Goal: Task Accomplishment & Management: Complete application form

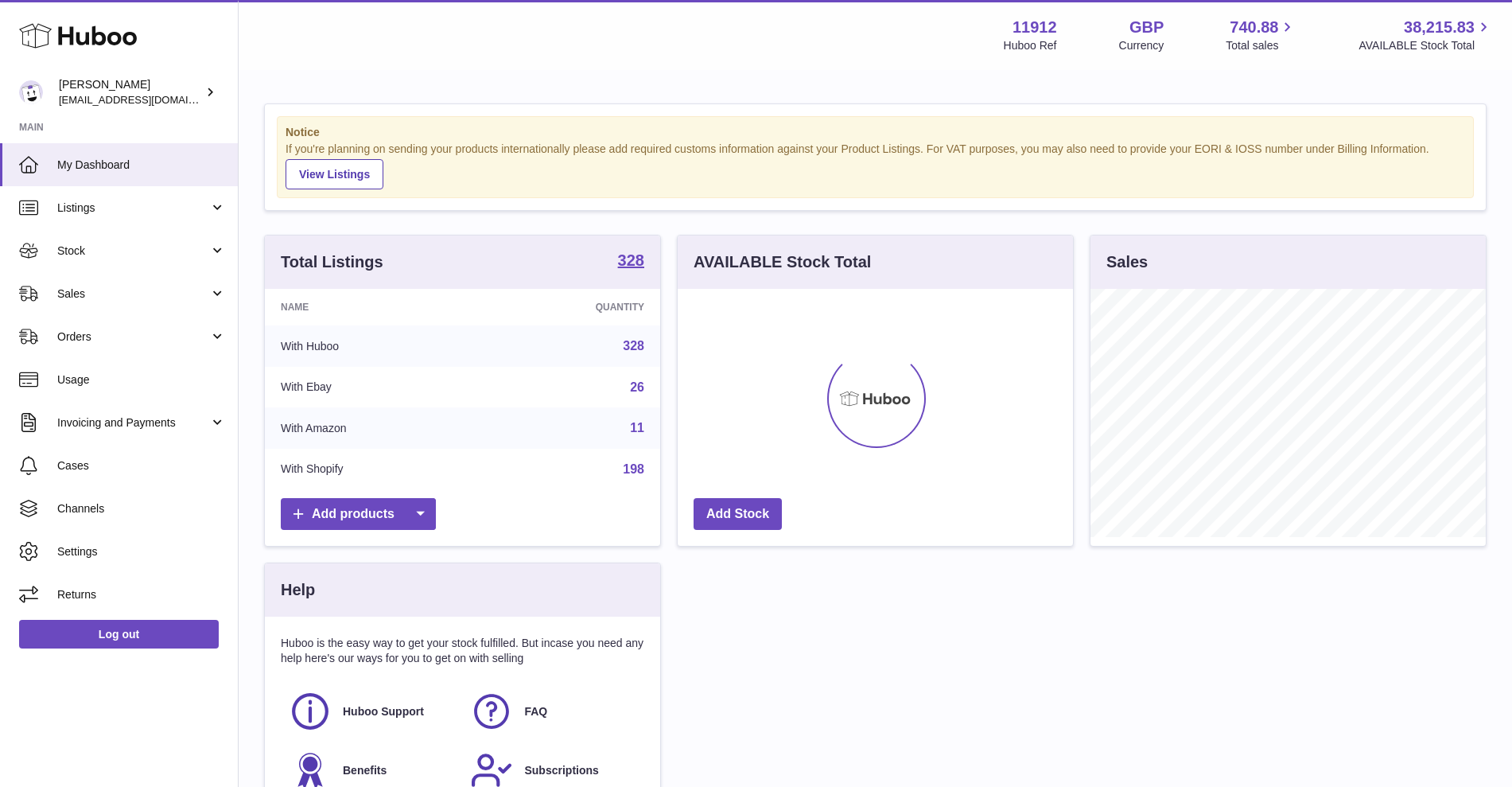
scroll to position [248, 395]
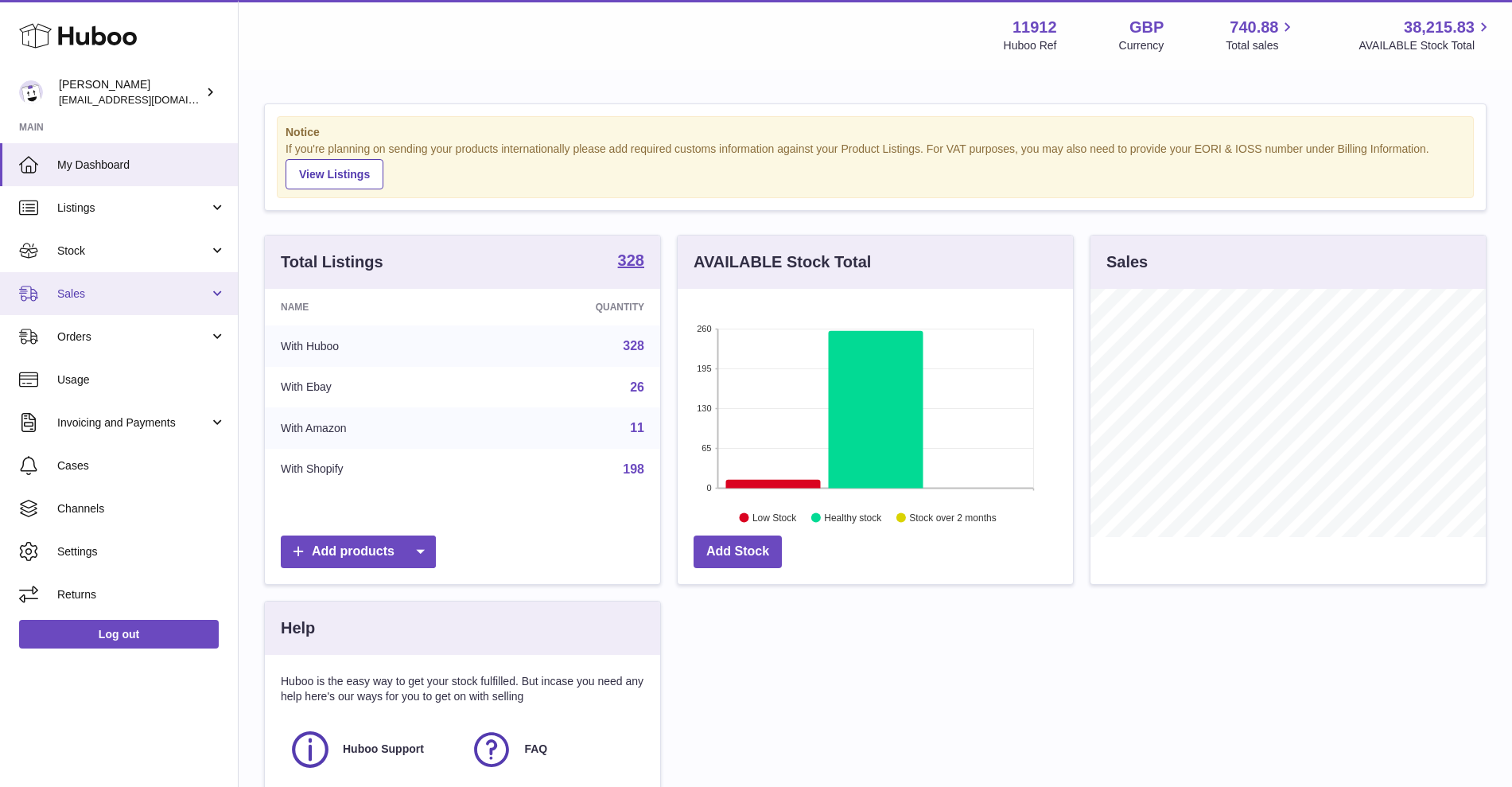
drag, startPoint x: 115, startPoint y: 288, endPoint x: 161, endPoint y: 299, distance: 47.3
click at [115, 288] on span "Sales" at bounding box center [133, 294] width 152 height 15
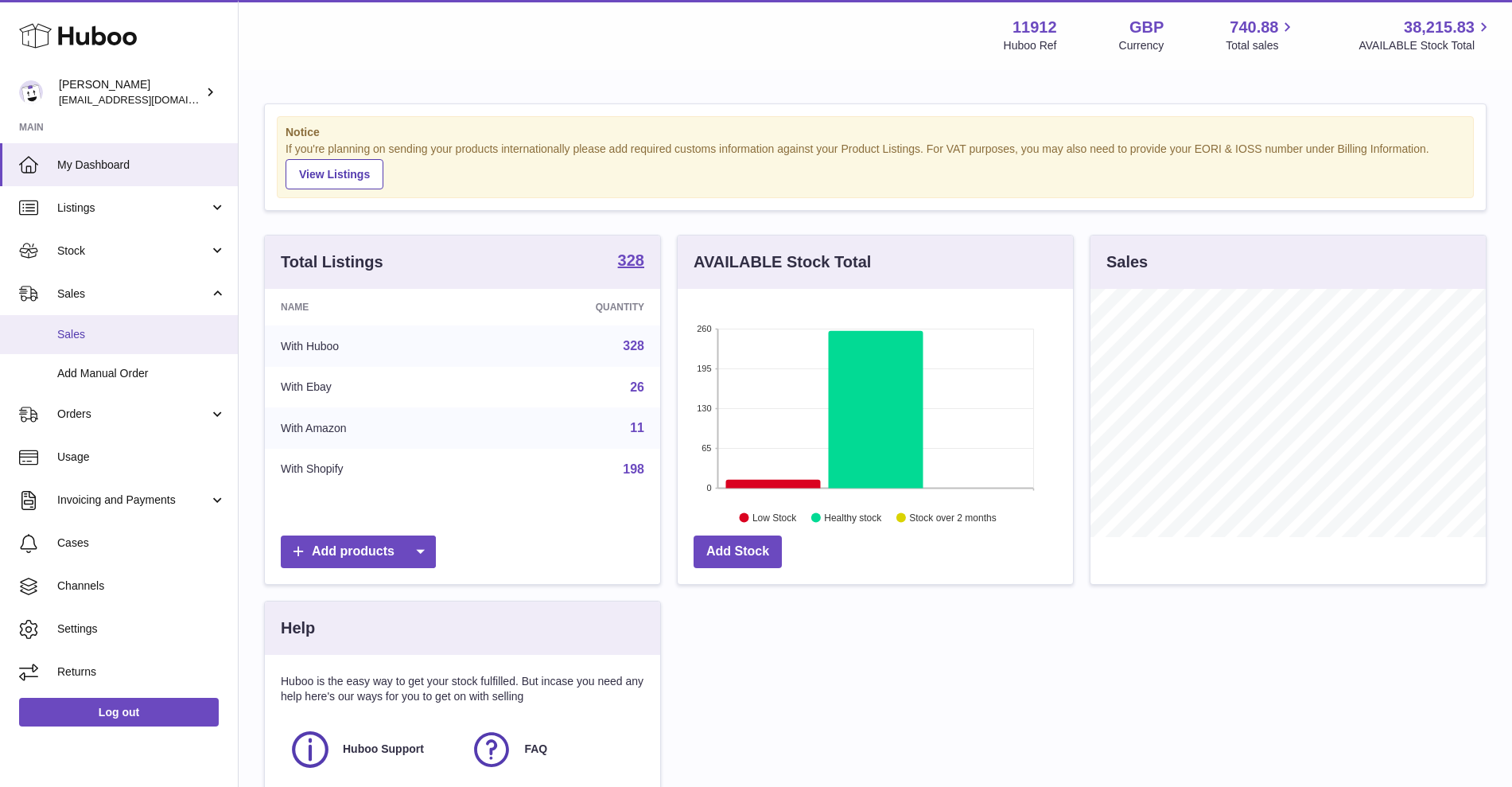
click at [156, 322] on link "Sales" at bounding box center [119, 334] width 238 height 39
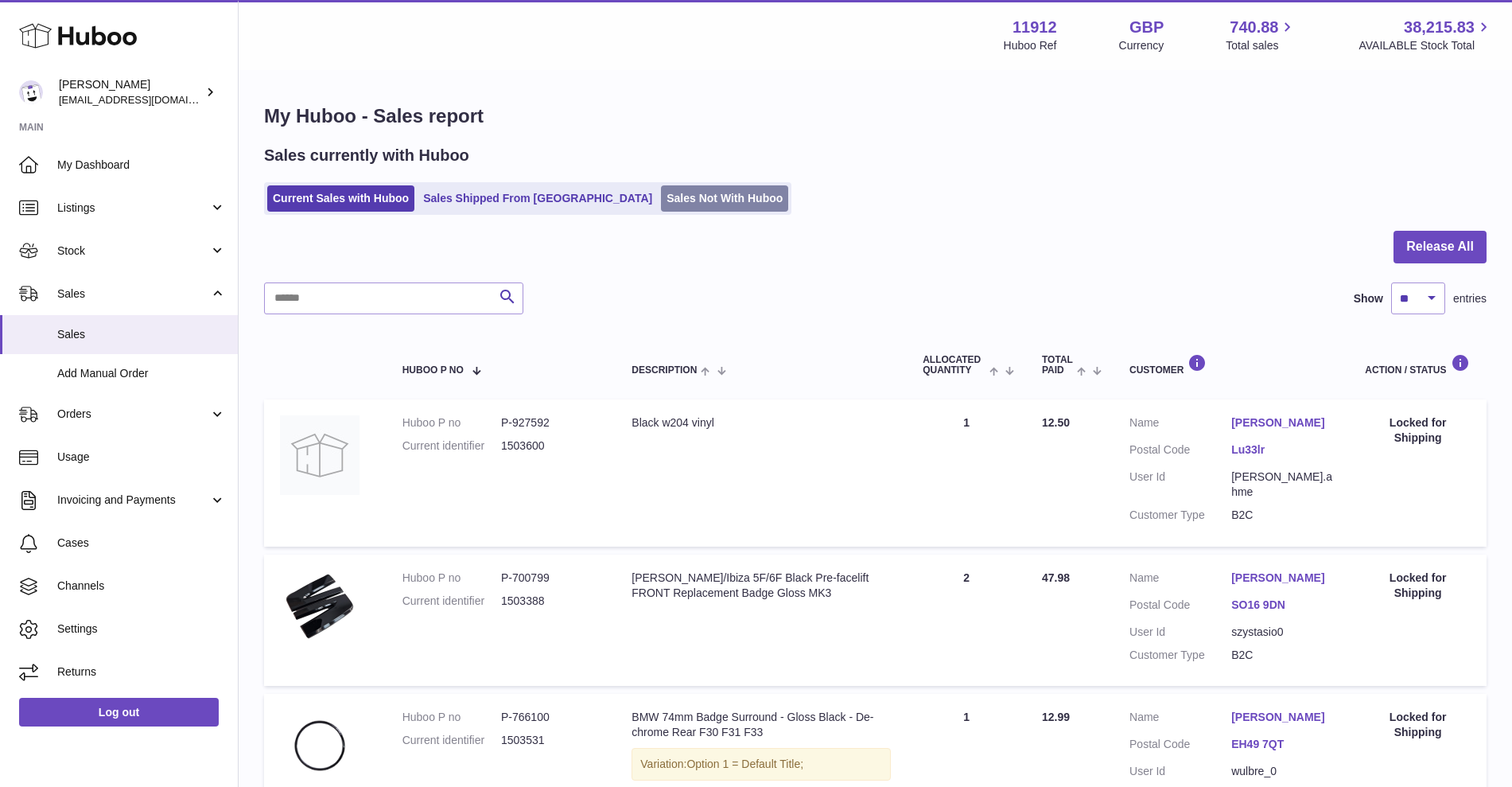
click at [661, 196] on link "Sales Not With Huboo" at bounding box center [724, 199] width 127 height 26
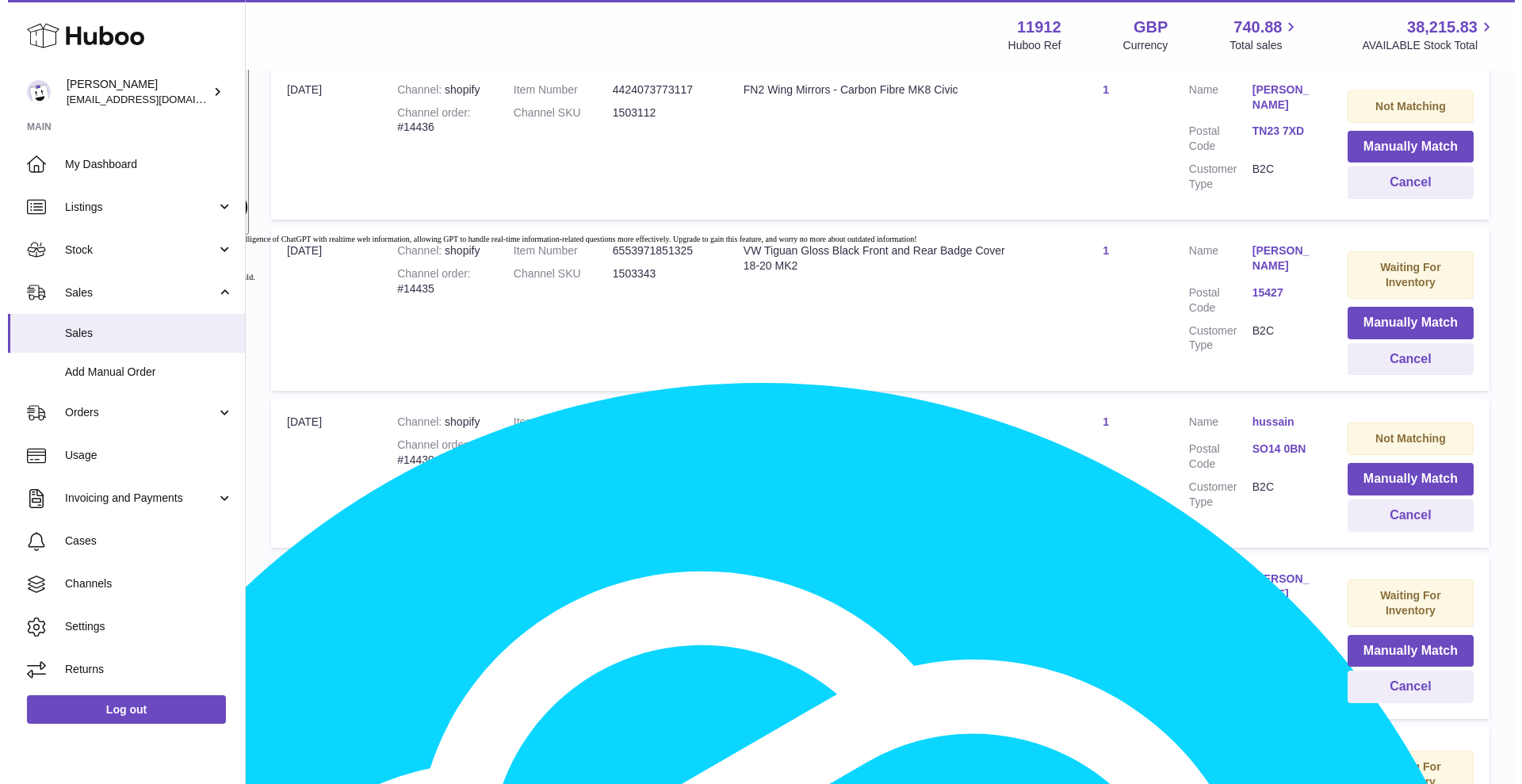
scroll to position [1090, 0]
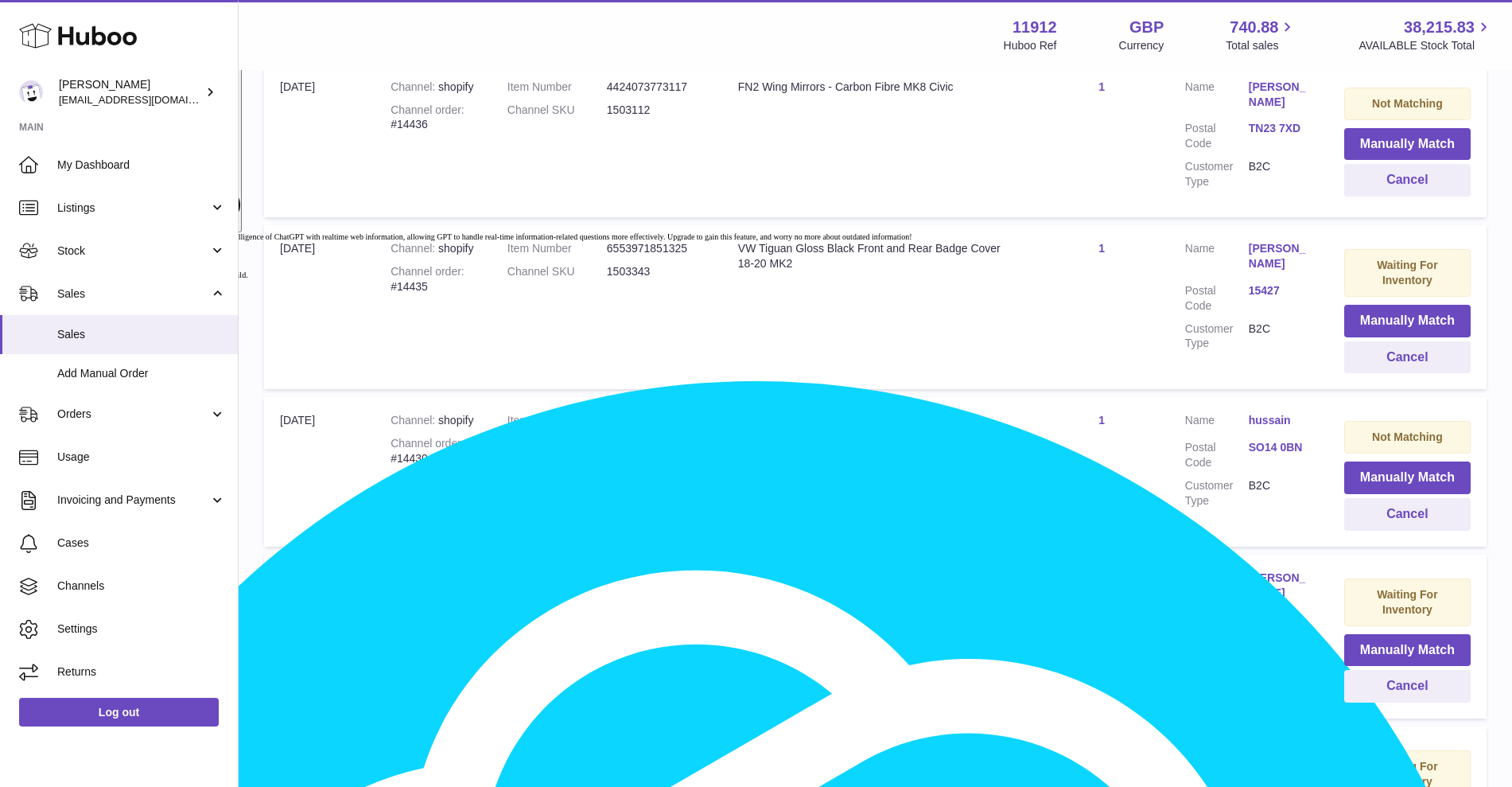
click at [631, 436] on dd "1709706" at bounding box center [657, 443] width 100 height 15
type textarea "*******"
click at [631, 436] on dd "1709706" at bounding box center [657, 443] width 100 height 15
copy dd "1709706"
click at [1383, 461] on button "Manually Match" at bounding box center [1407, 478] width 126 height 33
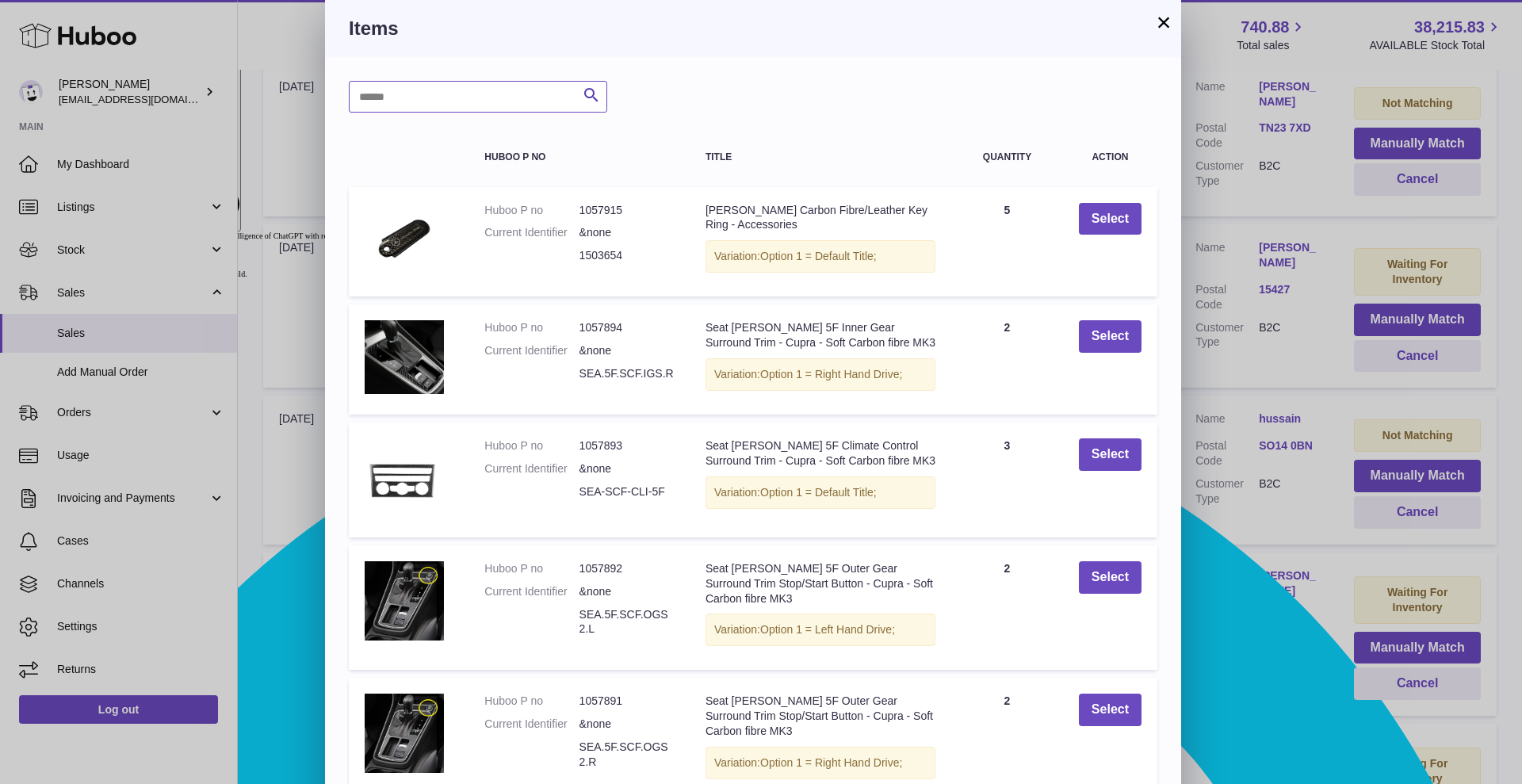
click at [500, 97] on input "text" at bounding box center [478, 96] width 258 height 32
paste input "*******"
type input "*******"
click at [584, 99] on icon "submit" at bounding box center [591, 95] width 19 height 20
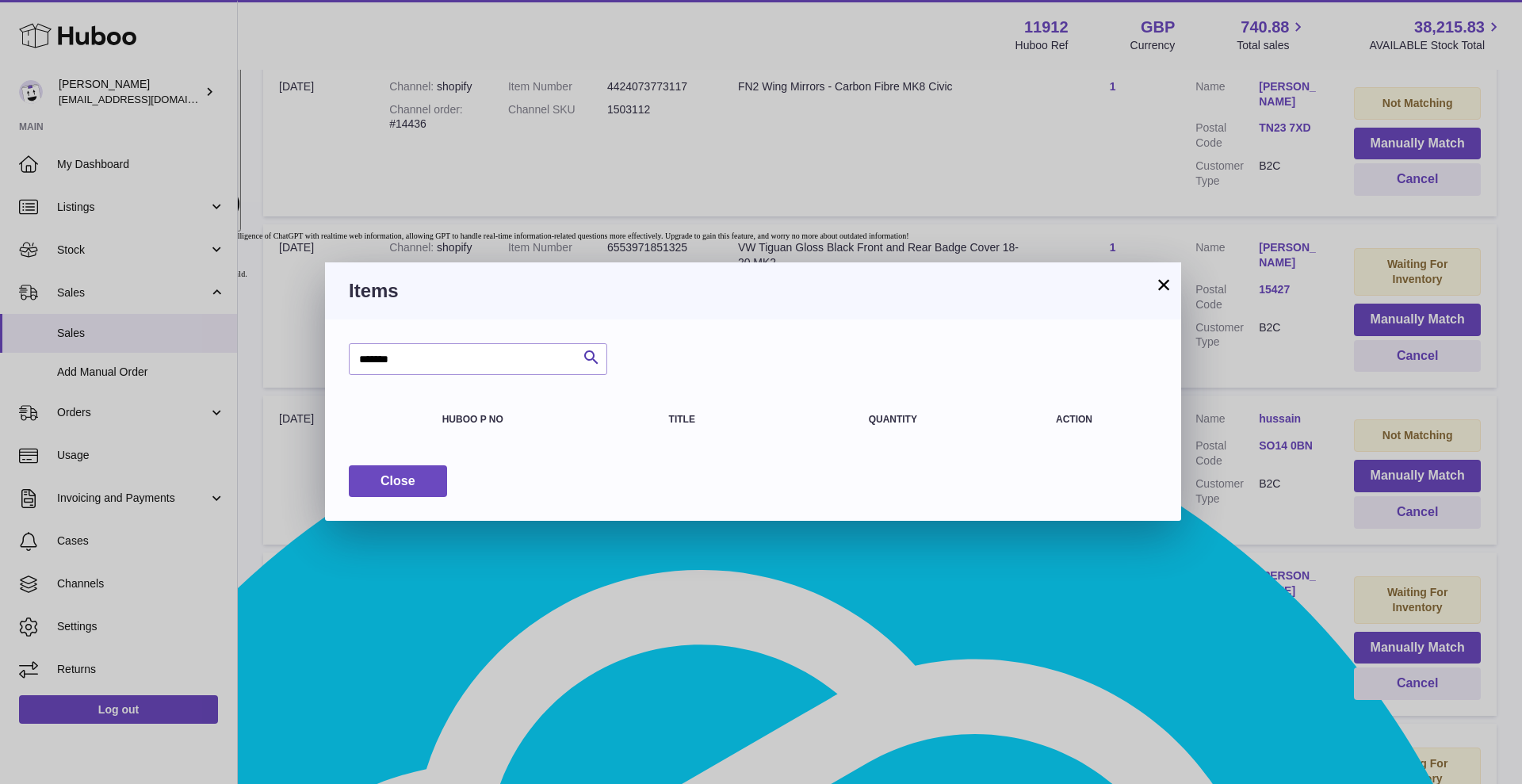
click at [1159, 281] on button "×" at bounding box center [1163, 284] width 19 height 19
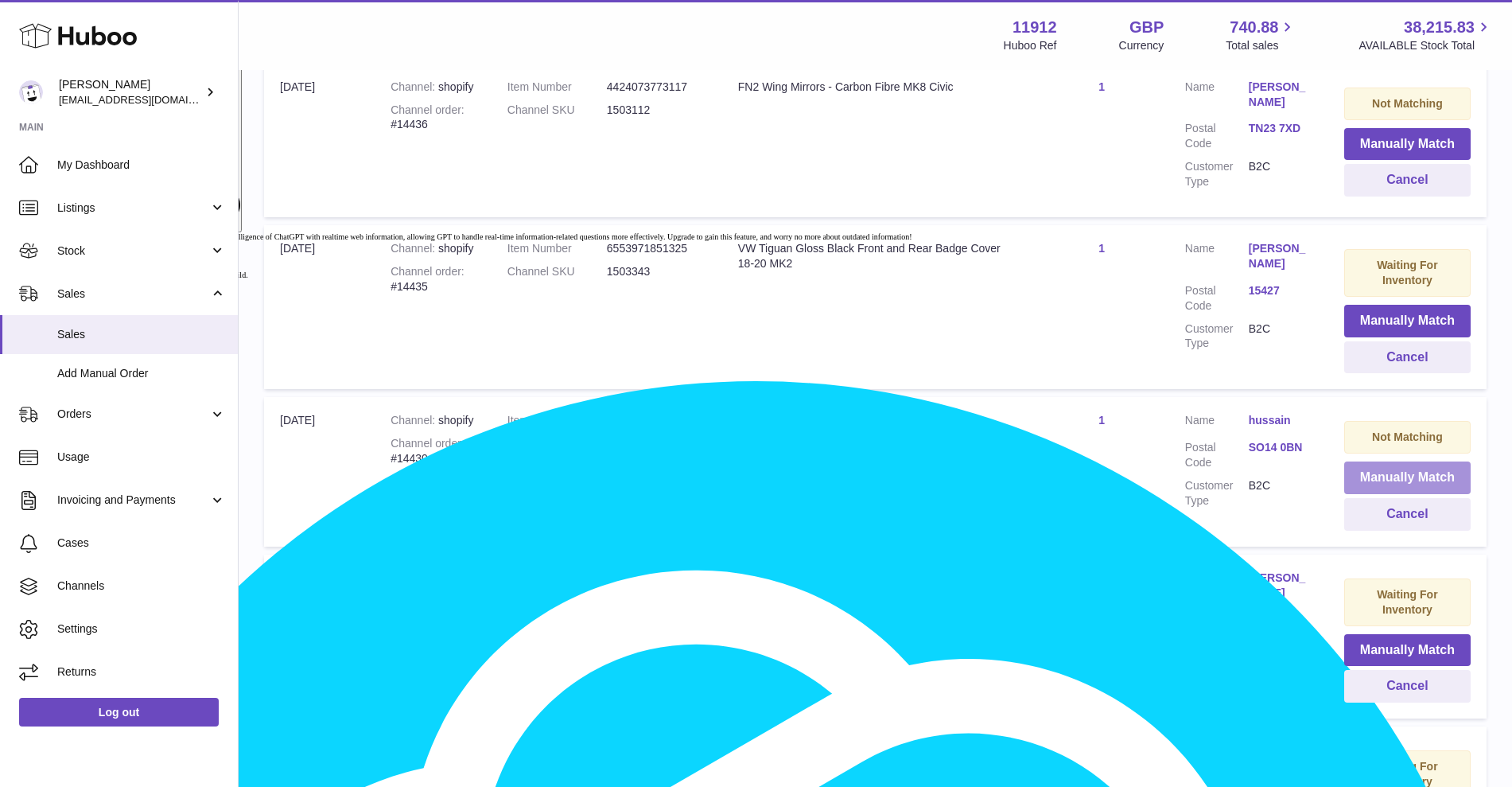
click at [1369, 461] on button "Manually Match" at bounding box center [1407, 478] width 126 height 33
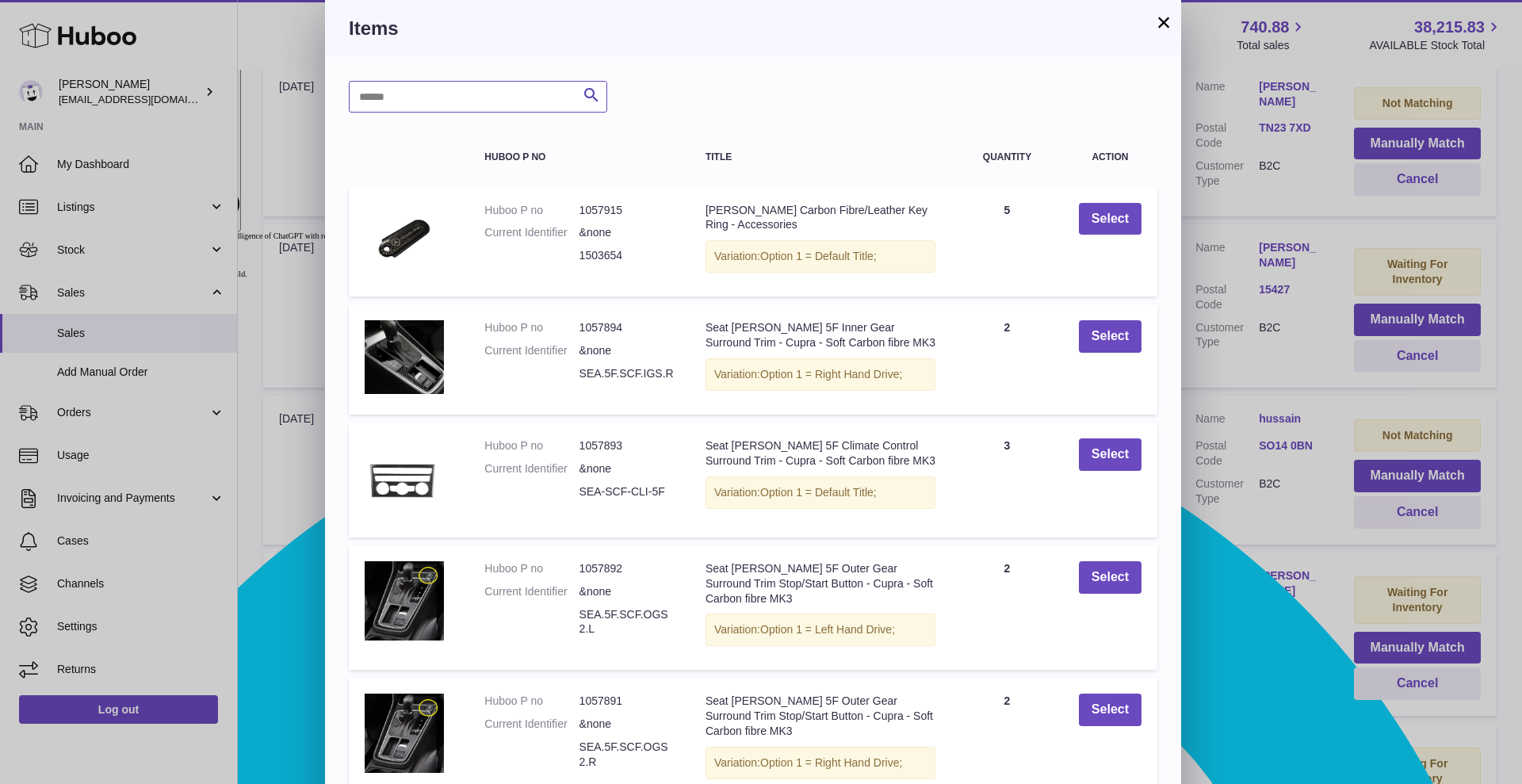
click at [401, 107] on input "text" at bounding box center [478, 96] width 258 height 32
type input "*****"
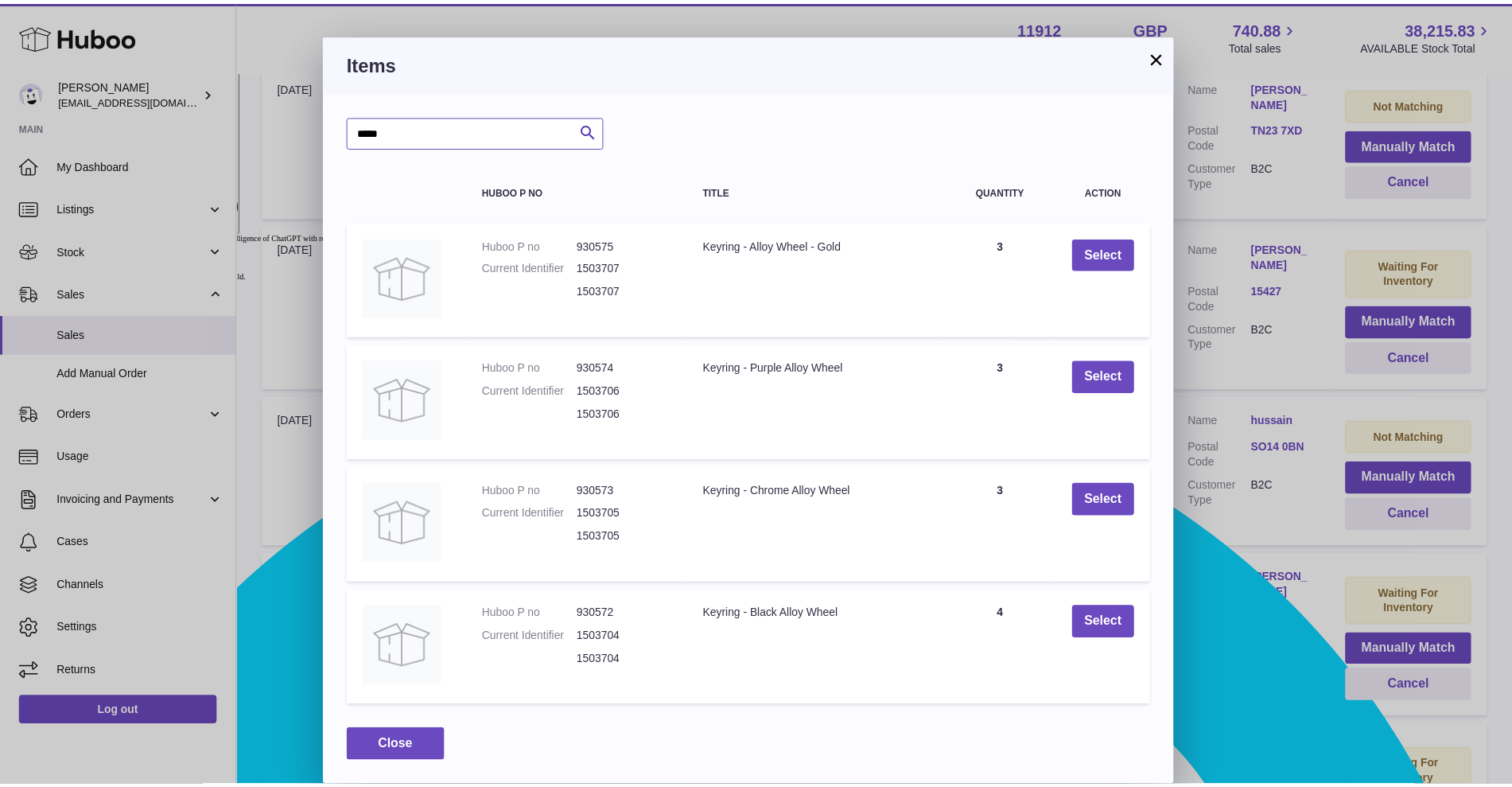
scroll to position [0, 0]
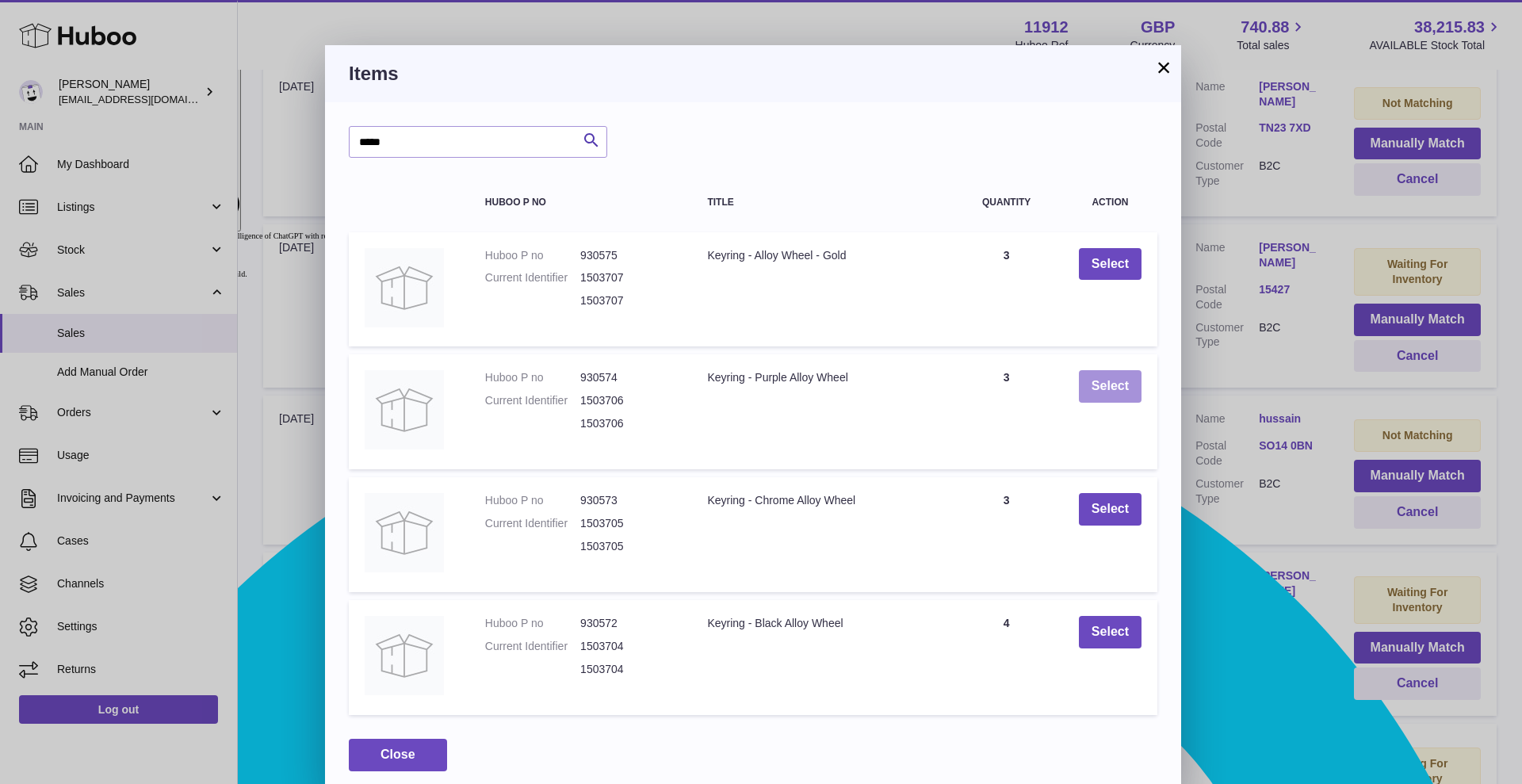
click at [1109, 391] on button "Select" at bounding box center [1110, 386] width 62 height 33
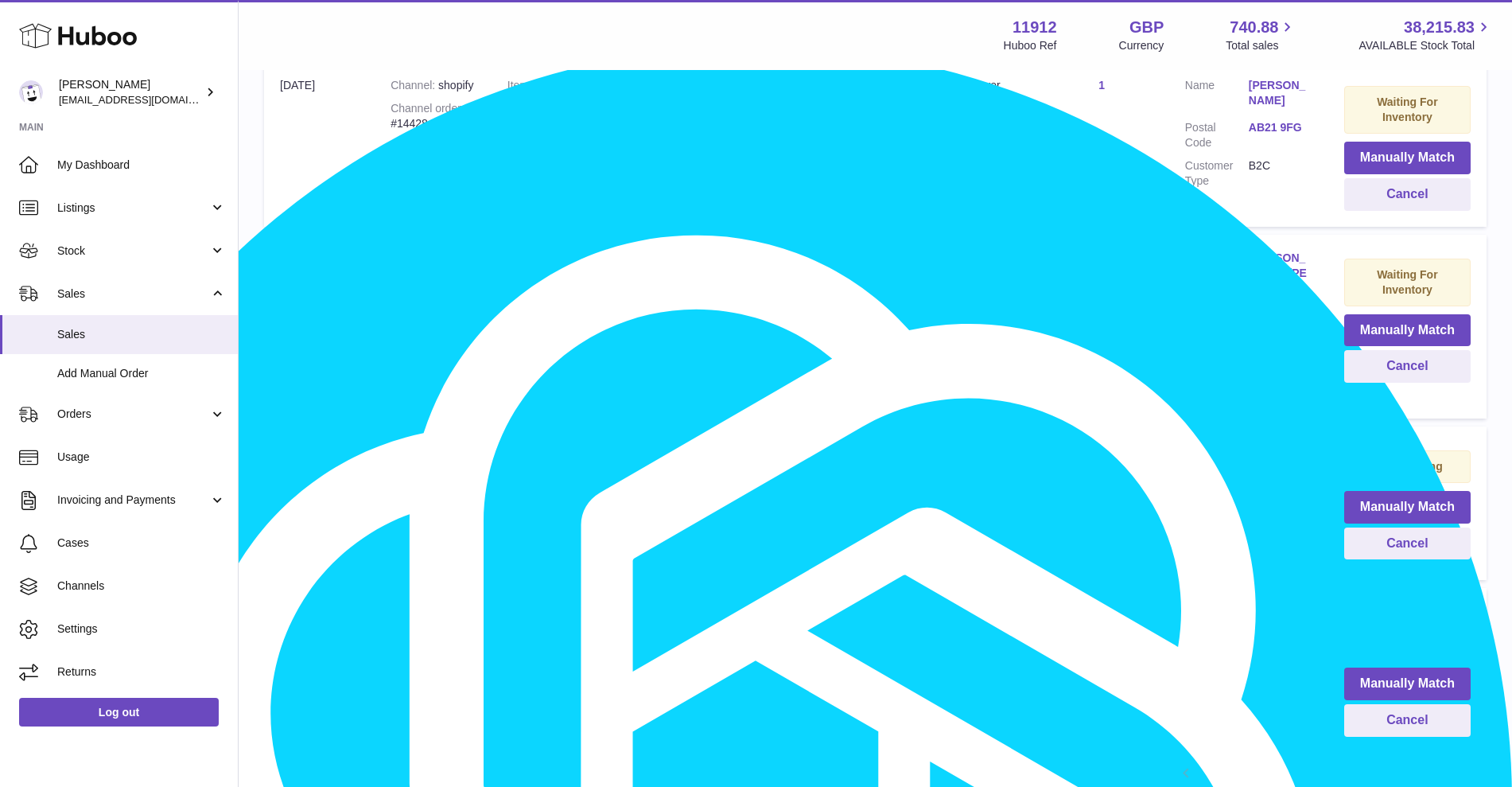
scroll to position [1492, 0]
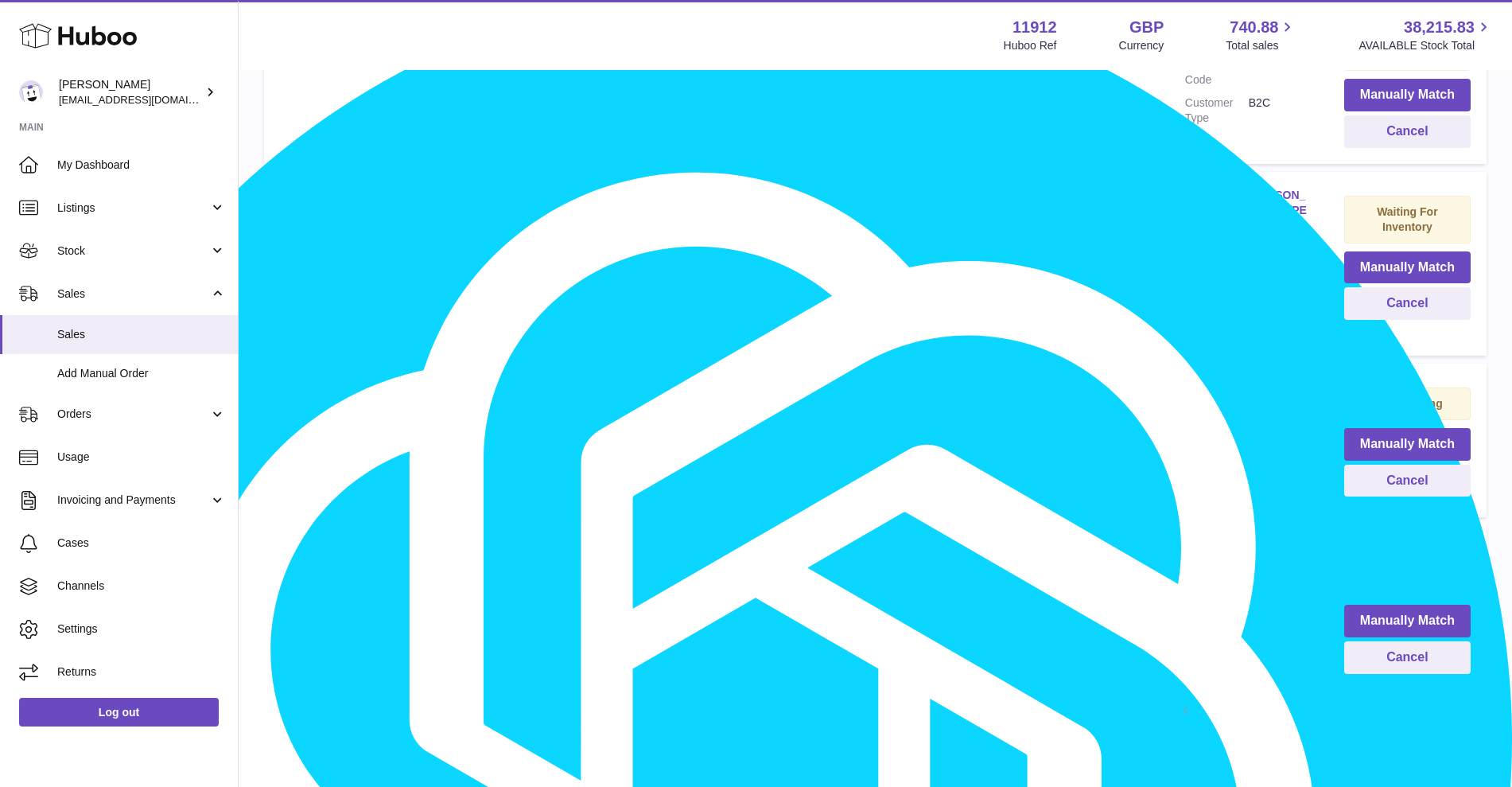
click at [1241, 698] on link "2" at bounding box center [1243, 712] width 29 height 29
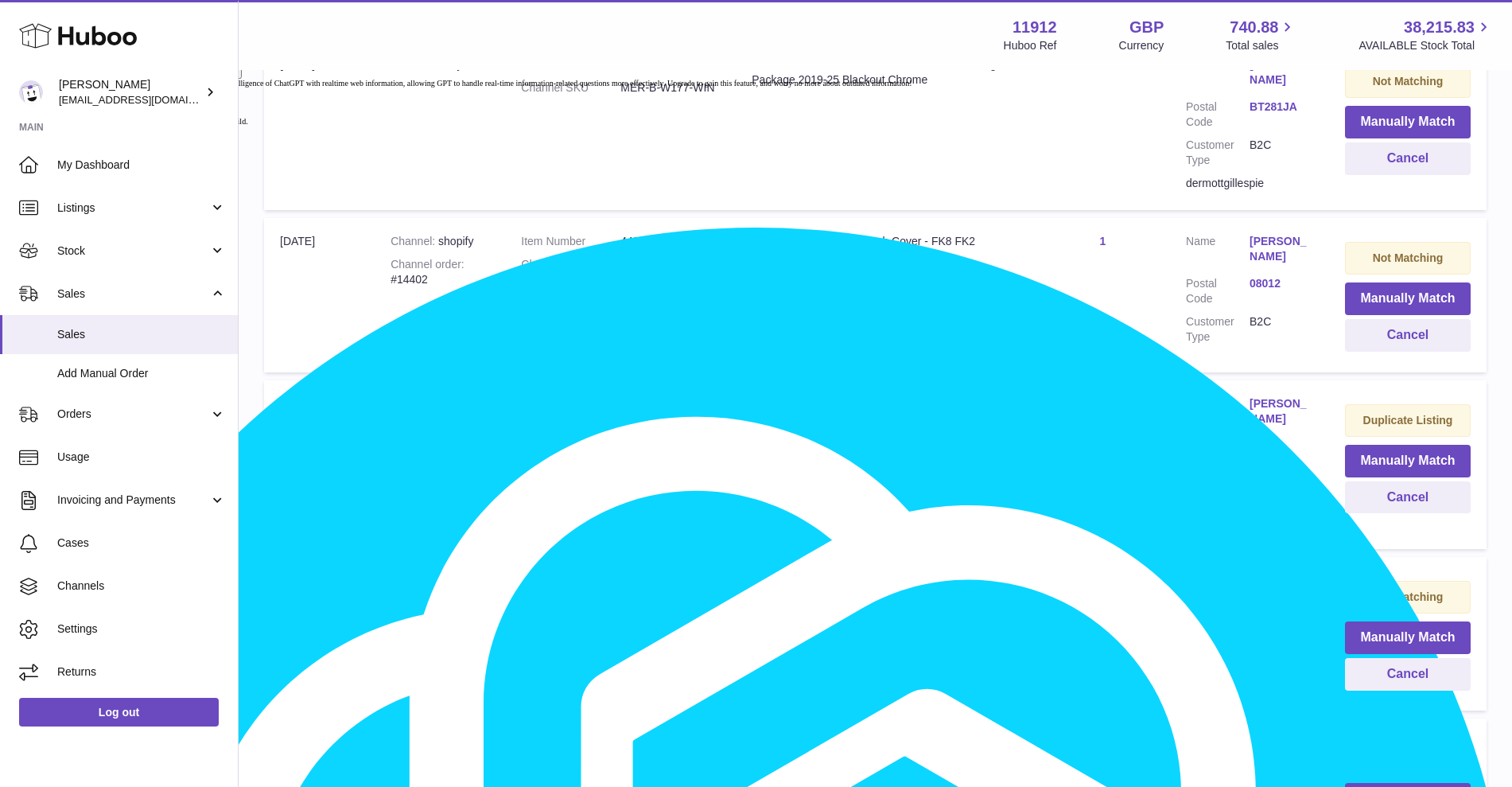
scroll to position [1265, 0]
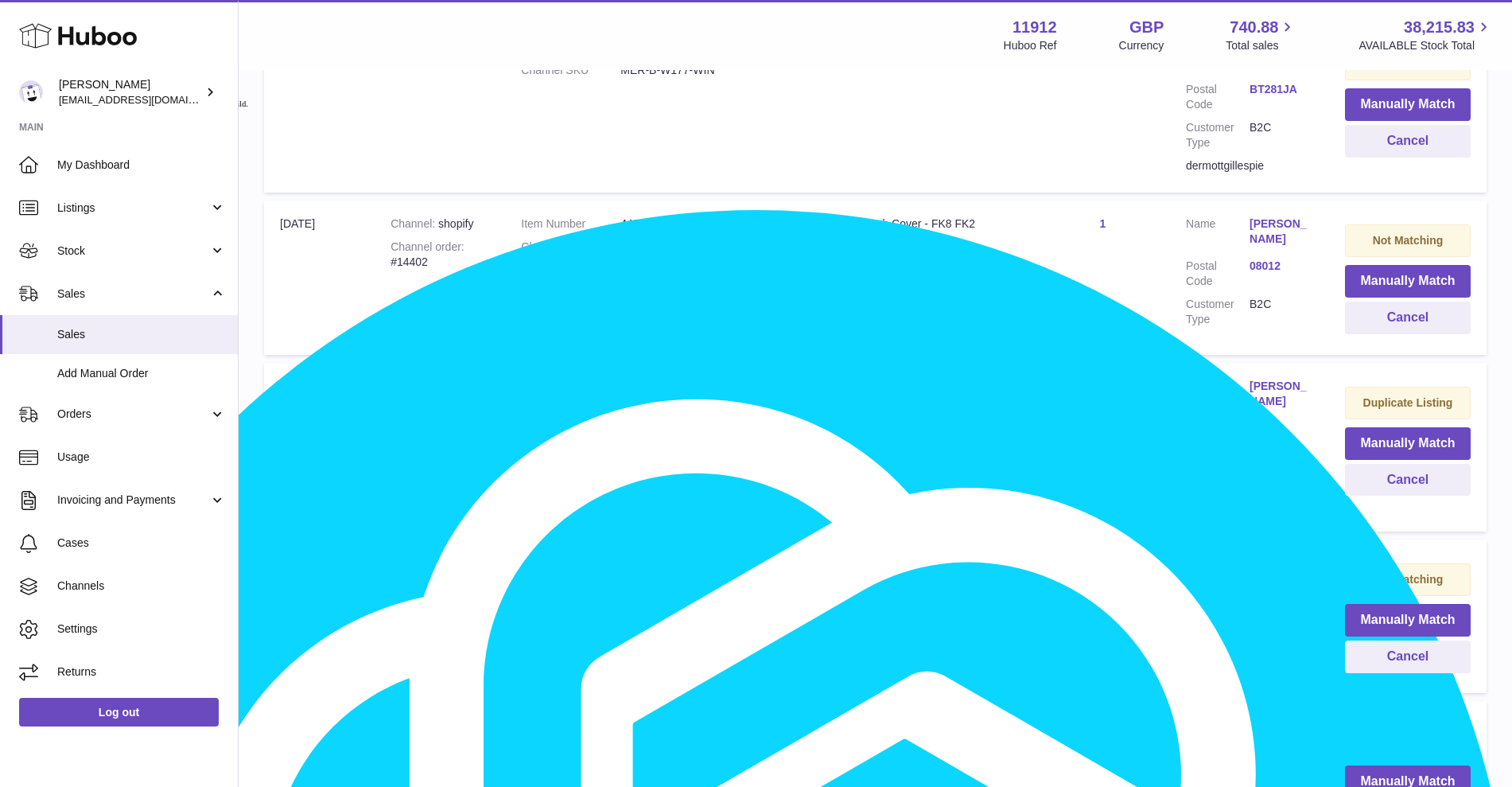
click at [660, 402] on dd "1709175" at bounding box center [670, 409] width 100 height 15
click at [660, 403] on dd "1709175" at bounding box center [670, 409] width 100 height 15
copy dd "1709175"
click at [1392, 441] on button "Manually Match" at bounding box center [1408, 444] width 125 height 33
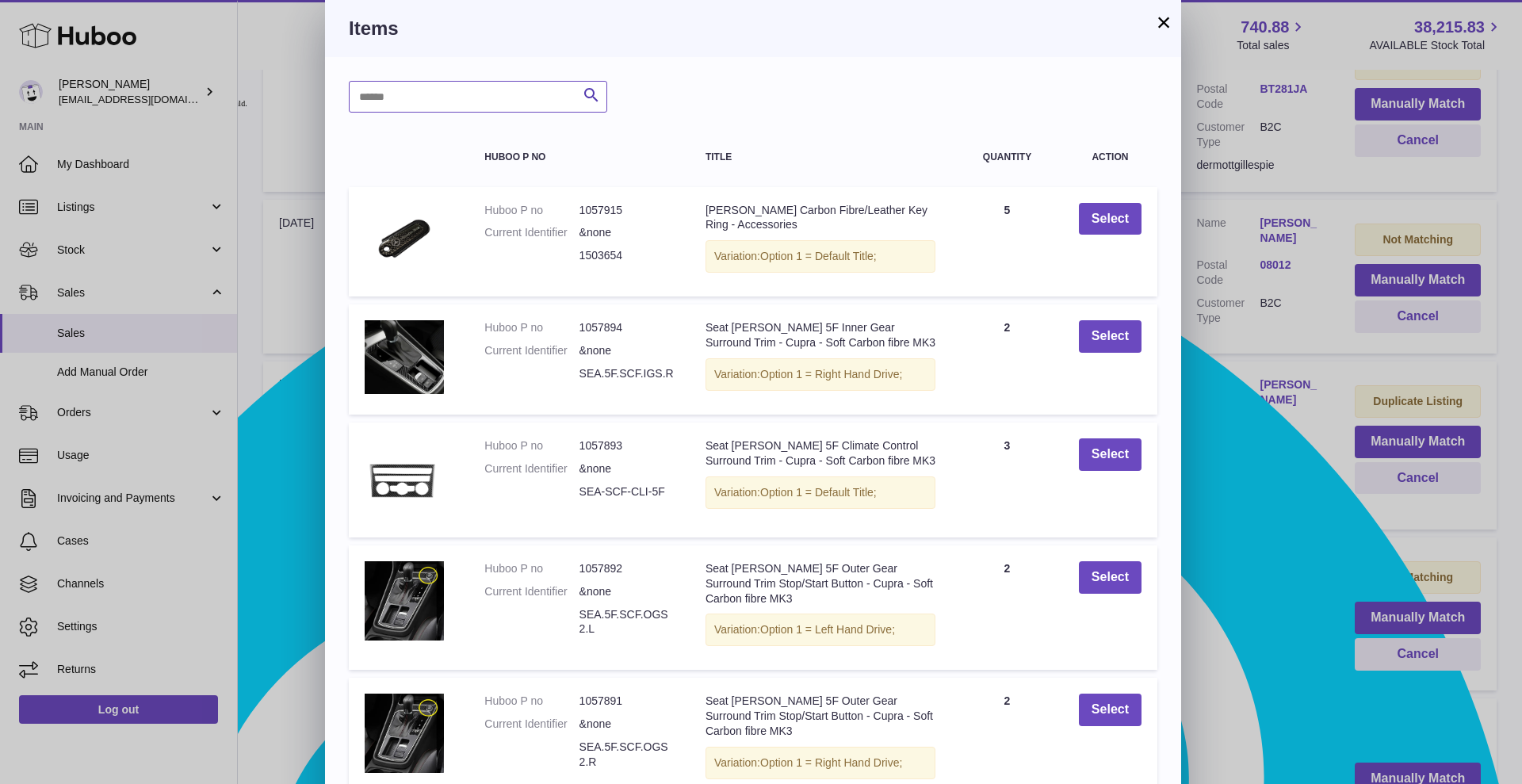
click at [478, 99] on input "text" at bounding box center [478, 96] width 258 height 32
paste input "*******"
type input "*******"
click at [591, 94] on icon "submit" at bounding box center [591, 95] width 19 height 20
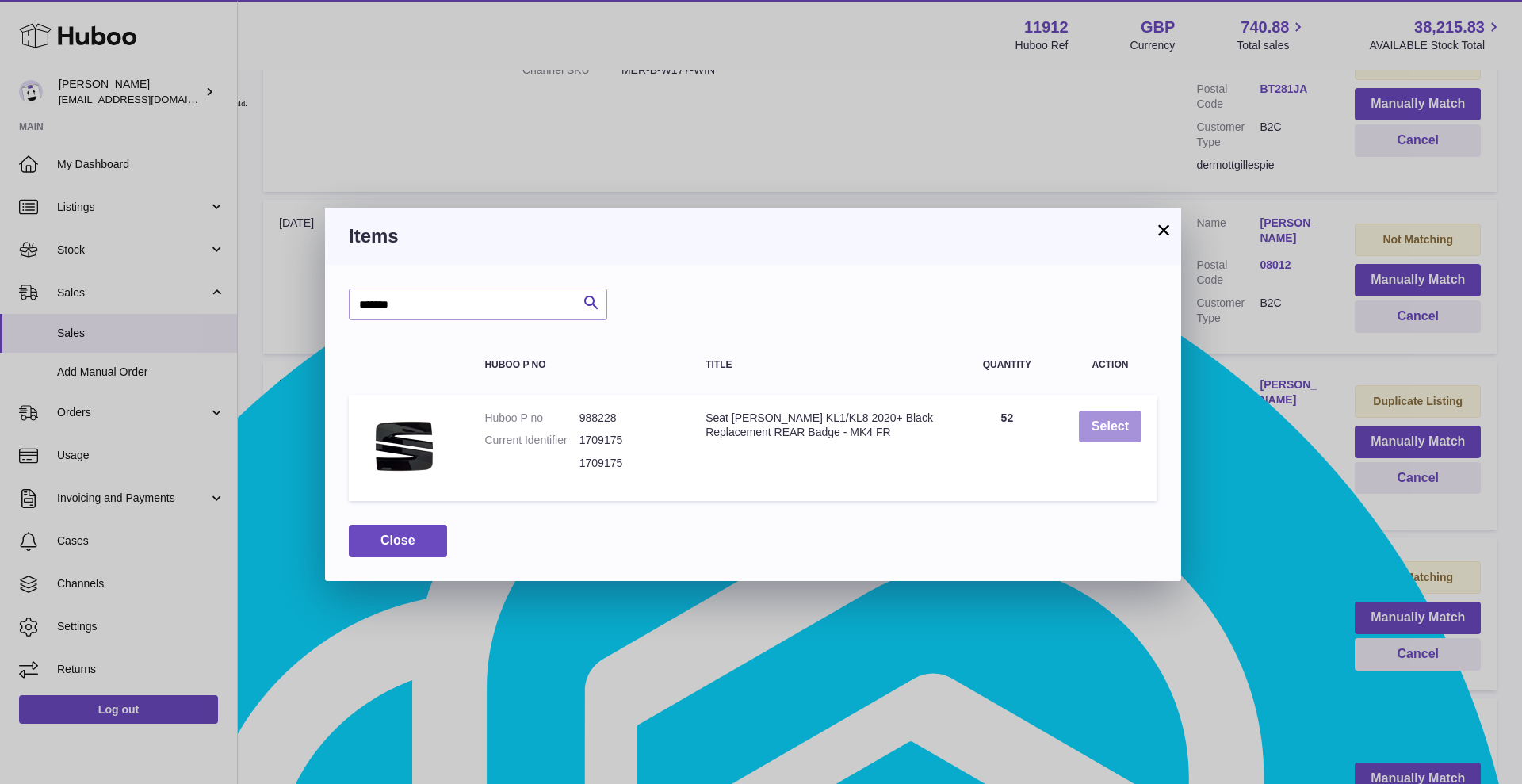
click at [1113, 435] on button "Select" at bounding box center [1110, 427] width 62 height 33
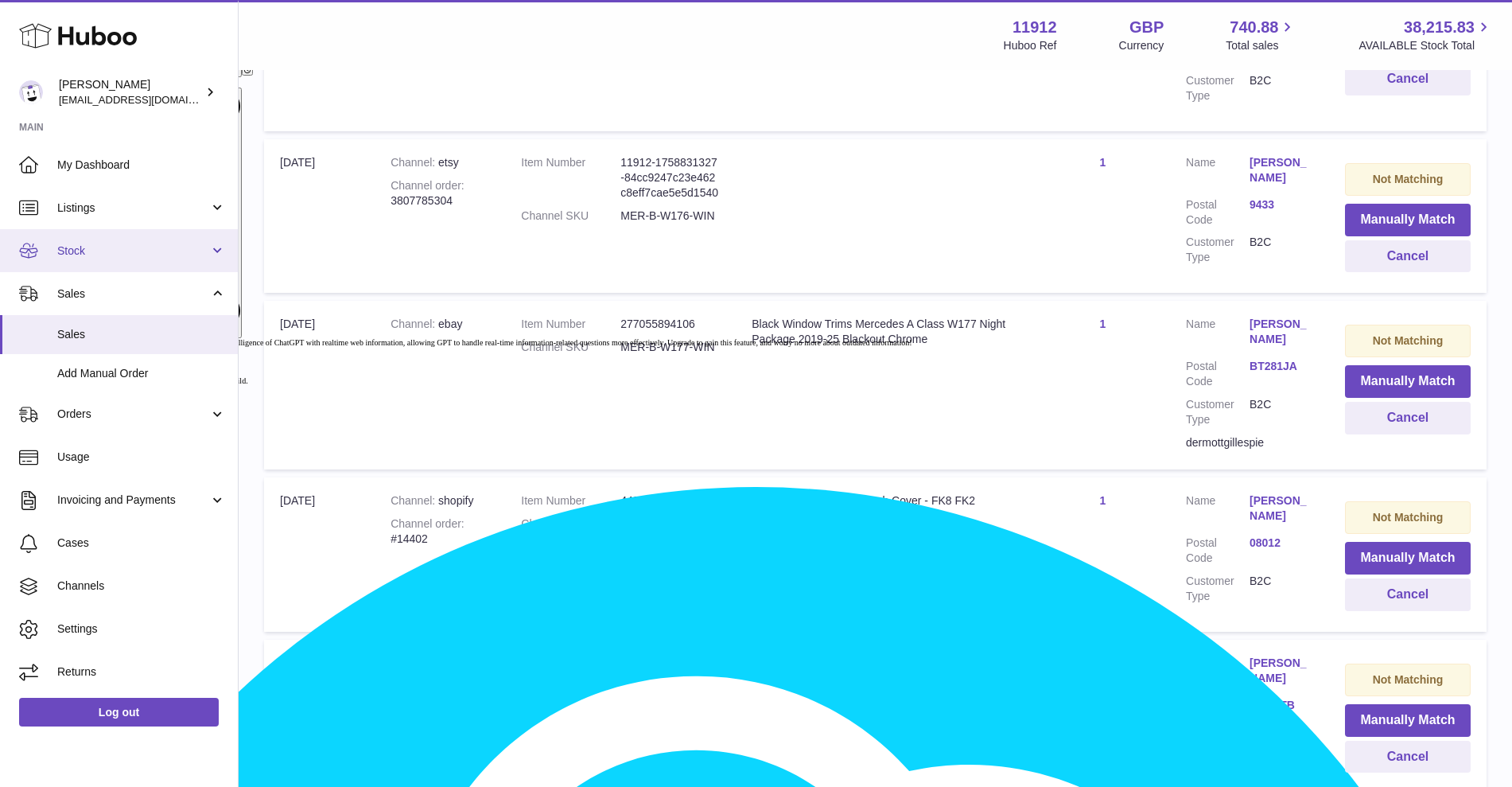
scroll to position [967, 0]
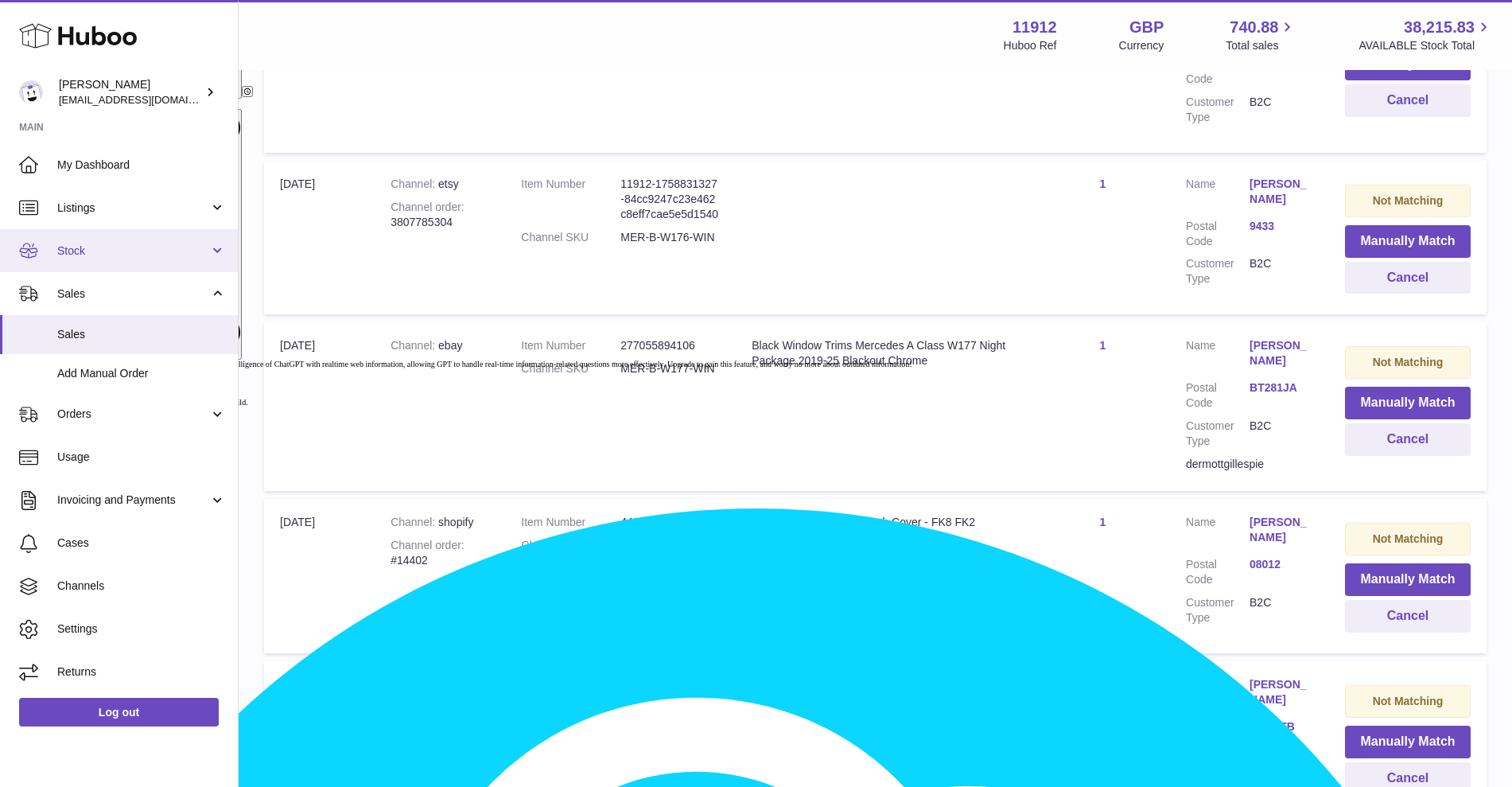
click at [184, 259] on link "Stock" at bounding box center [119, 251] width 238 height 43
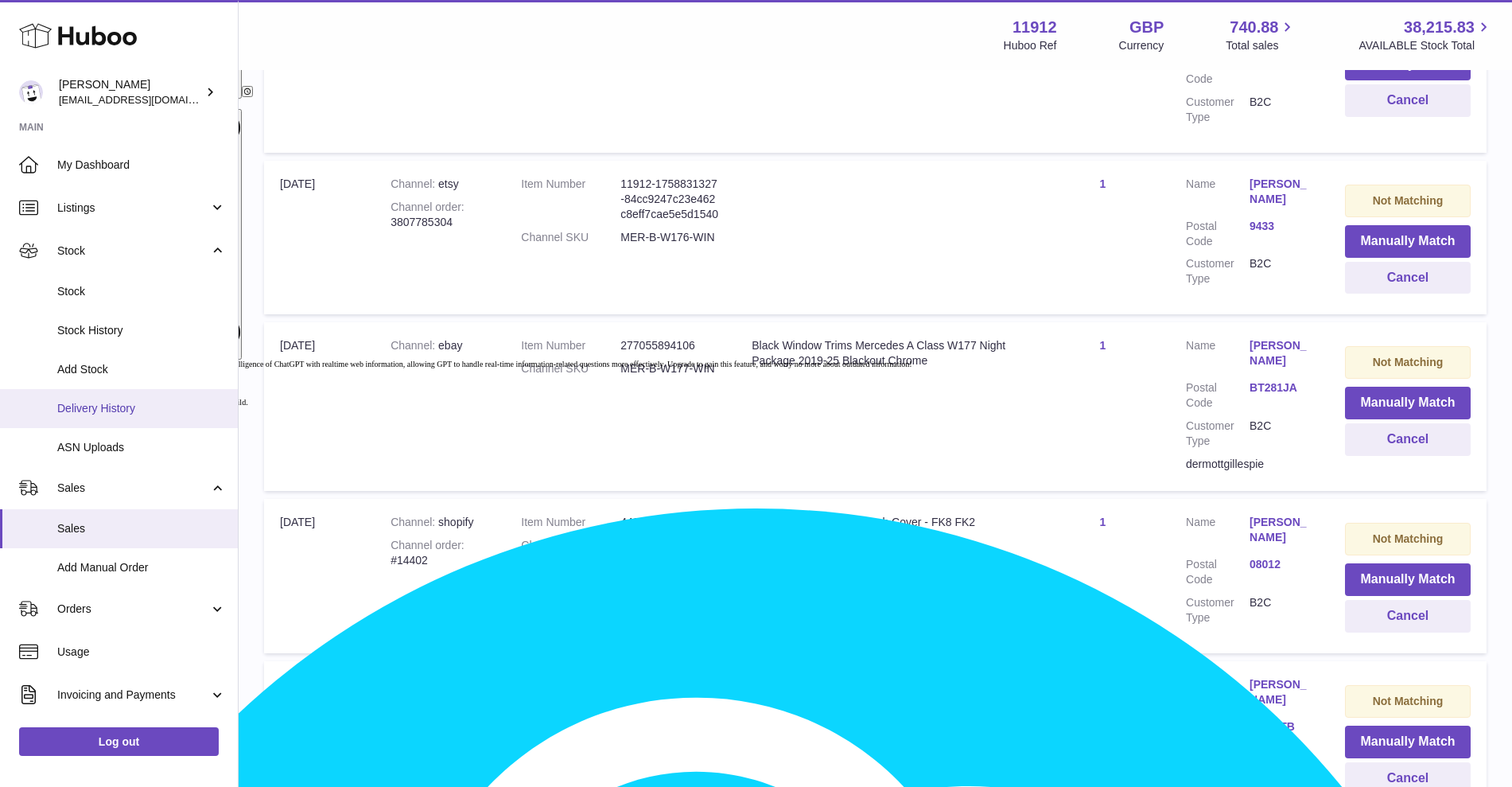
click at [128, 419] on link "Delivery History" at bounding box center [119, 408] width 238 height 39
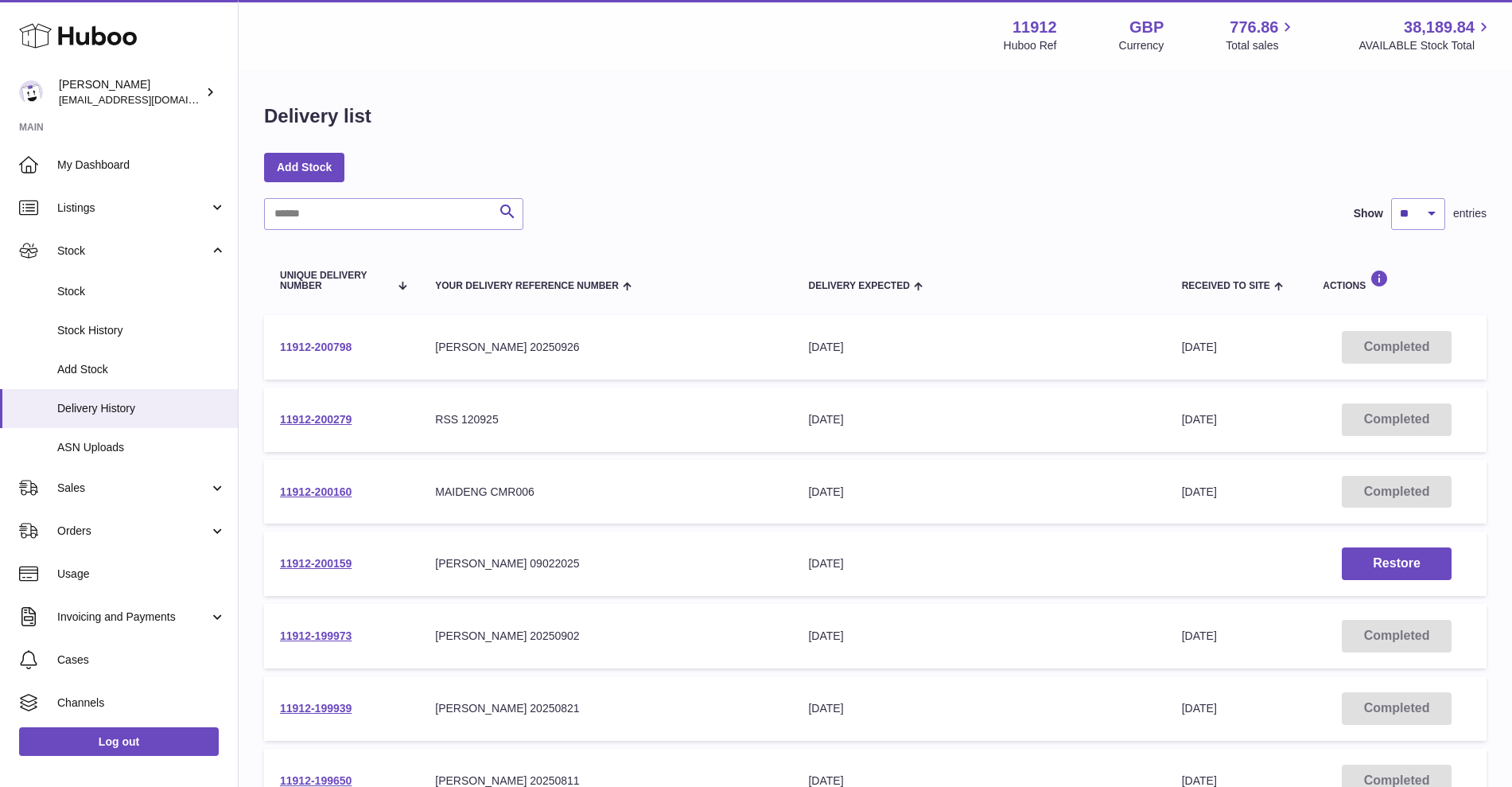
click at [336, 352] on link "11912-200798" at bounding box center [315, 346] width 72 height 12
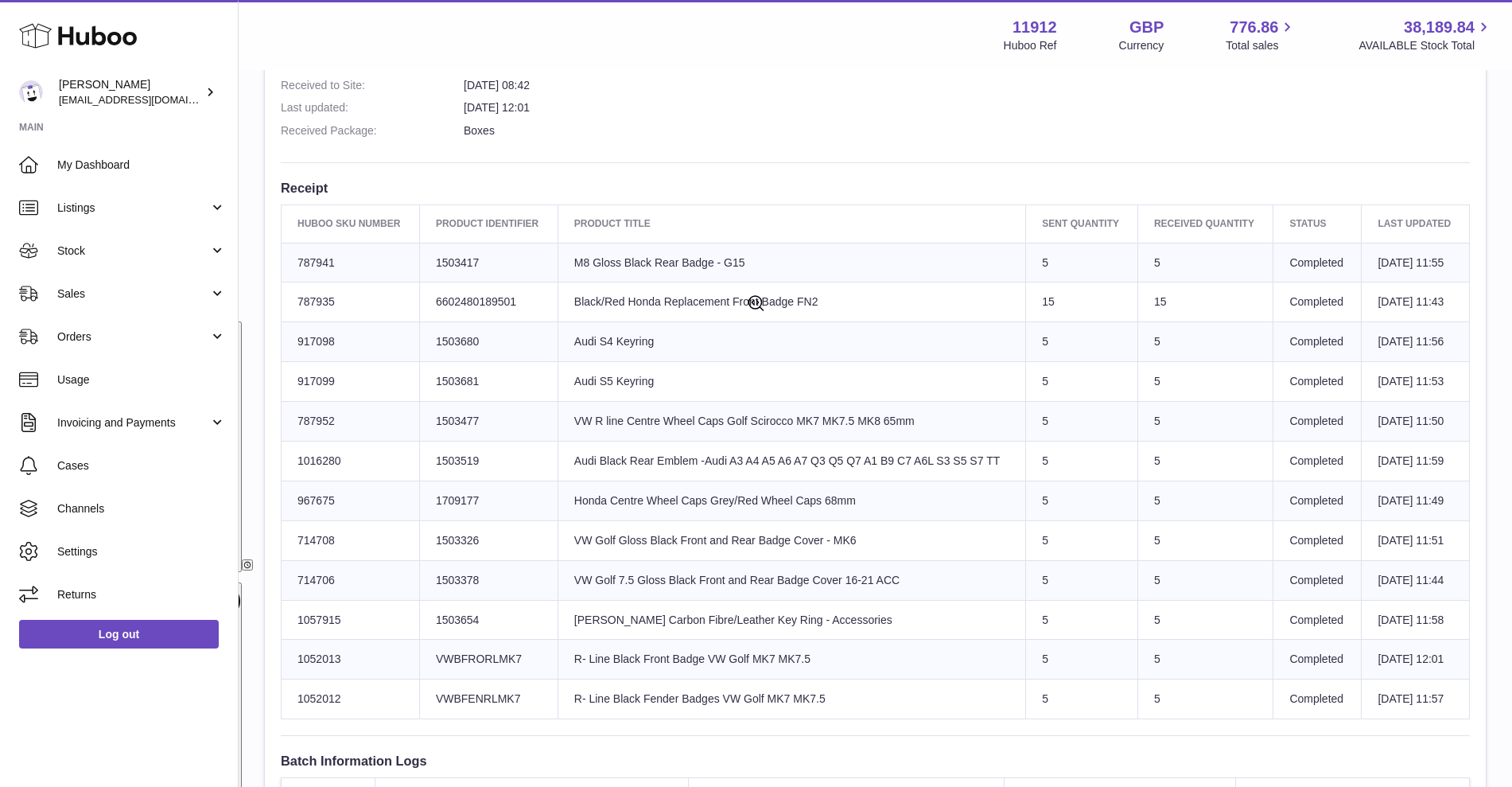
scroll to position [596, 0]
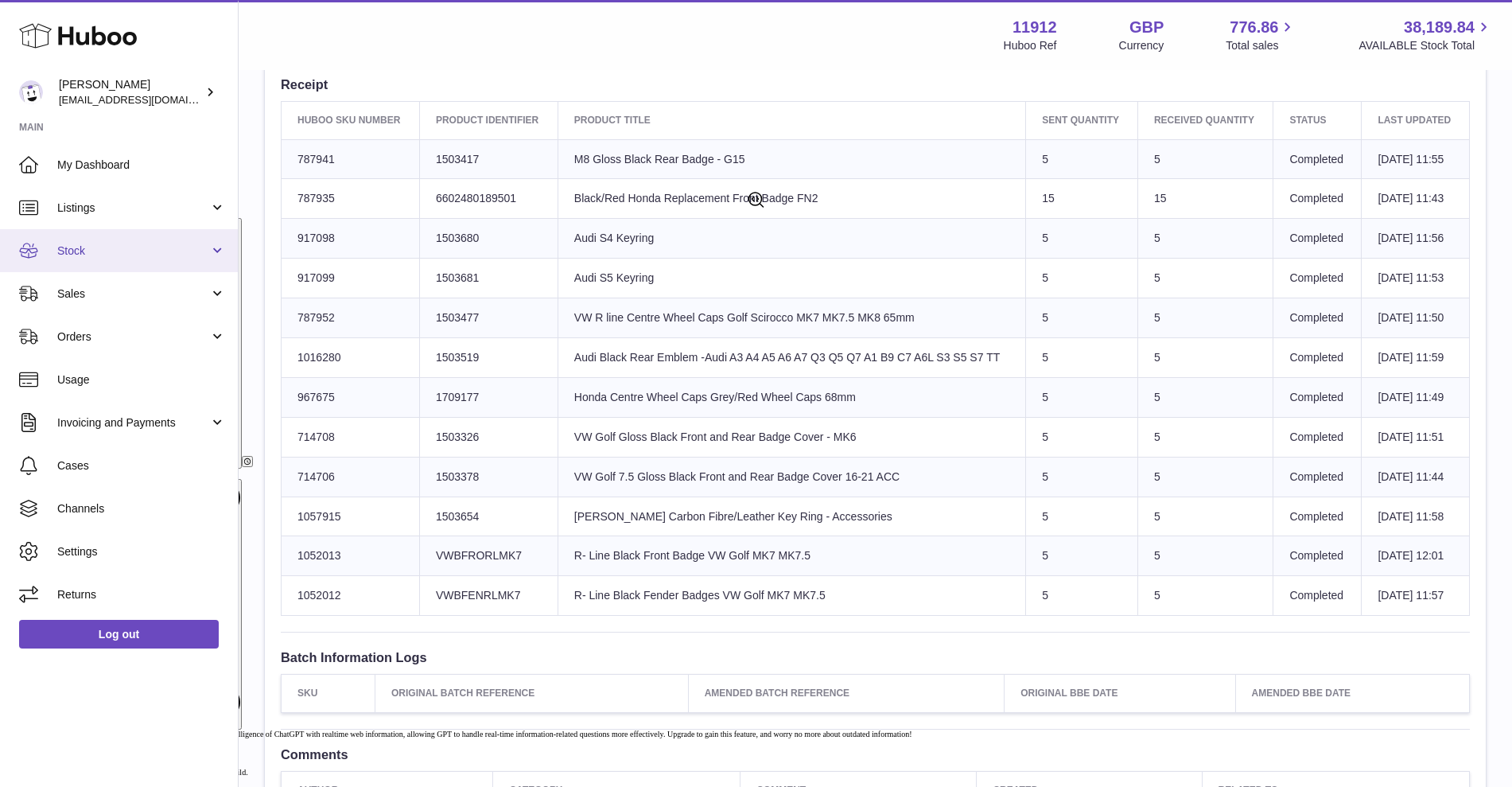
click at [160, 257] on span "Stock" at bounding box center [133, 251] width 152 height 15
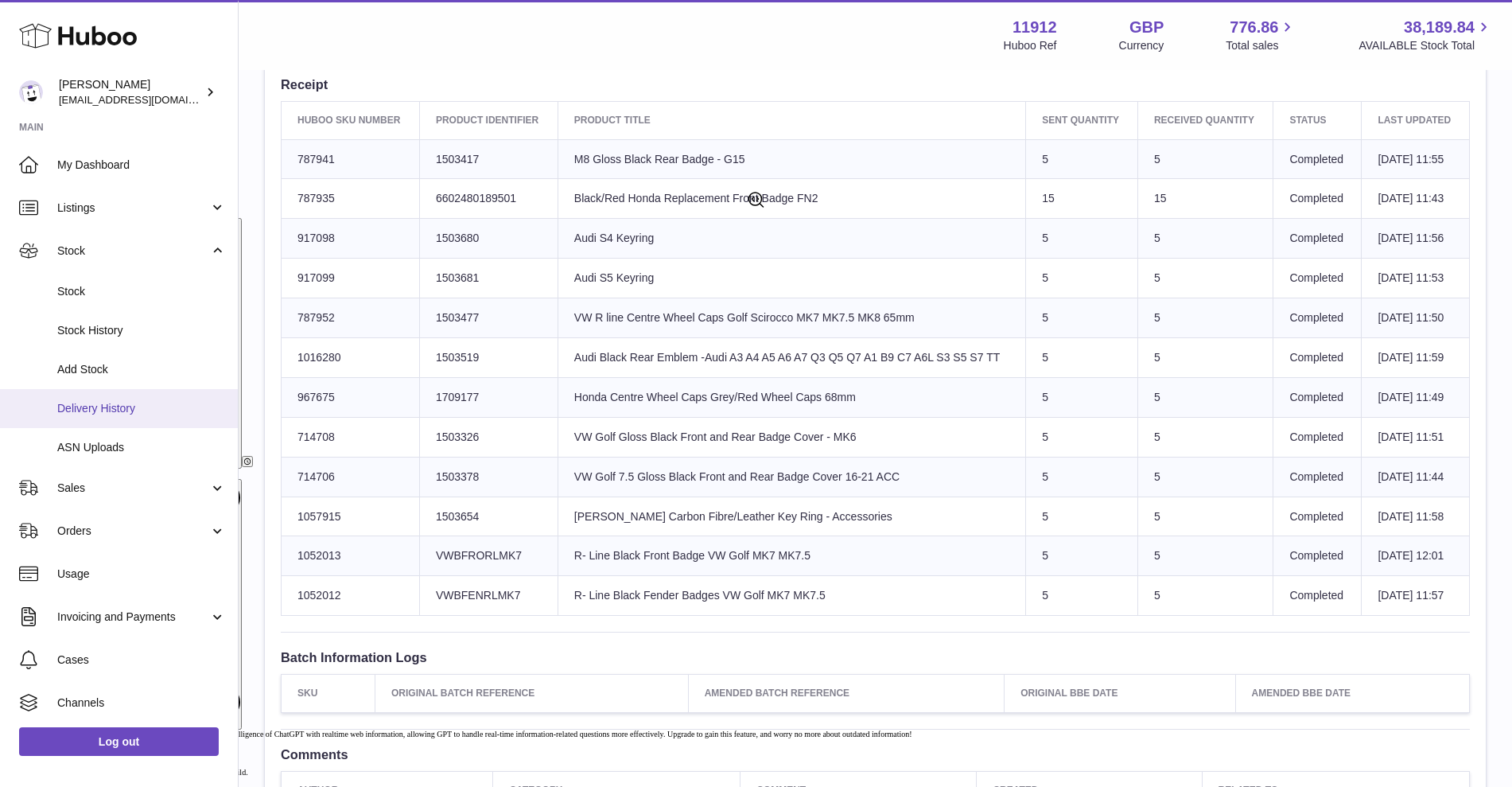
click at [106, 414] on span "Delivery History" at bounding box center [141, 408] width 168 height 15
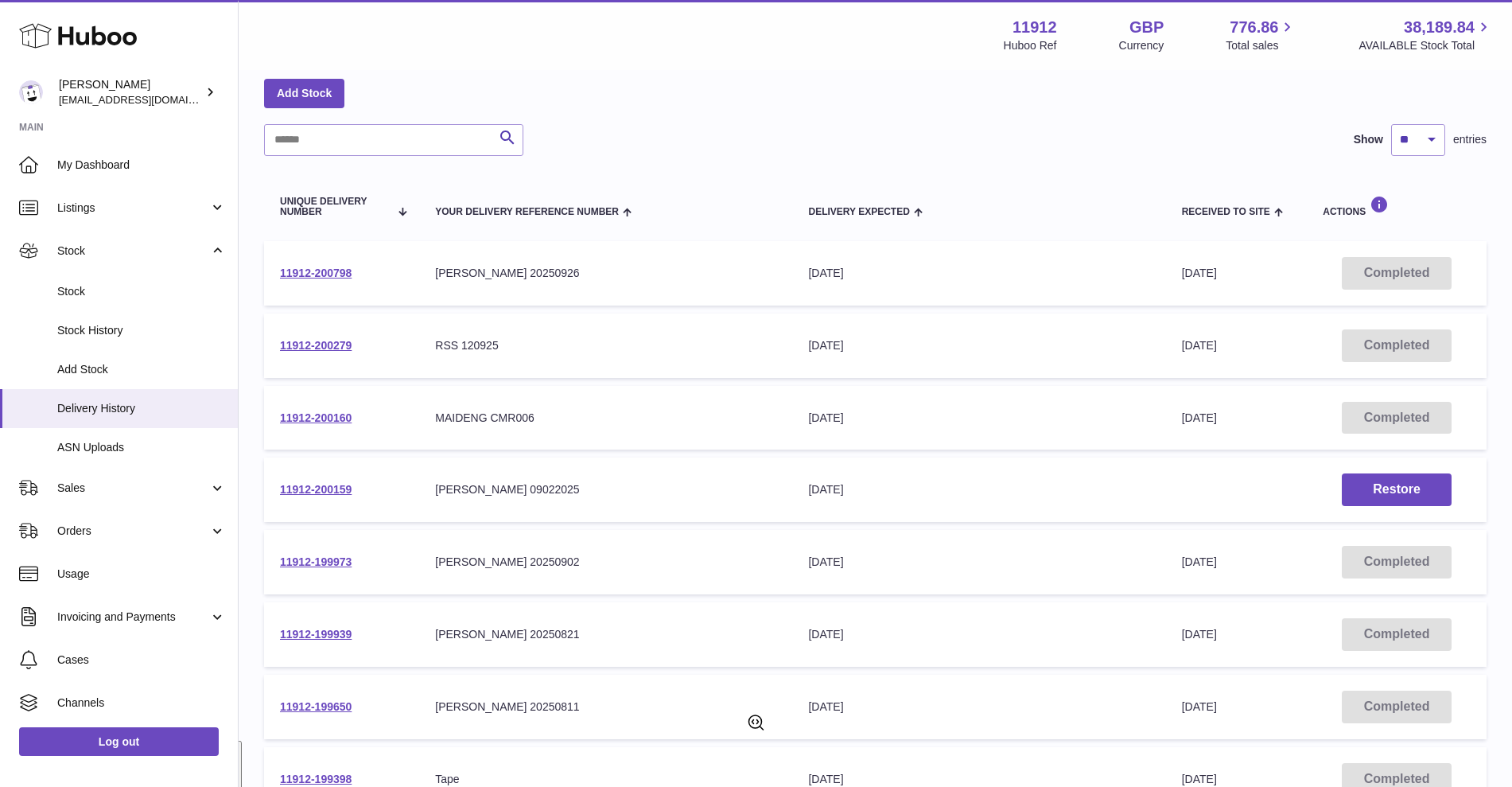
scroll to position [100, 0]
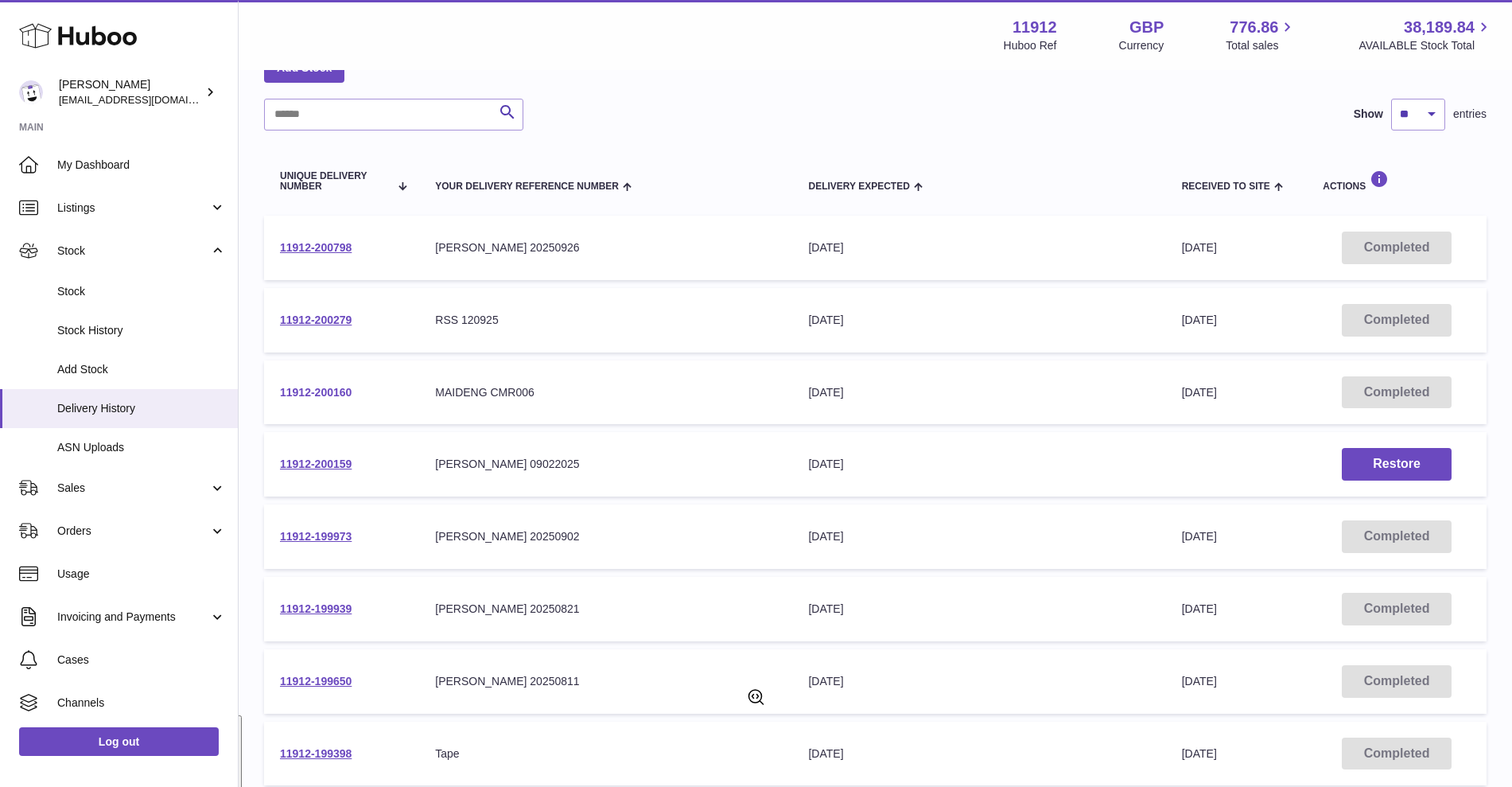
click at [294, 395] on link "11912-200160" at bounding box center [315, 392] width 72 height 12
click at [304, 318] on link "11912-200279" at bounding box center [315, 319] width 72 height 12
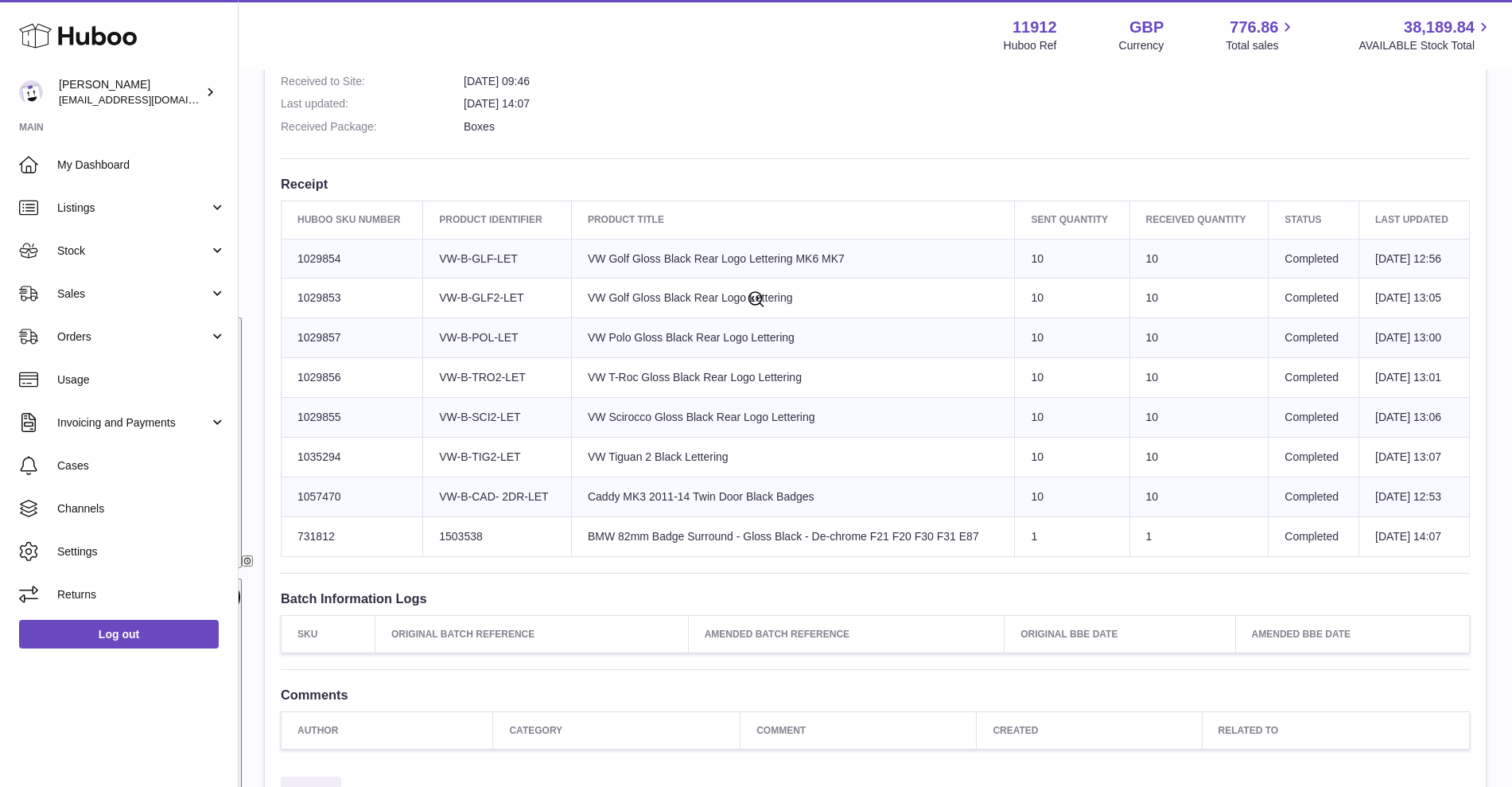
scroll to position [398, 0]
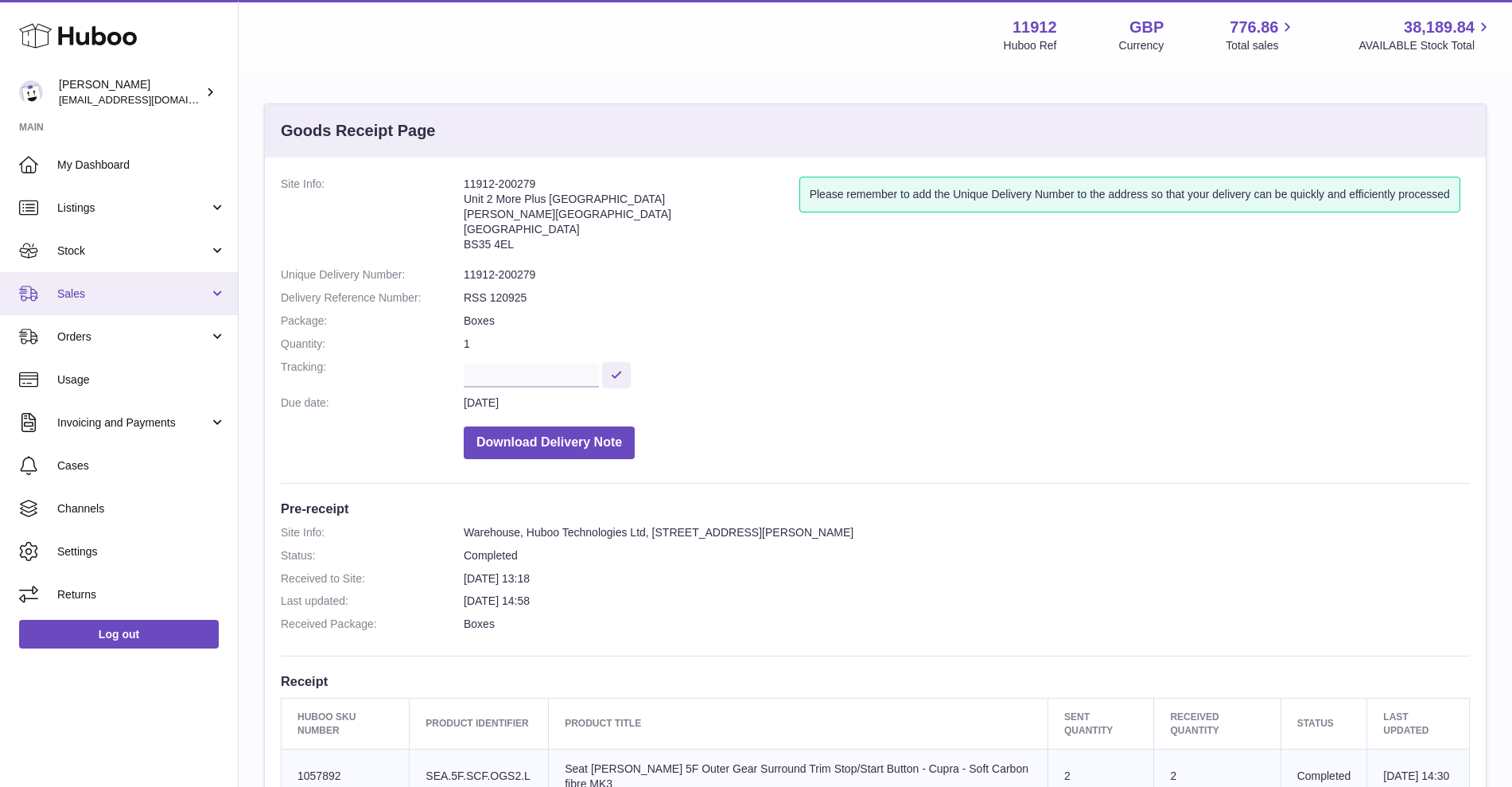
click at [198, 290] on span "Sales" at bounding box center [133, 294] width 152 height 15
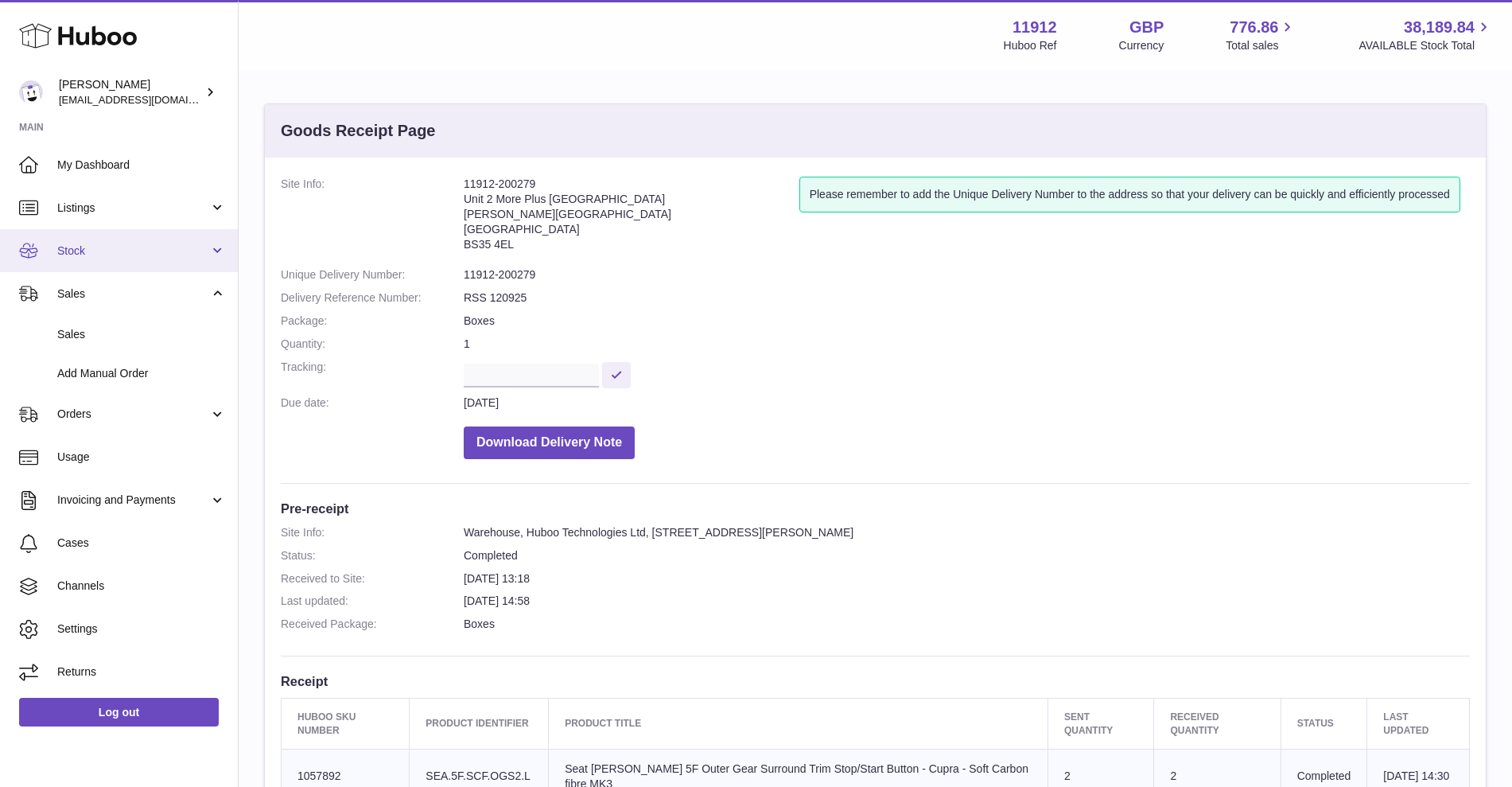
click at [207, 262] on link "Stock" at bounding box center [119, 251] width 238 height 43
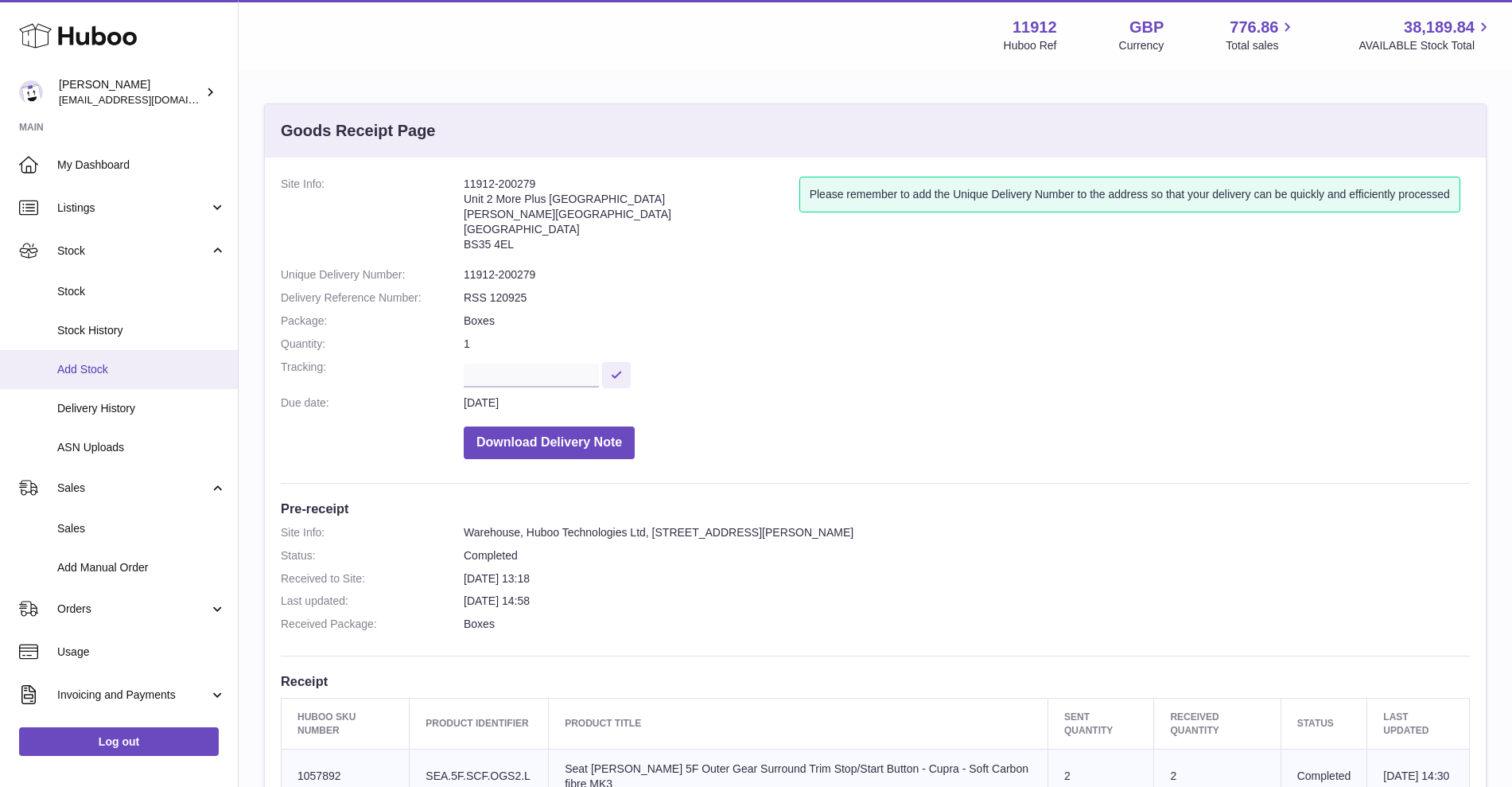
click at [108, 381] on link "Add Stock" at bounding box center [119, 369] width 238 height 39
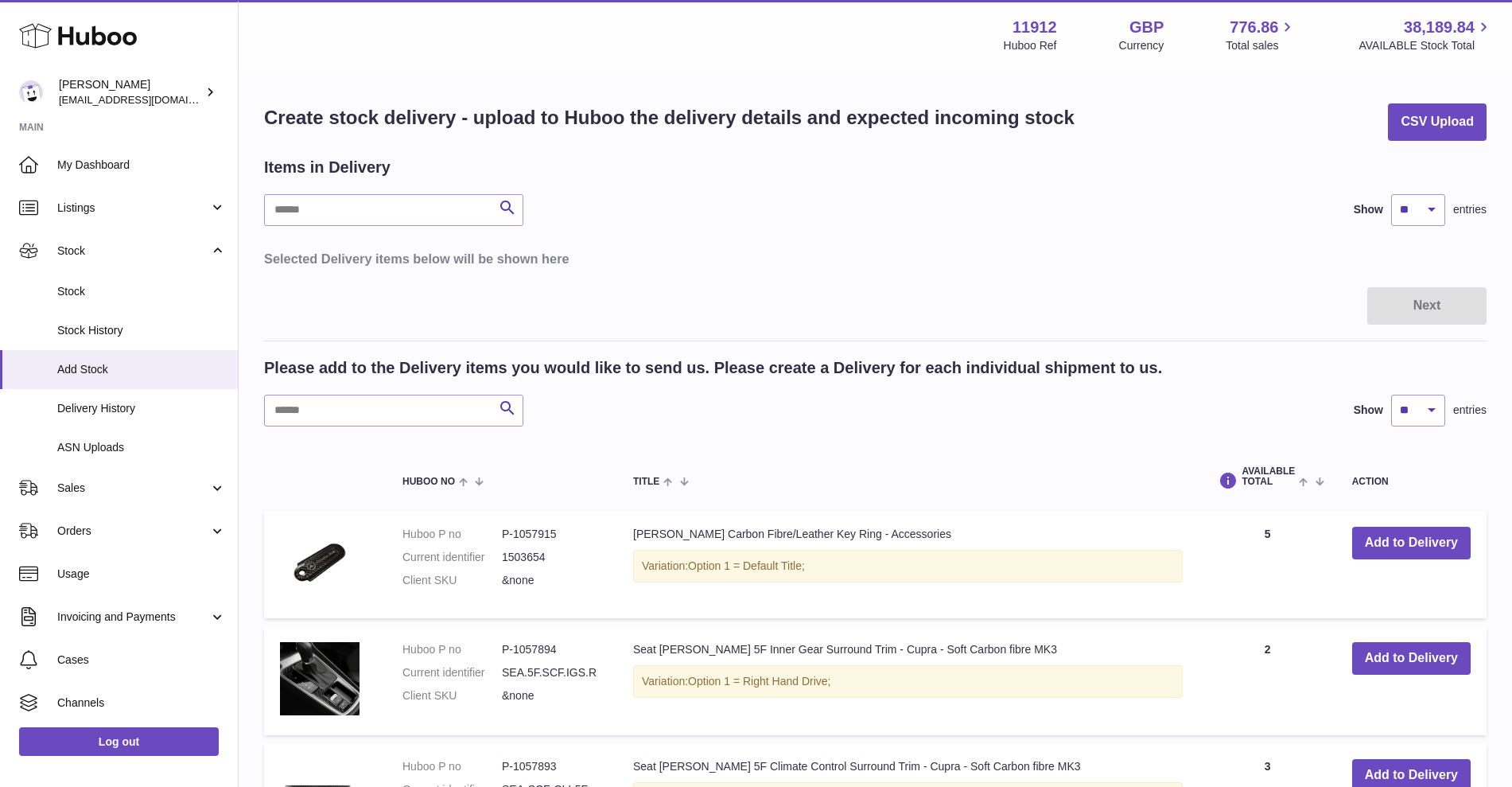
click at [1102, 272] on table "Selected Delivery items below will be shown here" at bounding box center [875, 258] width 1222 height 34
click at [398, 409] on input "text" at bounding box center [393, 410] width 259 height 32
paste input "*******"
type input "*******"
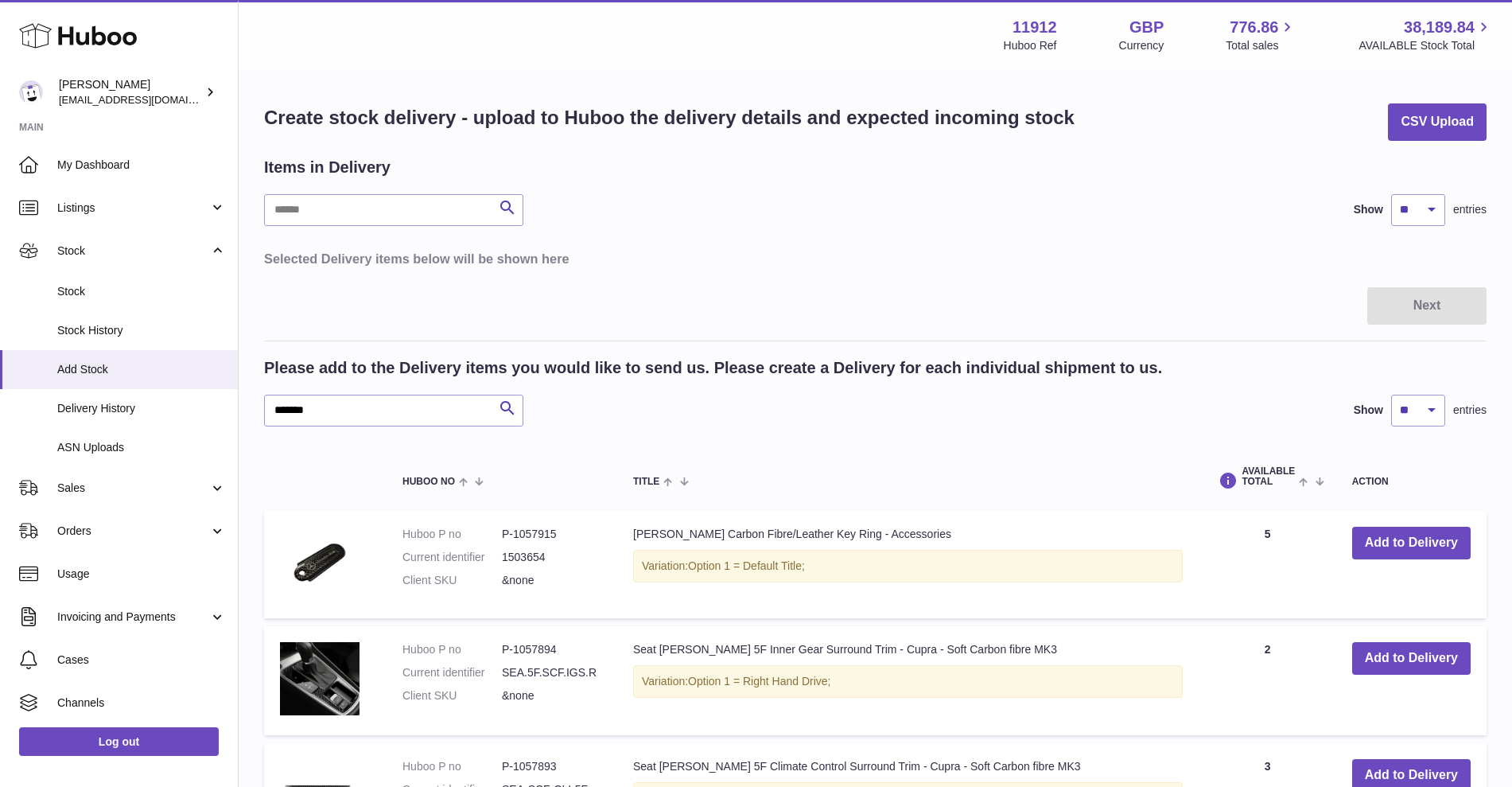
click at [526, 401] on div "******* Search Show ** ** ** *** entries" at bounding box center [875, 410] width 1222 height 32
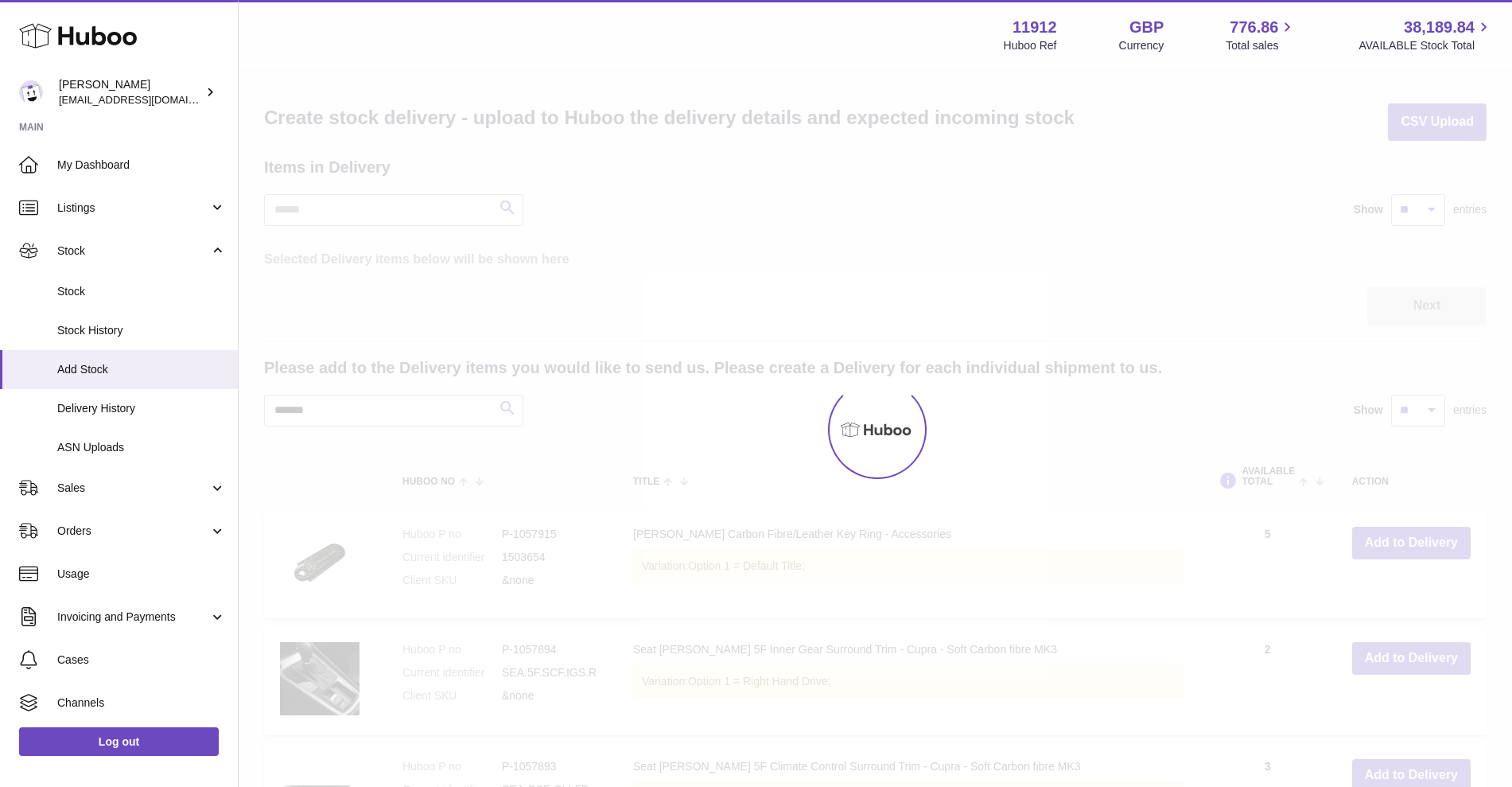
click at [506, 411] on div at bounding box center [875, 429] width 1274 height 715
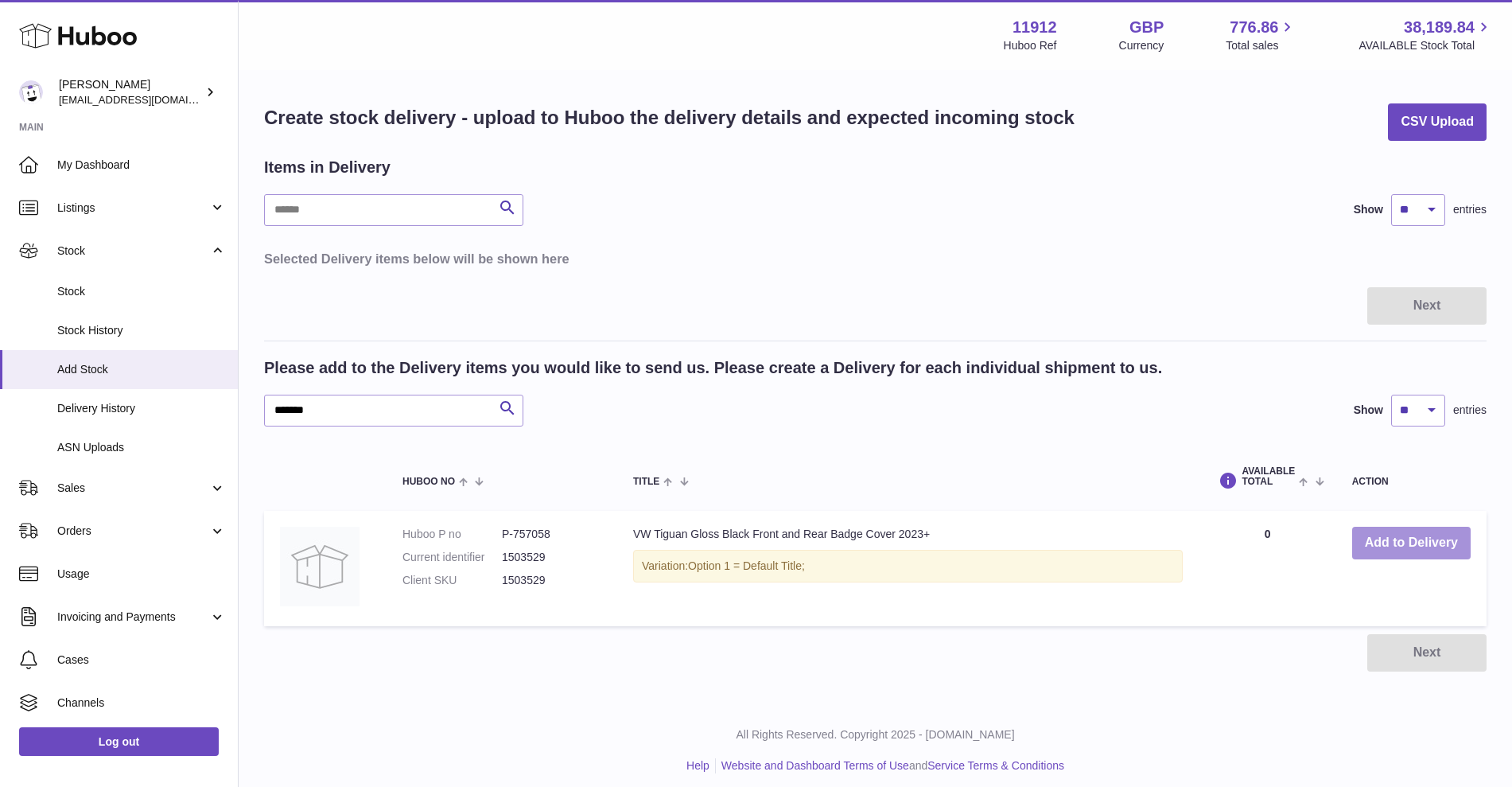
click at [1401, 538] on button "Add to Delivery" at bounding box center [1411, 543] width 119 height 33
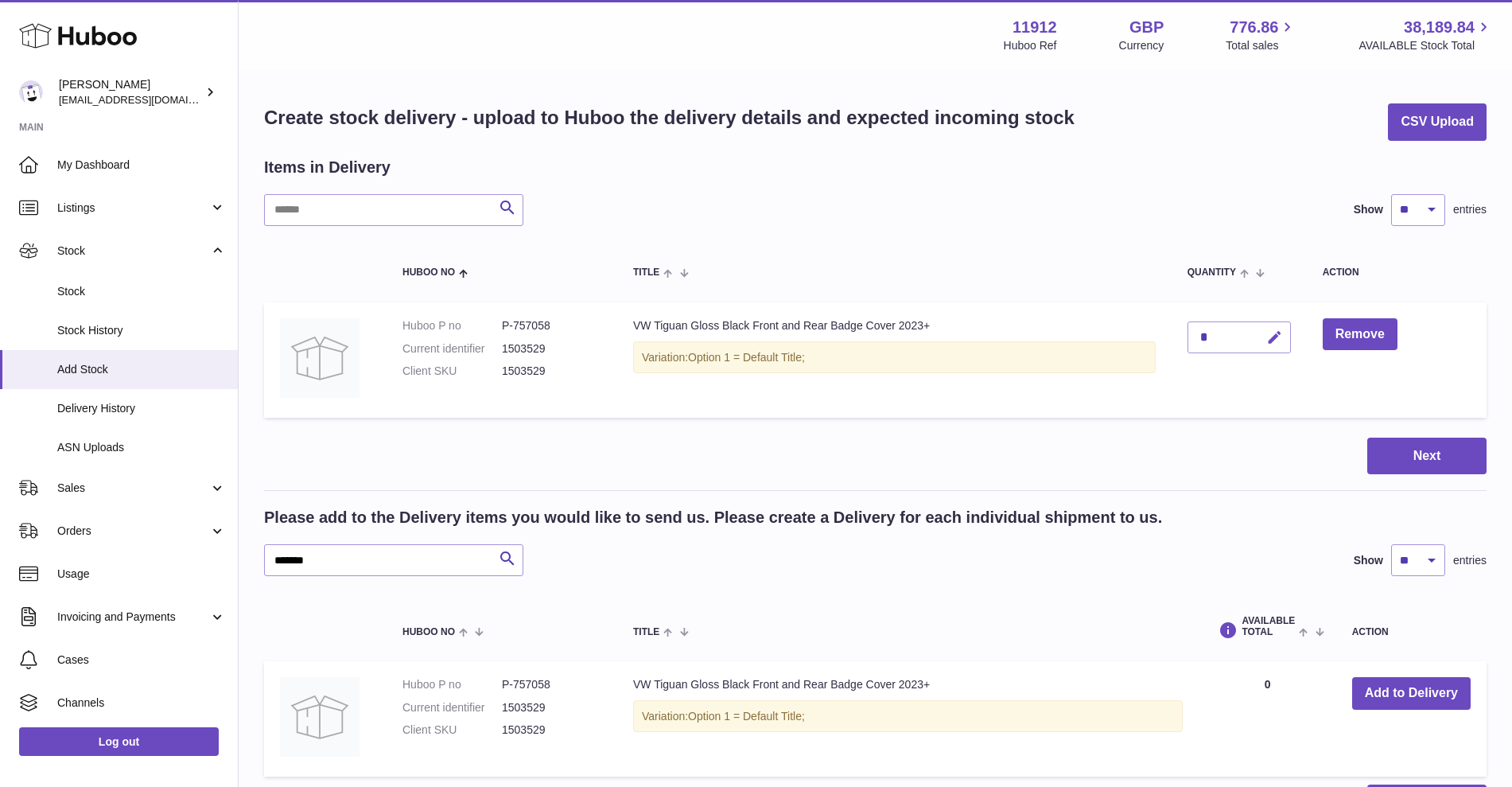
click at [1275, 333] on icon "button" at bounding box center [1274, 337] width 16 height 16
click at [1213, 337] on input "*" at bounding box center [1239, 337] width 103 height 32
type input "**"
click at [1273, 346] on button "submit" at bounding box center [1273, 337] width 31 height 26
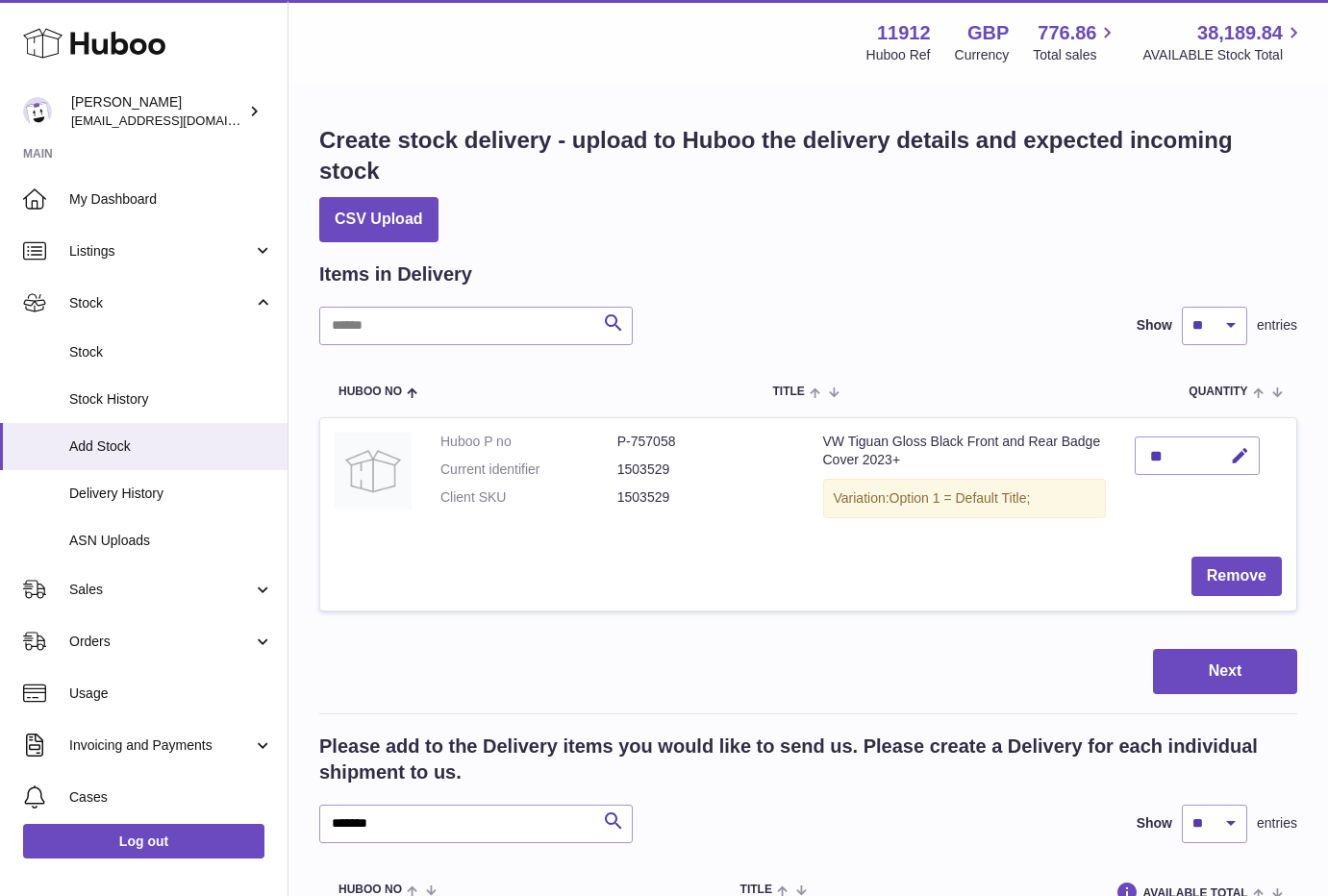
click at [783, 593] on td "Remove" at bounding box center [808, 576] width 976 height 68
type textarea "******"
drag, startPoint x: 440, startPoint y: 823, endPoint x: 209, endPoint y: 825, distance: 231.0
click at [209, 825] on div "Huboo Zahoor Azam info@carbonmyride.com Main My Dashboard Listings Not with Hub…" at bounding box center [664, 666] width 1328 height 1333
paste input "text"
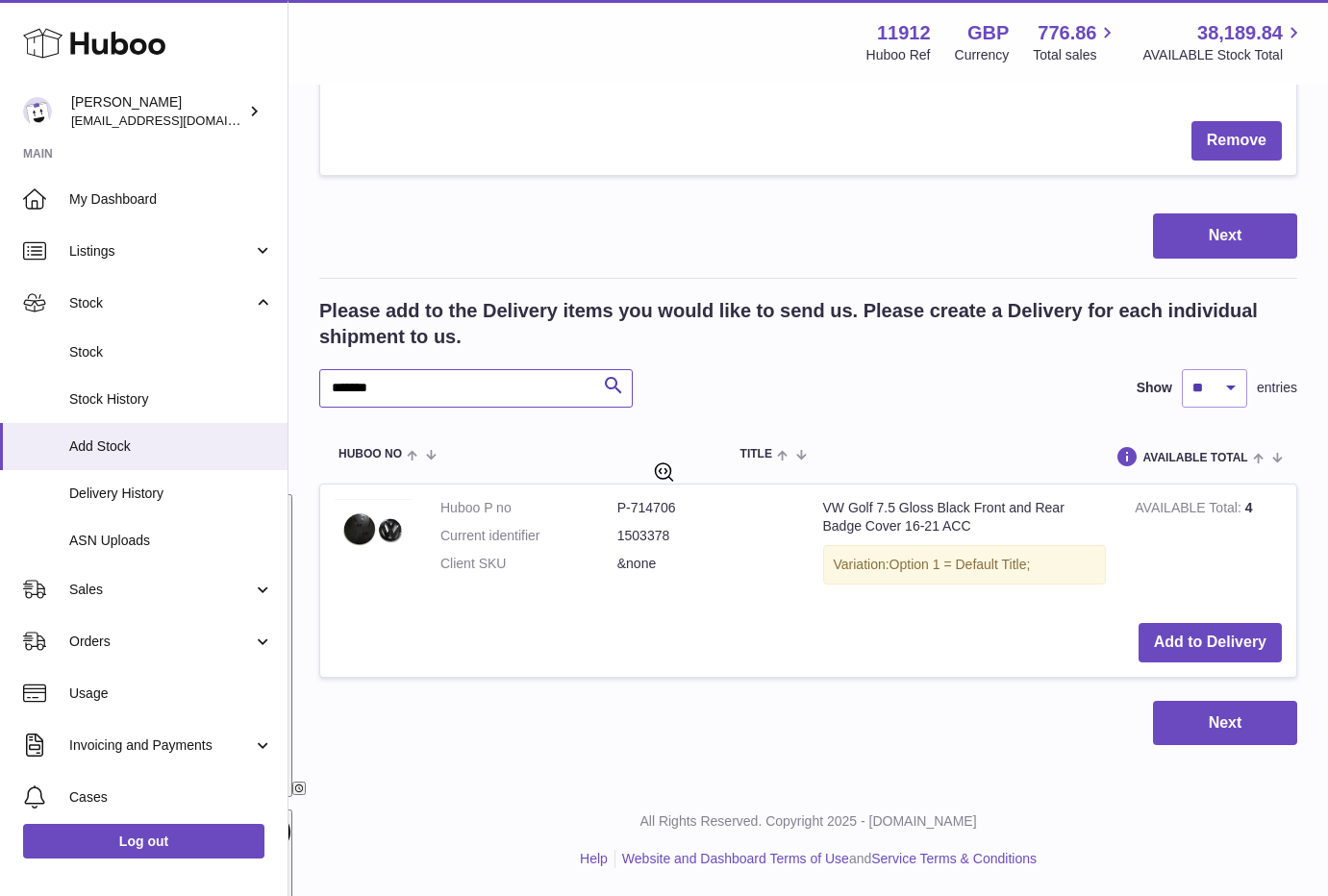
scroll to position [437, 0]
click at [1229, 644] on button "Add to Delivery" at bounding box center [1210, 642] width 144 height 40
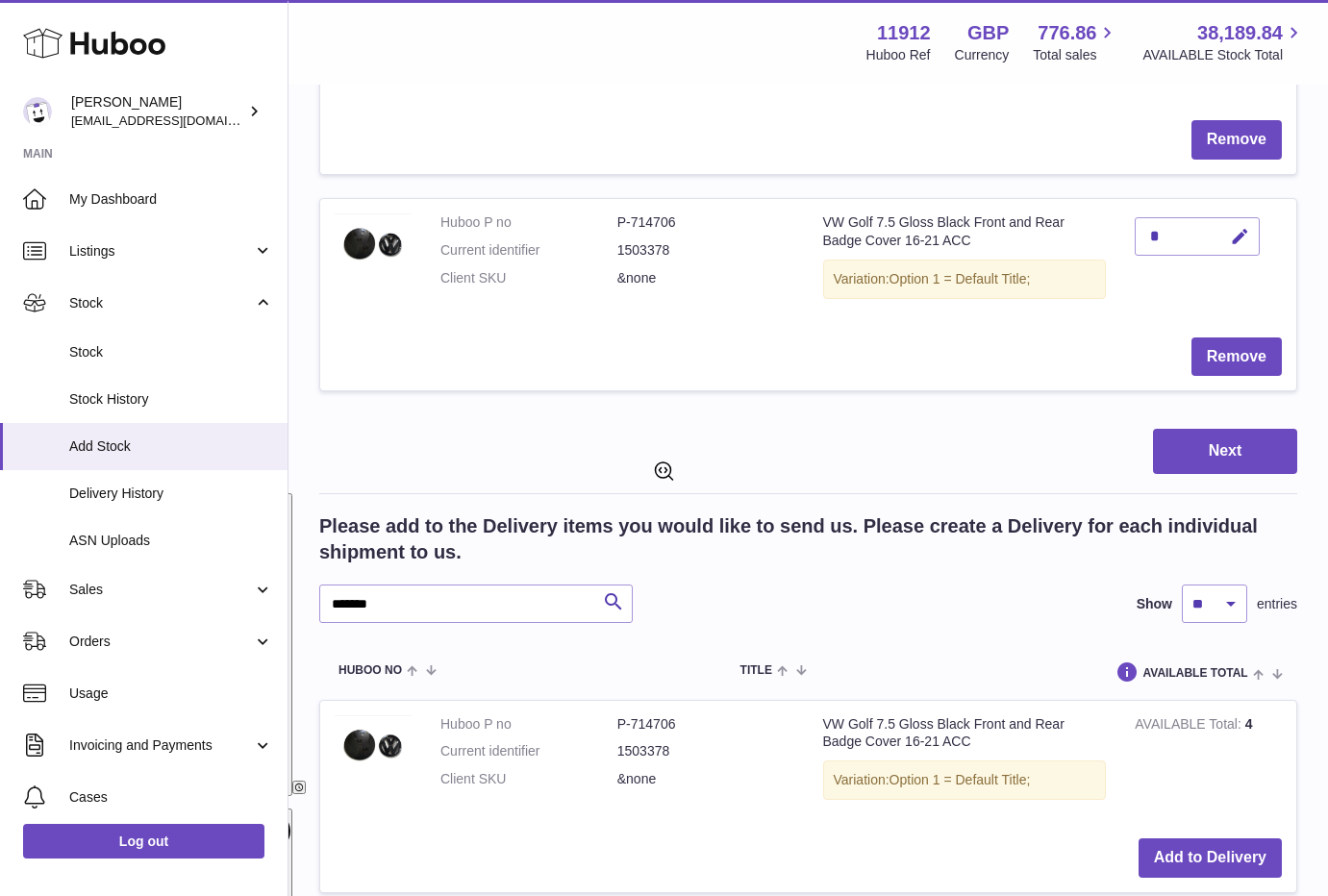
click at [908, 611] on div "******* Search Show ** ** ** *** entries" at bounding box center [808, 603] width 978 height 39
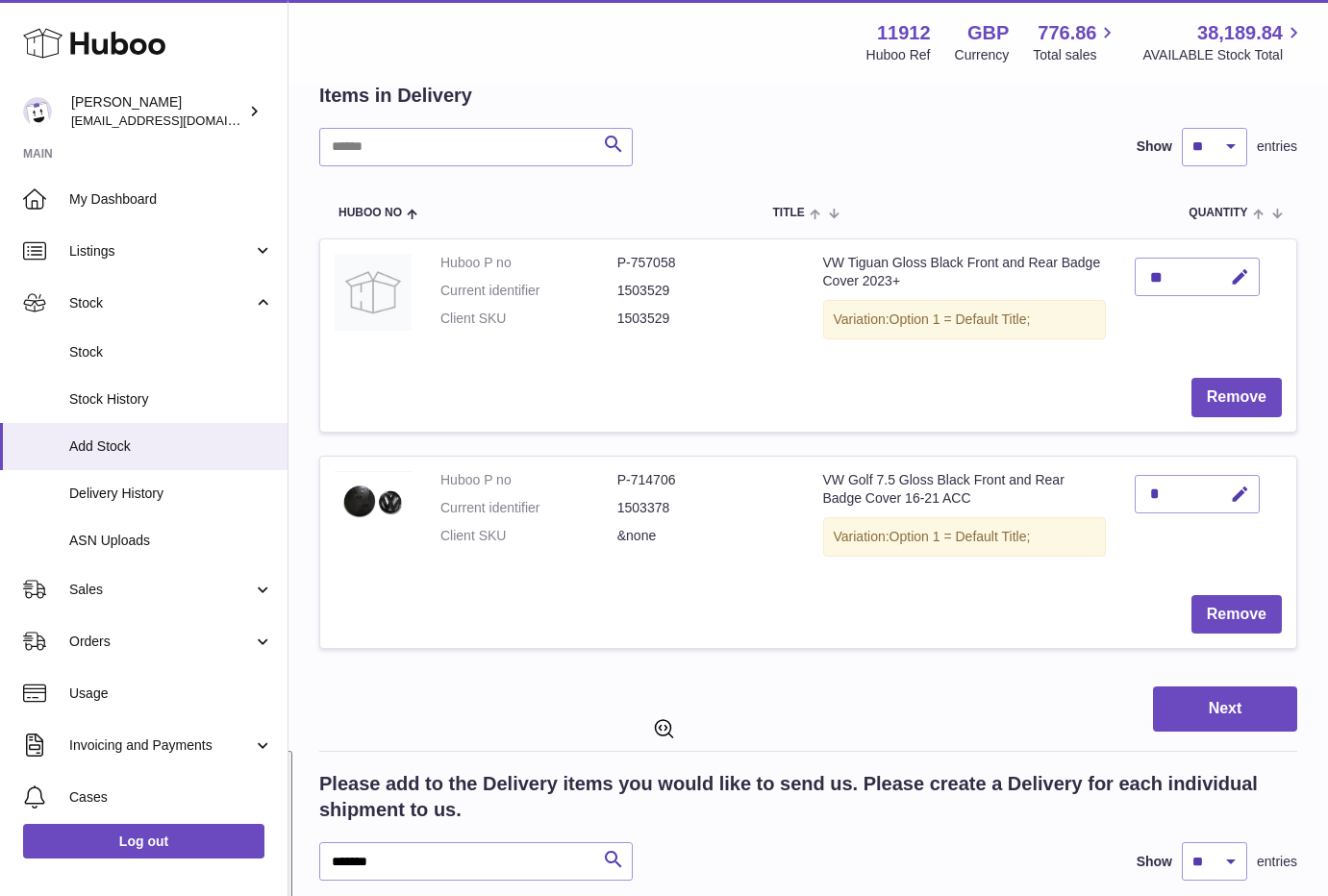
scroll to position [556, 0]
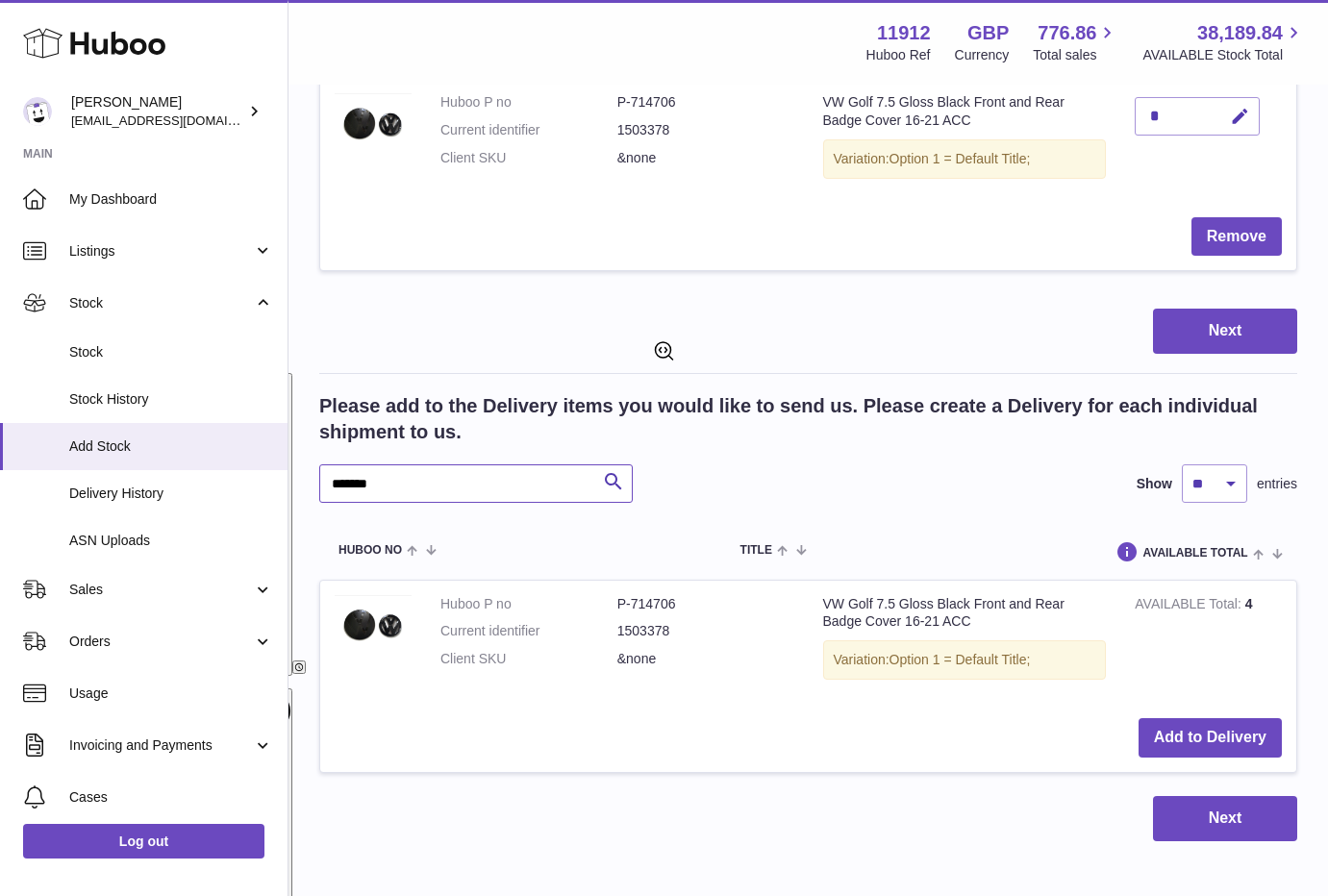
drag, startPoint x: 357, startPoint y: 478, endPoint x: 295, endPoint y: 486, distance: 62.5
click at [295, 486] on div "Create stock delivery - upload to Huboo the delivery details and expected incom…" at bounding box center [808, 204] width 1039 height 1349
paste input "text"
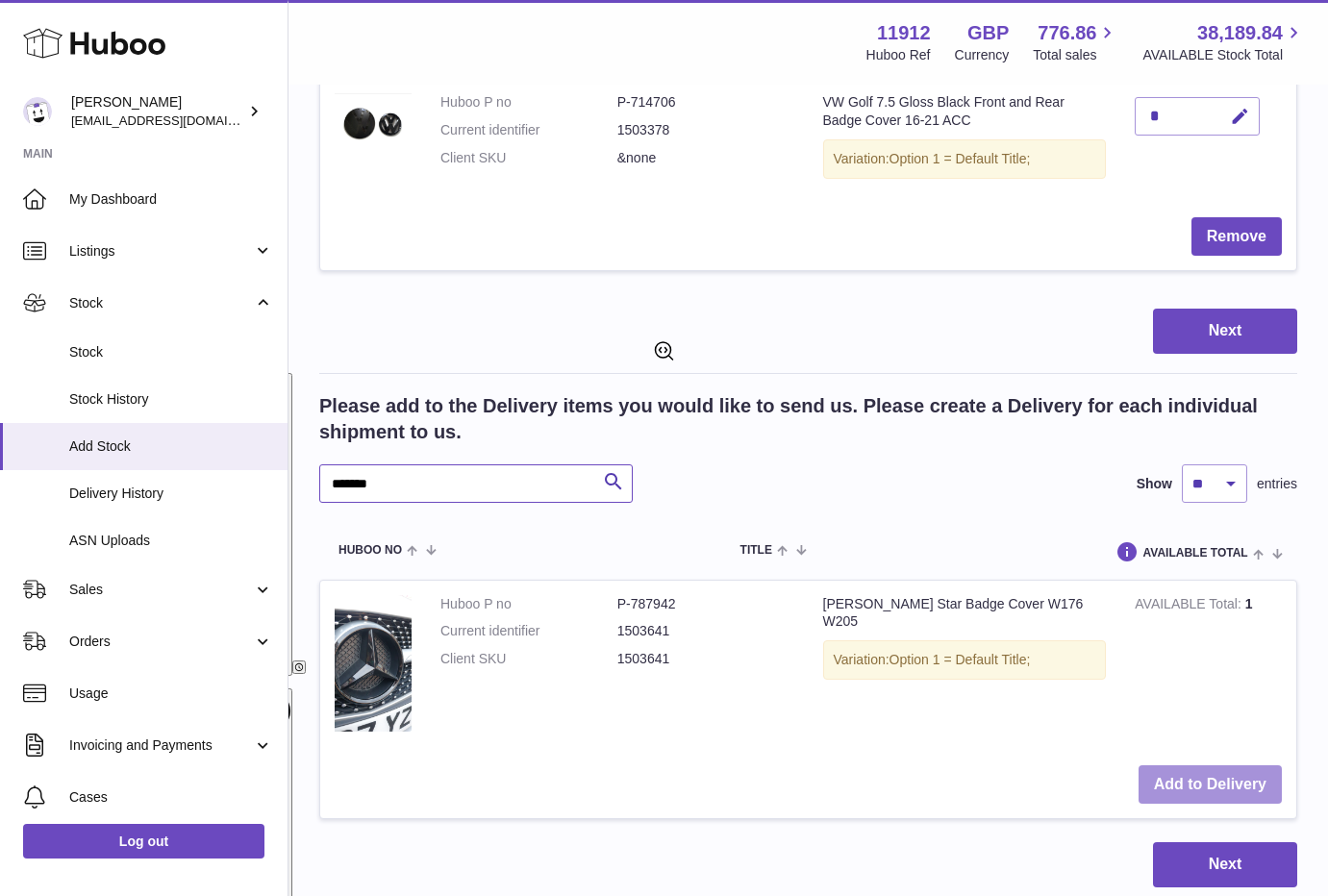
type input "*******"
click at [1211, 765] on button "Add to Delivery" at bounding box center [1210, 785] width 144 height 40
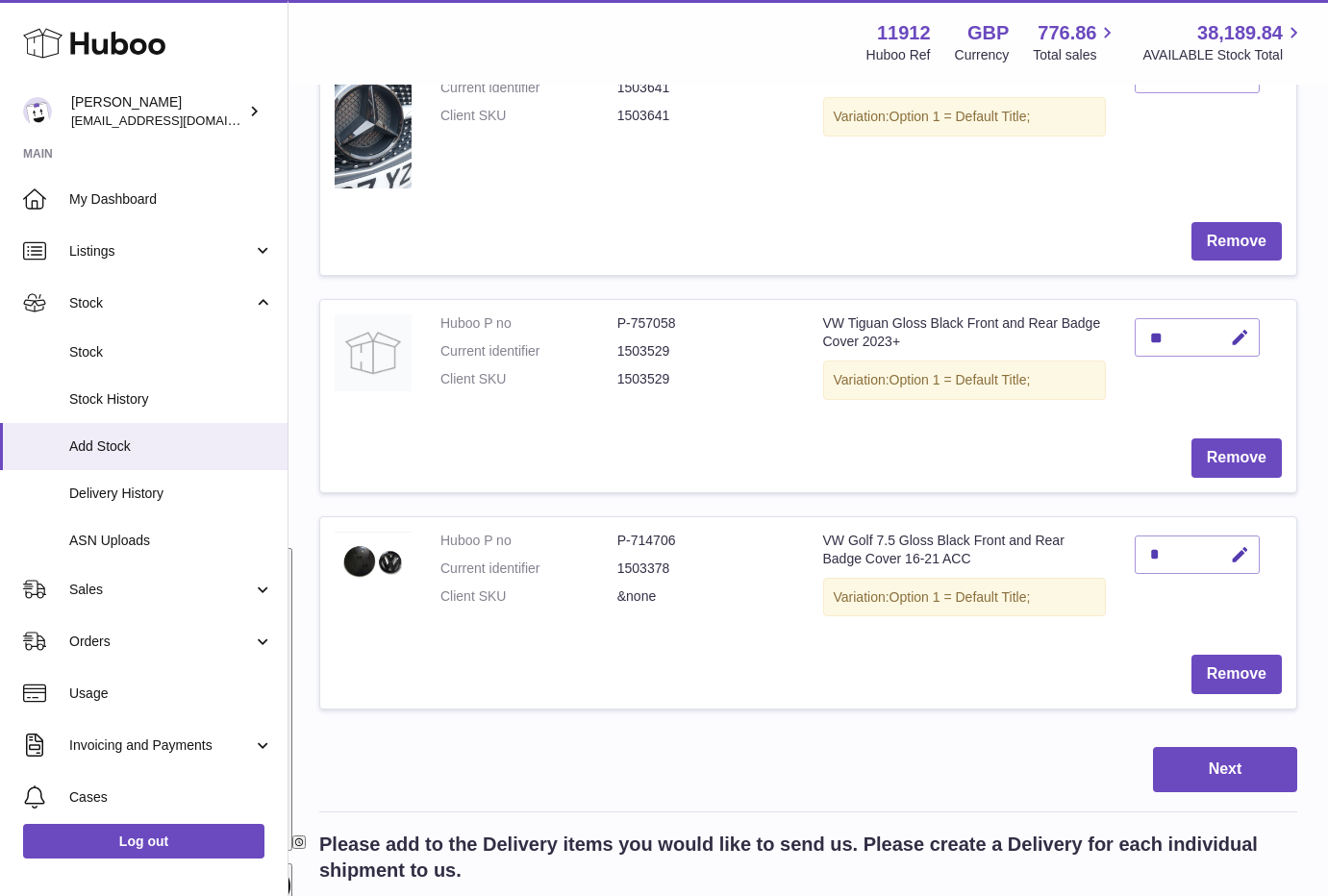
scroll to position [339, 0]
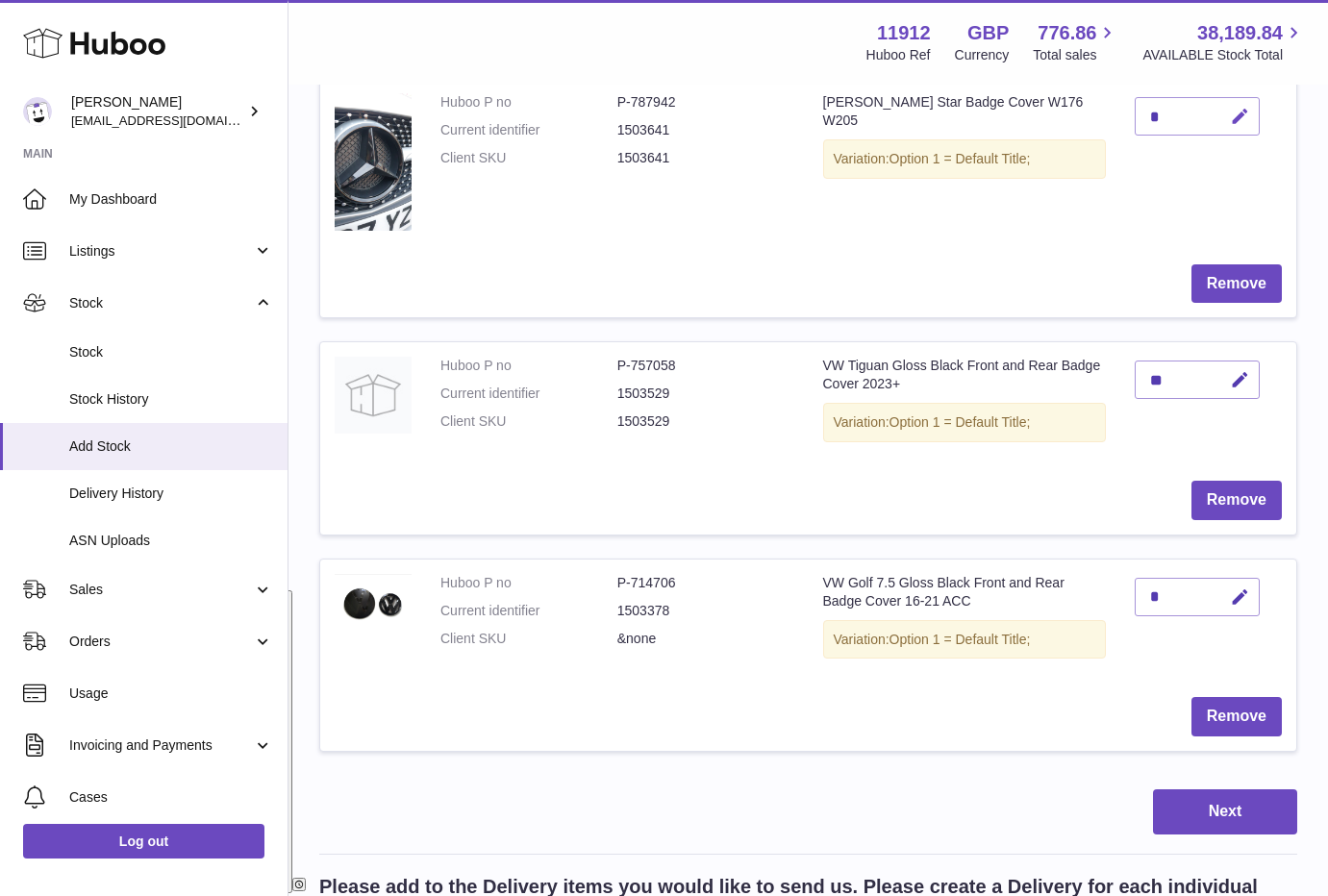
click at [1239, 120] on icon "button" at bounding box center [1239, 117] width 20 height 20
drag, startPoint x: 1166, startPoint y: 115, endPoint x: 1122, endPoint y: 115, distance: 44.0
click at [1128, 115] on td "*" at bounding box center [1207, 163] width 175 height 170
type input "*"
click at [1233, 116] on icon "submit" at bounding box center [1239, 116] width 17 height 17
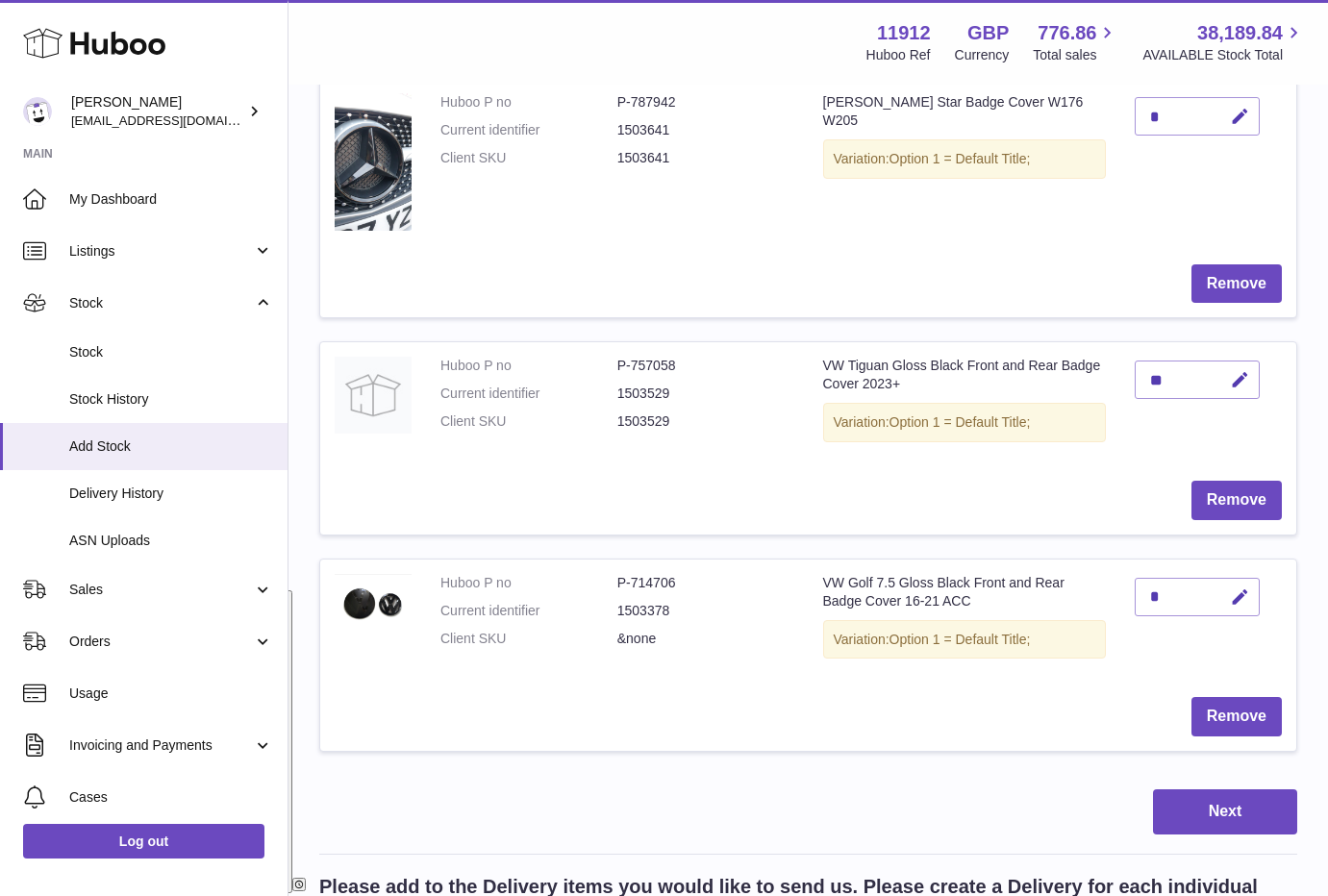
click at [1237, 598] on icon "button" at bounding box center [1239, 597] width 20 height 20
drag, startPoint x: 1160, startPoint y: 599, endPoint x: 1091, endPoint y: 595, distance: 69.1
click at [1091, 594] on tr "Huboo P no P-714706 Current identifier 1503378 Client SKU &none VW Golf 7.5 Glo…" at bounding box center [808, 655] width 978 height 193
type input "*"
click at [1240, 586] on button "submit" at bounding box center [1237, 596] width 37 height 31
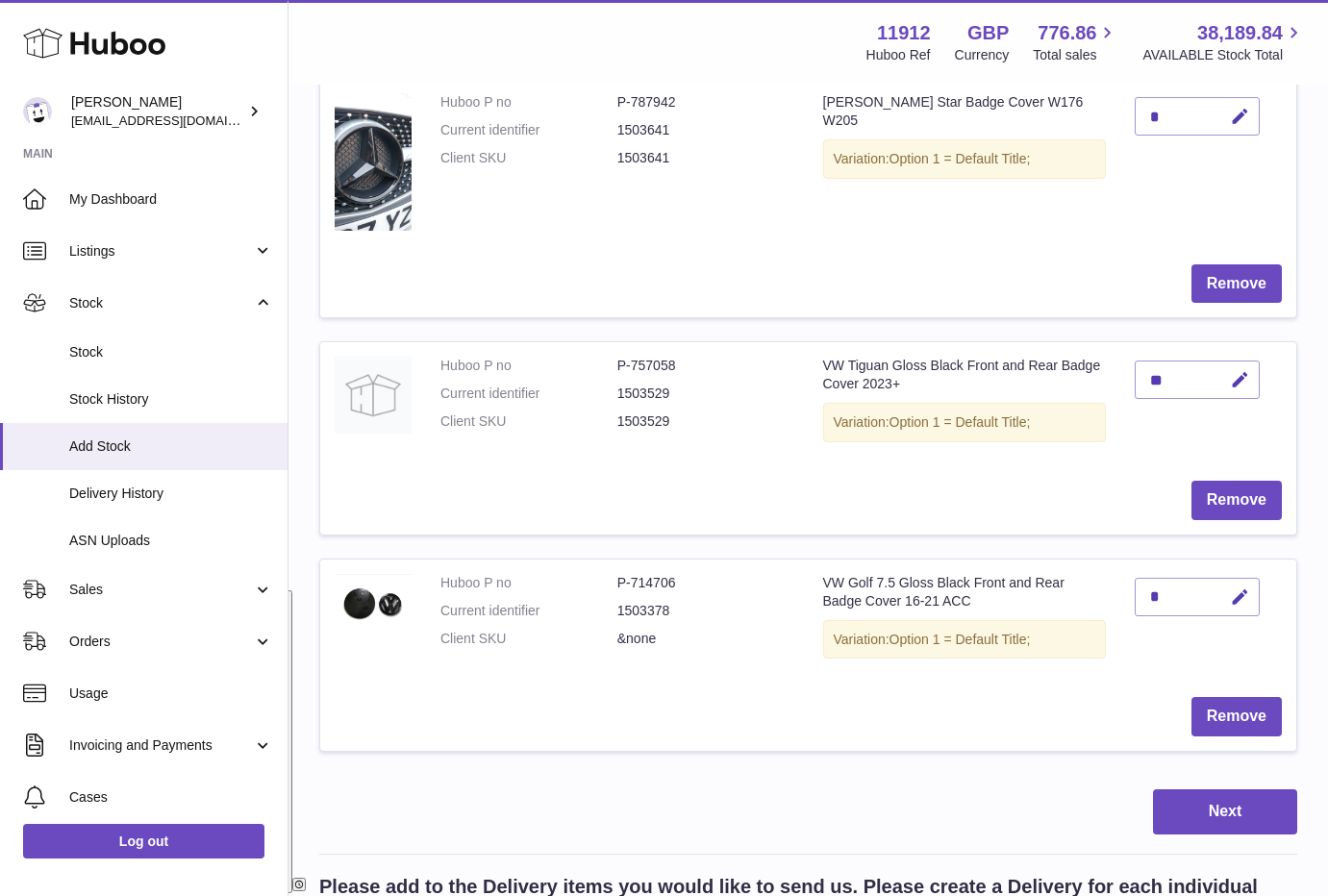
click at [1111, 683] on td "Remove" at bounding box center [808, 717] width 976 height 68
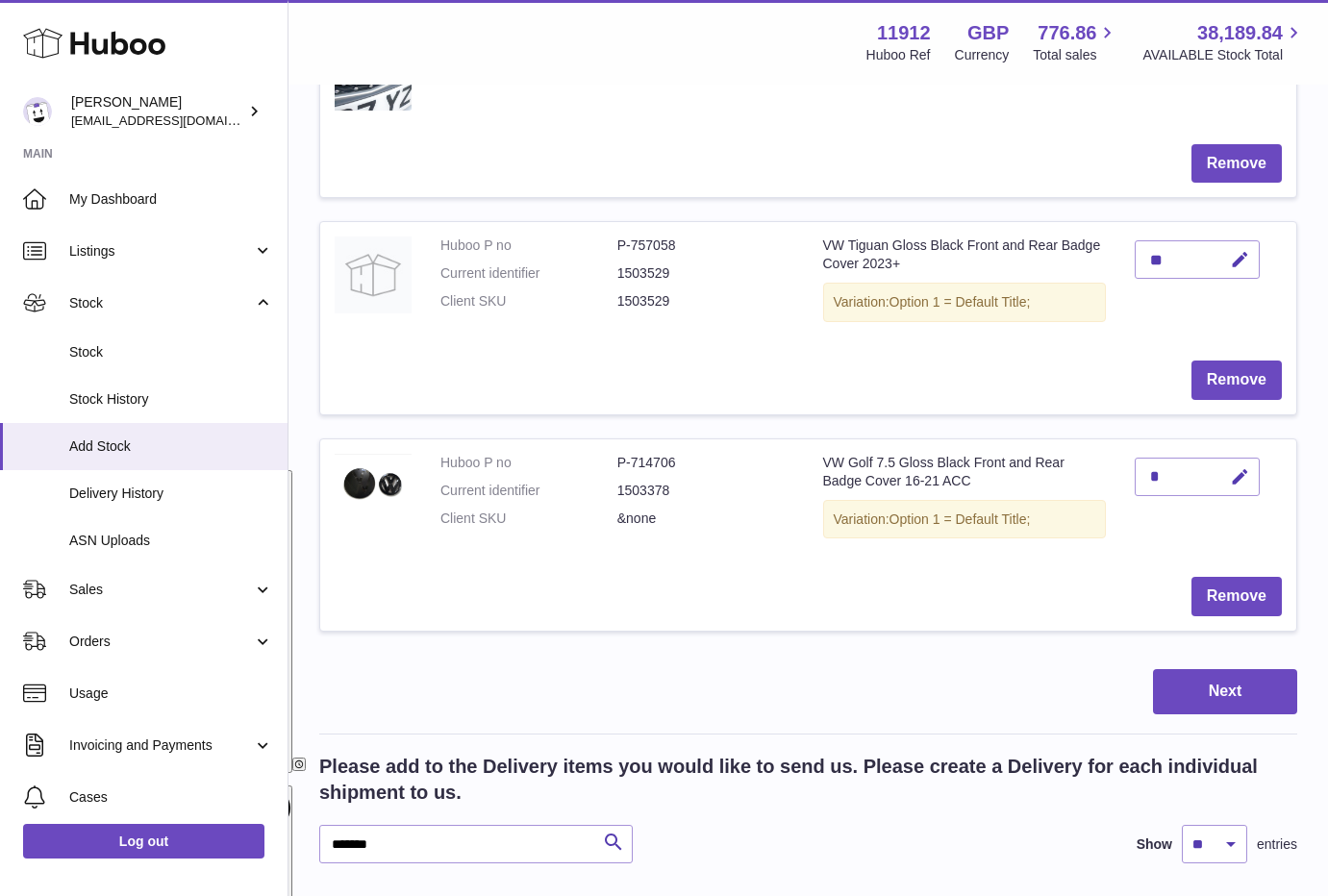
scroll to position [700, 0]
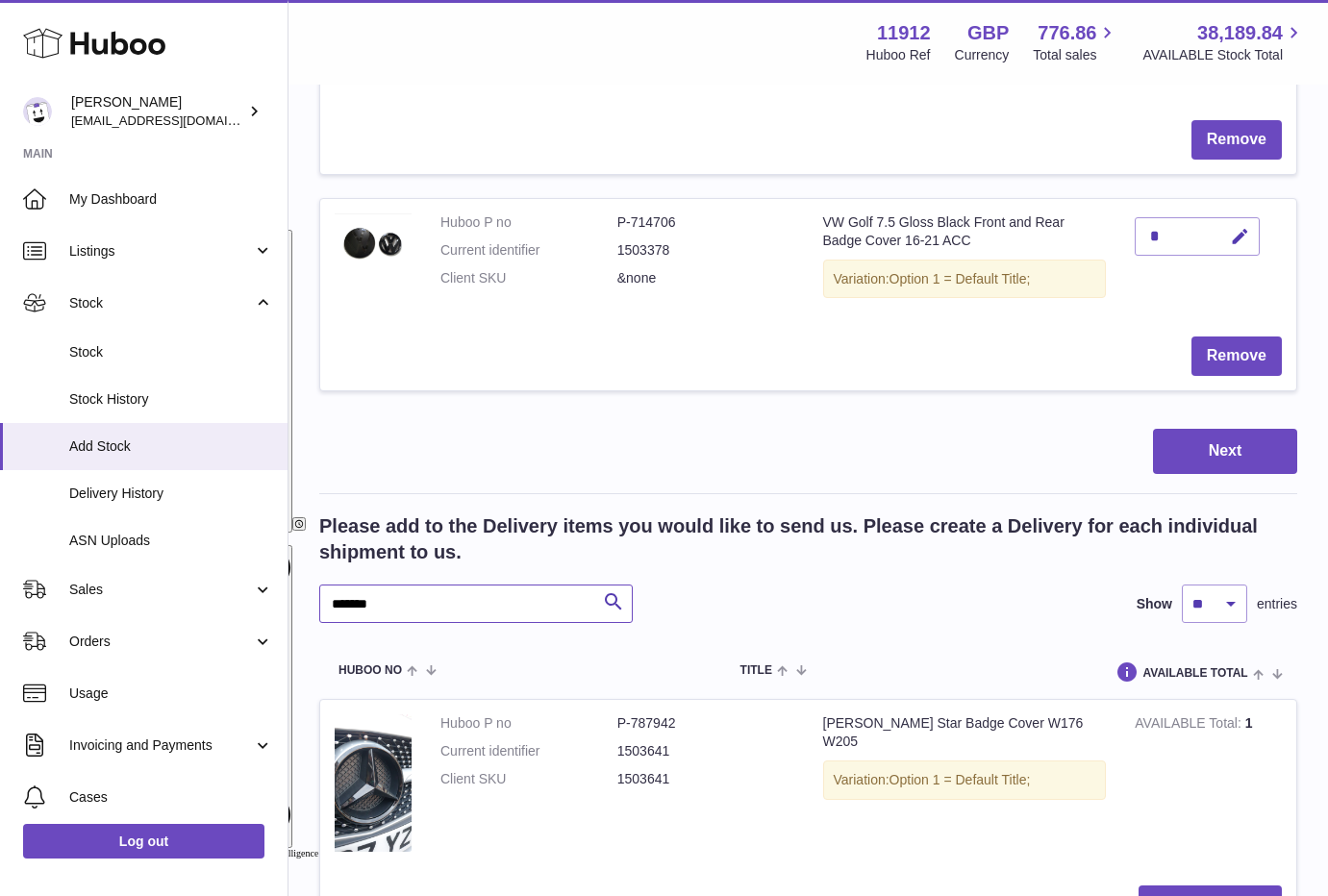
drag, startPoint x: 418, startPoint y: 597, endPoint x: 302, endPoint y: 611, distance: 116.8
click at [302, 611] on div "Create stock delivery - upload to Huboo the delivery details and expected incom…" at bounding box center [808, 216] width 1039 height 1658
paste input "text"
type input "*******"
click at [0, 604] on div at bounding box center [0, 448] width 0 height 896
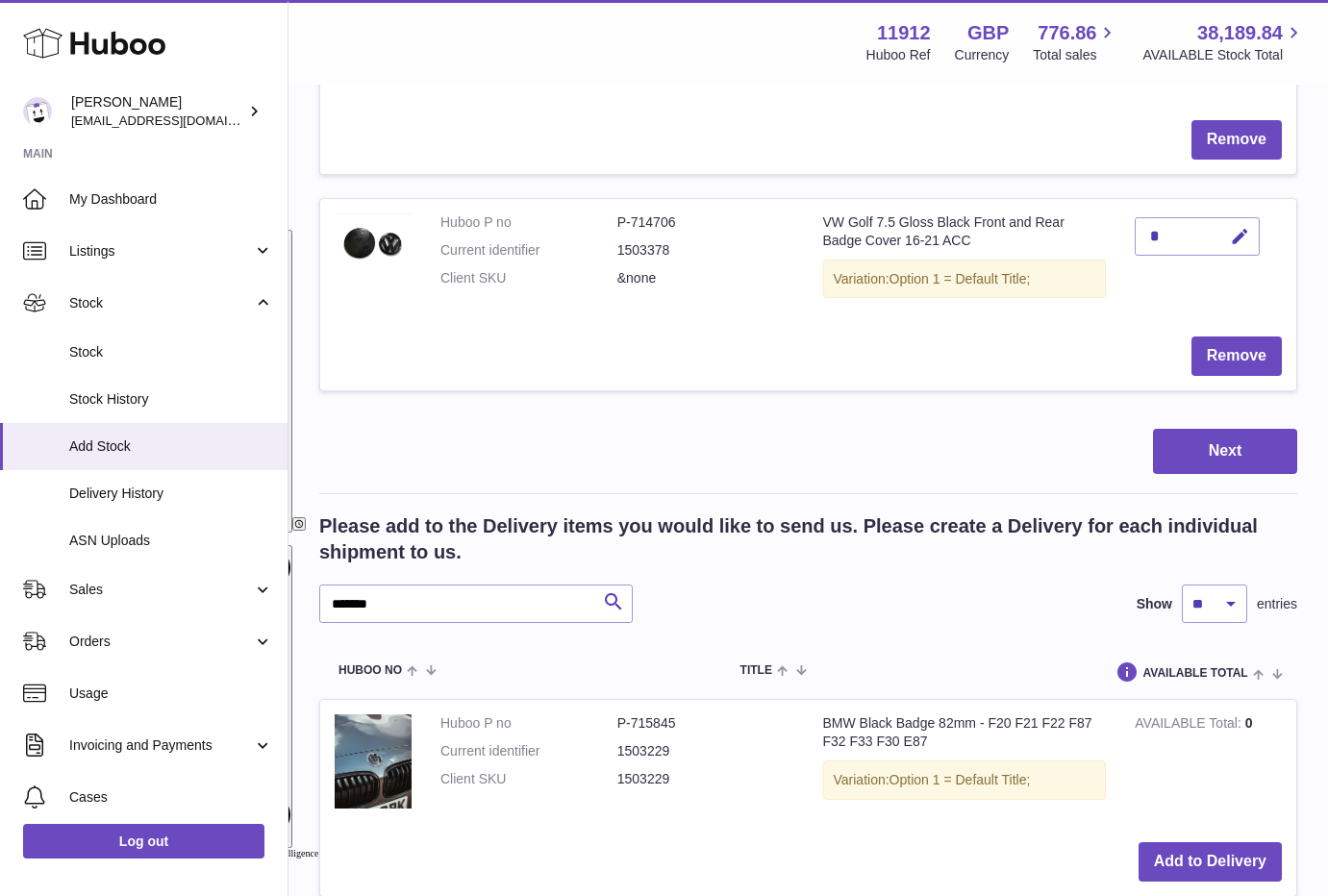
scroll to position [920, 0]
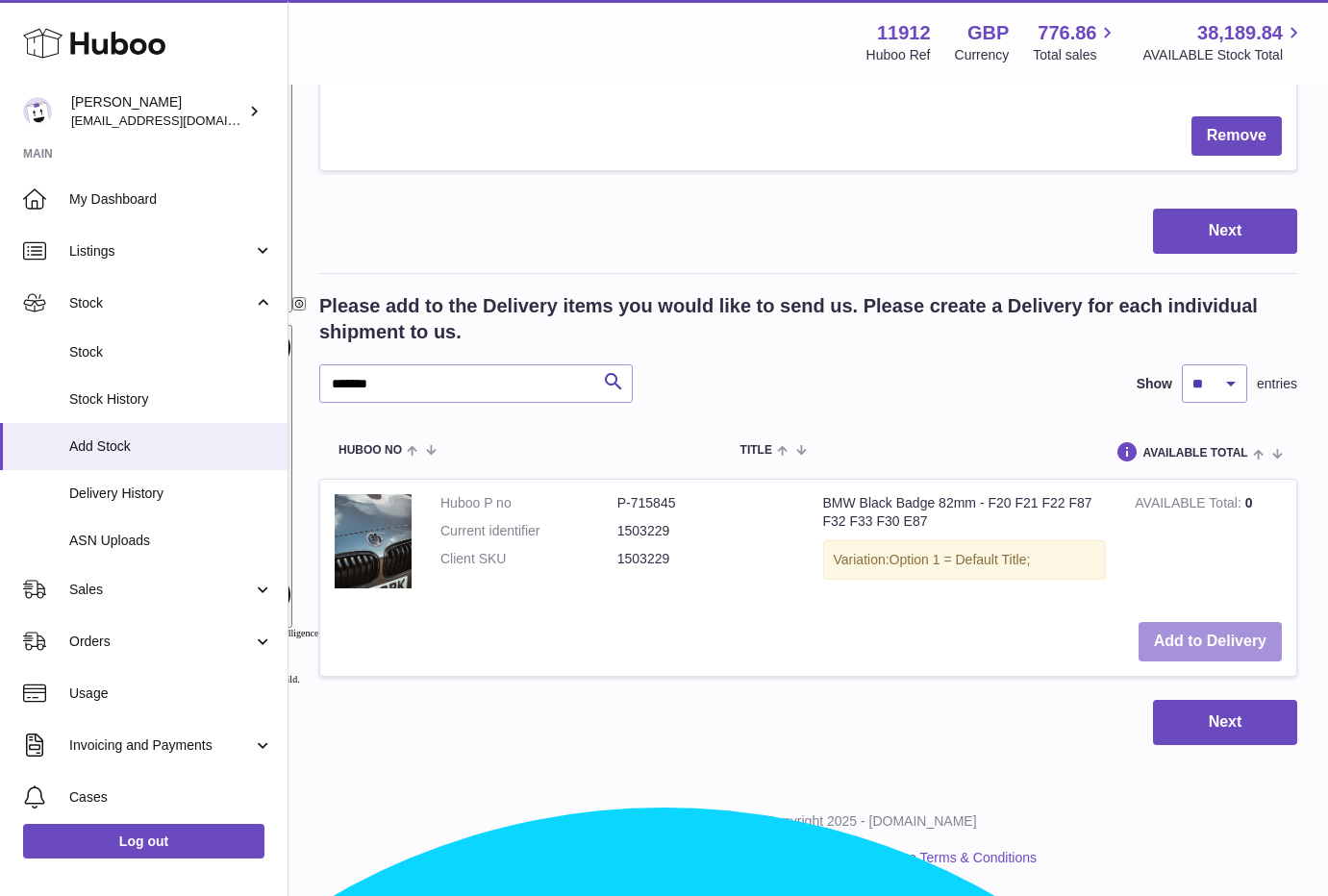
click at [1198, 648] on button "Add to Delivery" at bounding box center [1210, 642] width 144 height 40
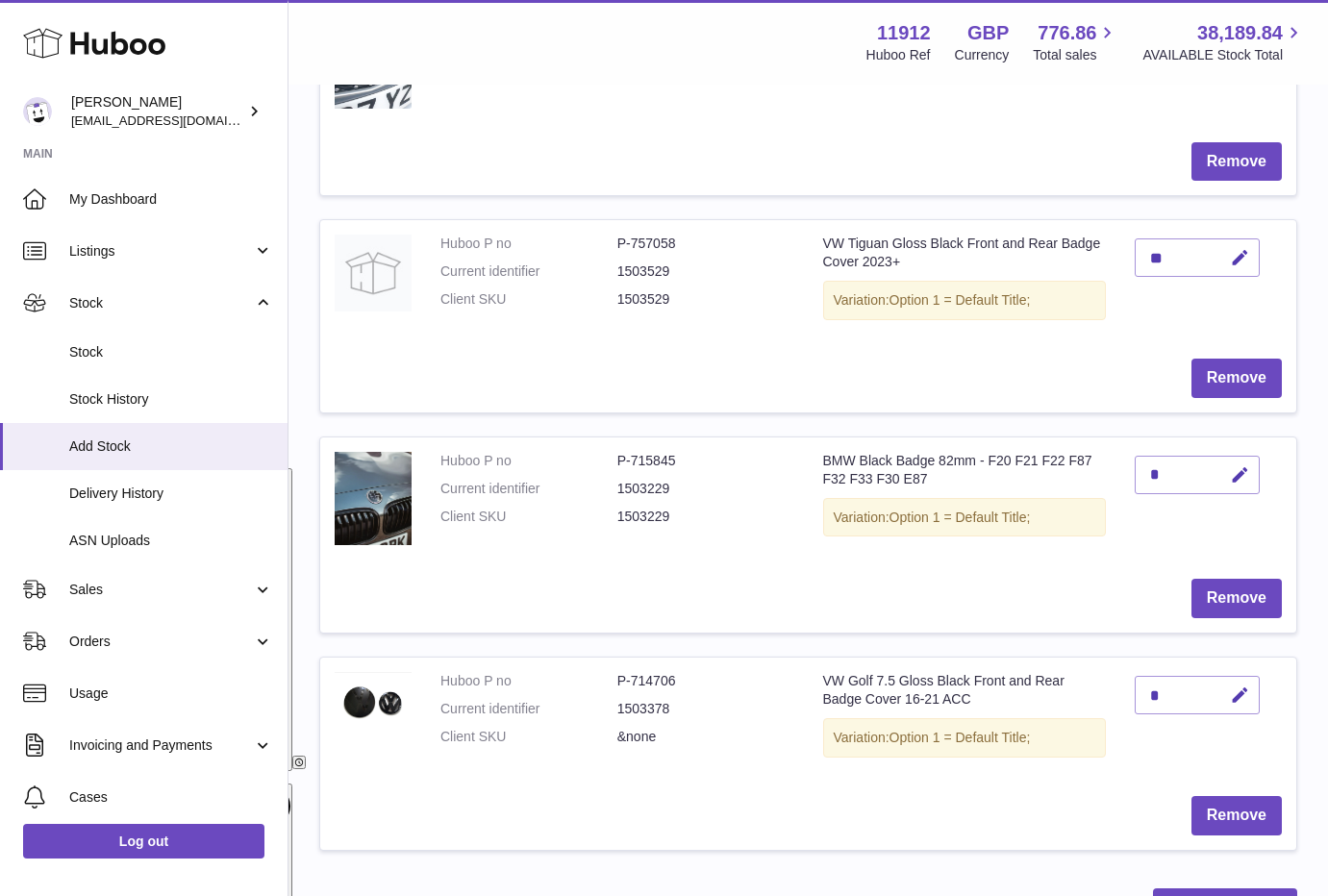
scroll to position [539, 0]
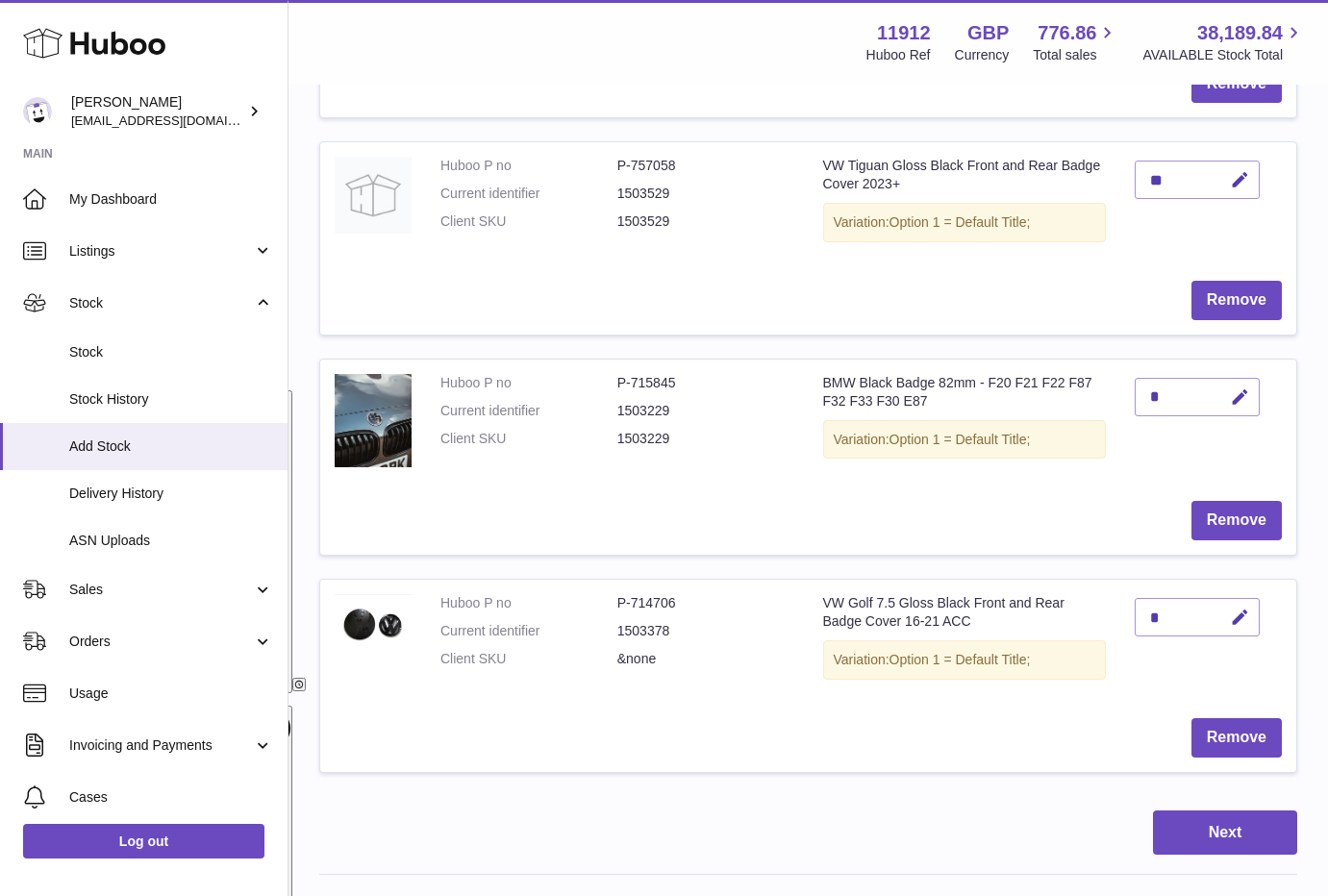
click at [462, 815] on div "Next" at bounding box center [808, 832] width 978 height 45
click at [1236, 396] on icon "button" at bounding box center [1239, 398] width 20 height 20
drag, startPoint x: 1162, startPoint y: 404, endPoint x: 1136, endPoint y: 406, distance: 26.1
click at [1143, 408] on input "*" at bounding box center [1196, 397] width 125 height 39
type input "**"
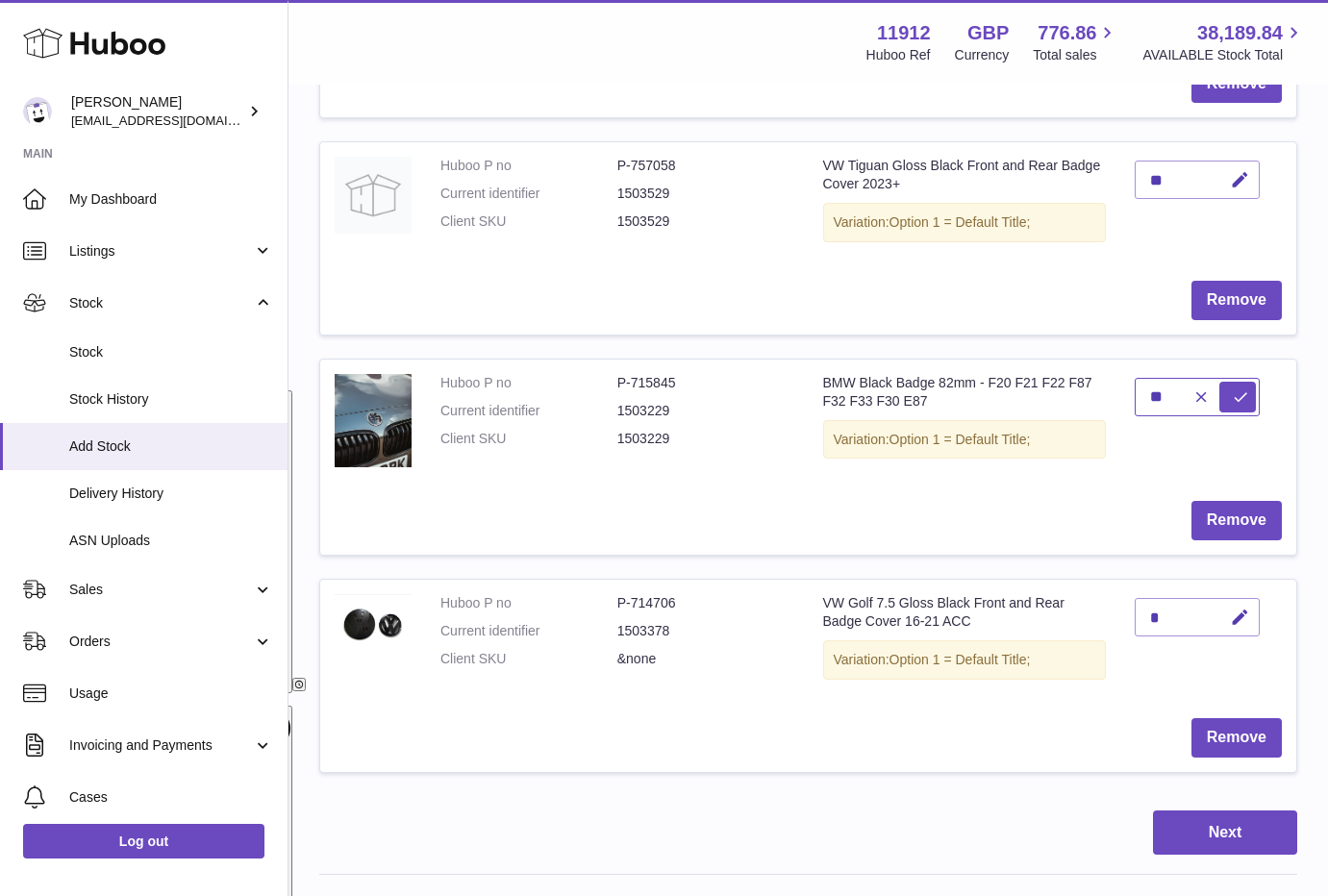
click at [1219, 382] on button "submit" at bounding box center [1237, 397] width 37 height 31
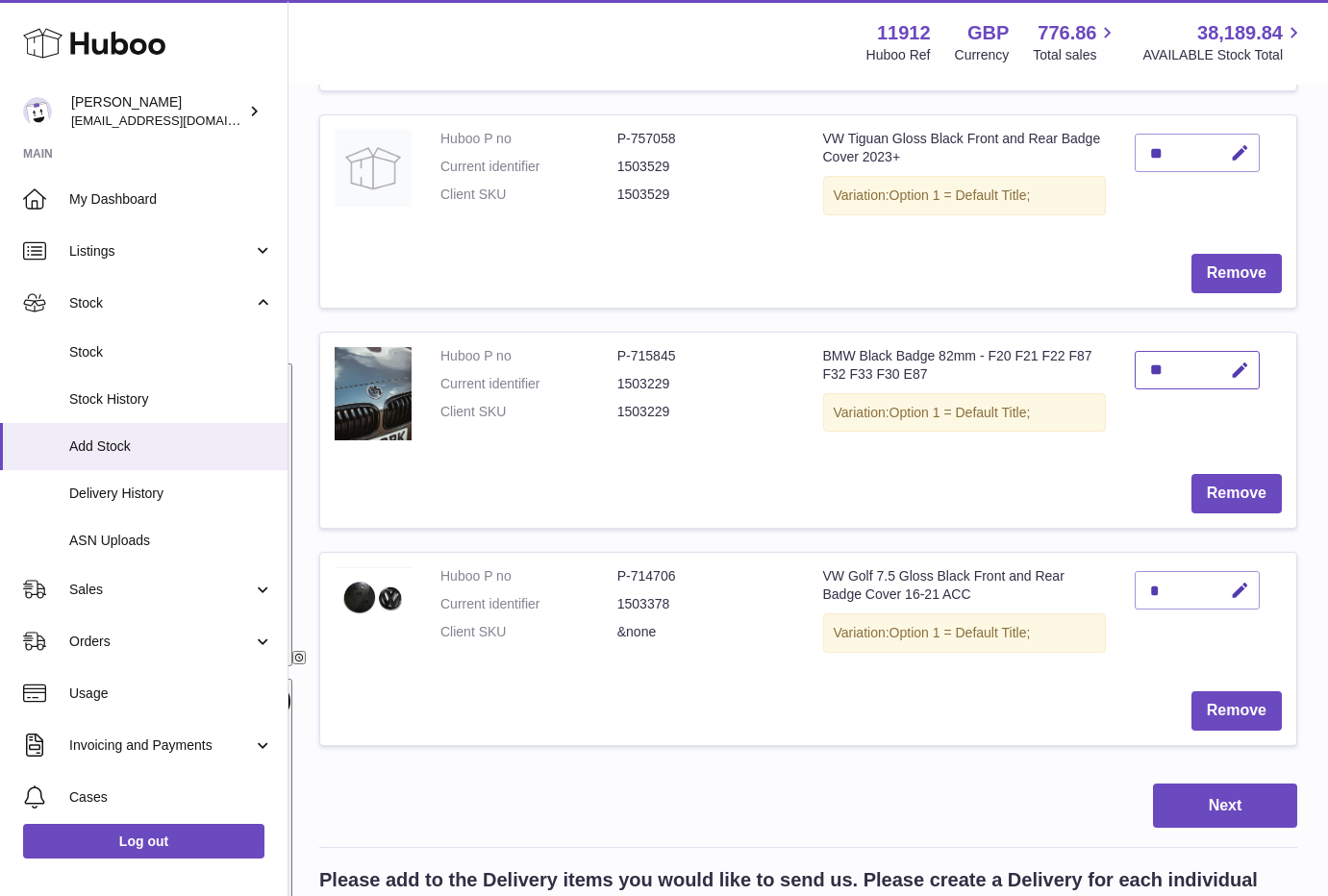
scroll to position [1020, 0]
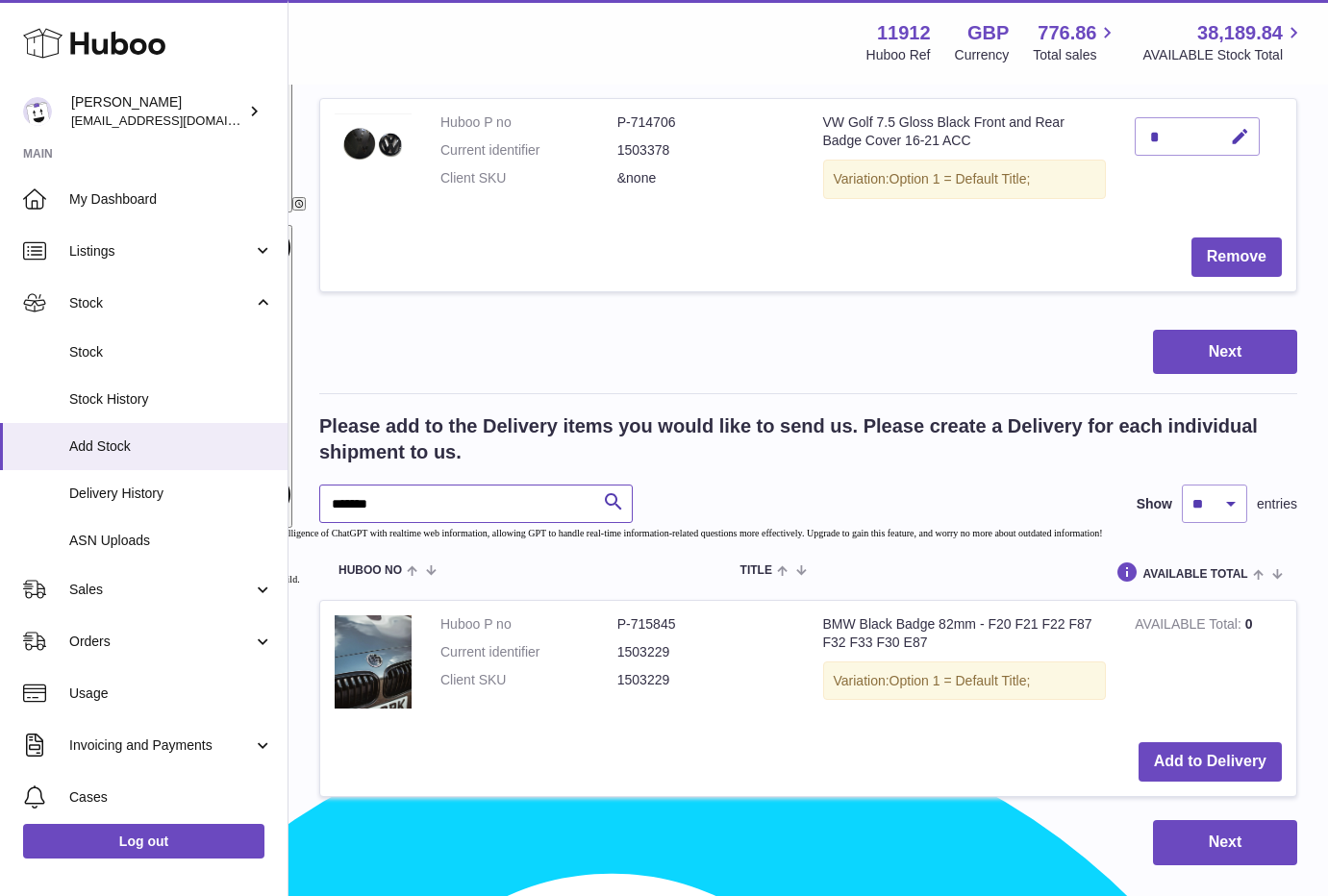
drag, startPoint x: 405, startPoint y: 507, endPoint x: 309, endPoint y: 513, distance: 96.2
paste input "text"
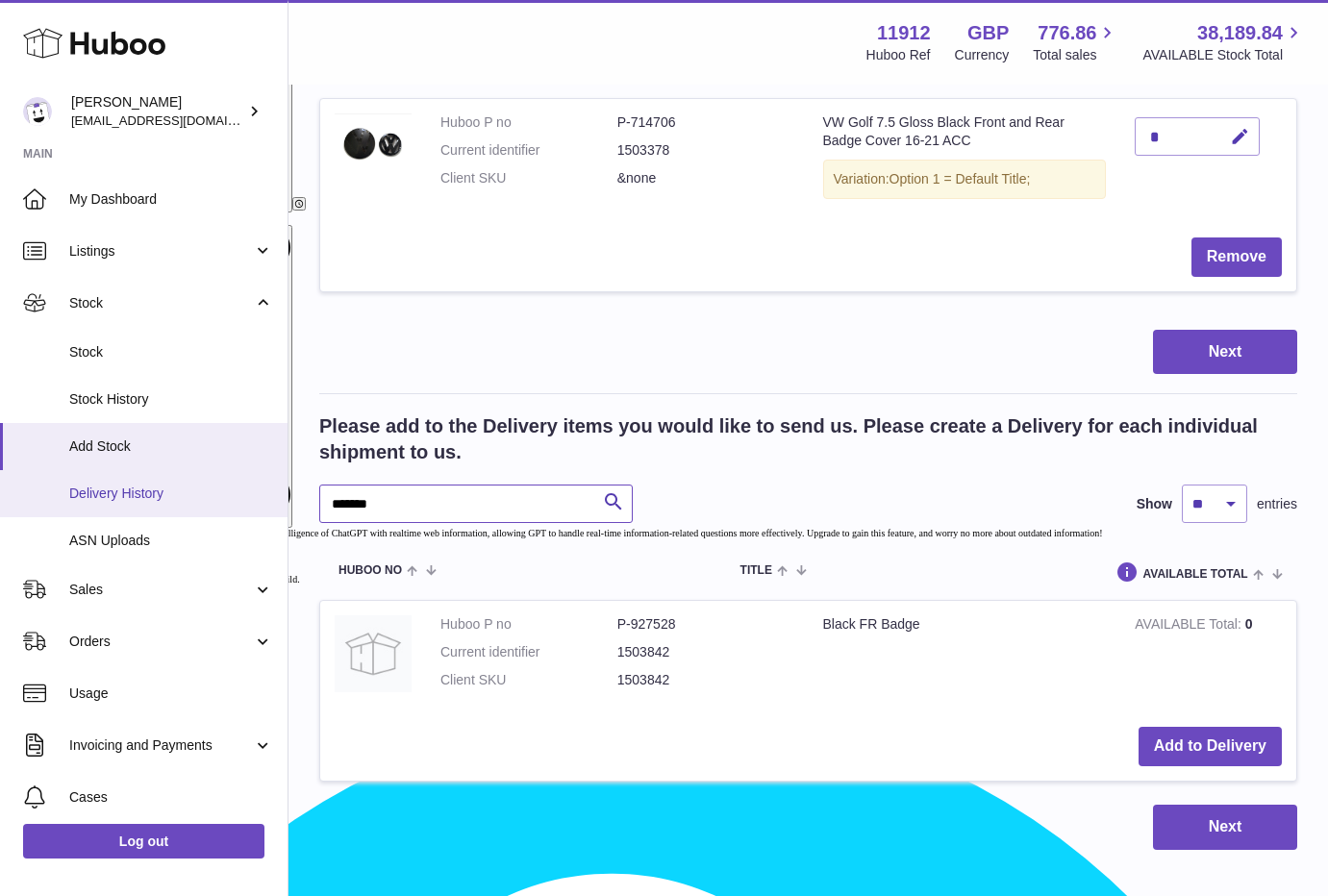
type input "*******"
click at [579, 829] on div "Next" at bounding box center [808, 826] width 978 height 45
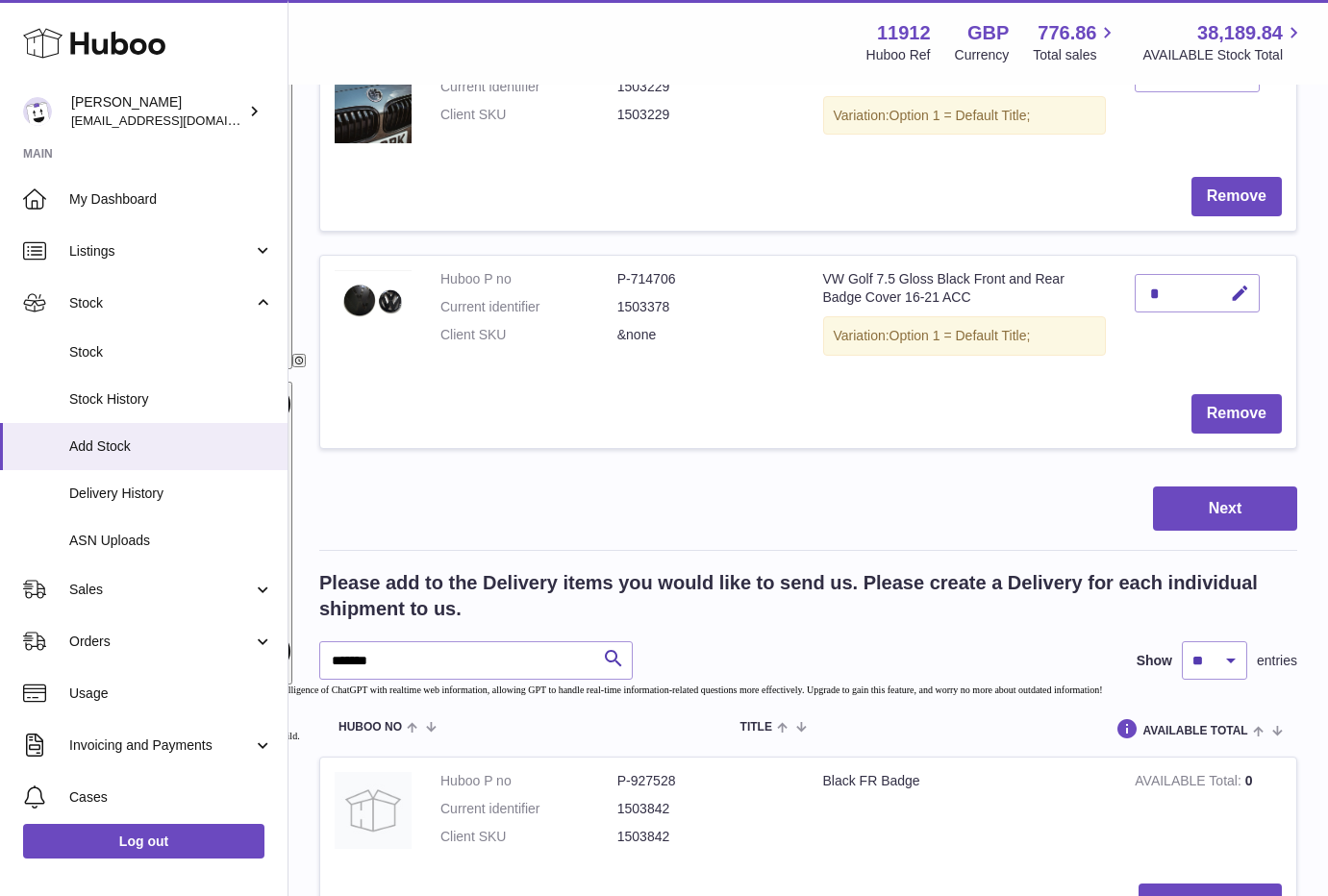
scroll to position [961, 0]
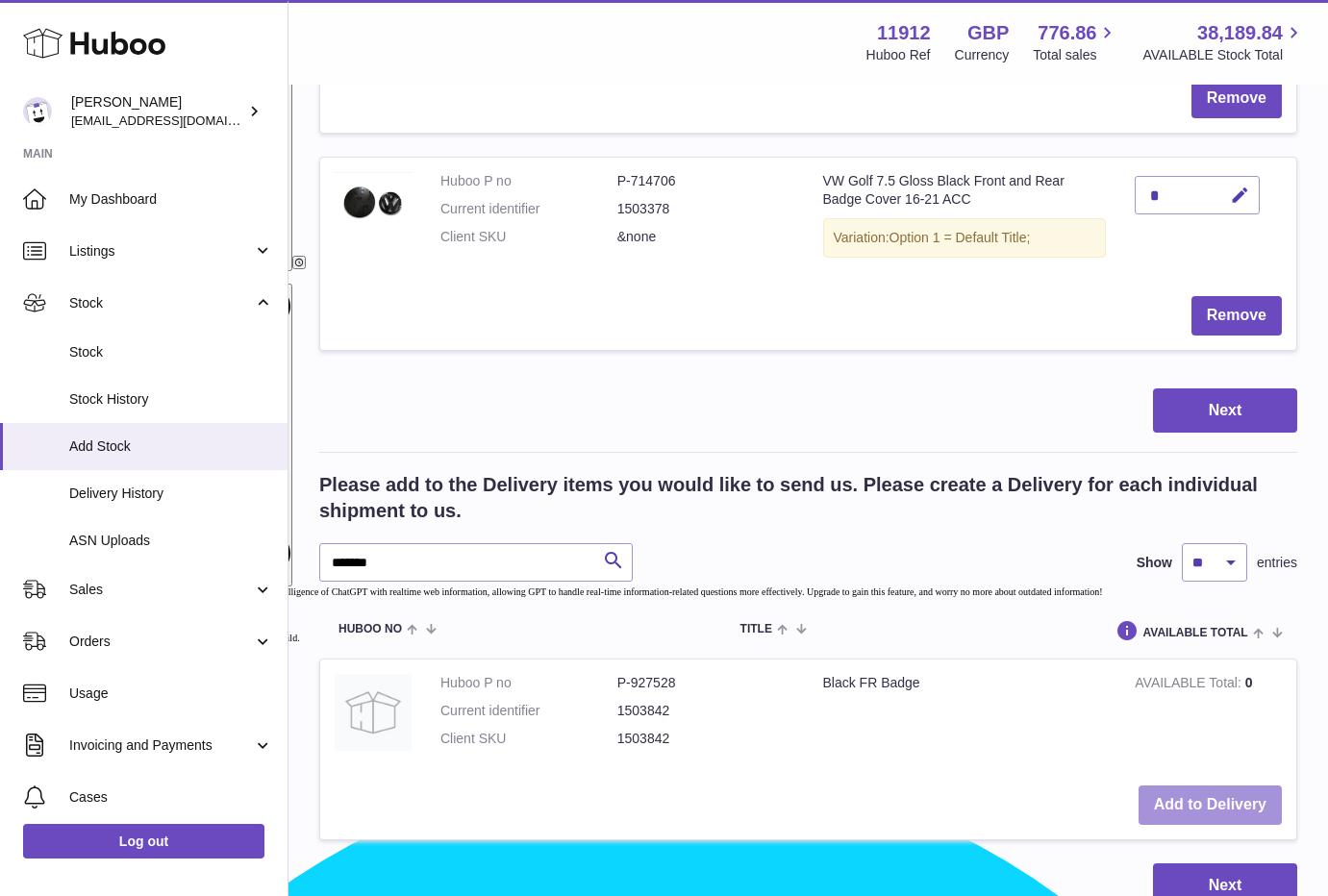
click at [1203, 792] on button "Add to Delivery" at bounding box center [1210, 805] width 144 height 40
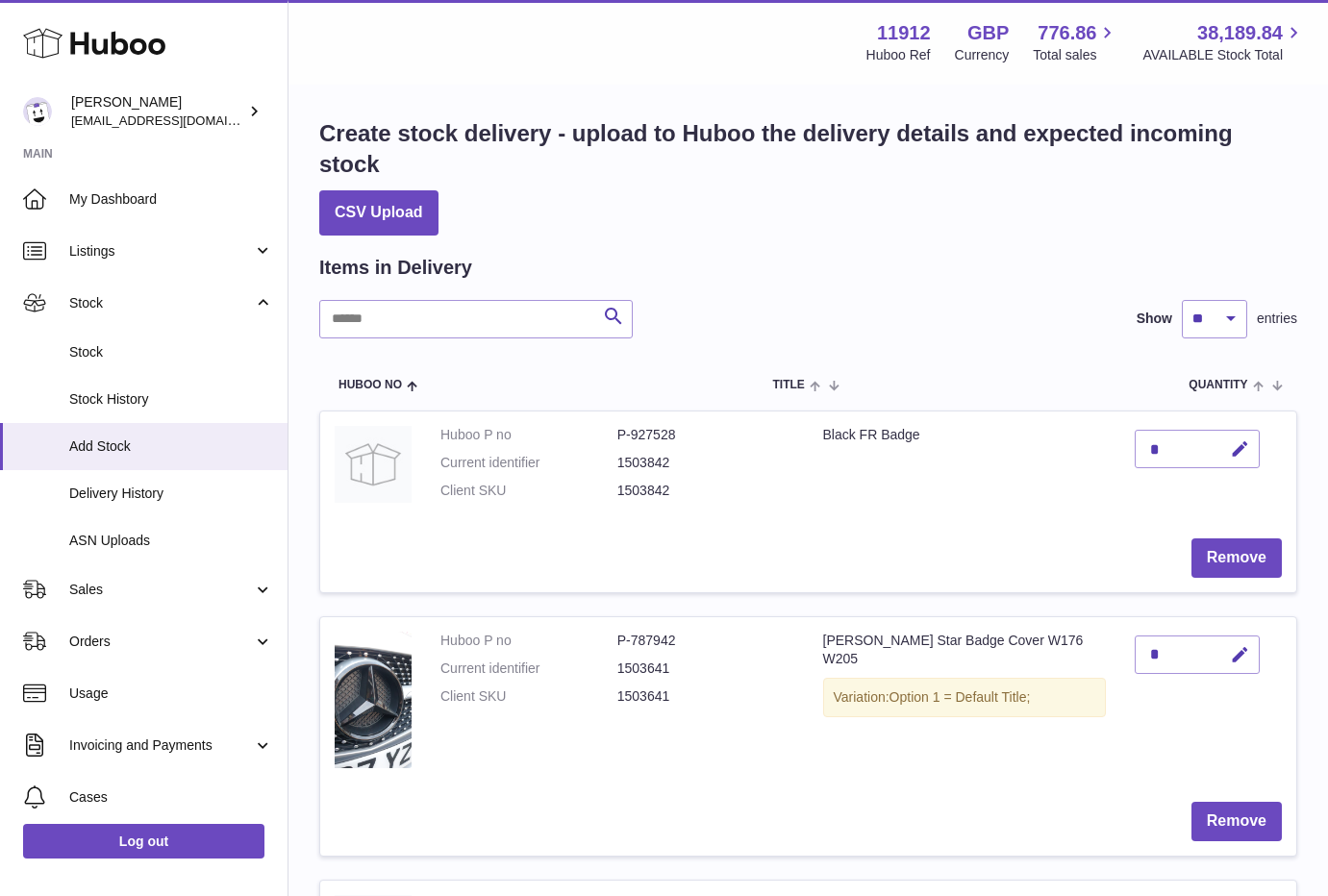
scroll to position [0, 0]
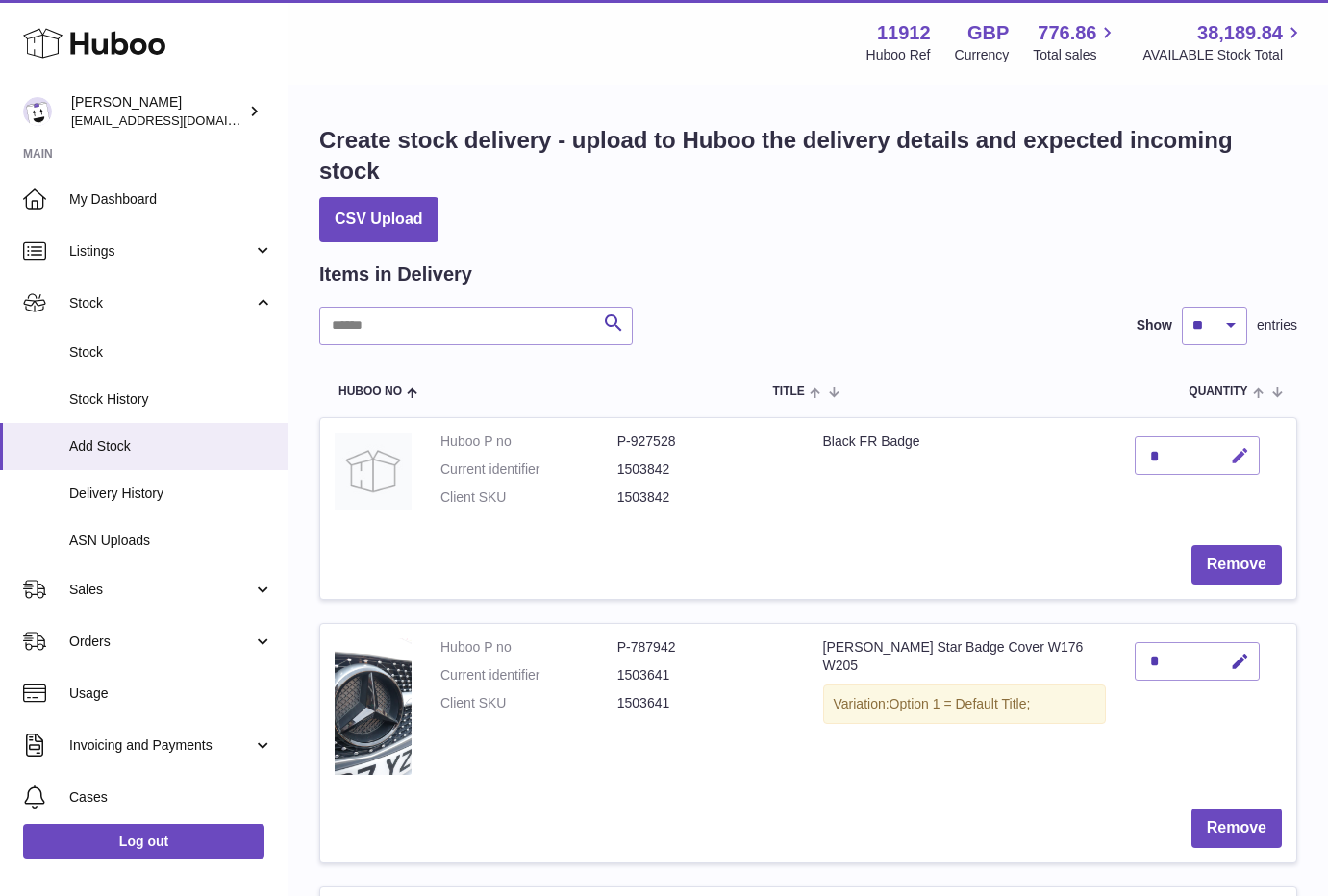
click at [1237, 455] on icon "button" at bounding box center [1239, 455] width 20 height 20
click at [1159, 457] on input "*" at bounding box center [1196, 455] width 125 height 39
type input "**"
click at [1242, 461] on icon "submit" at bounding box center [1239, 454] width 17 height 17
drag, startPoint x: 748, startPoint y: 853, endPoint x: 735, endPoint y: 837, distance: 20.6
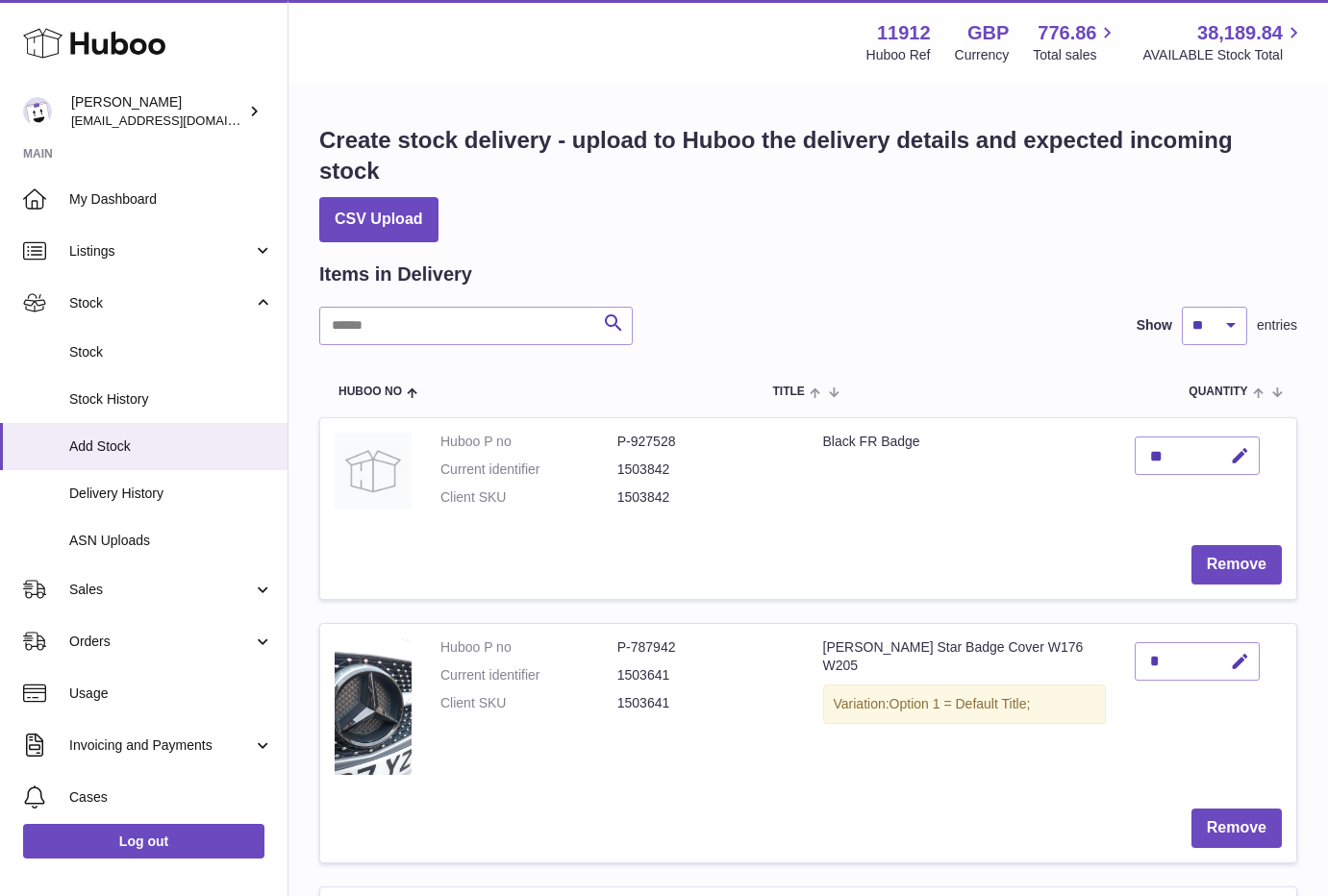
click at [747, 854] on td "Remove" at bounding box center [808, 828] width 976 height 68
click at [397, 323] on input "text" at bounding box center [476, 326] width 313 height 39
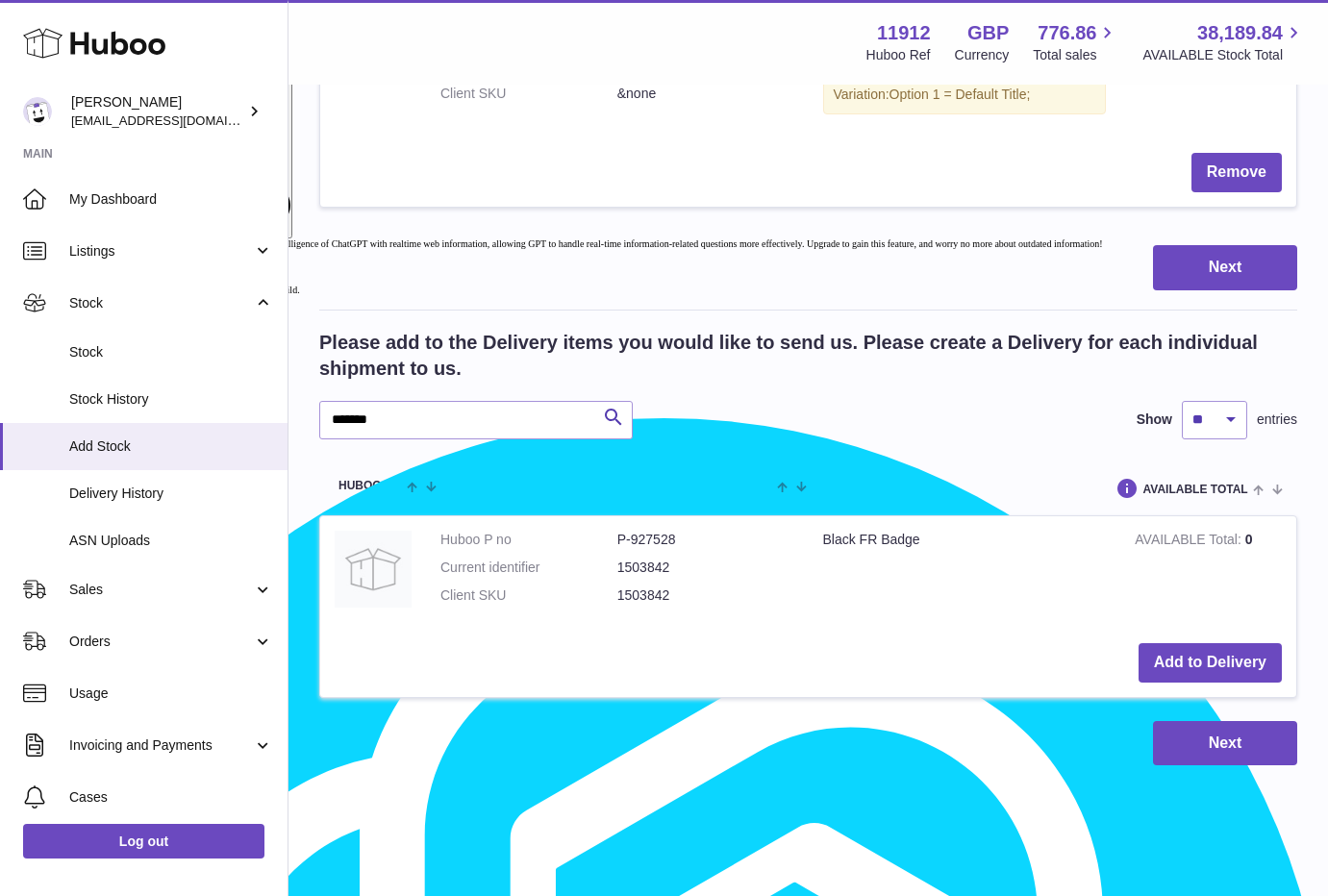
scroll to position [1331, 0]
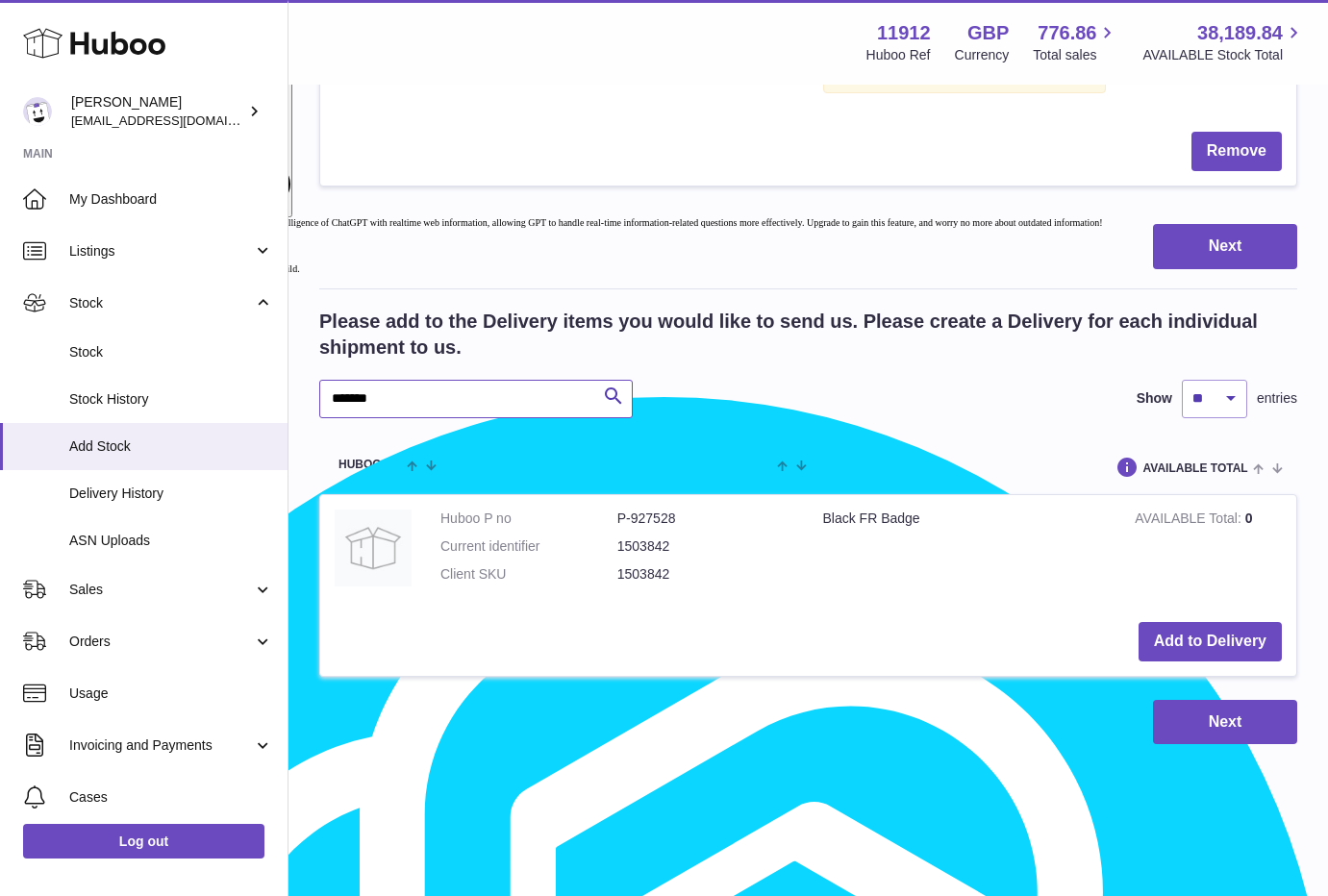
drag, startPoint x: 386, startPoint y: 396, endPoint x: 303, endPoint y: 411, distance: 84.3
paste input "text"
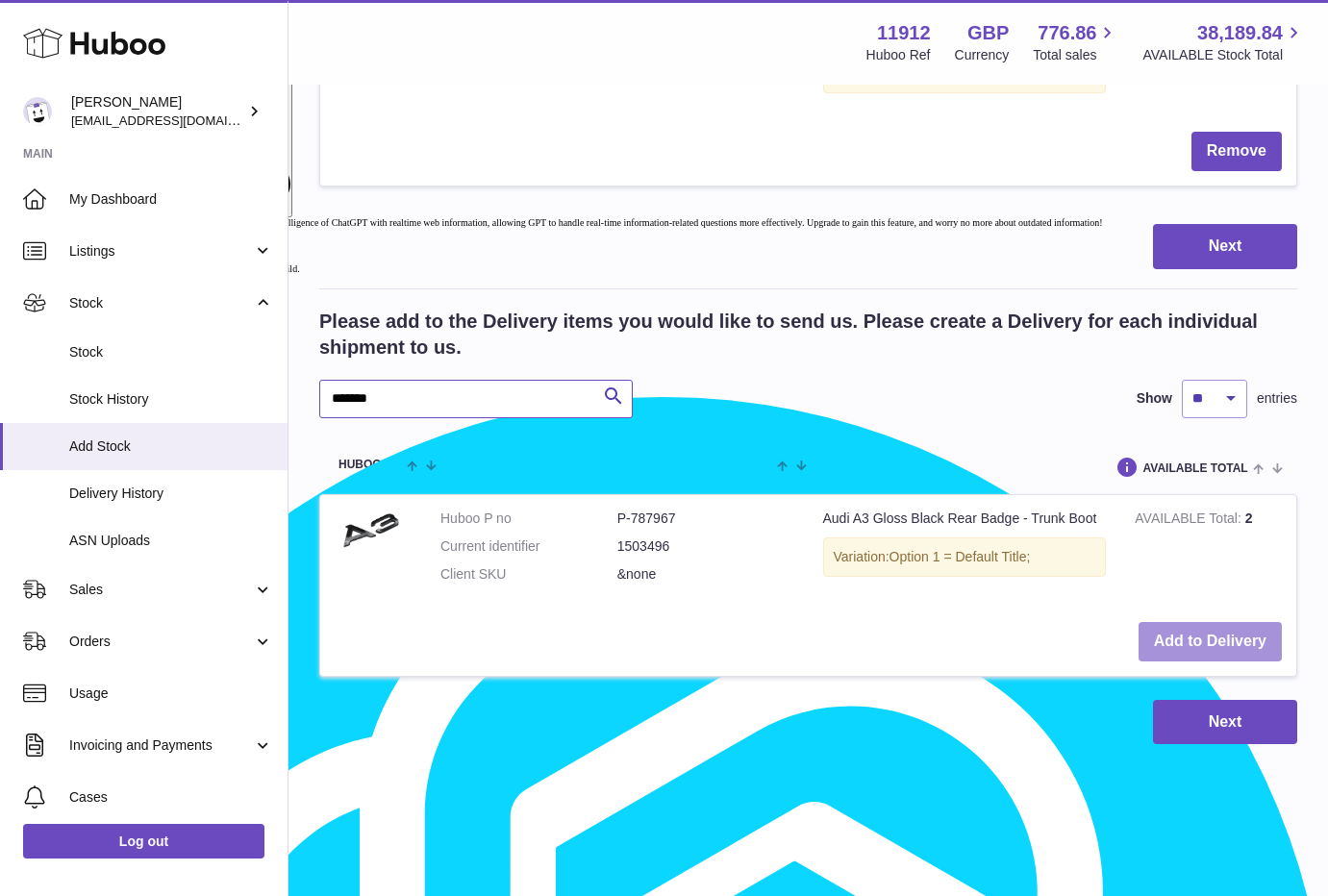
type input "*******"
click at [1245, 643] on button "Add to Delivery" at bounding box center [1210, 642] width 144 height 40
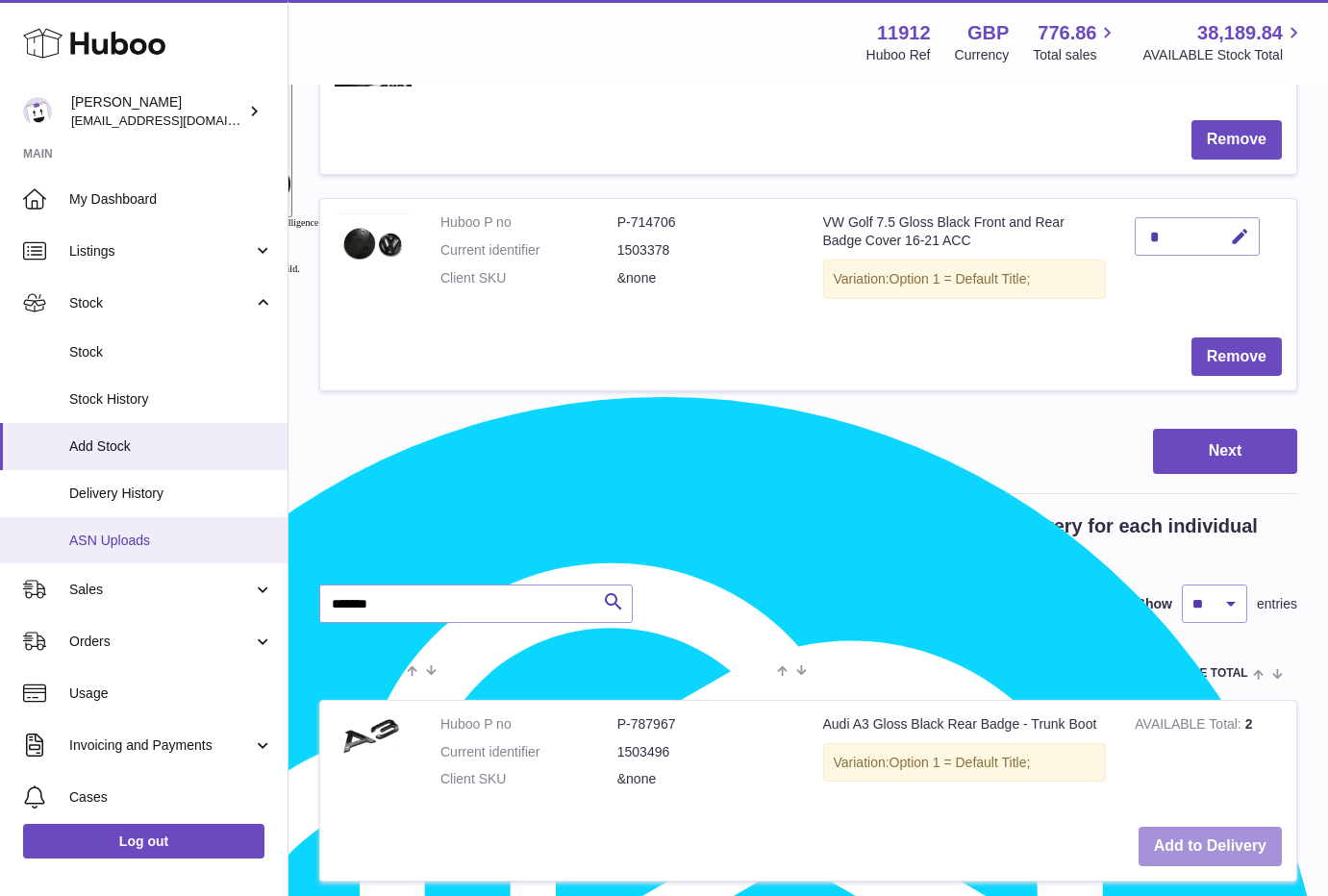
scroll to position [1536, 0]
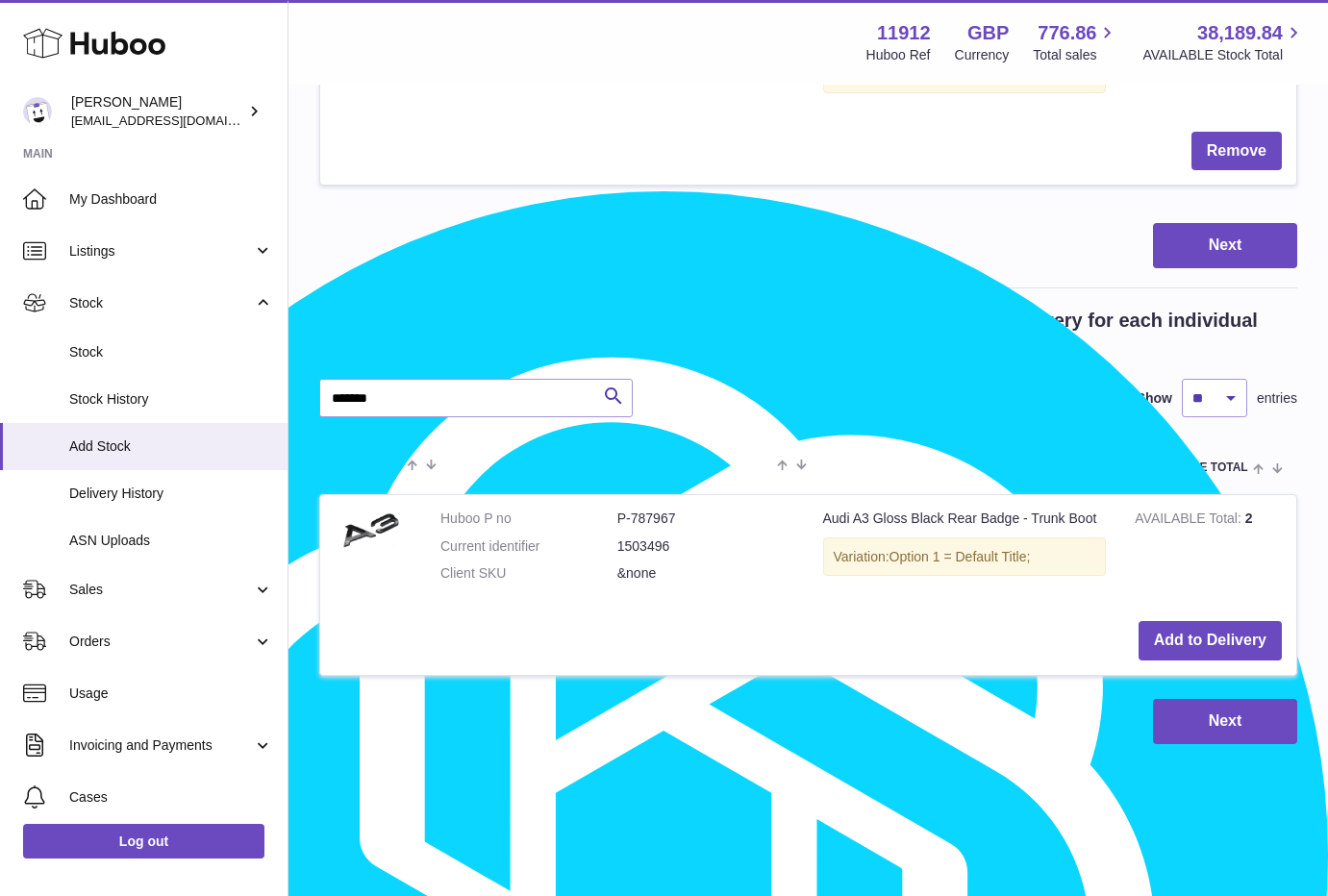
drag, startPoint x: 567, startPoint y: 881, endPoint x: 743, endPoint y: 806, distance: 191.3
click at [567, 881] on div "All Rights Reserved. Copyright 2025 - Huboo.co.uk Help Website and Dashboard Te…" at bounding box center [808, 839] width 1039 height 114
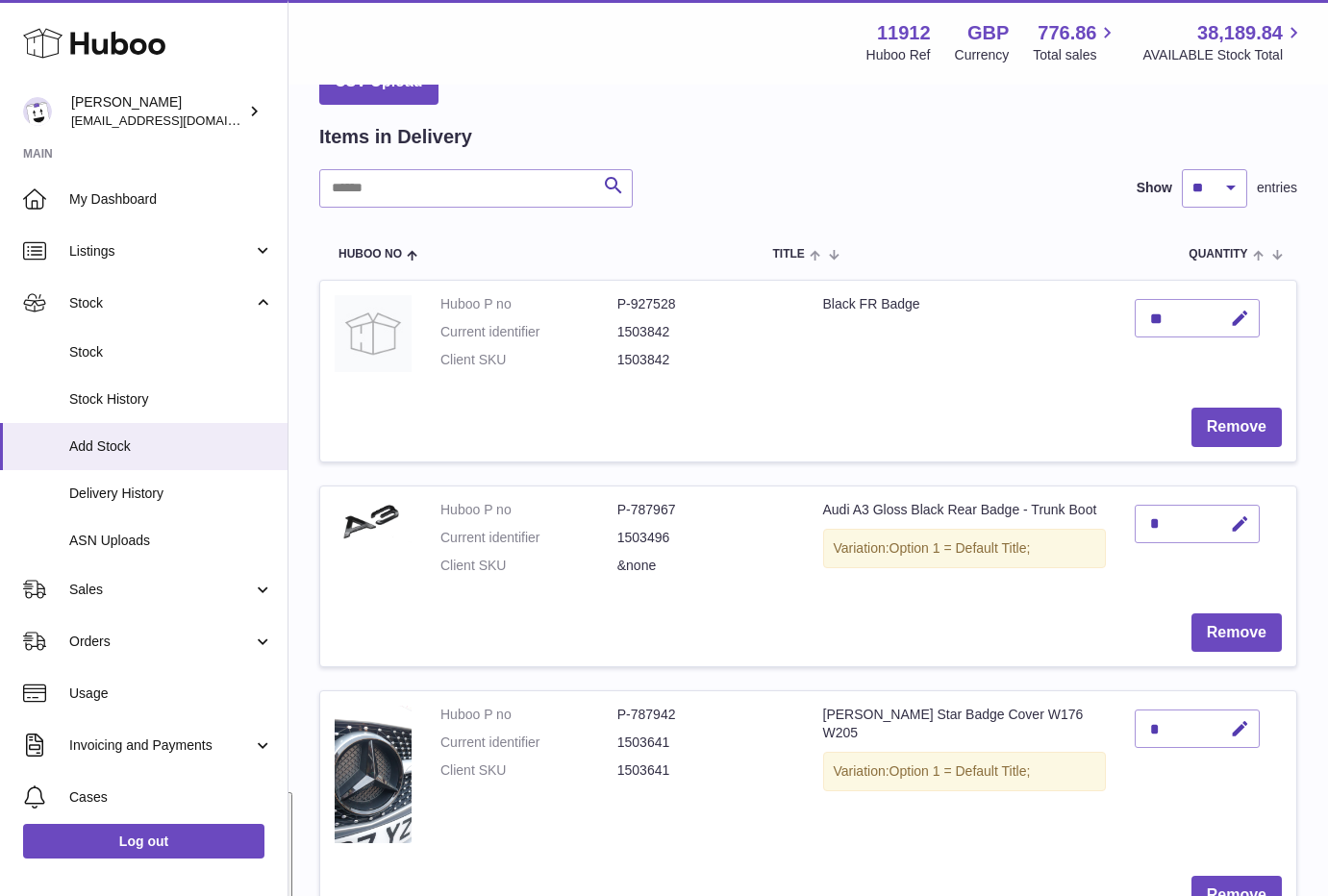
scroll to position [95, 0]
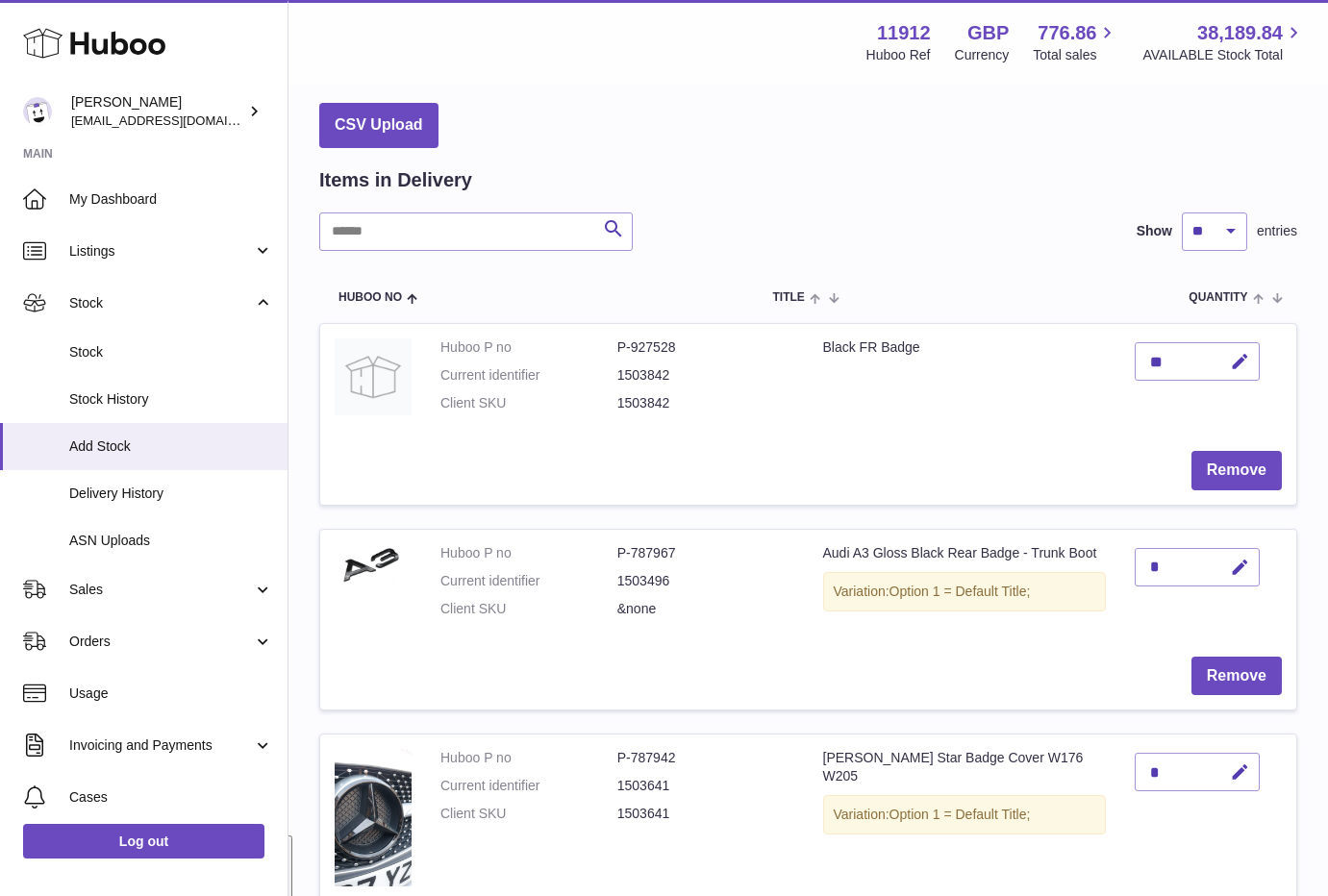
click at [1236, 548] on button "button" at bounding box center [1236, 568] width 45 height 40
drag, startPoint x: 1164, startPoint y: 559, endPoint x: 1112, endPoint y: 567, distance: 52.6
click at [1112, 567] on tr "Huboo P no P-787967 Current identifier 1503496 Client SKU &none Audi A3 Gloss B…" at bounding box center [808, 619] width 978 height 181
type input "*"
click at [1239, 553] on button "submit" at bounding box center [1237, 567] width 37 height 31
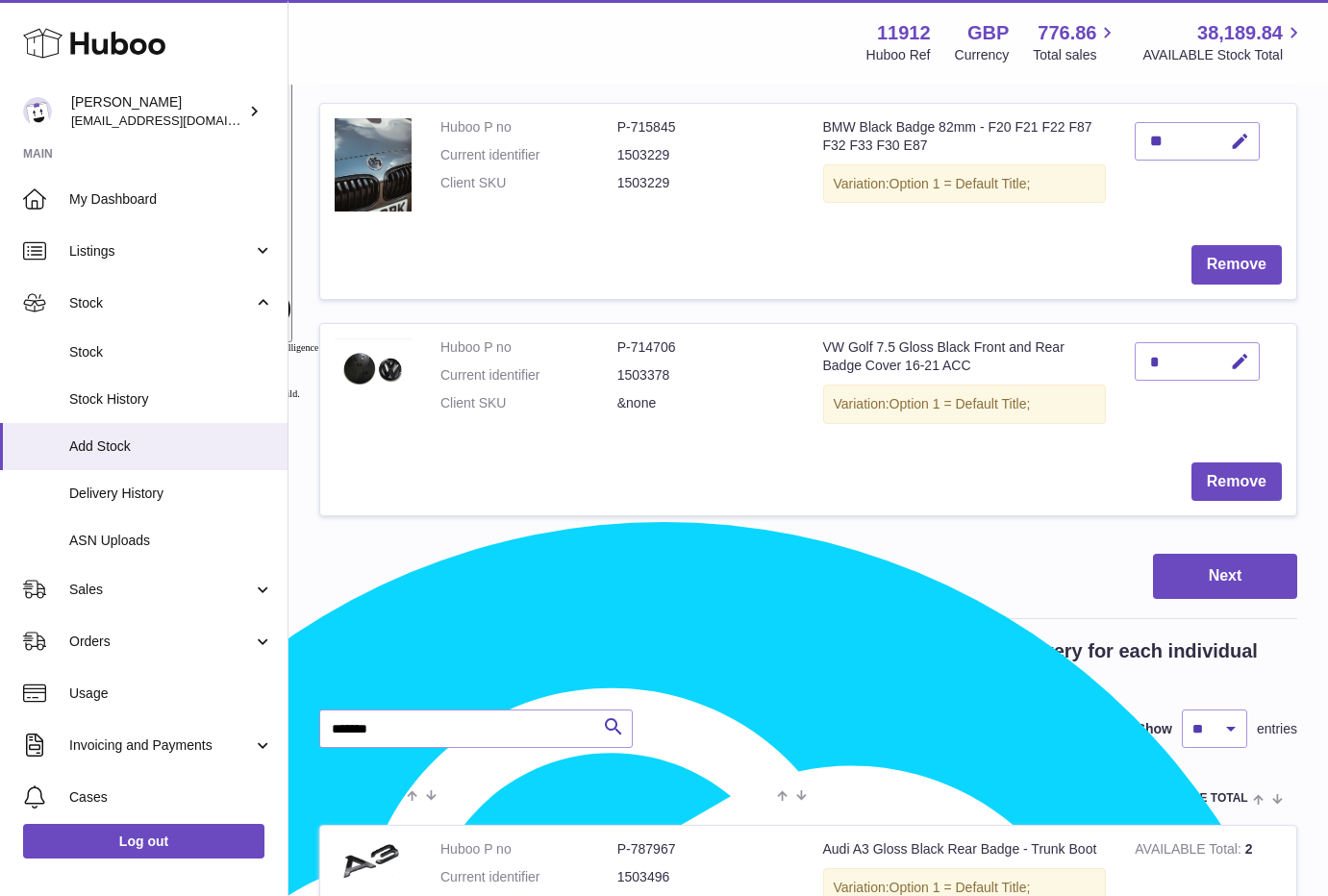
scroll to position [1415, 0]
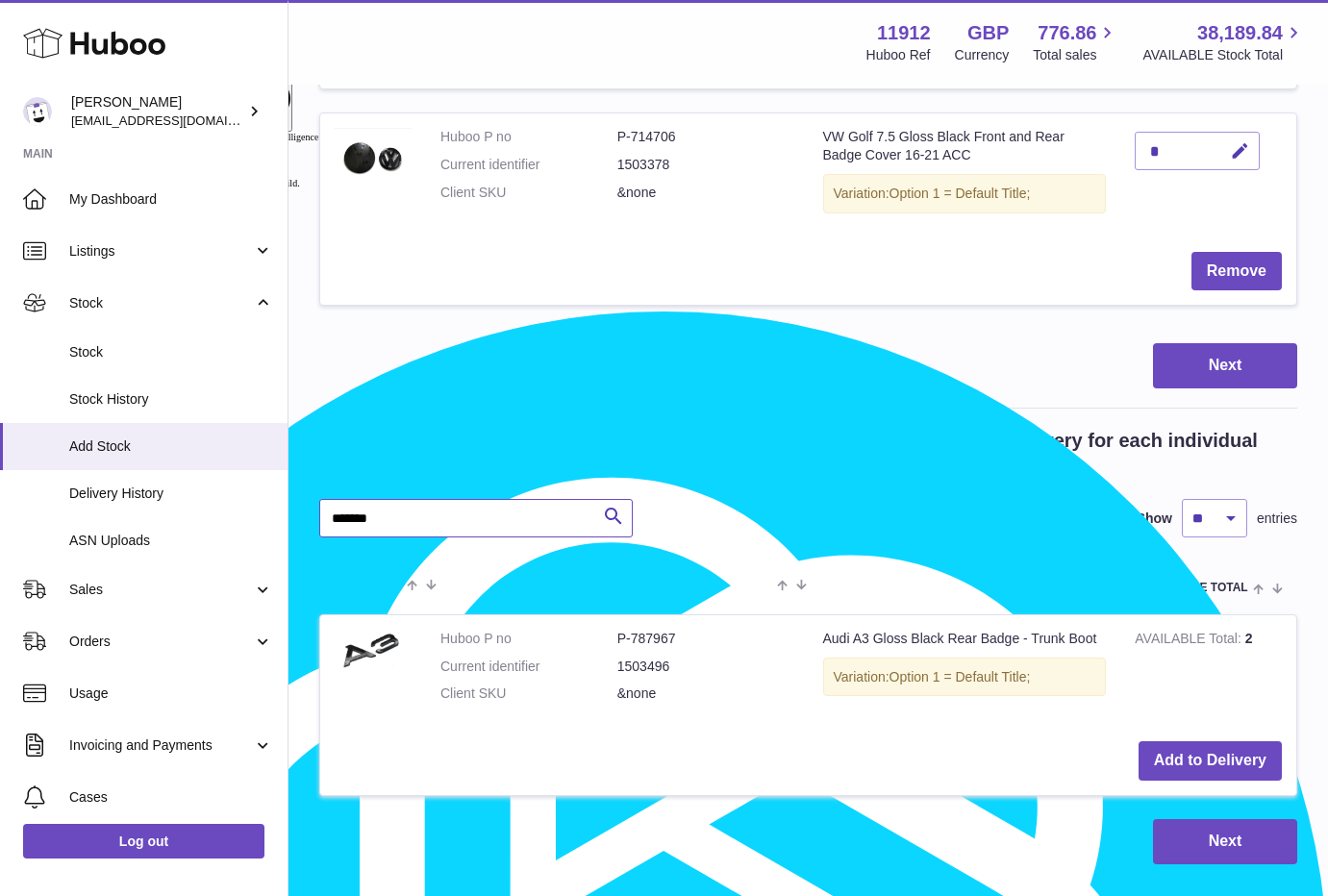
drag, startPoint x: 385, startPoint y: 515, endPoint x: 316, endPoint y: 524, distance: 69.6
paste input "text"
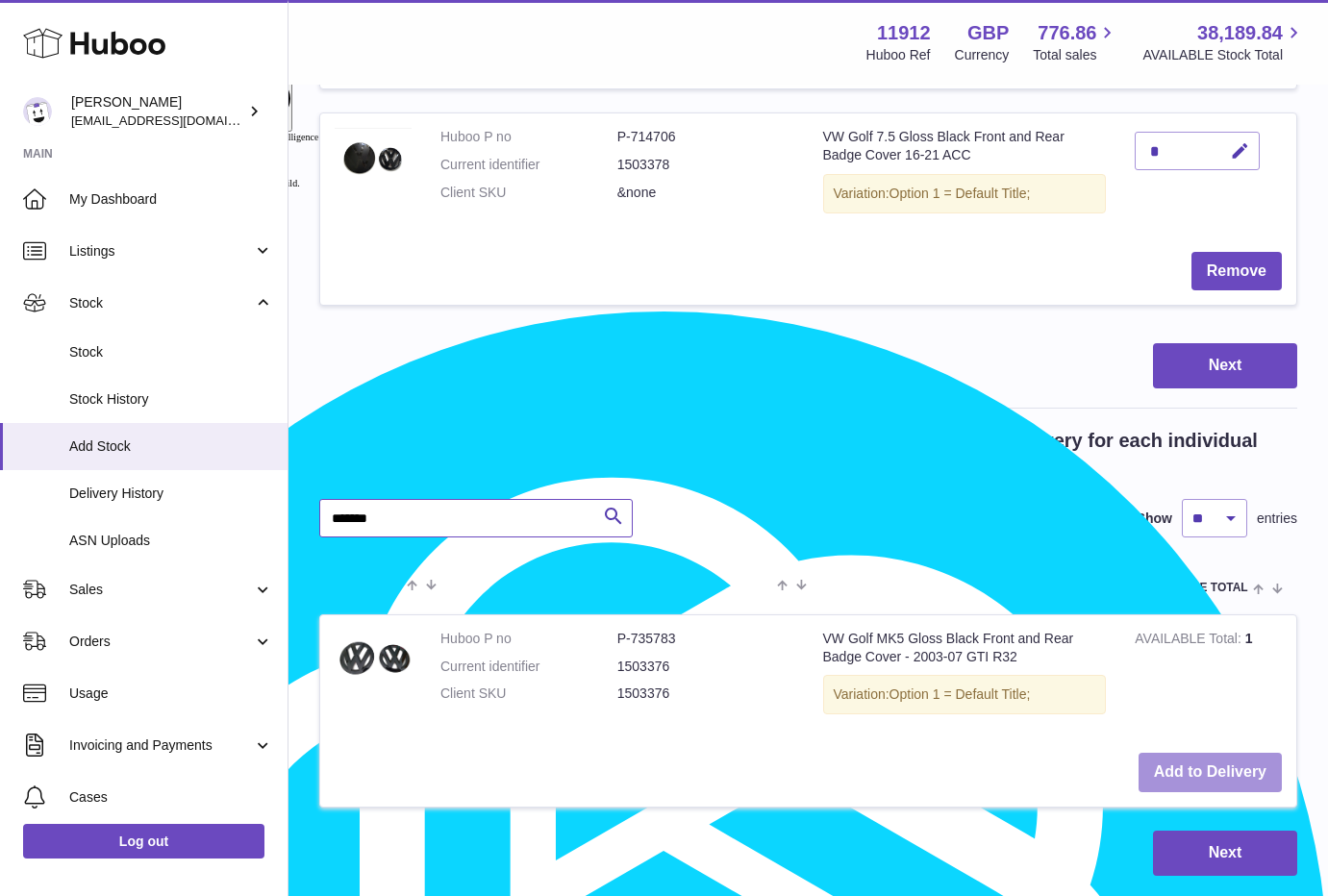
type input "*******"
click at [1228, 761] on button "Add to Delivery" at bounding box center [1210, 772] width 144 height 40
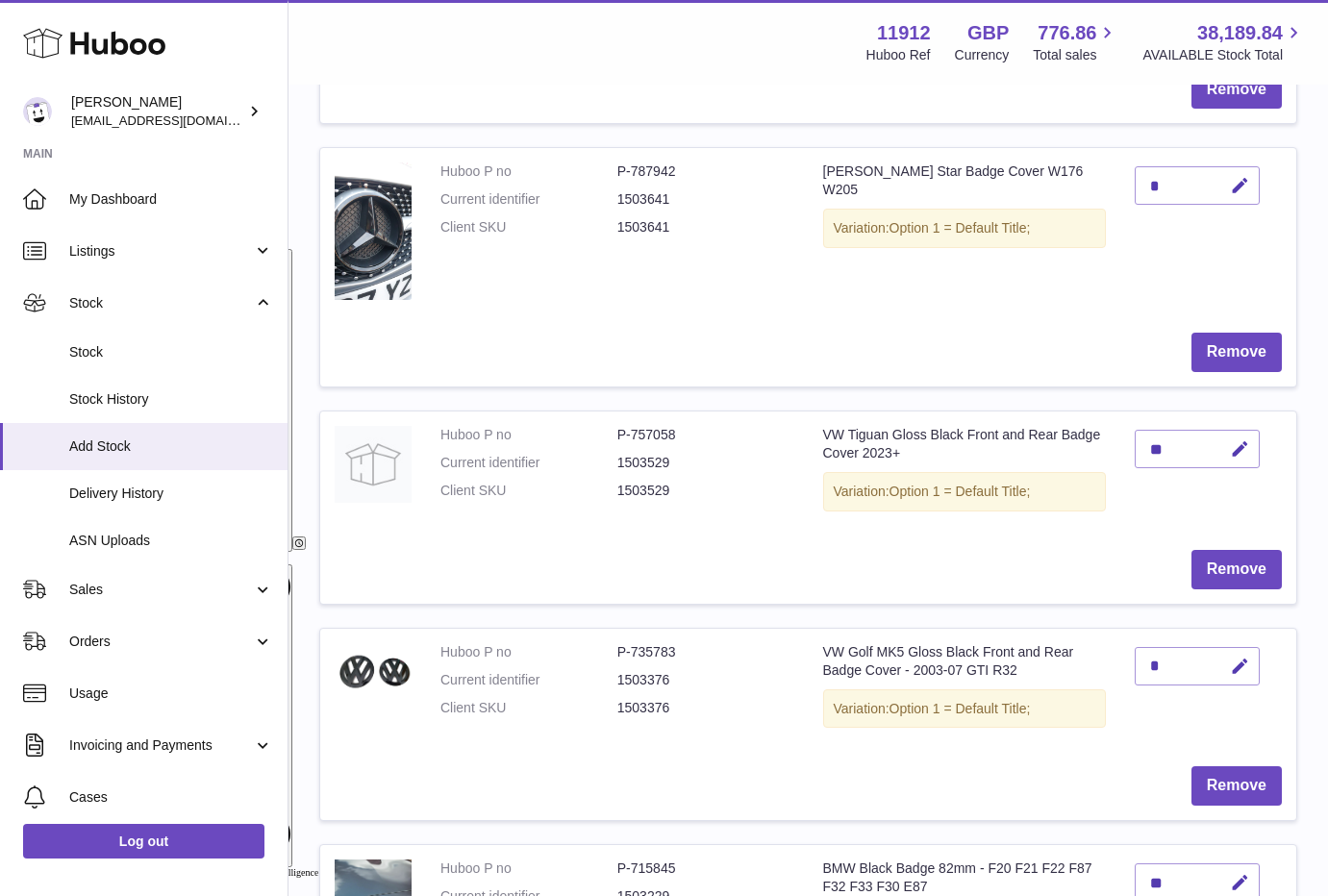
scroll to position [791, 0]
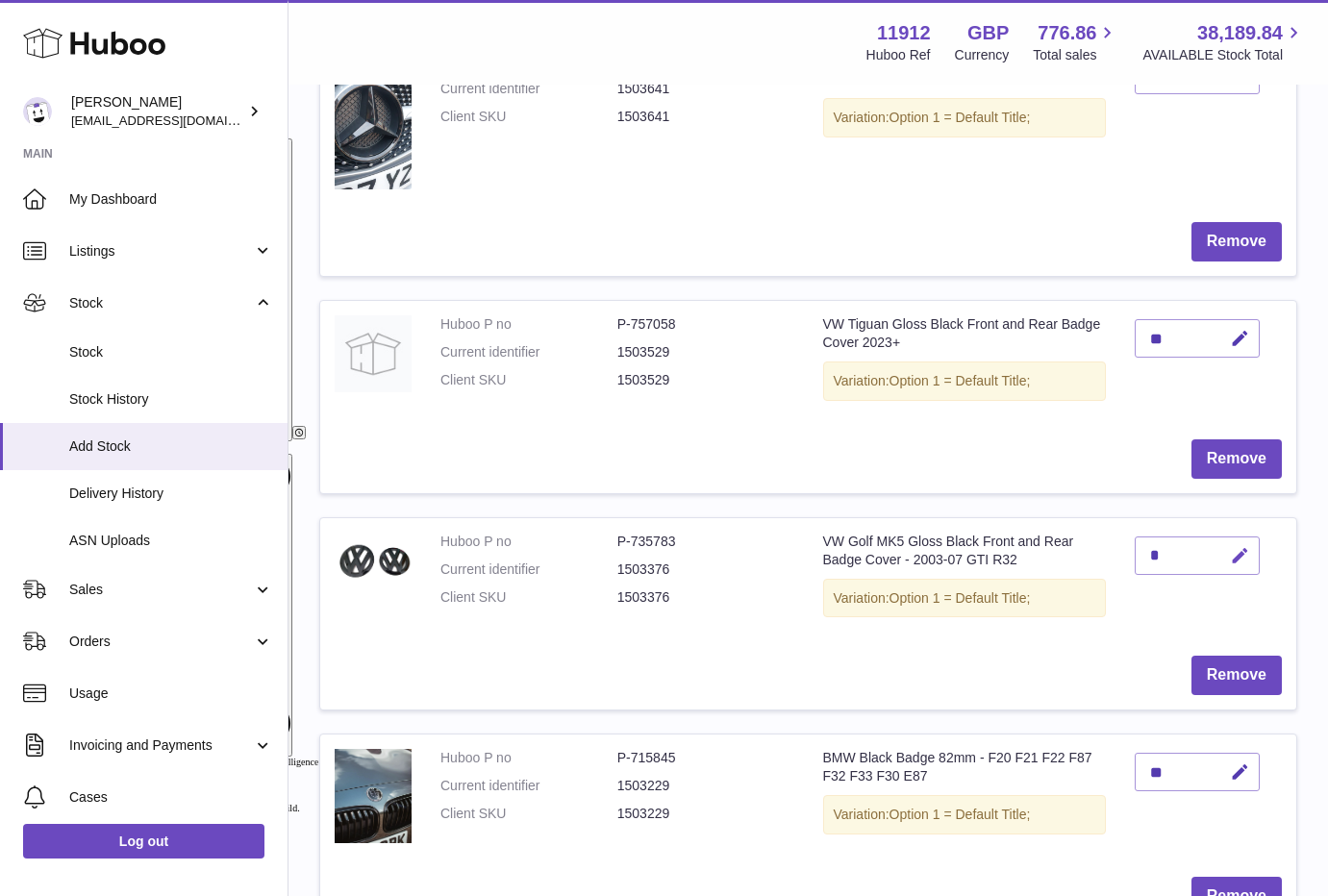
click at [1251, 562] on button "button" at bounding box center [1236, 556] width 45 height 40
drag, startPoint x: 1162, startPoint y: 559, endPoint x: 1123, endPoint y: 561, distance: 39.1
click at [1126, 558] on td "*" at bounding box center [1207, 580] width 175 height 124
type input "*"
click at [1232, 544] on button "submit" at bounding box center [1237, 555] width 37 height 31
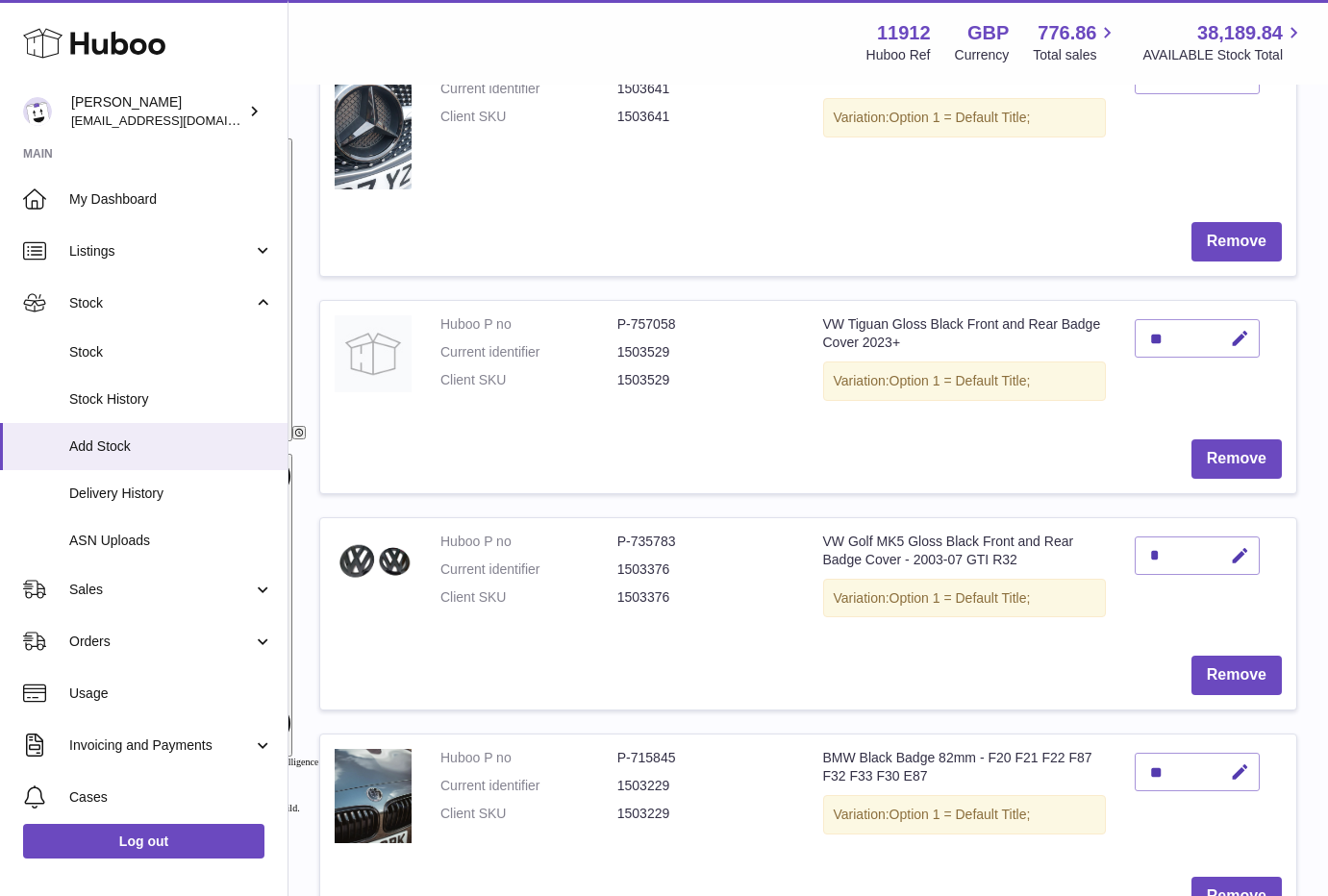
drag, startPoint x: 481, startPoint y: 874, endPoint x: 488, endPoint y: 866, distance: 10.6
click at [481, 874] on td "Remove" at bounding box center [808, 896] width 976 height 68
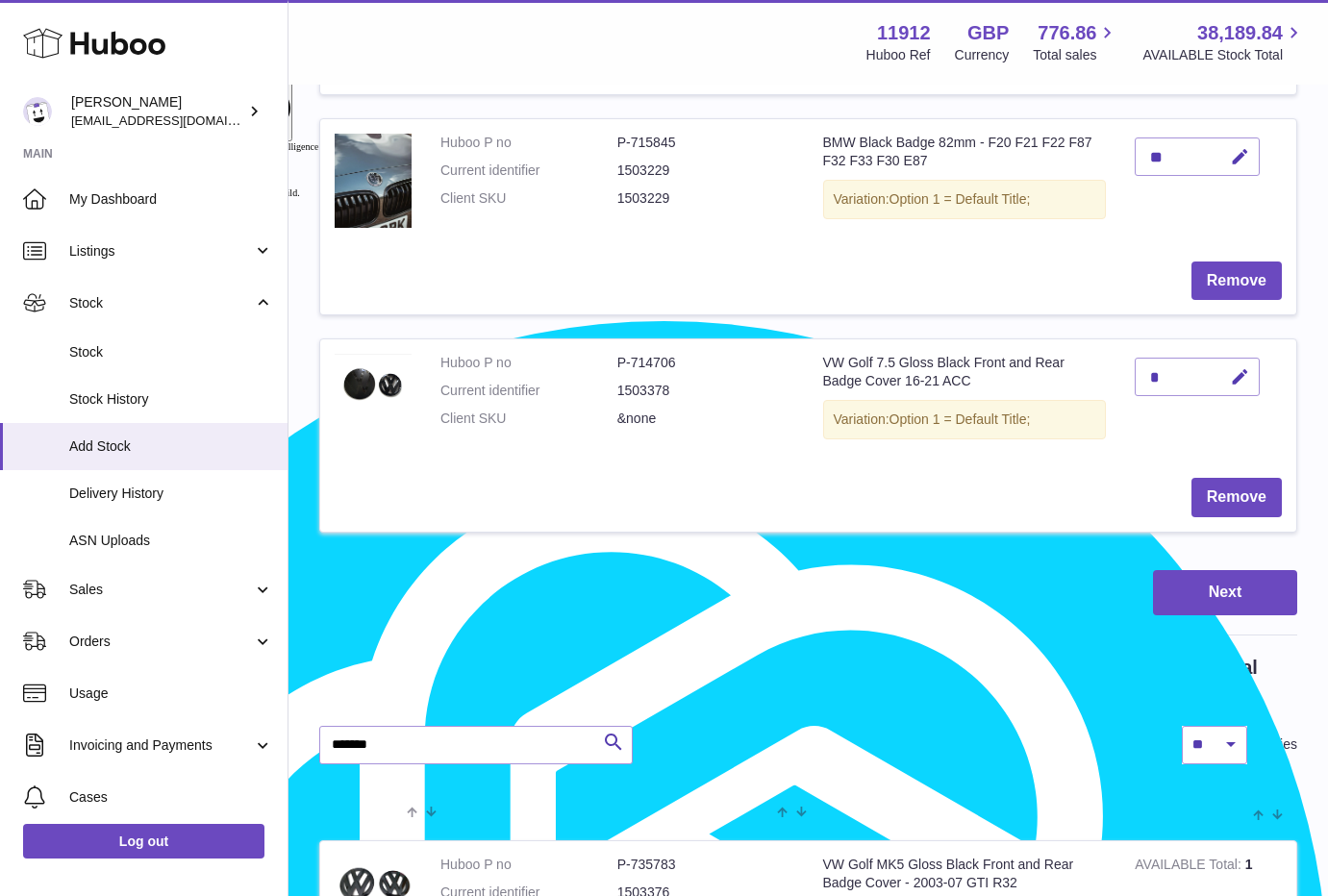
scroll to position [1632, 0]
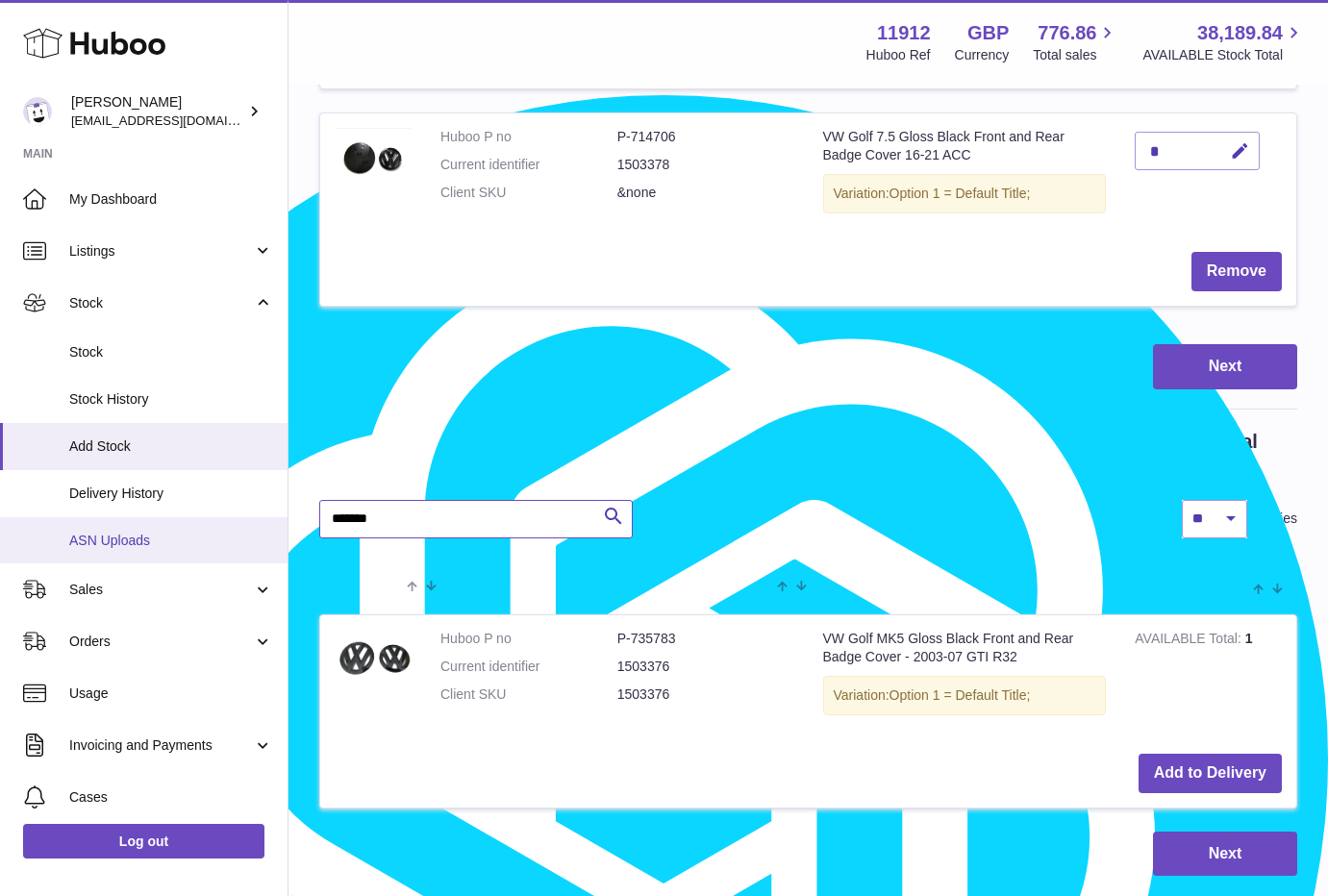
drag, startPoint x: 406, startPoint y: 523, endPoint x: 245, endPoint y: 523, distance: 161.0
paste input "text"
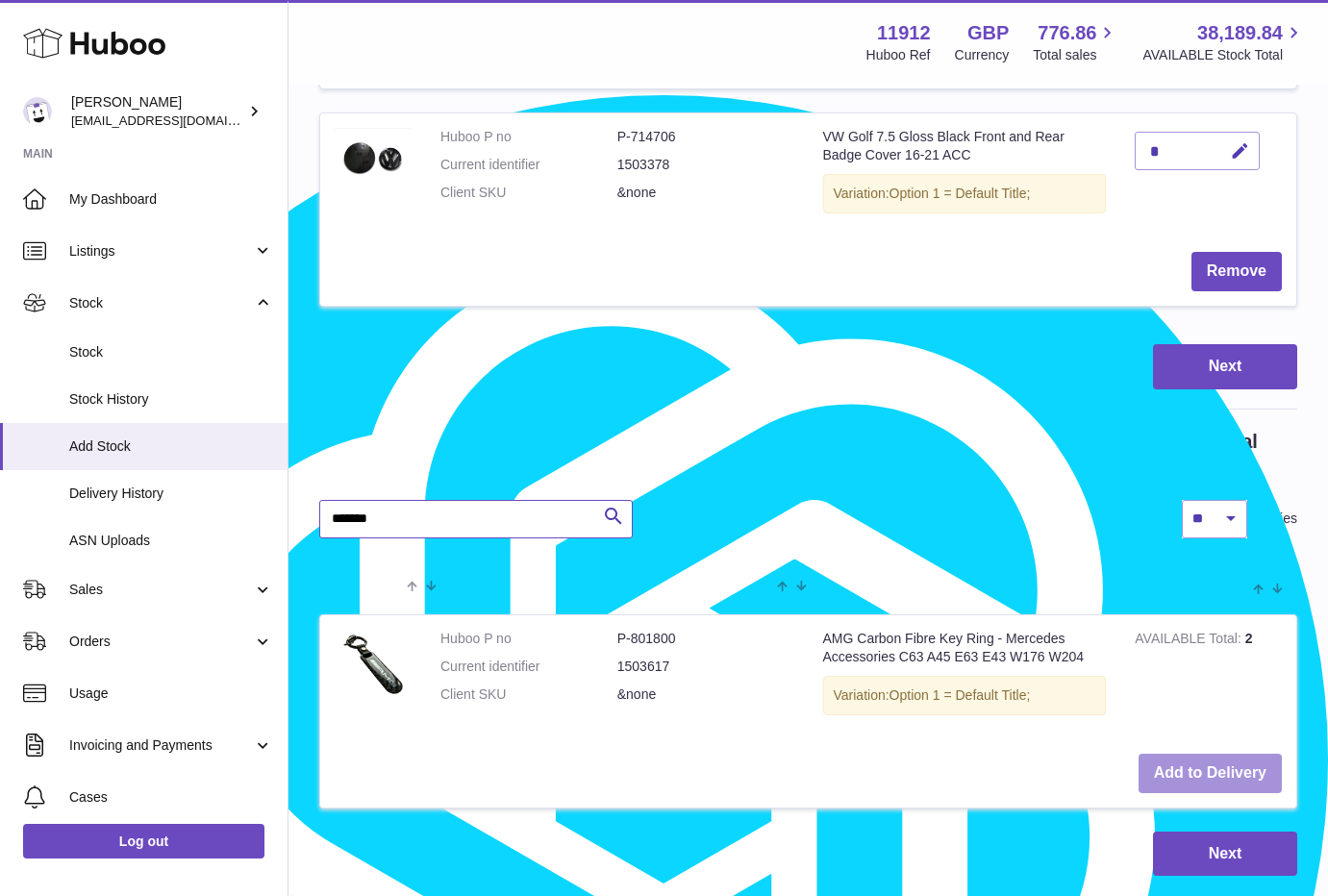
type input "*******"
click at [1185, 768] on button "Add to Delivery" at bounding box center [1210, 773] width 144 height 40
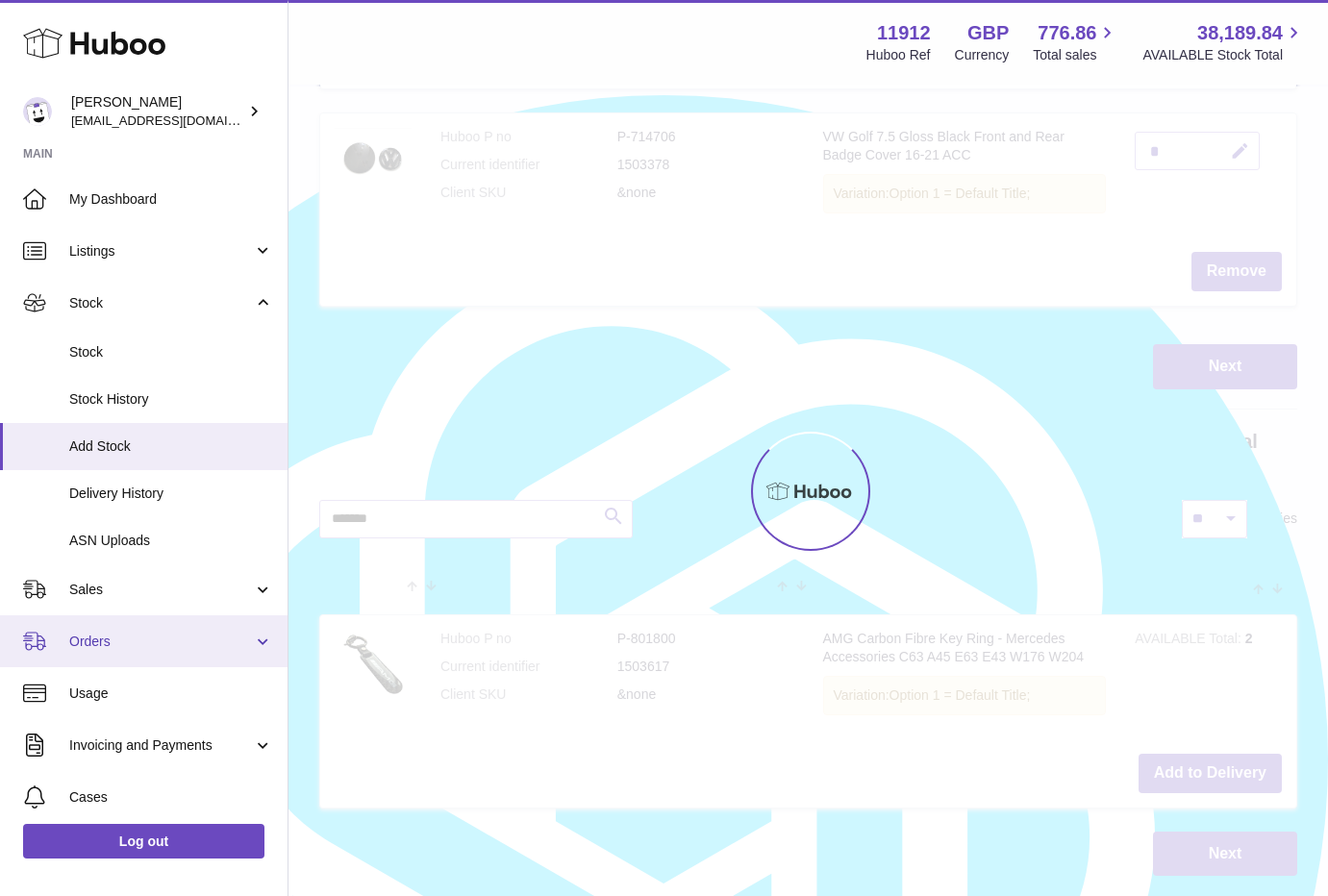
scroll to position [1849, 0]
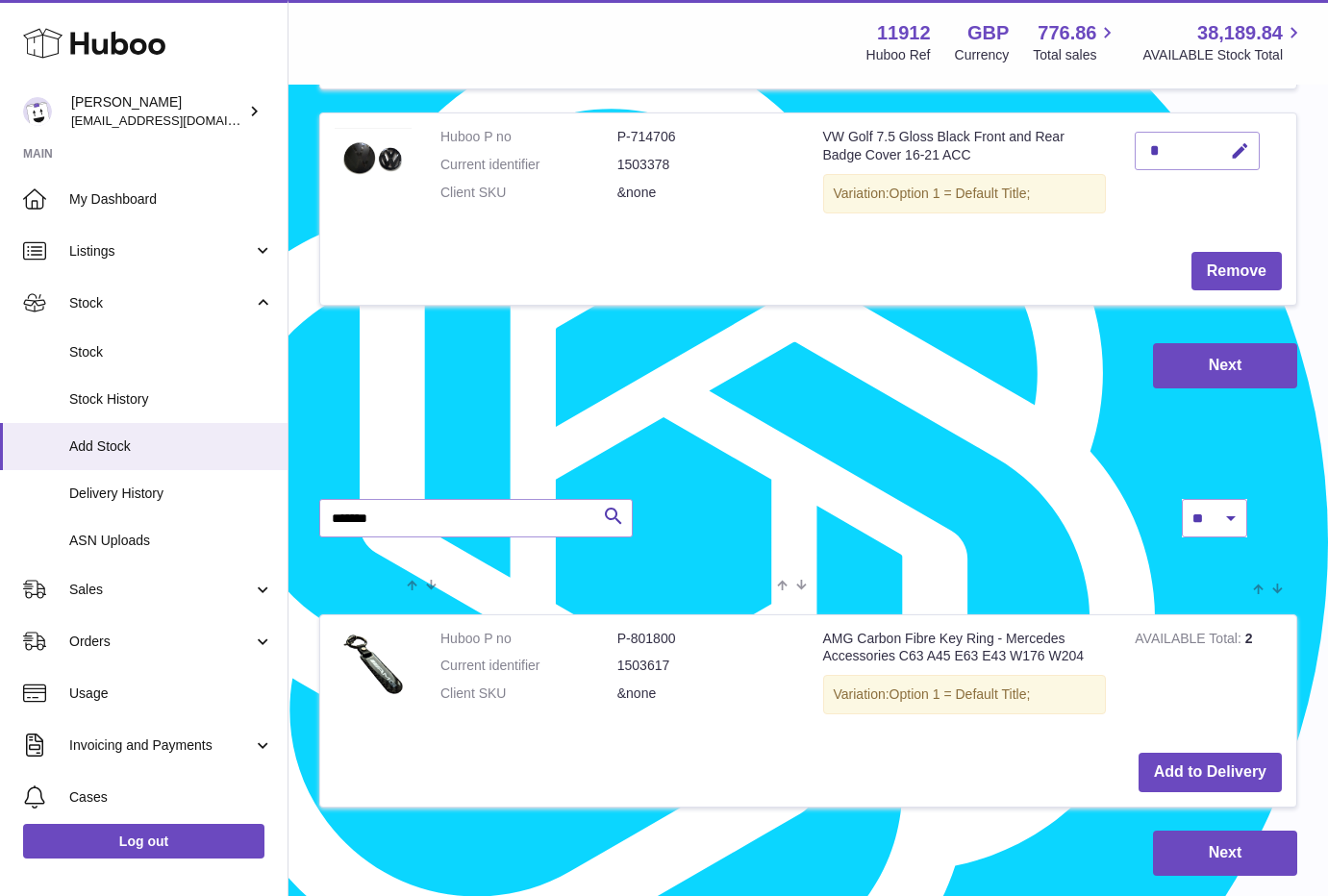
click at [581, 856] on div "Next" at bounding box center [808, 852] width 978 height 45
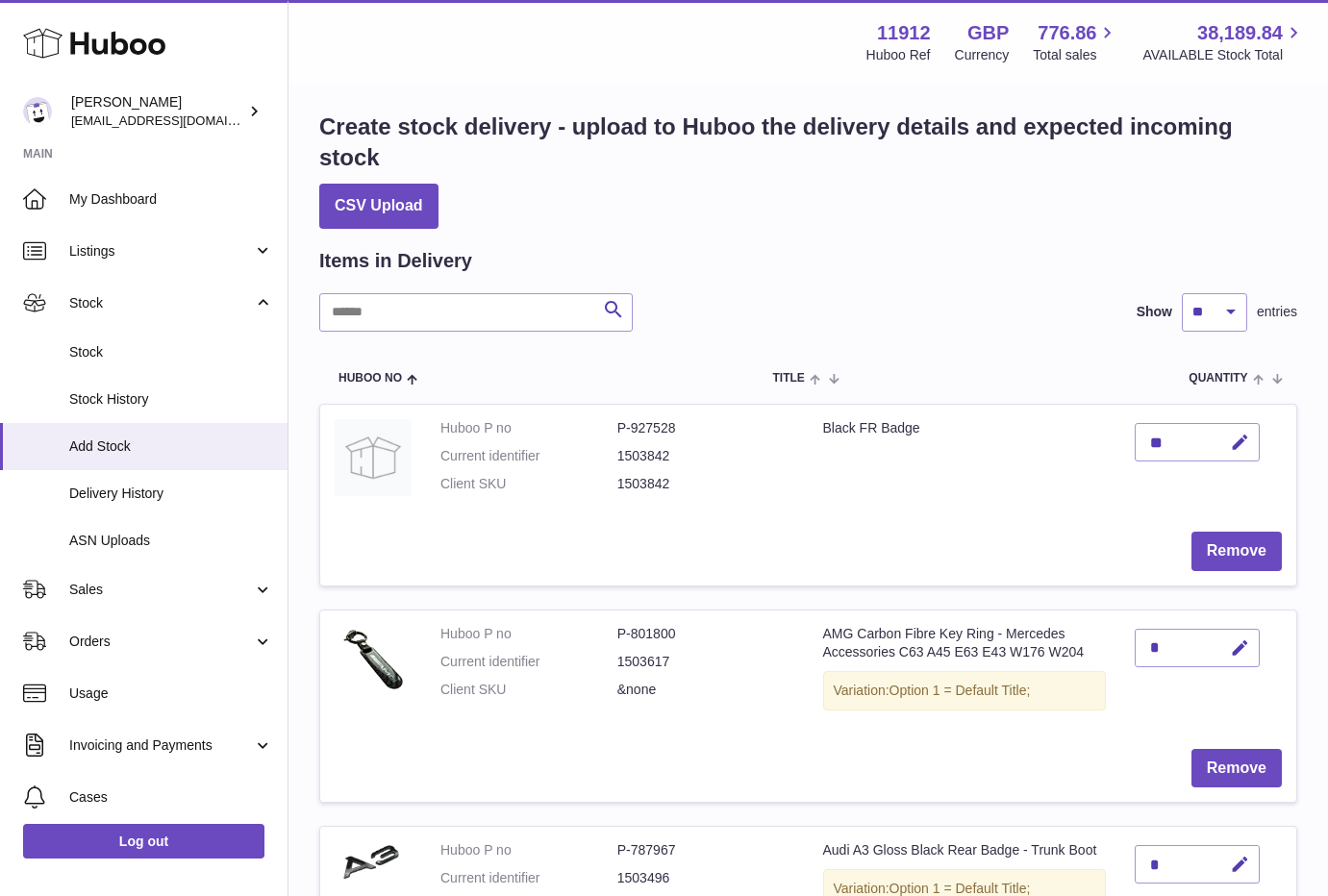
scroll to position [0, 0]
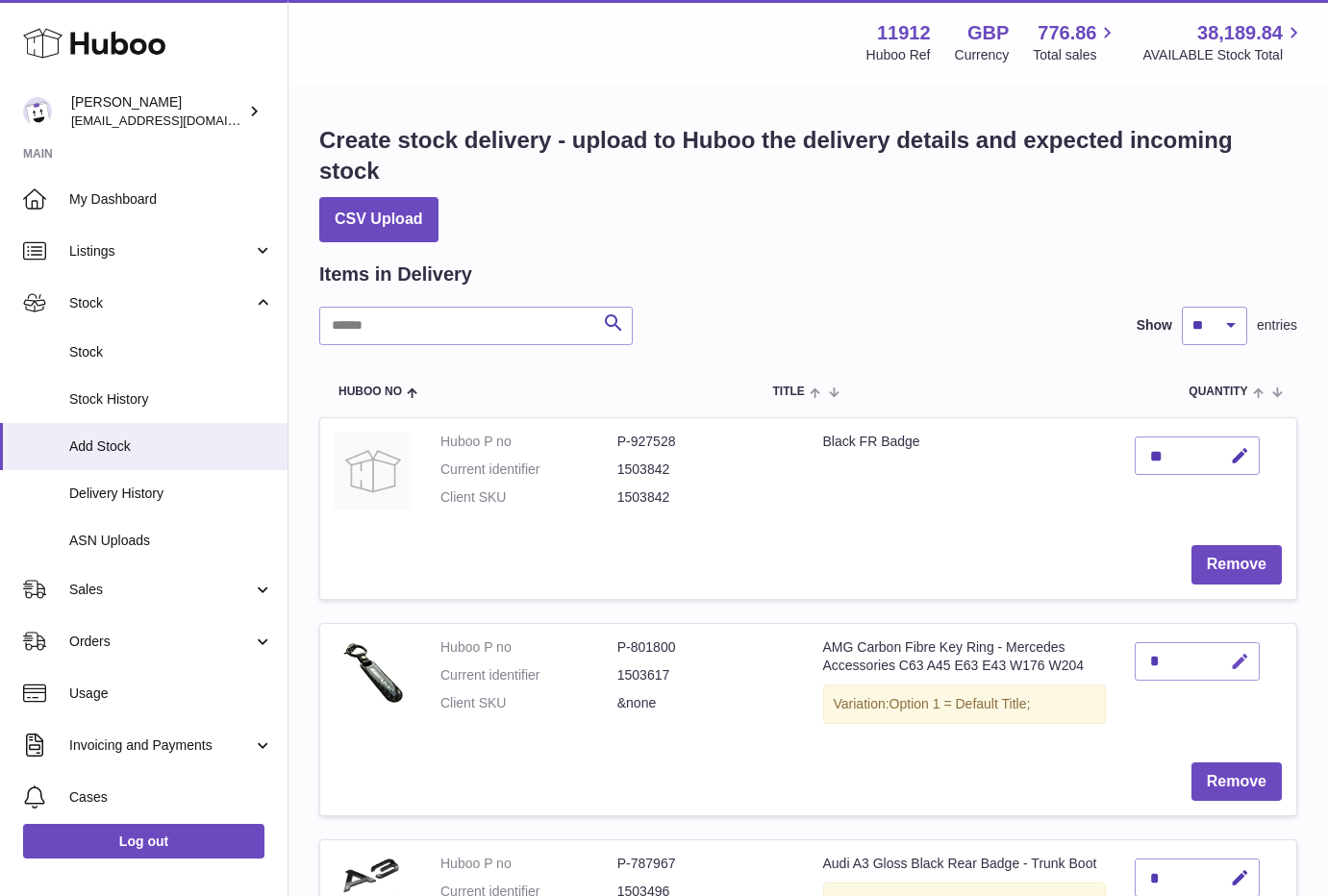
click at [1236, 666] on icon "button" at bounding box center [1239, 662] width 20 height 20
drag, startPoint x: 1165, startPoint y: 663, endPoint x: 1119, endPoint y: 661, distance: 46.0
click at [1122, 661] on td "*" at bounding box center [1207, 686] width 175 height 124
type input "*"
click at [1227, 660] on button "submit" at bounding box center [1237, 661] width 37 height 31
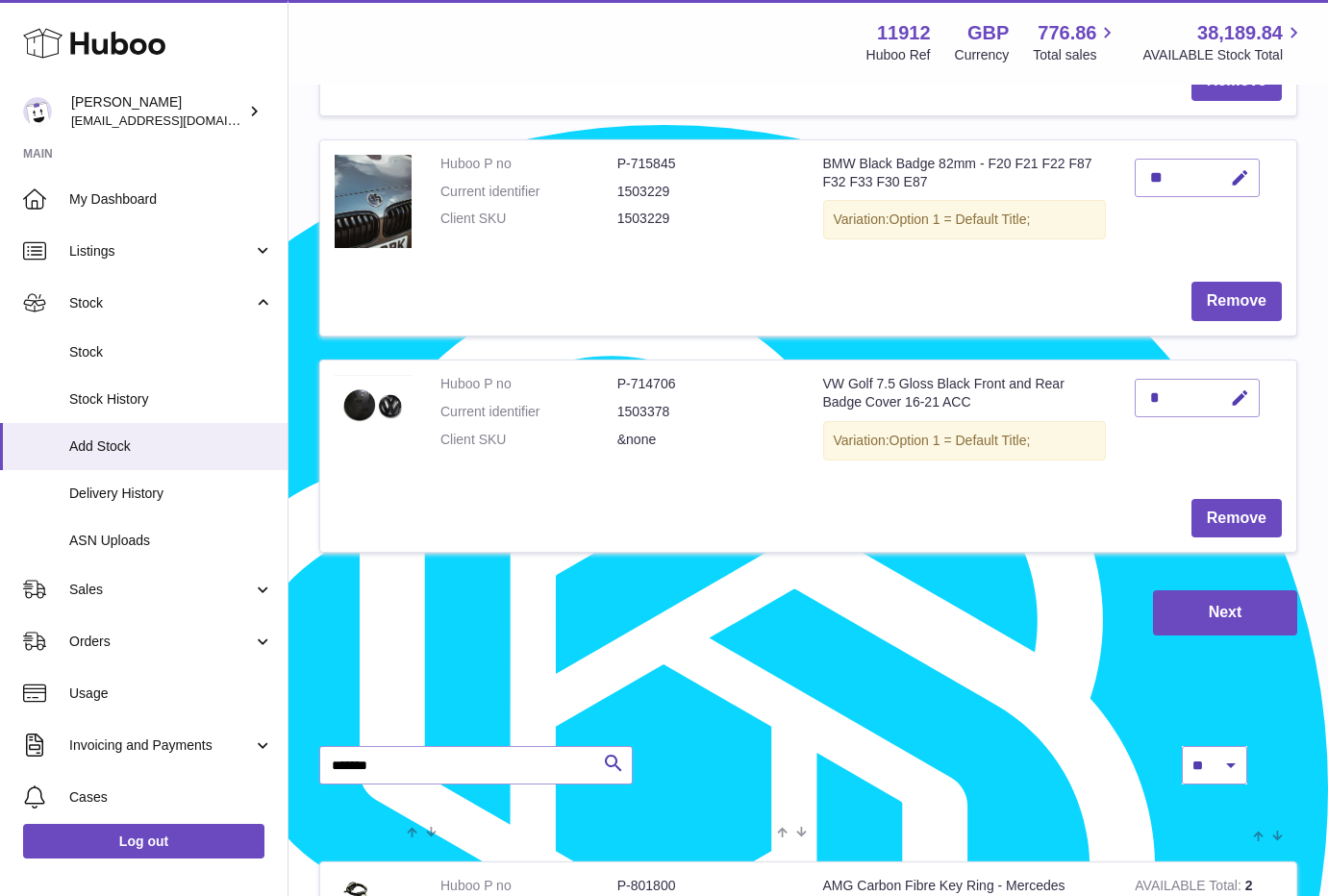
scroll to position [1802, 0]
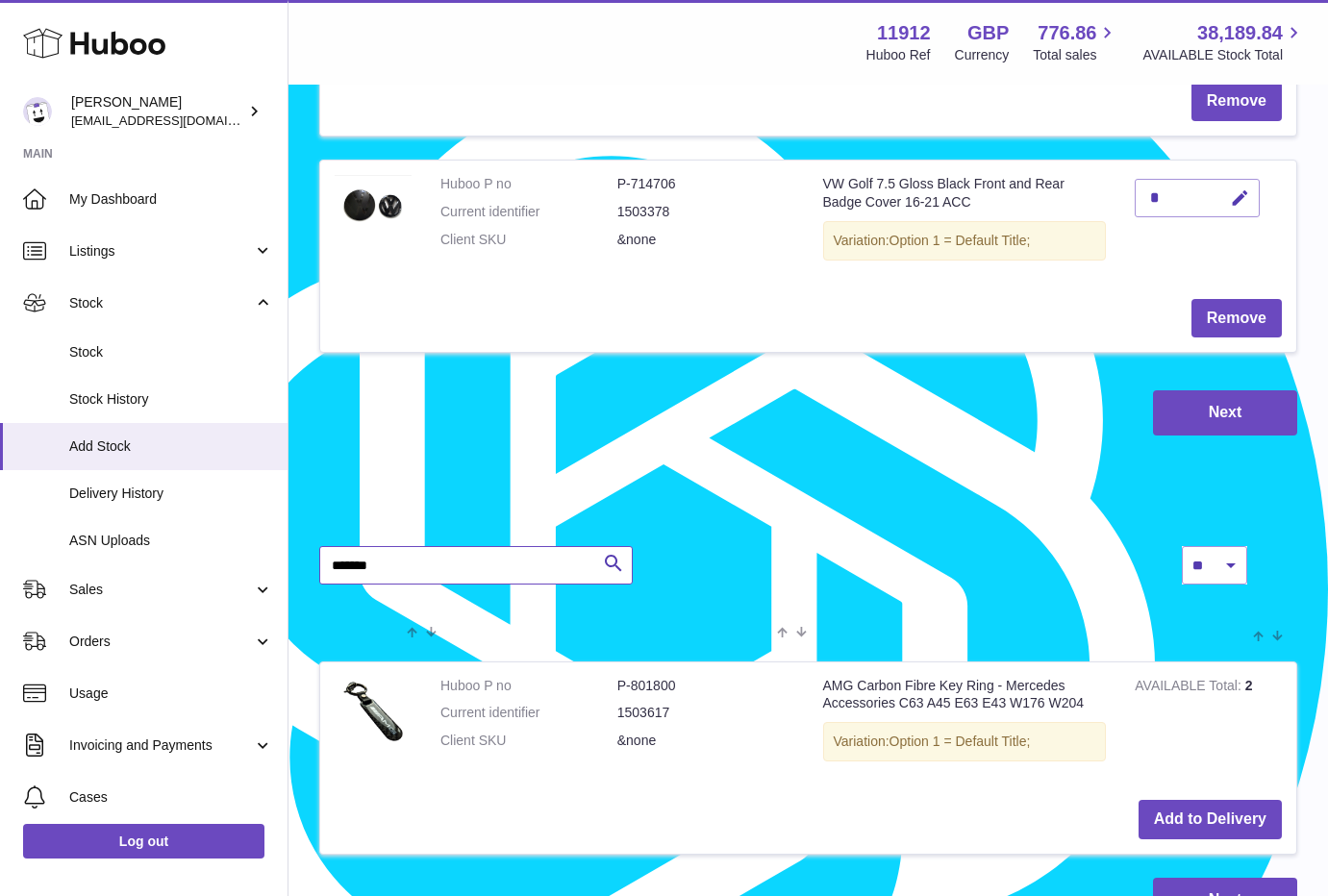
drag, startPoint x: 414, startPoint y: 570, endPoint x: 307, endPoint y: 580, distance: 107.5
paste input "text"
type input "*******"
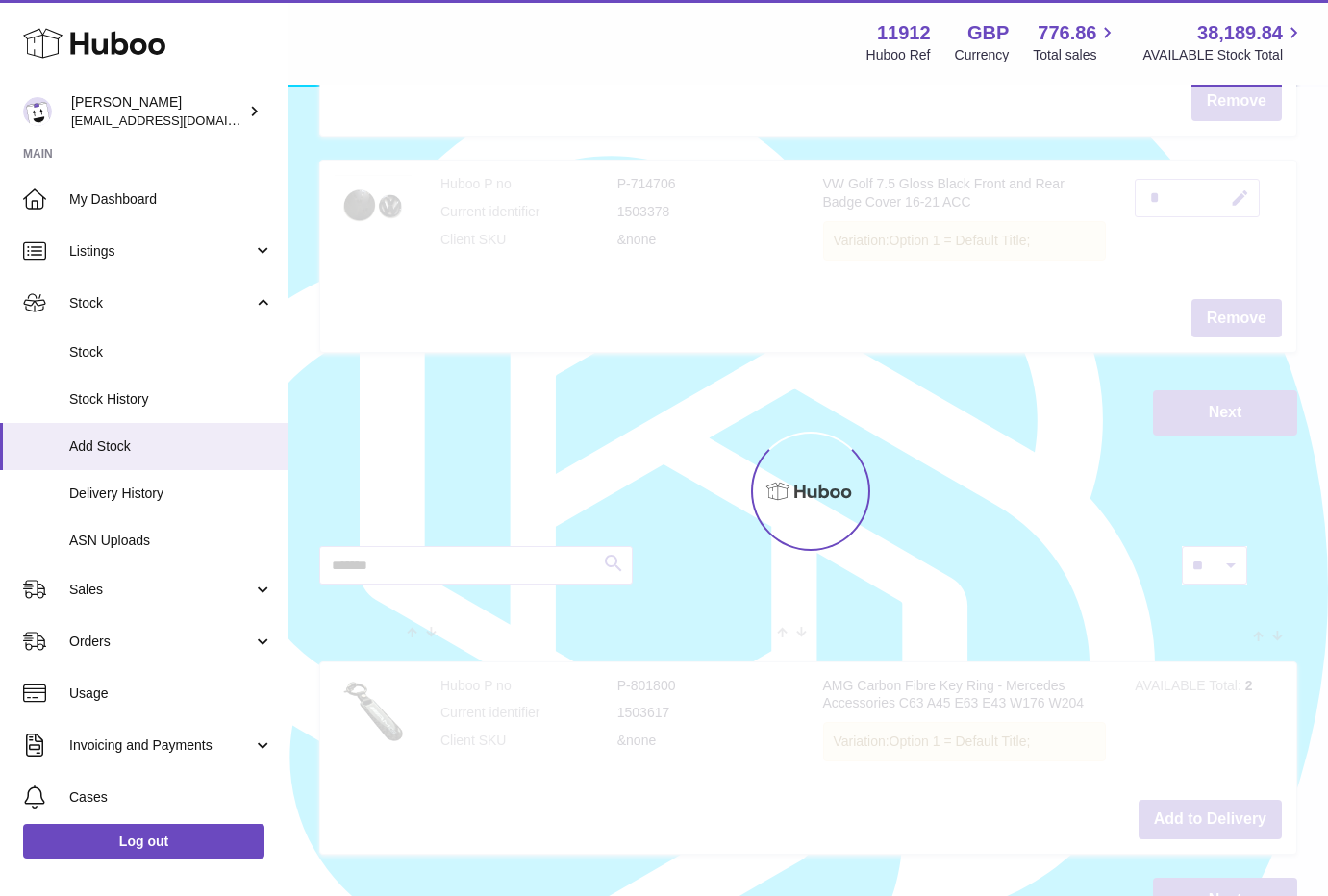
click at [633, 557] on div at bounding box center [808, 491] width 1039 height 809
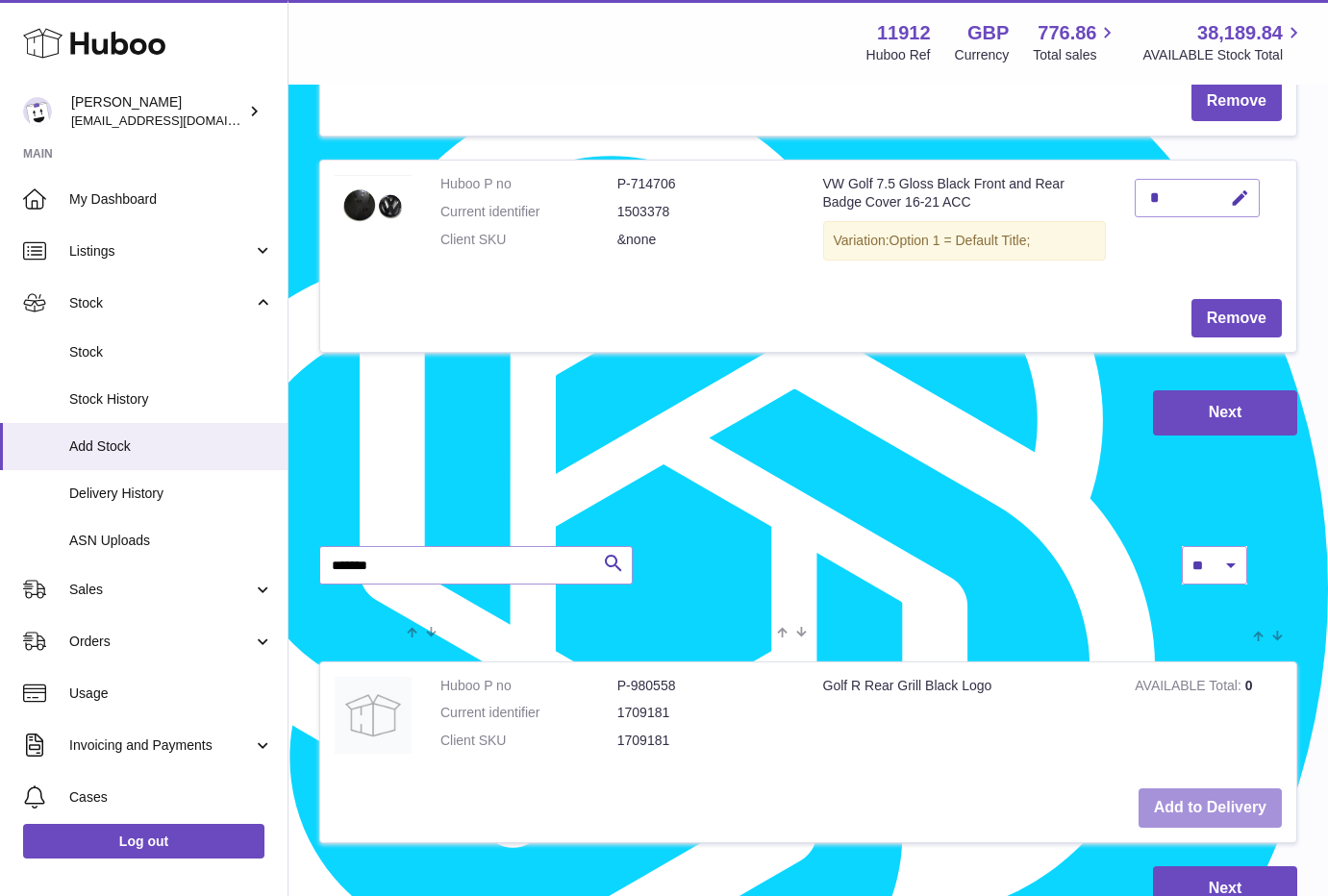
click at [1221, 802] on button "Add to Delivery" at bounding box center [1210, 808] width 144 height 40
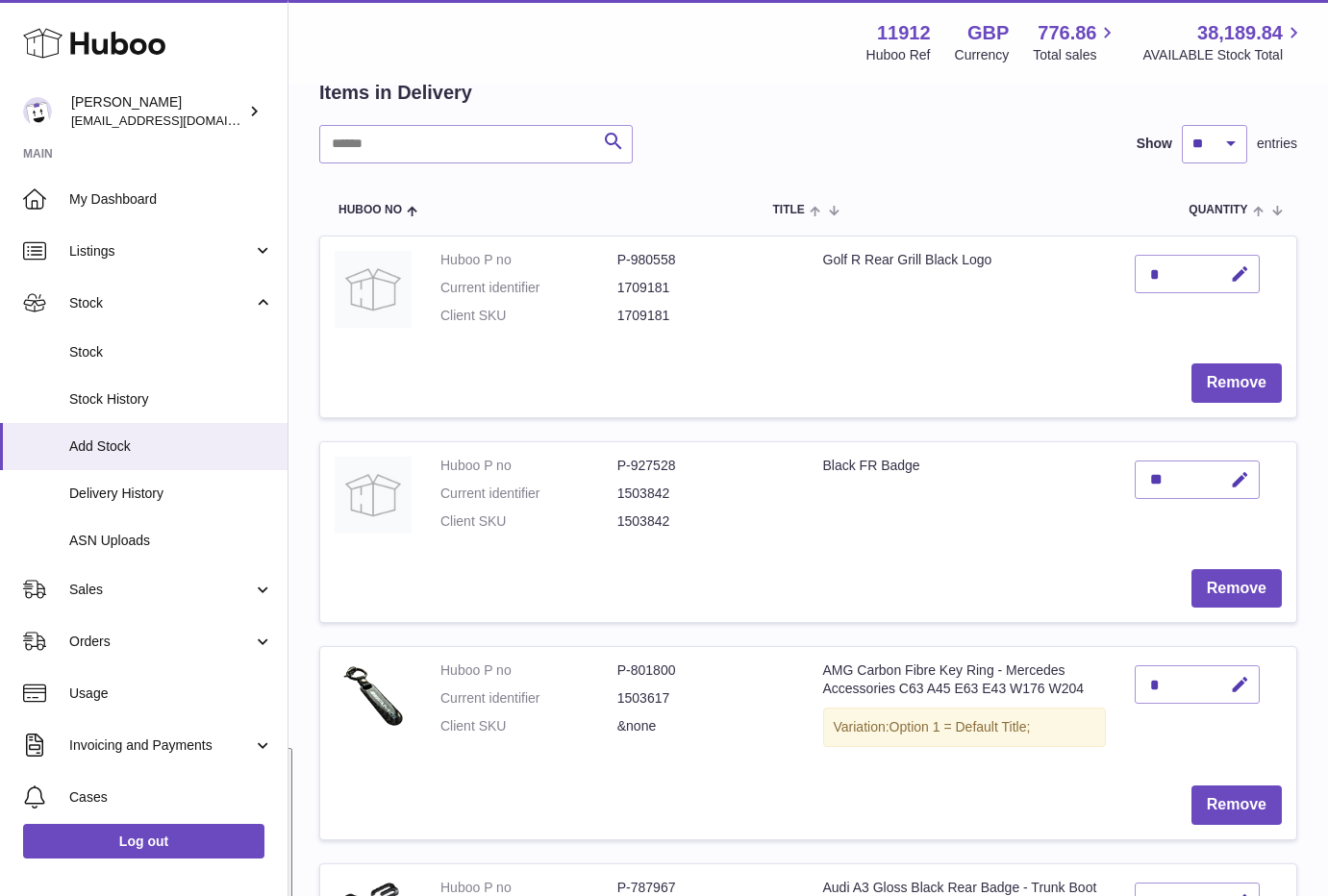
scroll to position [85, 0]
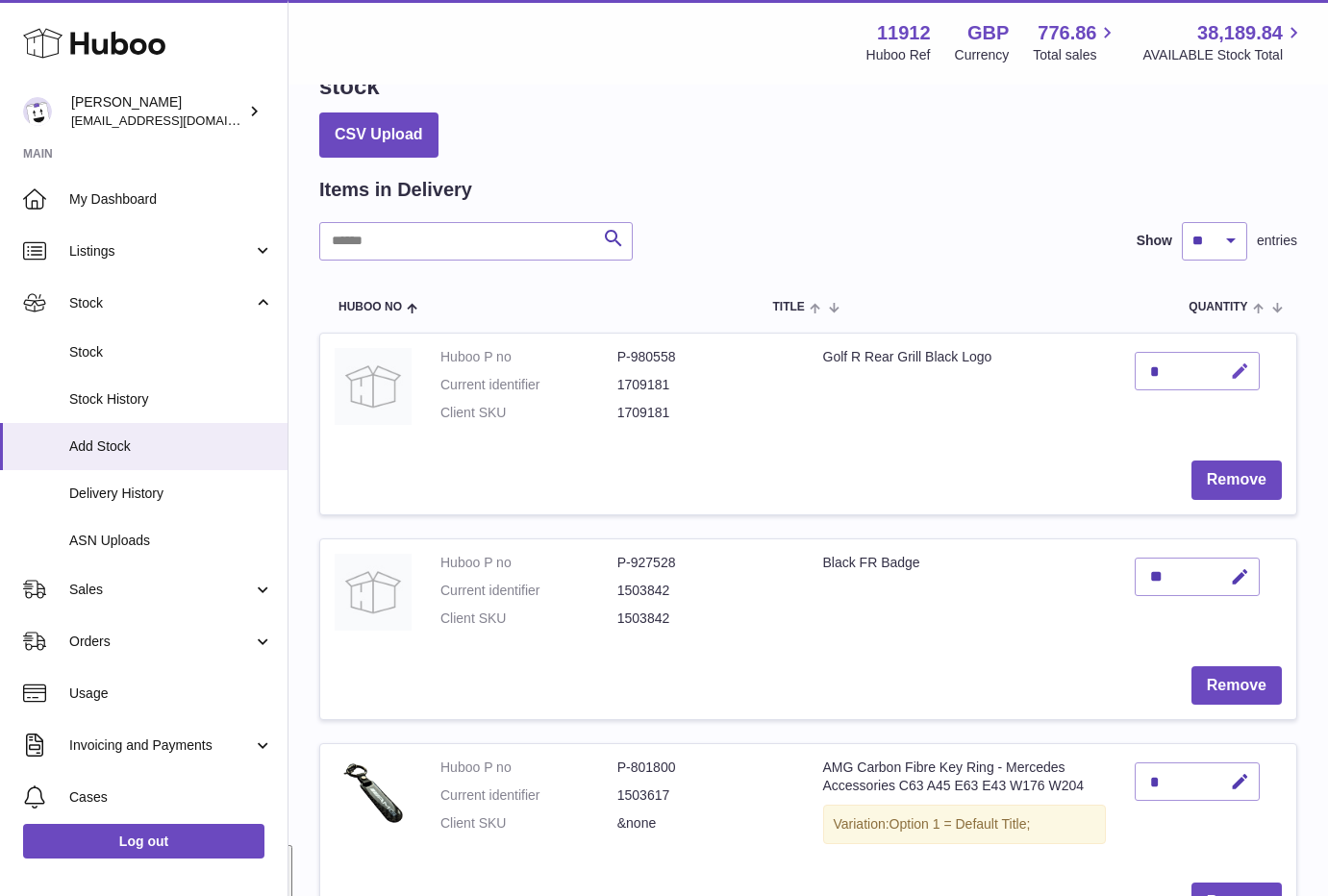
click at [1234, 375] on icon "button" at bounding box center [1239, 372] width 20 height 20
drag, startPoint x: 1164, startPoint y: 370, endPoint x: 1136, endPoint y: 369, distance: 28.0
click at [1137, 369] on input "*" at bounding box center [1196, 371] width 125 height 39
type input "*"
click at [1238, 362] on button "submit" at bounding box center [1237, 371] width 37 height 31
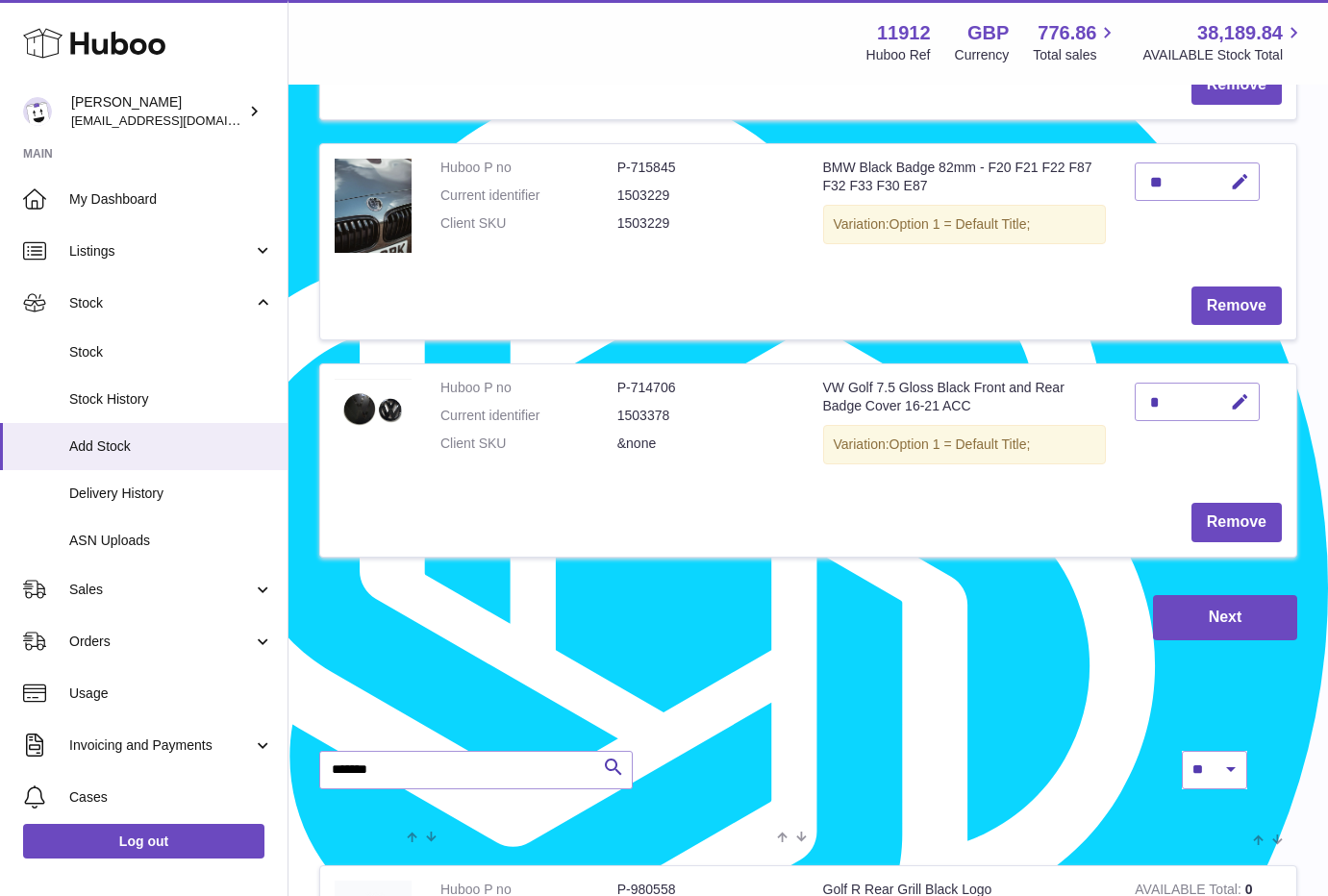
scroll to position [1887, 0]
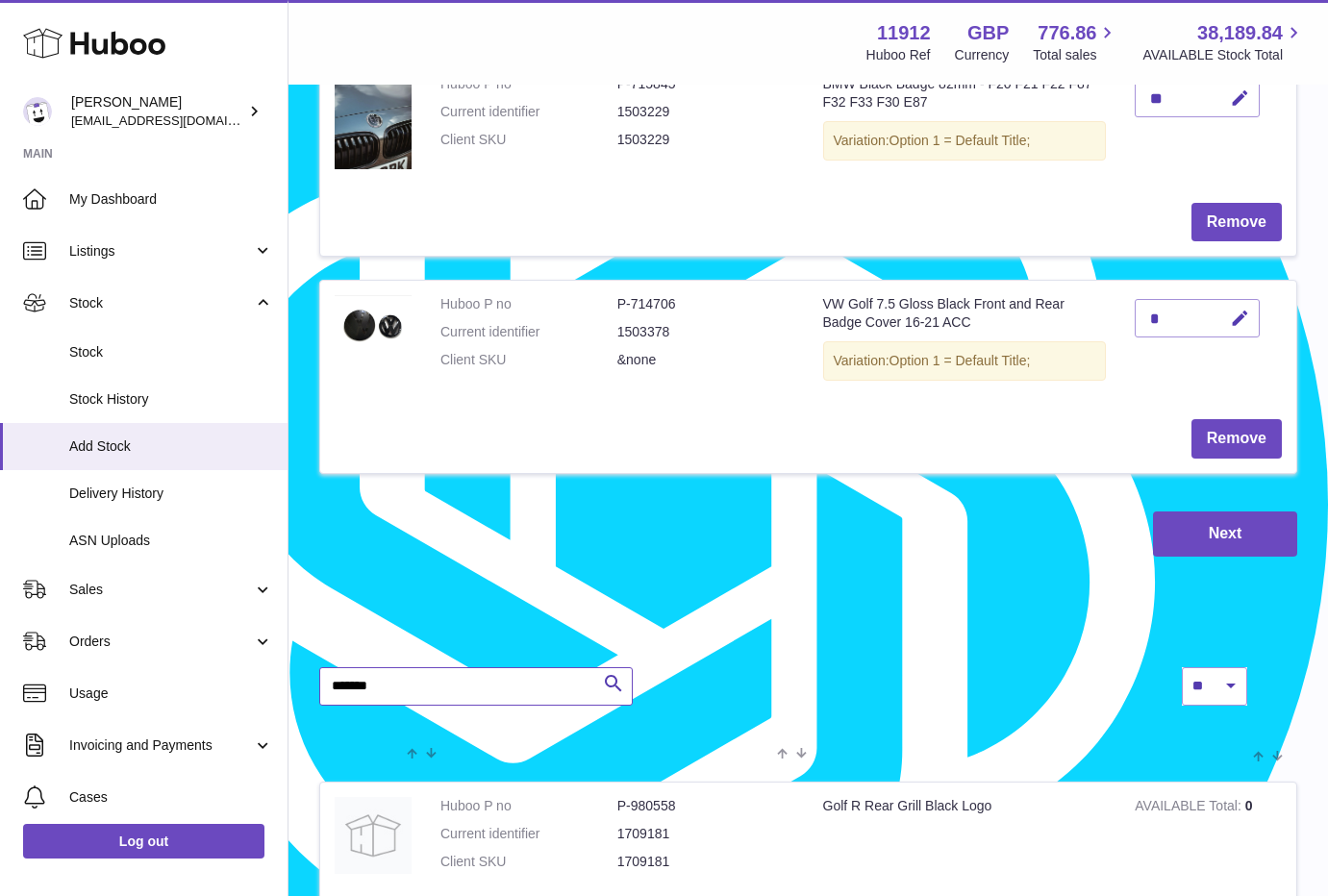
drag, startPoint x: 427, startPoint y: 687, endPoint x: 324, endPoint y: 694, distance: 103.2
click at [331, 694] on input "*******" at bounding box center [476, 686] width 313 height 39
paste input "text"
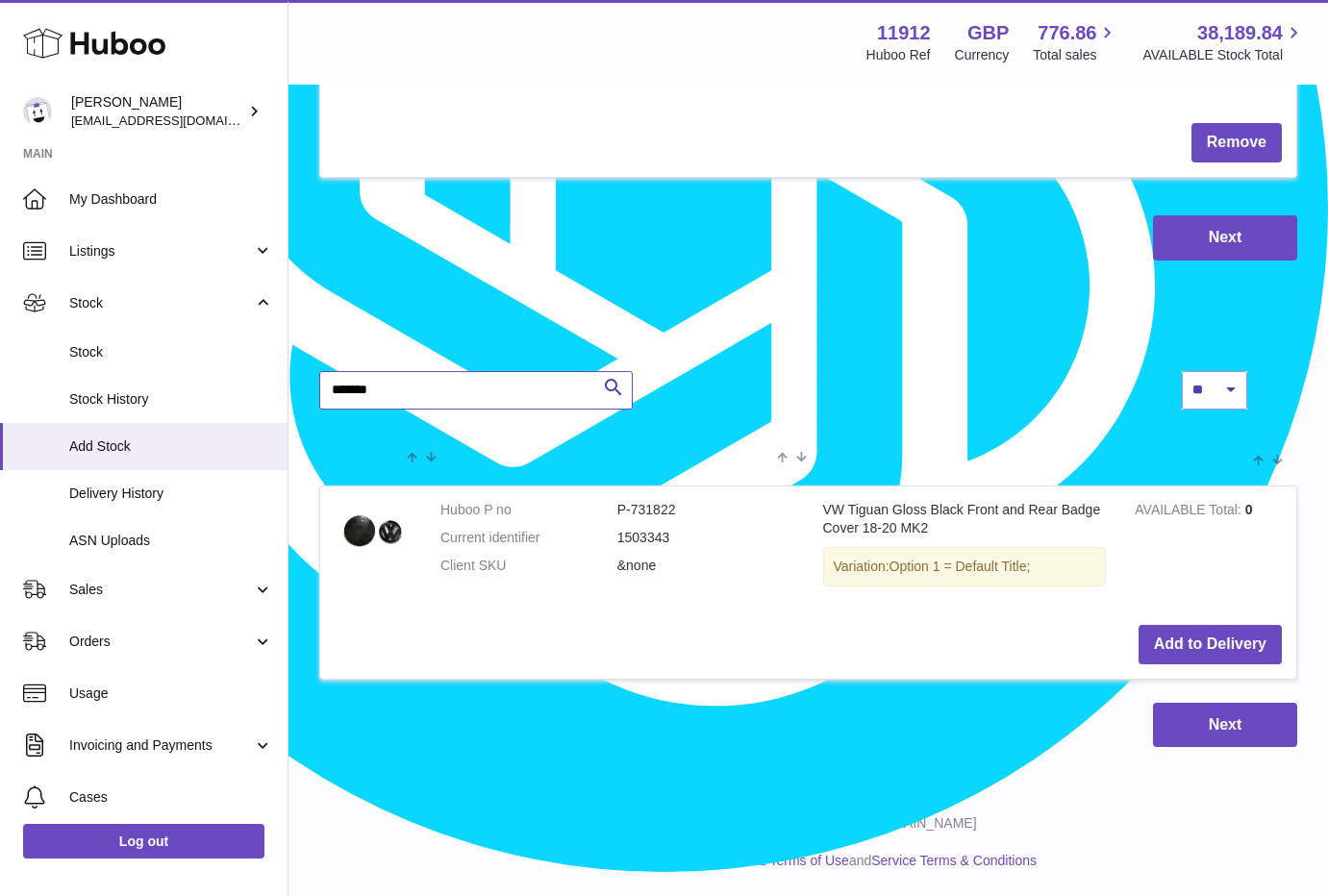
scroll to position [2186, 0]
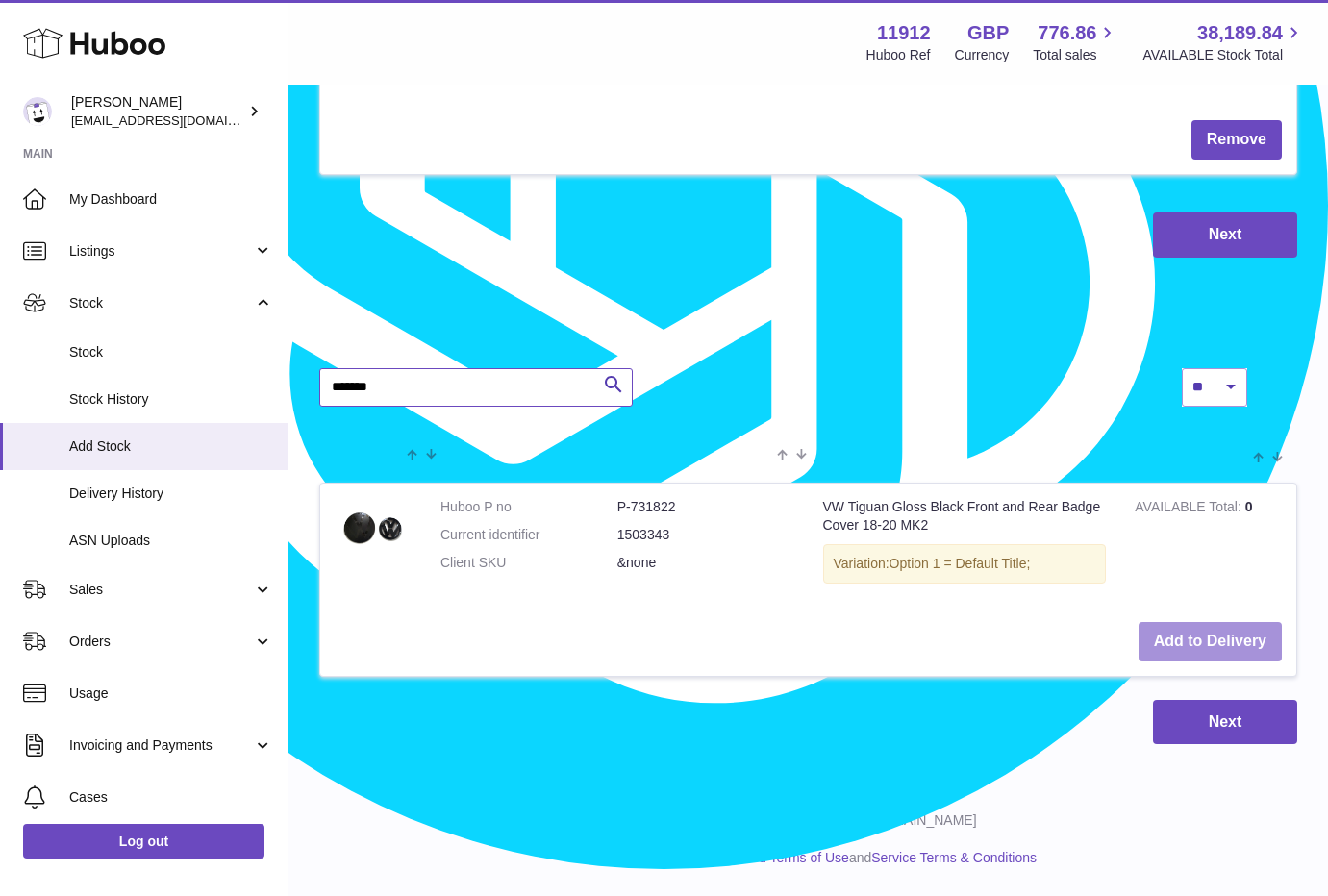
type input "*******"
click at [1229, 636] on button "Add to Delivery" at bounding box center [1210, 642] width 144 height 40
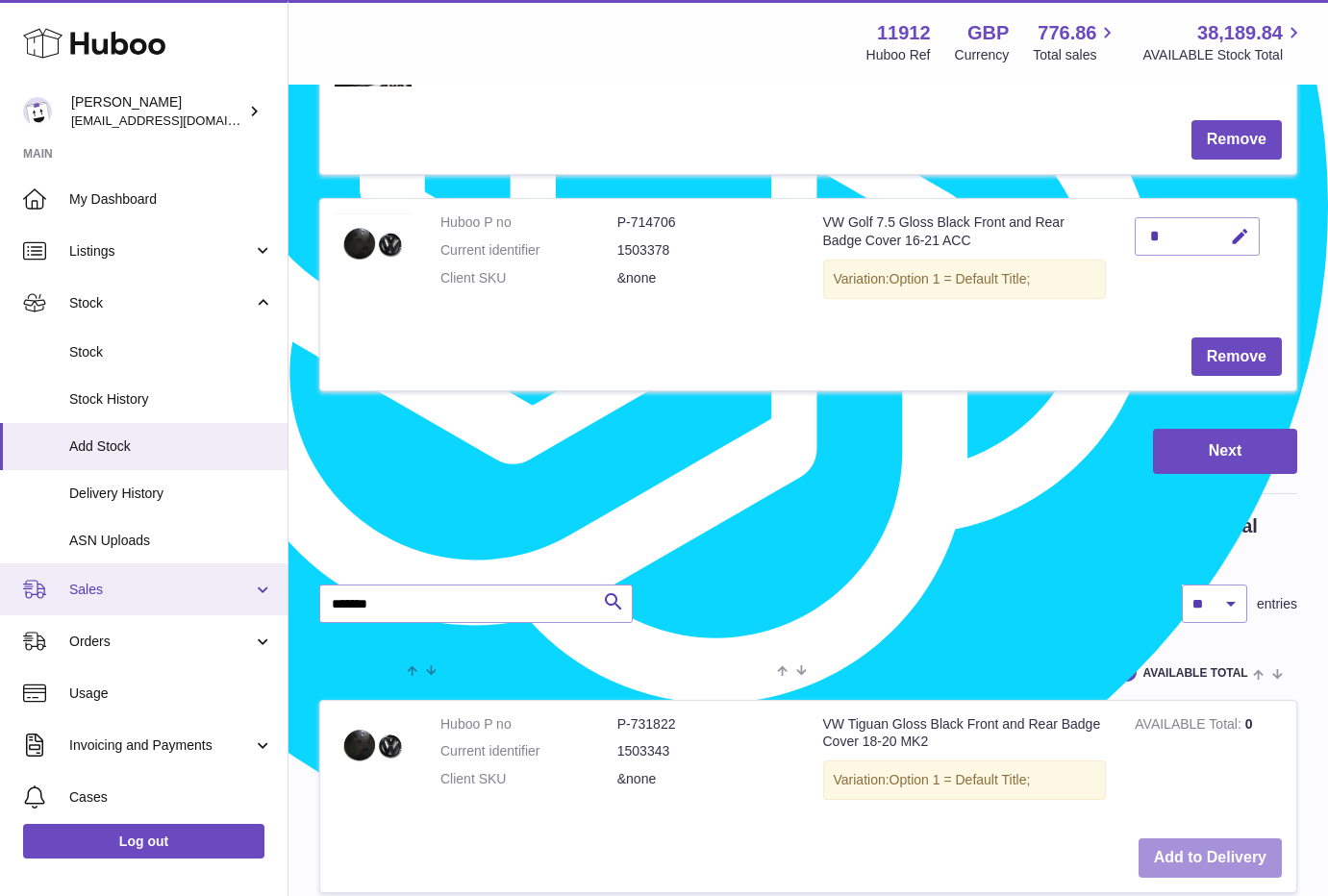
scroll to position [2403, 0]
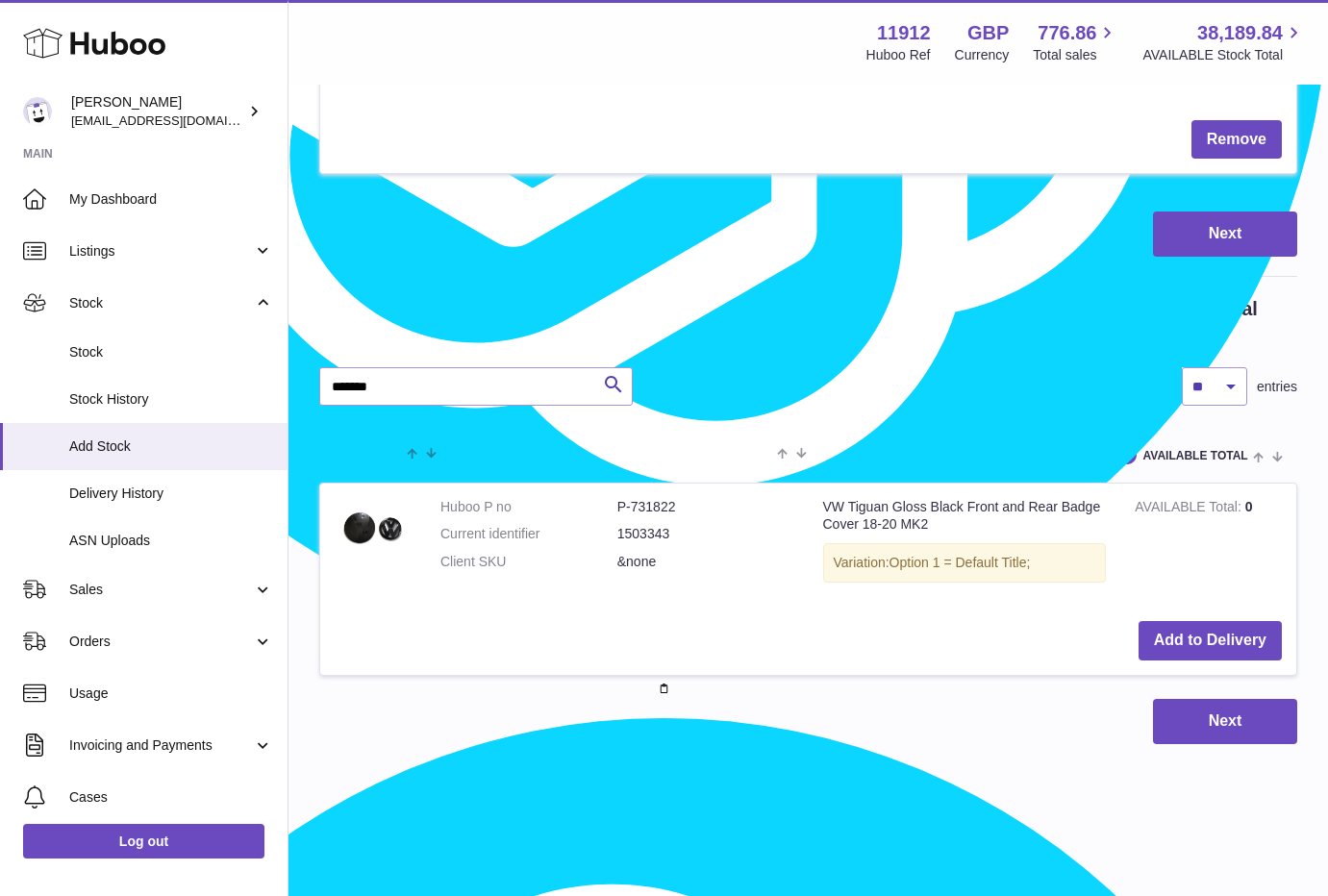
click at [373, 798] on div "All Rights Reserved. Copyright 2025 - Huboo.co.uk Help Website and Dashboard Te…" at bounding box center [808, 839] width 1039 height 114
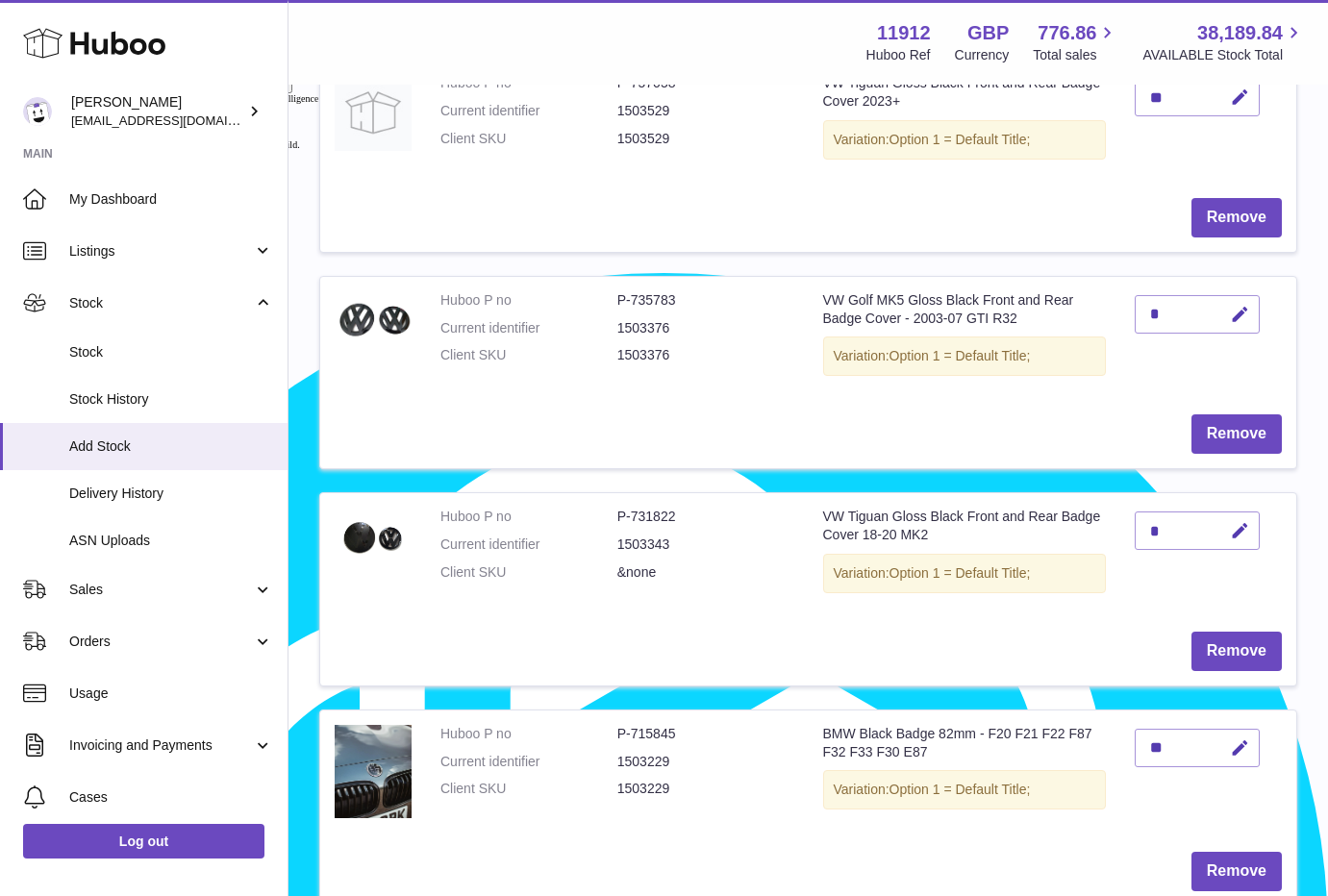
scroll to position [1322, 0]
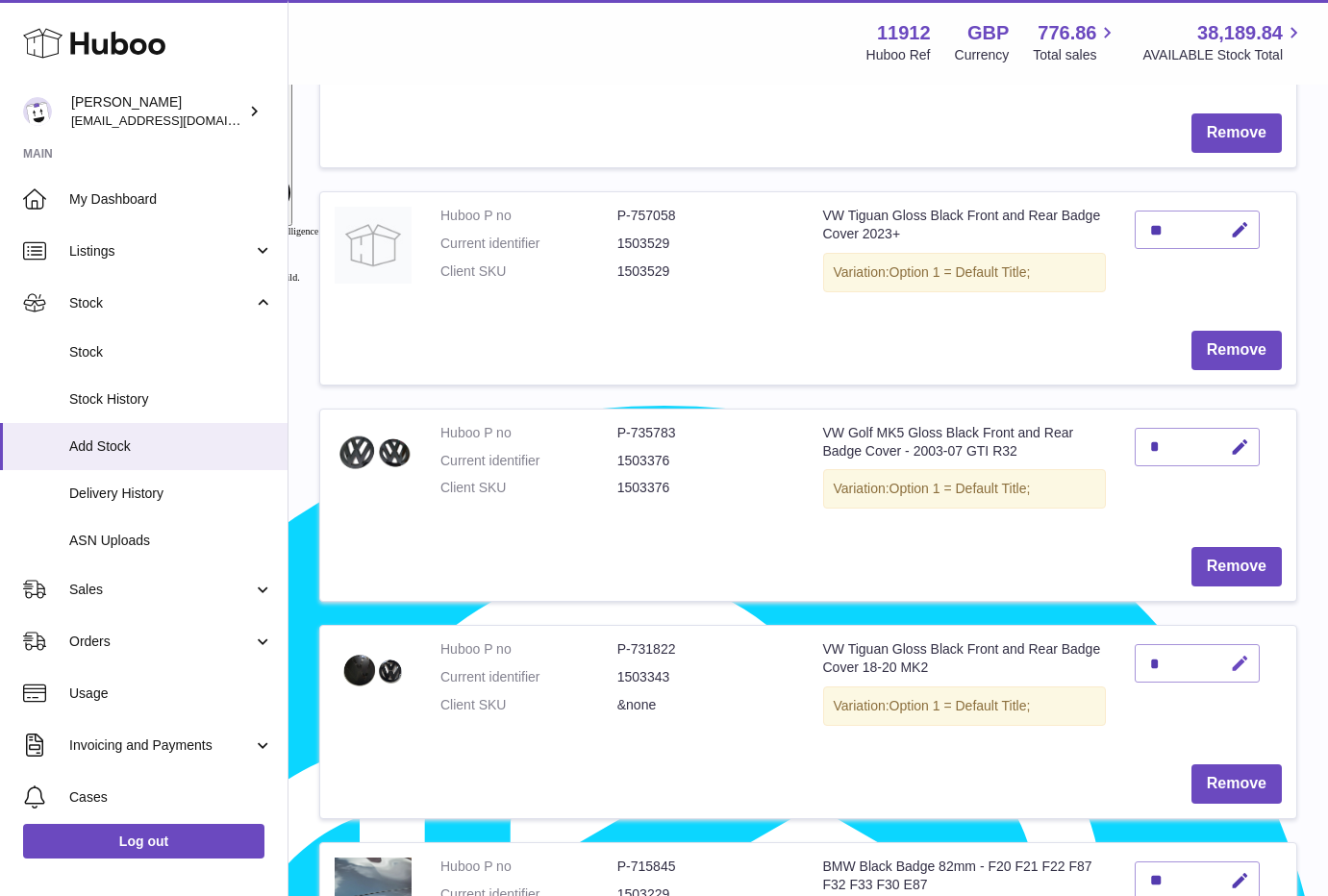
click at [1247, 664] on icon "button" at bounding box center [1239, 664] width 20 height 20
drag, startPoint x: 1160, startPoint y: 665, endPoint x: 1132, endPoint y: 671, distance: 28.6
click at [1133, 671] on td "*" at bounding box center [1207, 688] width 175 height 124
type input "*"
drag, startPoint x: 1242, startPoint y: 667, endPoint x: 1252, endPoint y: 669, distance: 10.2
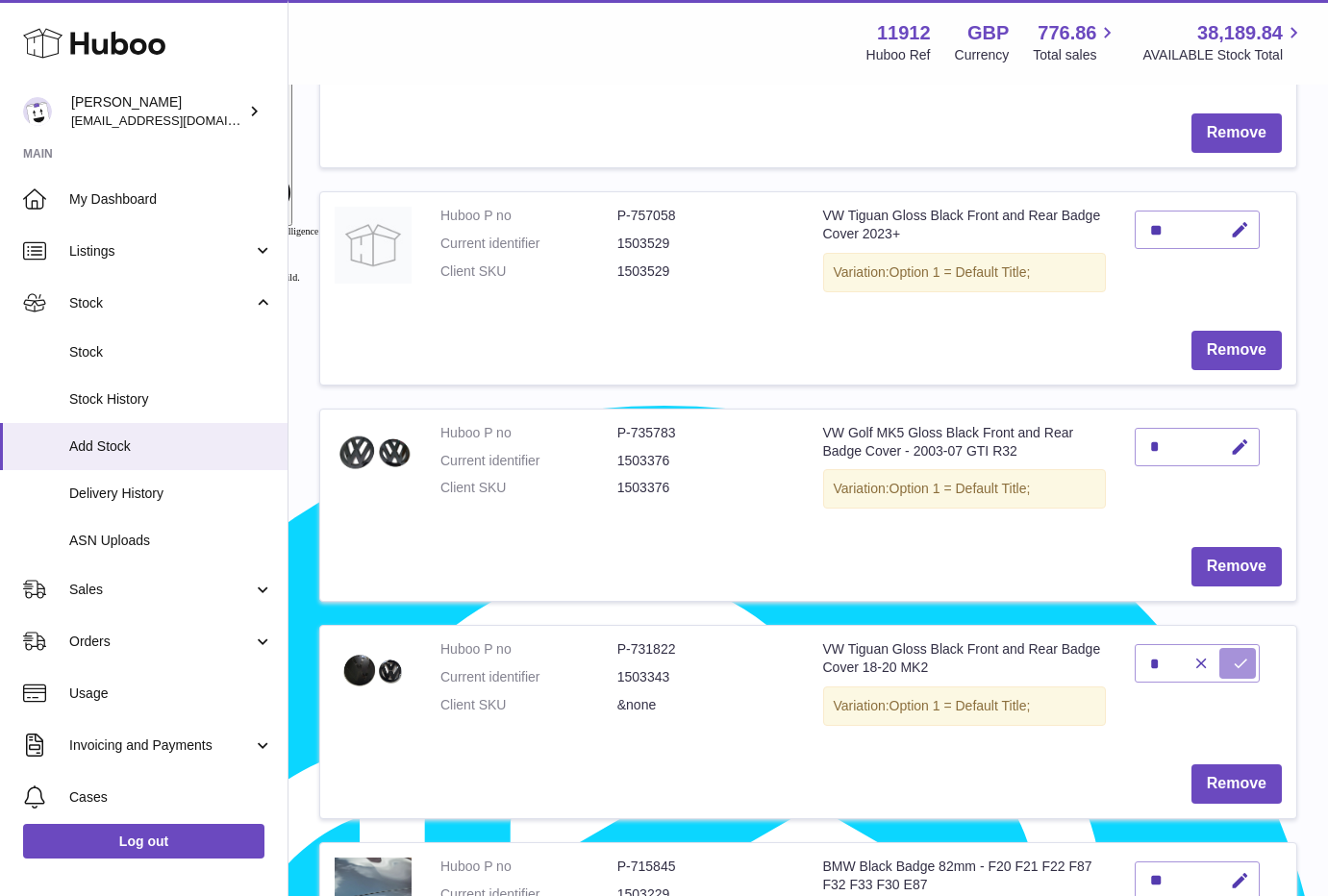
click at [1245, 668] on icon "submit" at bounding box center [1239, 663] width 17 height 17
click at [298, 859] on div "Create stock delivery - upload to Huboo the delivery details and expected incom…" at bounding box center [808, 314] width 1039 height 3099
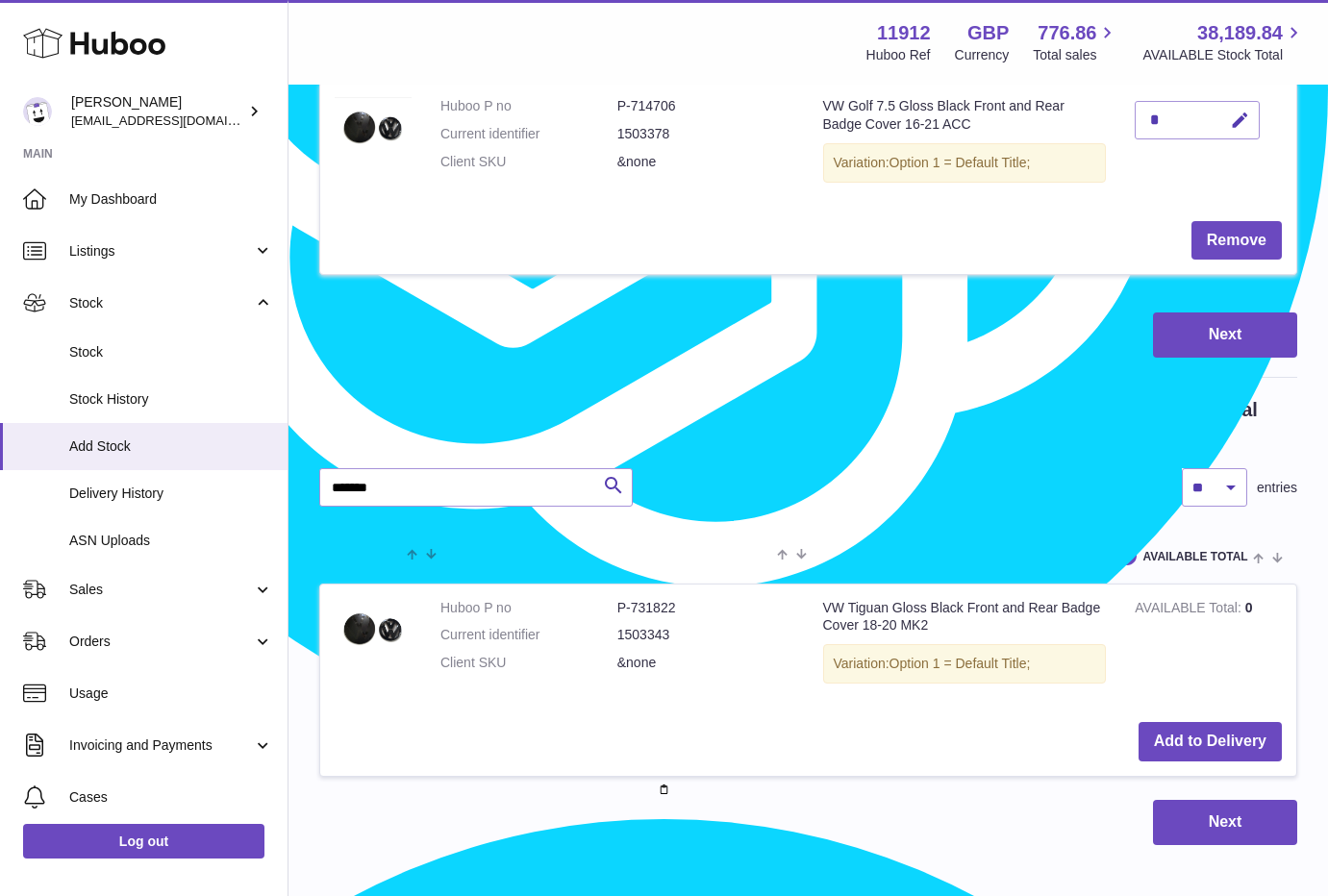
scroll to position [2403, 0]
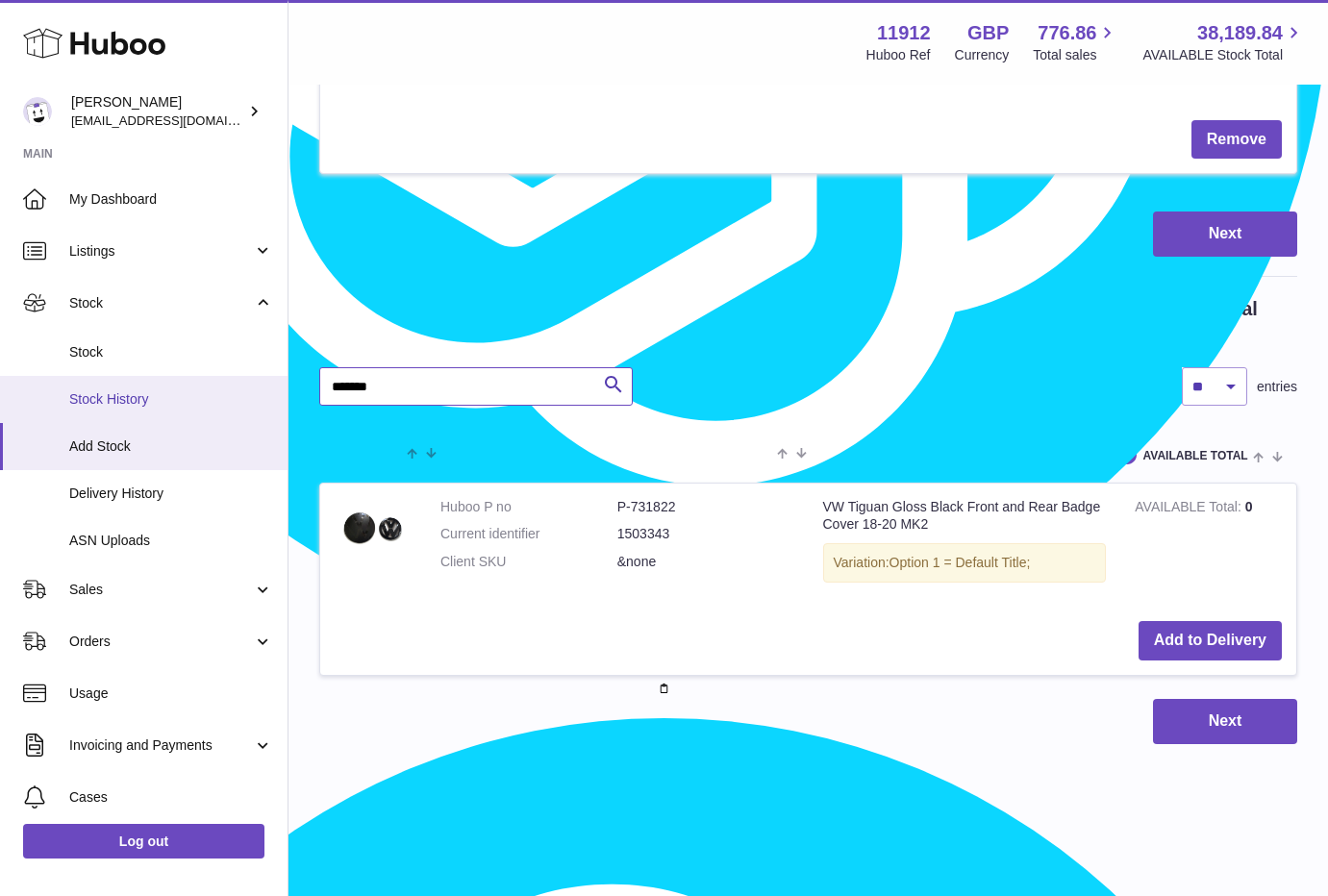
drag, startPoint x: 403, startPoint y: 380, endPoint x: 238, endPoint y: 399, distance: 166.1
paste input "text"
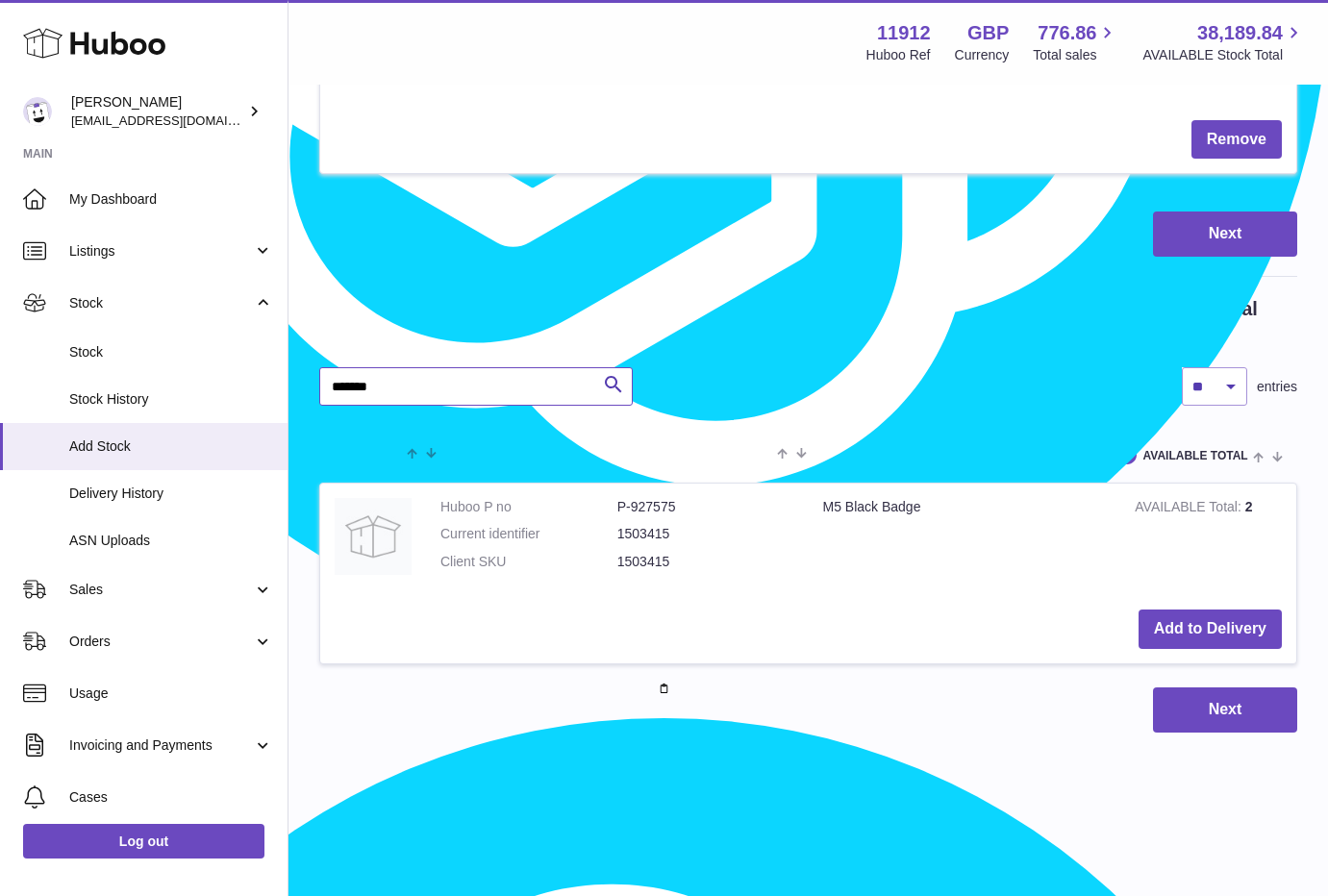
scroll to position [2391, 0]
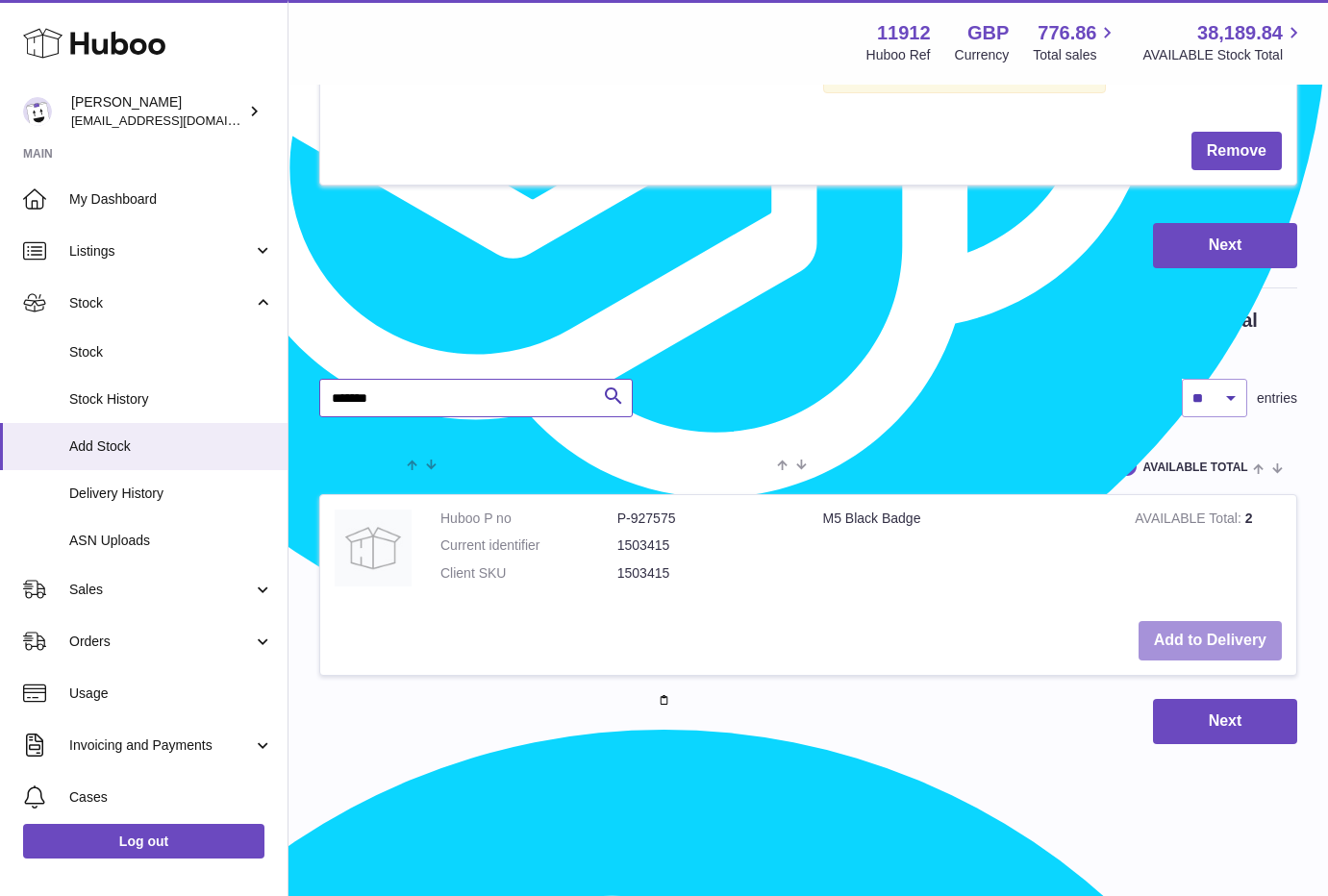
type input "*******"
click at [1190, 634] on button "Add to Delivery" at bounding box center [1210, 641] width 144 height 40
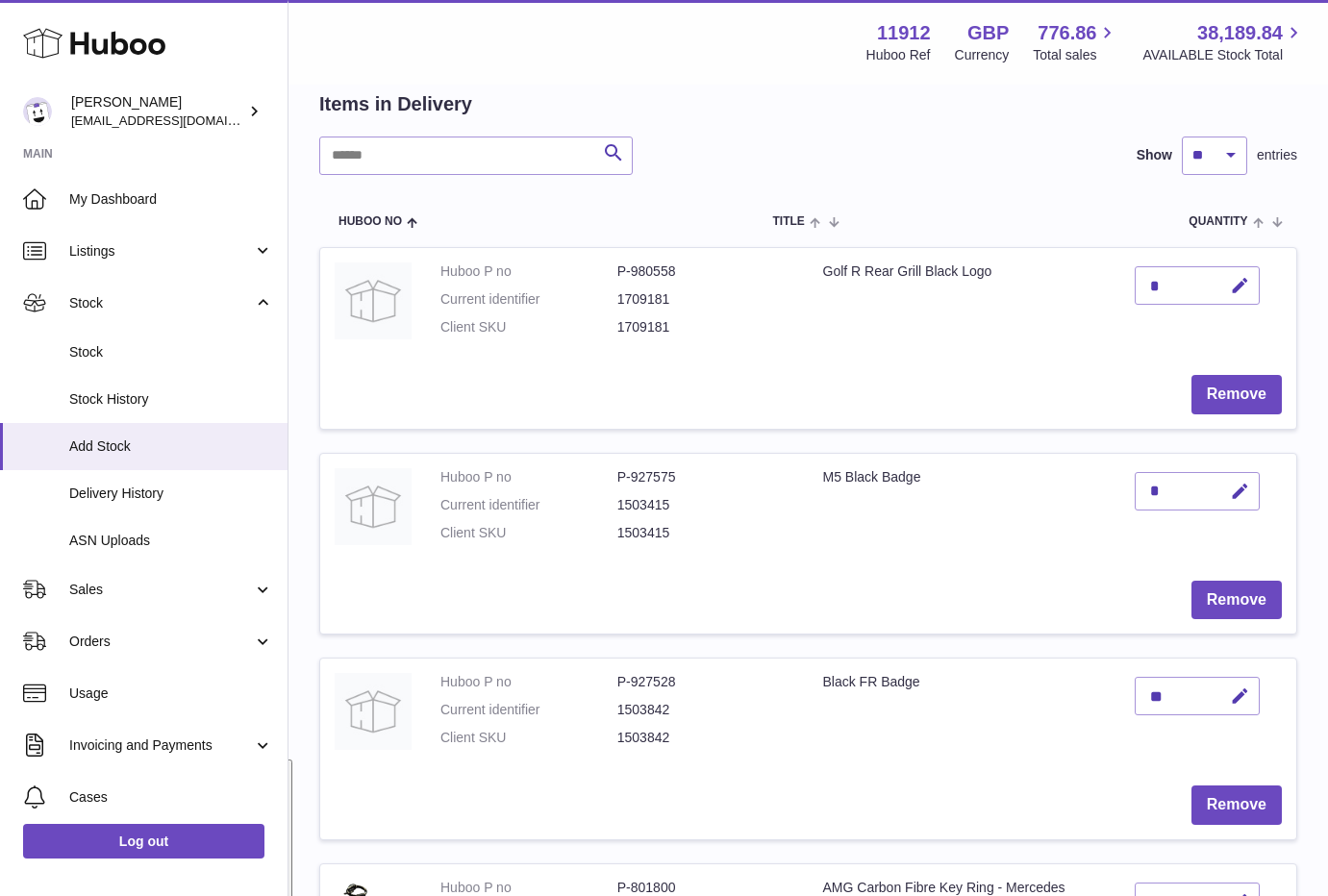
scroll to position [109, 0]
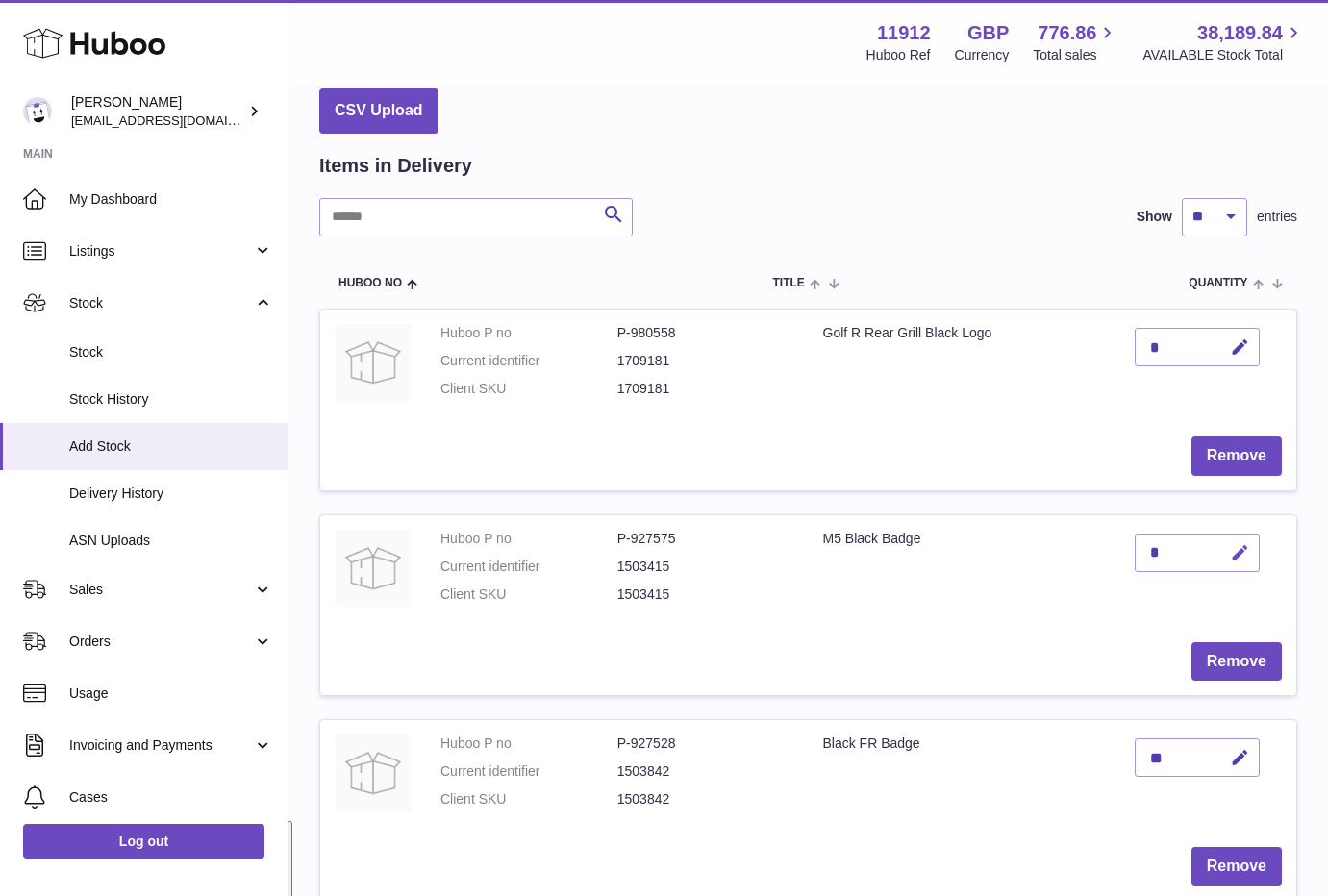
click at [1256, 554] on button "button" at bounding box center [1236, 553] width 45 height 40
drag, startPoint x: 1155, startPoint y: 554, endPoint x: 1131, endPoint y: 557, distance: 24.2
click at [1132, 557] on td "*" at bounding box center [1207, 571] width 175 height 113
drag, startPoint x: 1158, startPoint y: 553, endPoint x: 1129, endPoint y: 554, distance: 29.0
click at [1129, 554] on td "*" at bounding box center [1207, 571] width 175 height 113
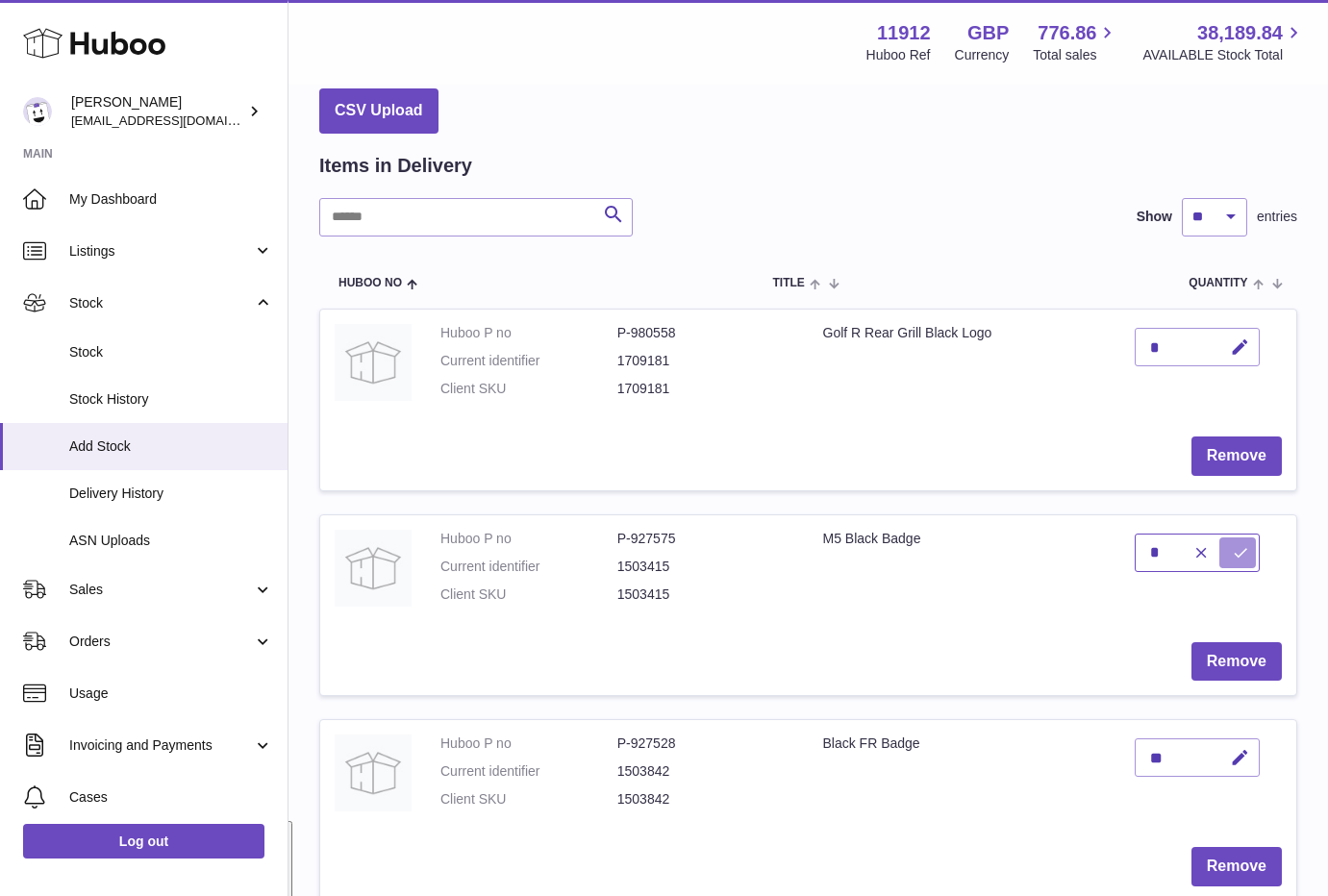
type input "*"
click at [1241, 549] on icon "submit" at bounding box center [1239, 552] width 17 height 17
drag, startPoint x: 303, startPoint y: 870, endPoint x: 347, endPoint y: 839, distance: 53.8
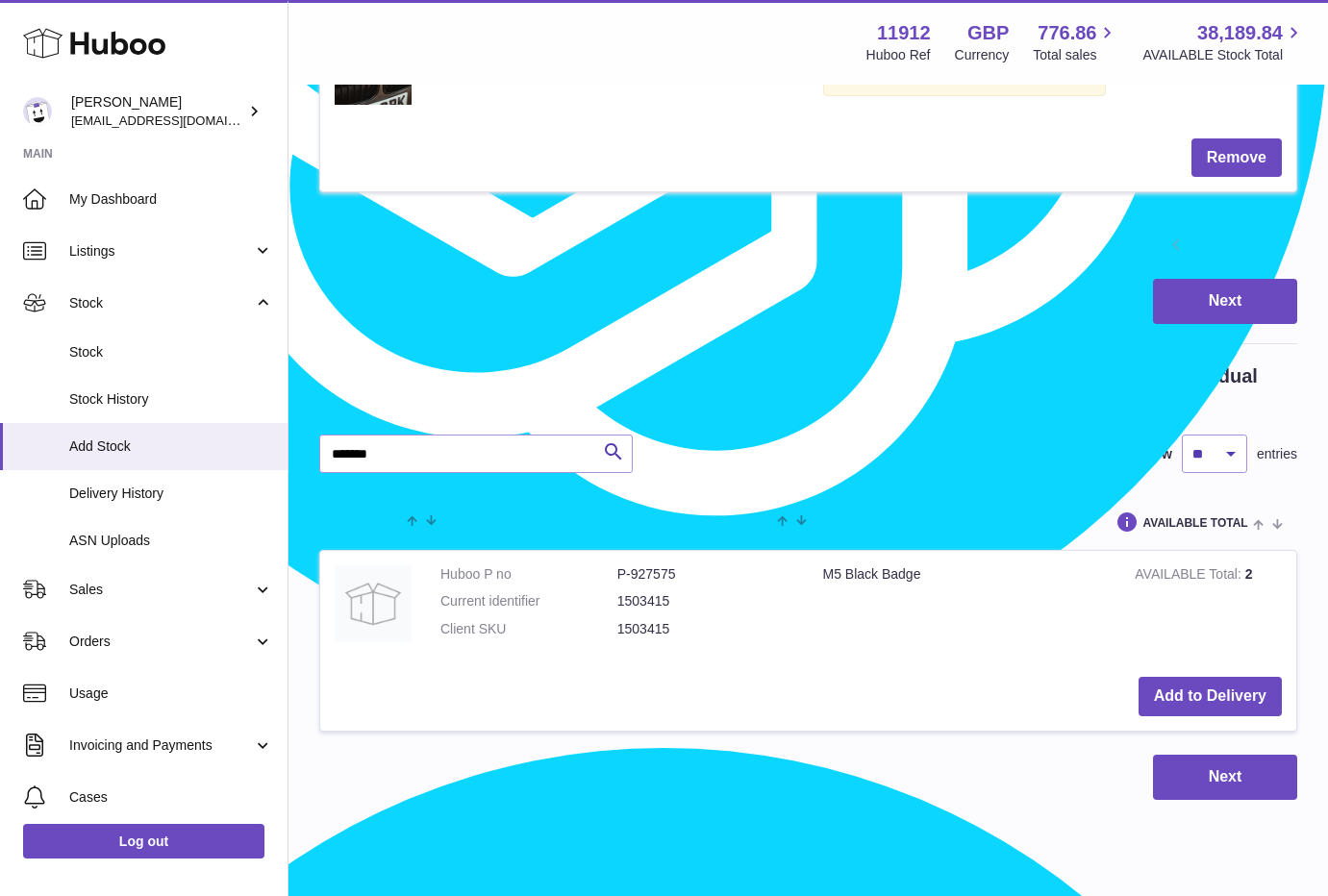
scroll to position [2429, 0]
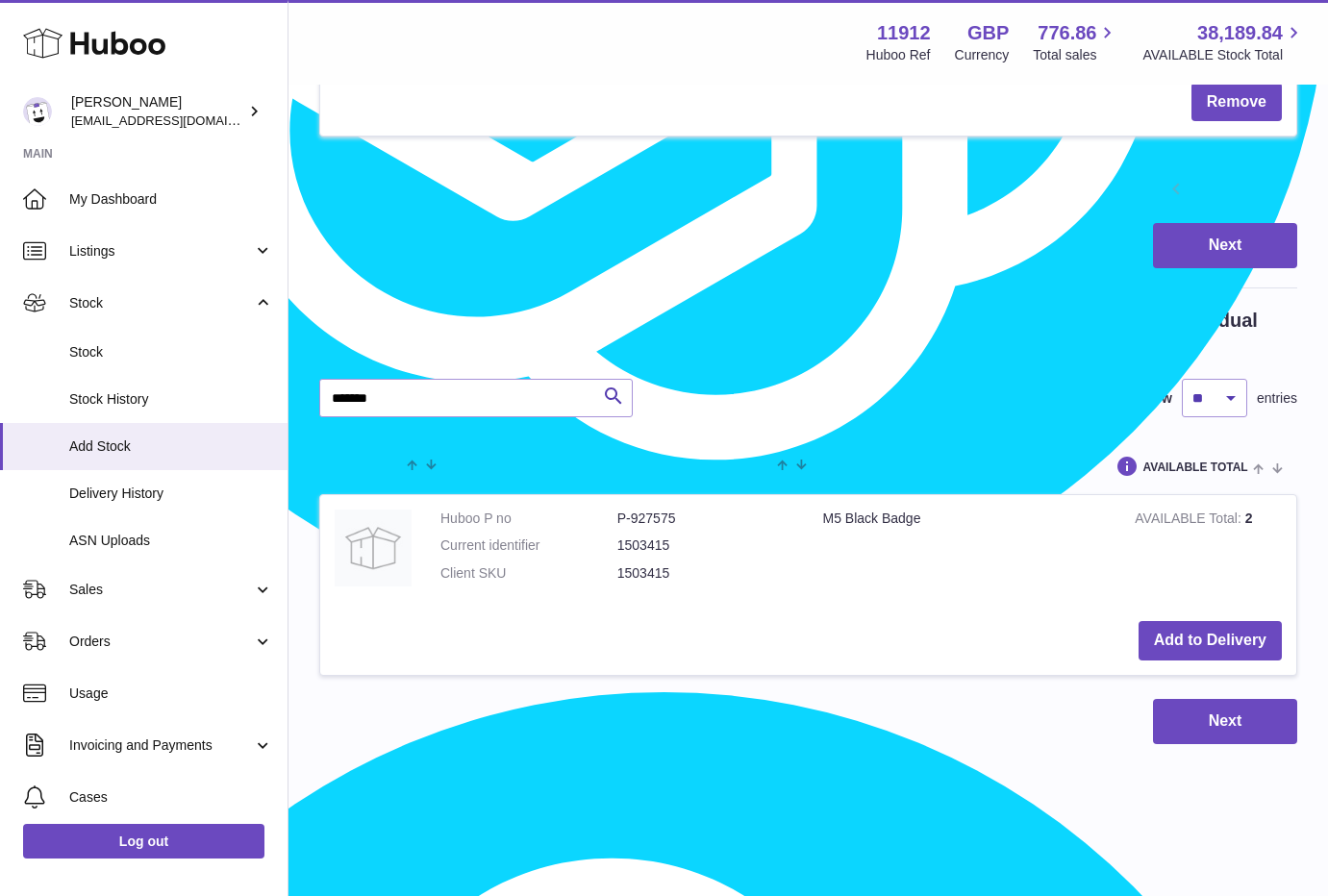
click at [425, 423] on div "Please add to the Delivery items you would like to send us. Please create a Del…" at bounding box center [808, 503] width 978 height 391
drag, startPoint x: 406, startPoint y: 407, endPoint x: 295, endPoint y: 411, distance: 111.1
paste input "text"
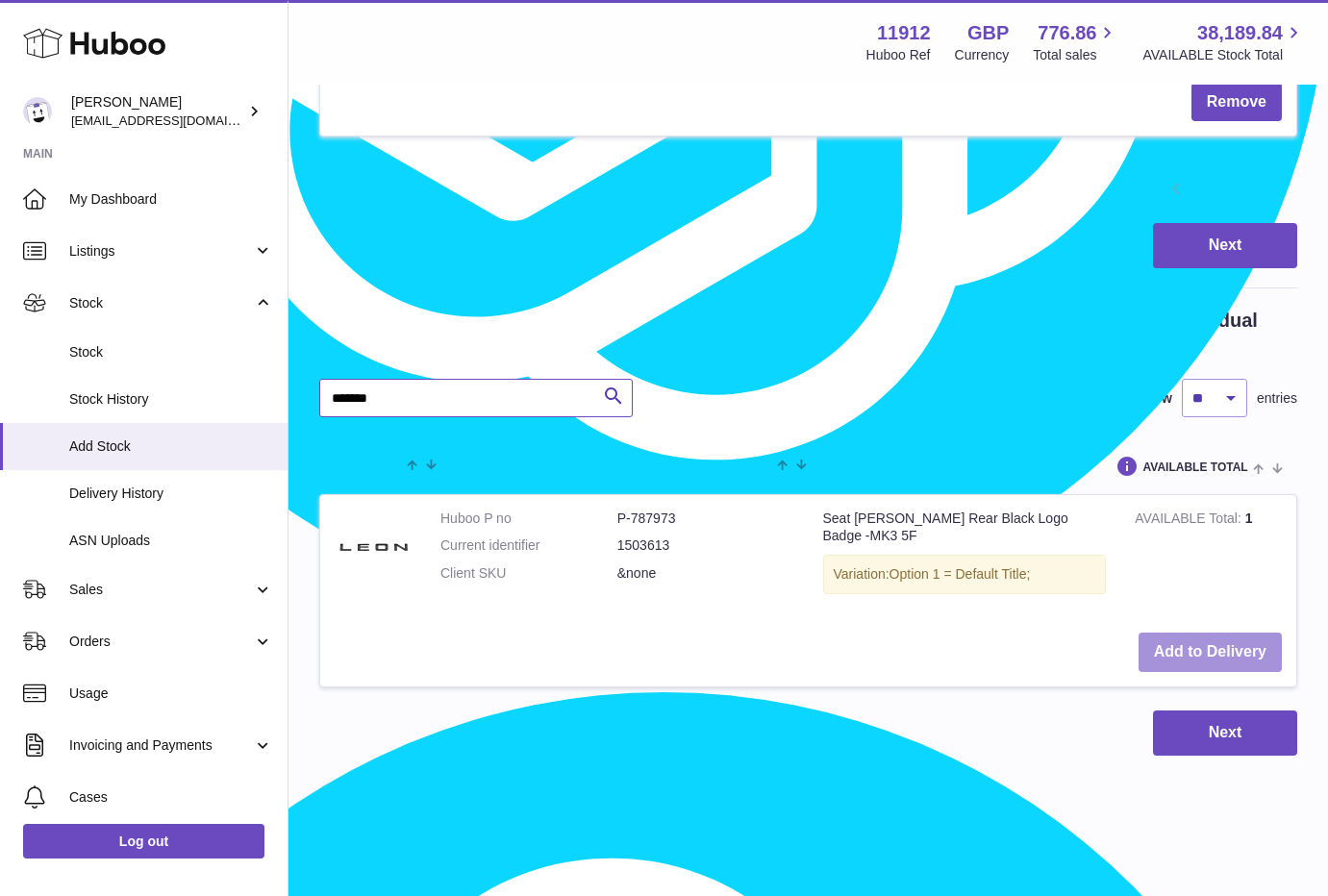
type input "*******"
click at [1188, 633] on button "Add to Delivery" at bounding box center [1210, 653] width 144 height 40
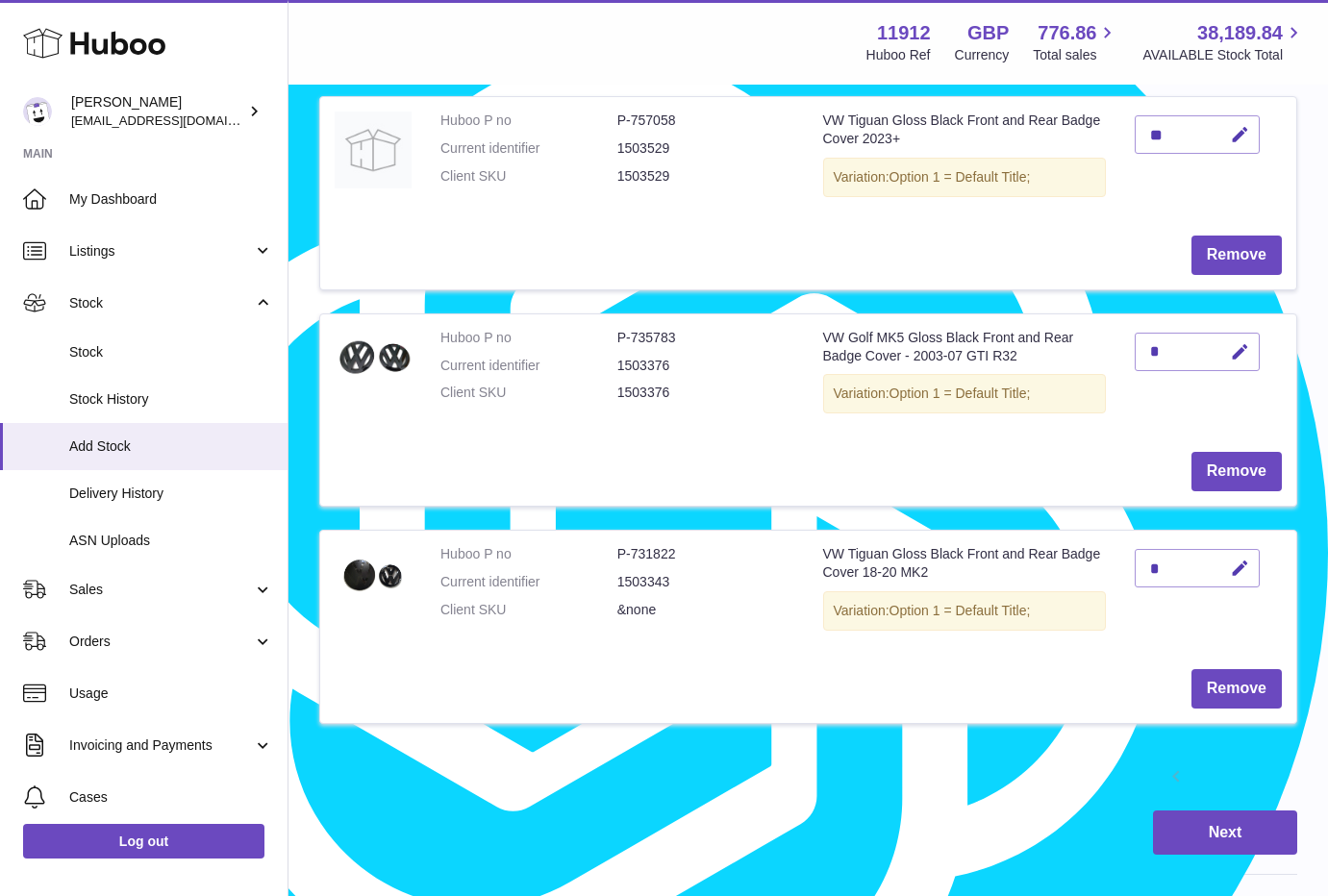
scroll to position [2173, 0]
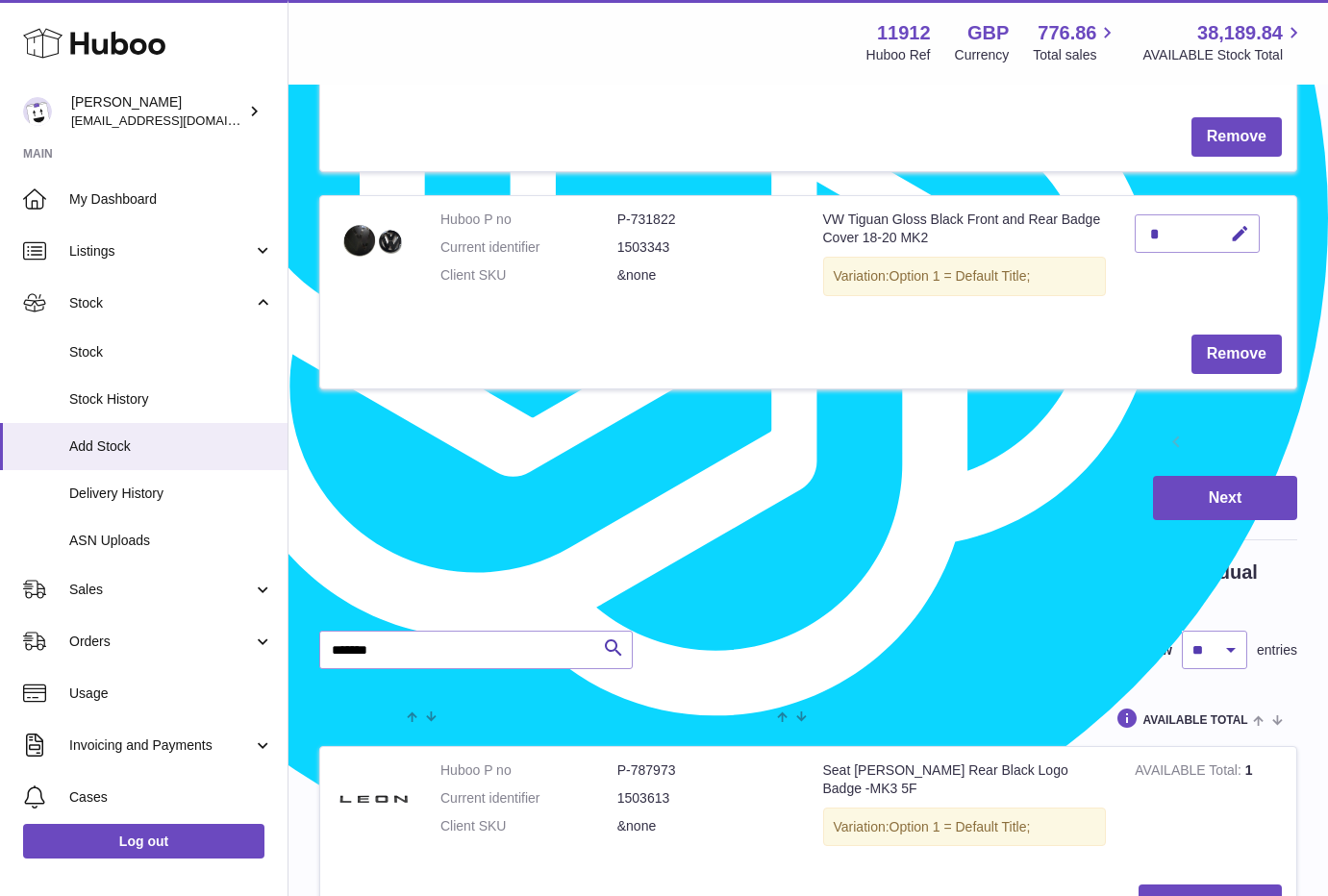
click at [1267, 432] on link "Next" at bounding box center [1279, 444] width 35 height 35
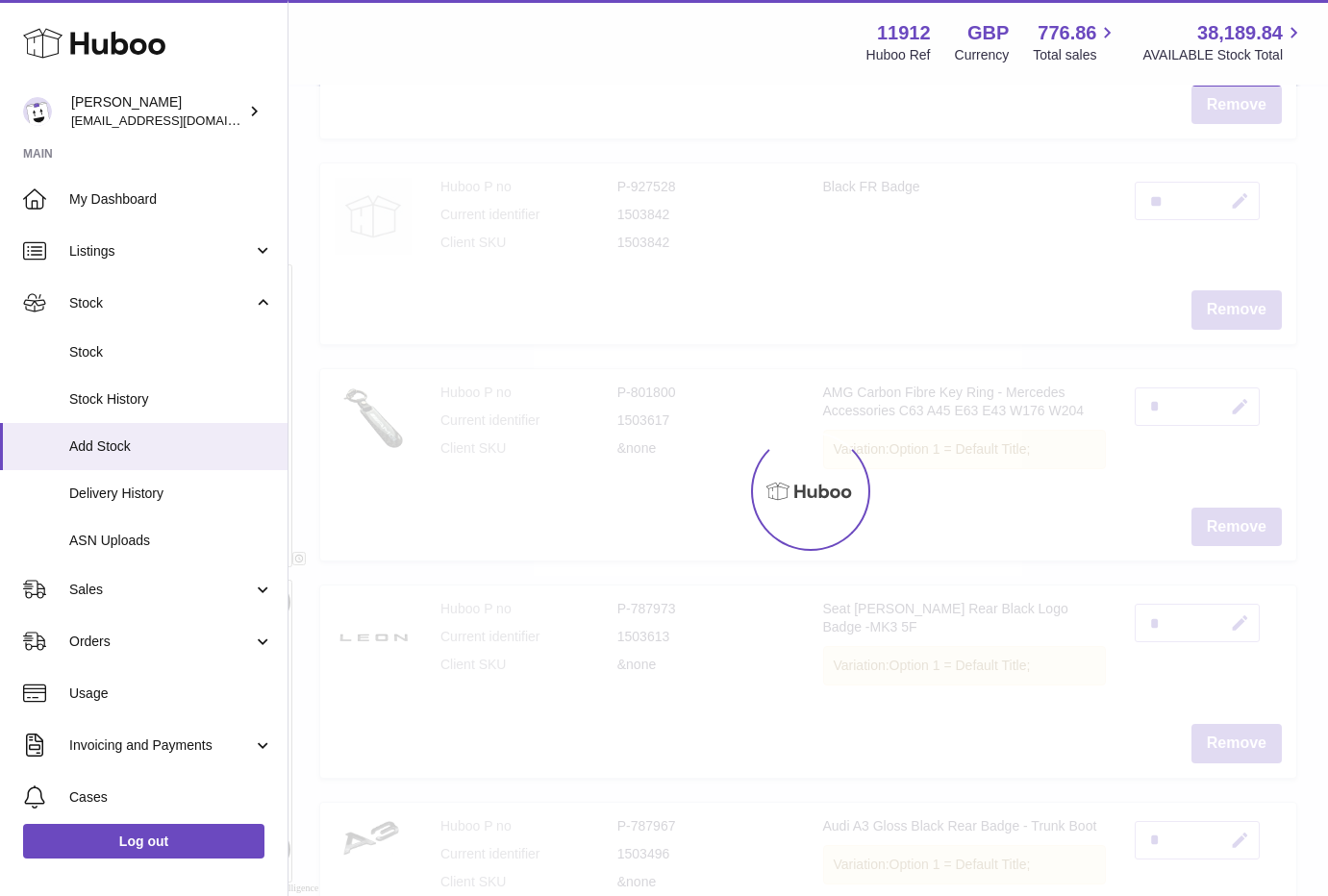
scroll to position [87, 0]
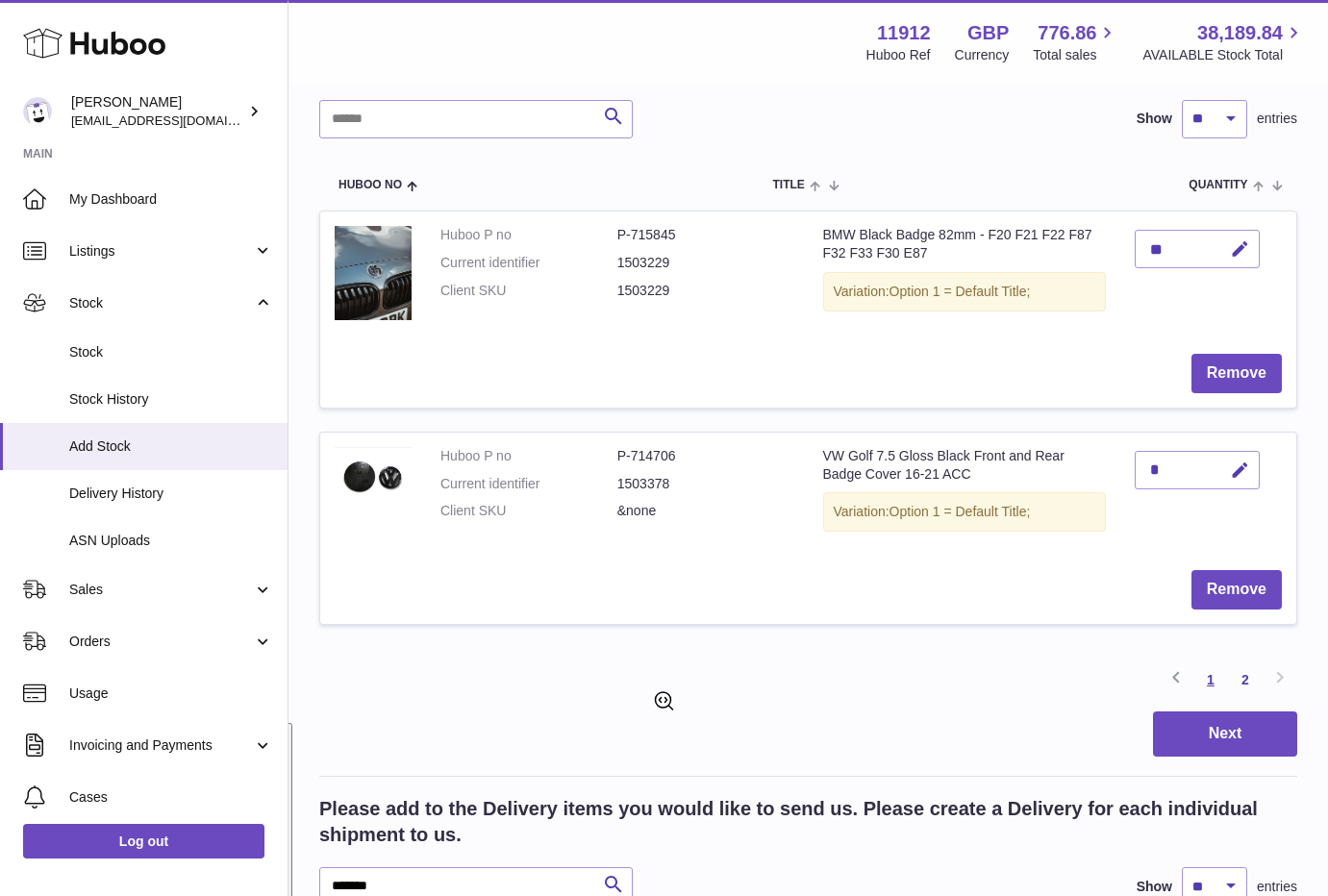
click at [1207, 680] on link "1" at bounding box center [1210, 679] width 35 height 35
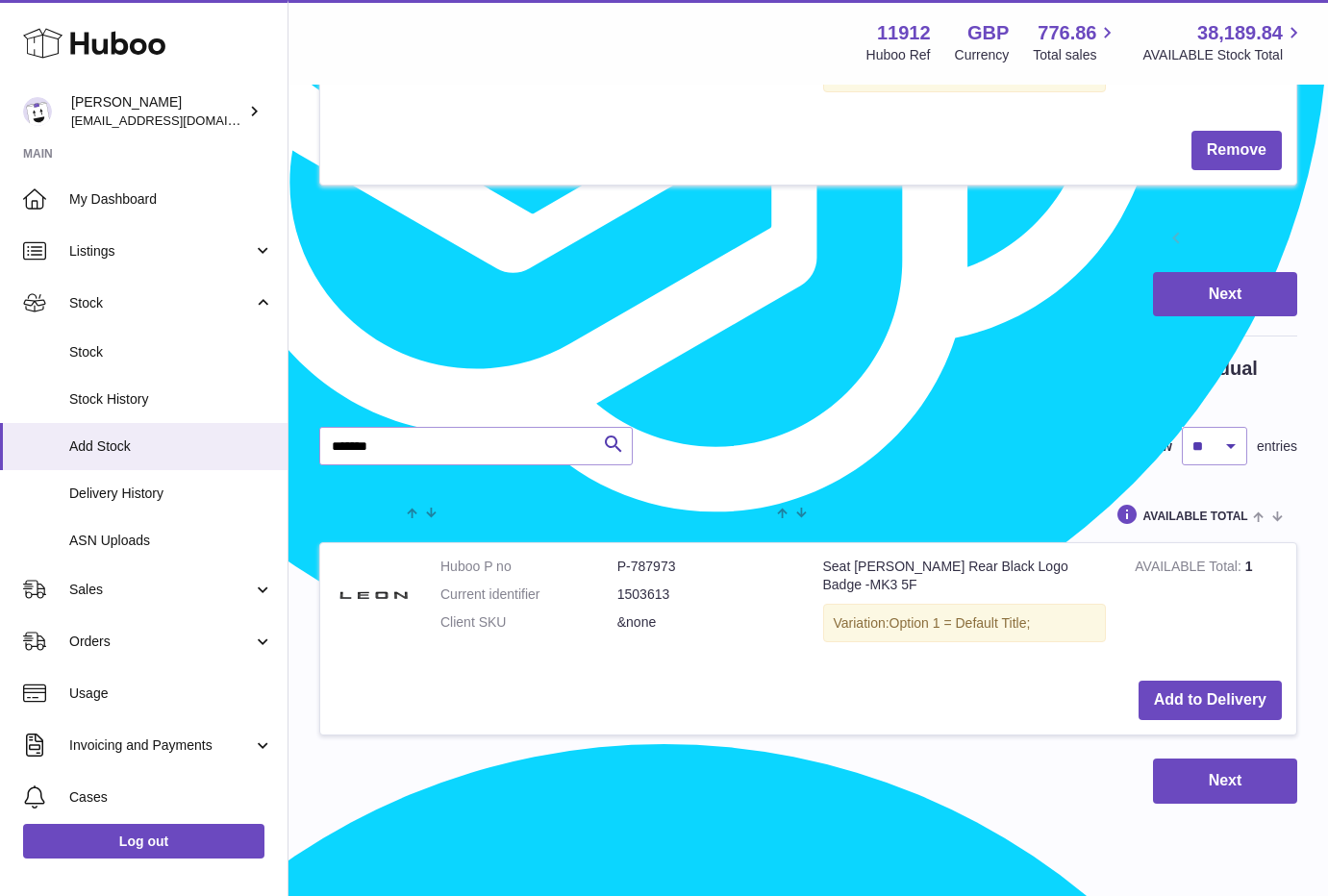
scroll to position [2413, 0]
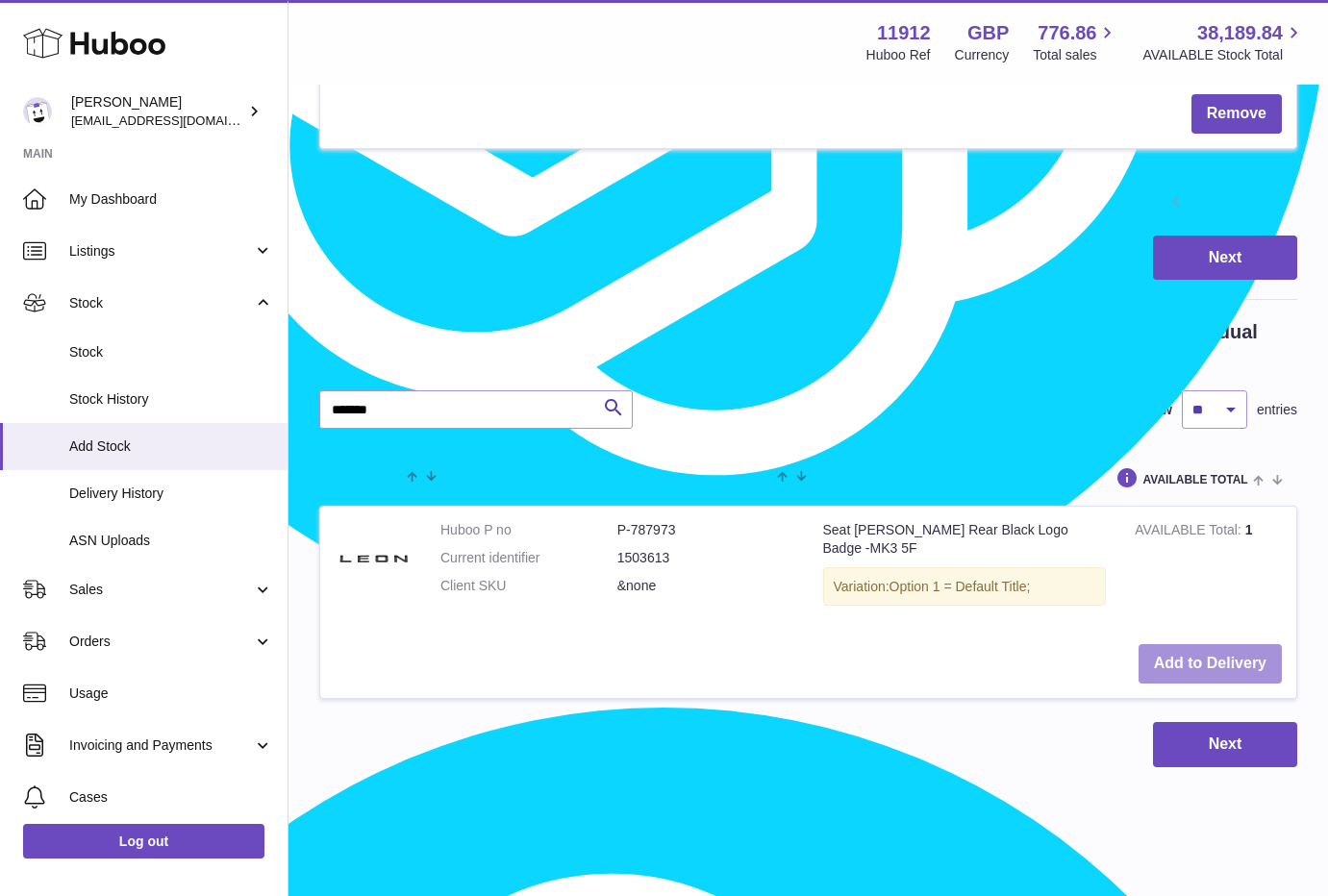
click at [1182, 644] on button "Add to Delivery" at bounding box center [1210, 664] width 144 height 40
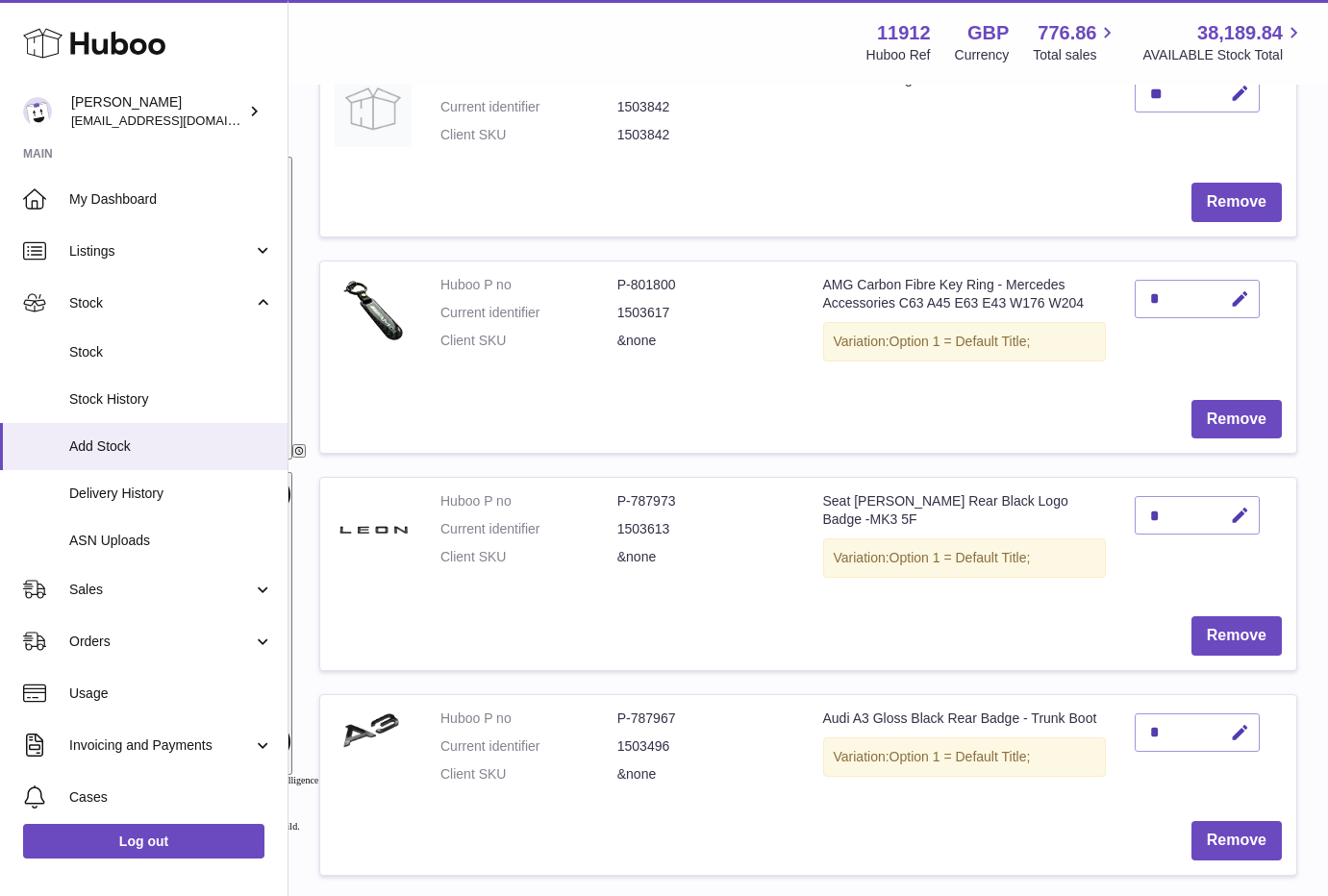
scroll to position [851, 0]
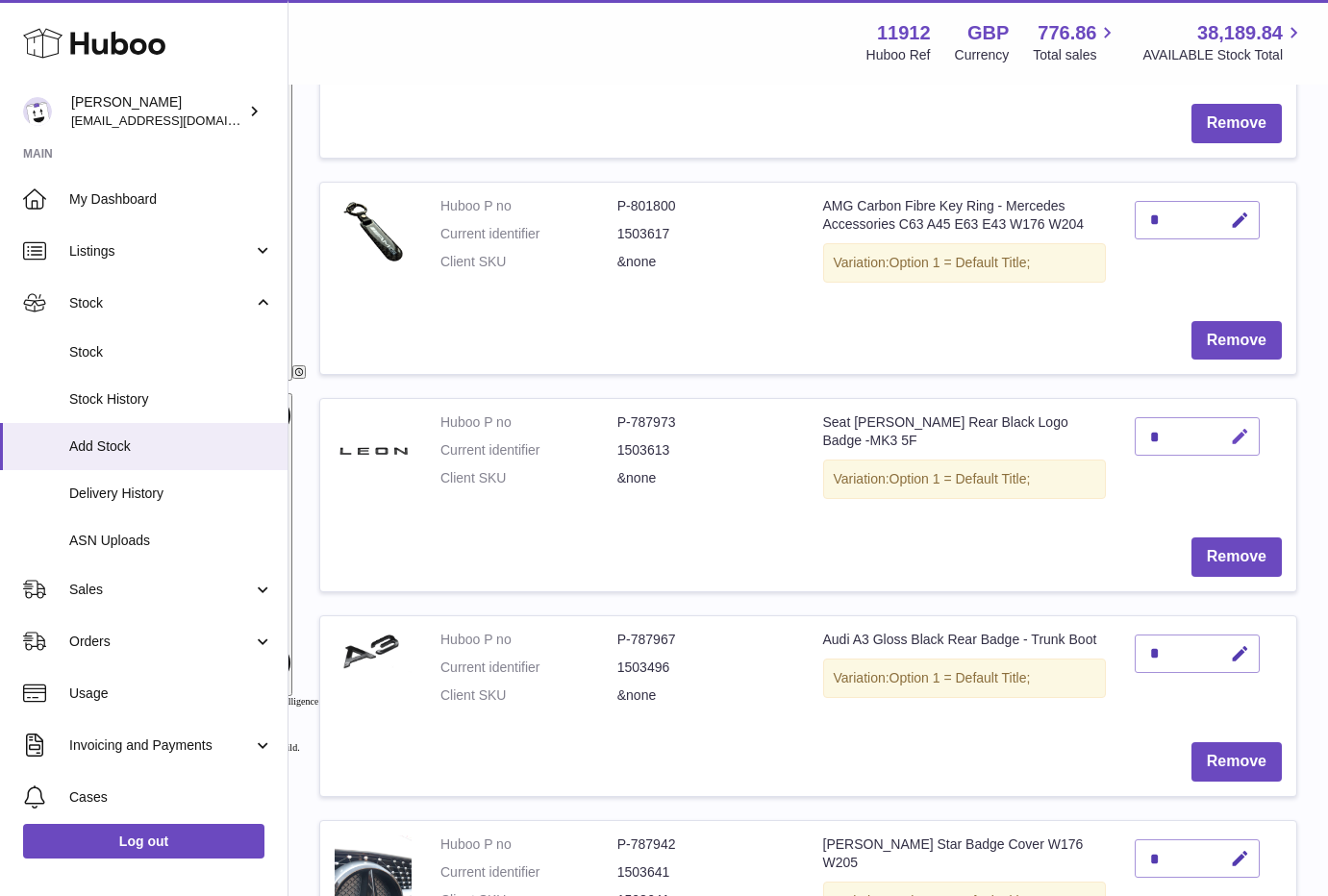
click at [1245, 431] on icon "button" at bounding box center [1239, 437] width 20 height 20
click at [1123, 437] on td "*" at bounding box center [1207, 460] width 175 height 124
type input "**"
click at [1218, 429] on div at bounding box center [1215, 436] width 79 height 31
click at [1225, 429] on button "submit" at bounding box center [1237, 436] width 37 height 31
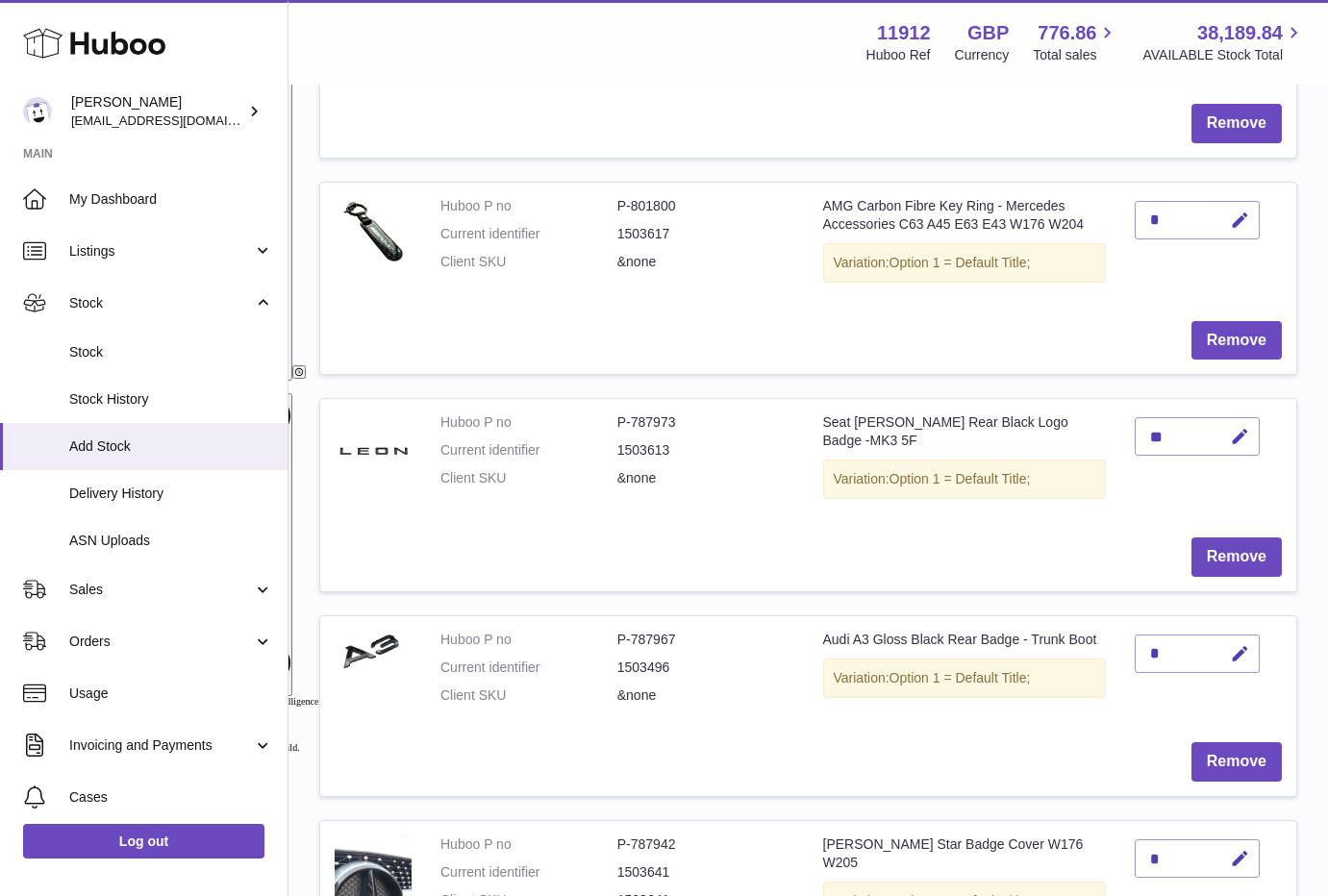
drag, startPoint x: 304, startPoint y: 789, endPoint x: 336, endPoint y: 767, distance: 38.8
click at [302, 790] on div "Create stock delivery - upload to Huboo the delivery details and expected incom…" at bounding box center [808, 800] width 1039 height 3133
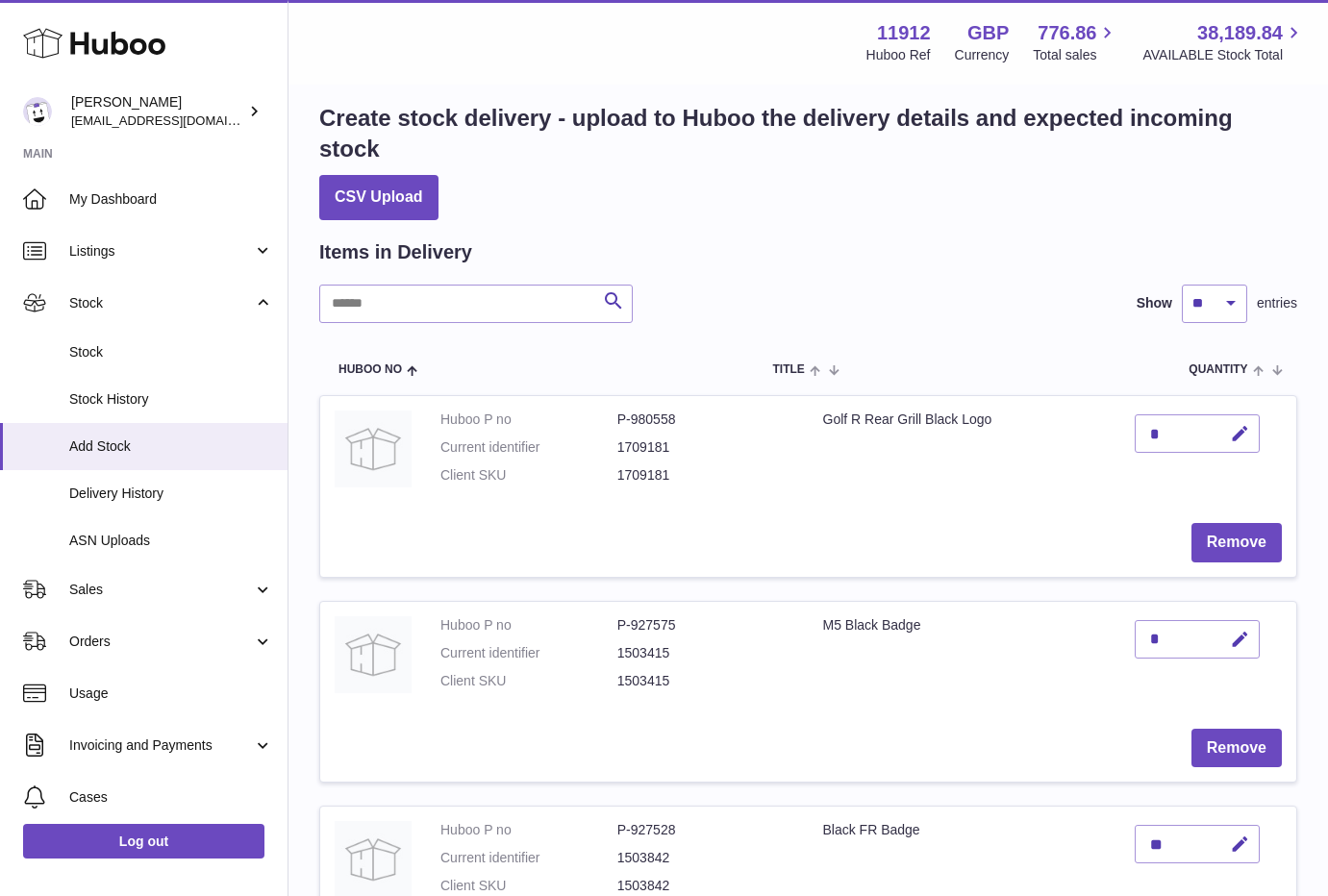
scroll to position [0, 0]
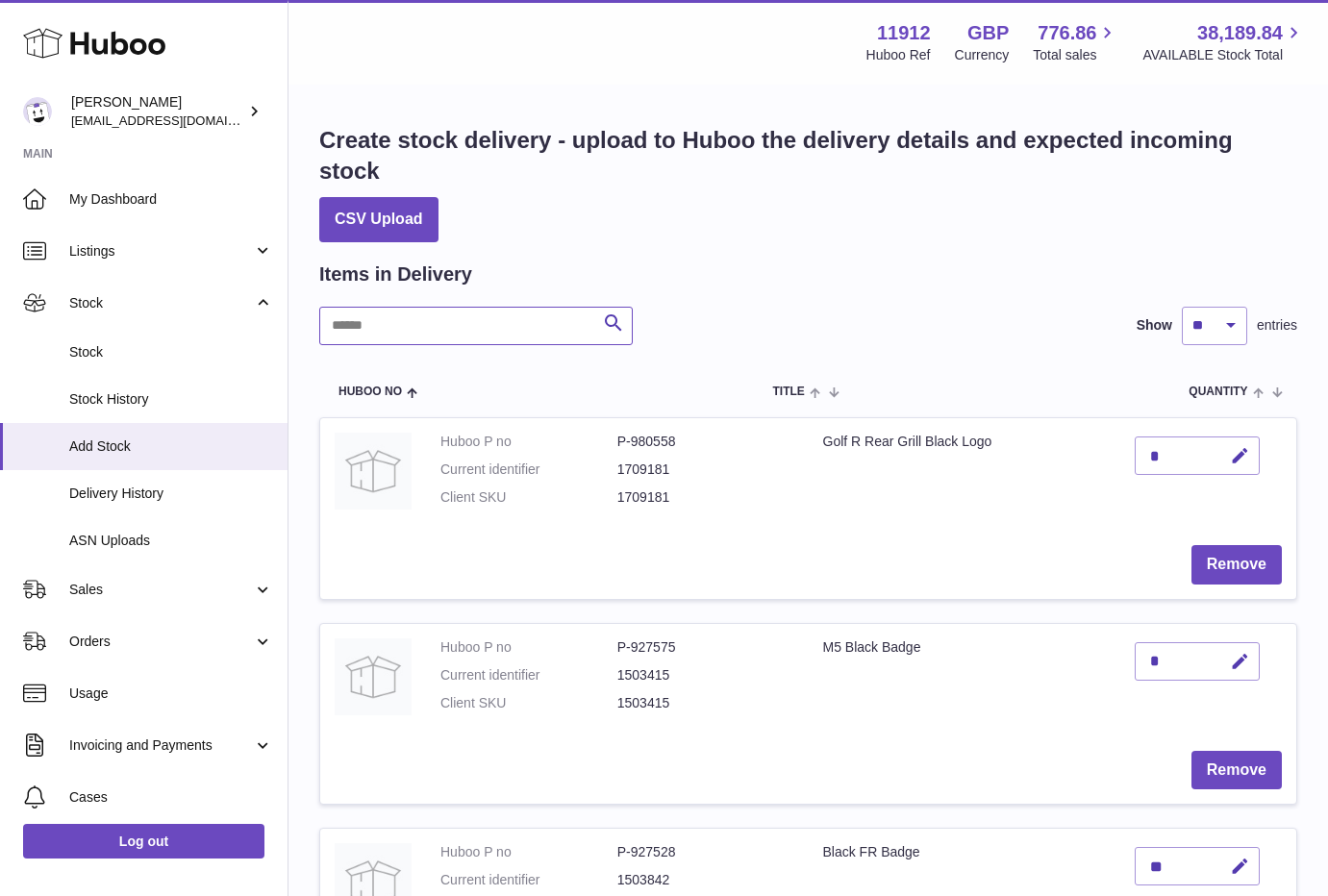
click at [406, 336] on input "text" at bounding box center [476, 326] width 313 height 39
paste input "*******"
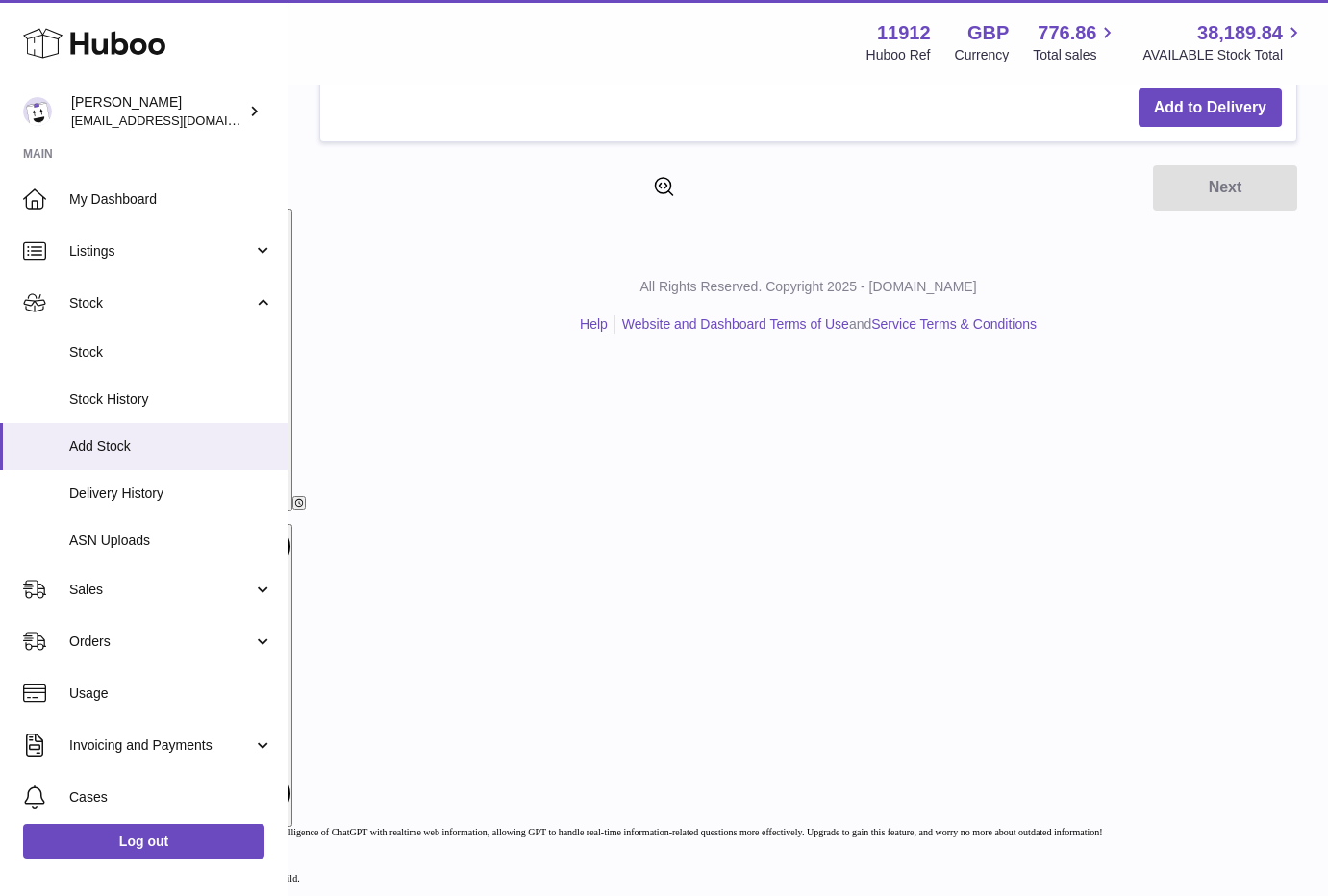
scroll to position [175, 0]
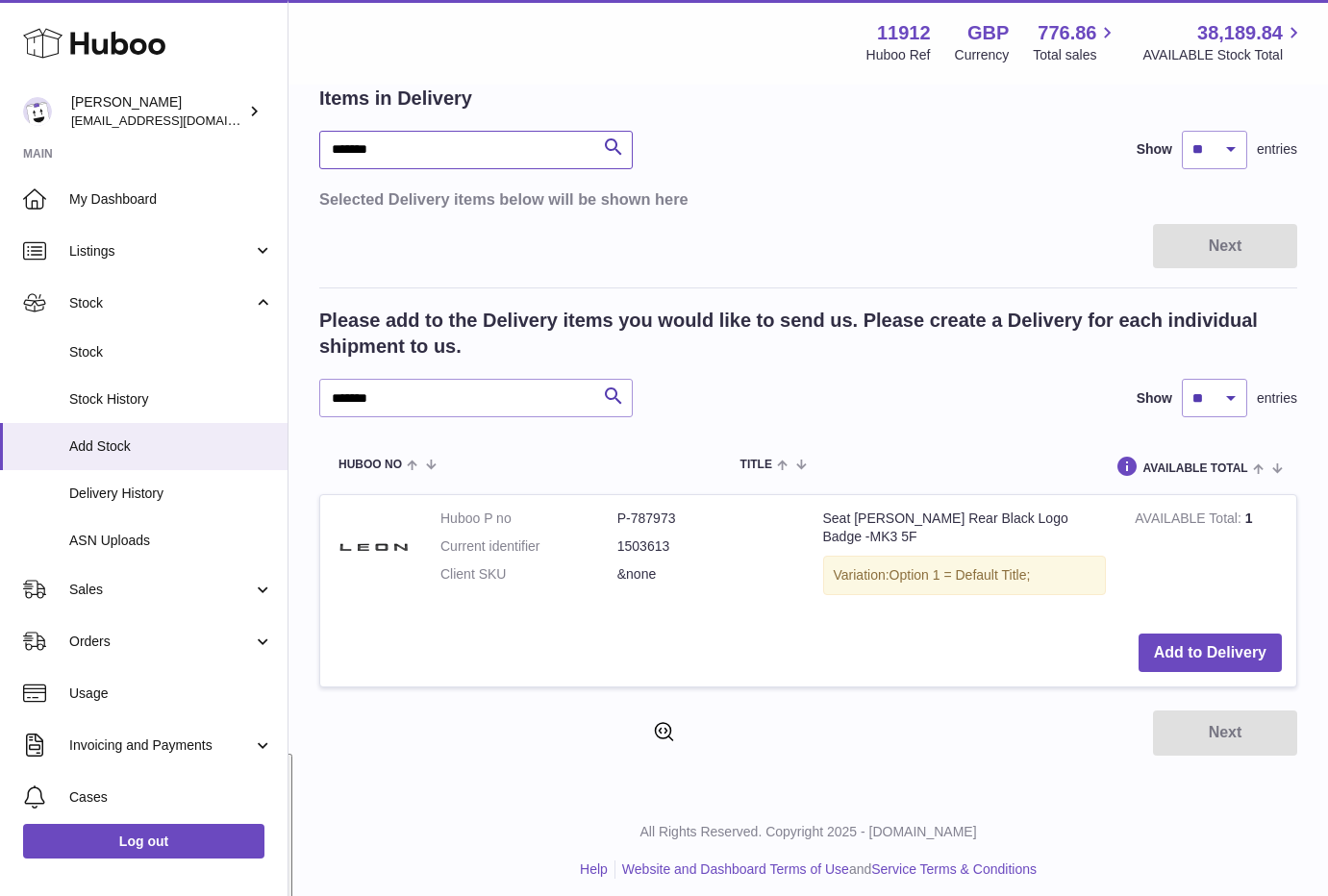
type input "*******"
drag, startPoint x: 406, startPoint y: 394, endPoint x: 256, endPoint y: 405, distance: 150.4
click at [256, 405] on div "Huboo Zahoor Azam info@carbonmyride.com Main My Dashboard Listings Not with Hub…" at bounding box center [664, 366] width 1328 height 1083
paste input "text"
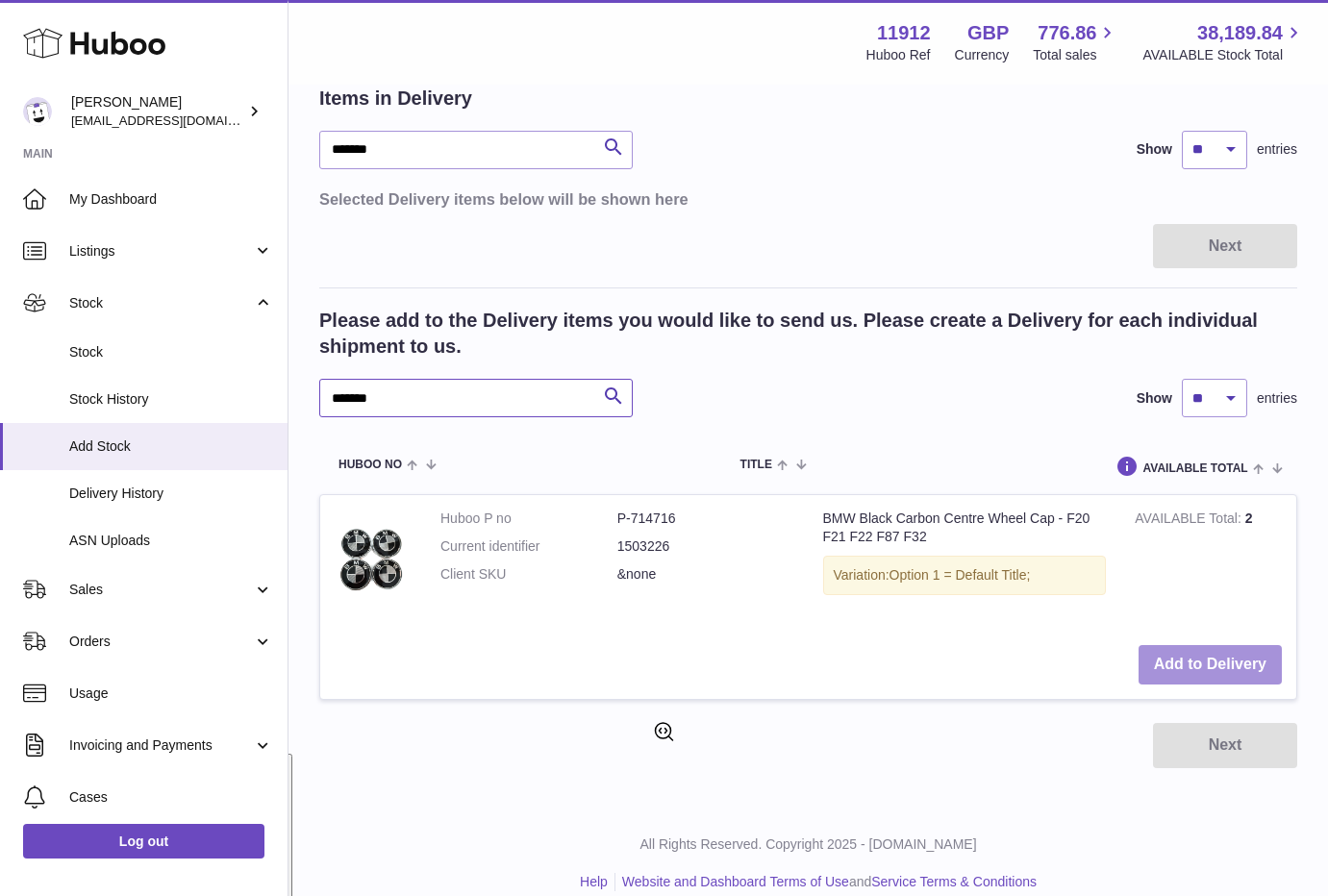
type input "*******"
click at [1216, 665] on button "Add to Delivery" at bounding box center [1210, 665] width 144 height 40
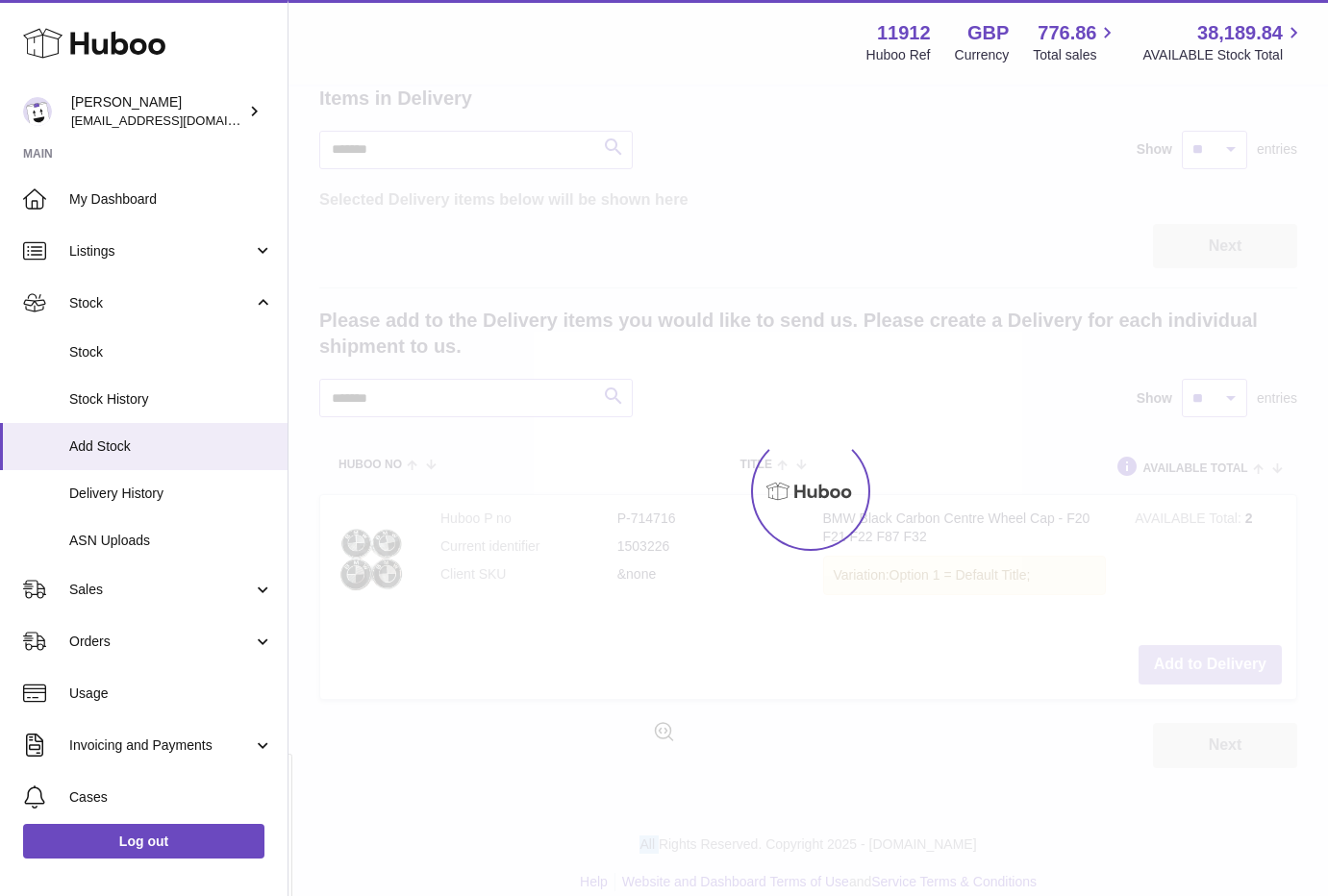
click at [1216, 665] on div at bounding box center [808, 491] width 1039 height 809
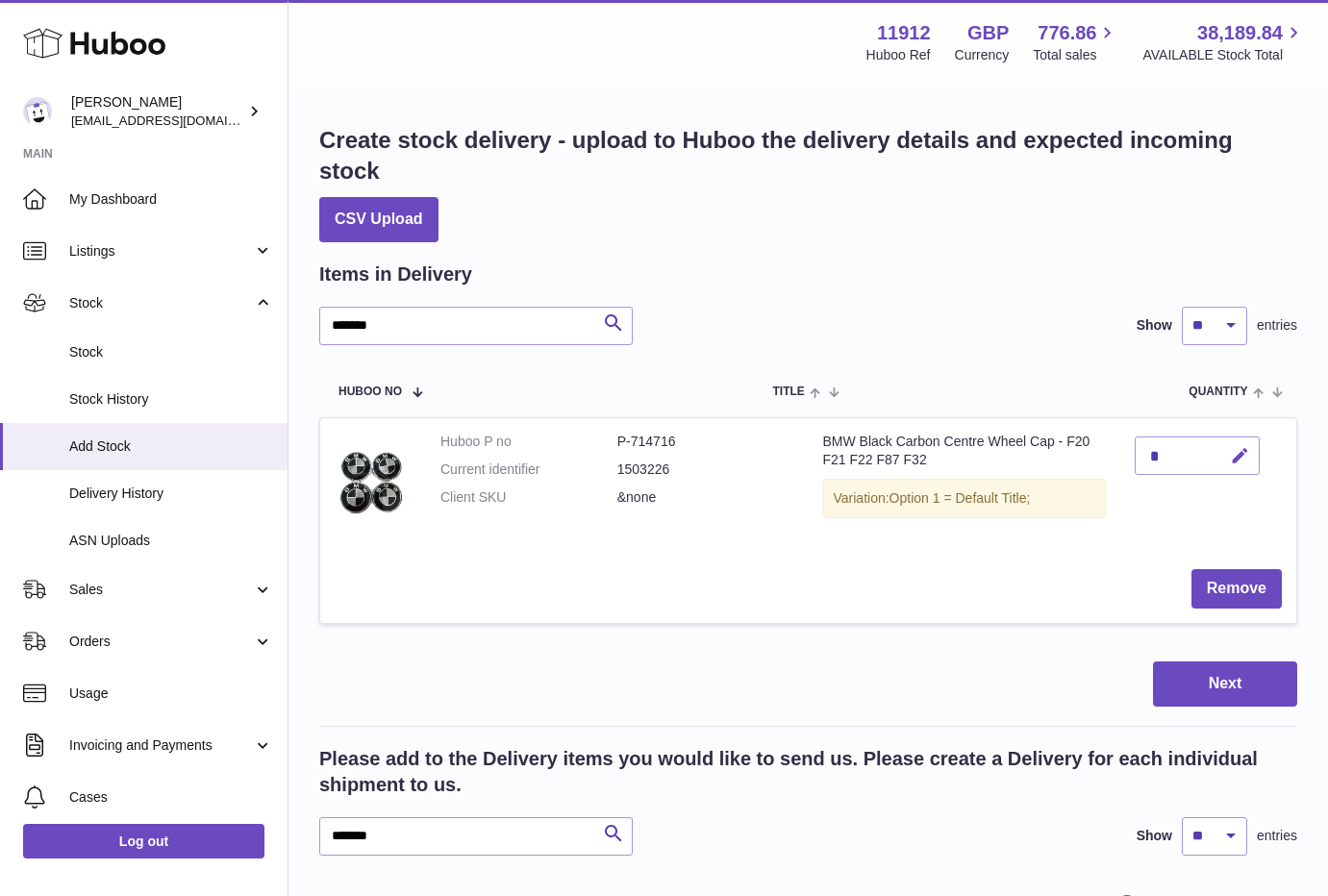
click at [1234, 451] on icon "button" at bounding box center [1239, 455] width 20 height 20
drag, startPoint x: 1170, startPoint y: 456, endPoint x: 1091, endPoint y: 456, distance: 79.0
click at [1091, 456] on tr "Huboo P no P-714716 Current identifier 1503226 Client SKU &none BMW Black Carbo…" at bounding box center [808, 520] width 978 height 205
type input "*"
click at [1247, 456] on icon "submit" at bounding box center [1239, 454] width 17 height 17
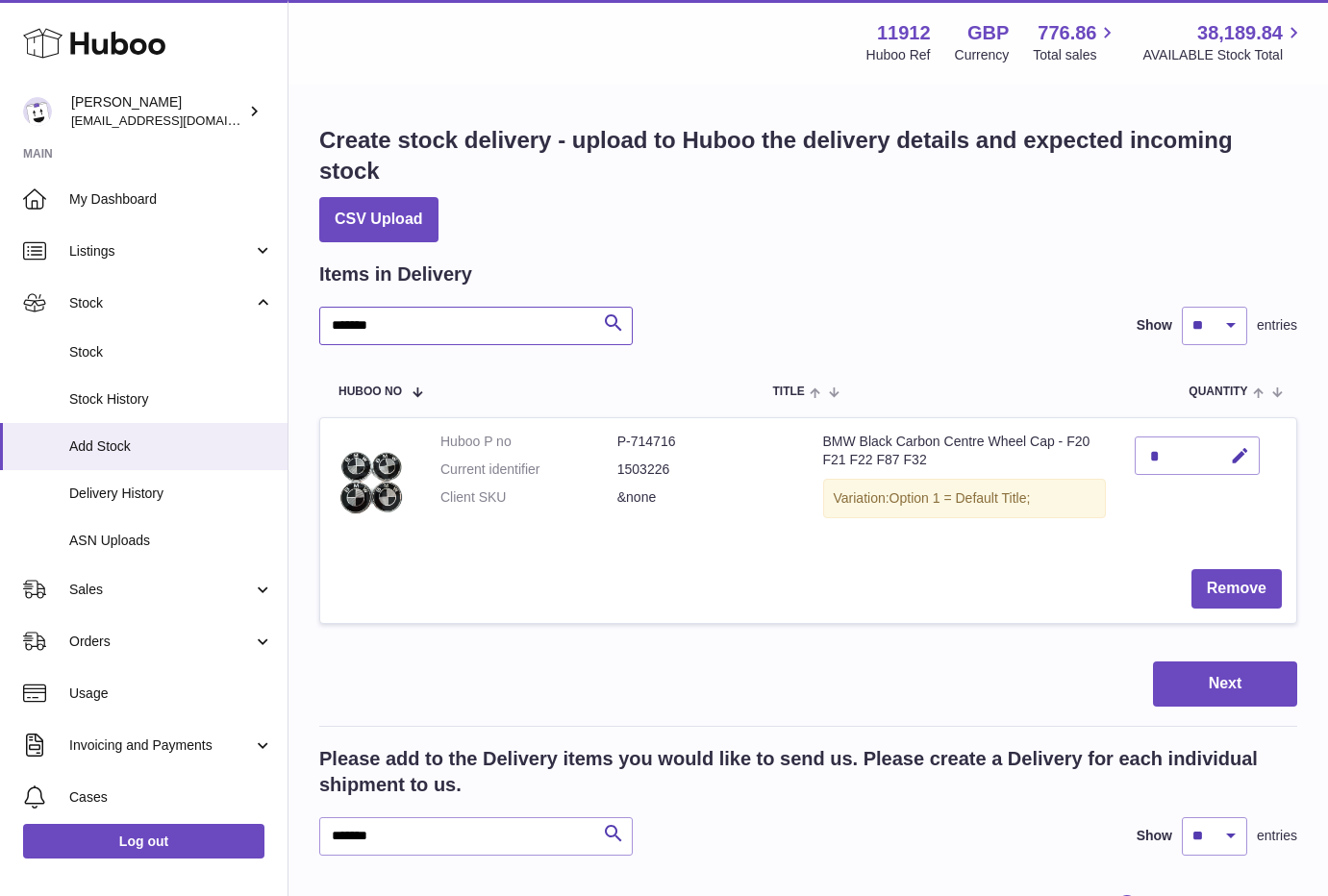
drag, startPoint x: 443, startPoint y: 330, endPoint x: 294, endPoint y: 333, distance: 149.0
click at [298, 333] on div "Create stock delivery - upload to Huboo the delivery details and expected incom…" at bounding box center [808, 665] width 1039 height 1157
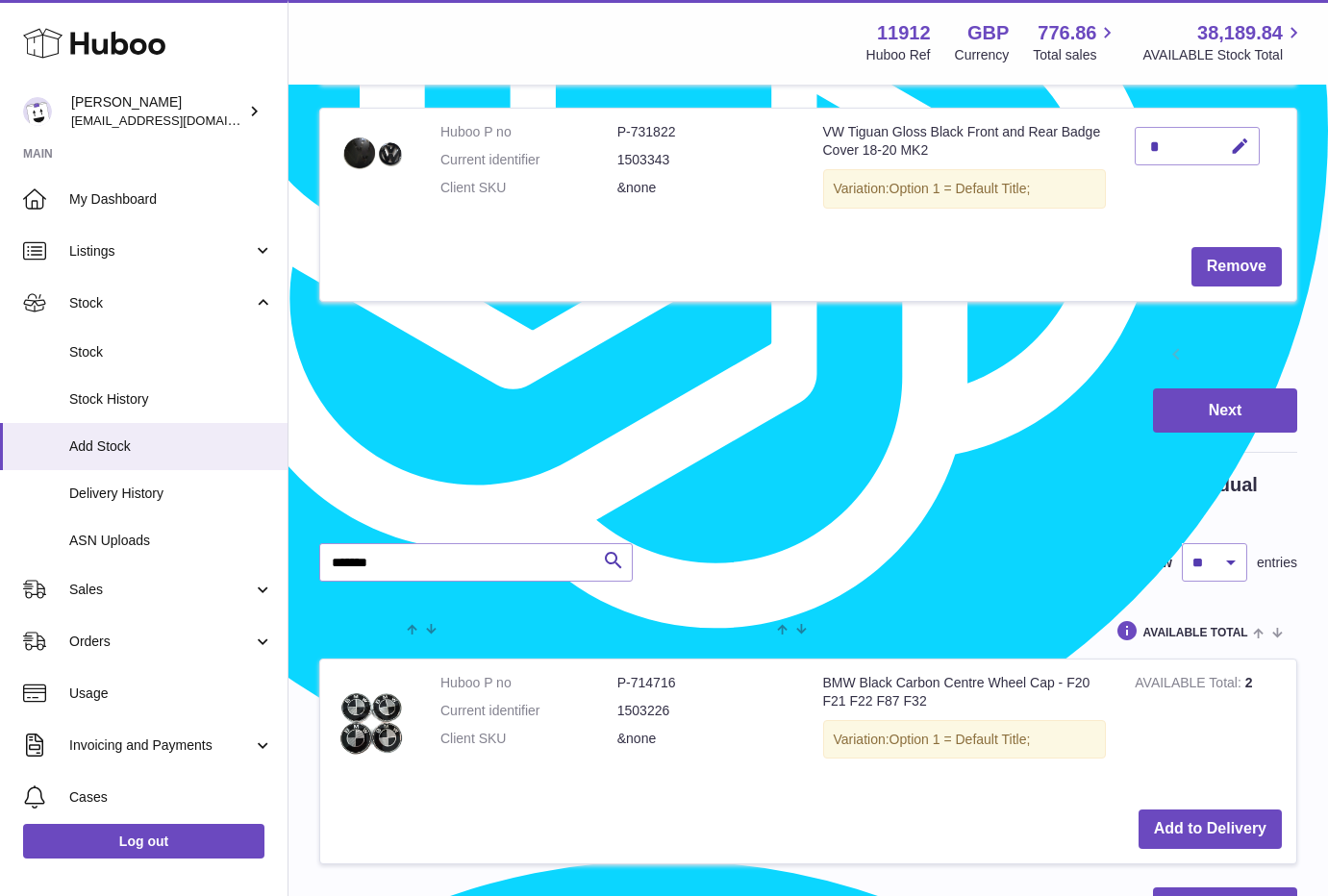
scroll to position [2282, 0]
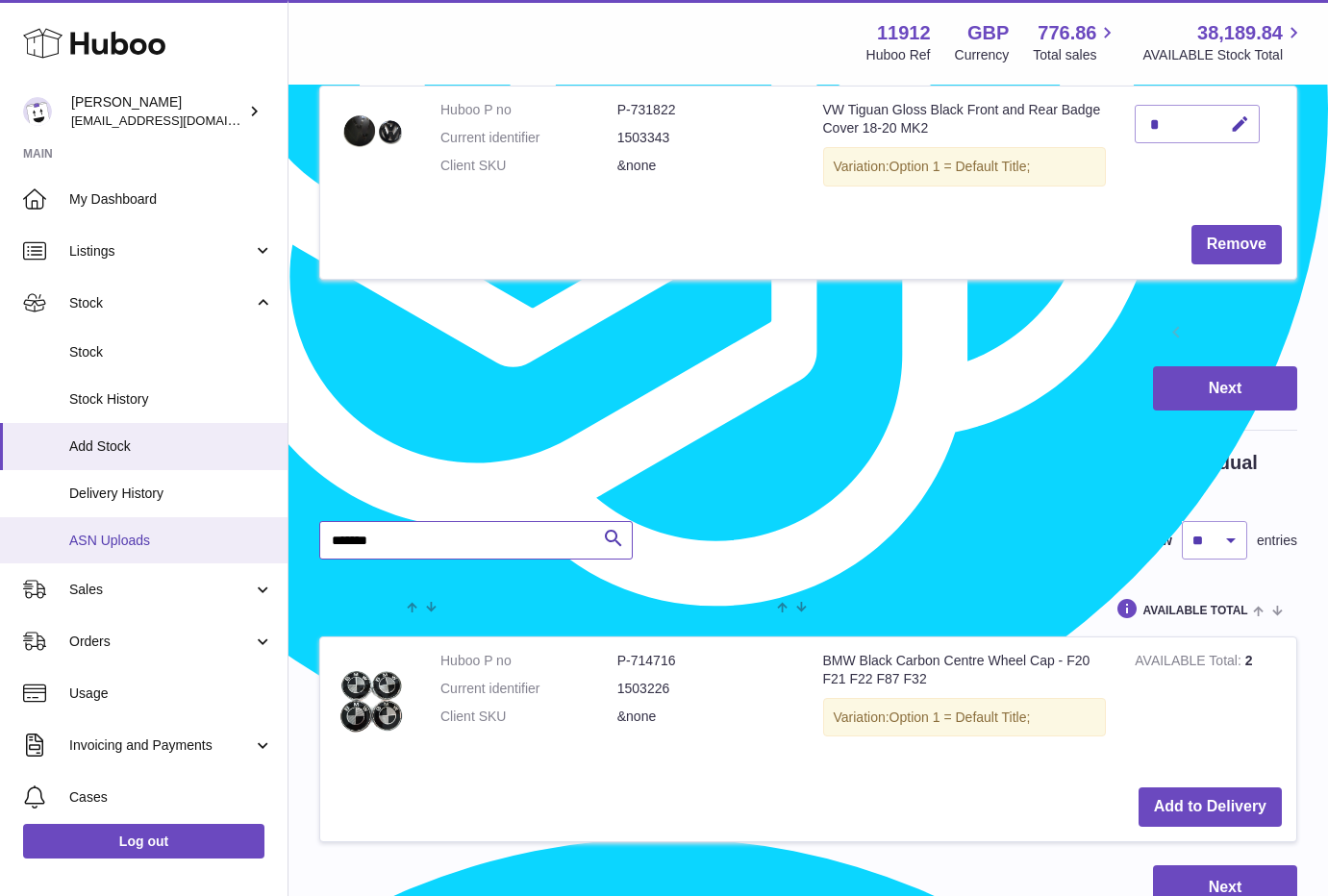
drag, startPoint x: 408, startPoint y: 532, endPoint x: 192, endPoint y: 532, distance: 216.0
paste input "text"
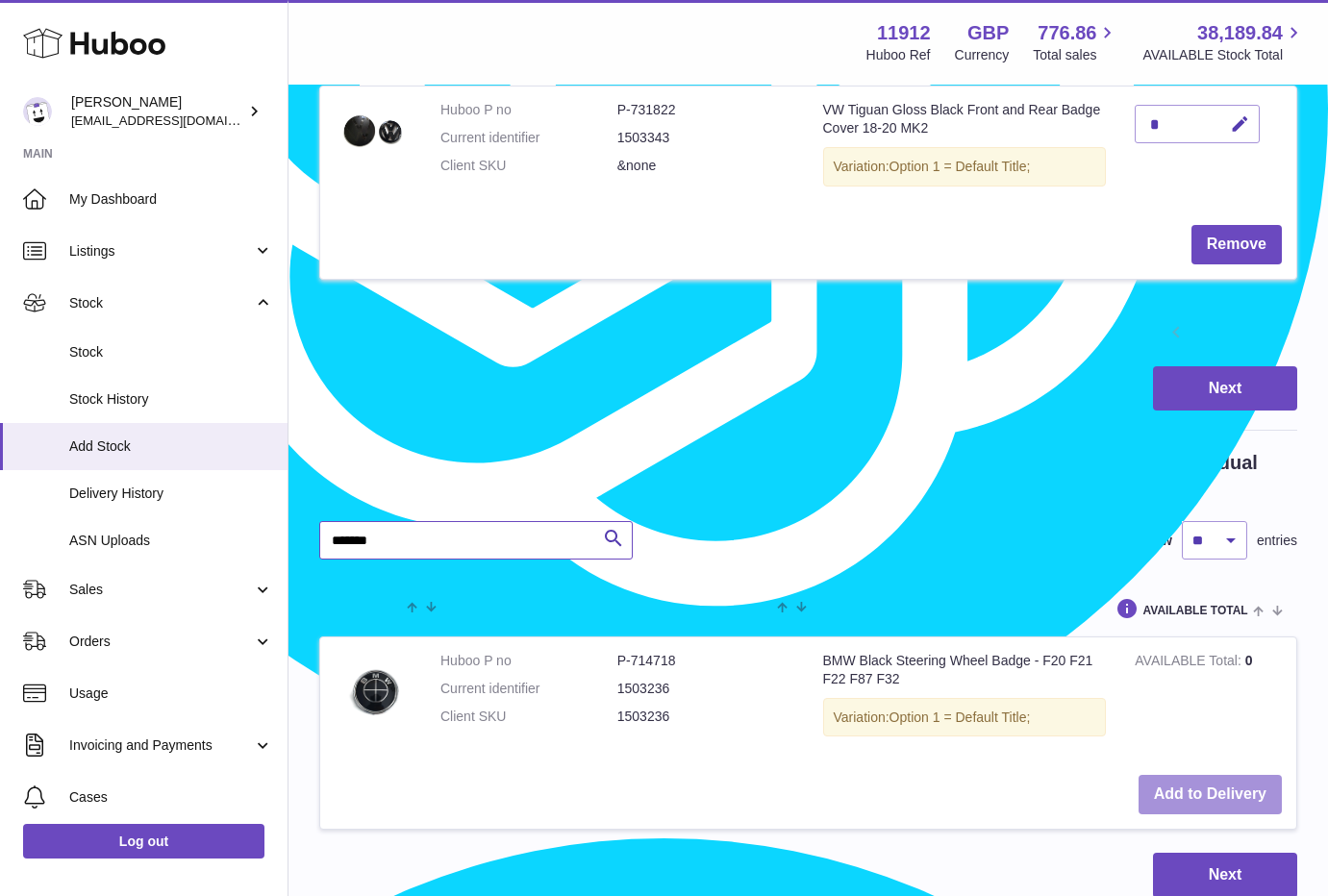
type input "*******"
click at [1195, 774] on button "Add to Delivery" at bounding box center [1210, 794] width 144 height 40
click at [1248, 318] on link "2" at bounding box center [1244, 334] width 35 height 35
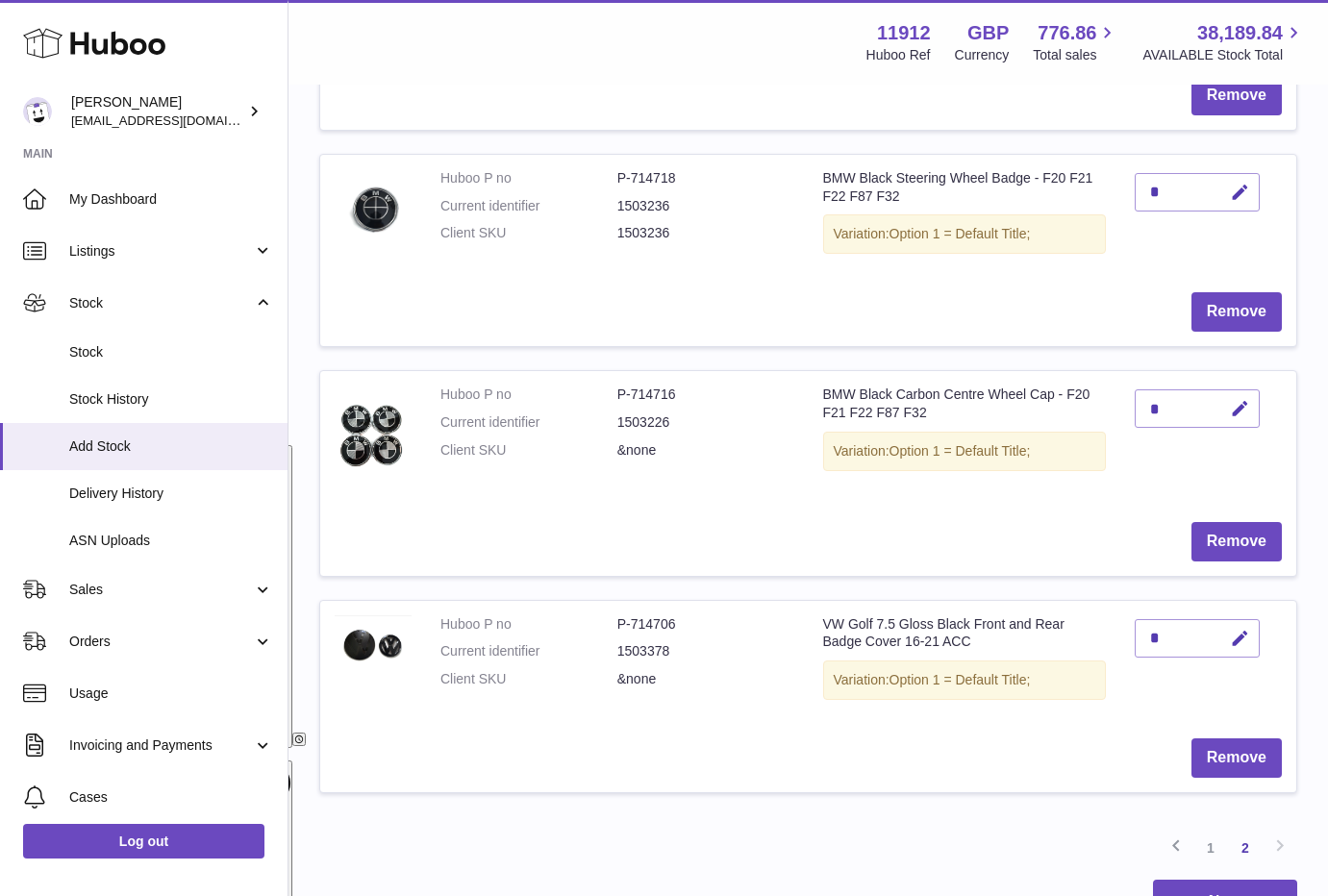
scroll to position [447, 0]
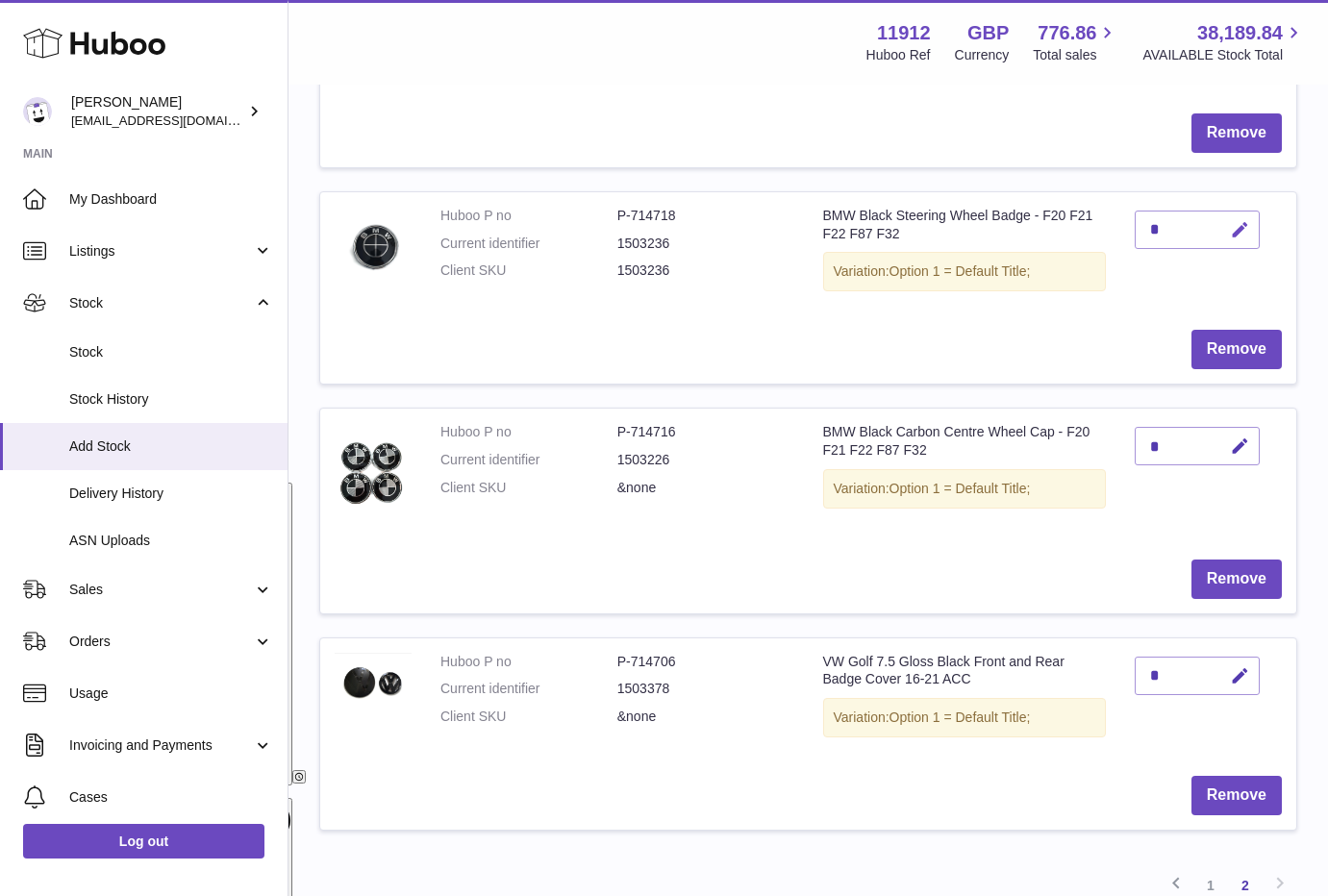
click at [1234, 227] on icon "button" at bounding box center [1239, 230] width 20 height 20
drag, startPoint x: 1169, startPoint y: 231, endPoint x: 1109, endPoint y: 233, distance: 60.0
click at [1109, 233] on tr "Huboo P no P-714718 Current identifier 1503236 Client SKU 1503236 BMW Black Ste…" at bounding box center [808, 288] width 978 height 193
type input "**"
click at [1219, 214] on button "submit" at bounding box center [1237, 229] width 37 height 31
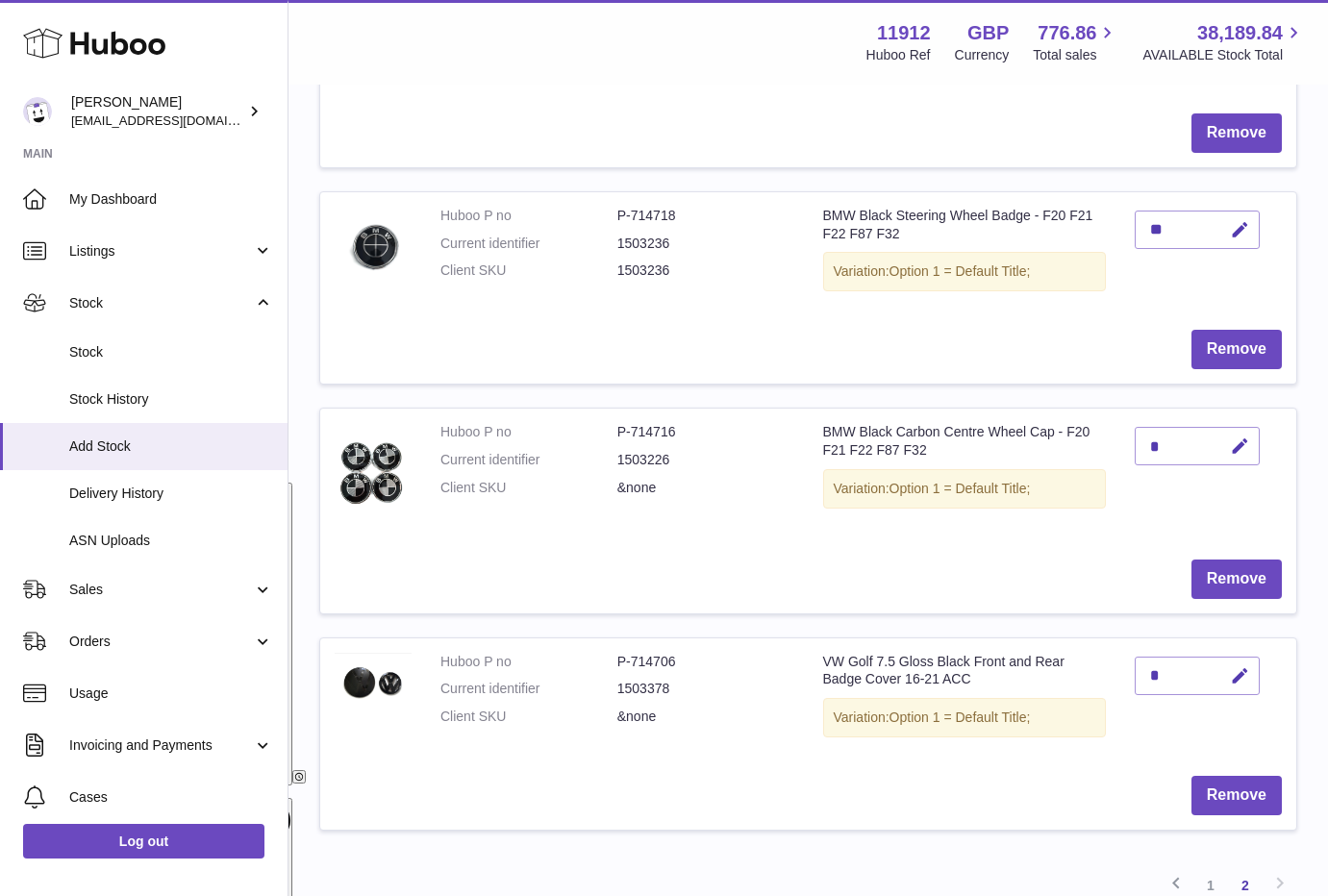
click at [785, 852] on tbody "Huboo P no P-715845 Current identifier 1503229 Client SKU 1503229 BMW Black Bad…" at bounding box center [808, 412] width 978 height 883
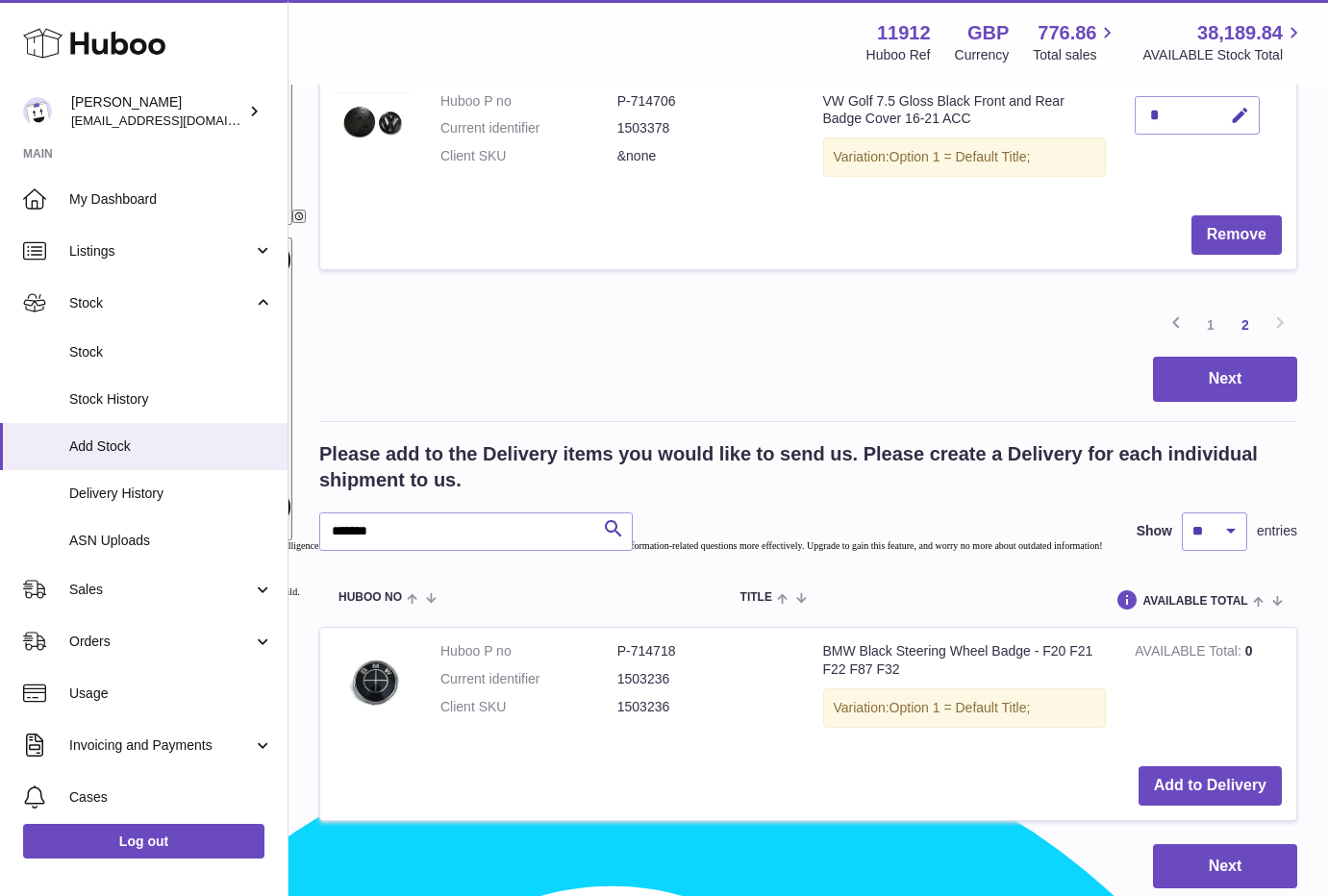
scroll to position [1151, 0]
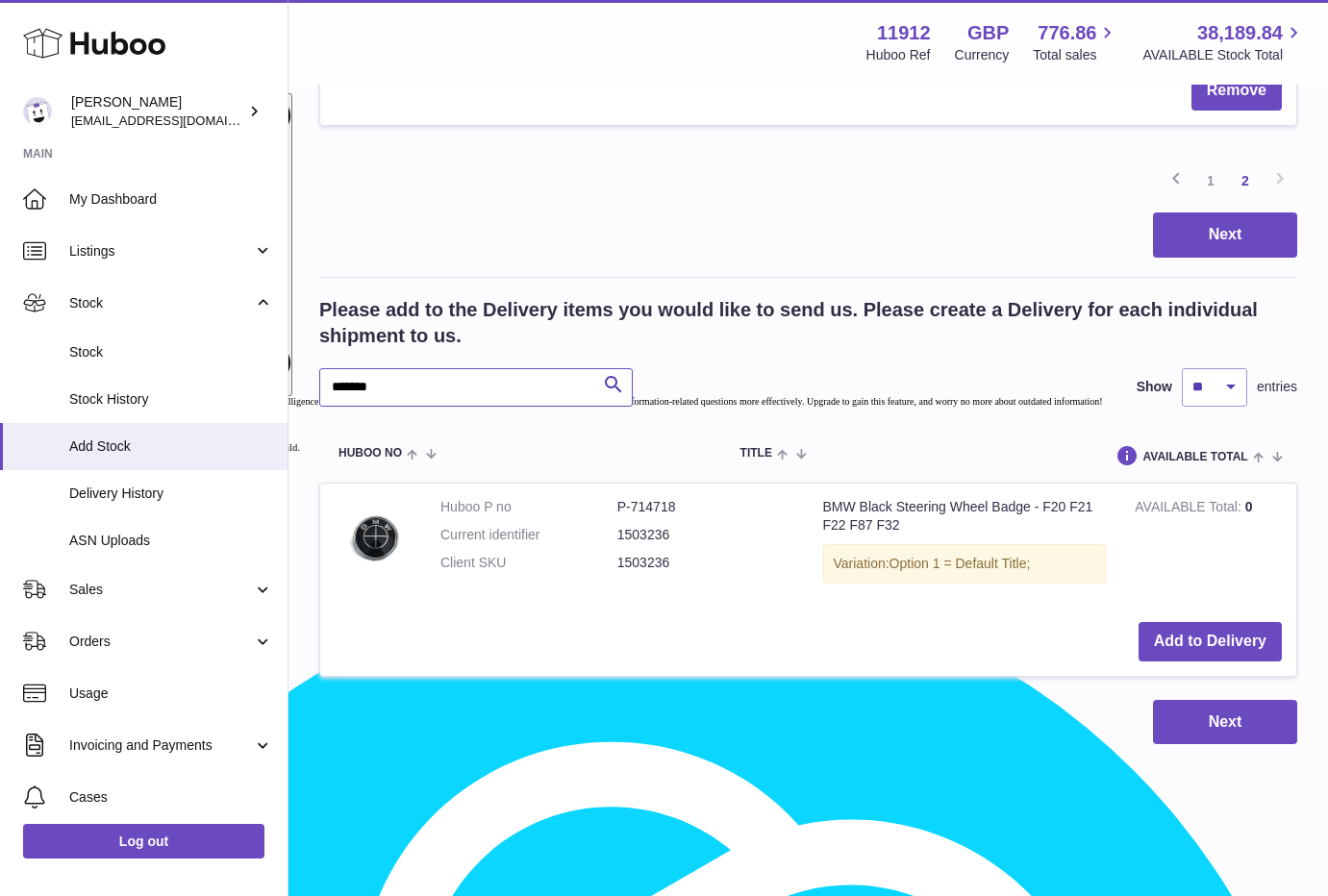
drag, startPoint x: 312, startPoint y: 386, endPoint x: 300, endPoint y: 388, distance: 12.2
click at [342, 384] on input "*******" at bounding box center [476, 387] width 313 height 39
click at [342, 385] on input "*******" at bounding box center [476, 387] width 313 height 39
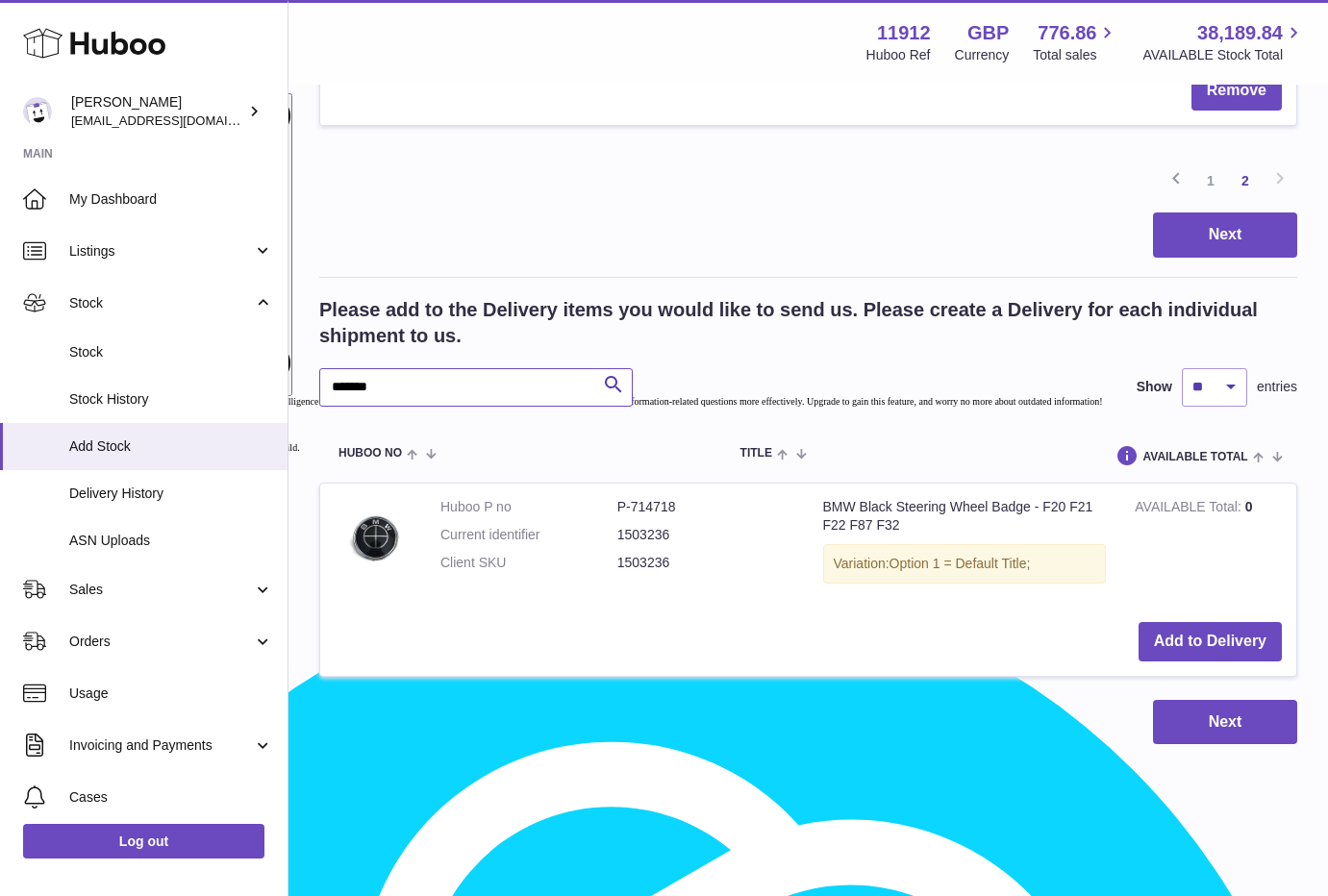
paste input "text"
type input "*******"
click at [1170, 633] on button "Add to Delivery" at bounding box center [1210, 642] width 144 height 40
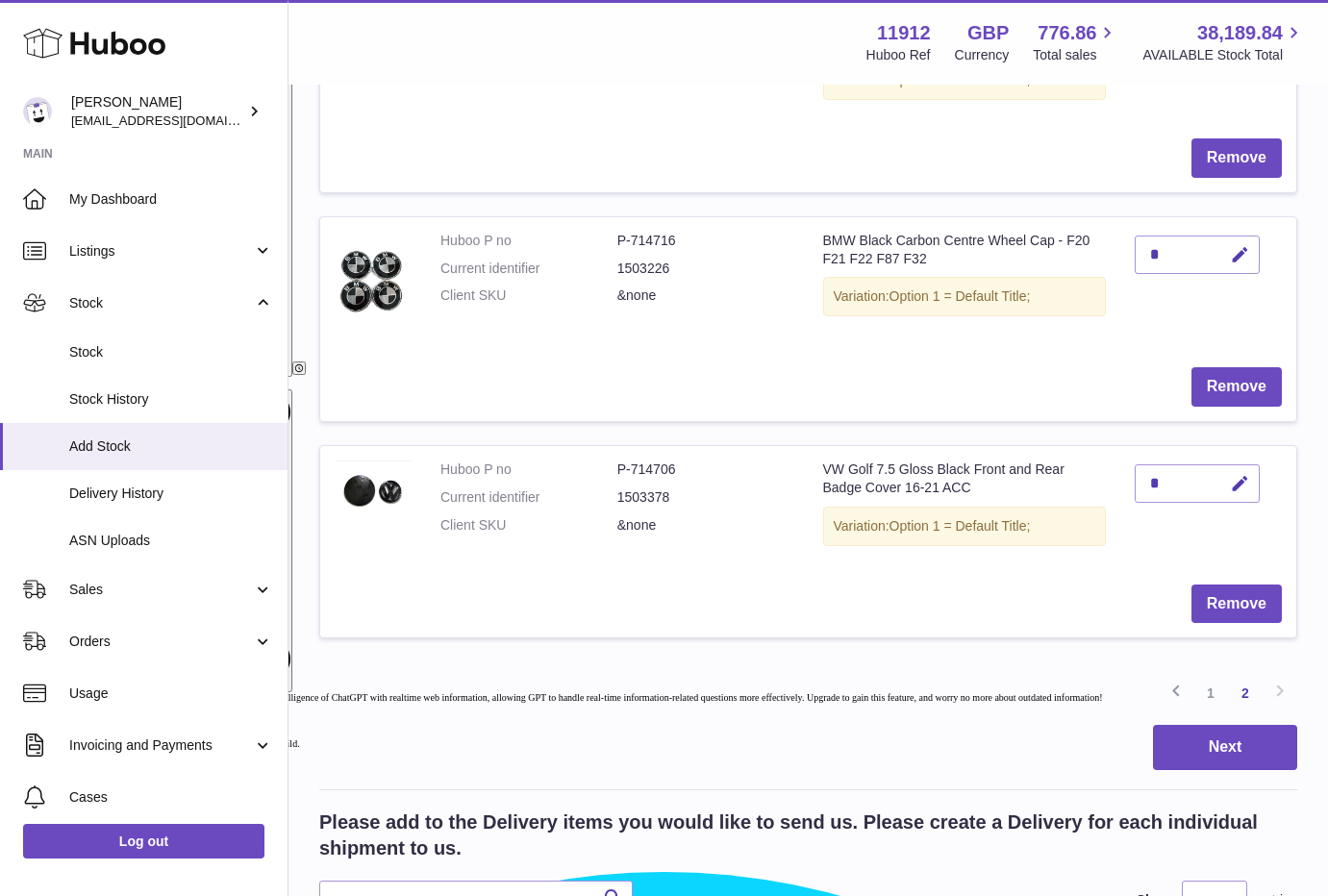
scroll to position [1322, 0]
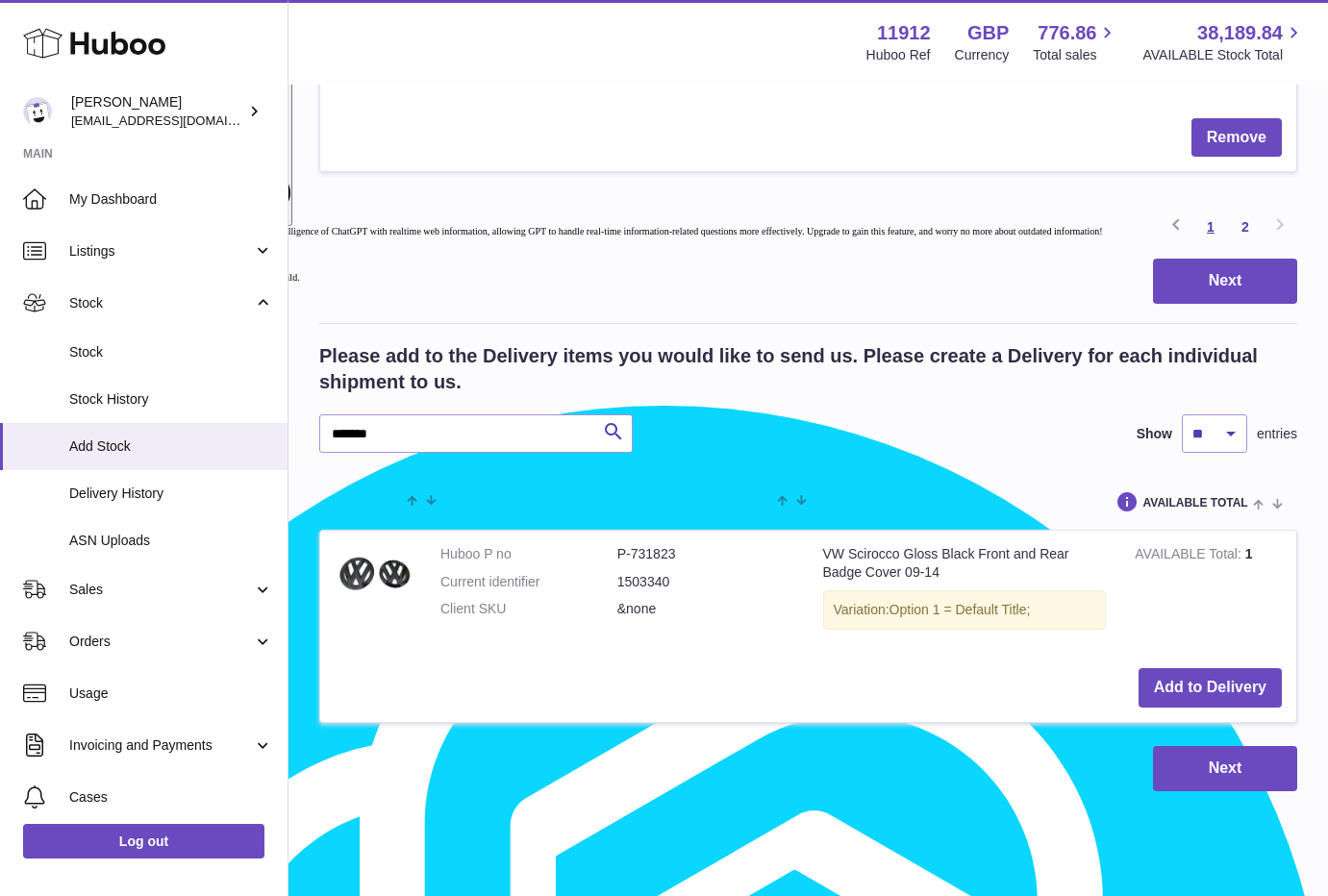
click at [1217, 227] on link "1" at bounding box center [1210, 226] width 35 height 35
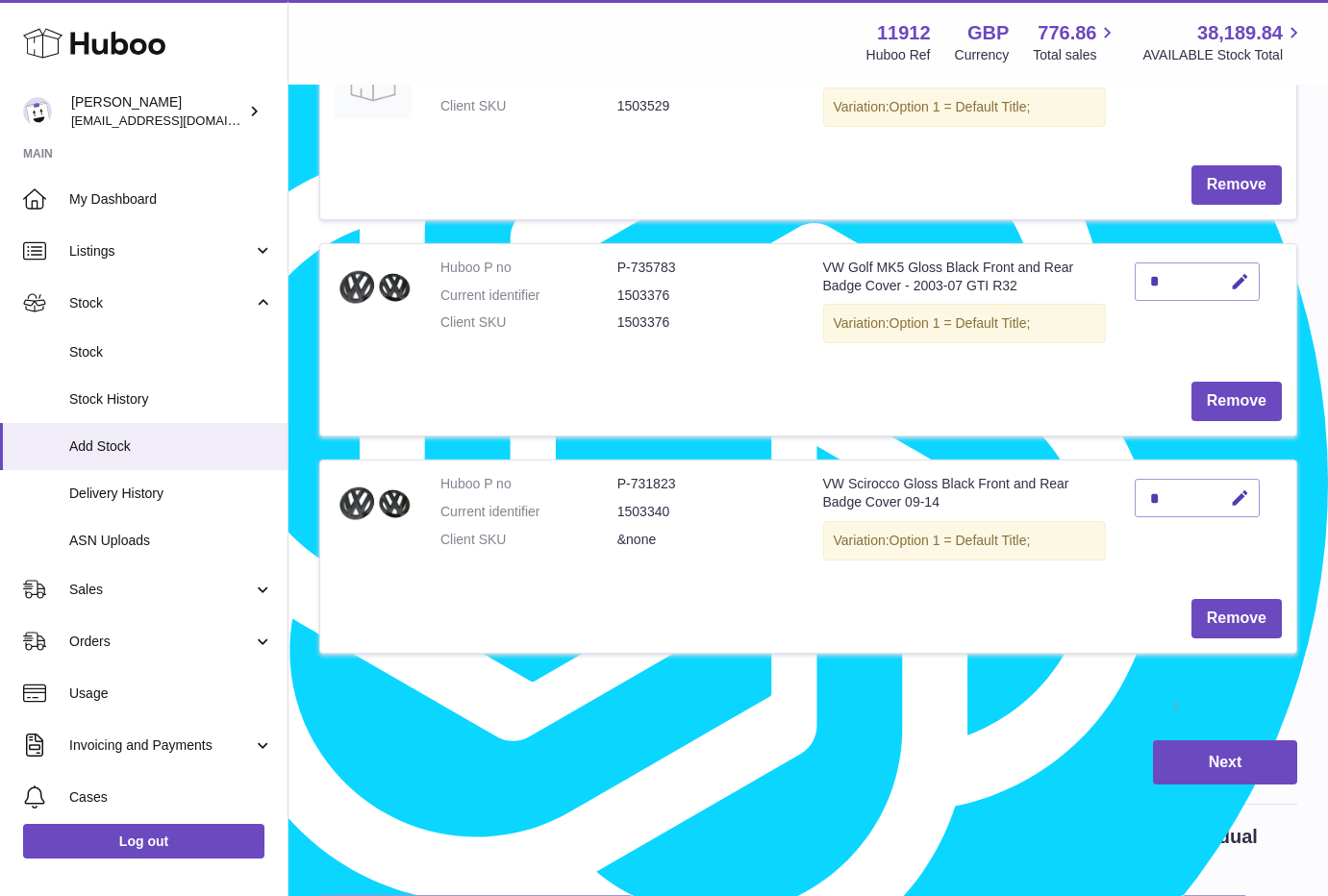
scroll to position [1889, 0]
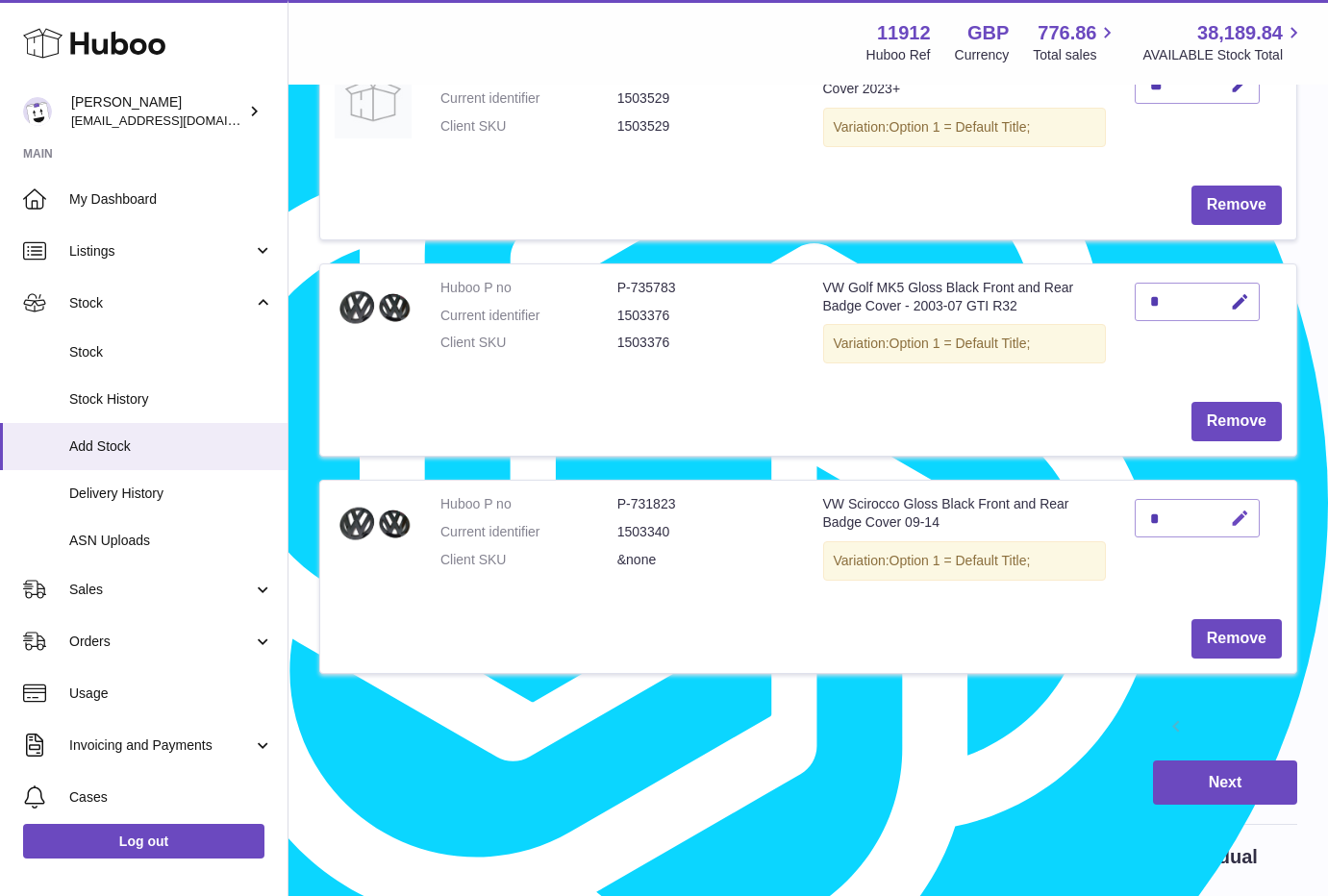
click at [1250, 508] on icon "button" at bounding box center [1239, 518] width 20 height 20
drag, startPoint x: 1166, startPoint y: 502, endPoint x: 1138, endPoint y: 499, distance: 28.2
click at [1138, 499] on input "*" at bounding box center [1196, 517] width 125 height 39
type input "*"
click at [1237, 511] on icon "submit" at bounding box center [1239, 517] width 17 height 17
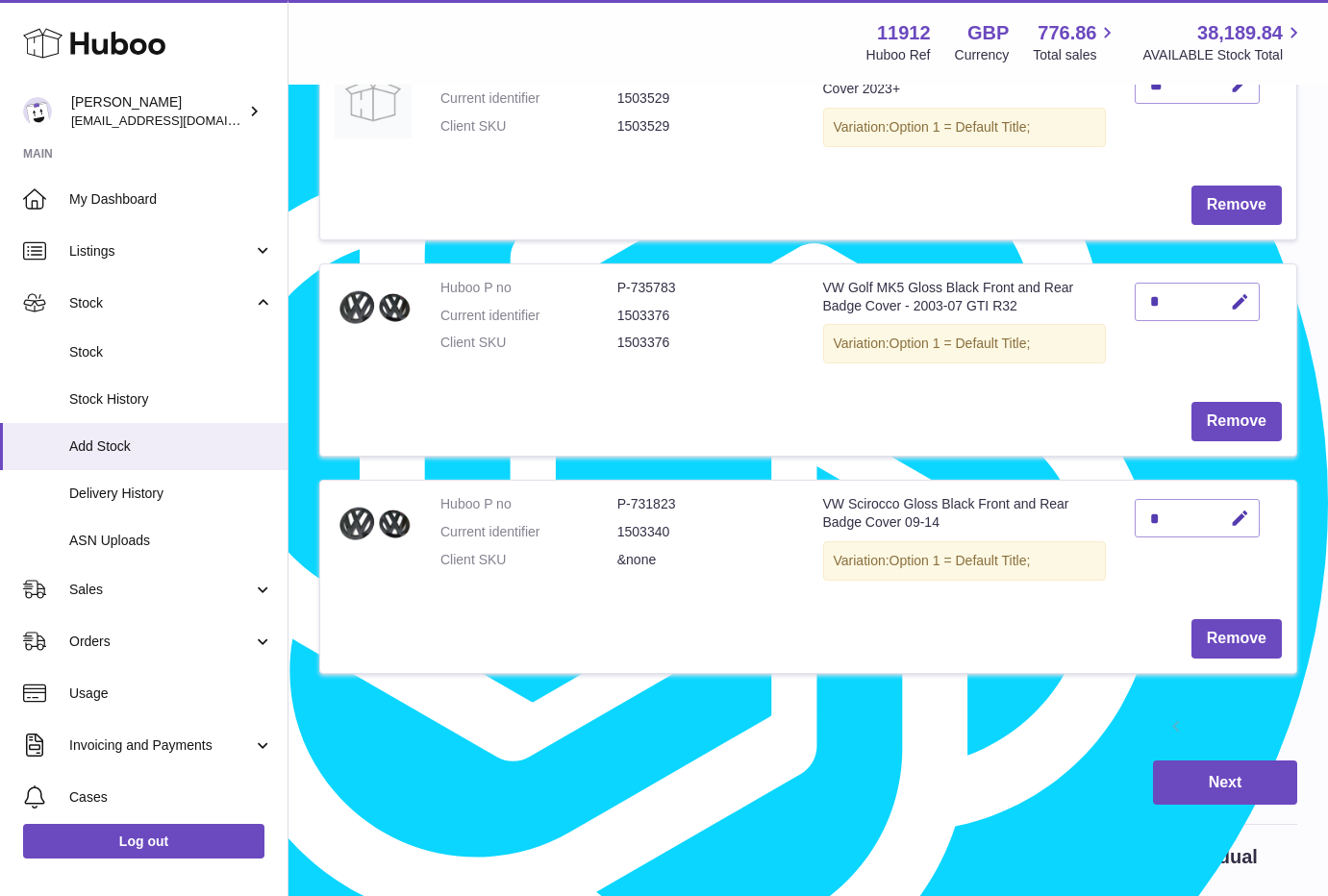
drag, startPoint x: 645, startPoint y: 770, endPoint x: 657, endPoint y: 747, distance: 25.9
click at [644, 770] on div "Next" at bounding box center [808, 782] width 978 height 45
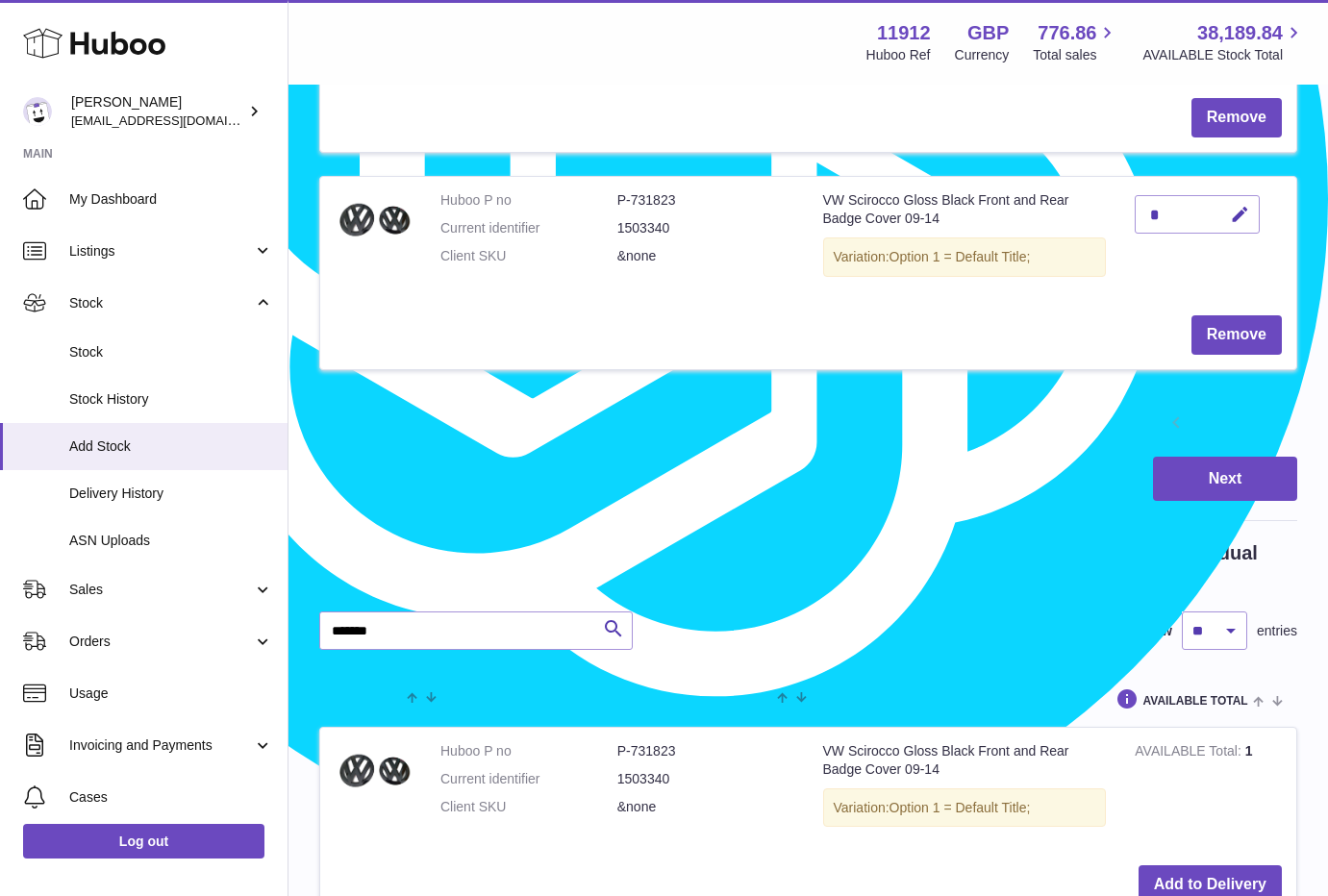
scroll to position [2425, 0]
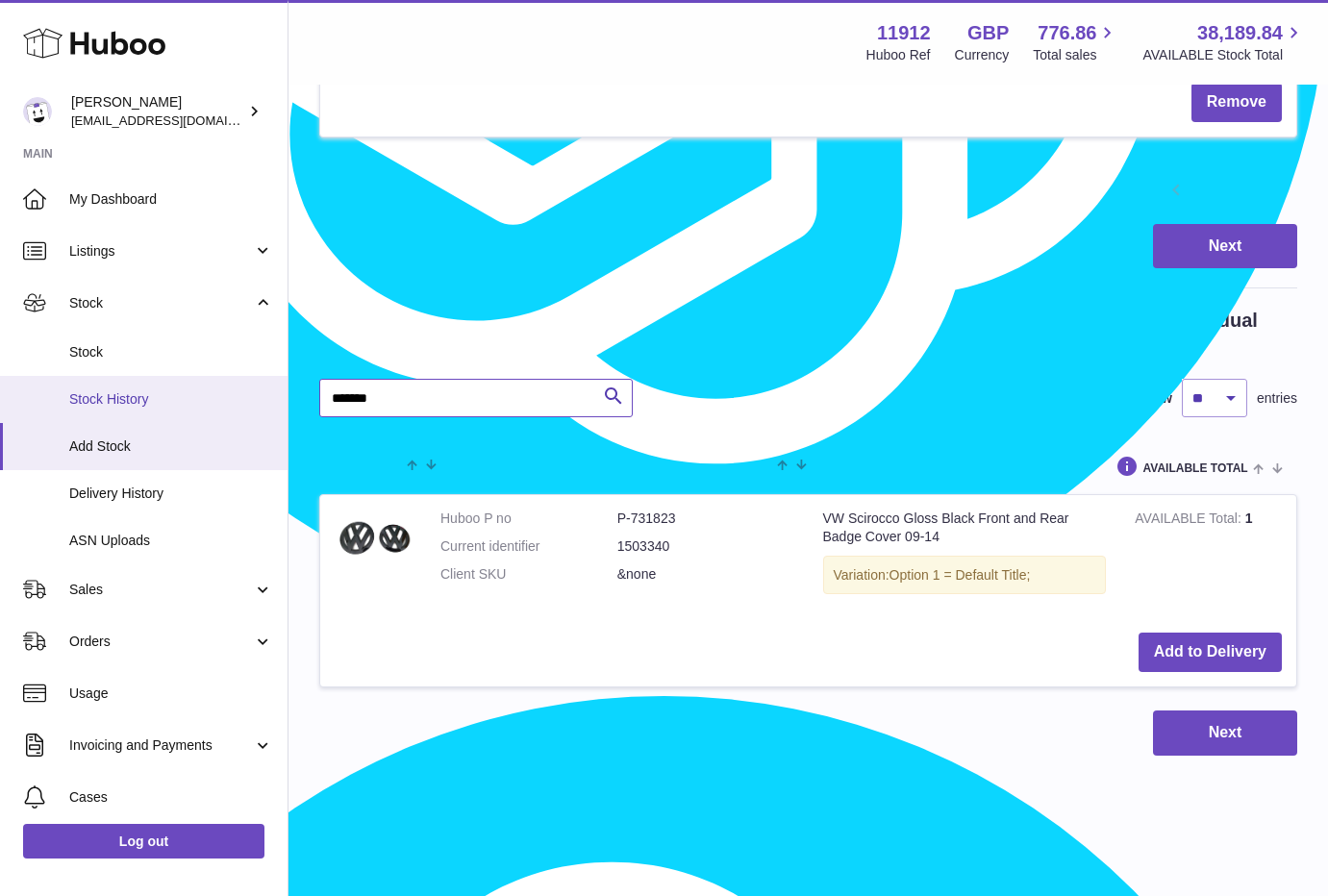
drag, startPoint x: 401, startPoint y: 384, endPoint x: 238, endPoint y: 386, distance: 163.0
paste input "text"
type input "*******"
click at [0, 368] on div at bounding box center [0, 448] width 0 height 896
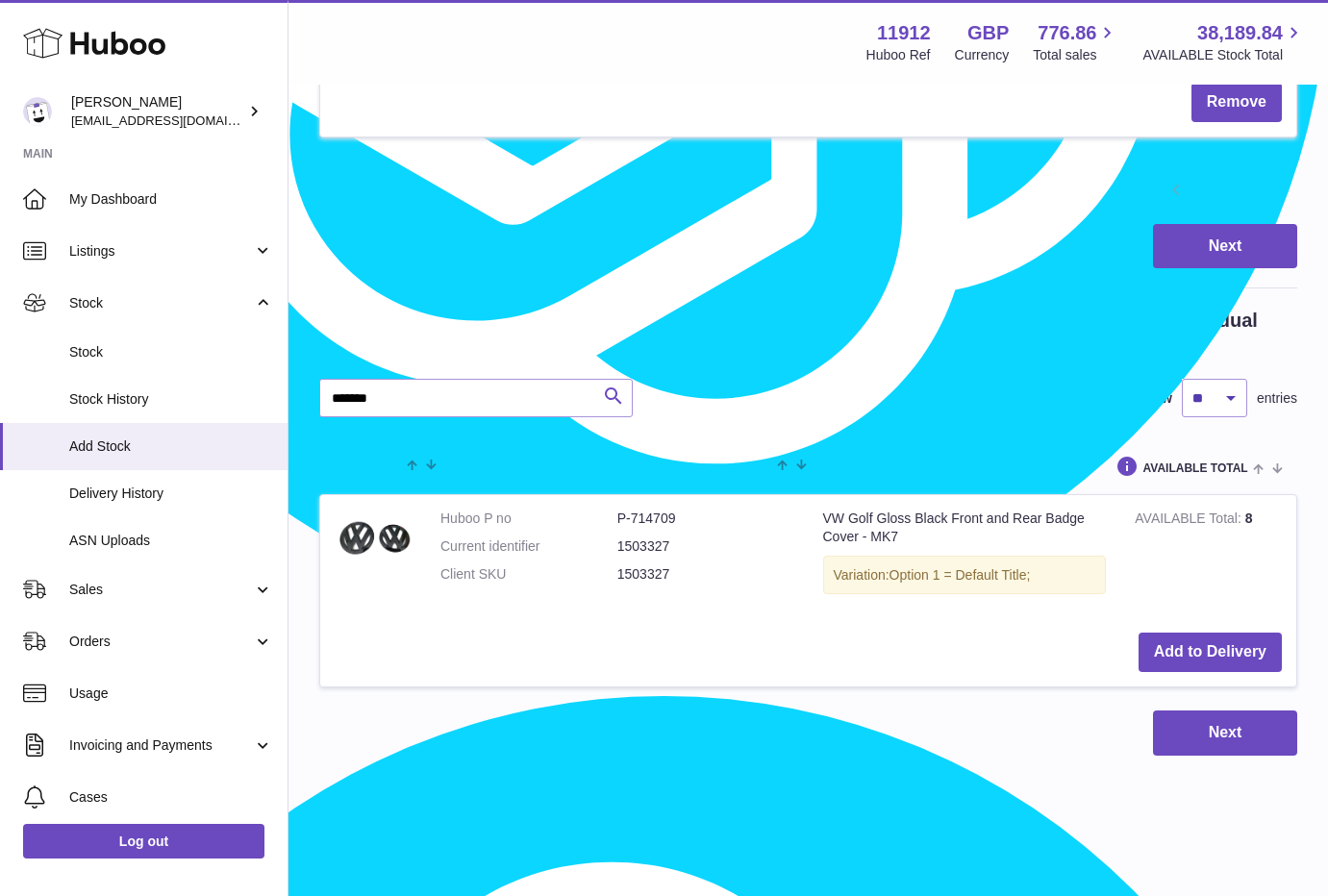
click at [605, 388] on icon "submit" at bounding box center [613, 397] width 23 height 24
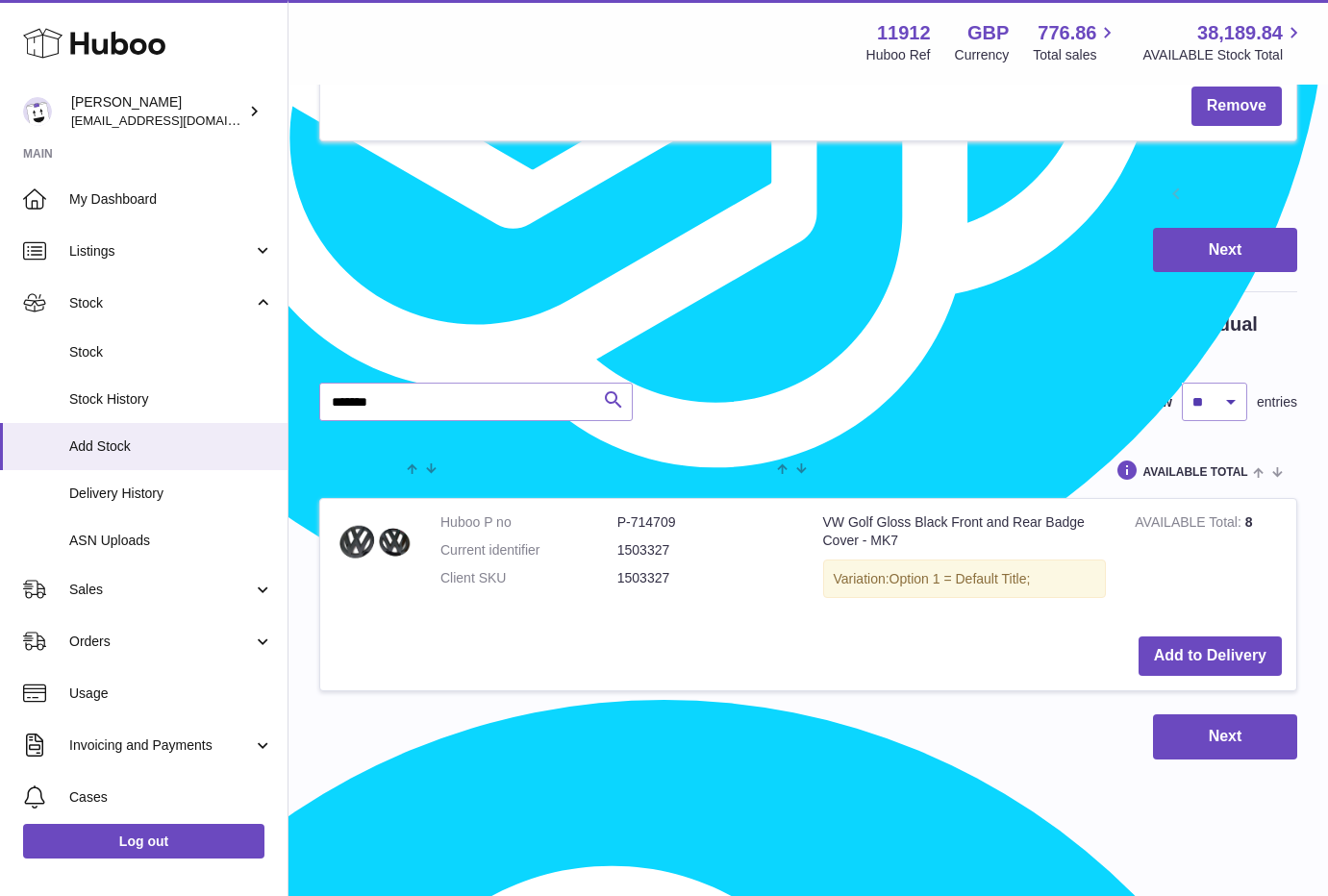
scroll to position [2425, 0]
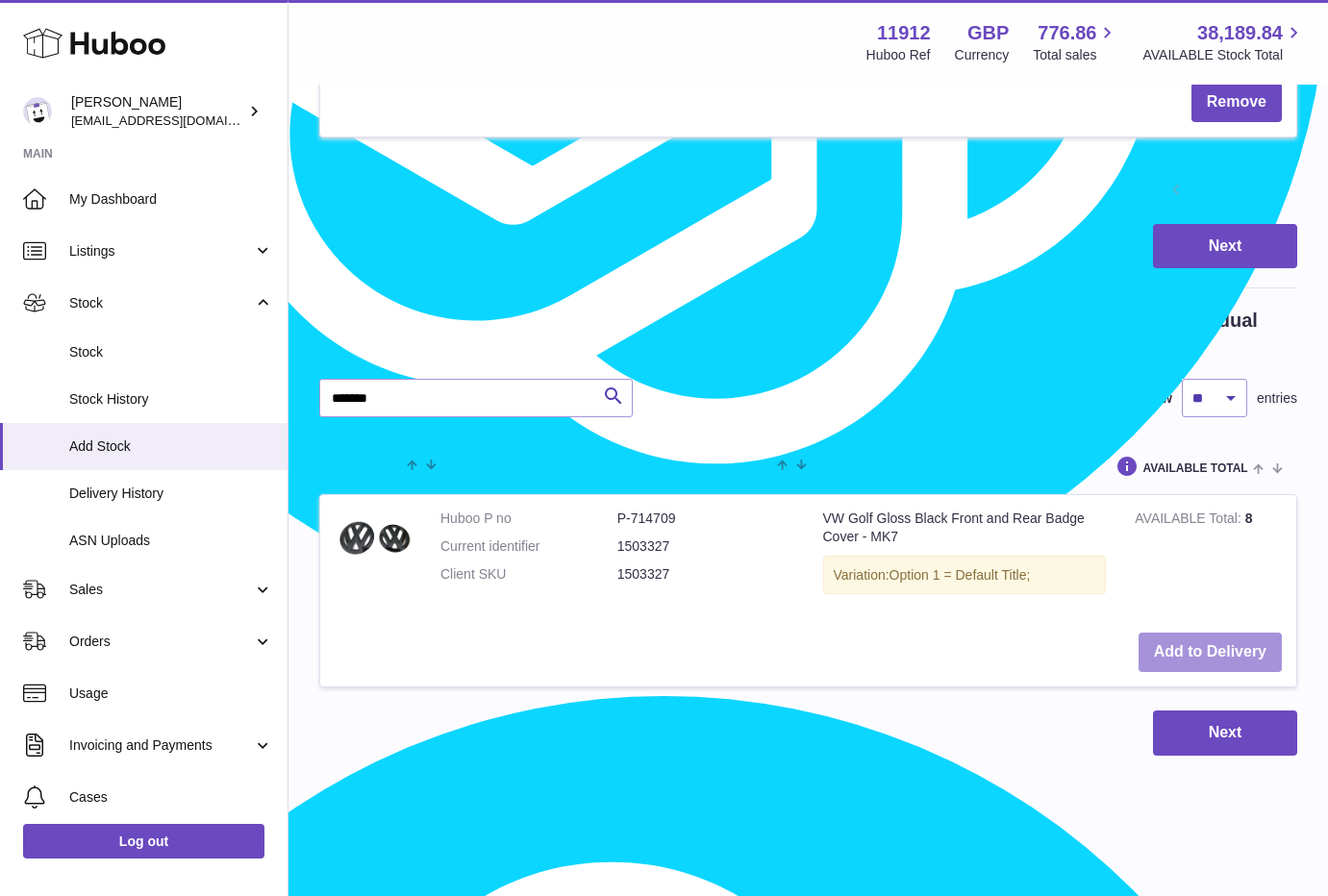
click at [1226, 641] on button "Add to Delivery" at bounding box center [1210, 653] width 144 height 40
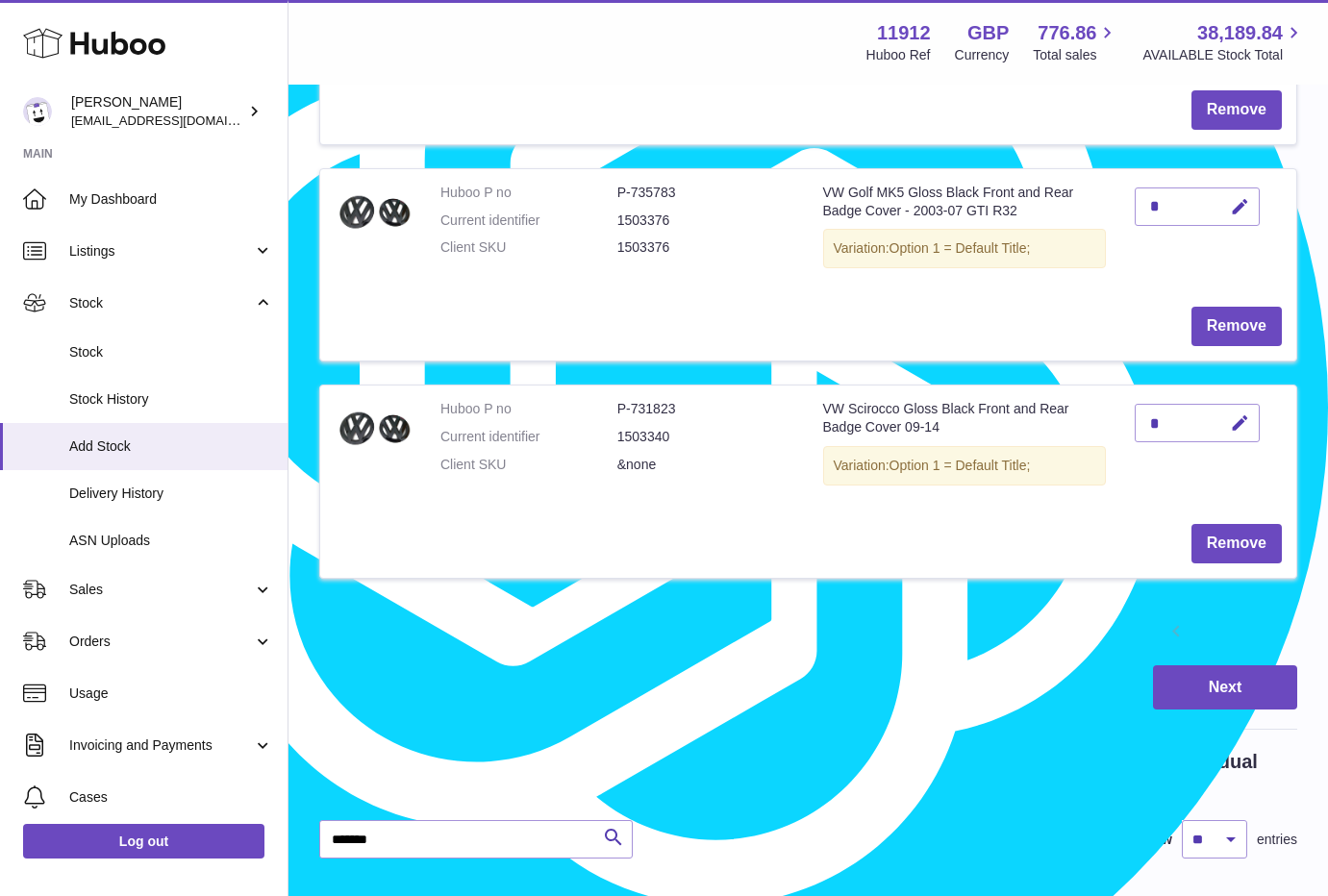
scroll to position [1704, 0]
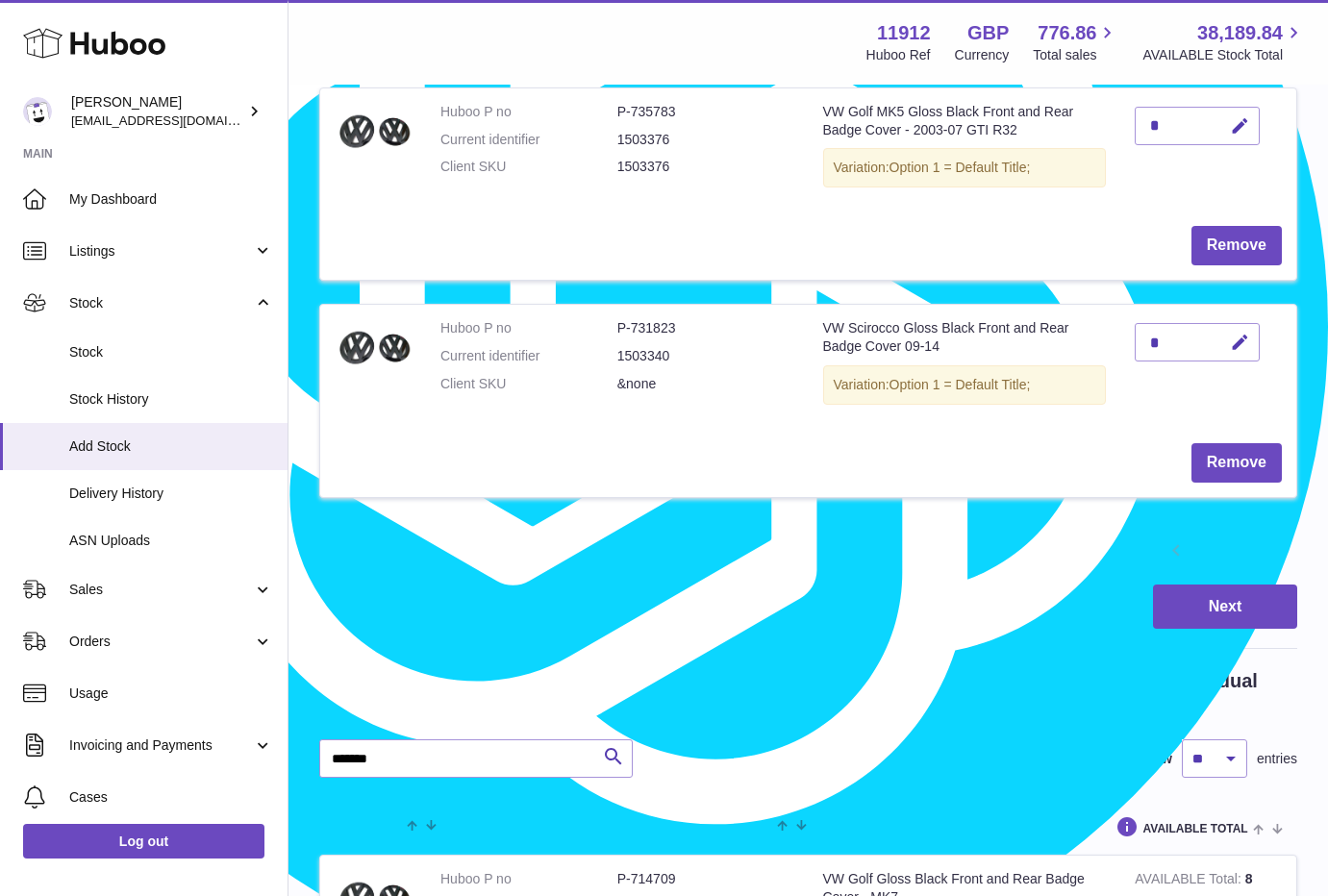
click at [1263, 550] on link "Next" at bounding box center [1279, 552] width 35 height 35
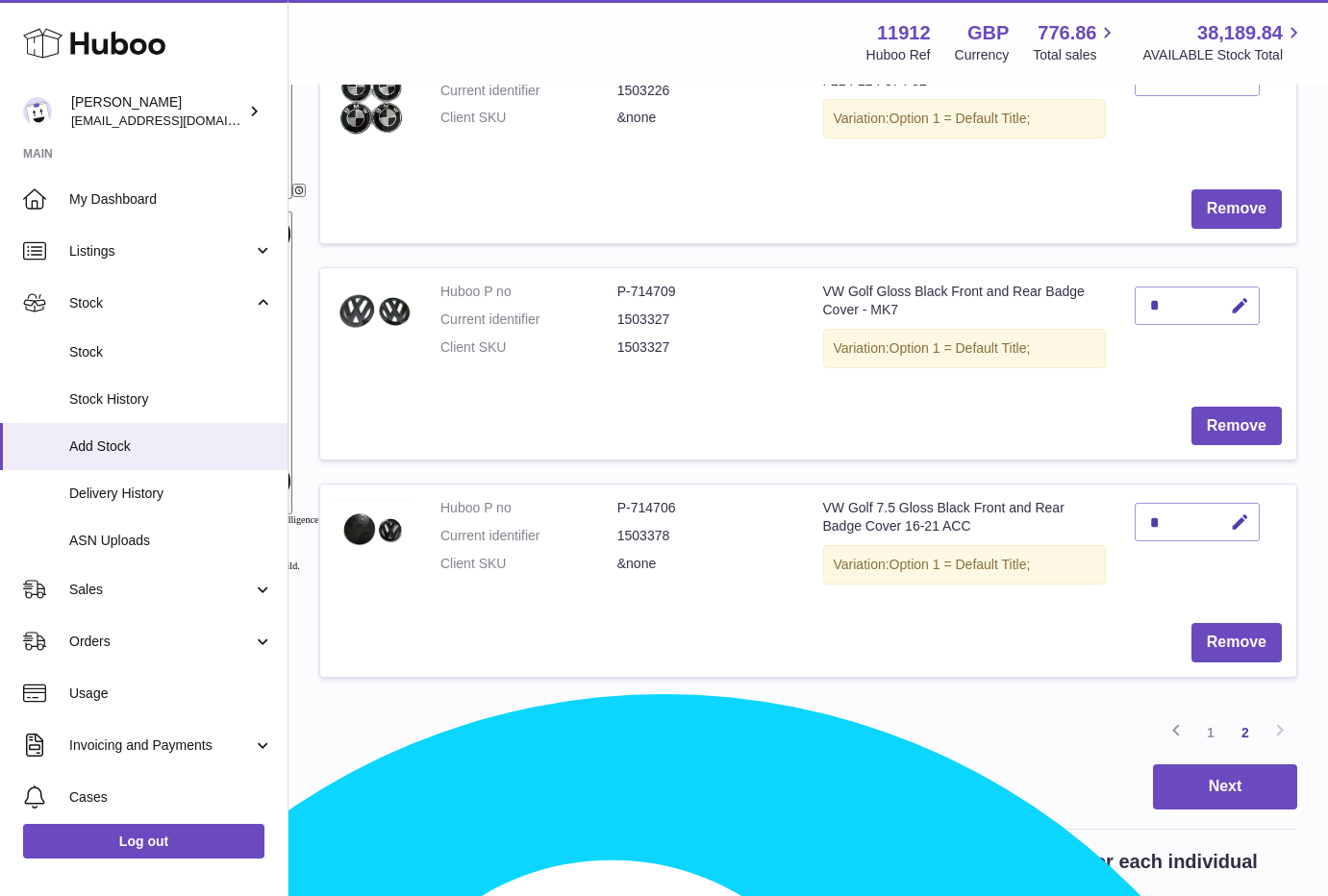
scroll to position [1047, 0]
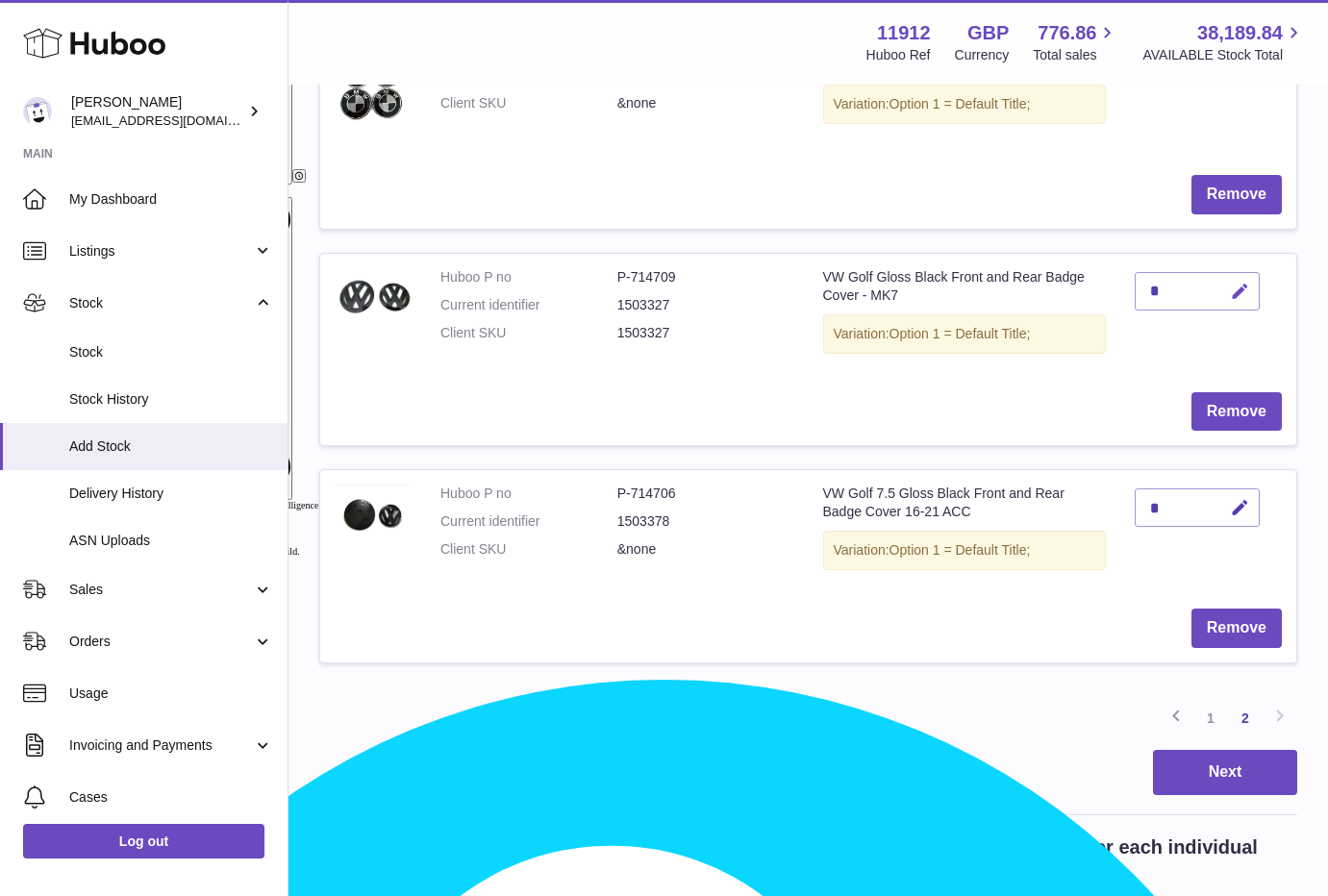
click at [1249, 294] on icon "button" at bounding box center [1239, 292] width 20 height 20
drag, startPoint x: 1162, startPoint y: 289, endPoint x: 1094, endPoint y: 295, distance: 68.3
click at [1097, 295] on tr "Huboo P no P-714709 Current identifier 1503327 Client SKU 1503327 VW Golf Gloss…" at bounding box center [808, 350] width 978 height 193
type input "*"
click at [1236, 280] on button "submit" at bounding box center [1237, 291] width 37 height 31
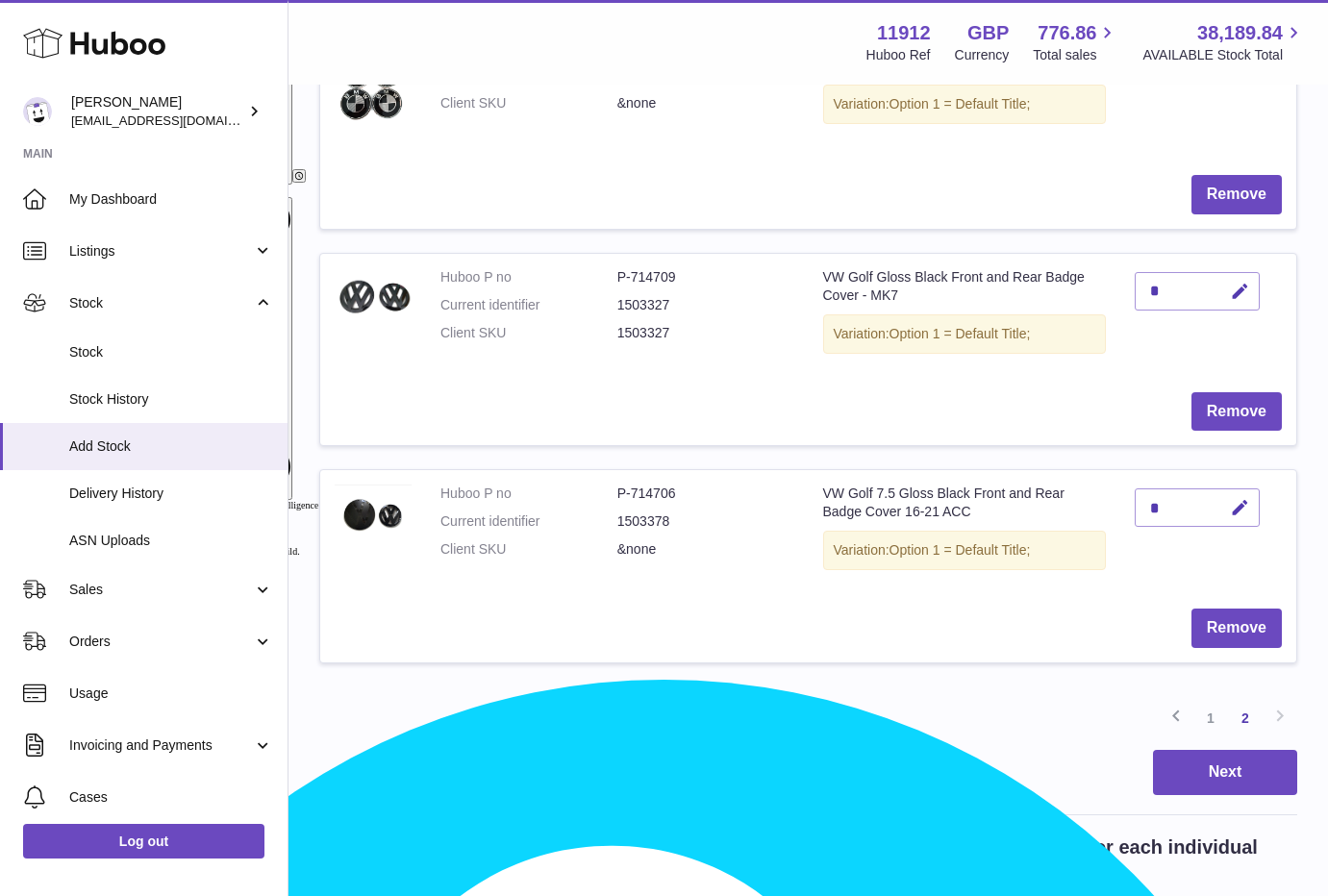
click at [739, 791] on div "Next" at bounding box center [808, 771] width 978 height 45
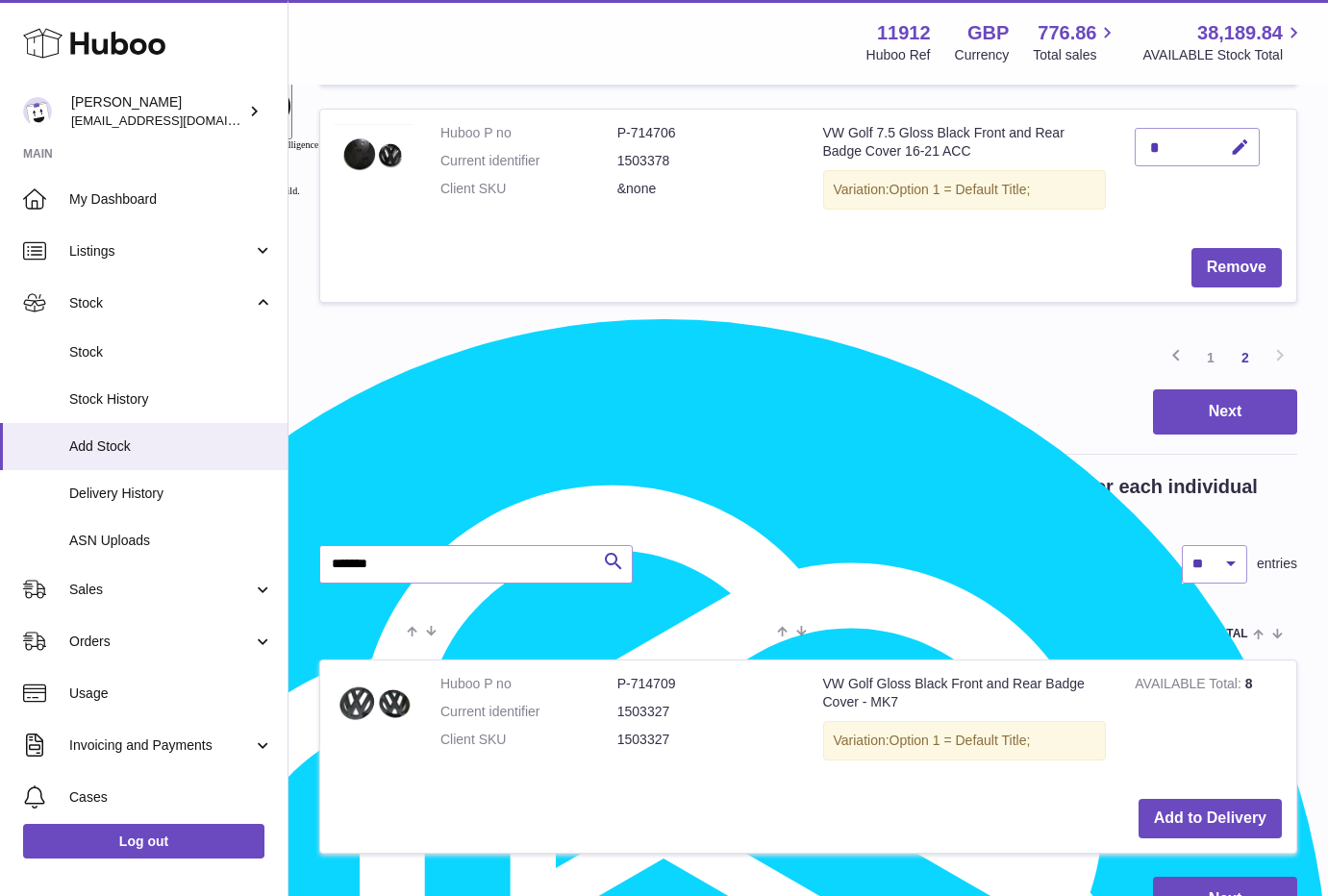
scroll to position [1528, 0]
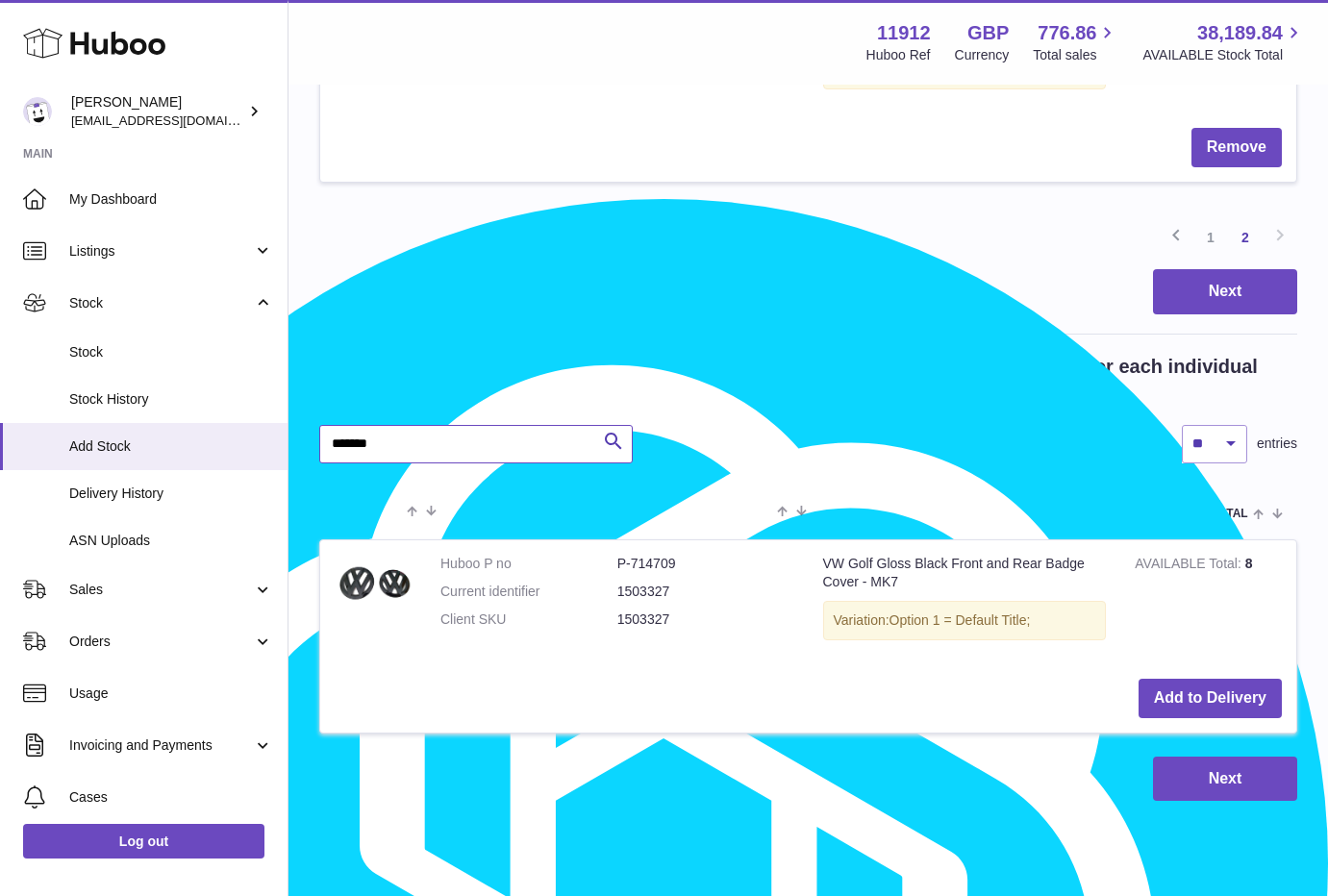
drag, startPoint x: 393, startPoint y: 447, endPoint x: 318, endPoint y: 457, distance: 75.7
paste input "text"
type input "*******"
click at [1188, 701] on button "Add to Delivery" at bounding box center [1210, 699] width 144 height 40
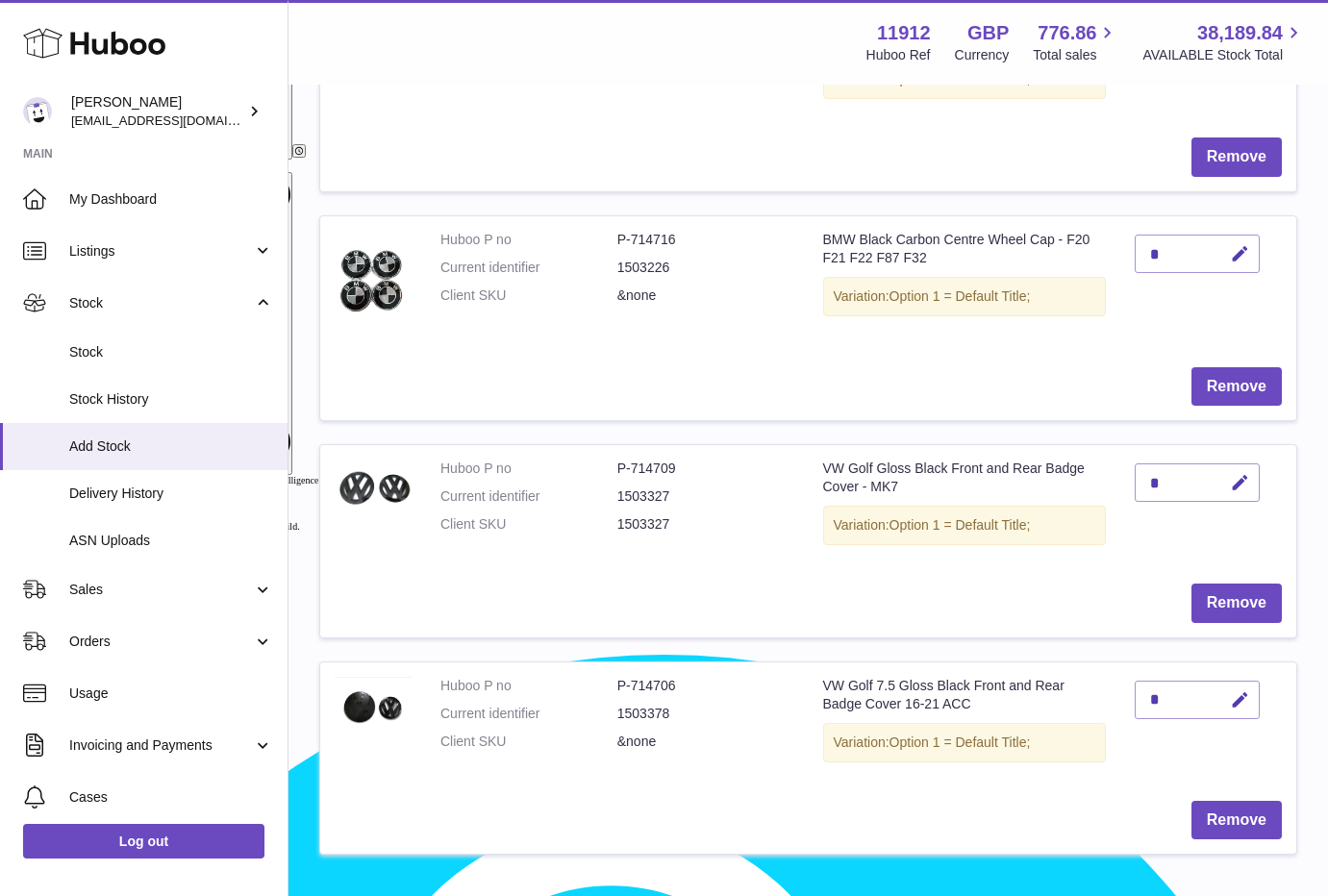
scroll to position [1504, 0]
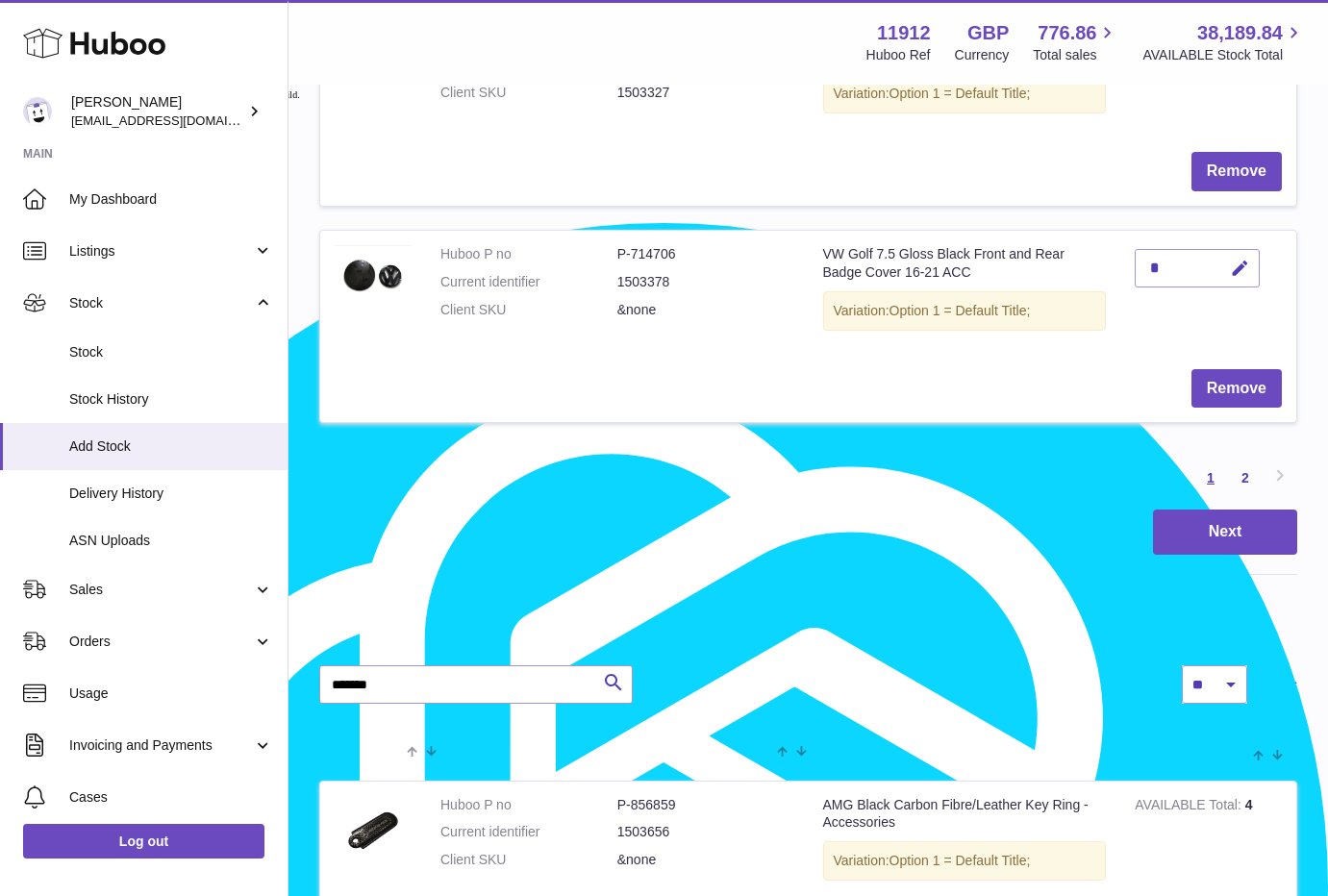
click at [1215, 484] on link "1" at bounding box center [1210, 477] width 35 height 35
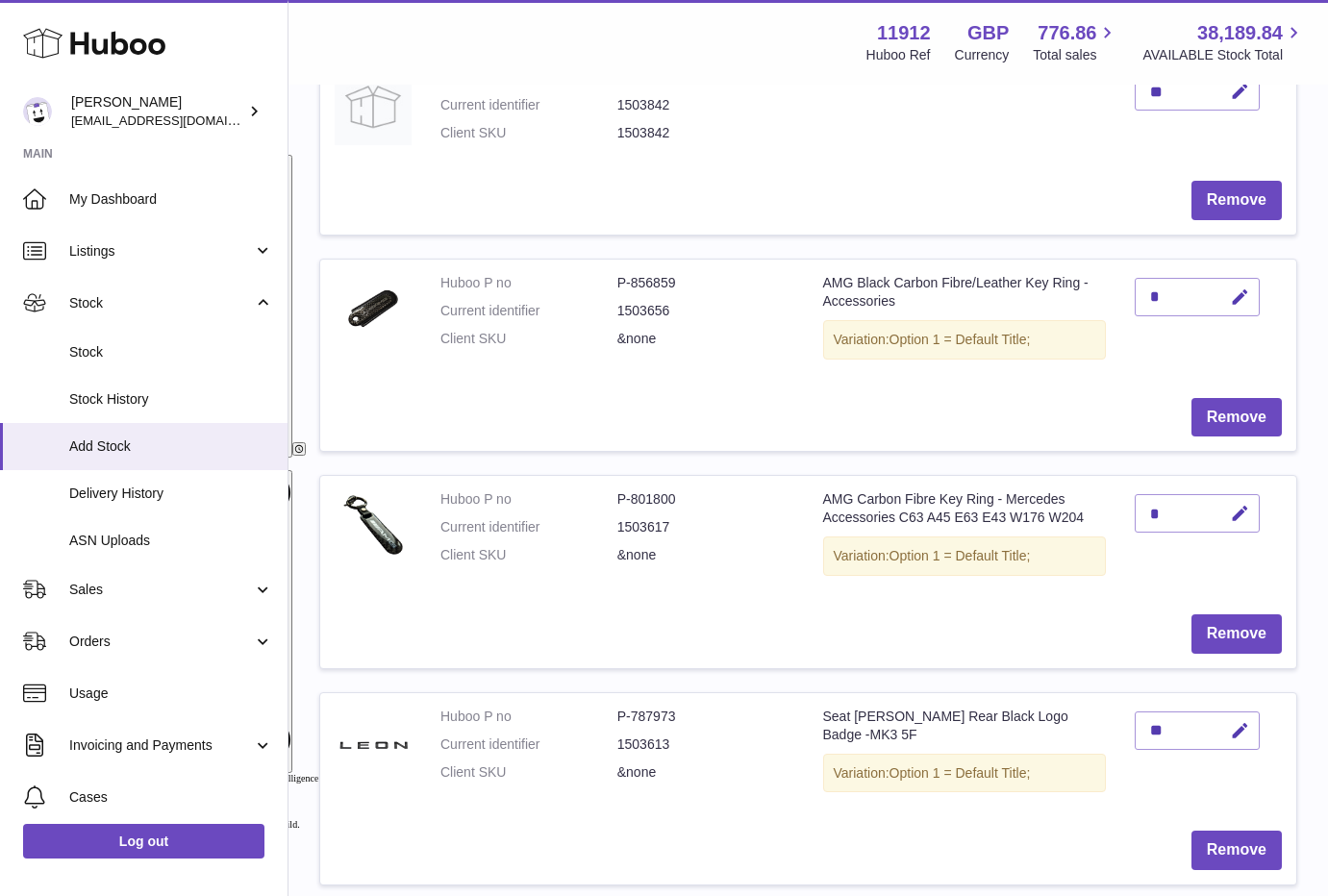
scroll to position [807, 0]
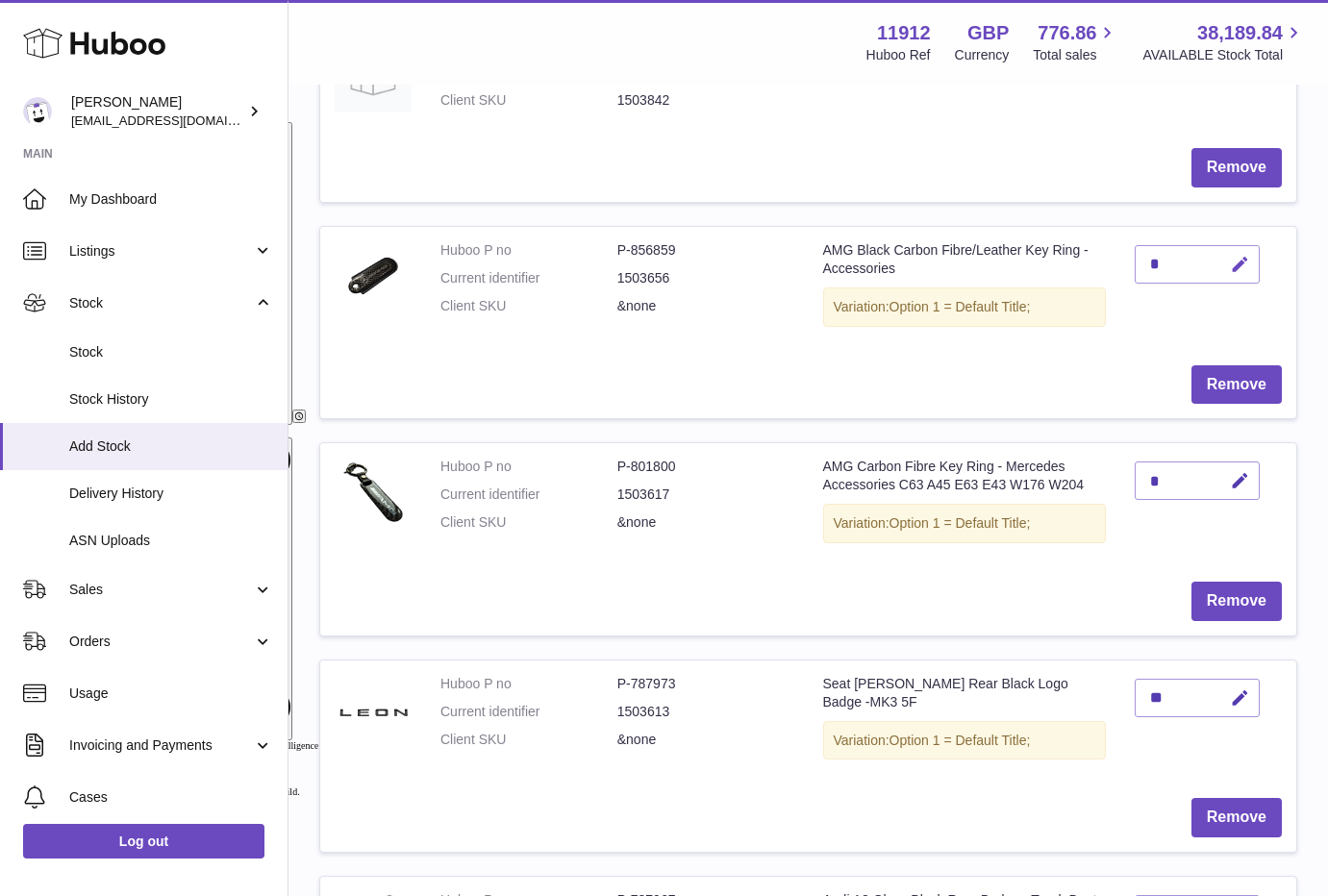
click at [1233, 276] on button "button" at bounding box center [1236, 265] width 45 height 40
drag, startPoint x: 1161, startPoint y: 268, endPoint x: 1126, endPoint y: 267, distance: 35.0
click at [1126, 267] on td "*" at bounding box center [1207, 289] width 175 height 124
type input "*"
click at [1231, 259] on icon "submit" at bounding box center [1239, 264] width 17 height 17
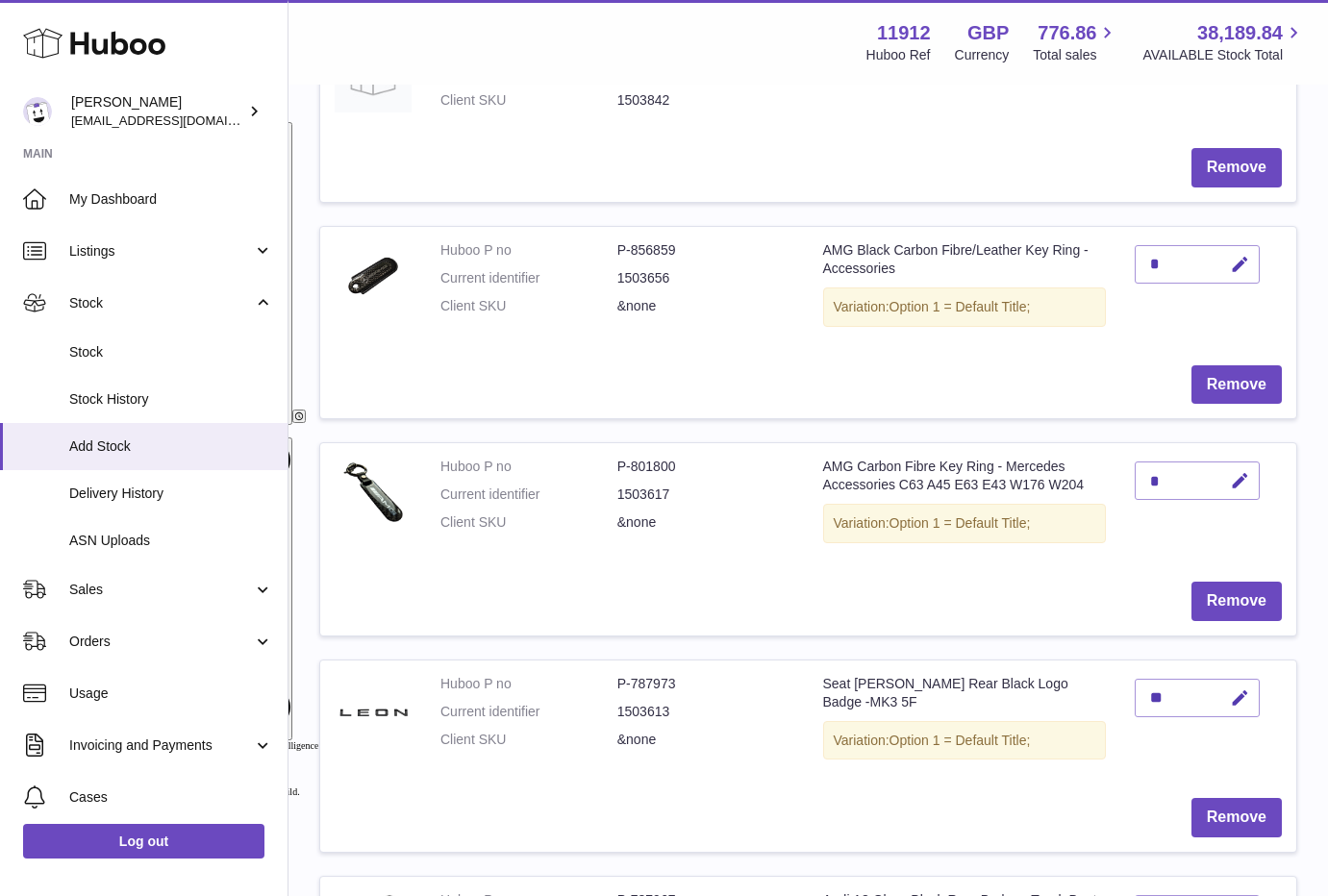
drag, startPoint x: 309, startPoint y: 848, endPoint x: 390, endPoint y: 817, distance: 86.7
click at [308, 848] on div "Create stock delivery - upload to Huboo the delivery details and expected incom…" at bounding box center [808, 845] width 1039 height 3133
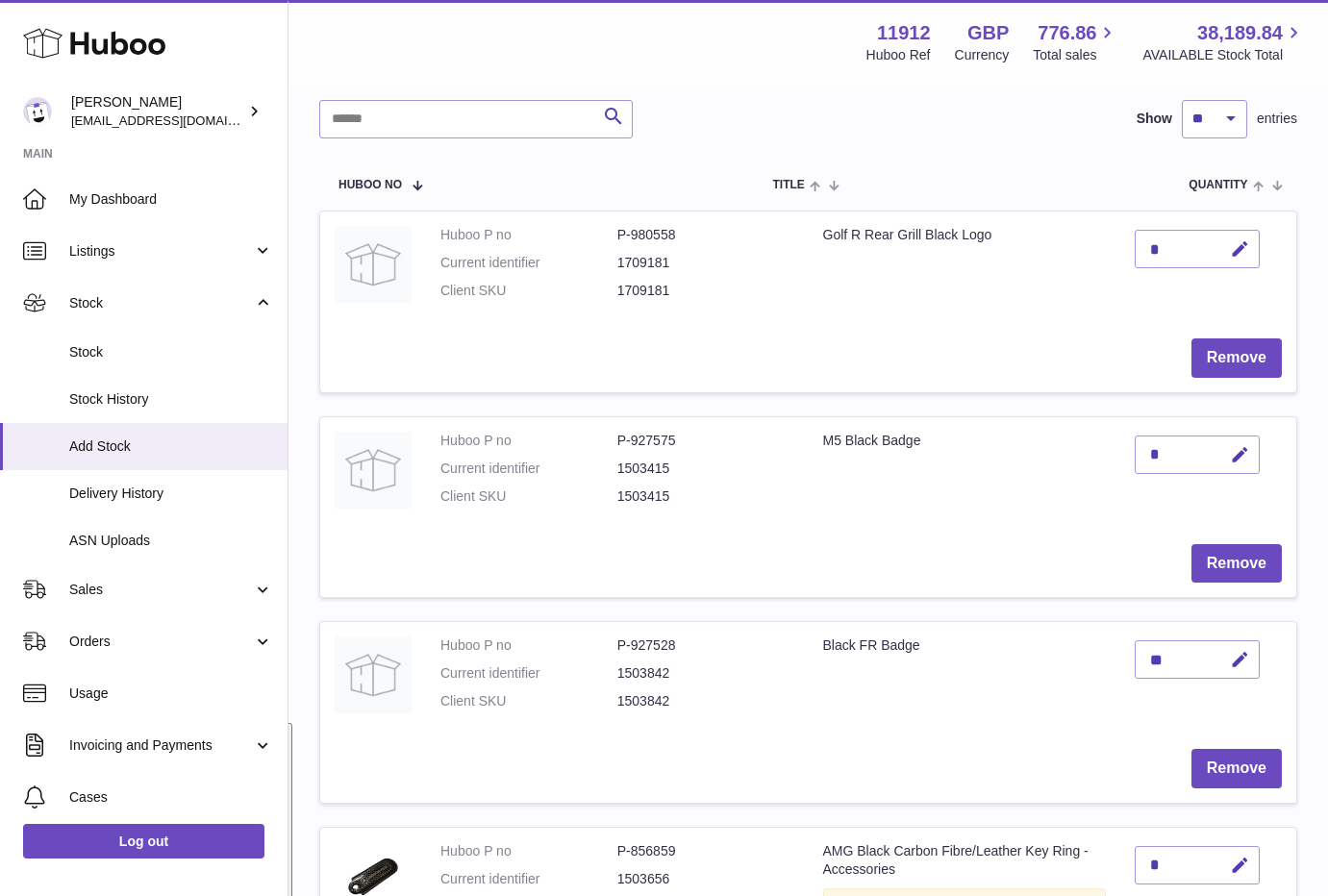
scroll to position [0, 0]
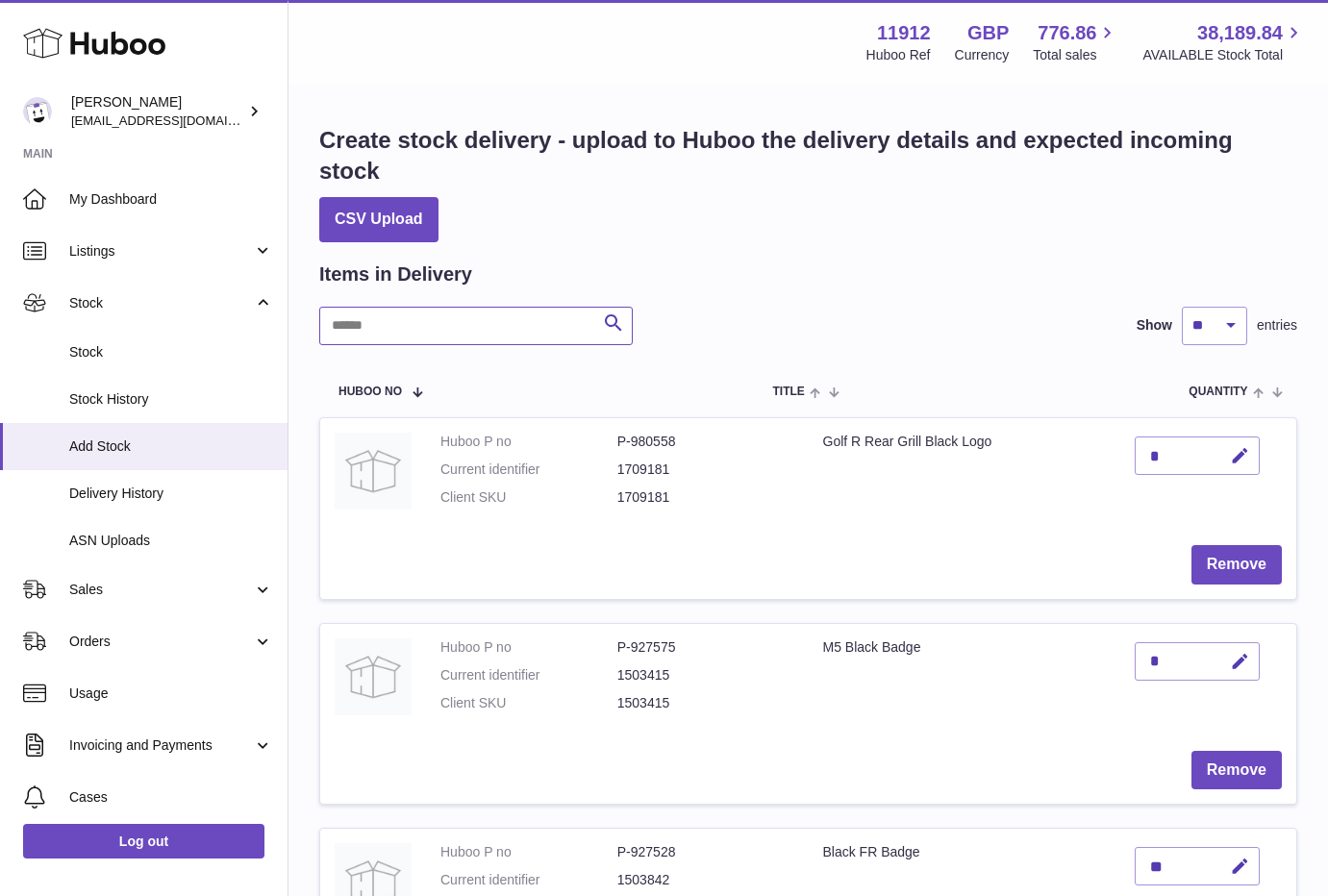
click at [383, 318] on input "text" at bounding box center [476, 326] width 313 height 39
paste input "*******"
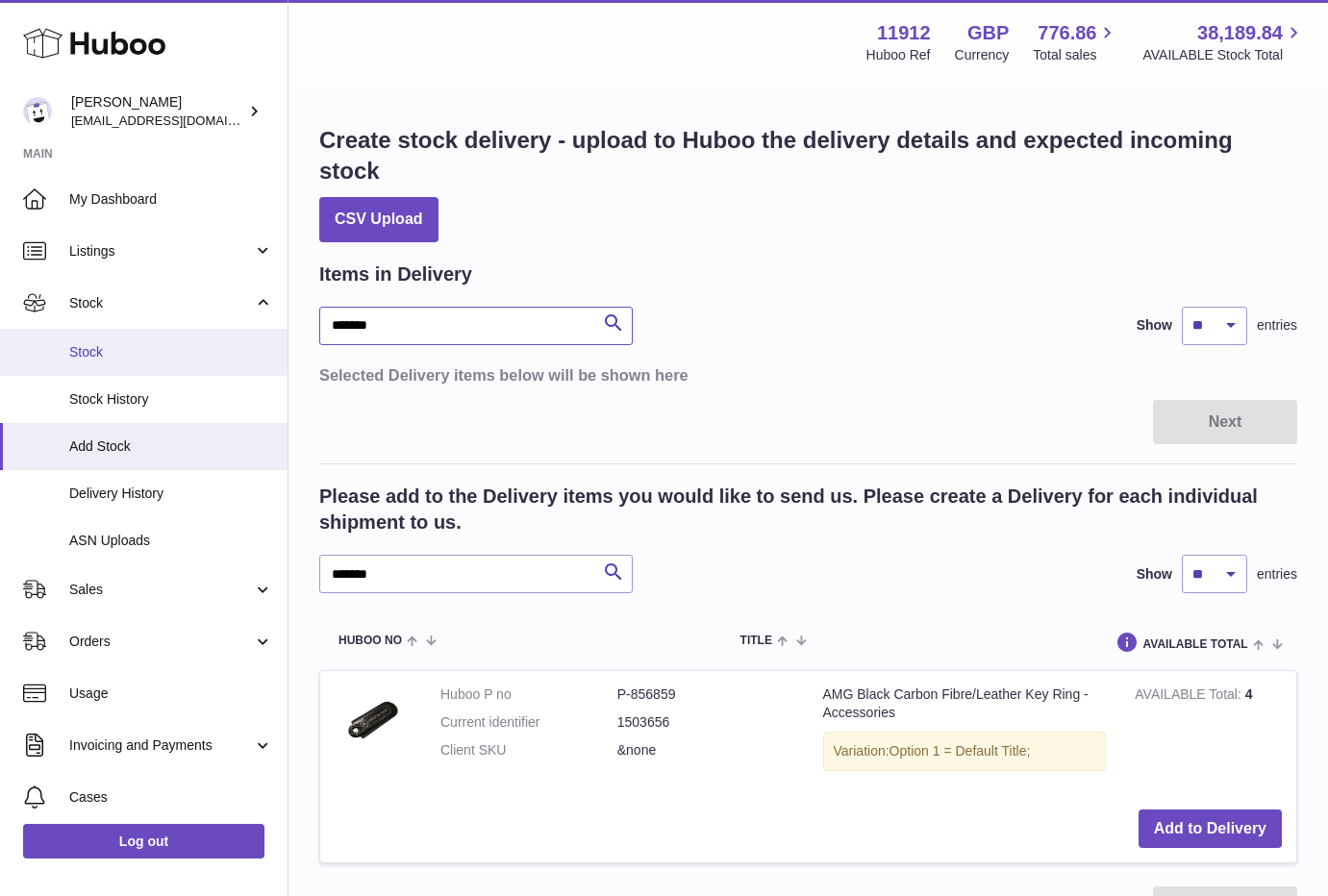
drag, startPoint x: 409, startPoint y: 328, endPoint x: 223, endPoint y: 332, distance: 186.0
click at [223, 332] on div "Huboo Zahoor Azam info@carbonmyride.com Main My Dashboard Listings Not with Hub…" at bounding box center [664, 541] width 1328 height 1083
type input "*******"
drag, startPoint x: 394, startPoint y: 577, endPoint x: 297, endPoint y: 573, distance: 97.1
click at [295, 573] on div "Create stock delivery - upload to Huboo the delivery details and expected incom…" at bounding box center [808, 528] width 1039 height 883
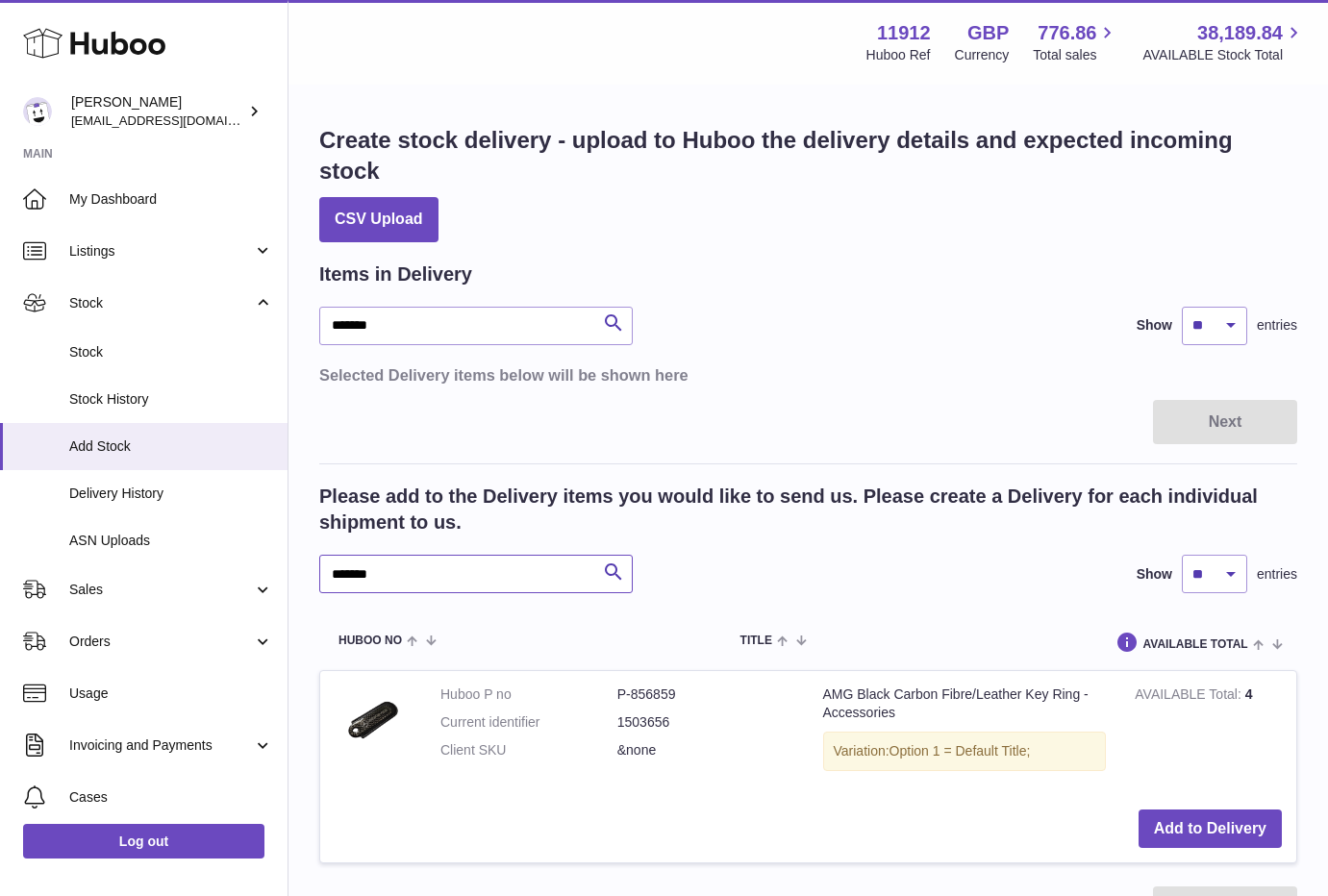
paste input "text"
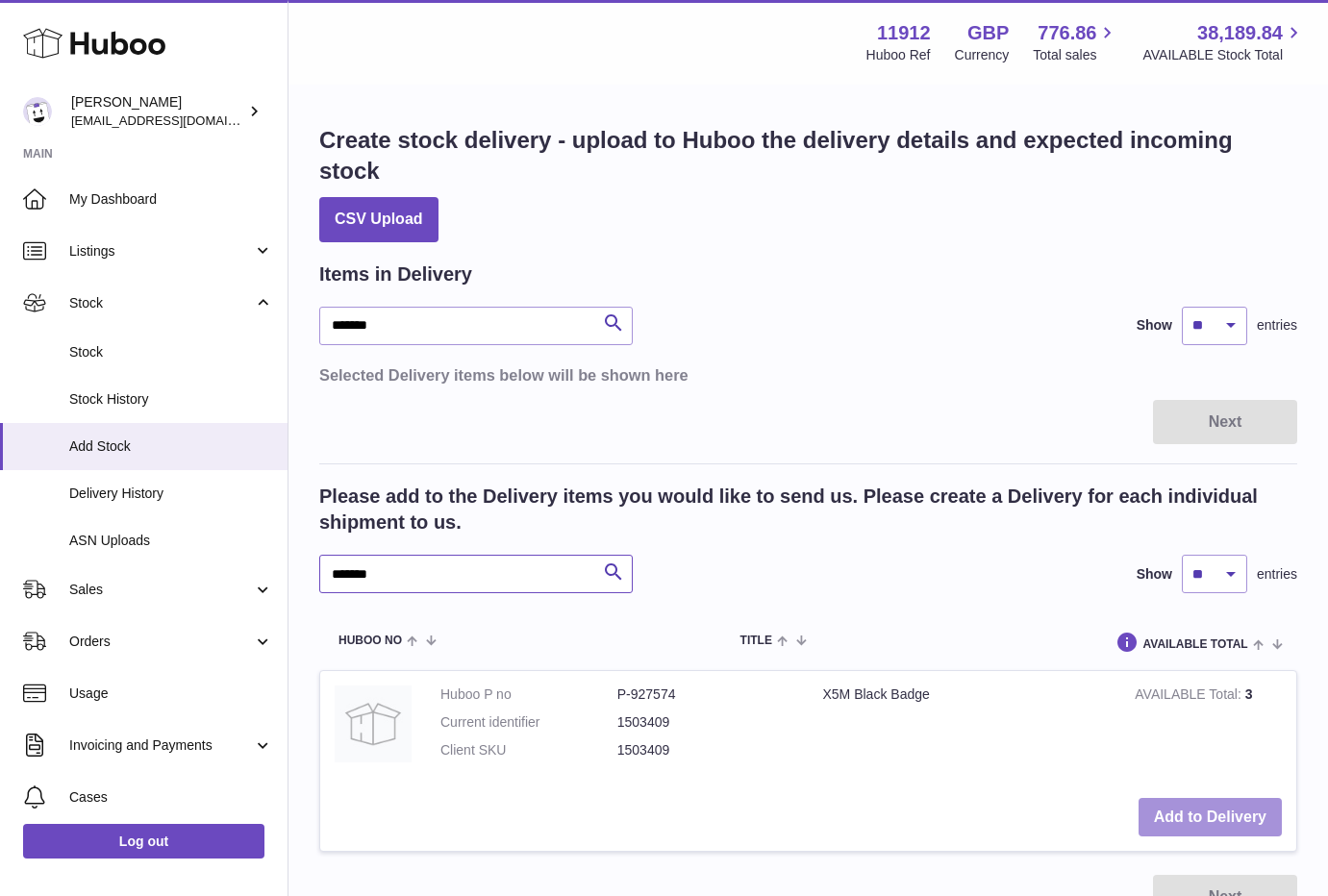
type input "*******"
click at [1217, 815] on button "Add to Delivery" at bounding box center [1210, 817] width 144 height 40
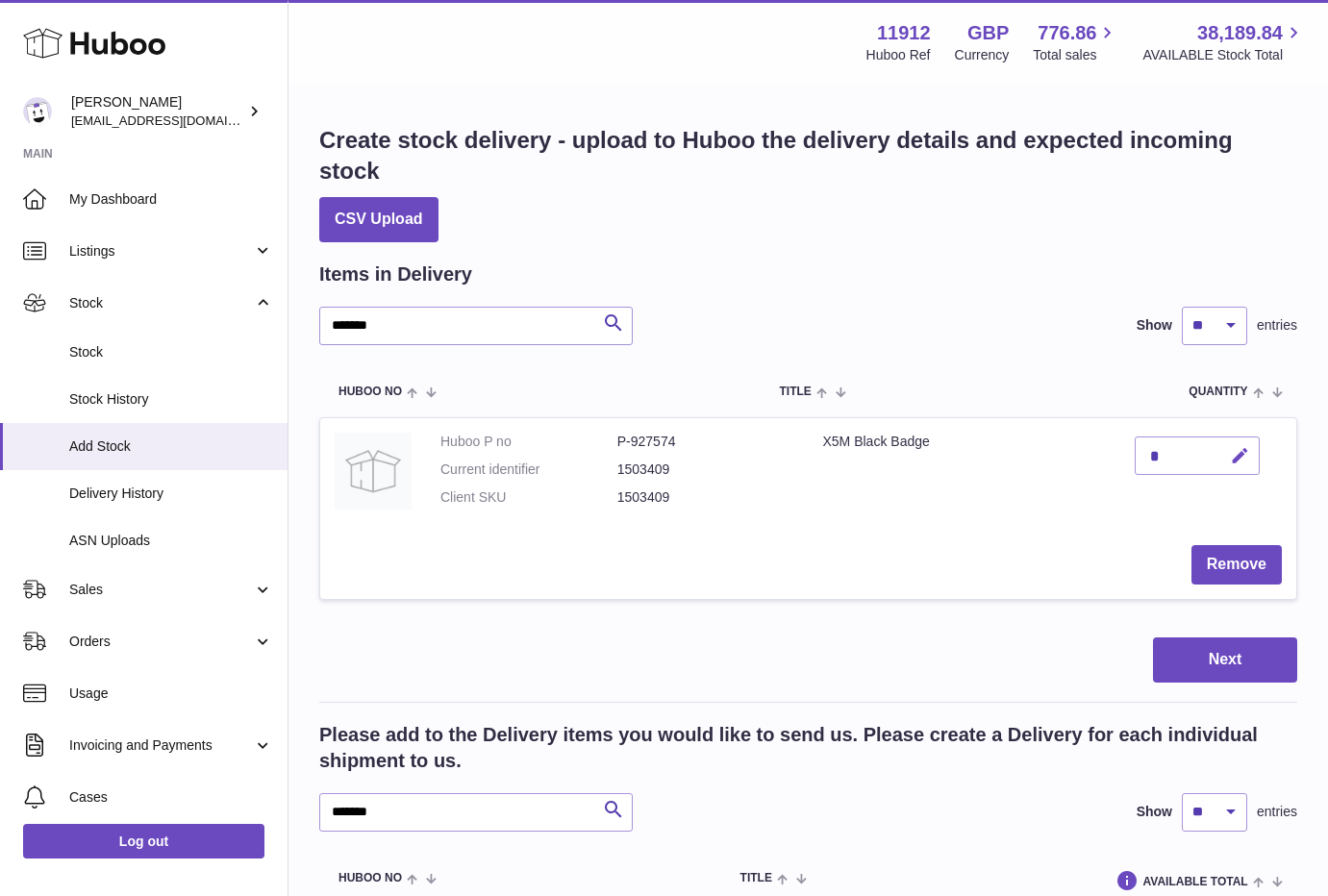
click at [1238, 451] on icon "button" at bounding box center [1239, 455] width 20 height 20
drag, startPoint x: 1166, startPoint y: 457, endPoint x: 1066, endPoint y: 448, distance: 100.4
click at [1066, 448] on tr "Huboo P no P-927574 Current identifier 1503409 Client SKU 1503409 X5M Black Bad…" at bounding box center [808, 508] width 978 height 181
type input "*"
click at [1249, 452] on icon "submit" at bounding box center [1239, 454] width 17 height 17
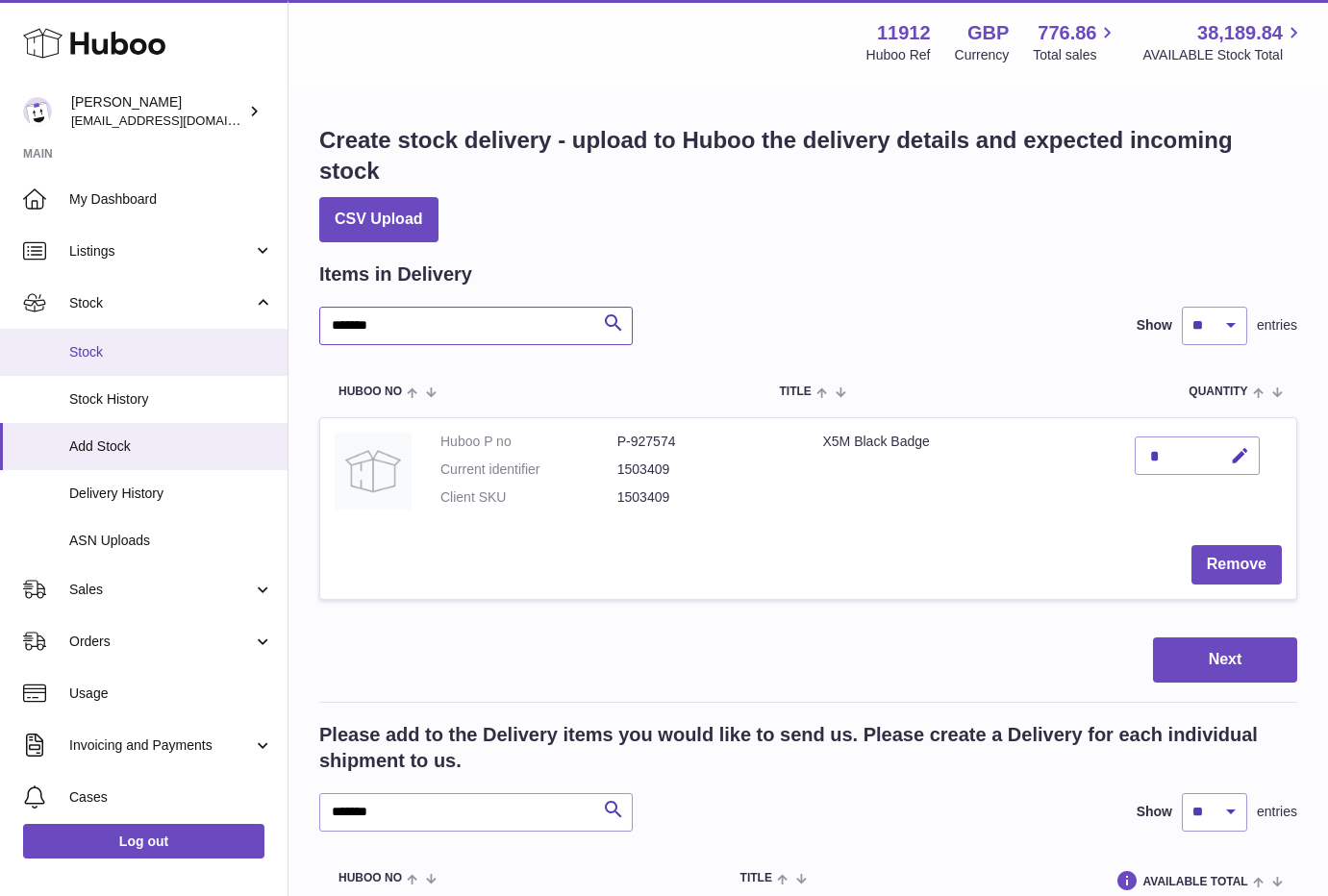
drag, startPoint x: 419, startPoint y: 331, endPoint x: 248, endPoint y: 351, distance: 172.2
click at [248, 351] on div "Huboo Zahoor Azam info@carbonmyride.com Main My Dashboard Listings Not with Hub…" at bounding box center [664, 654] width 1328 height 1309
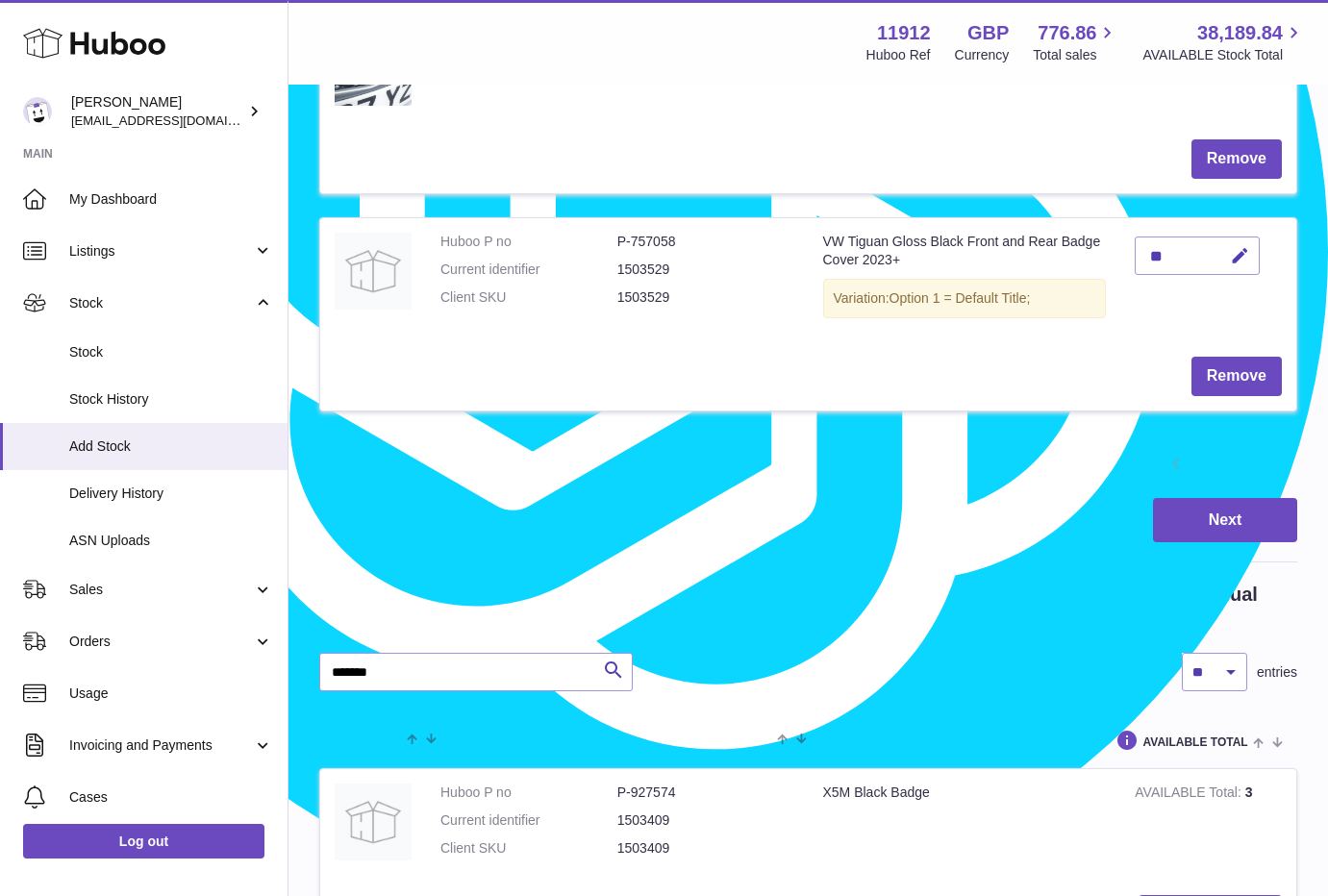
scroll to position [2282, 0]
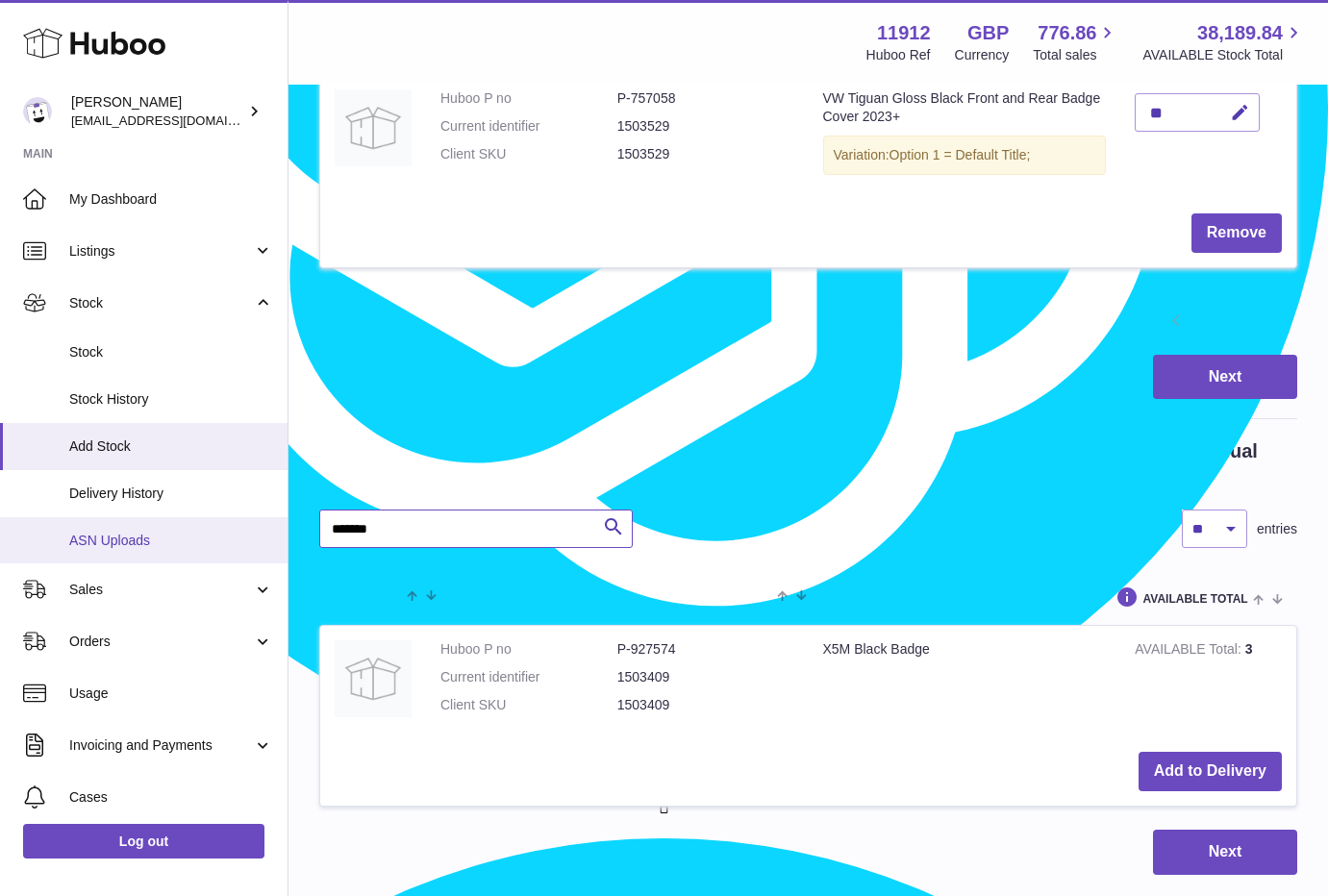
drag, startPoint x: 409, startPoint y: 516, endPoint x: 262, endPoint y: 528, distance: 147.5
paste input "text"
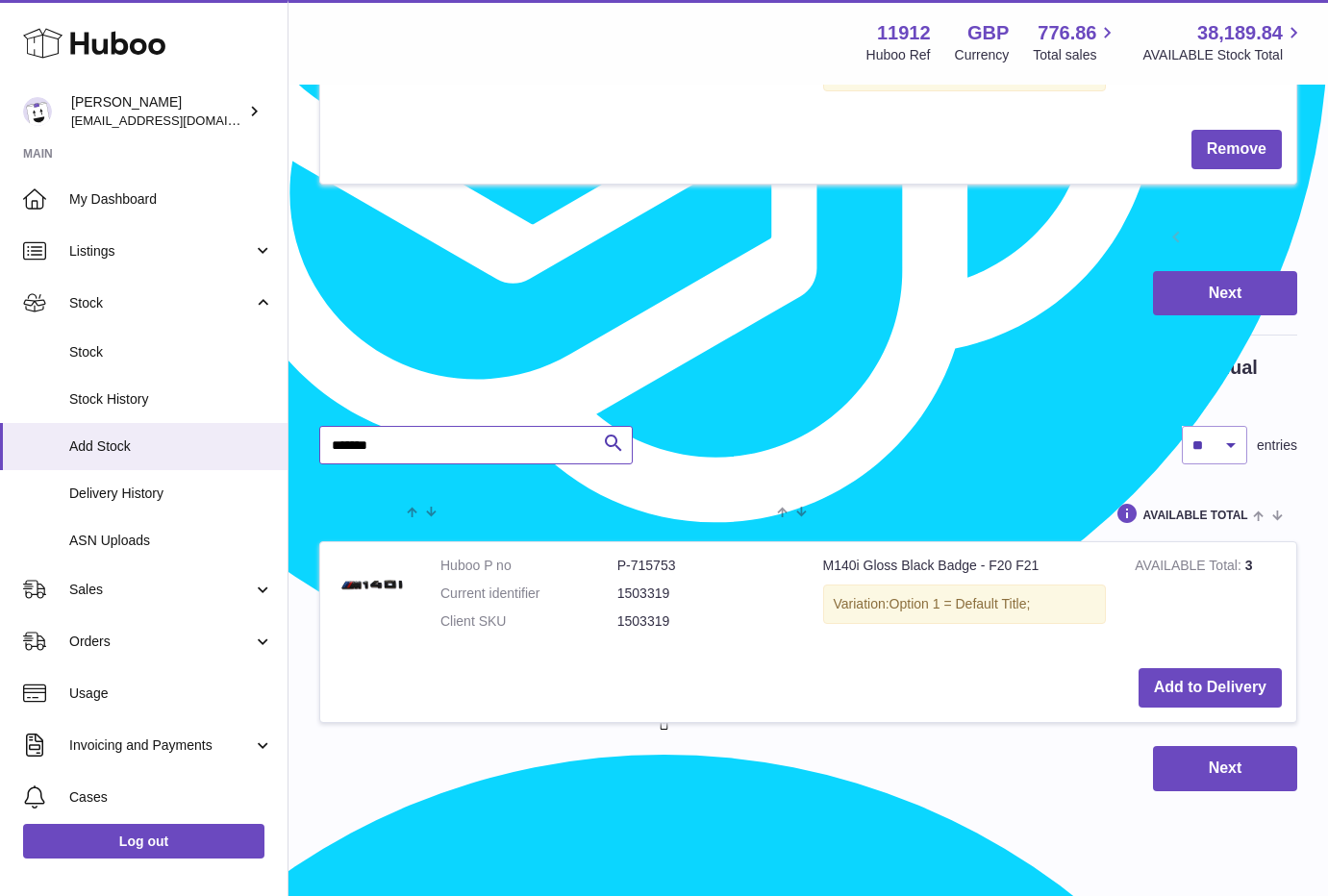
scroll to position [2402, 0]
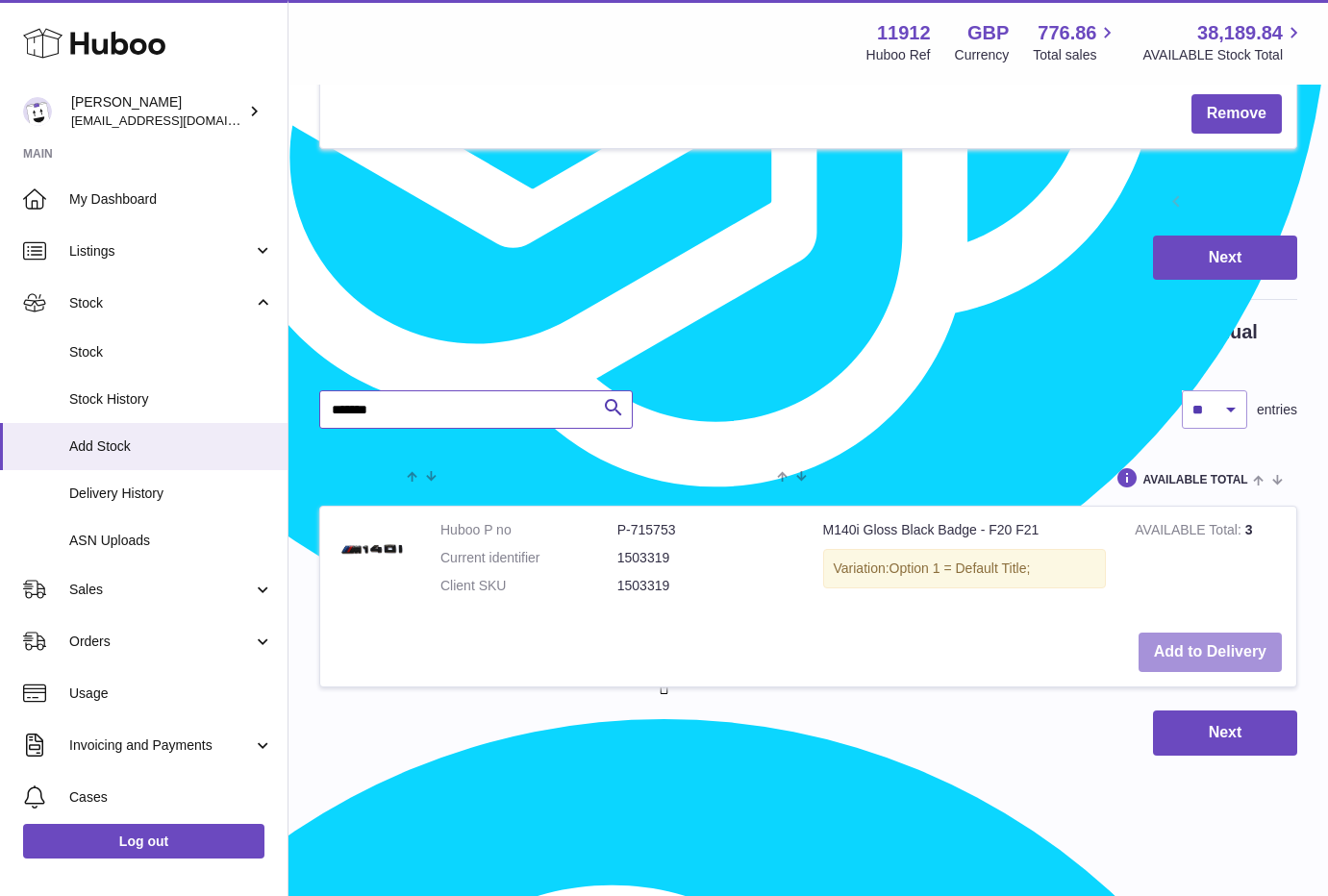
type input "*******"
click at [1211, 633] on button "Add to Delivery" at bounding box center [1210, 653] width 144 height 40
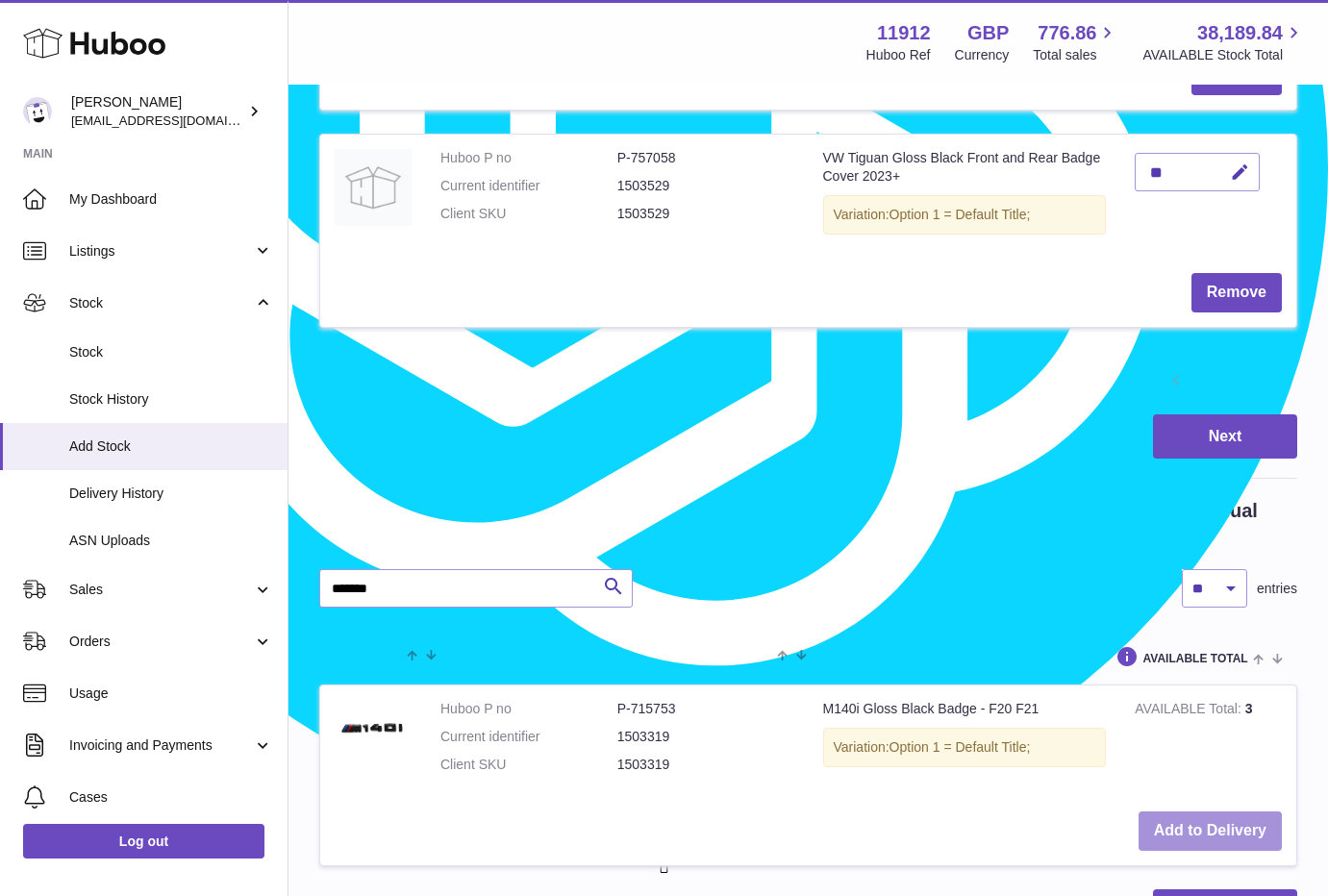
scroll to position [2282, 0]
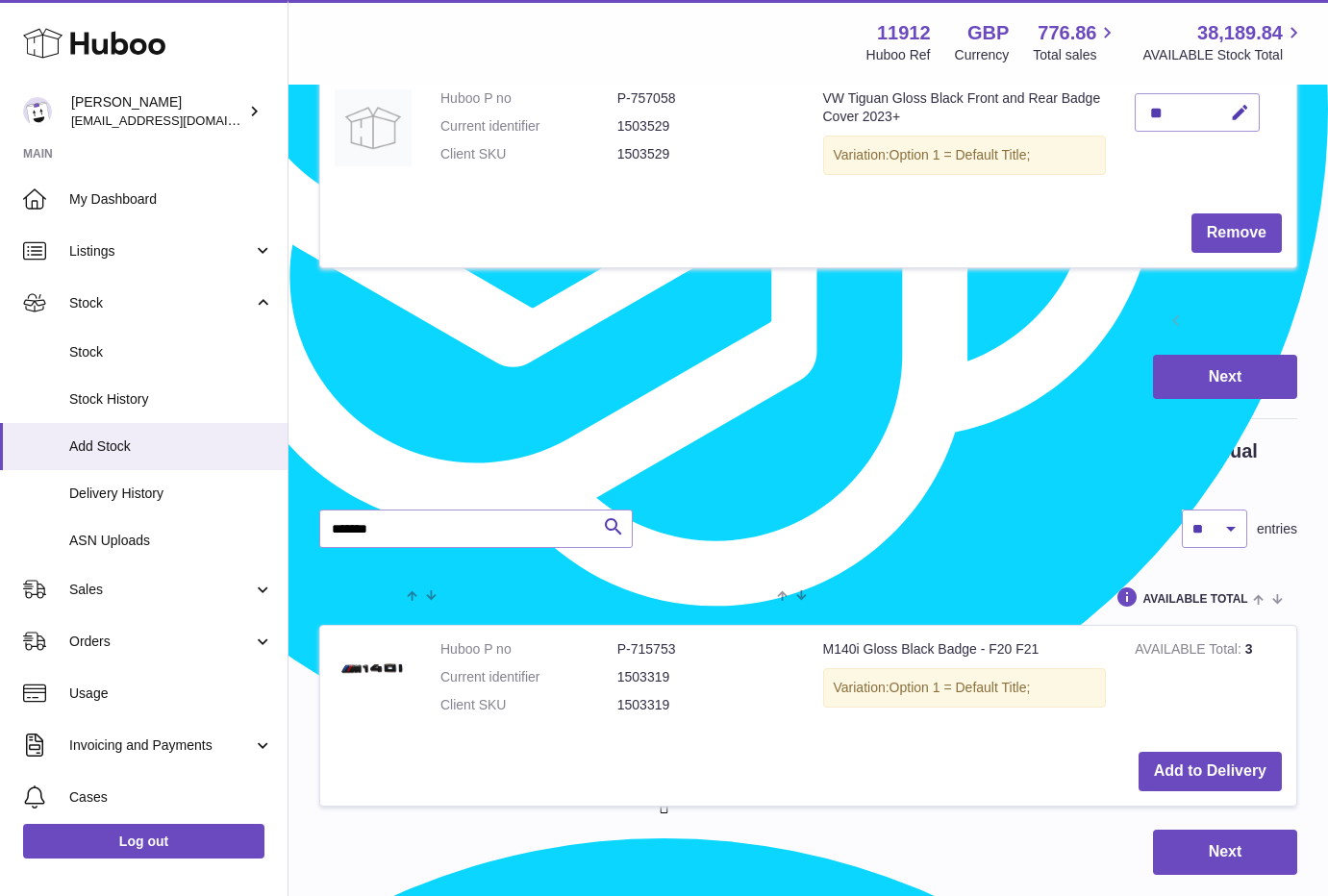
click at [1232, 318] on link "2" at bounding box center [1244, 323] width 35 height 35
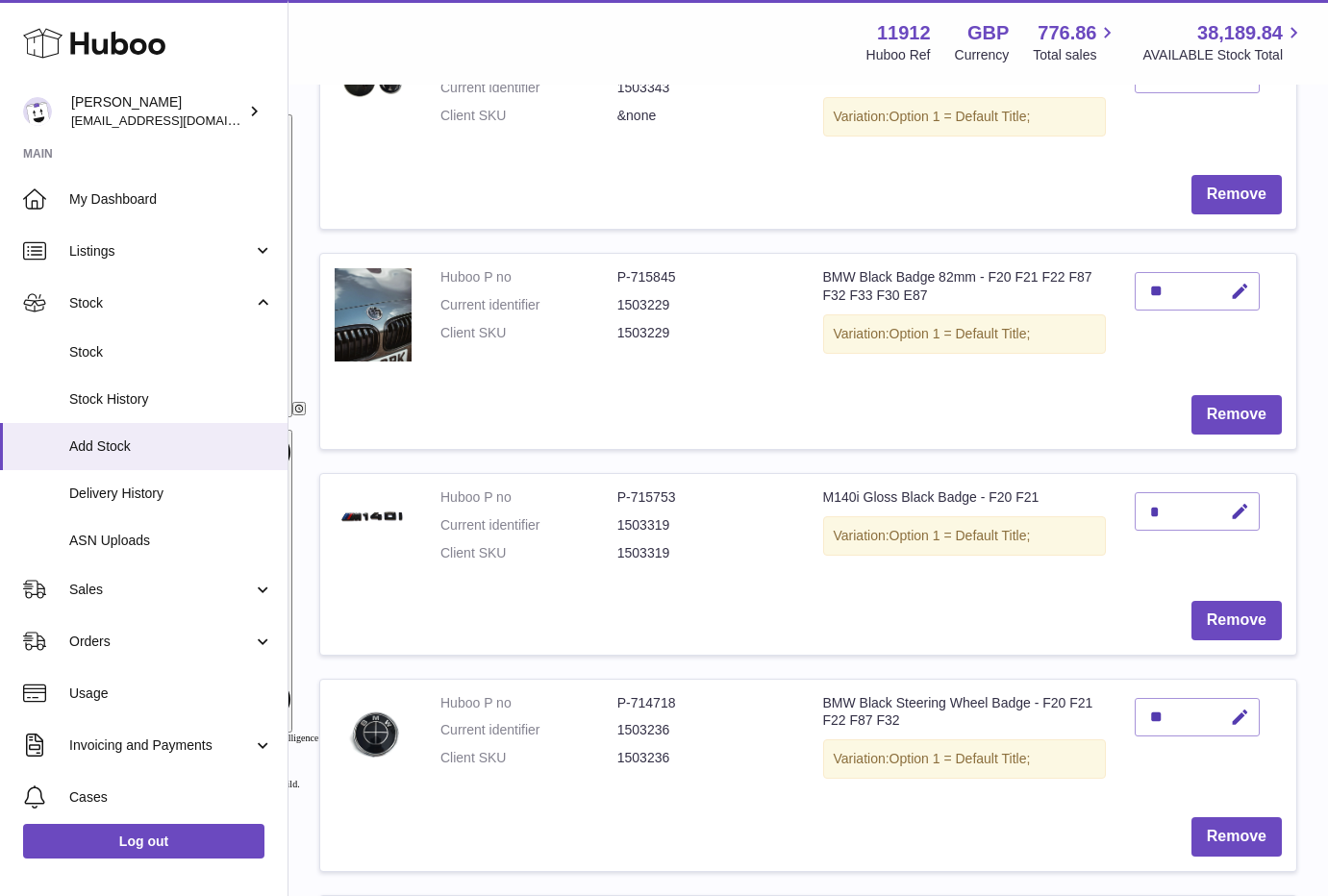
scroll to position [1047, 0]
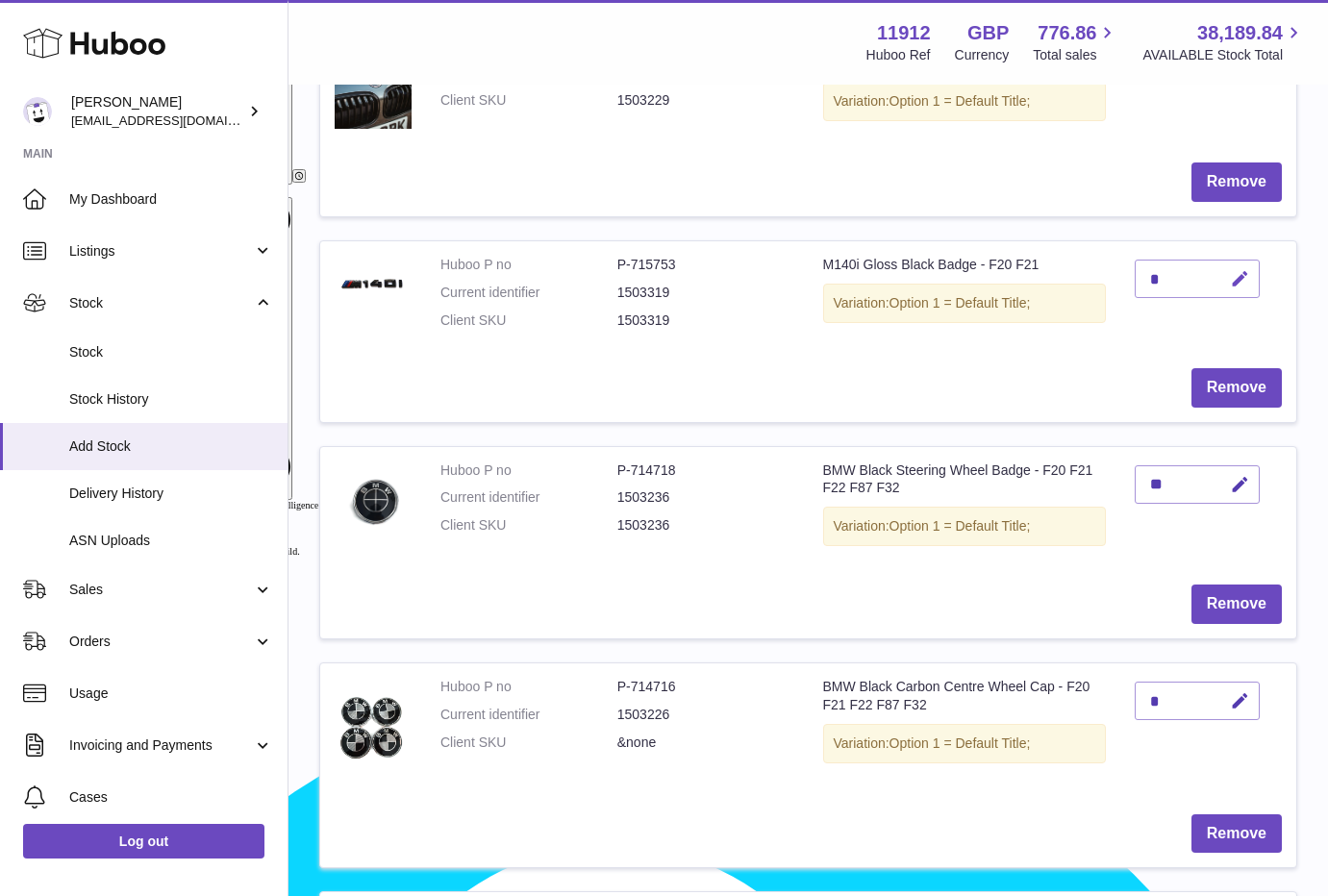
click at [1233, 274] on icon "button" at bounding box center [1239, 279] width 20 height 20
drag, startPoint x: 1160, startPoint y: 272, endPoint x: 1121, endPoint y: 272, distance: 39.0
click at [1128, 272] on td "*" at bounding box center [1207, 297] width 175 height 113
type input "*"
click at [1247, 276] on icon "submit" at bounding box center [1239, 278] width 17 height 17
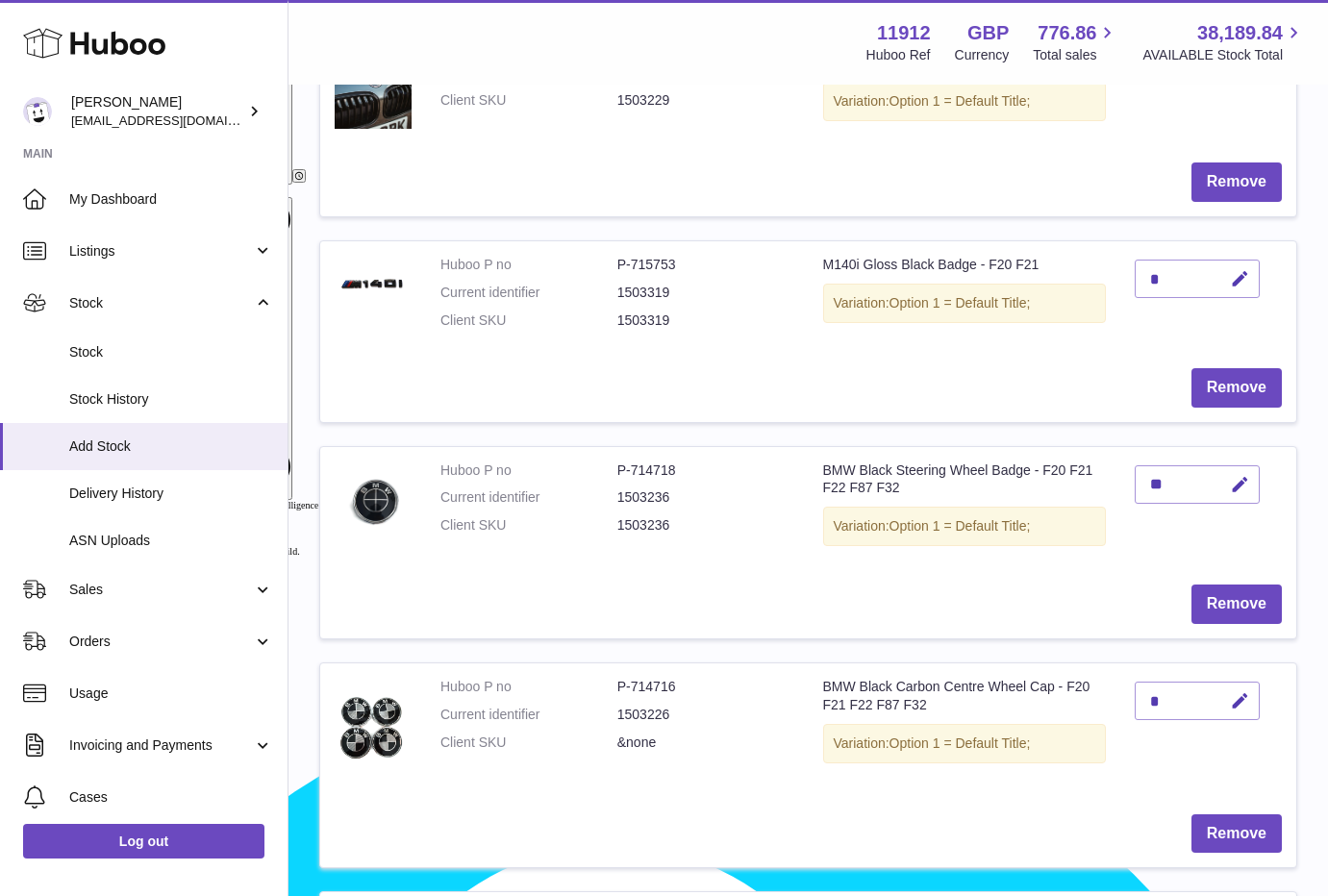
click at [818, 597] on td "Remove" at bounding box center [808, 604] width 976 height 68
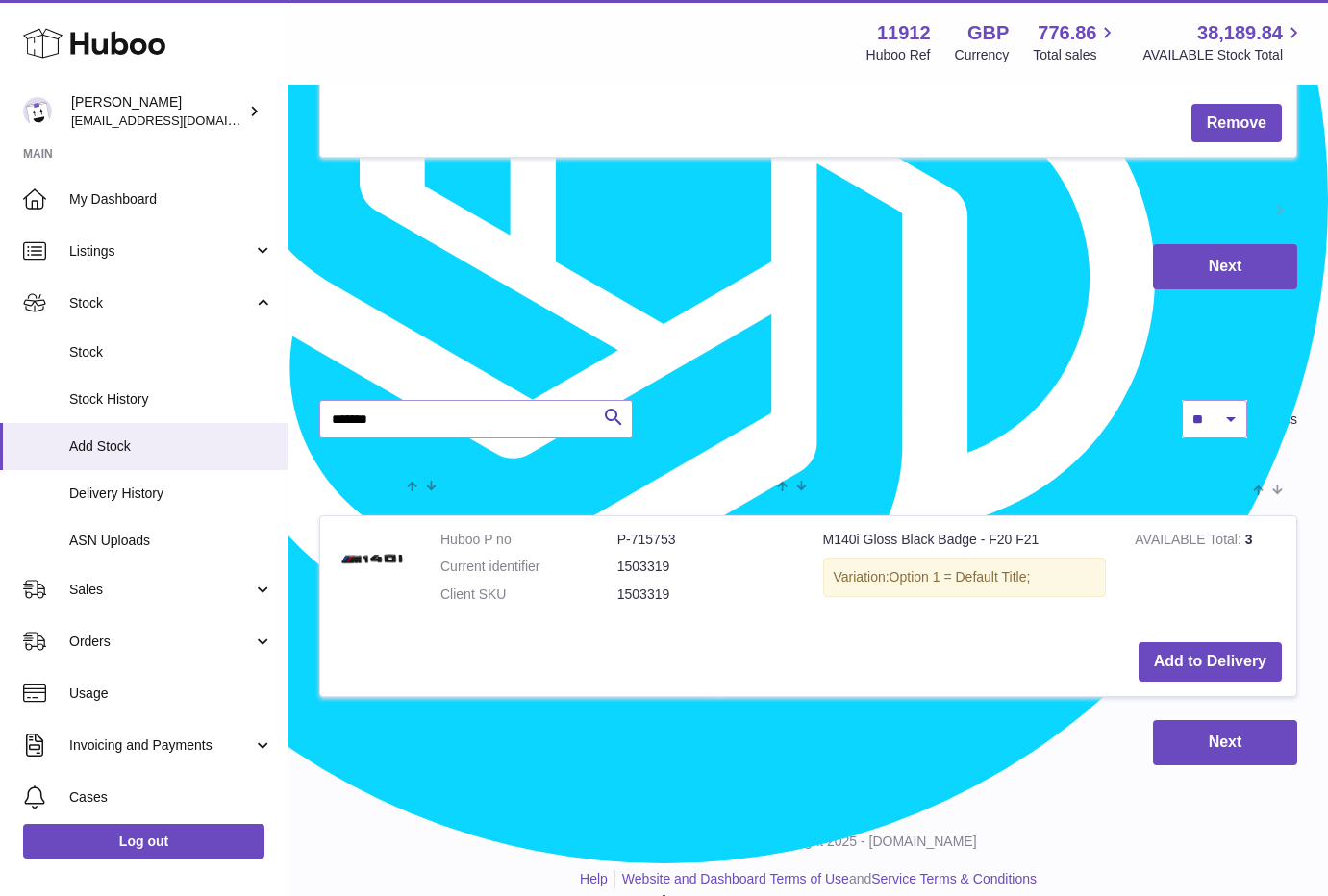
scroll to position [2213, 0]
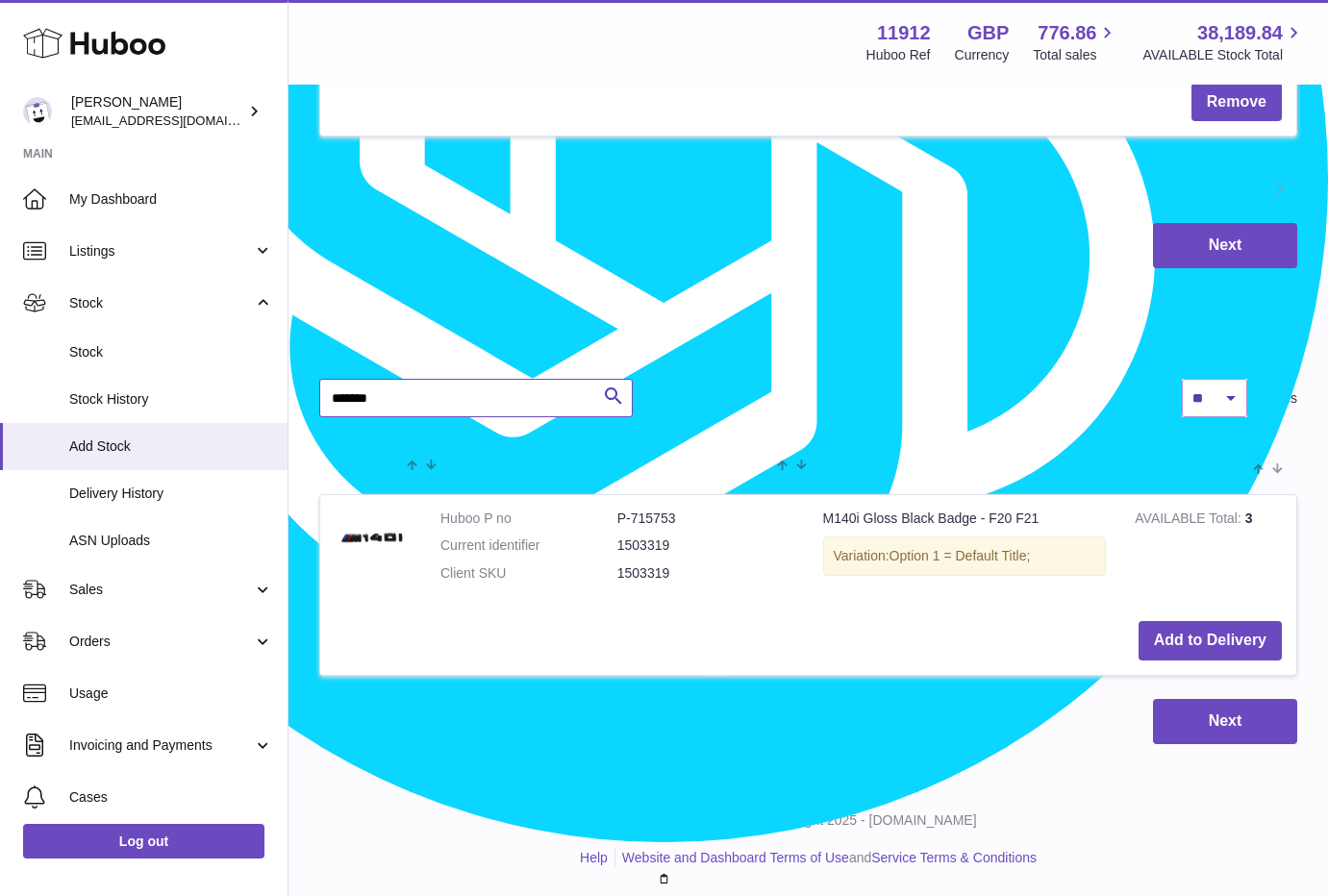
paste input "text"
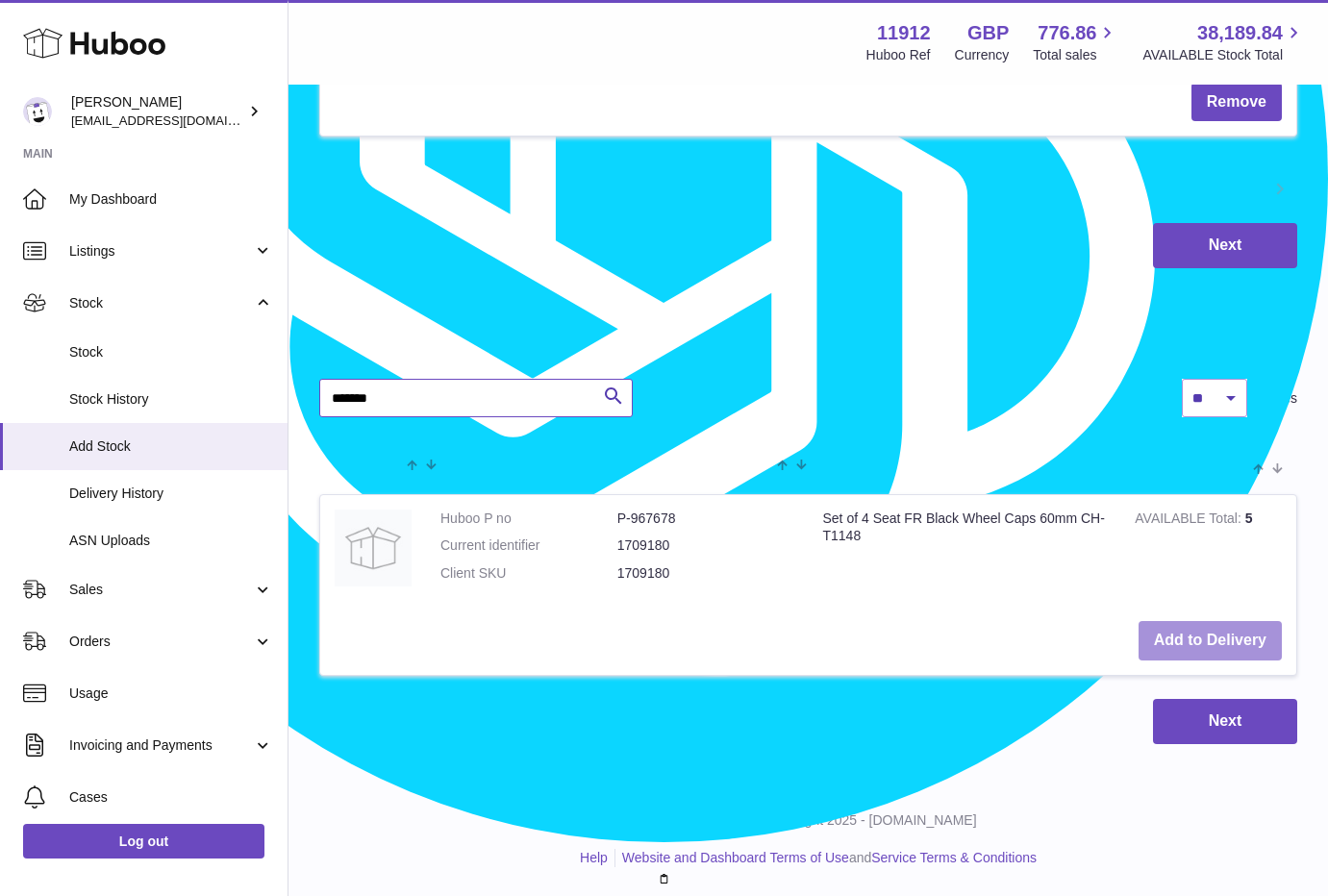
type input "*******"
click at [1230, 635] on button "Add to Delivery" at bounding box center [1210, 641] width 144 height 40
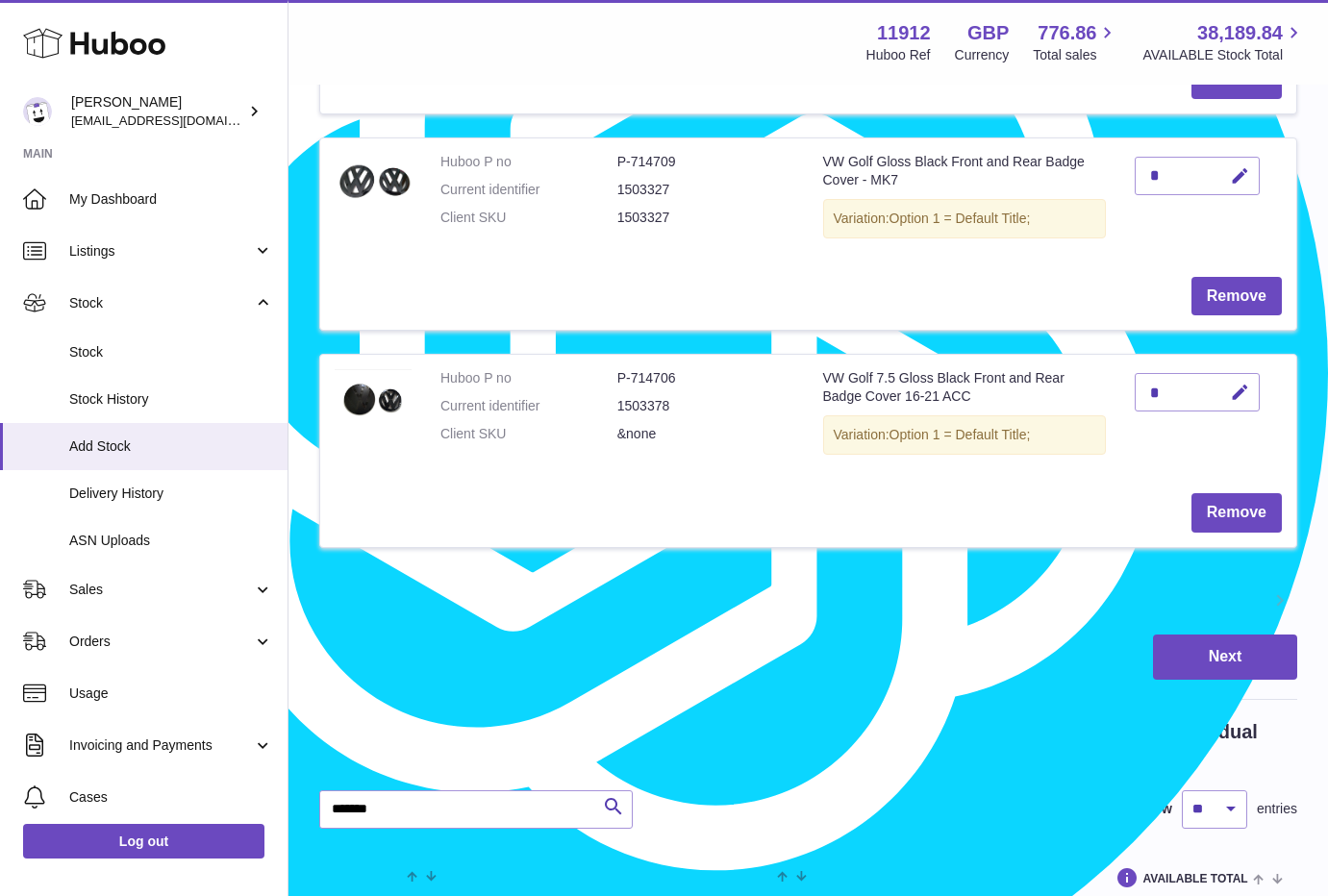
scroll to position [2308, 0]
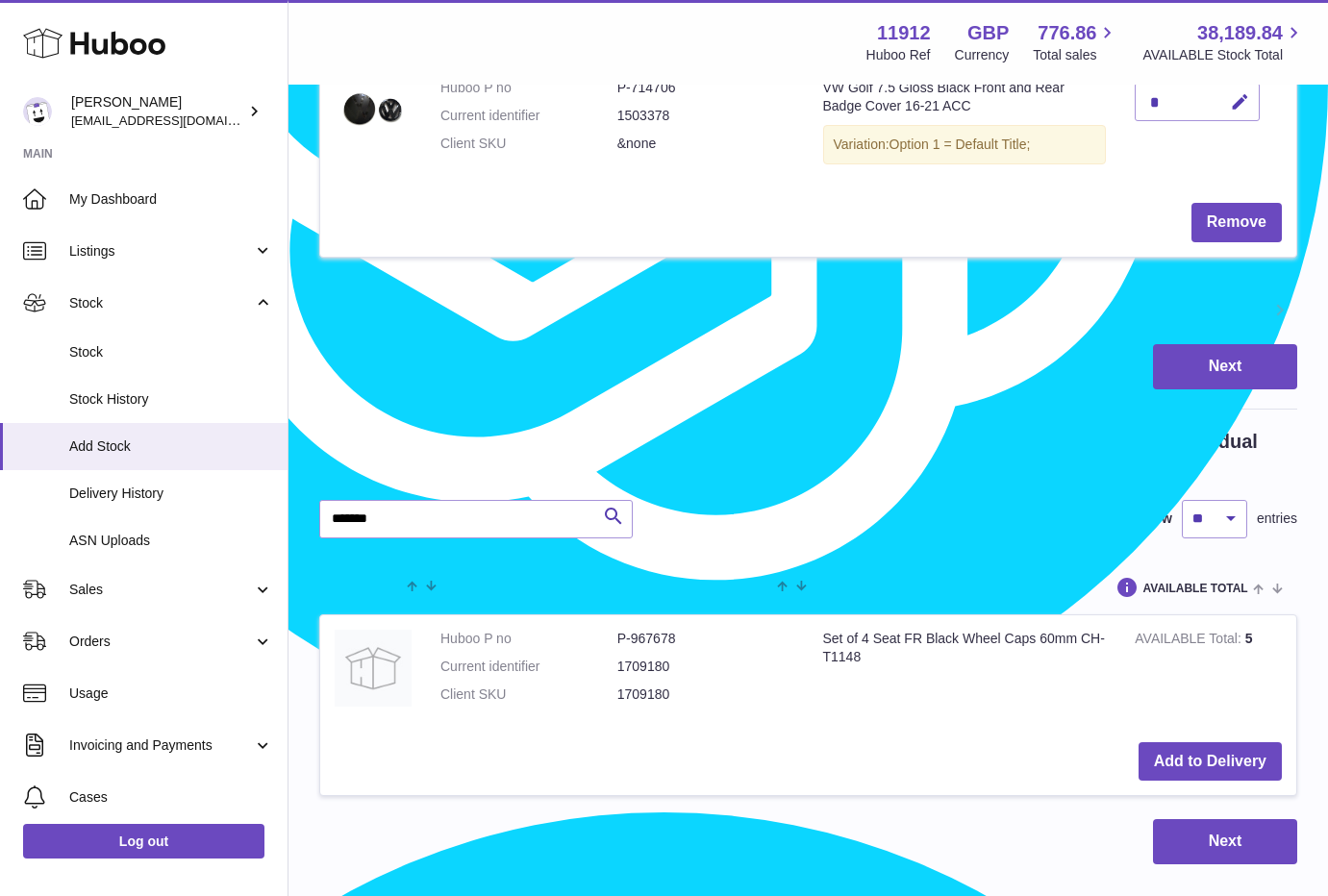
click at [1211, 310] on link "1" at bounding box center [1210, 312] width 35 height 35
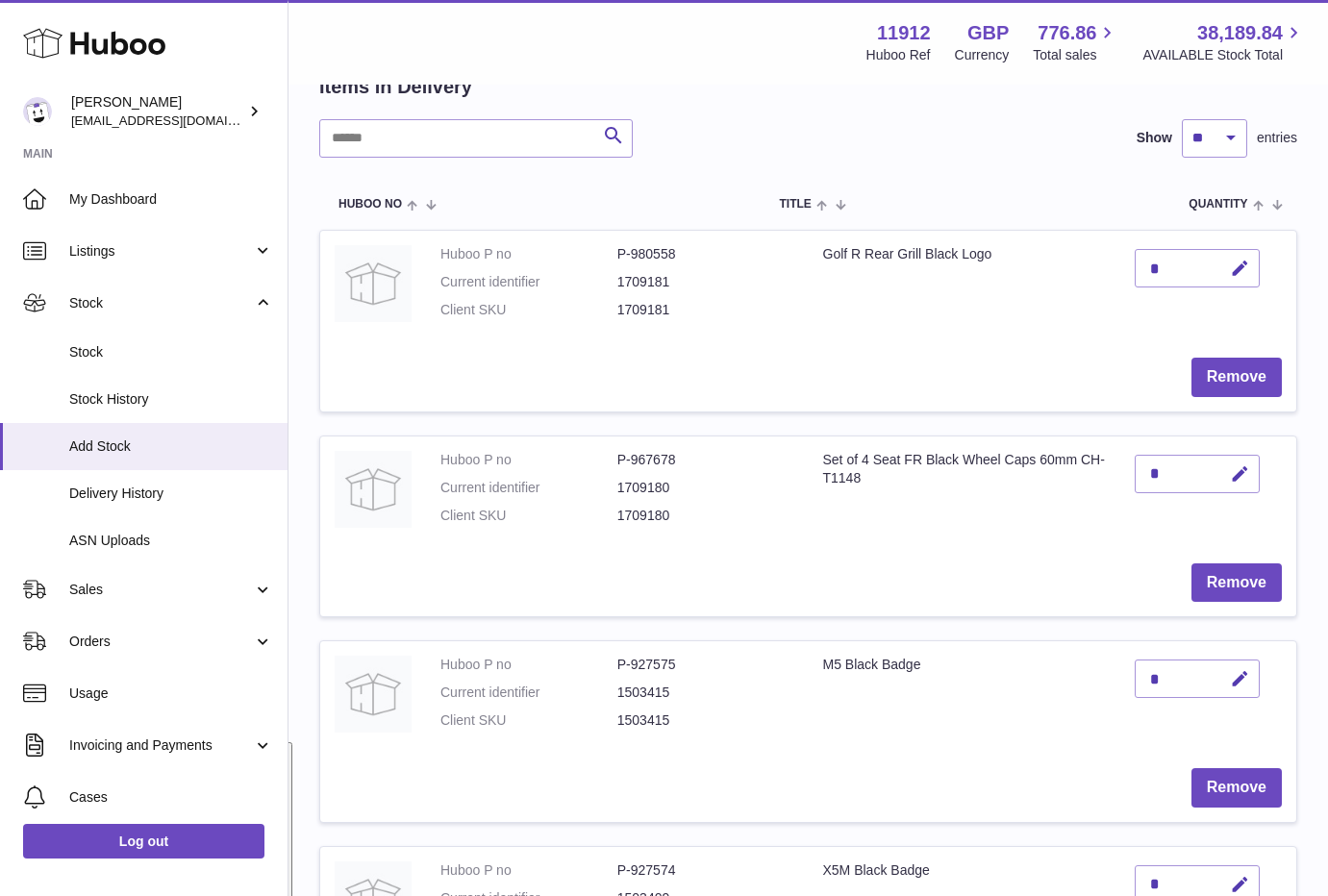
scroll to position [206, 0]
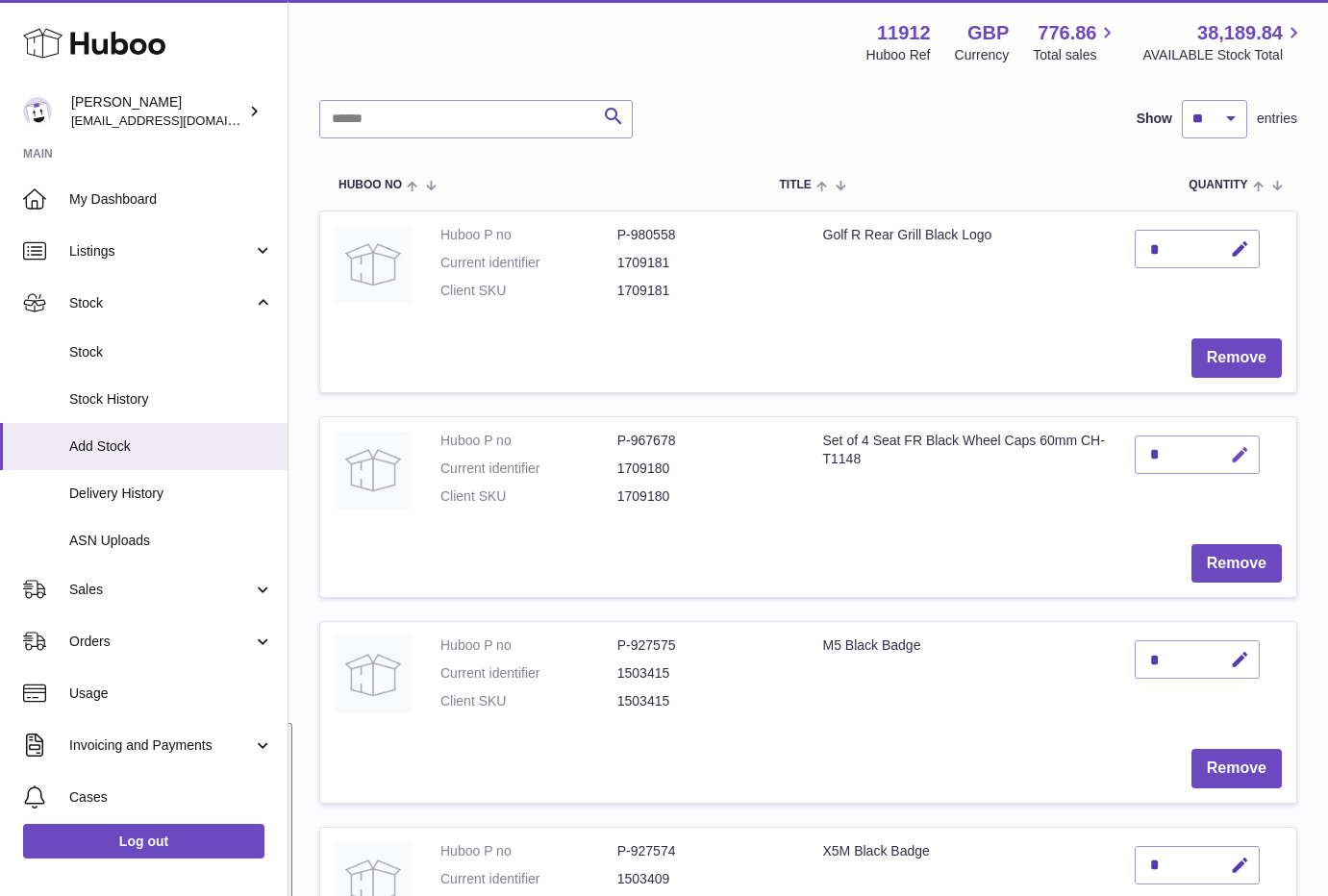
click at [1231, 451] on icon "button" at bounding box center [1239, 454] width 20 height 20
drag, startPoint x: 1166, startPoint y: 458, endPoint x: 1142, endPoint y: 462, distance: 24.3
click at [1143, 462] on input "*" at bounding box center [1196, 454] width 125 height 39
type input "*"
click at [1234, 453] on icon "submit" at bounding box center [1239, 453] width 17 height 17
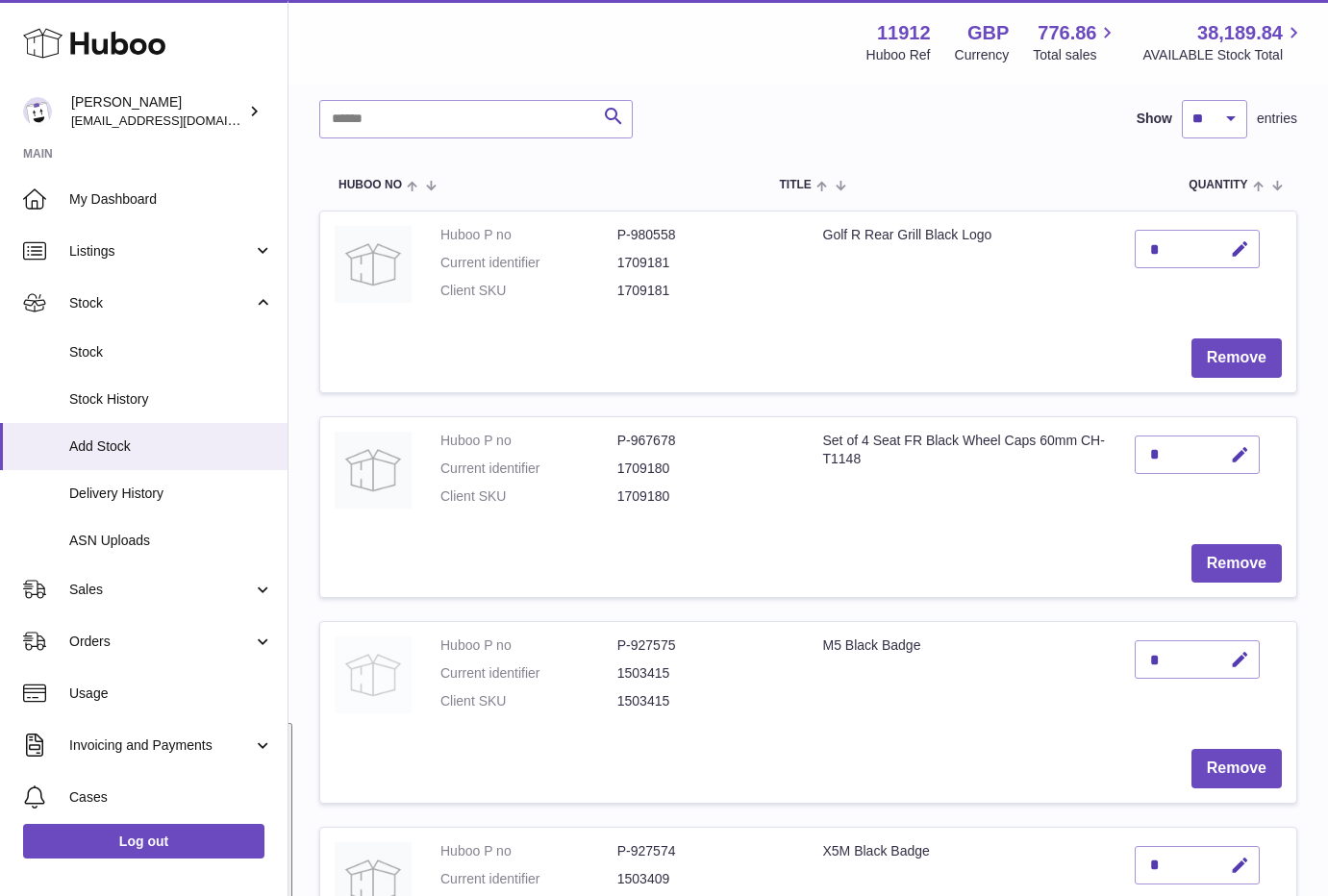
drag, startPoint x: 307, startPoint y: 679, endPoint x: 359, endPoint y: 686, distance: 52.5
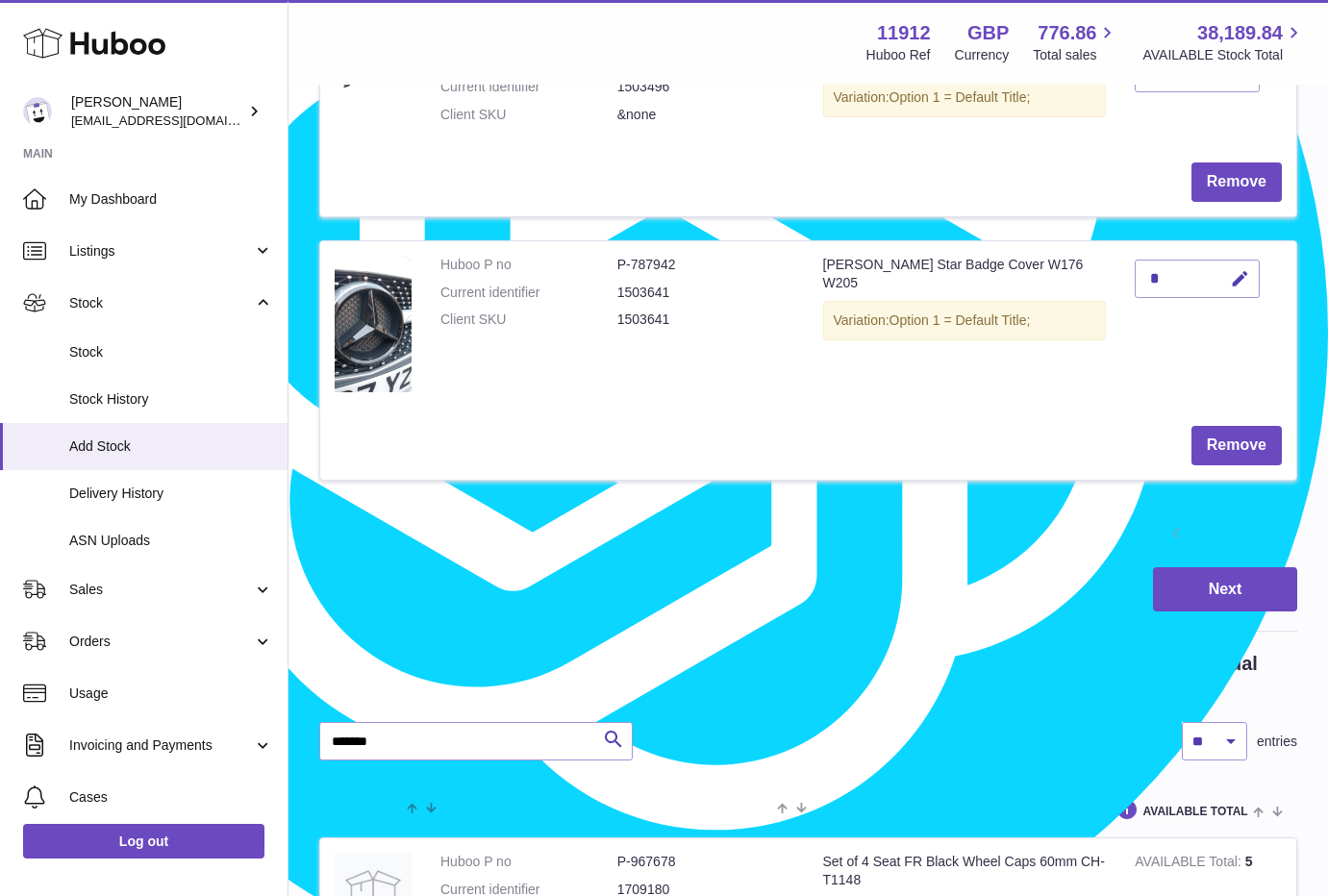
scroll to position [2248, 0]
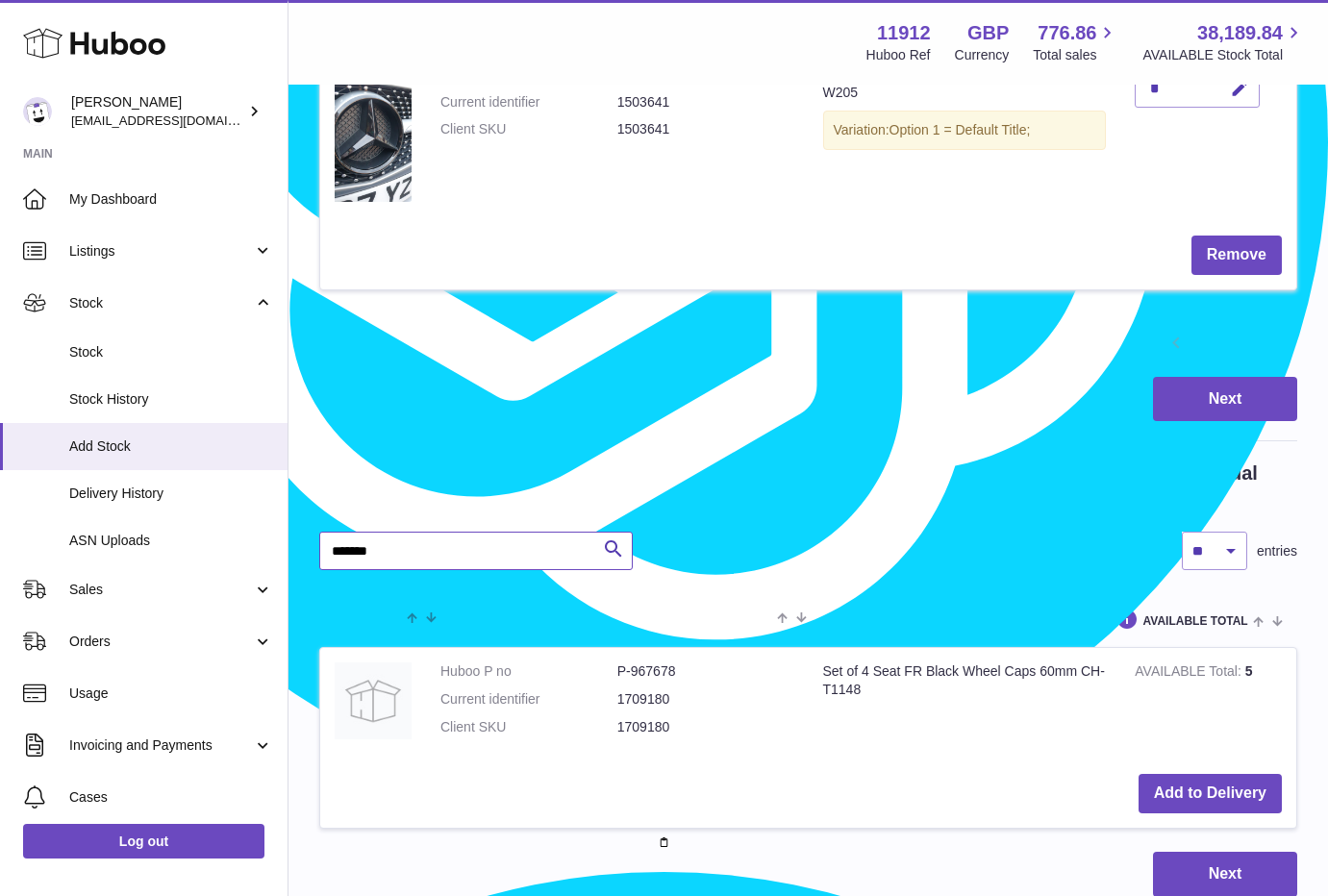
drag, startPoint x: 405, startPoint y: 521, endPoint x: 364, endPoint y: 530, distance: 42.0
click at [401, 531] on input "*******" at bounding box center [476, 550] width 313 height 39
drag, startPoint x: 364, startPoint y: 530, endPoint x: 259, endPoint y: 533, distance: 105.0
paste input "text"
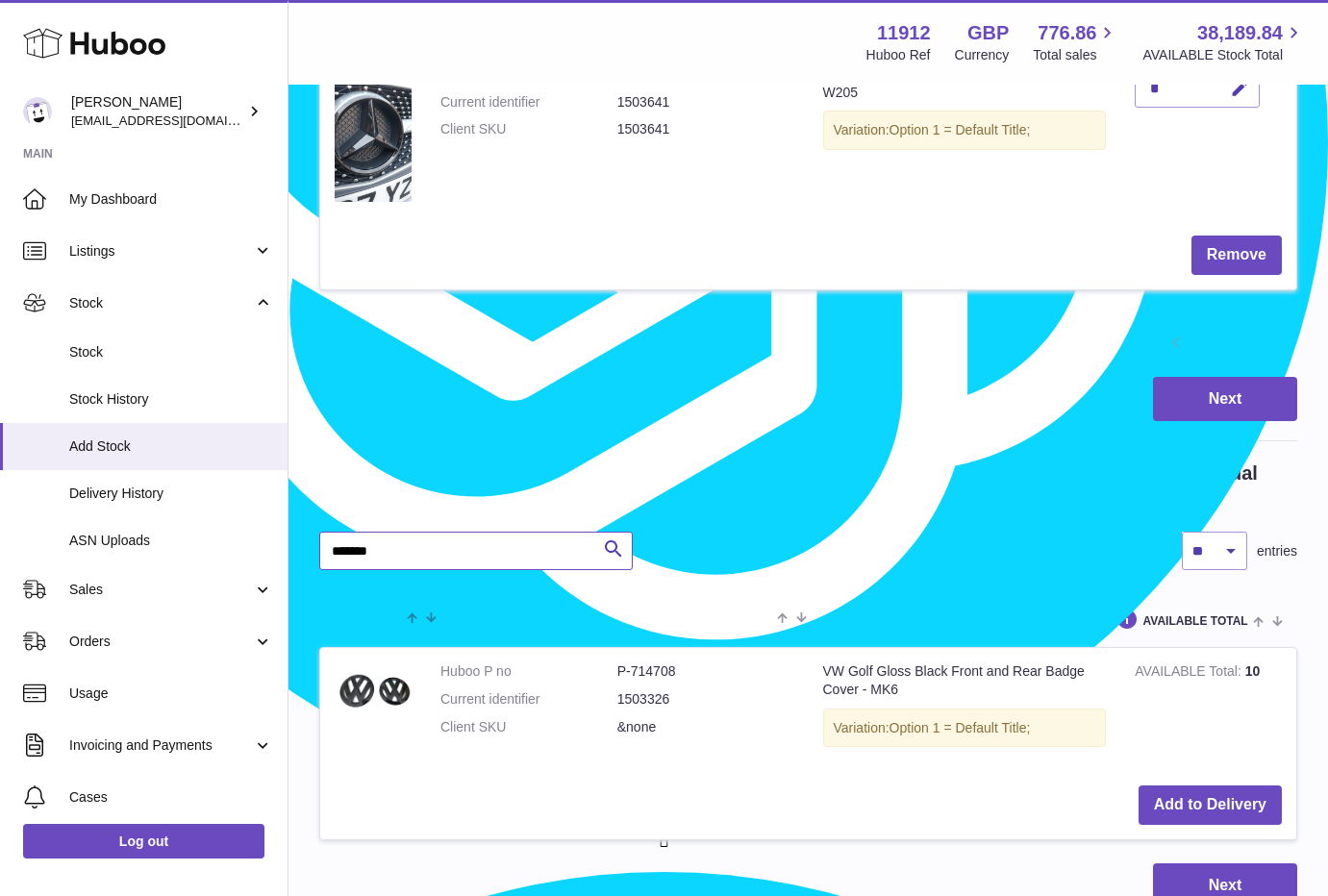
type input "*******"
click at [1205, 771] on td "Add to Delivery" at bounding box center [808, 804] width 976 height 68
click at [1211, 785] on button "Add to Delivery" at bounding box center [1210, 805] width 144 height 40
drag, startPoint x: 1312, startPoint y: 623, endPoint x: 1296, endPoint y: 623, distance: 16.0
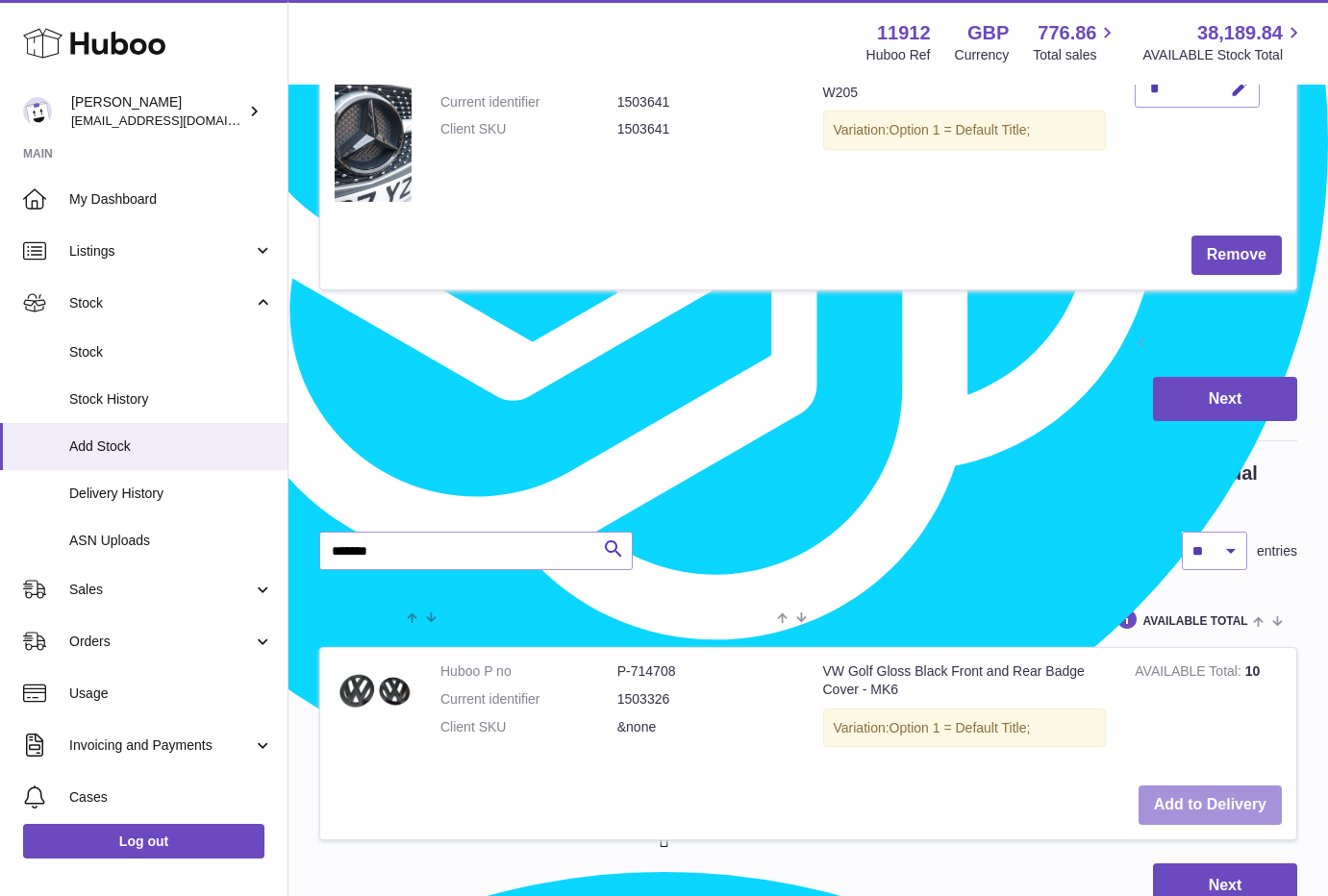
click at [1188, 785] on button "Add to Delivery" at bounding box center [1210, 805] width 144 height 40
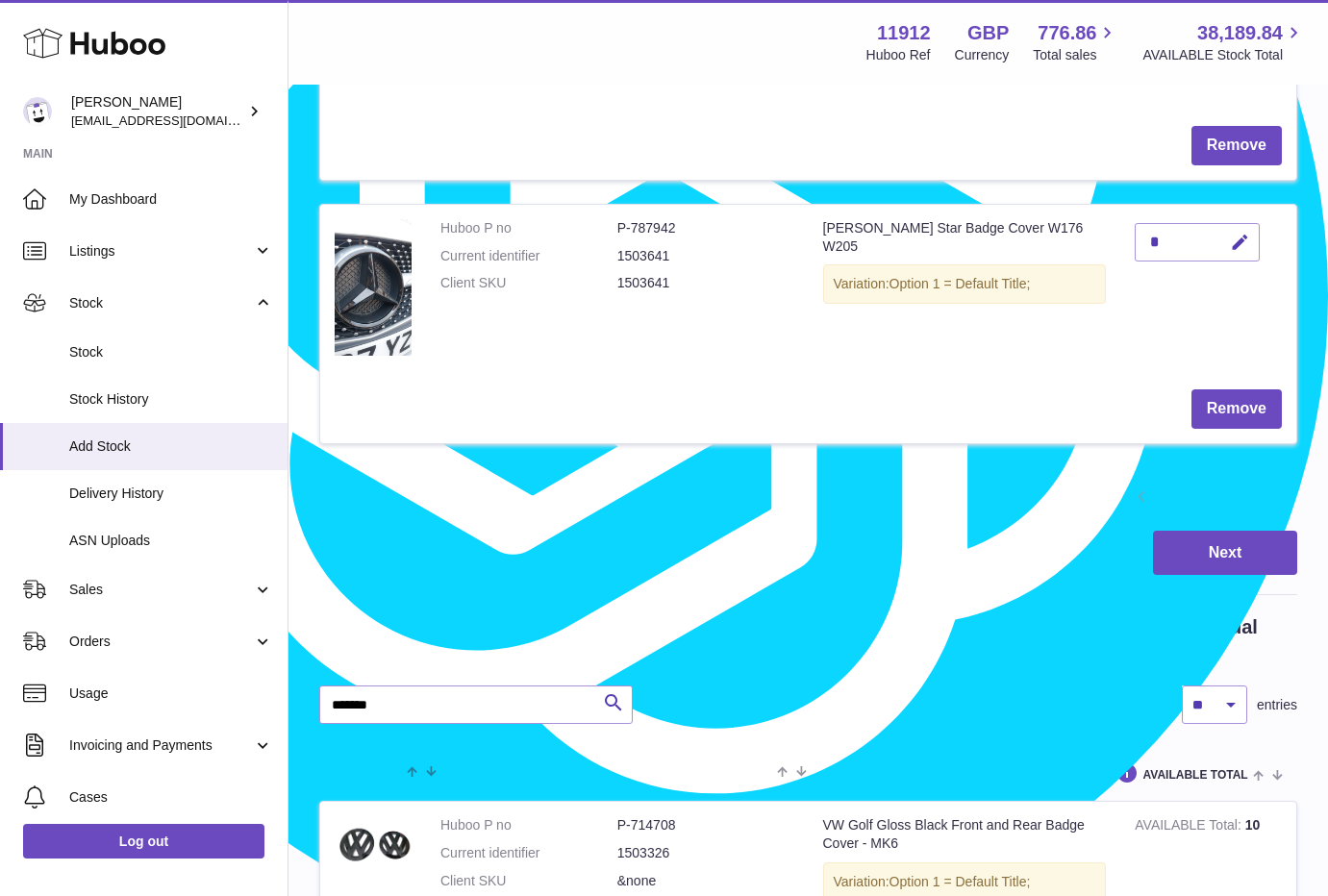
scroll to position [2163, 0]
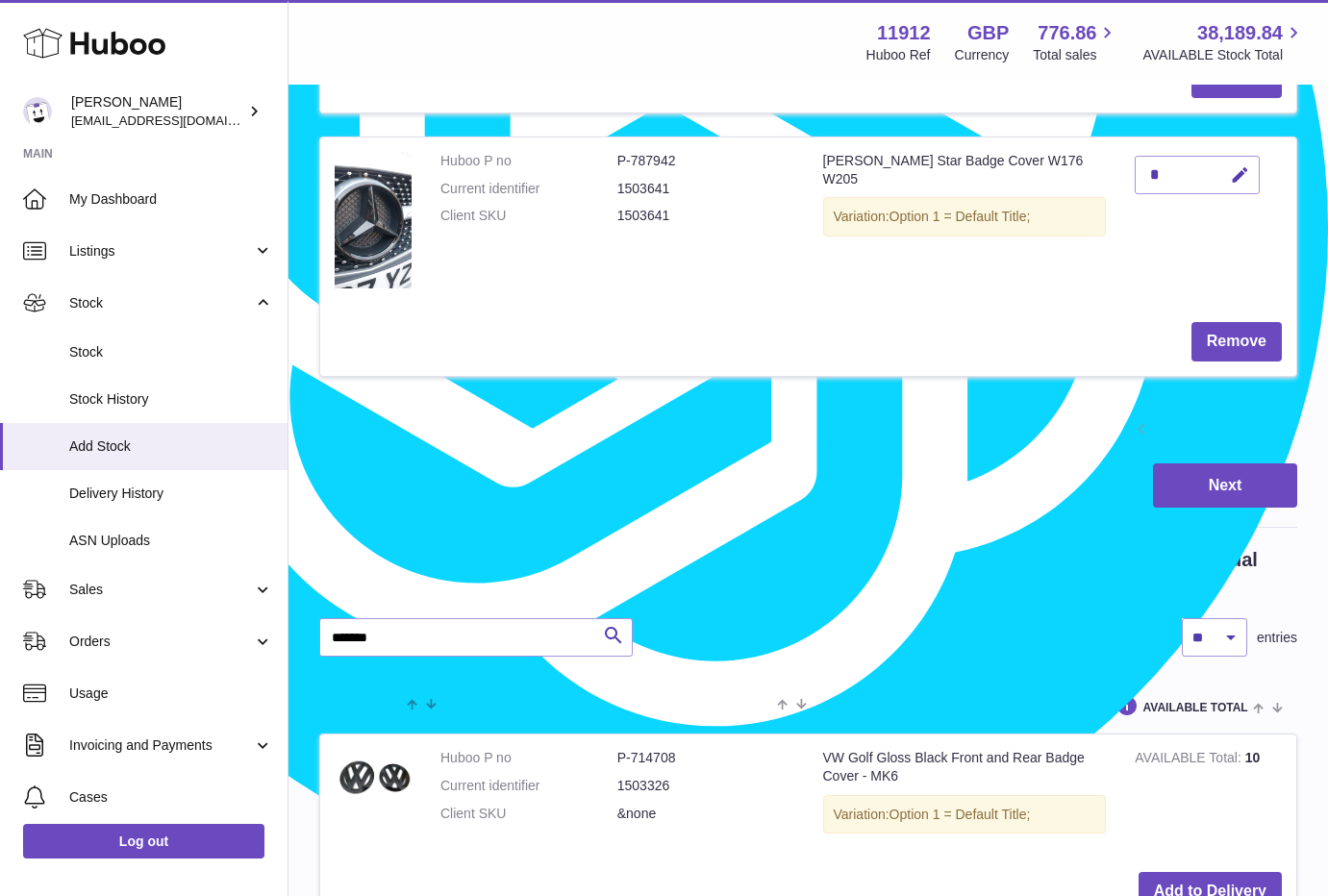
click at [1241, 424] on link "3" at bounding box center [1244, 432] width 35 height 35
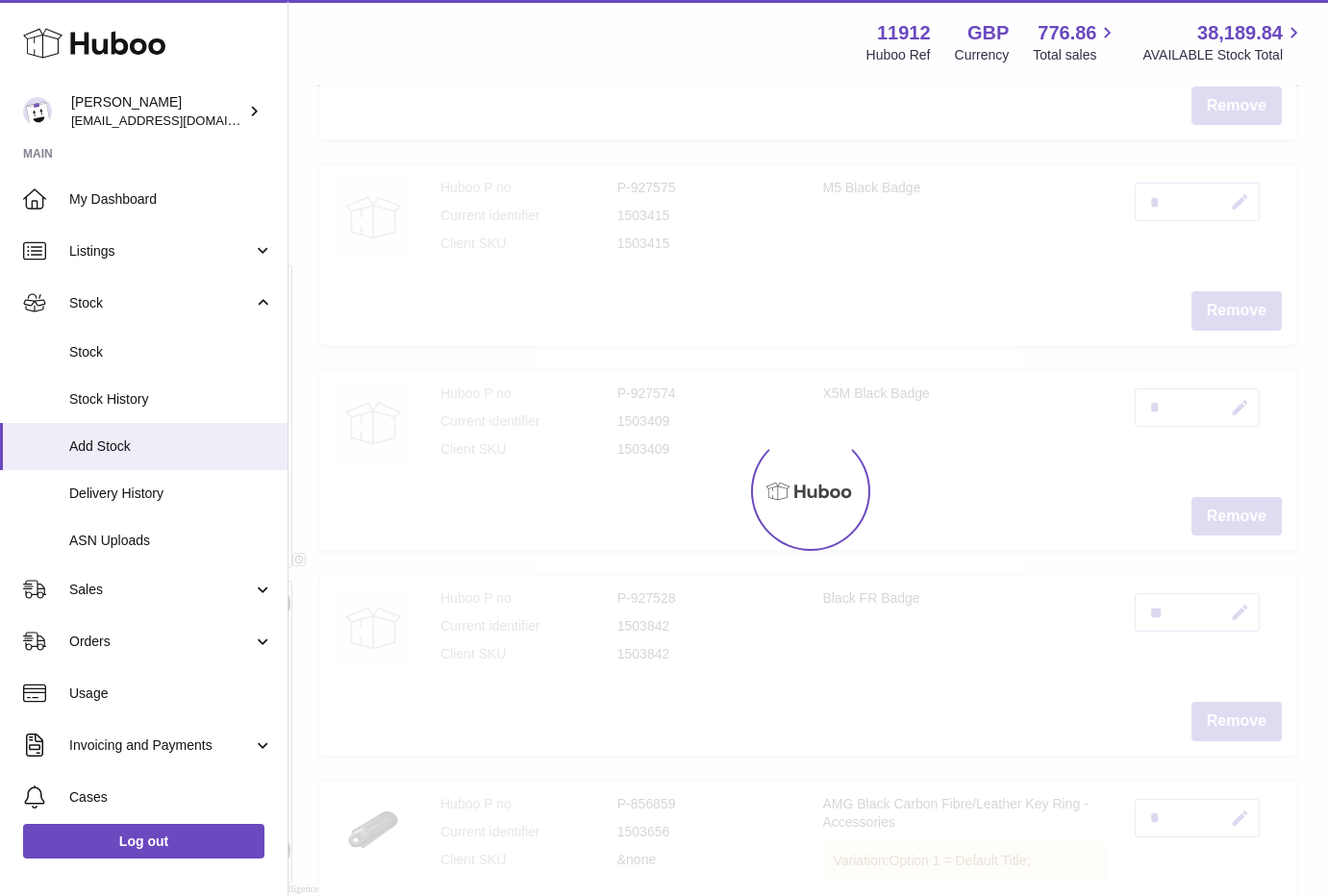
scroll to position [87, 0]
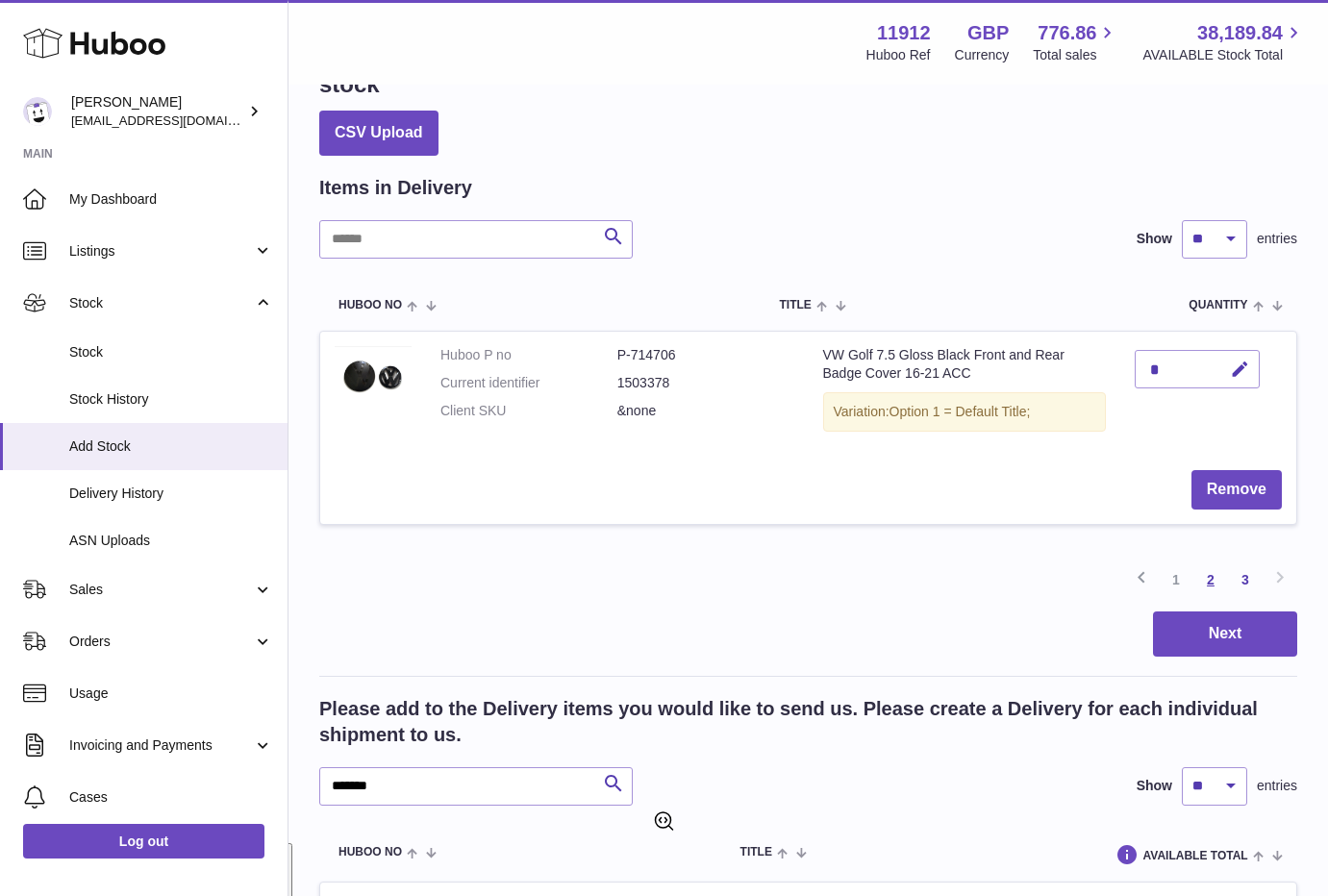
click at [1206, 579] on link "2" at bounding box center [1210, 579] width 35 height 35
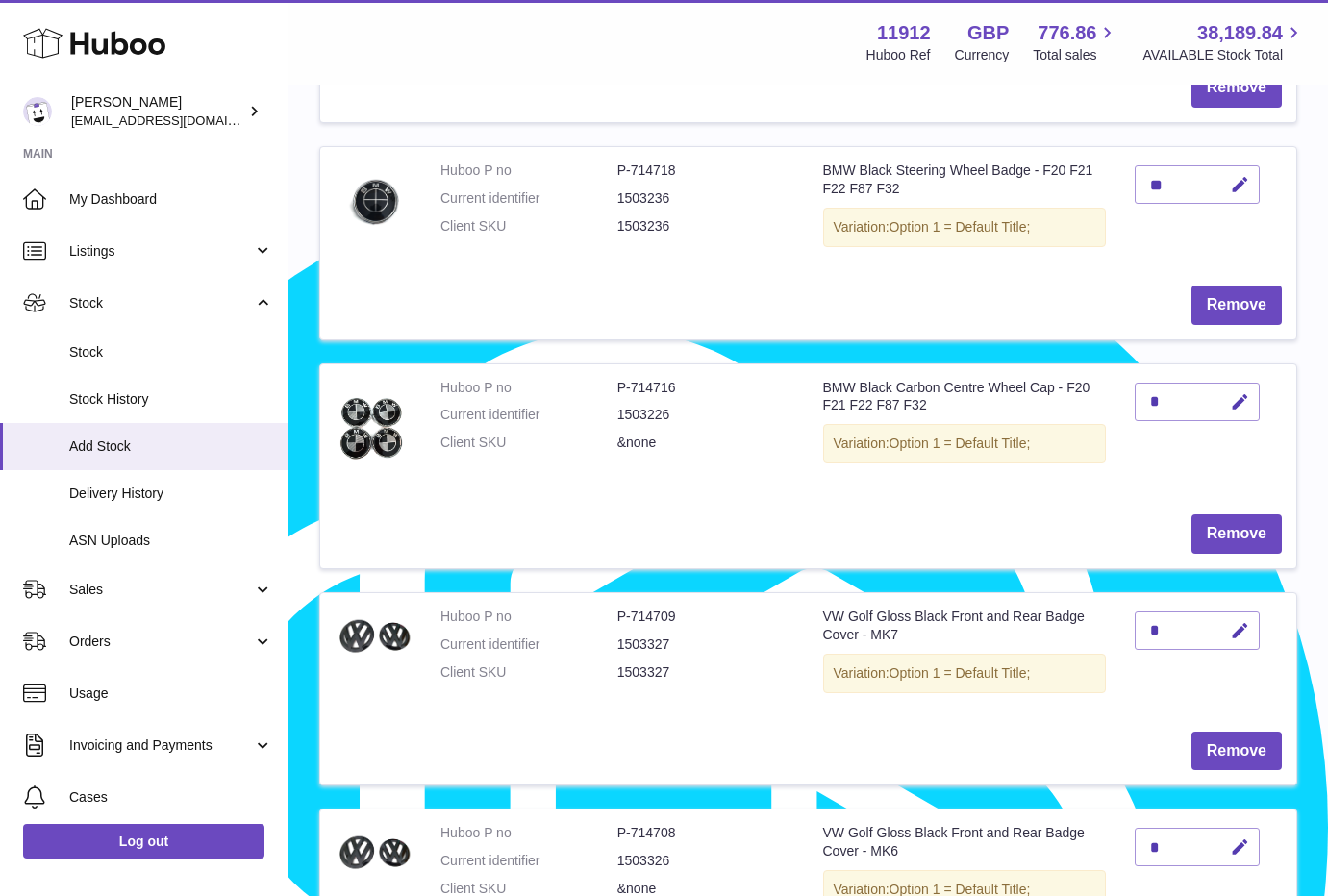
scroll to position [1889, 0]
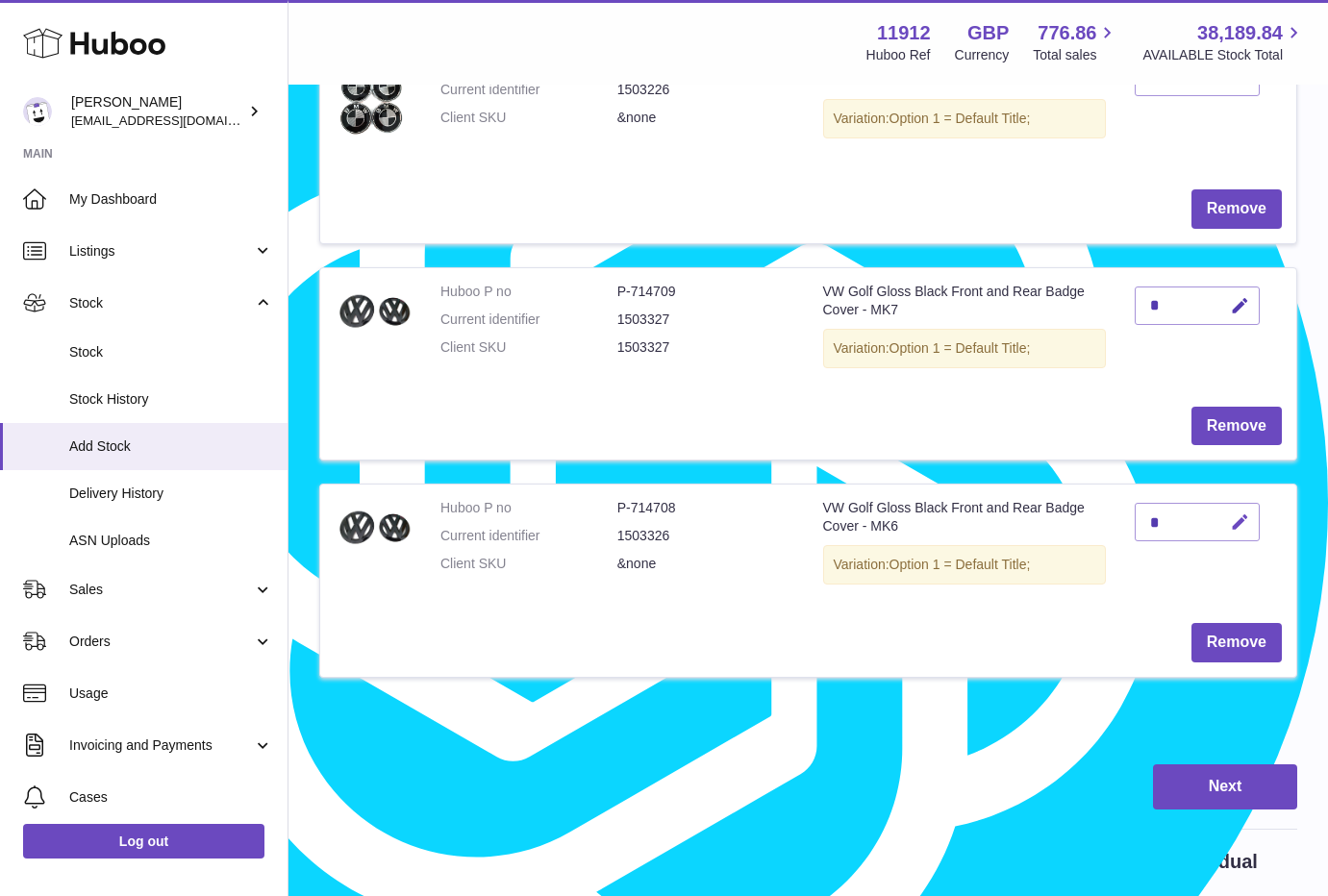
click at [1237, 523] on icon "button" at bounding box center [1239, 522] width 20 height 20
drag, startPoint x: 1162, startPoint y: 521, endPoint x: 1118, endPoint y: 517, distance: 44.2
click at [1118, 517] on tr "Huboo P no P-714708 Current identifier 1503326 Client SKU &none VW Golf Gloss B…" at bounding box center [808, 580] width 978 height 193
type input "*"
click at [1245, 521] on icon "submit" at bounding box center [1239, 521] width 17 height 17
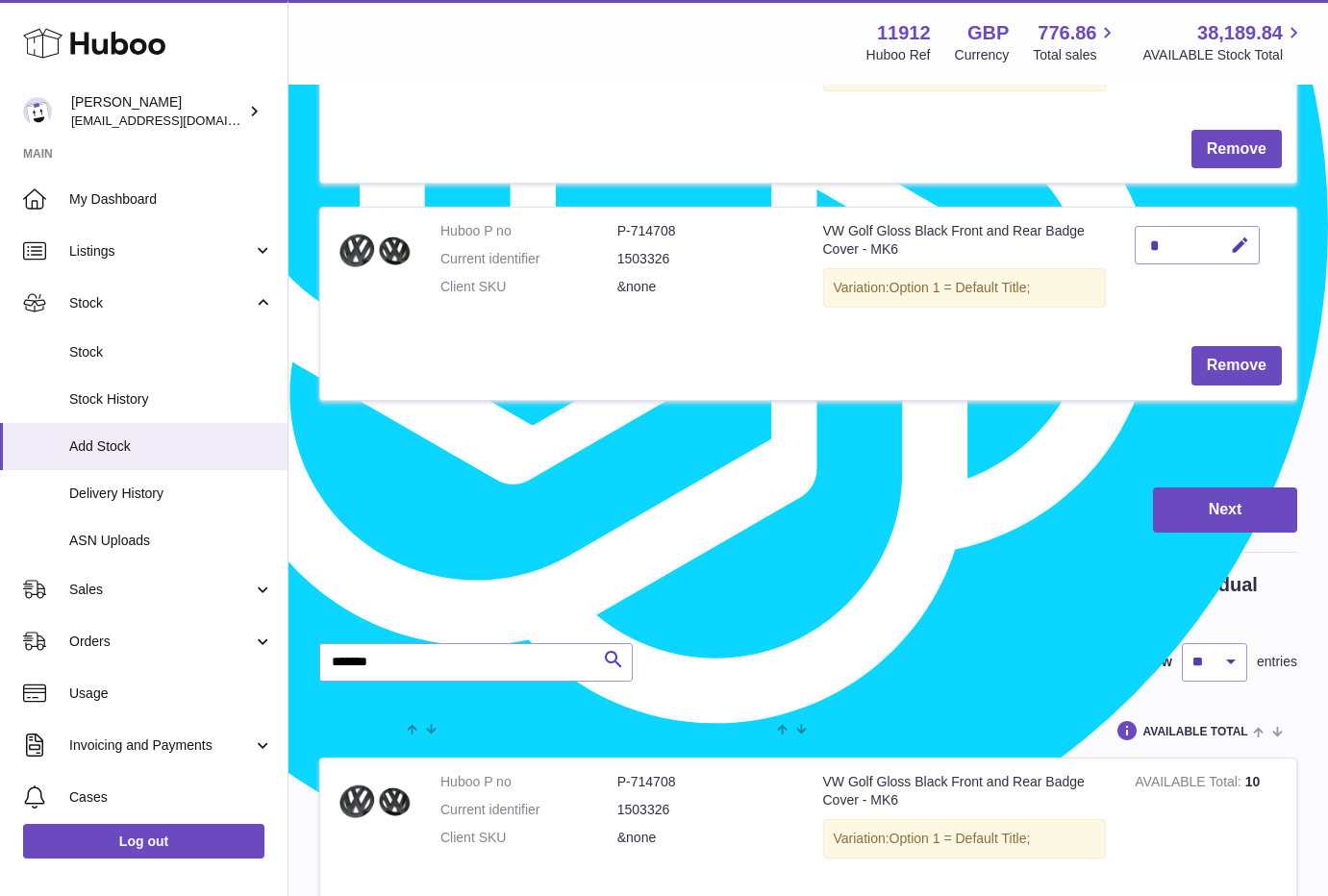
scroll to position [2369, 0]
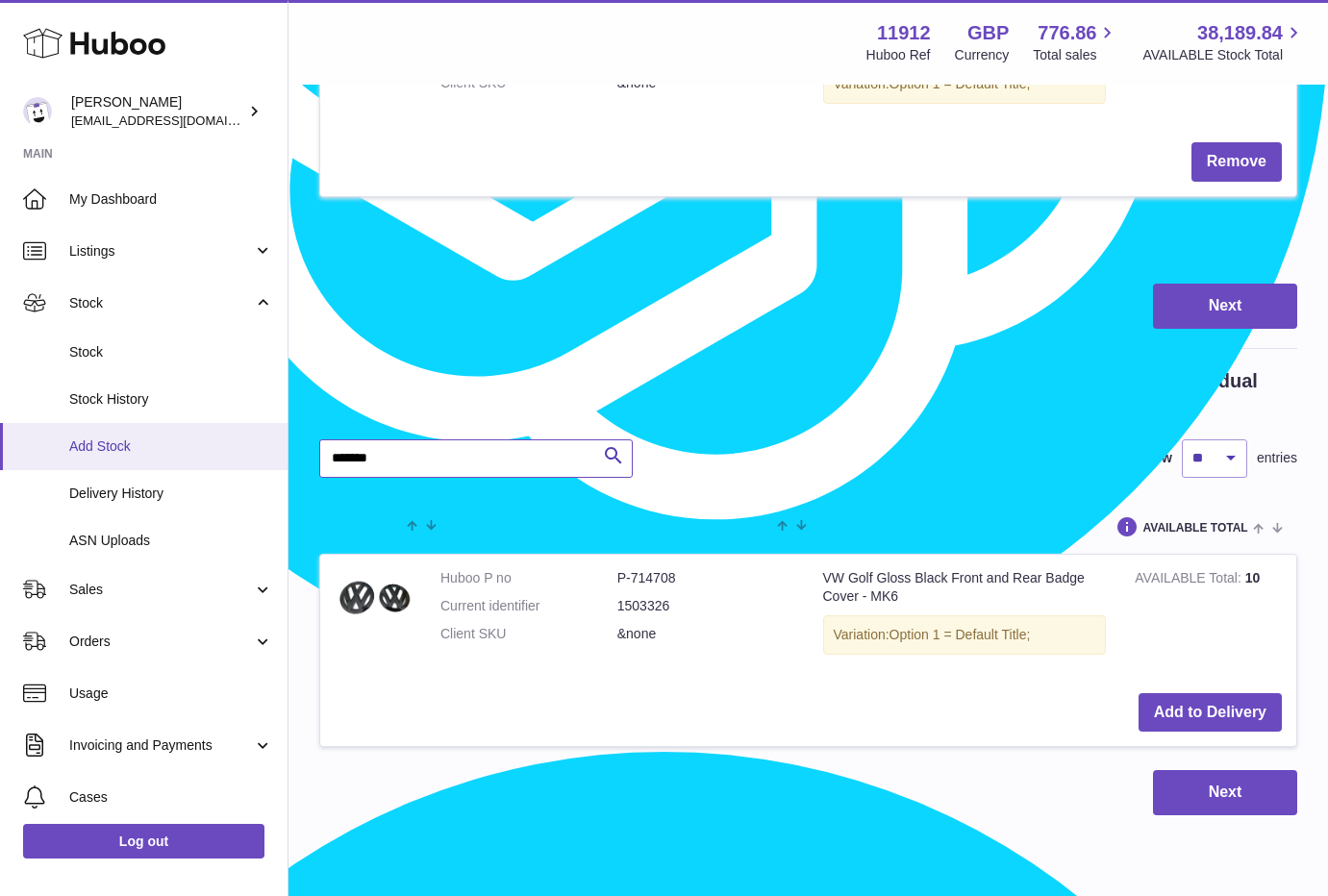
drag, startPoint x: 441, startPoint y: 458, endPoint x: 163, endPoint y: 449, distance: 278.1
paste input "text"
type input "*******"
click at [1226, 710] on button "Add to Delivery" at bounding box center [1210, 713] width 144 height 40
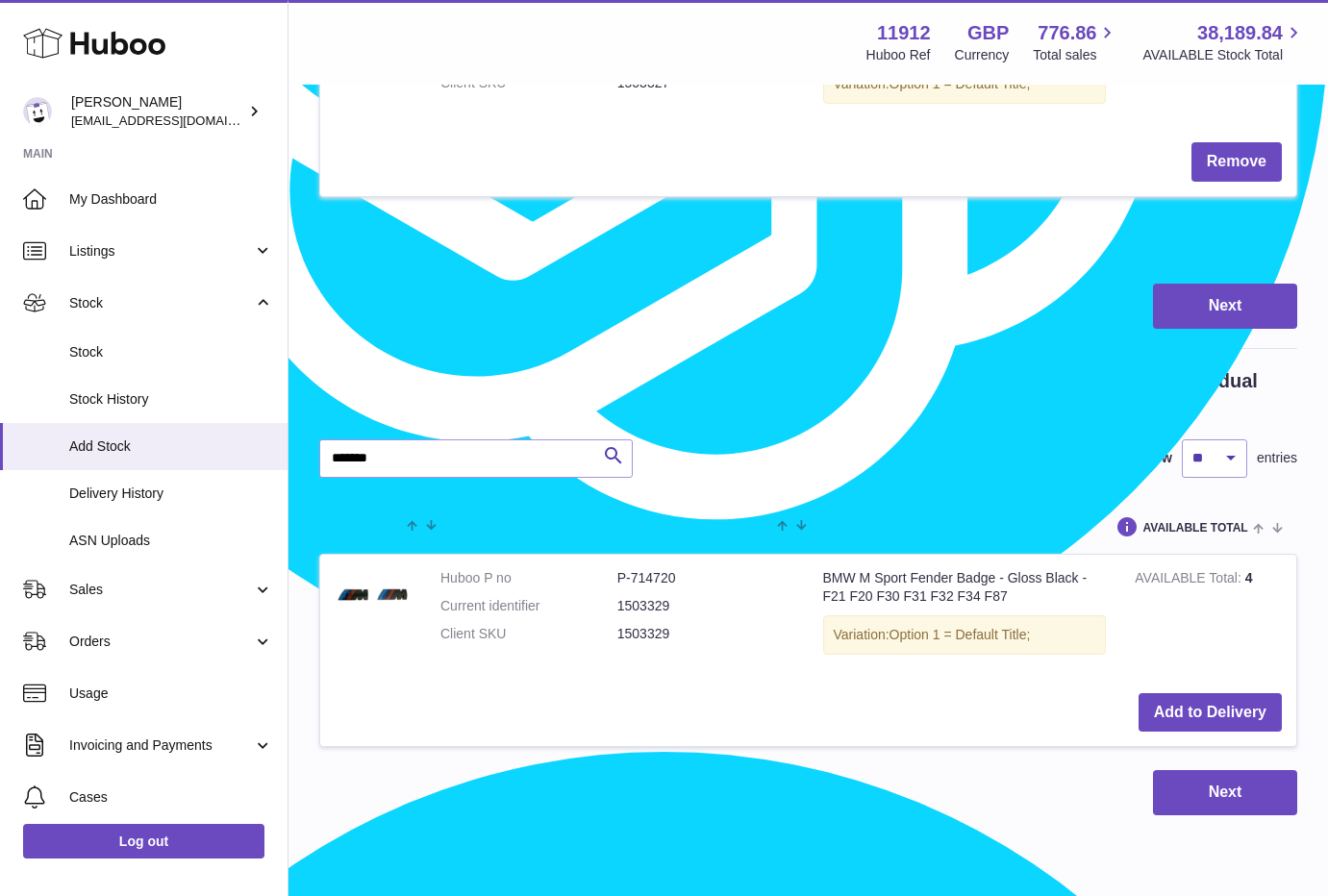
click at [850, 804] on div "Next" at bounding box center [808, 791] width 978 height 45
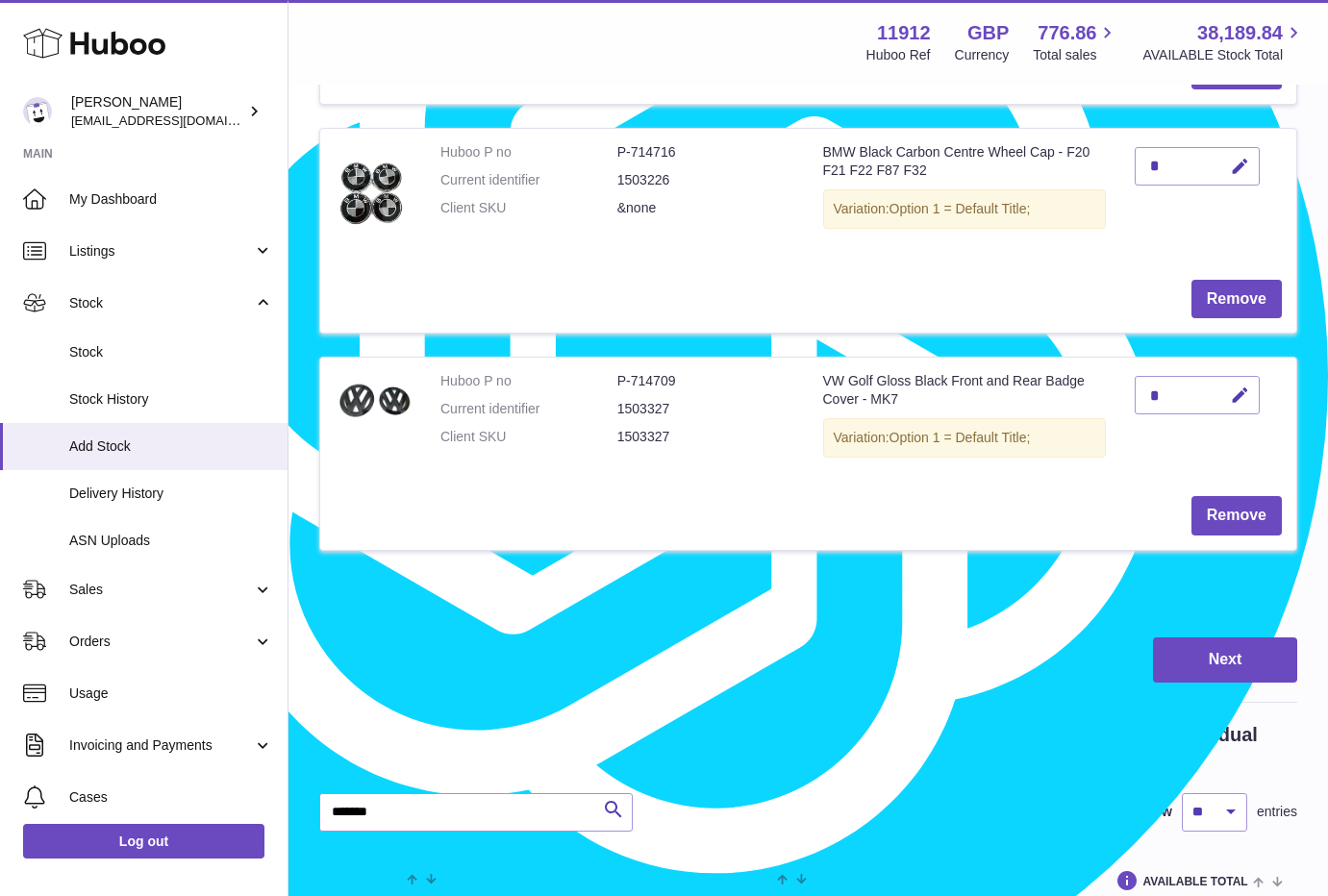
scroll to position [1889, 0]
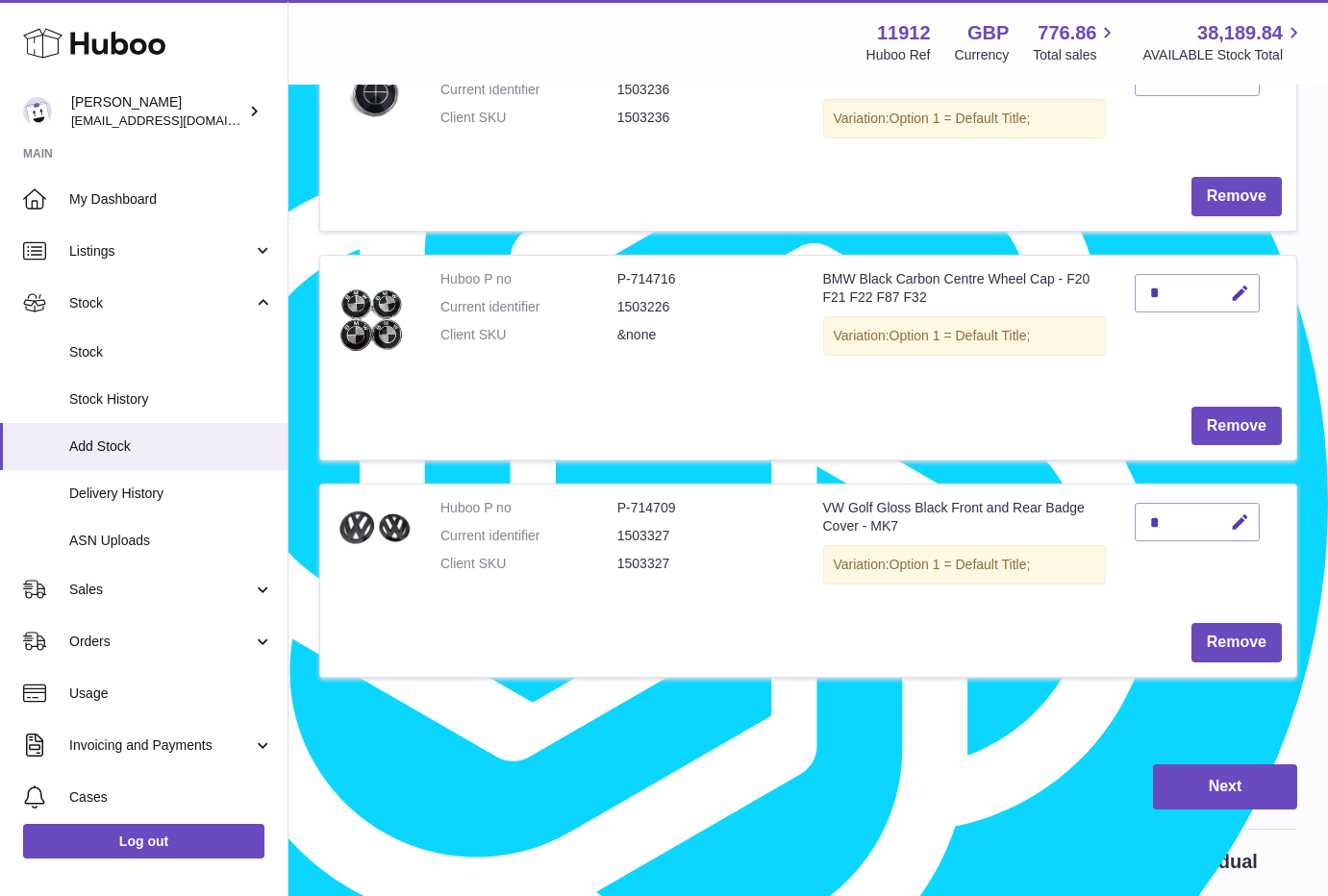
click at [1249, 745] on link "3" at bounding box center [1244, 732] width 35 height 35
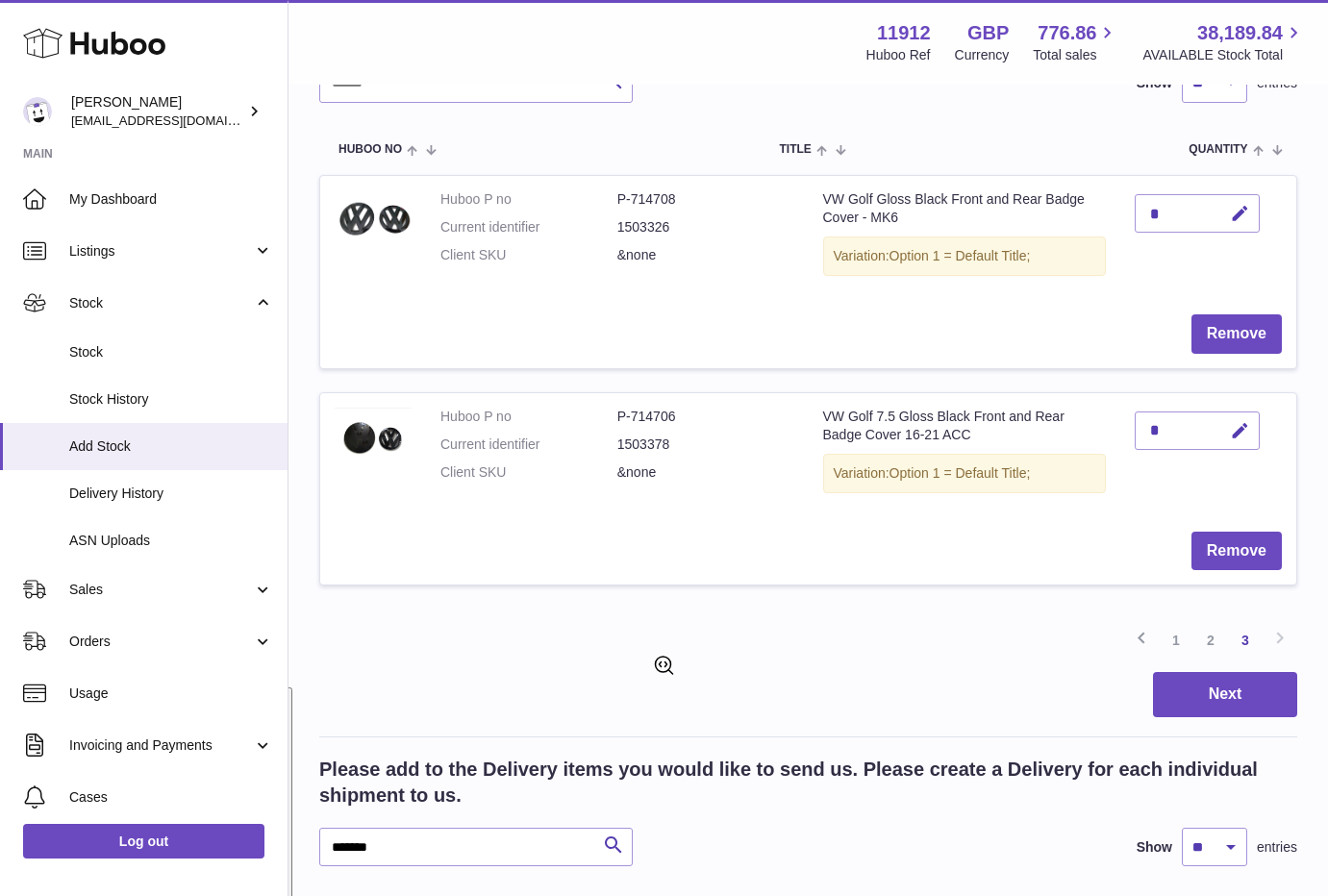
scroll to position [567, 0]
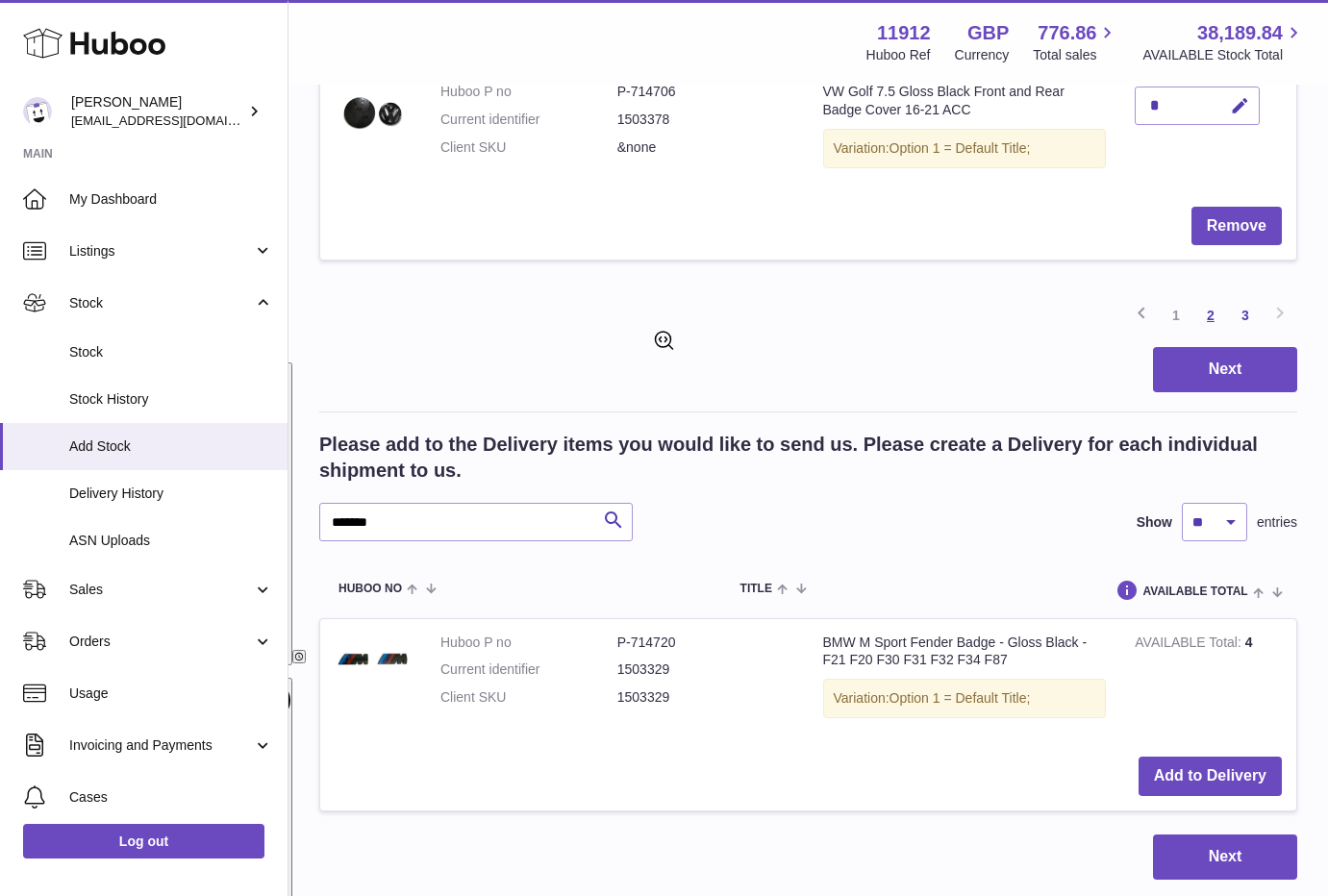
click at [1212, 316] on link "2" at bounding box center [1210, 315] width 35 height 35
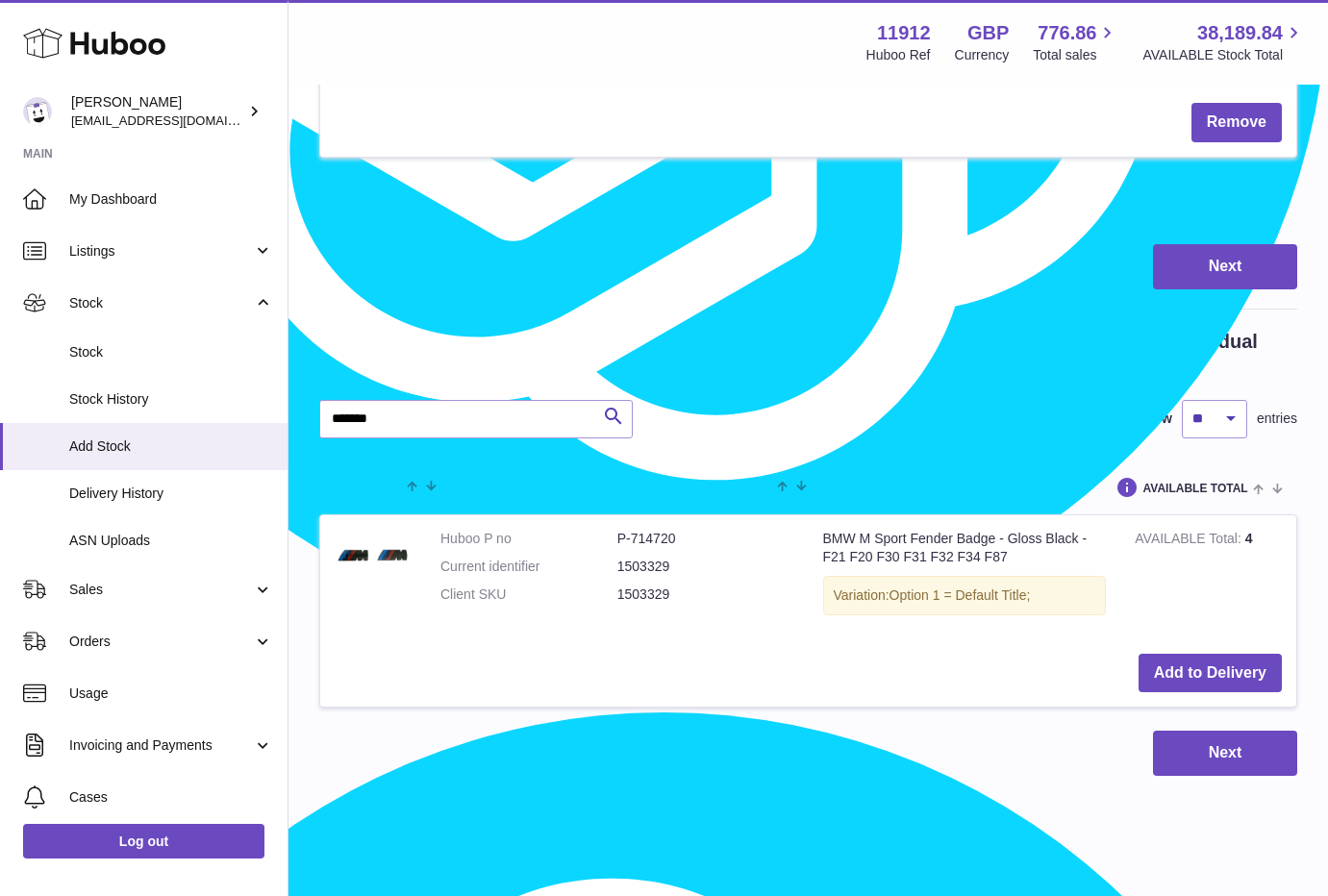
scroll to position [2440, 0]
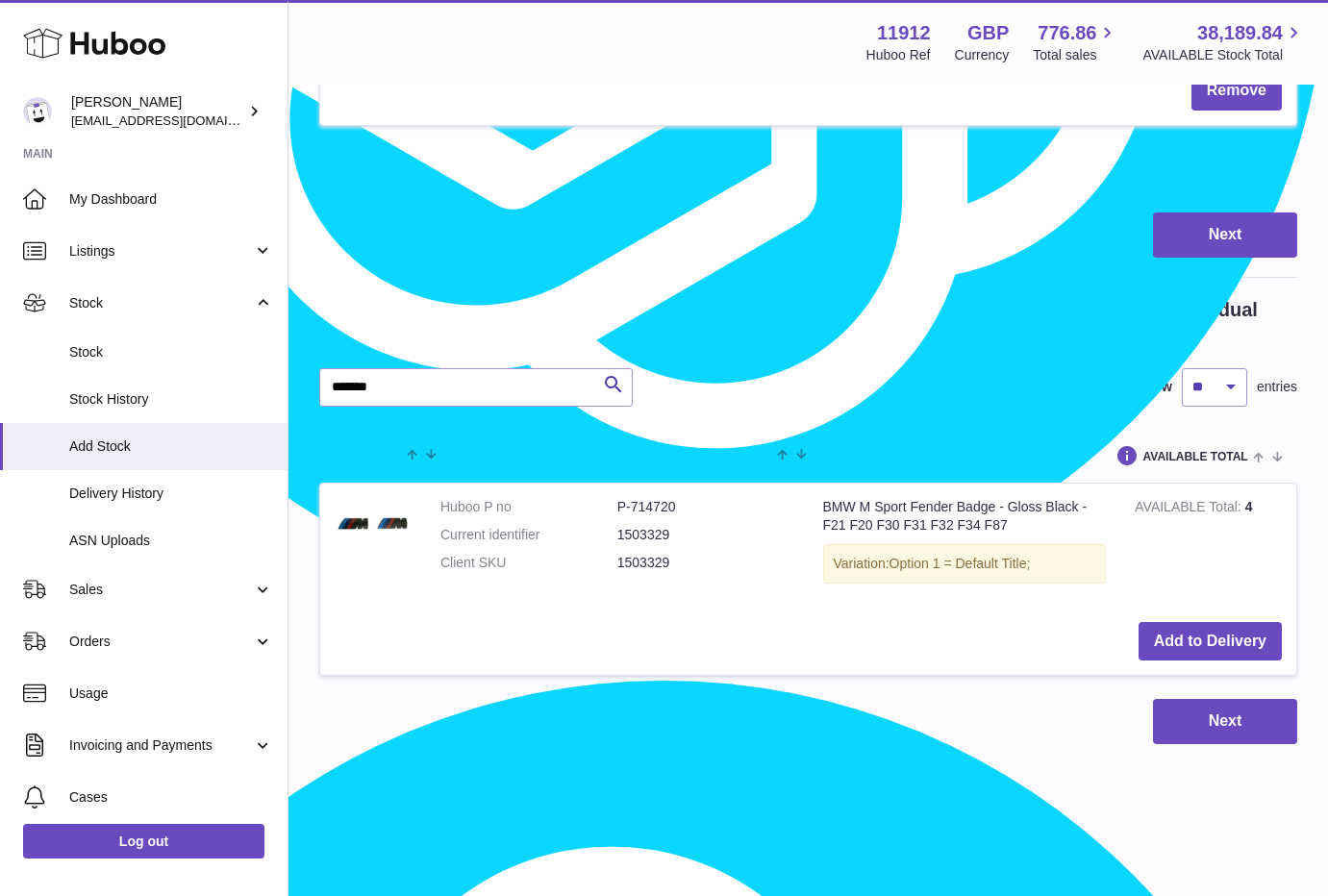
click at [1176, 180] on link "1" at bounding box center [1175, 180] width 35 height 35
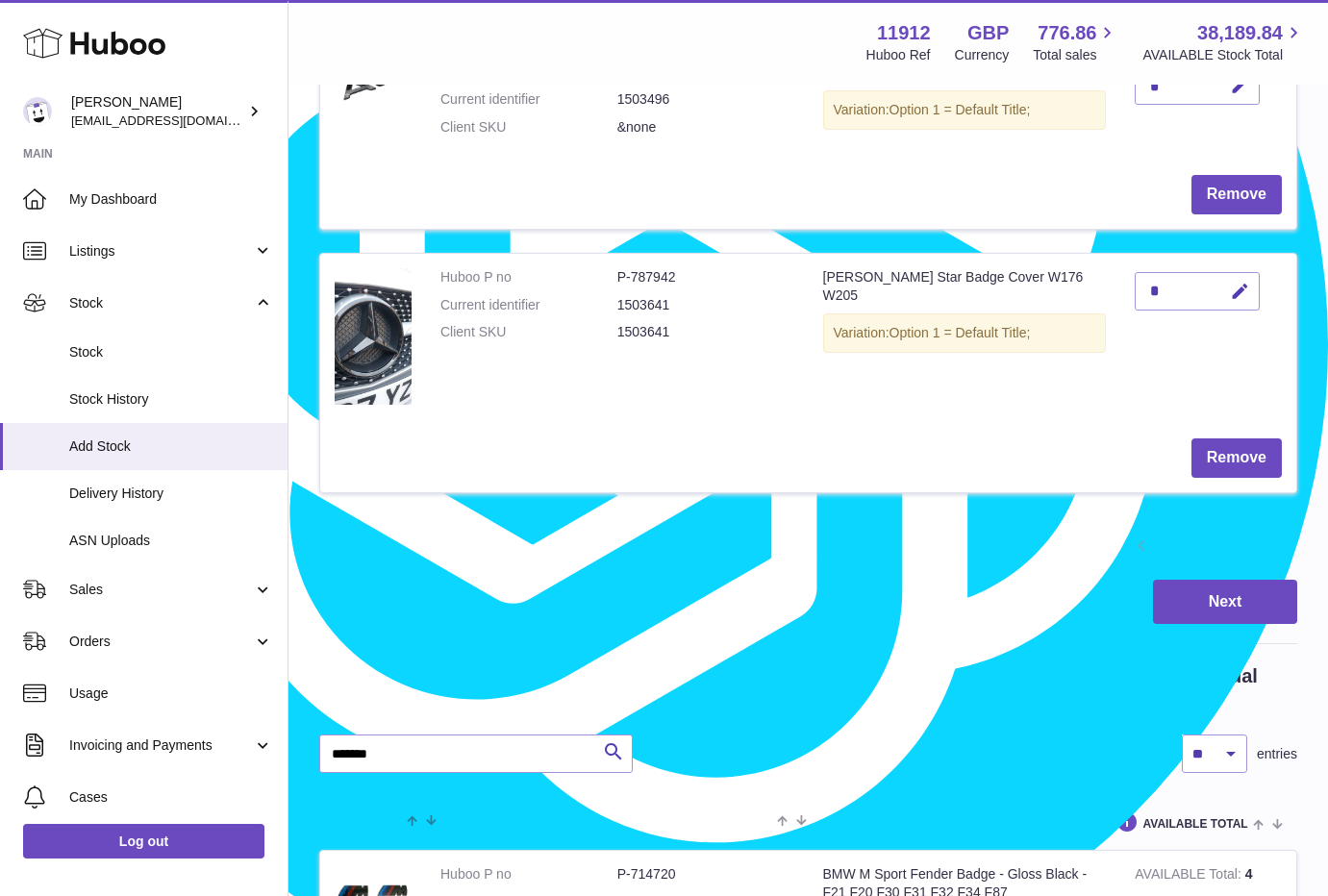
scroll to position [2402, 0]
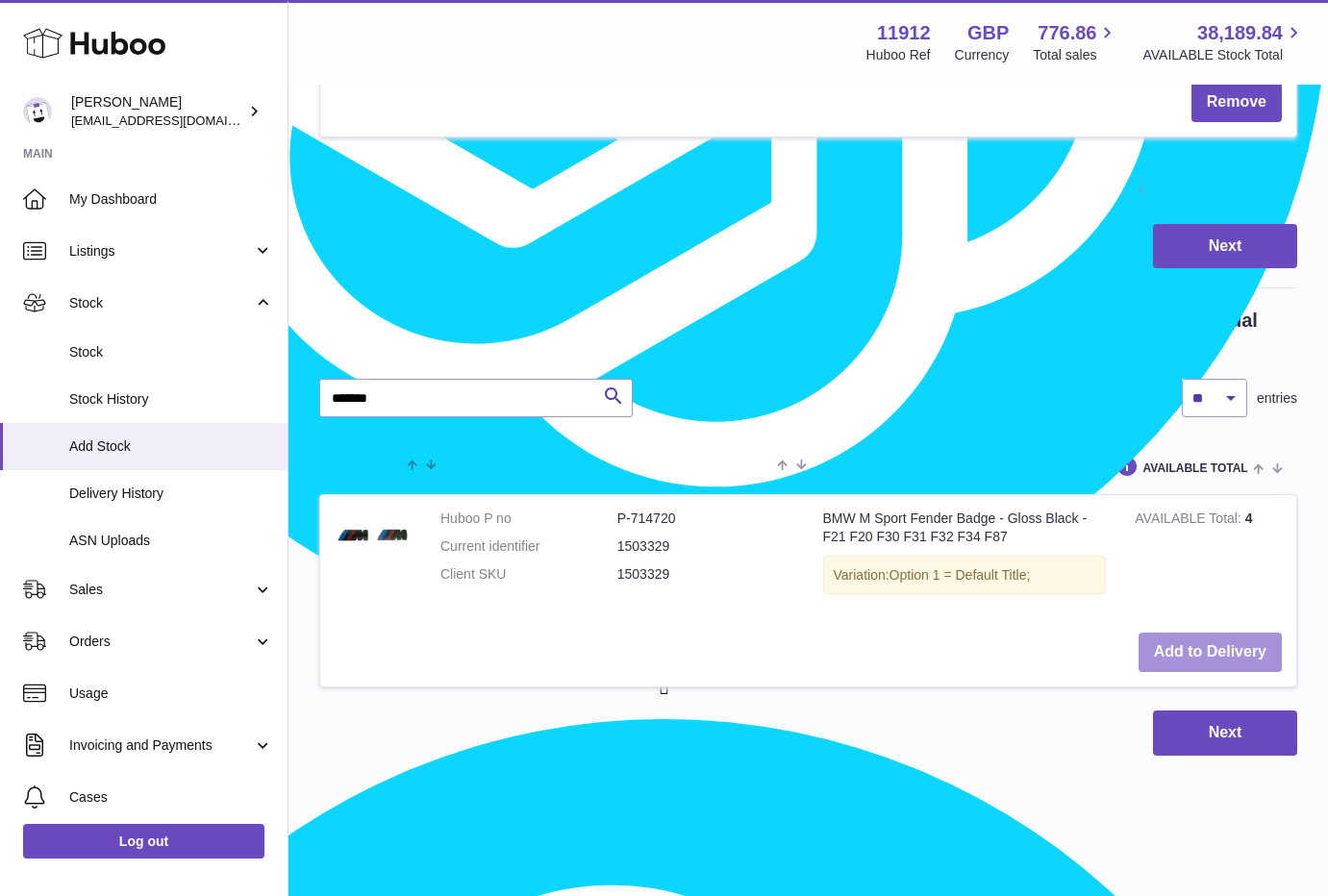
click at [1216, 633] on button "Add to Delivery" at bounding box center [1210, 653] width 144 height 40
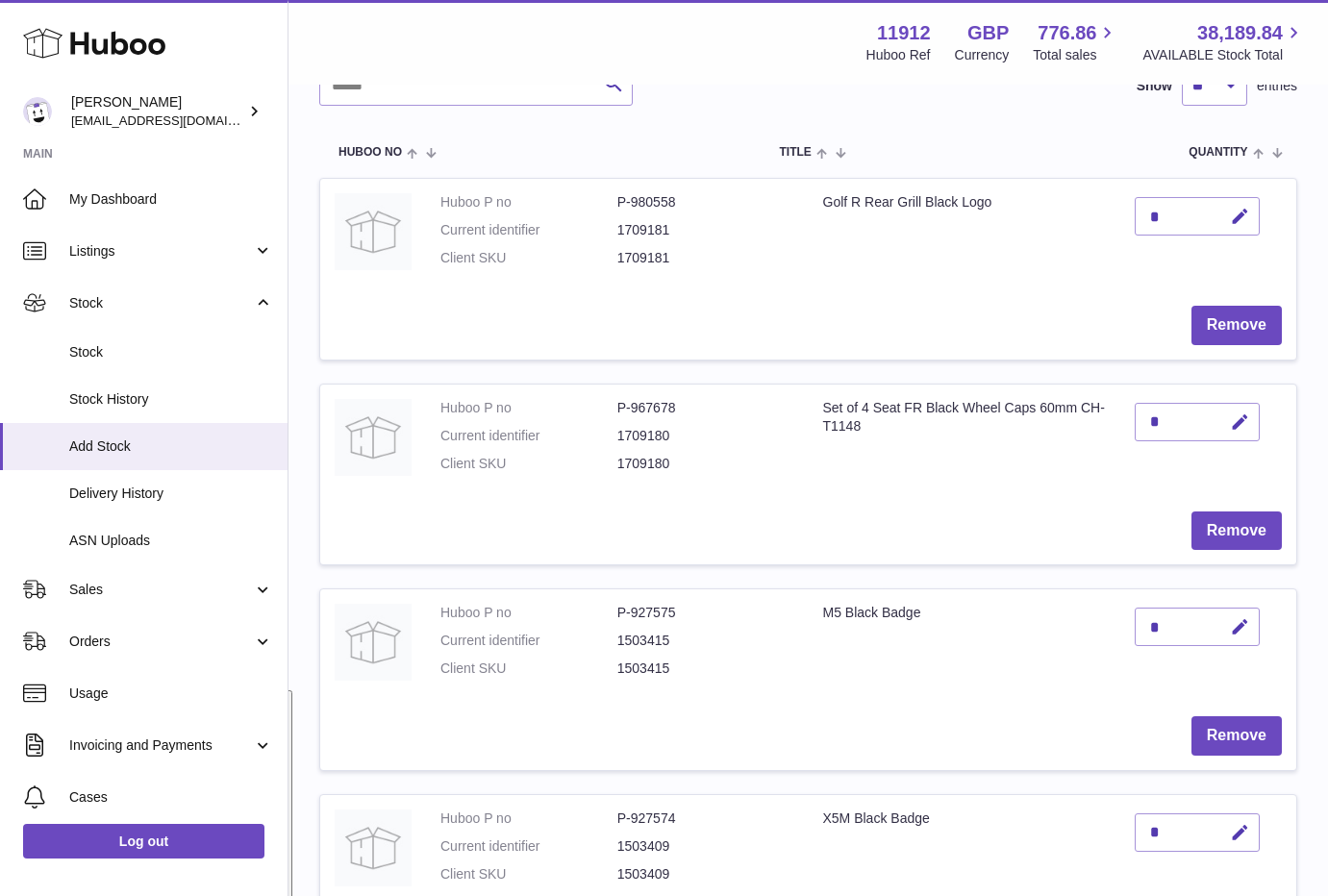
scroll to position [0, 0]
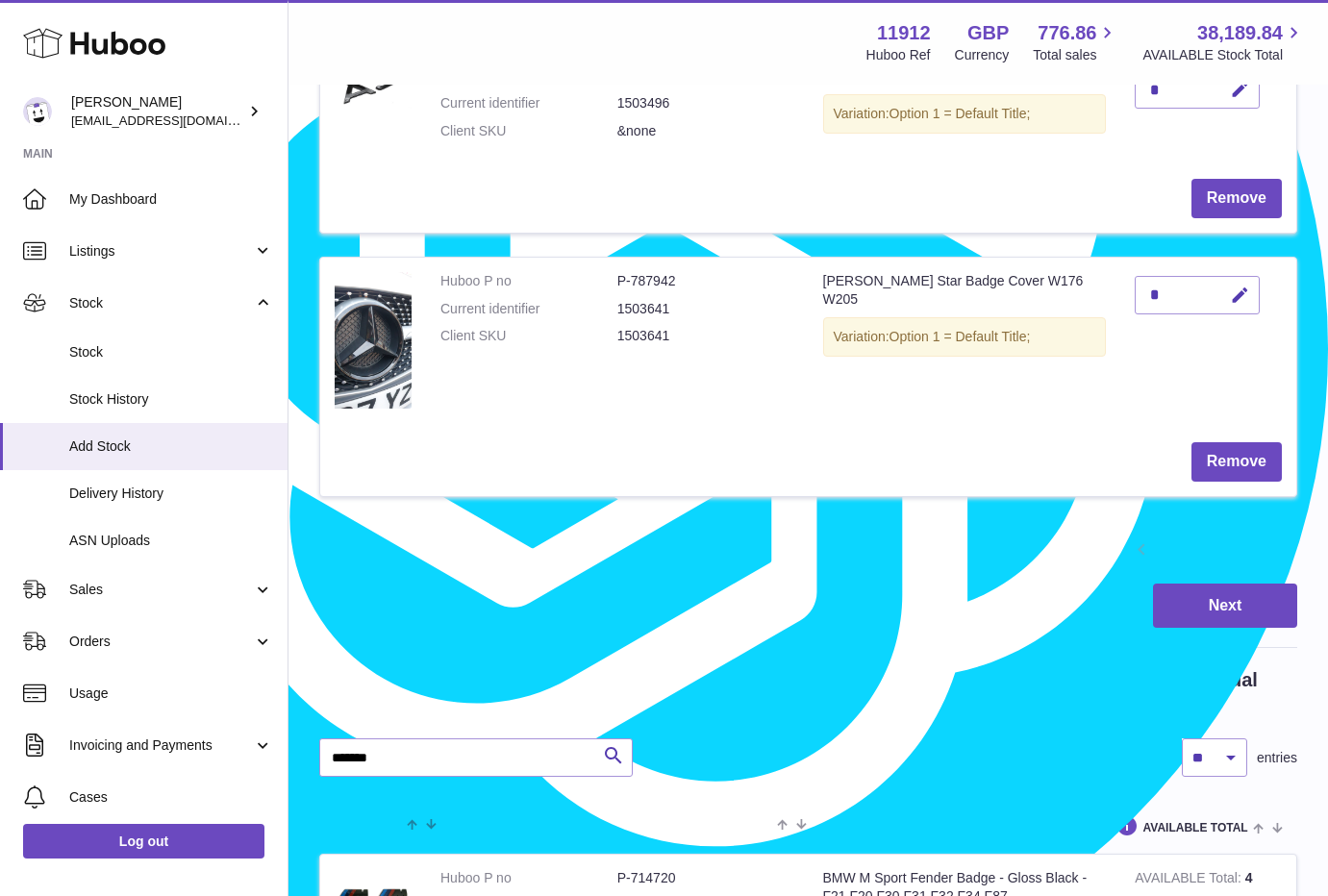
click at [1224, 545] on link "2" at bounding box center [1210, 551] width 35 height 35
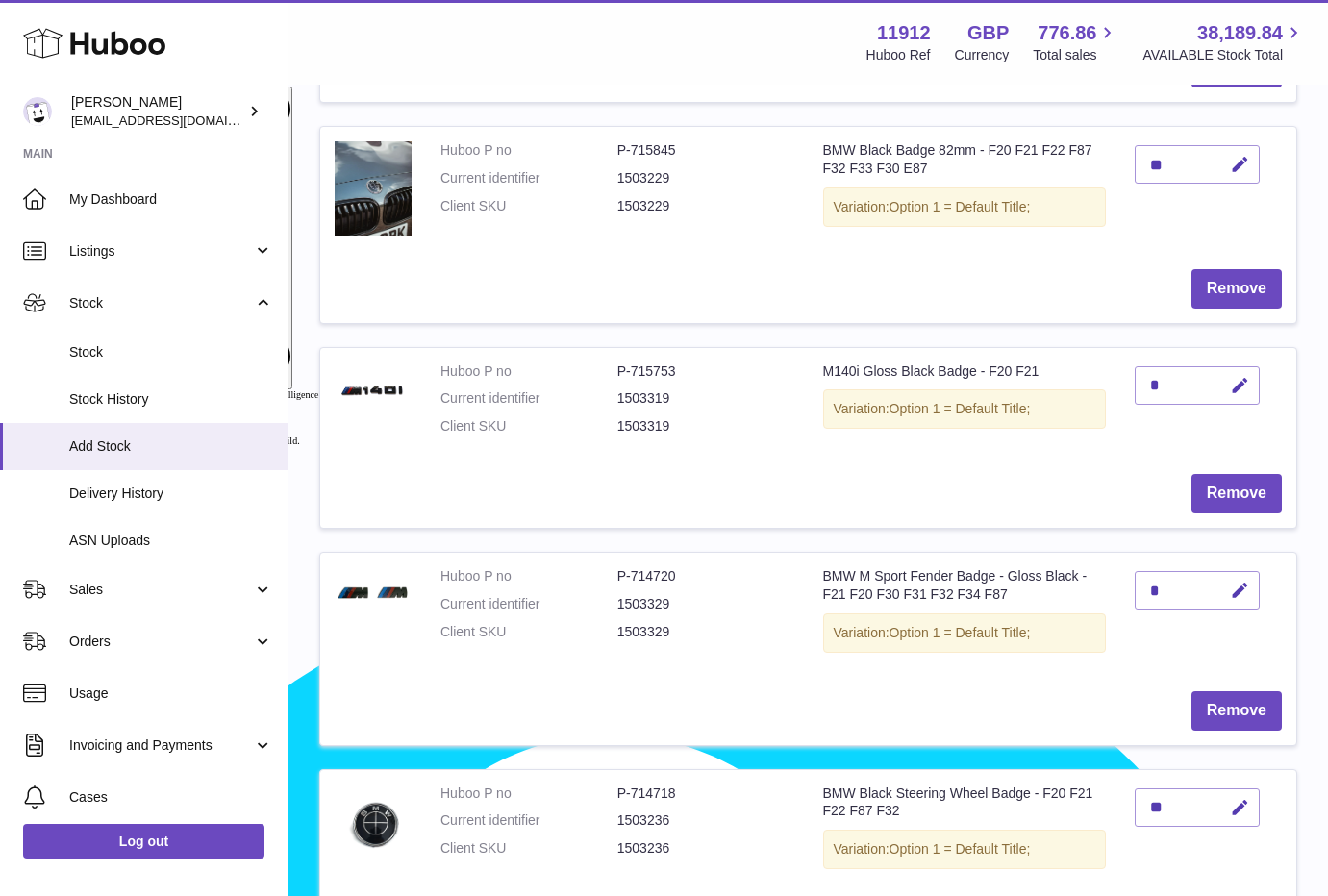
scroll to position [1288, 0]
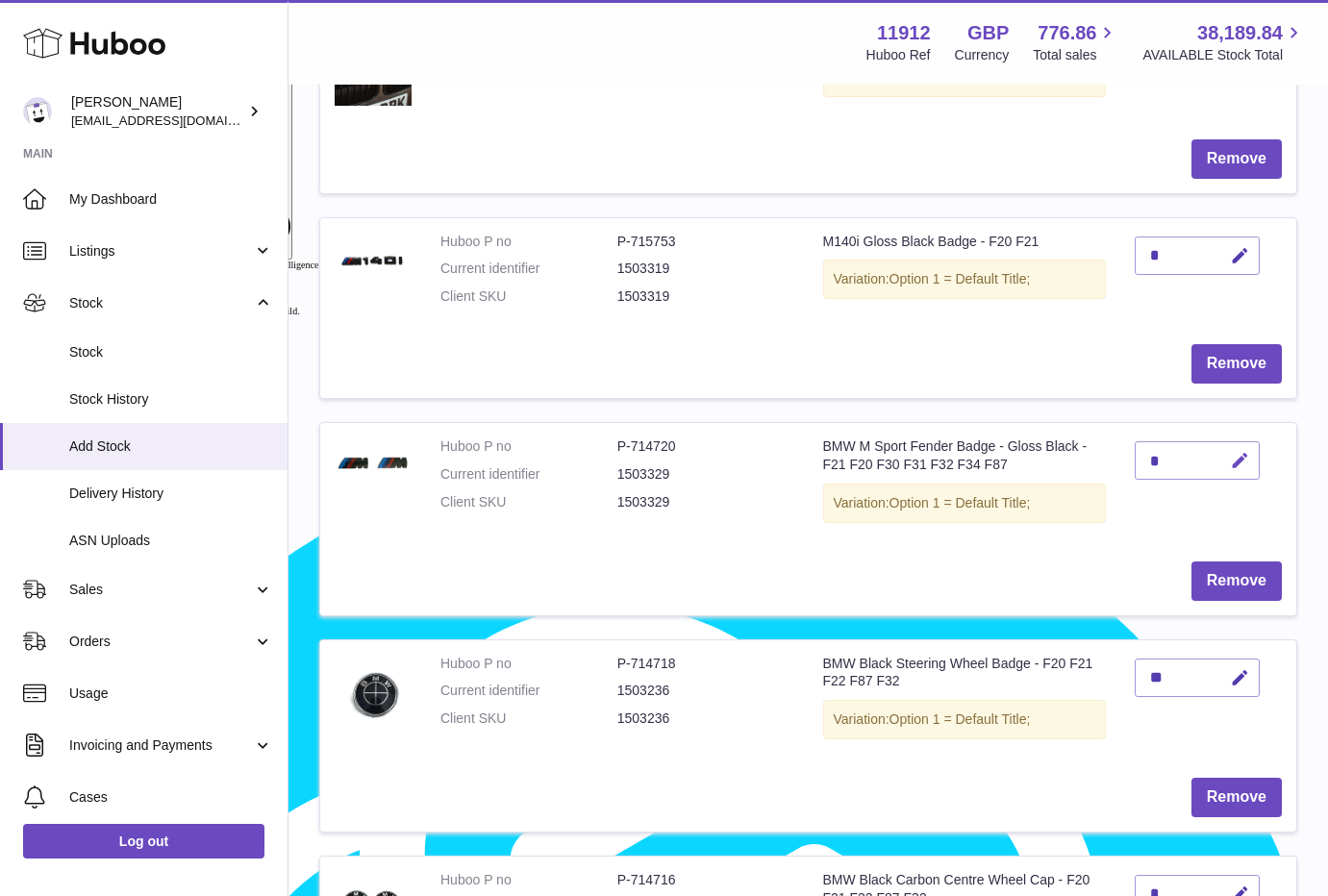
click at [1233, 457] on icon "button" at bounding box center [1239, 460] width 20 height 20
type input "**"
click at [1230, 465] on button "submit" at bounding box center [1237, 459] width 37 height 31
click at [1315, 613] on div "Create stock delivery - upload to Huboo the delivery details and expected incom…" at bounding box center [808, 367] width 1039 height 3136
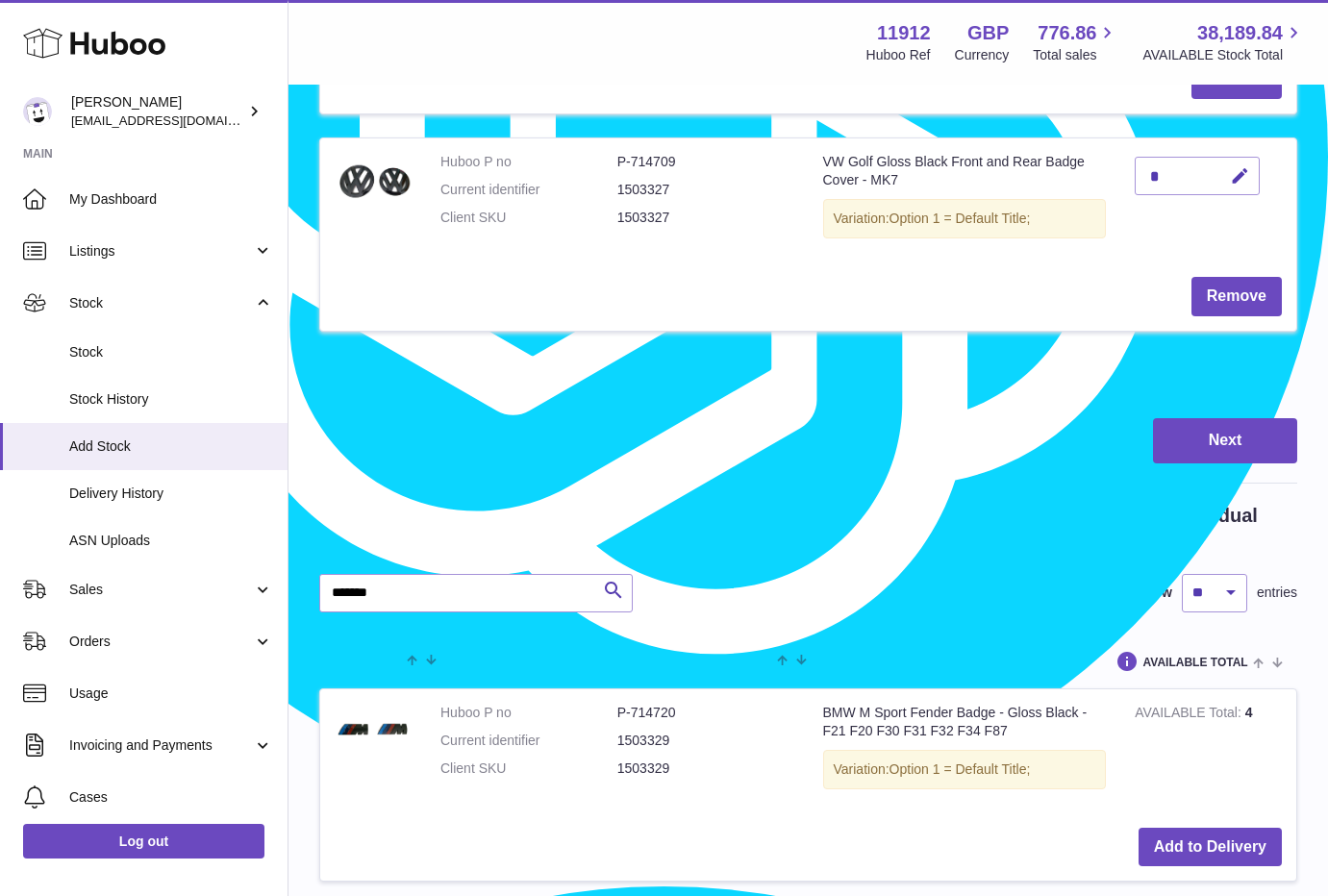
scroll to position [2440, 0]
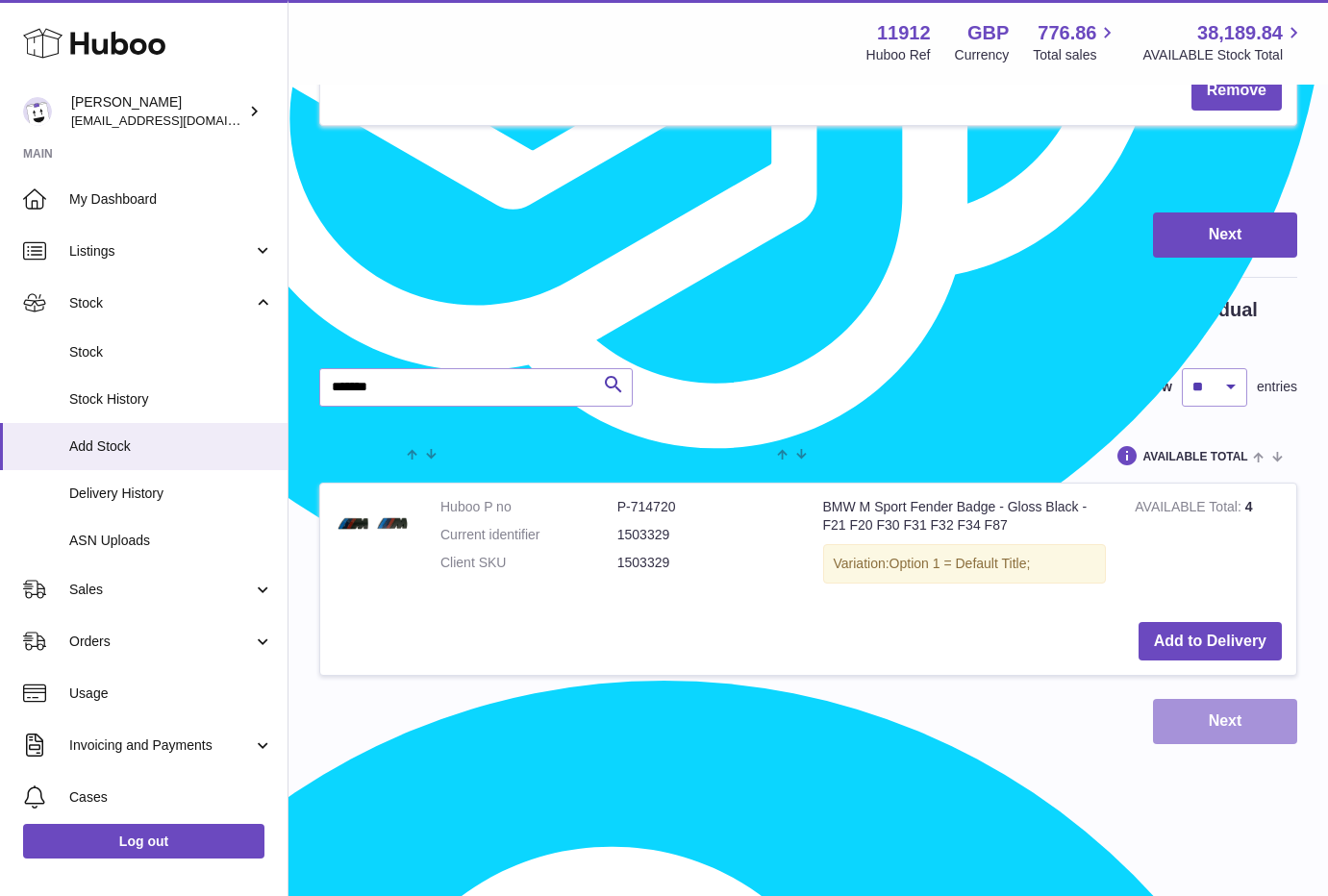
click at [1233, 728] on button "Next" at bounding box center [1224, 721] width 145 height 45
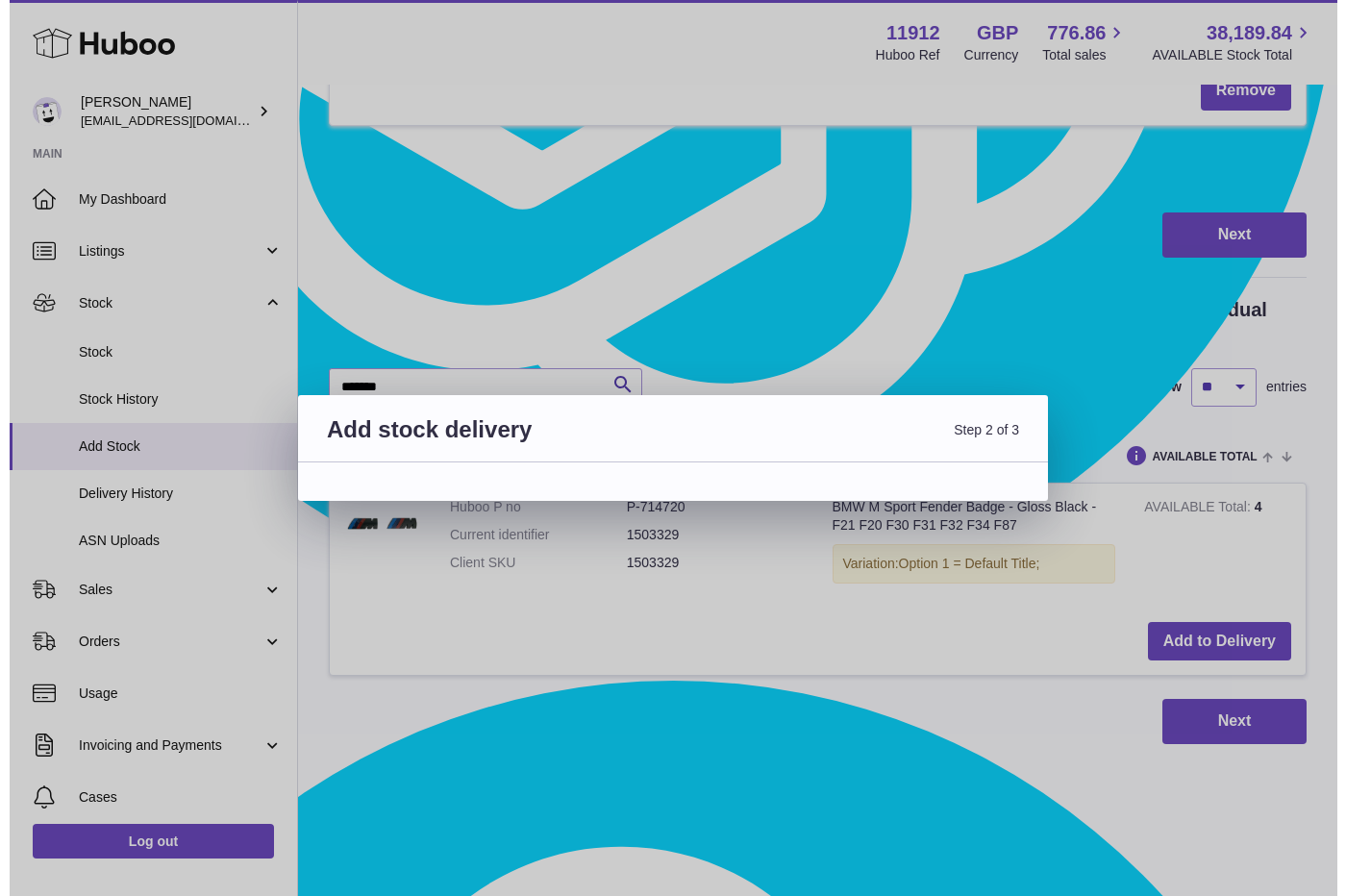
scroll to position [2409, 0]
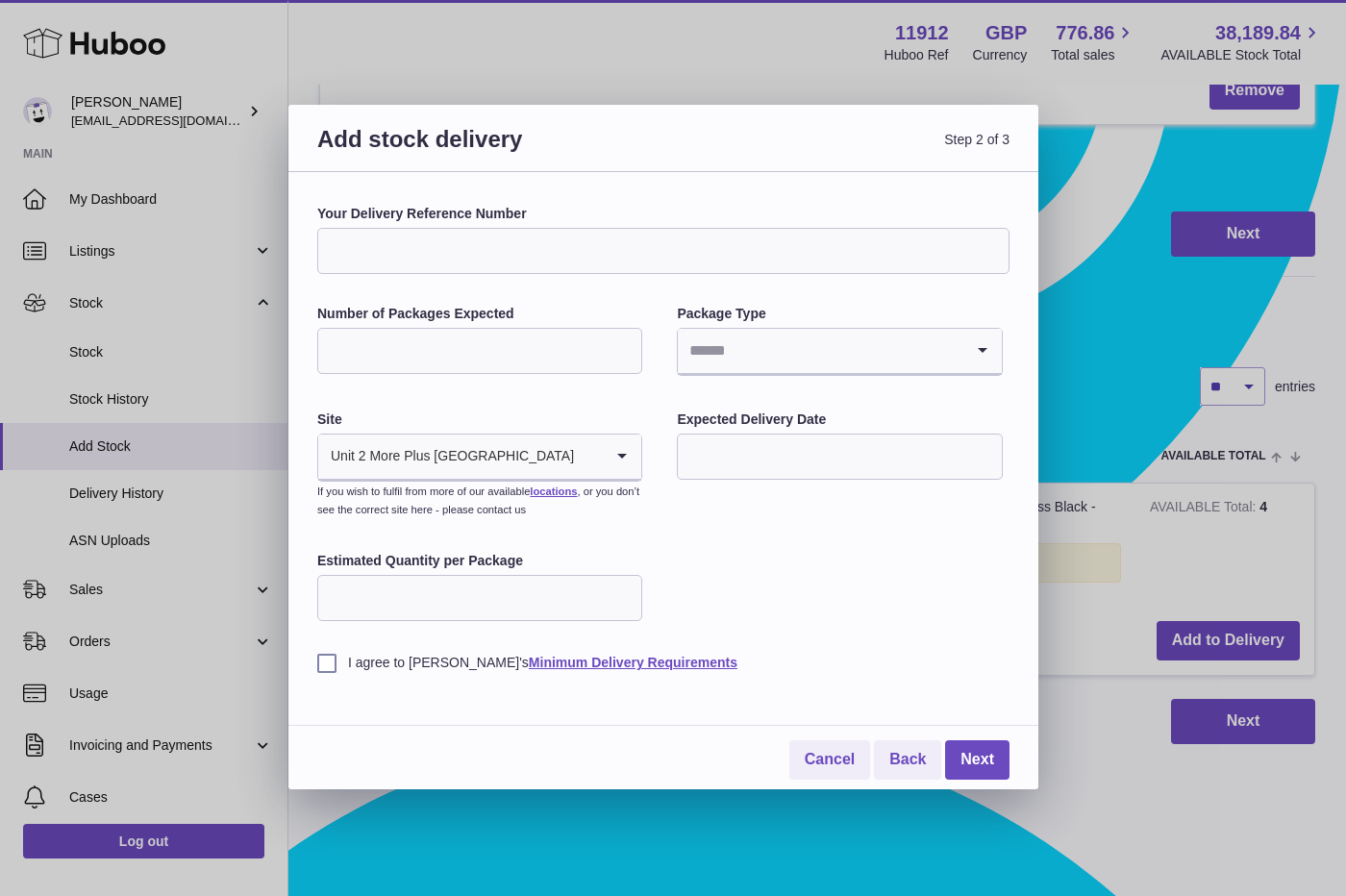
click at [418, 236] on input "Your Delivery Reference Number" at bounding box center [663, 251] width 692 height 46
click at [650, 235] on input "Your Delivery Reference Number" at bounding box center [663, 251] width 692 height 46
click at [666, 251] on input "Your Delivery Reference Number" at bounding box center [663, 251] width 692 height 46
click at [758, 250] on input "**********" at bounding box center [663, 251] width 692 height 46
type input "**********"
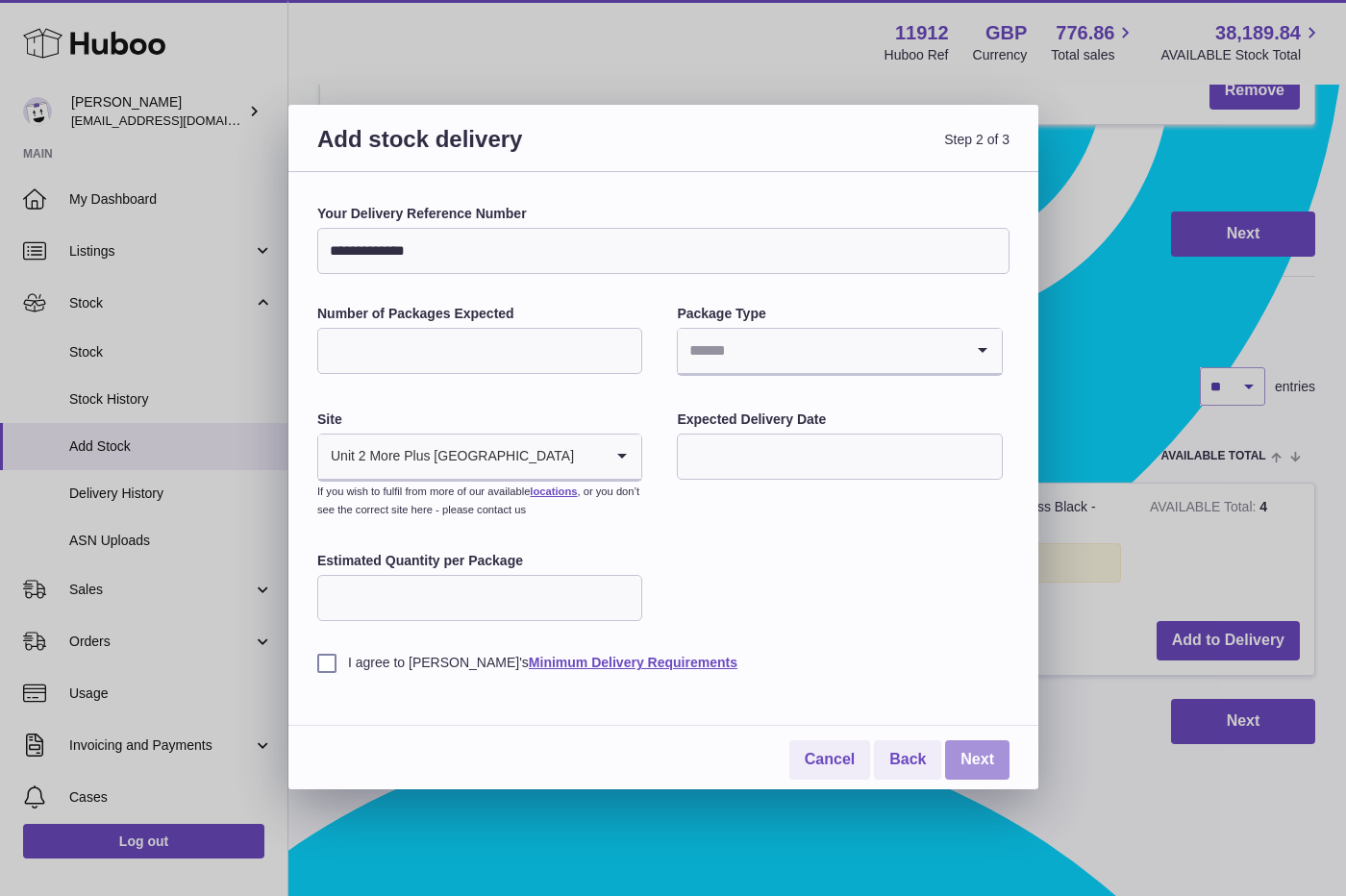
click at [976, 747] on link "Next" at bounding box center [977, 760] width 65 height 40
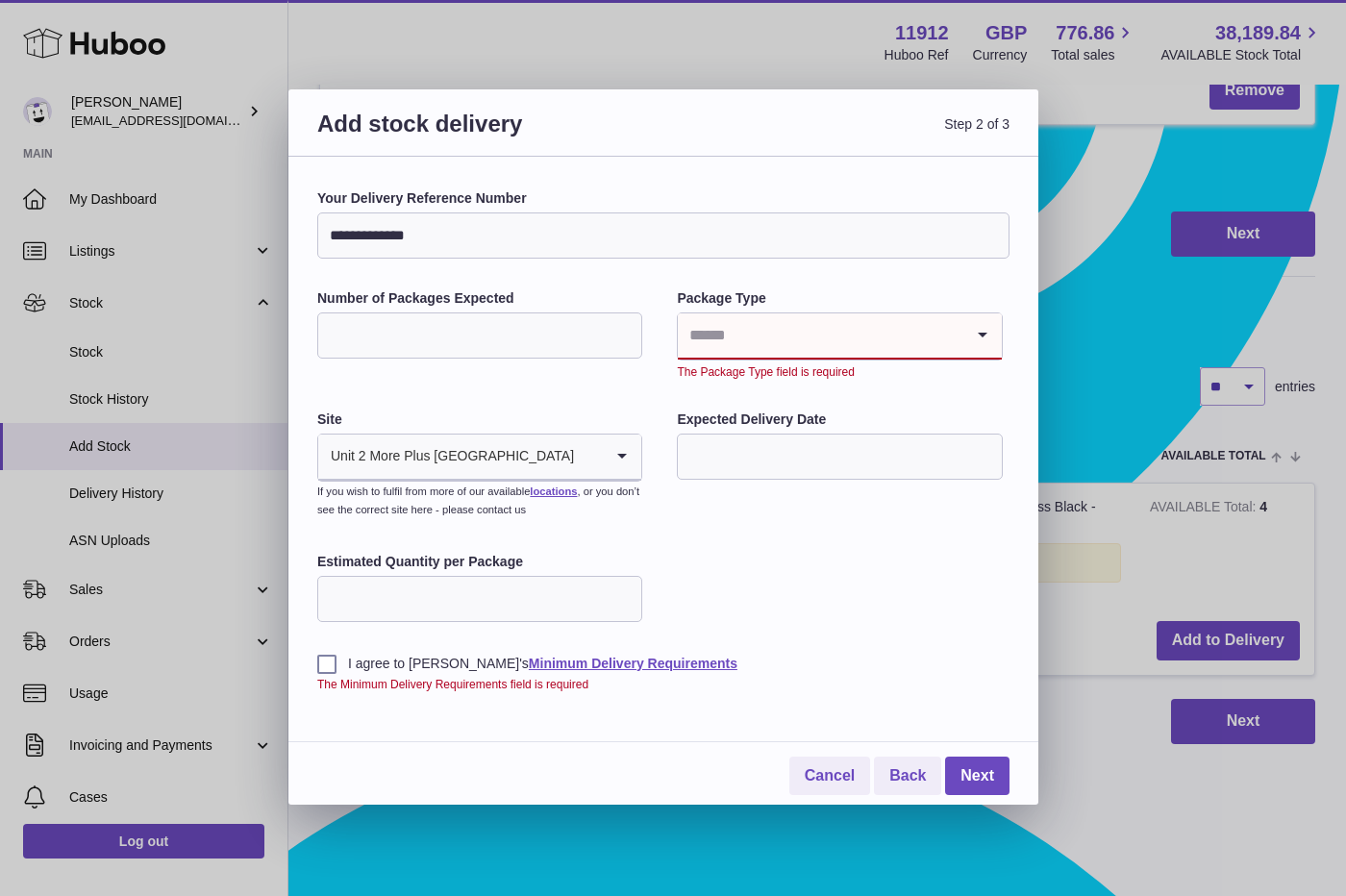
click at [766, 328] on input "Search for option" at bounding box center [820, 335] width 284 height 44
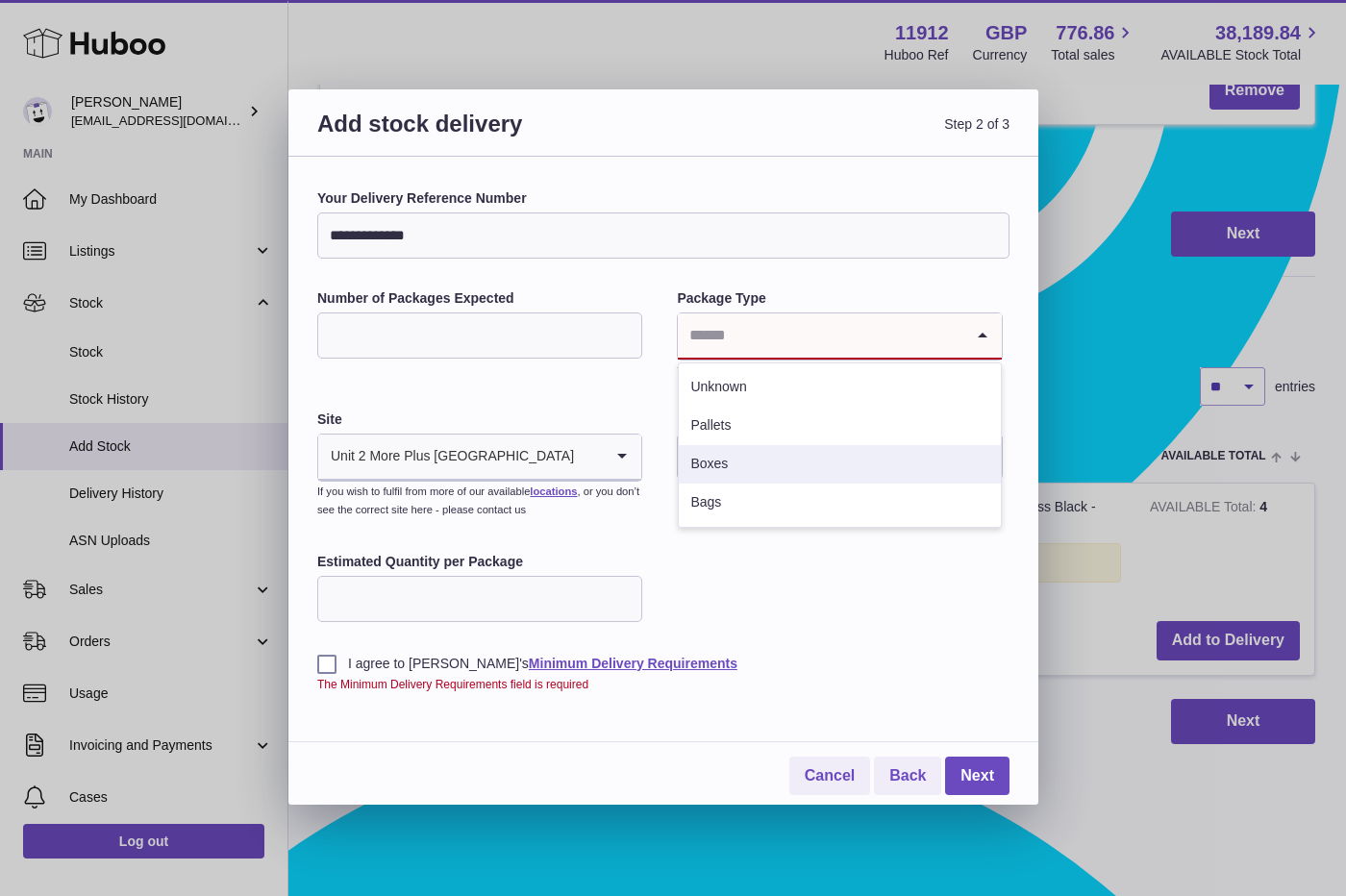
drag, startPoint x: 740, startPoint y: 472, endPoint x: 674, endPoint y: 438, distance: 74.2
click at [740, 472] on li "Boxes" at bounding box center [840, 463] width 321 height 39
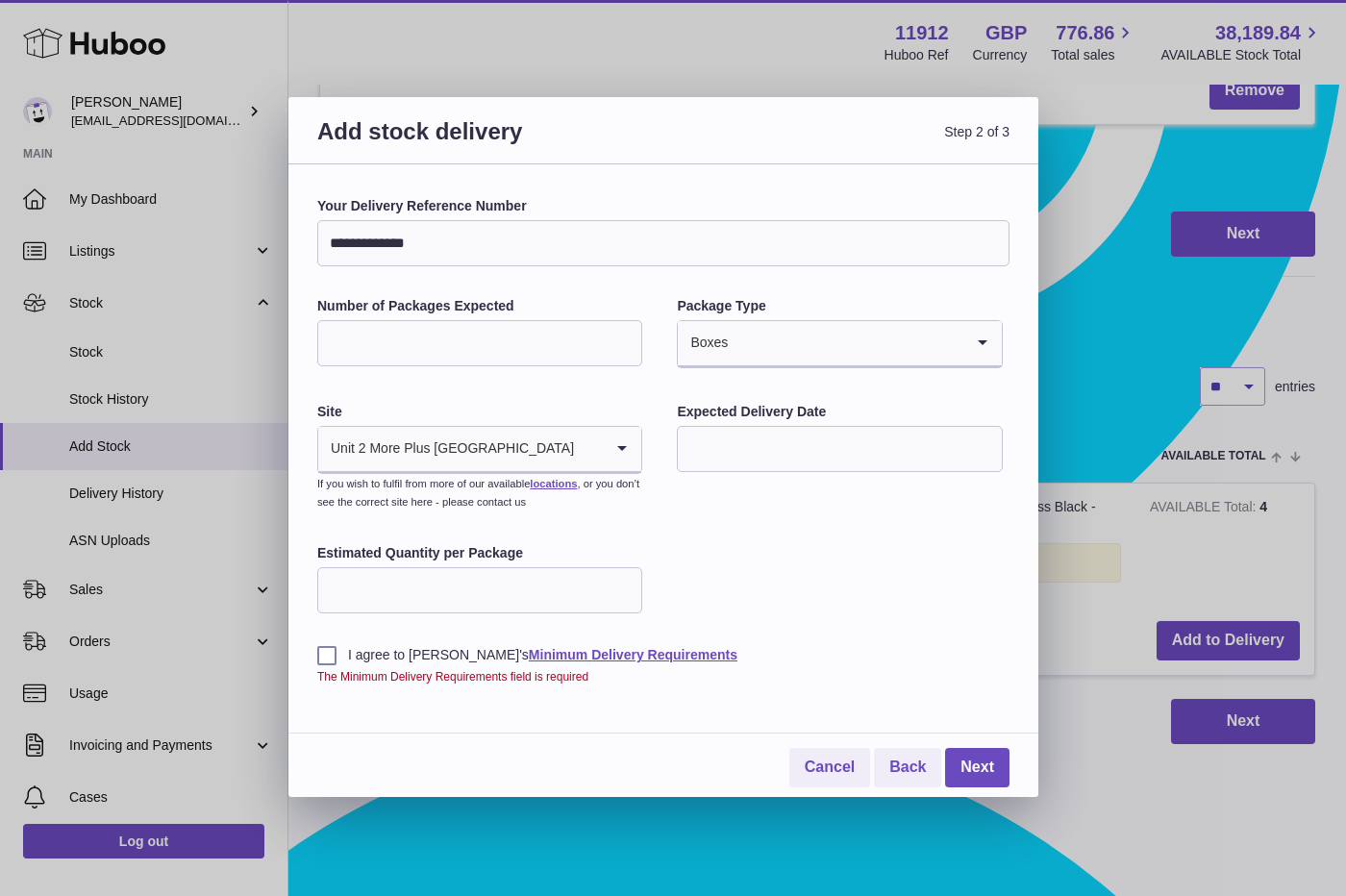
click at [463, 329] on input "Number of Packages Expected" at bounding box center [480, 343] width 325 height 46
click at [391, 336] on input "Number of Packages Expected" at bounding box center [480, 343] width 325 height 46
type input "*"
click at [397, 510] on div "Site Unit 2 More Plus Central Park Loading... If you wish to fulfil from more o…" at bounding box center [480, 458] width 325 height 112
click at [825, 450] on input "text" at bounding box center [840, 448] width 325 height 46
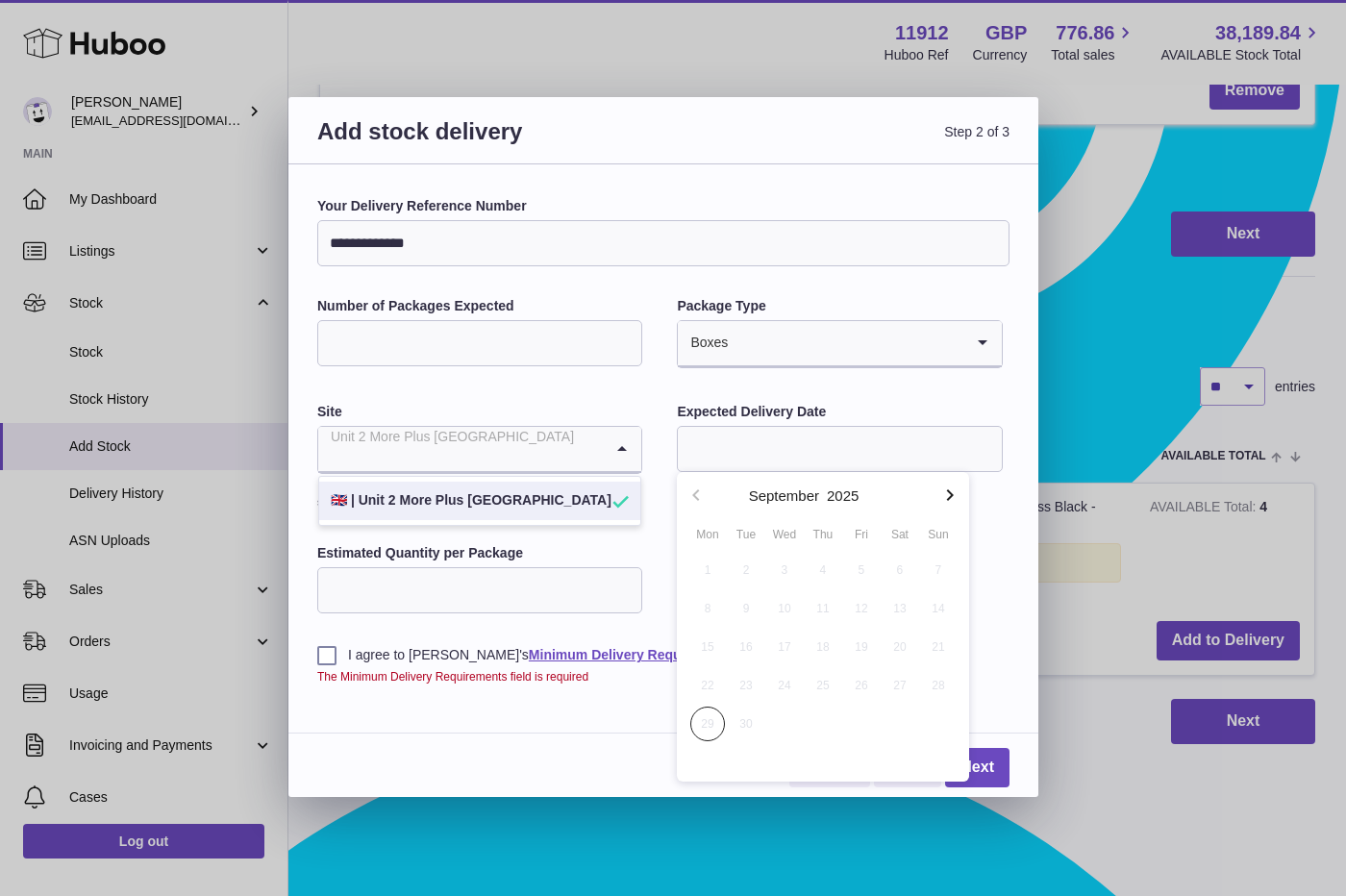
click at [622, 447] on icon "Search for option" at bounding box center [622, 448] width 39 height 44
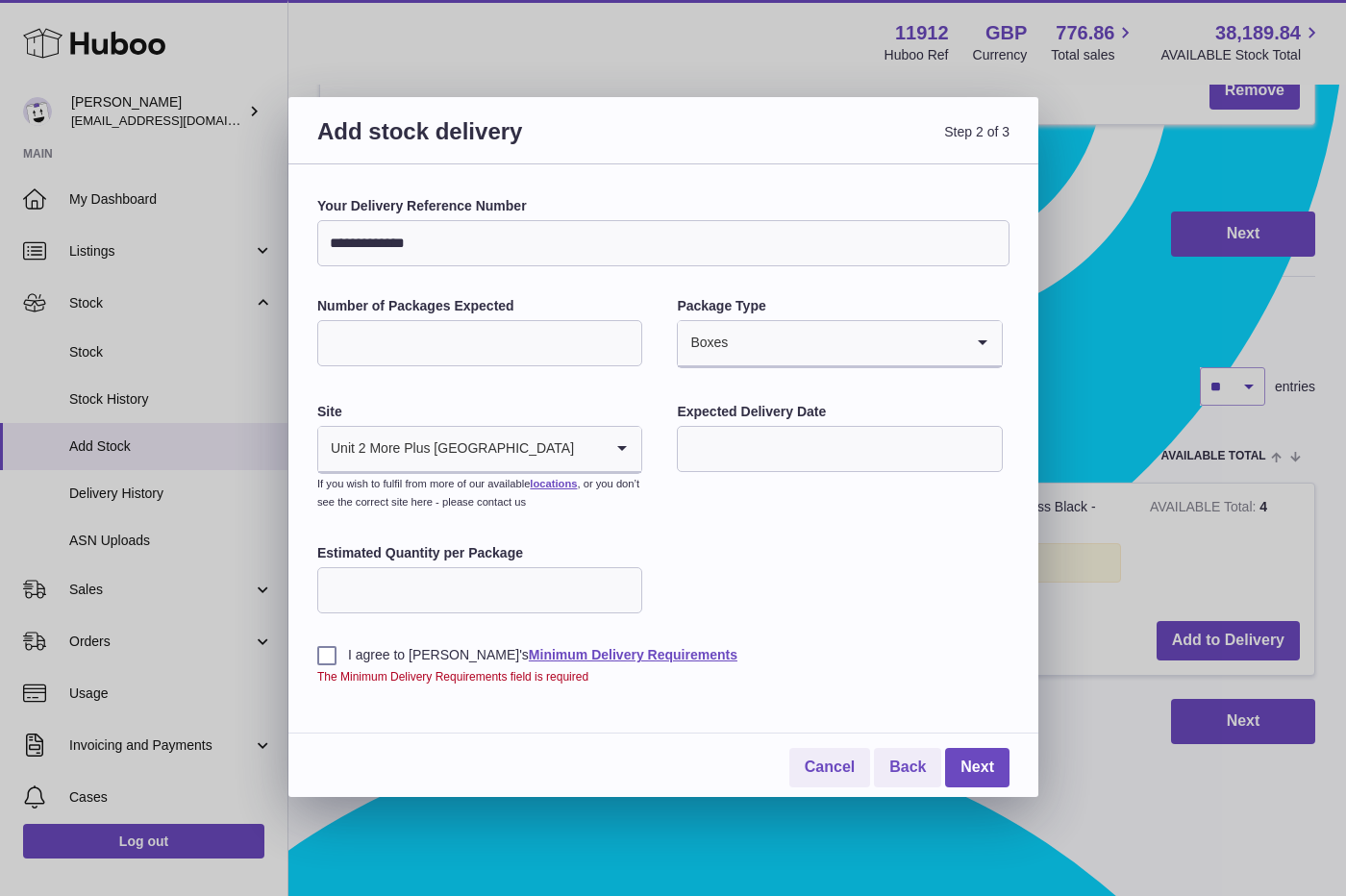
click at [622, 447] on icon "Search for option" at bounding box center [622, 448] width 39 height 44
click at [733, 449] on input "text" at bounding box center [840, 448] width 325 height 46
click at [551, 583] on input "Estimated Quantity per Package" at bounding box center [480, 590] width 325 height 46
click at [822, 445] on input "text" at bounding box center [840, 448] width 325 height 46
click at [478, 598] on input "Estimated Quantity per Package" at bounding box center [480, 590] width 325 height 46
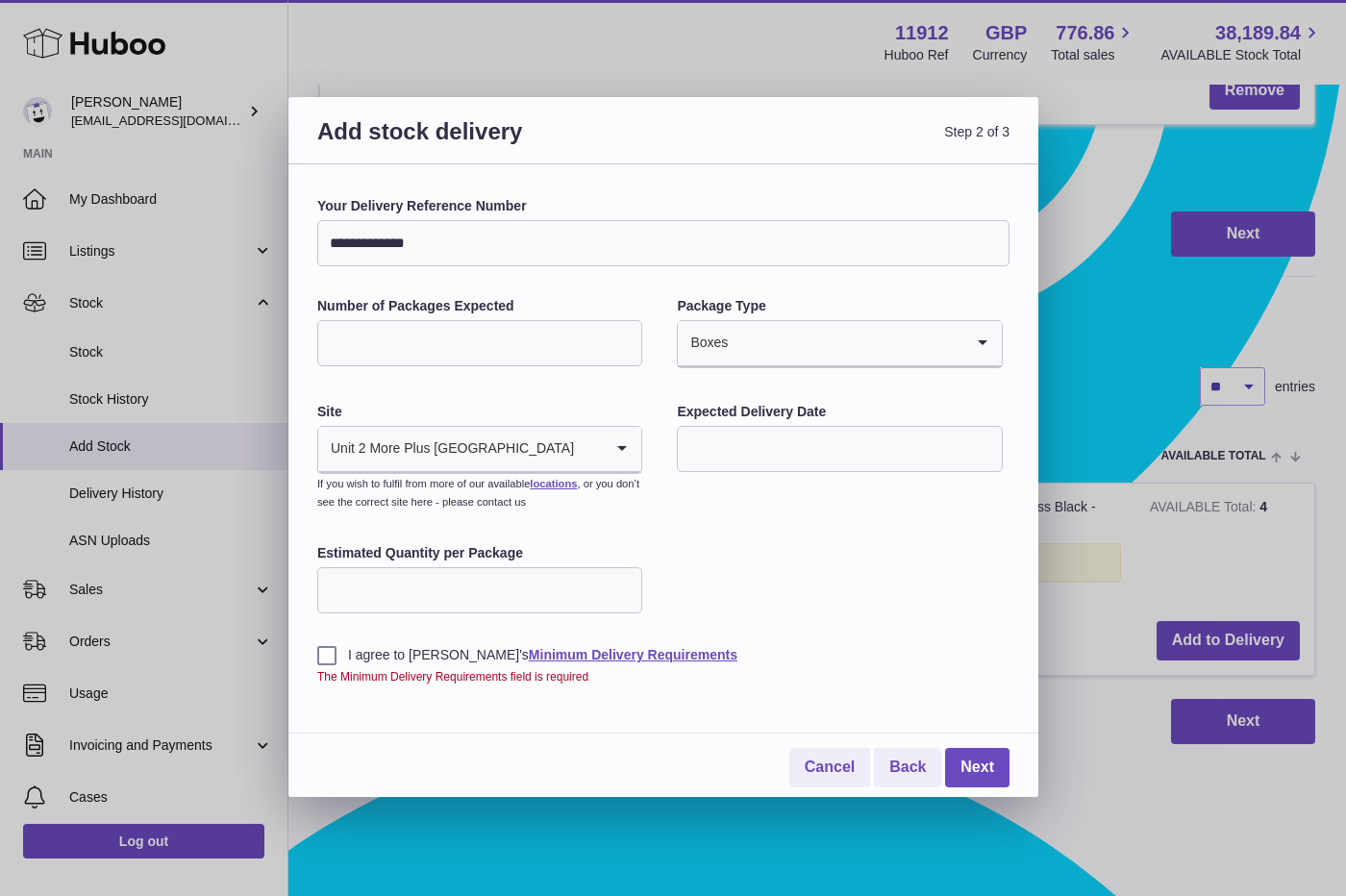
type input "*"
type input "***"
drag, startPoint x: 792, startPoint y: 464, endPoint x: 822, endPoint y: 475, distance: 32.0
click at [792, 469] on input "text" at bounding box center [840, 448] width 325 height 46
click at [955, 498] on icon "button" at bounding box center [949, 494] width 23 height 23
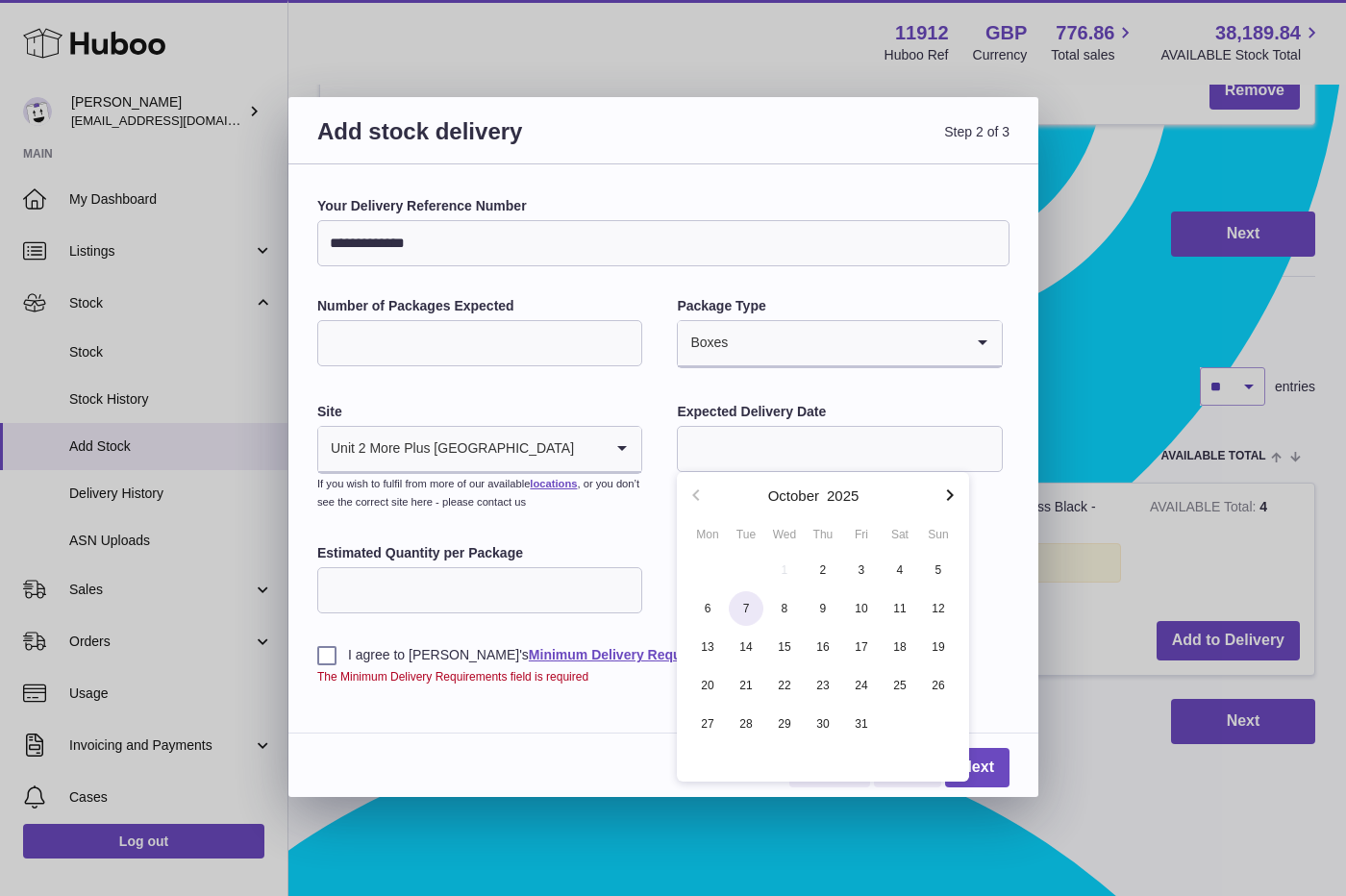
click at [741, 612] on span "7" at bounding box center [746, 608] width 35 height 35
type input "**********"
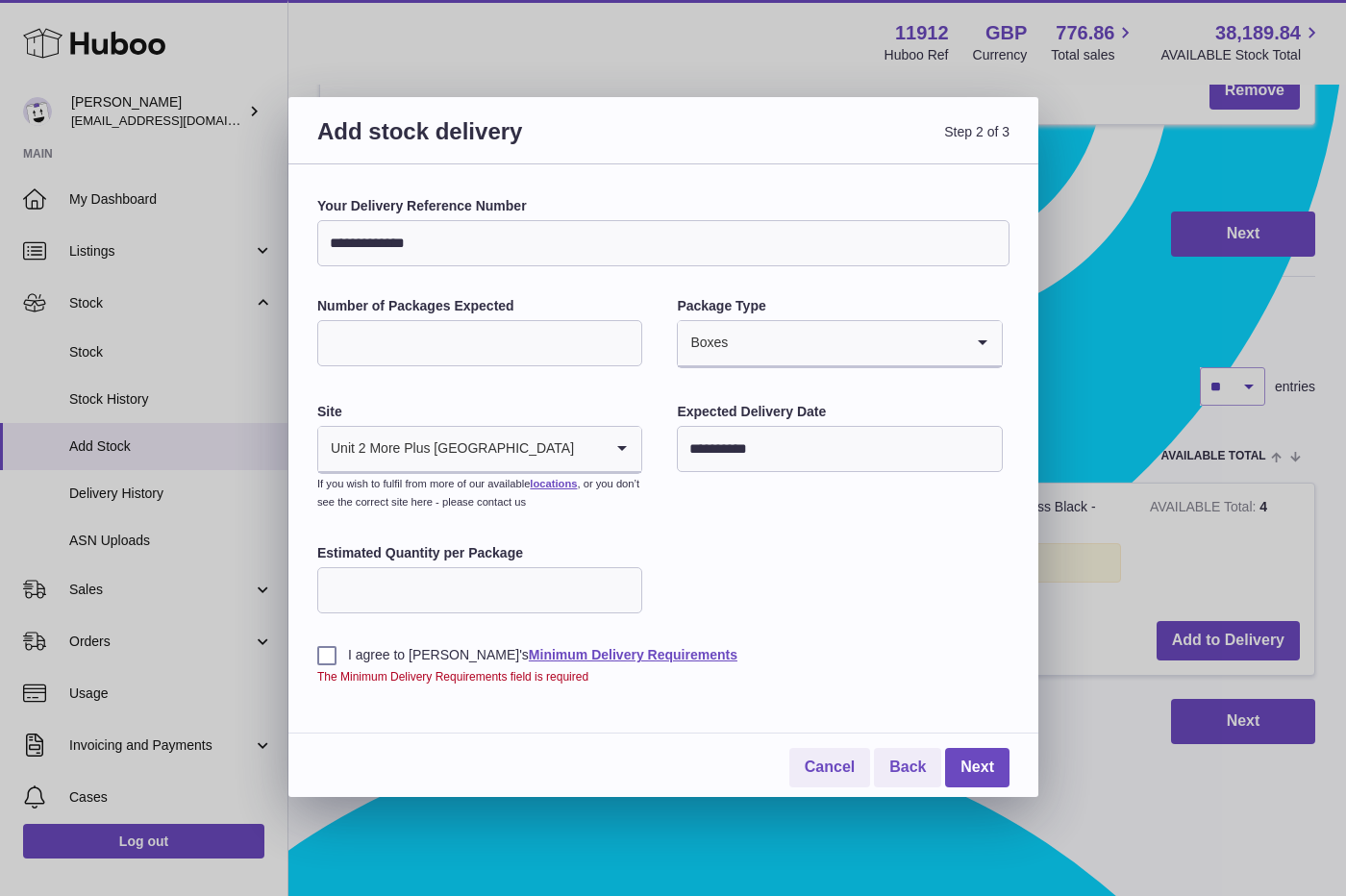
click at [324, 661] on label "I agree to Huboo's Minimum Delivery Requirements" at bounding box center [663, 655] width 692 height 18
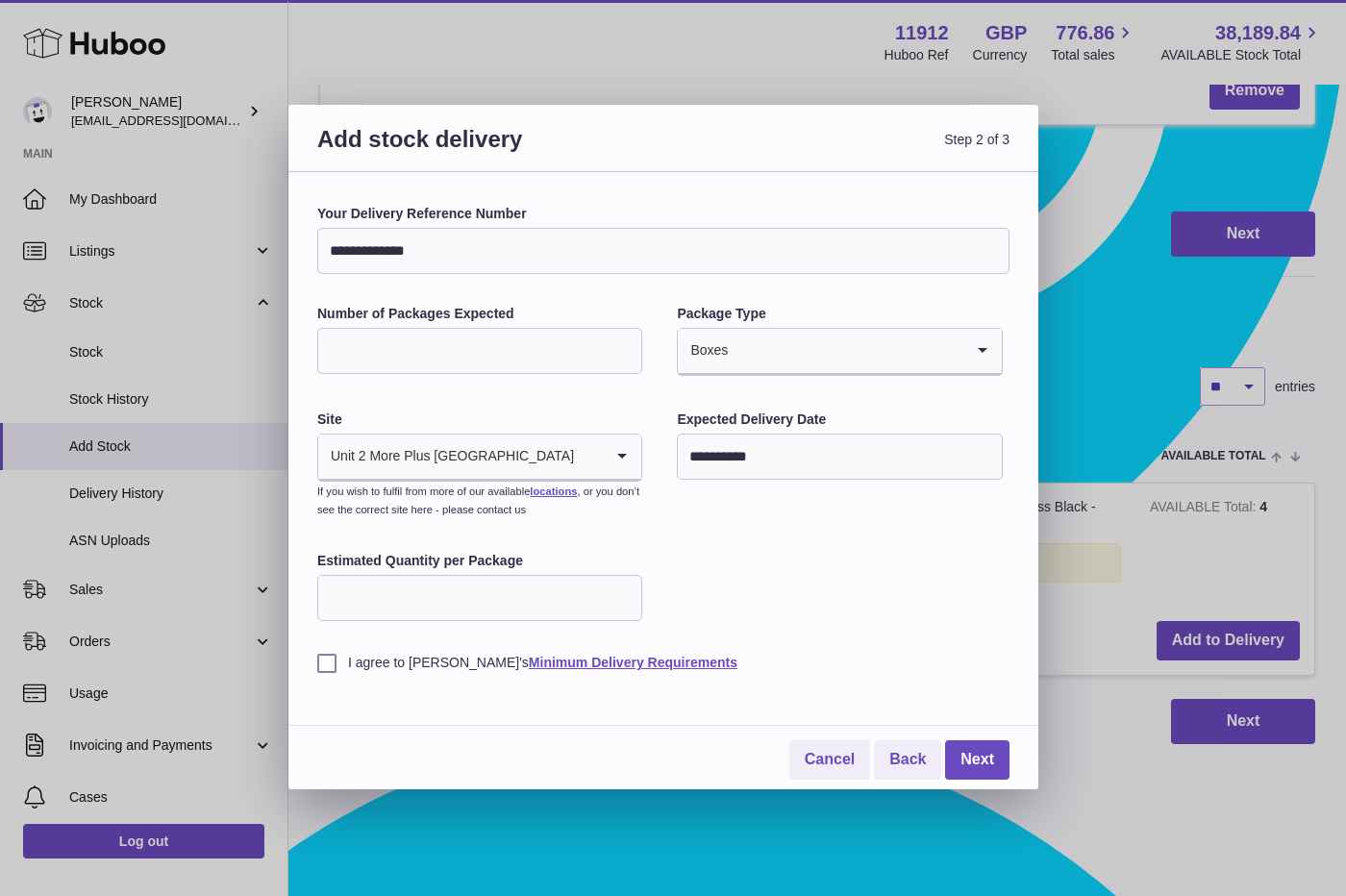
click at [738, 521] on div "**********" at bounding box center [663, 438] width 692 height 467
click at [963, 753] on link "Next" at bounding box center [977, 760] width 65 height 40
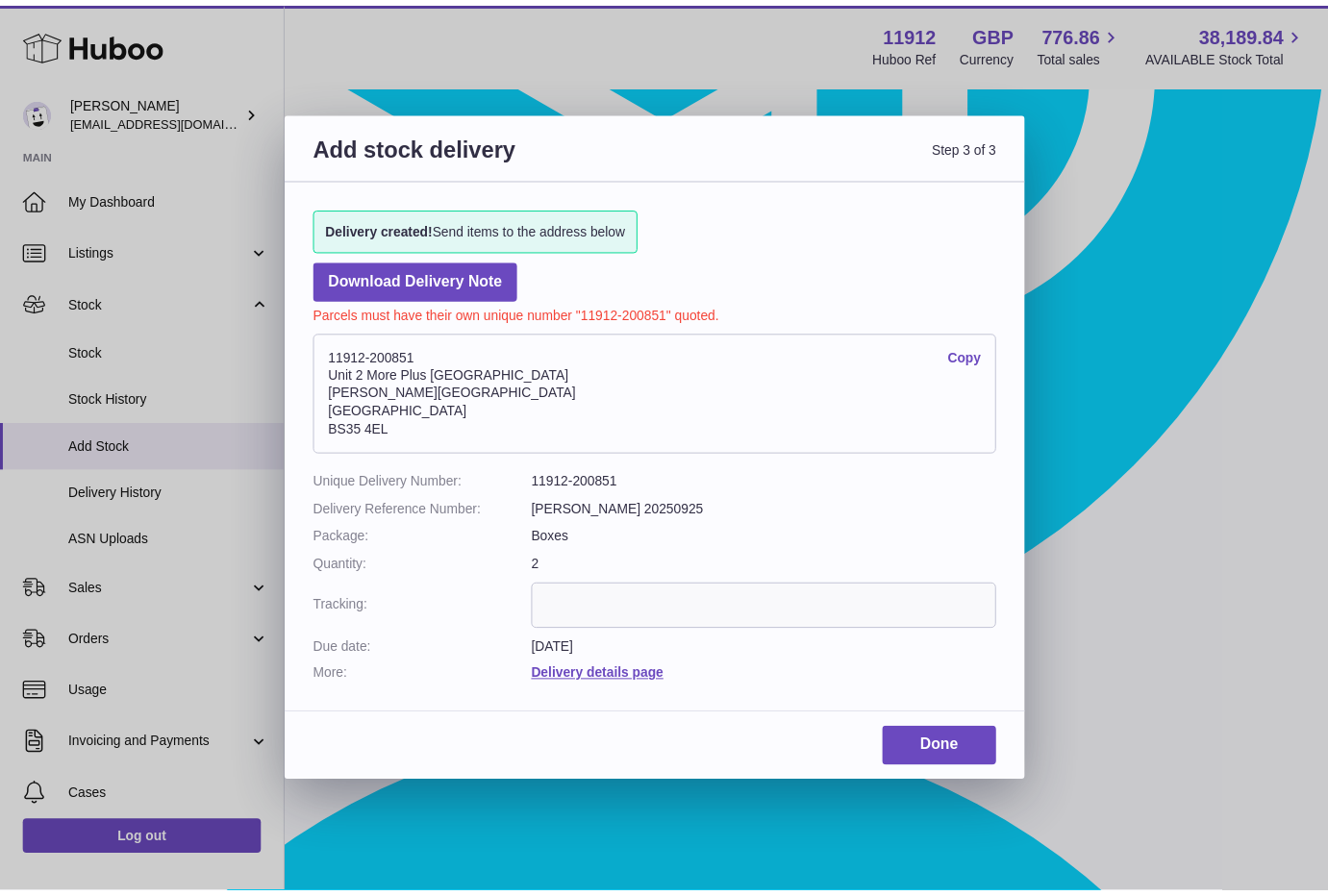
scroll to position [155, 0]
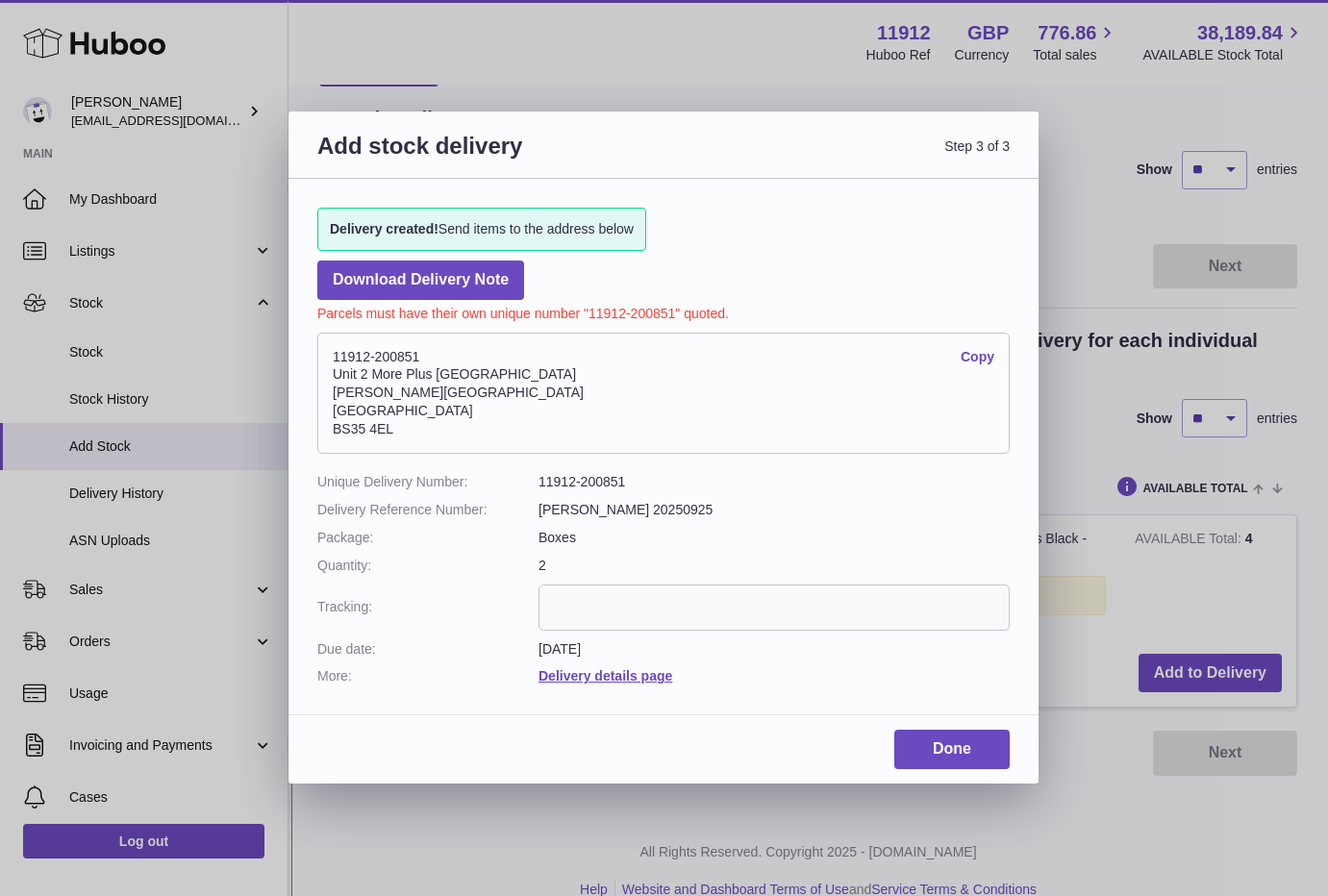
click at [390, 353] on address "11912-200851 Copy Unit 2 More Plus Central Park Hudson Ave Severn Beach BS35 4EL" at bounding box center [663, 394] width 692 height 122
click at [664, 470] on dl "11912-200851 Copy Unit 2 More Plus Central Park Hudson Ave Severn Beach BS35 4EL" at bounding box center [663, 398] width 692 height 149
click at [420, 352] on address "11912-200851 Copy Unit 2 More Plus Central Park Hudson Ave Severn Beach BS35 4EL" at bounding box center [663, 394] width 692 height 122
drag, startPoint x: 420, startPoint y: 350, endPoint x: 325, endPoint y: 357, distance: 95.3
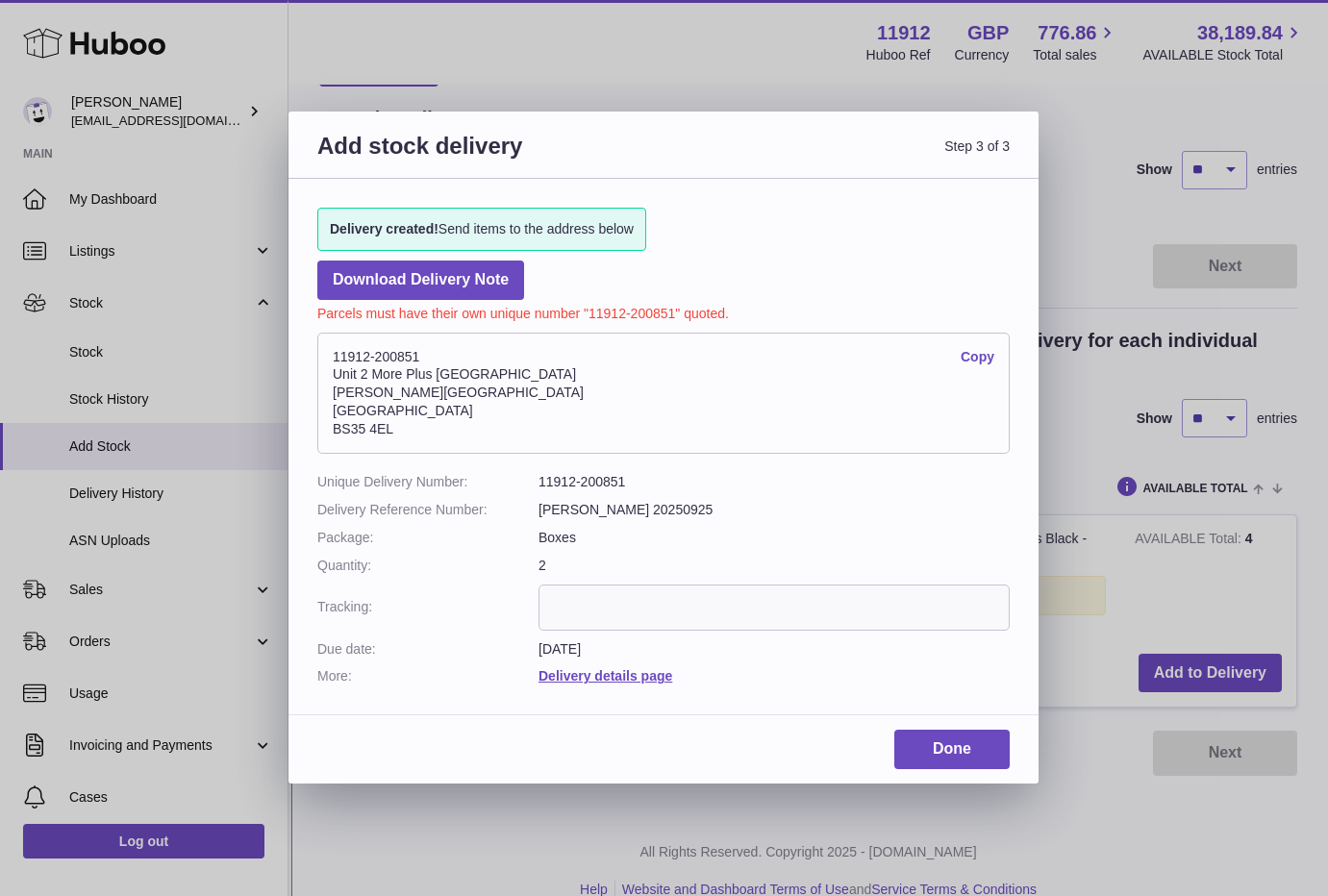
click at [325, 357] on address "11912-200851 Copy Unit 2 More Plus Central Park Hudson Ave Severn Beach BS35 4EL" at bounding box center [663, 394] width 692 height 122
copy address "11912-200851"
click at [958, 742] on link "Done" at bounding box center [952, 749] width 116 height 40
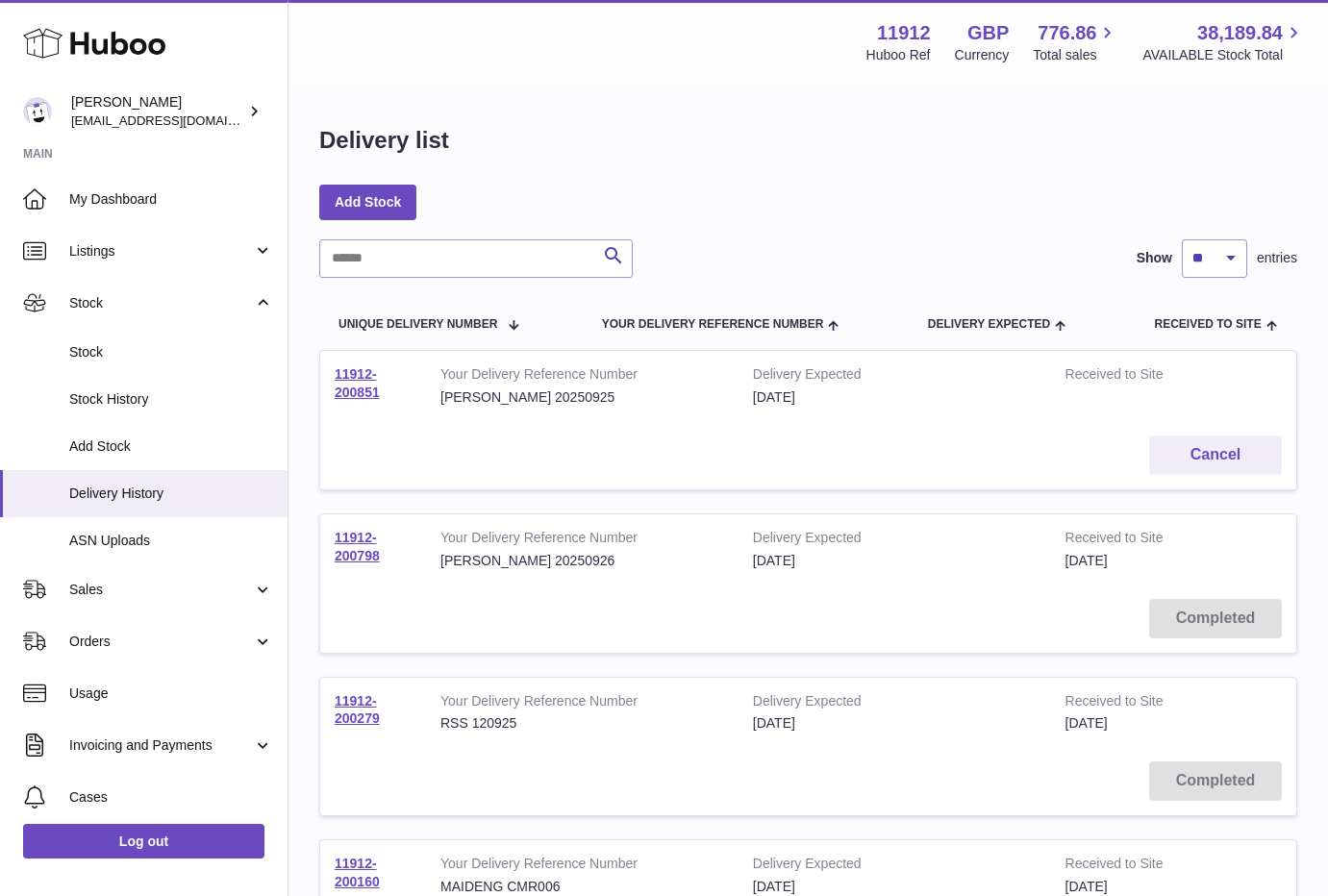
scroll to position [121, 0]
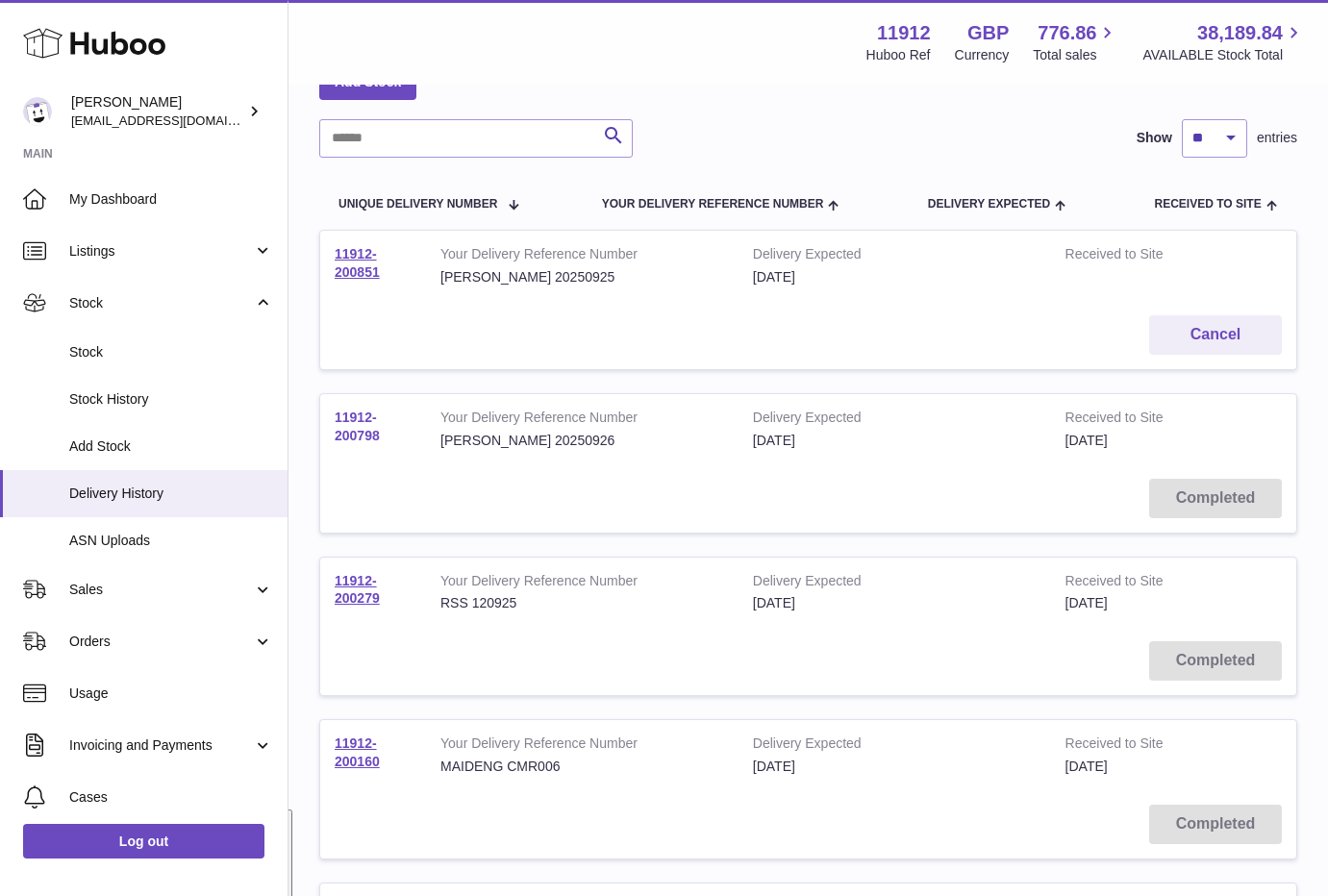
click at [367, 430] on link "11912-200798" at bounding box center [357, 427] width 45 height 34
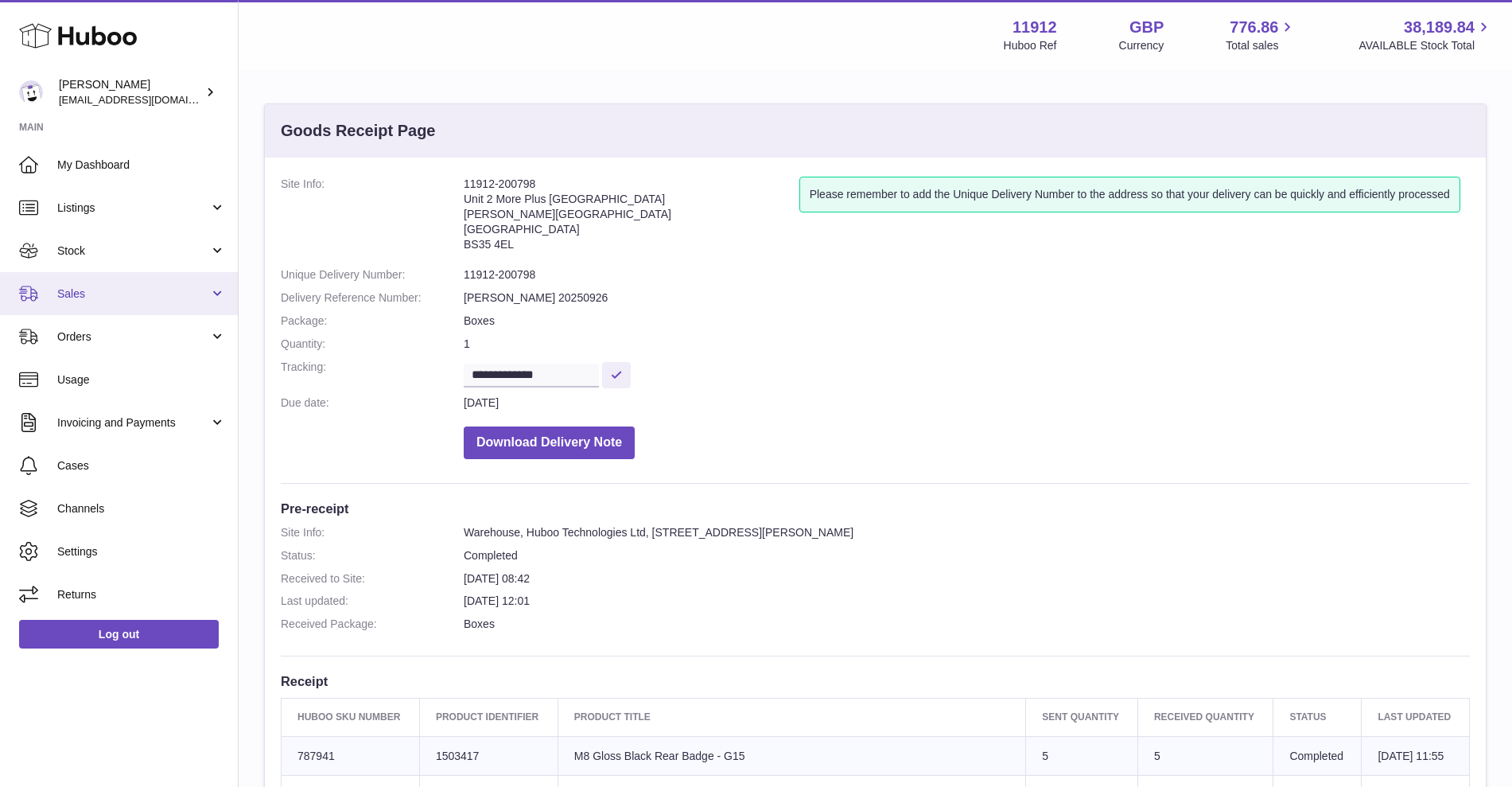
click at [183, 304] on link "Sales" at bounding box center [119, 294] width 238 height 43
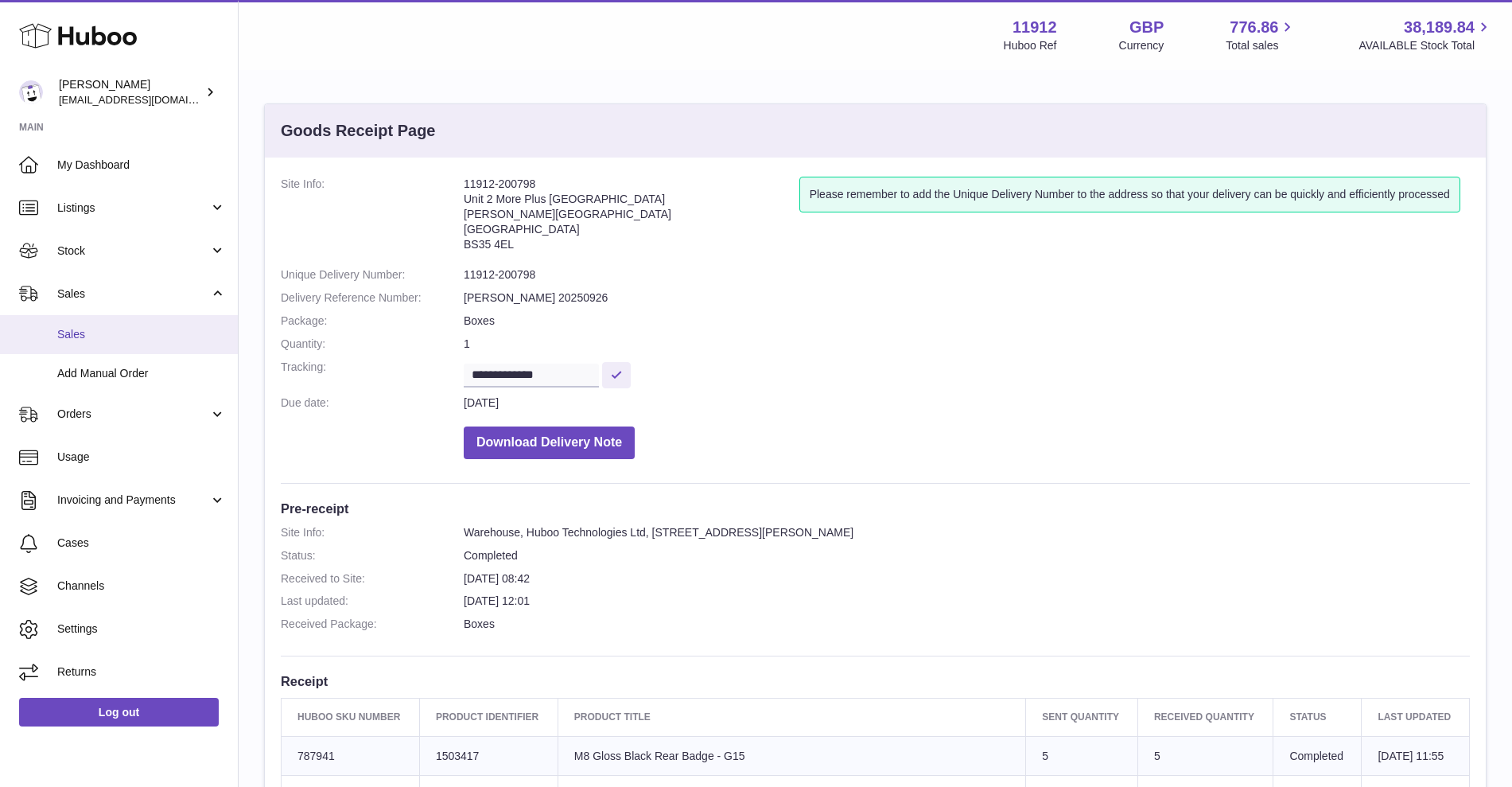
click at [170, 332] on span "Sales" at bounding box center [141, 334] width 168 height 15
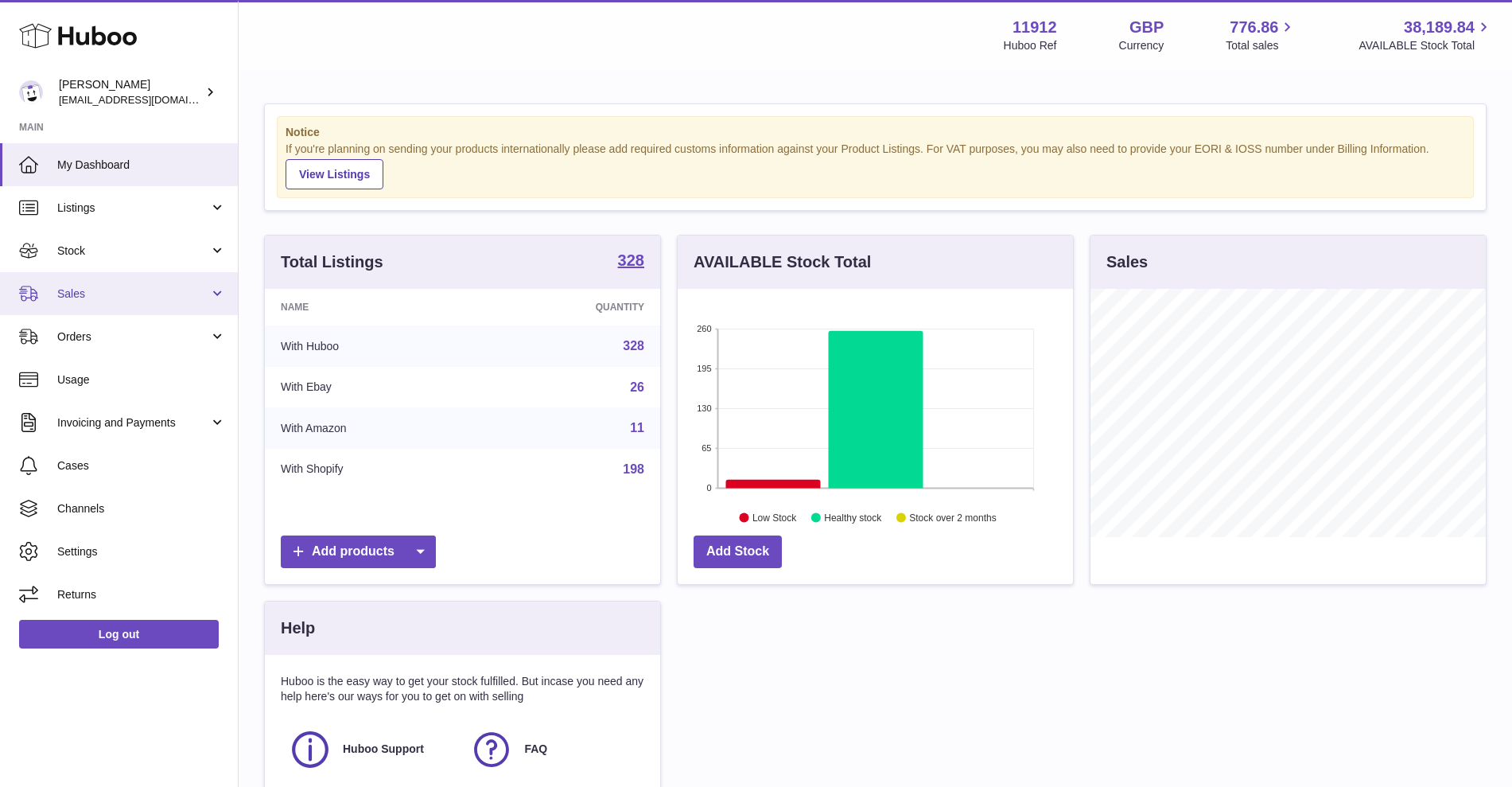
click at [210, 288] on link "Sales" at bounding box center [119, 294] width 238 height 43
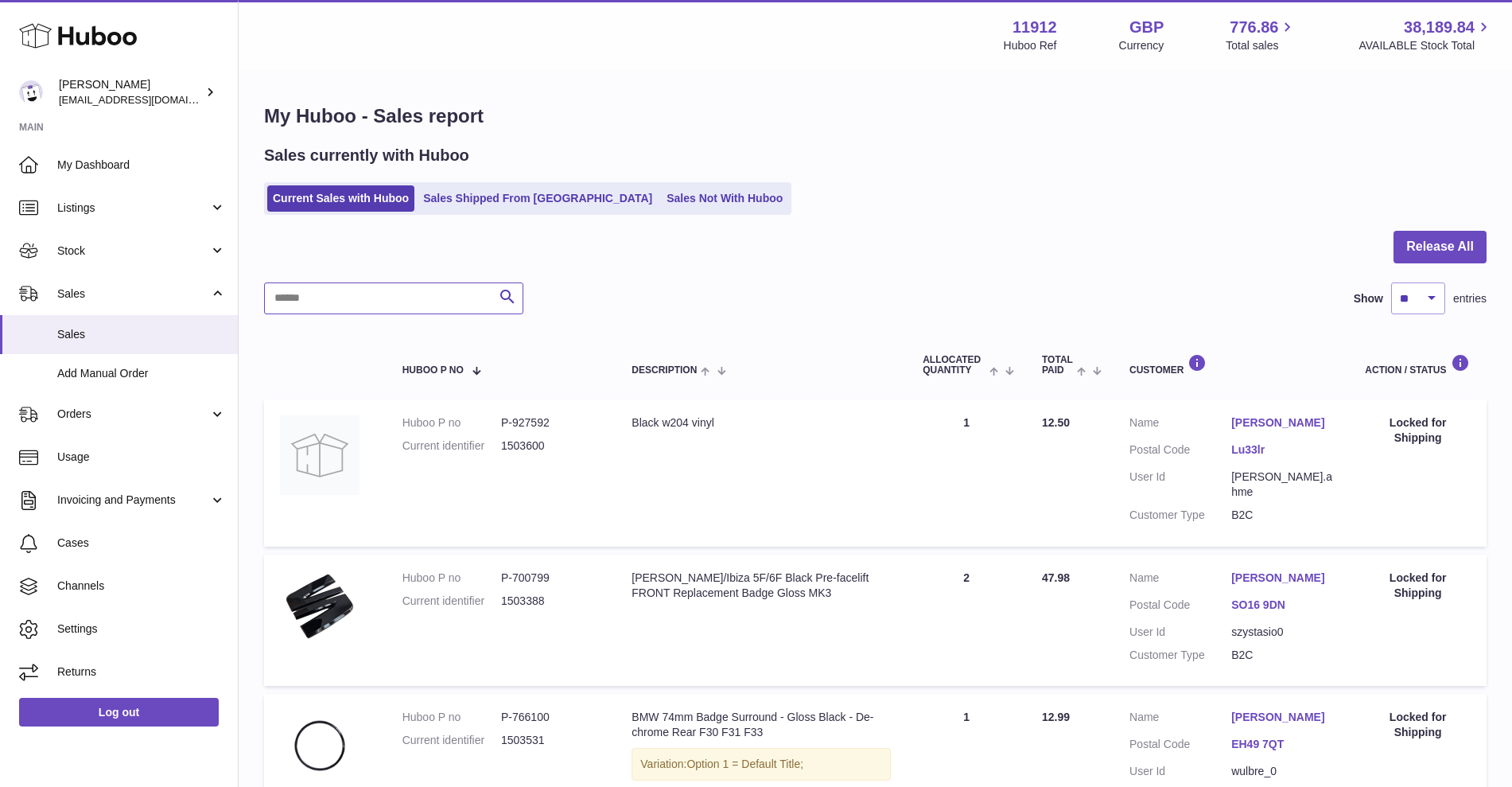
click at [436, 300] on input "text" at bounding box center [393, 298] width 259 height 32
paste input "**********"
type input "**********"
click at [0, 300] on div at bounding box center [0, 394] width 0 height 787
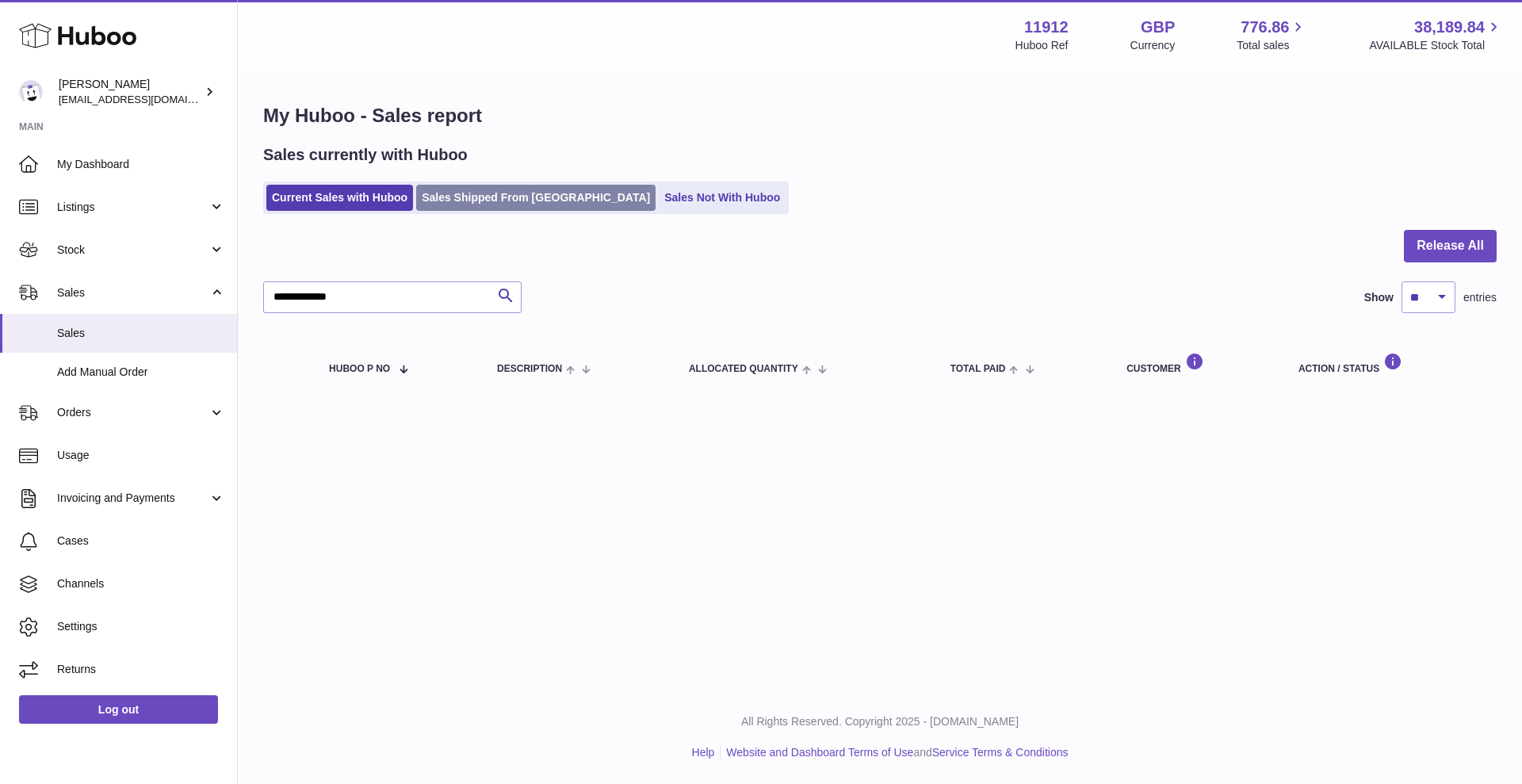
click at [509, 187] on link "Sales Shipped From [GEOGRAPHIC_DATA]" at bounding box center [535, 198] width 239 height 26
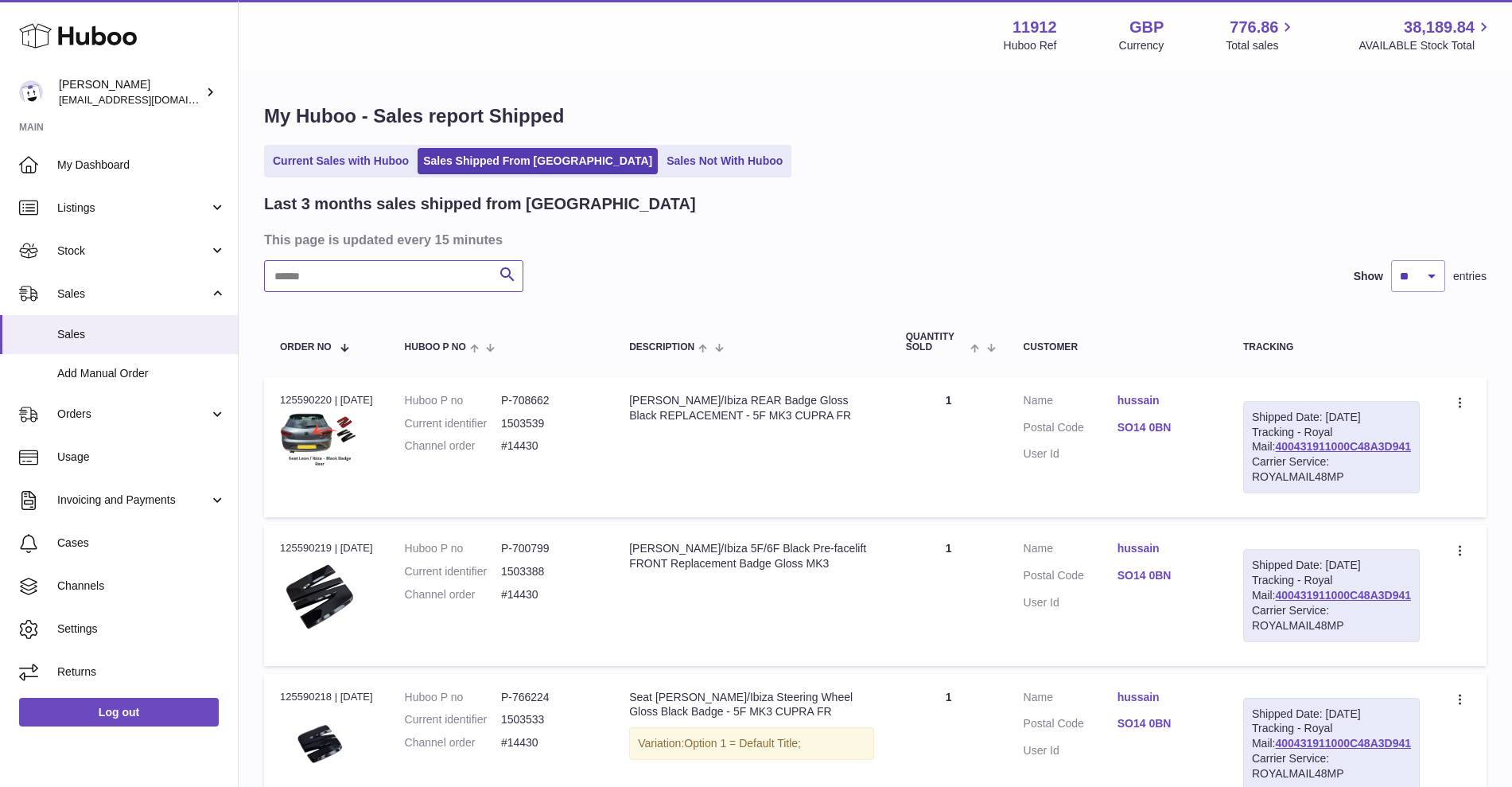
click at [343, 281] on input "text" at bounding box center [393, 276] width 259 height 32
paste input "**********"
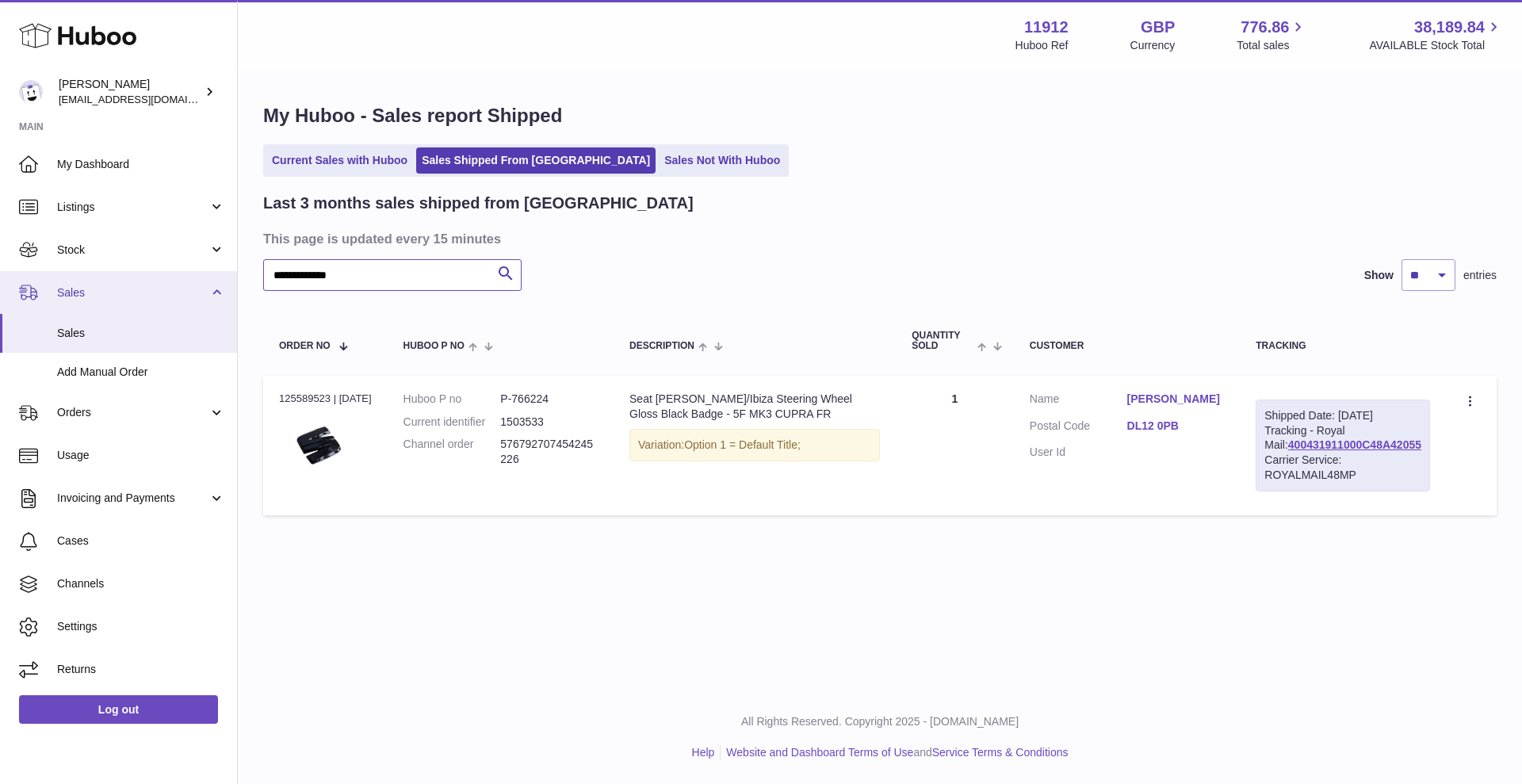
drag, startPoint x: 369, startPoint y: 280, endPoint x: 198, endPoint y: 279, distance: 171.0
click at [198, 279] on div "**********" at bounding box center [761, 392] width 1522 height 784
paste input "*"
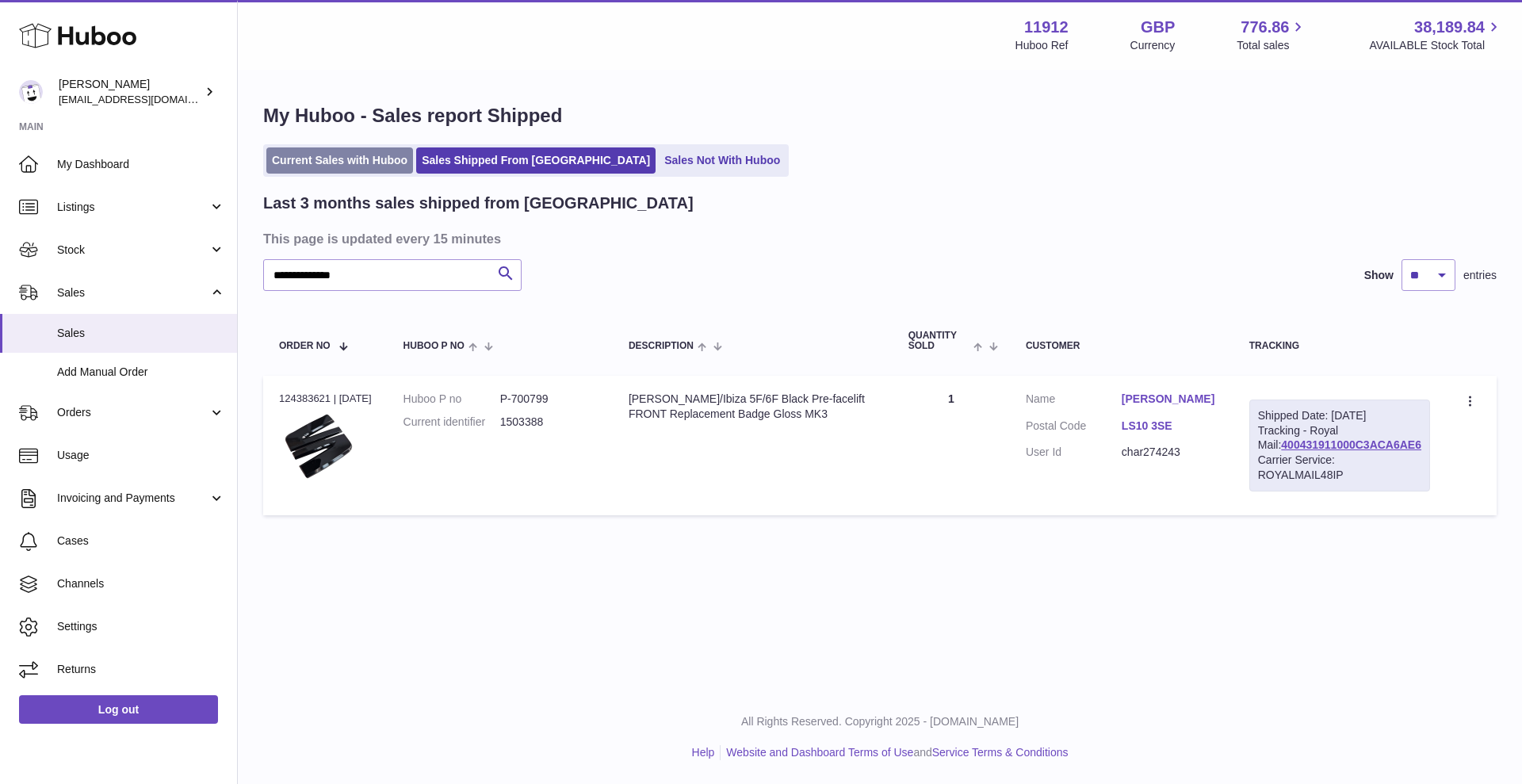
click at [307, 156] on link "Current Sales with Huboo" at bounding box center [340, 160] width 146 height 26
drag, startPoint x: 404, startPoint y: 271, endPoint x: 189, endPoint y: 271, distance: 215.0
click at [189, 271] on div "**********" at bounding box center [761, 392] width 1522 height 784
paste input "text"
type input "**********"
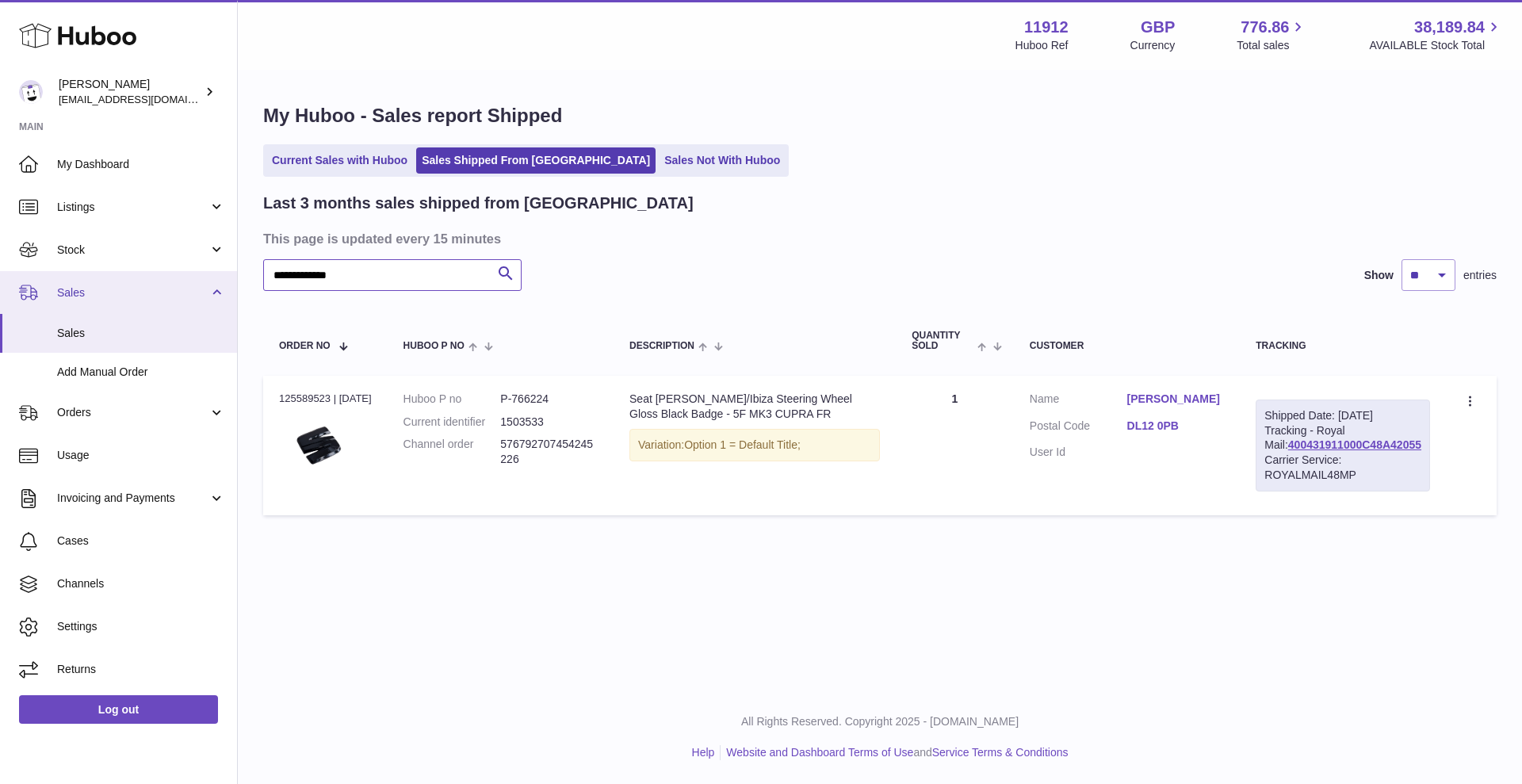
drag, startPoint x: 410, startPoint y: 283, endPoint x: 150, endPoint y: 275, distance: 260.1
click at [150, 275] on div "**********" at bounding box center [761, 392] width 1522 height 784
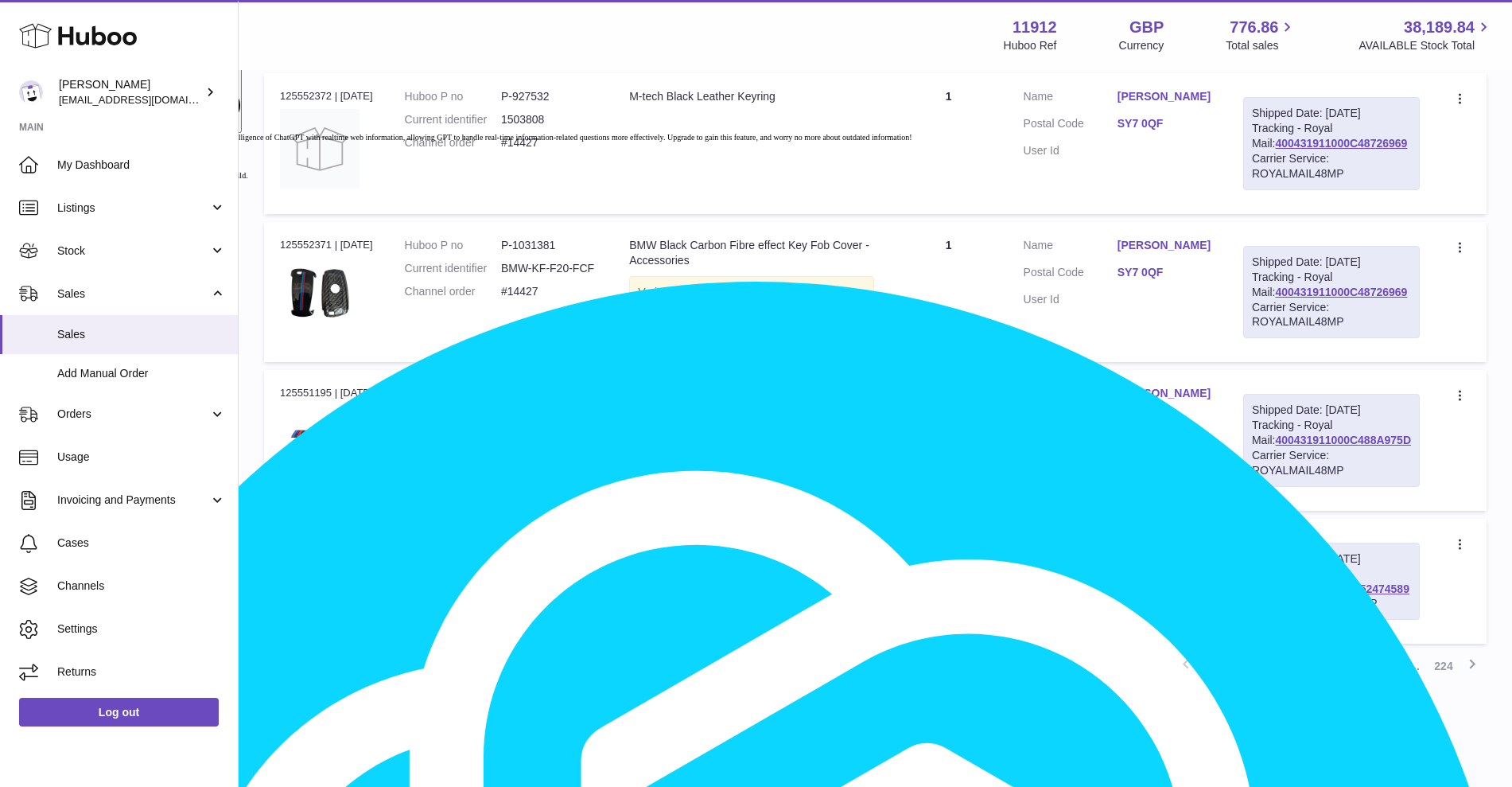
scroll to position [1390, 0]
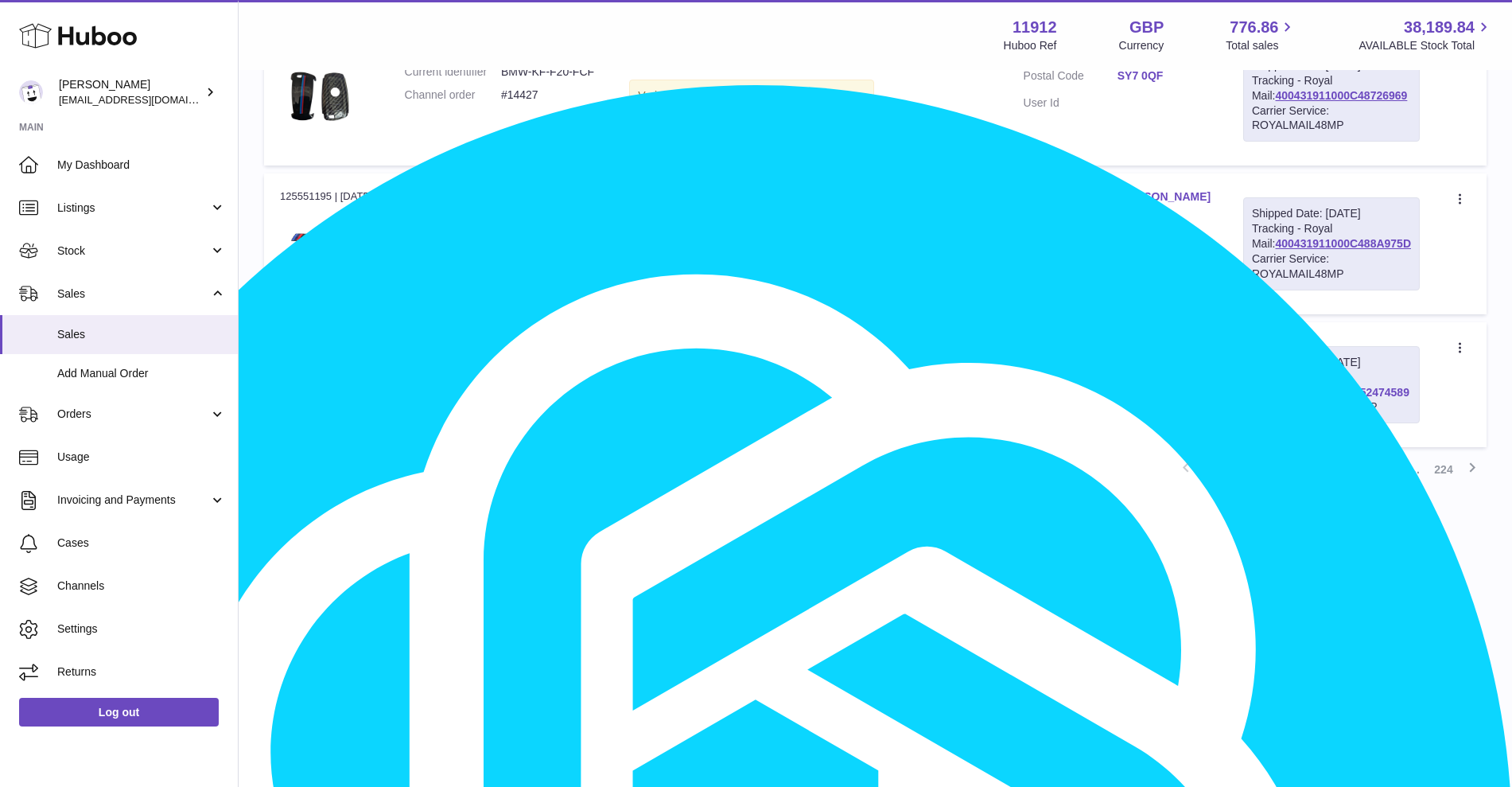
drag, startPoint x: 1397, startPoint y: 555, endPoint x: 1273, endPoint y: 558, distance: 124.0
type textarea "**********"
click at [1273, 424] on div "Shipped Date: [DATE] Tracking - Hermes Corporate: H01HYA0052474589 Carrier Serv…" at bounding box center [1331, 384] width 177 height 78
copy link "H01HYA0052474589"
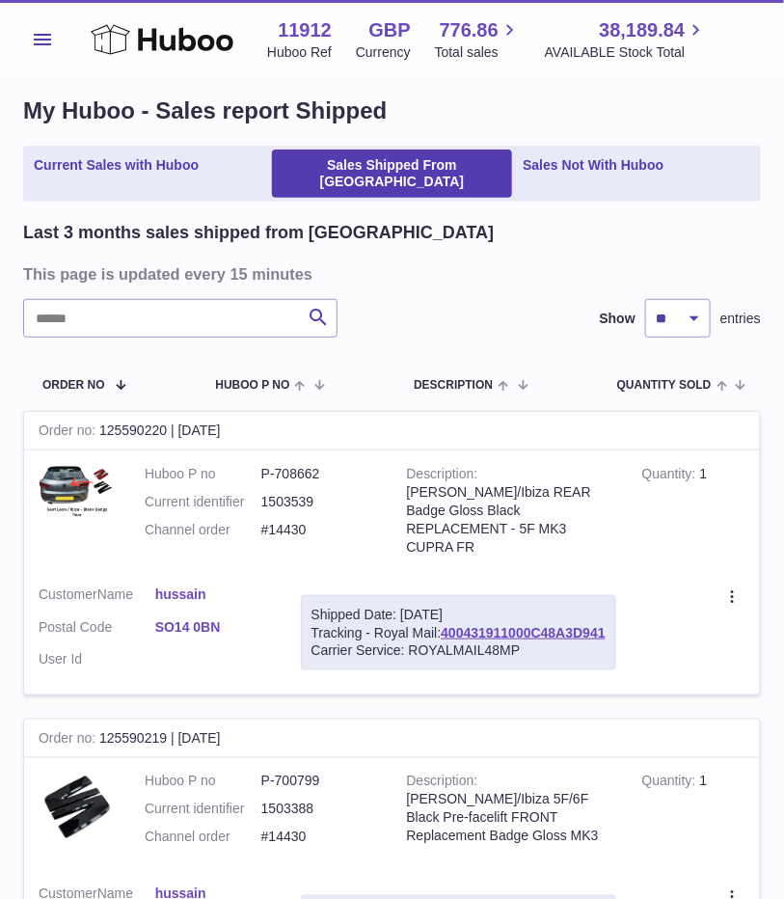
scroll to position [0, 0]
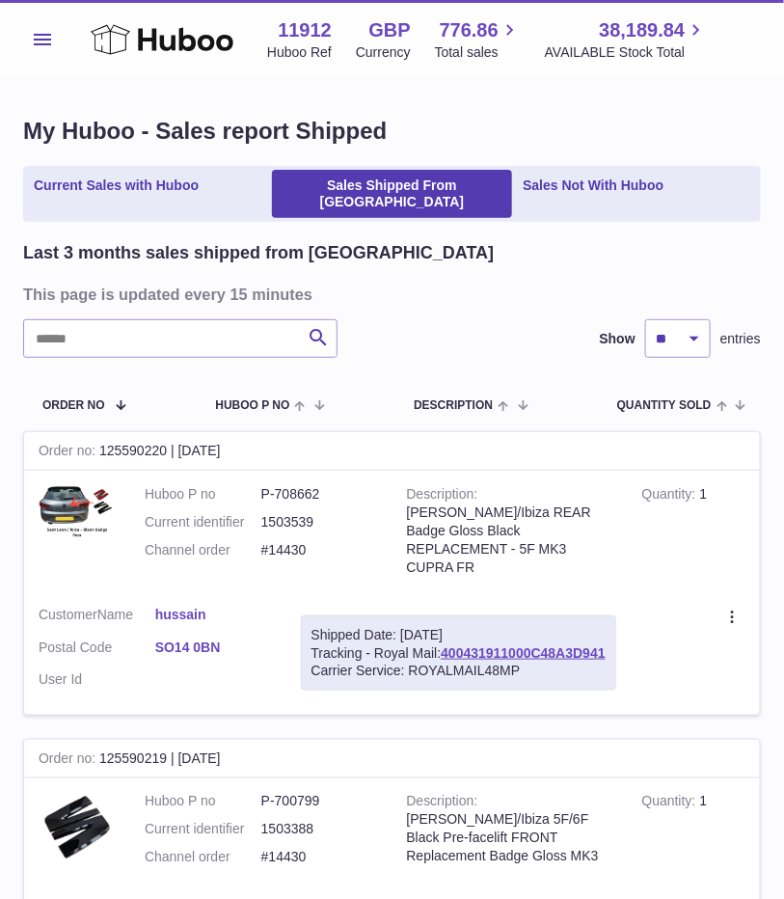
click at [47, 166] on ul "Current Sales with Huboo Sales Shipped From [GEOGRAPHIC_DATA] Sales Not With Hu…" at bounding box center [392, 194] width 738 height 56
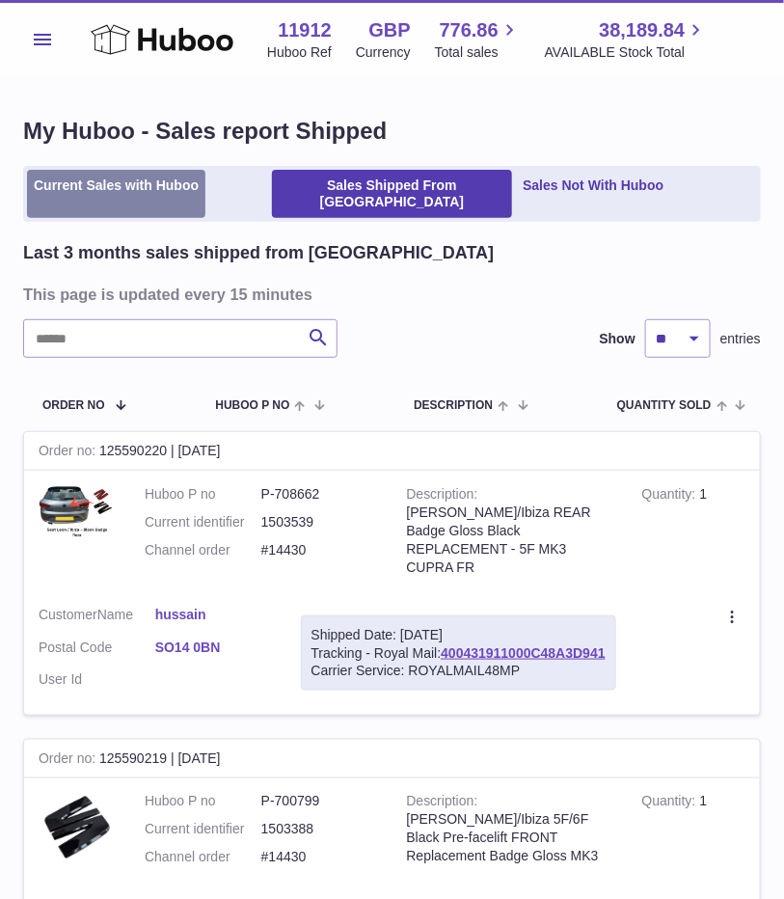
click at [53, 180] on link "Current Sales with Huboo" at bounding box center [116, 194] width 178 height 48
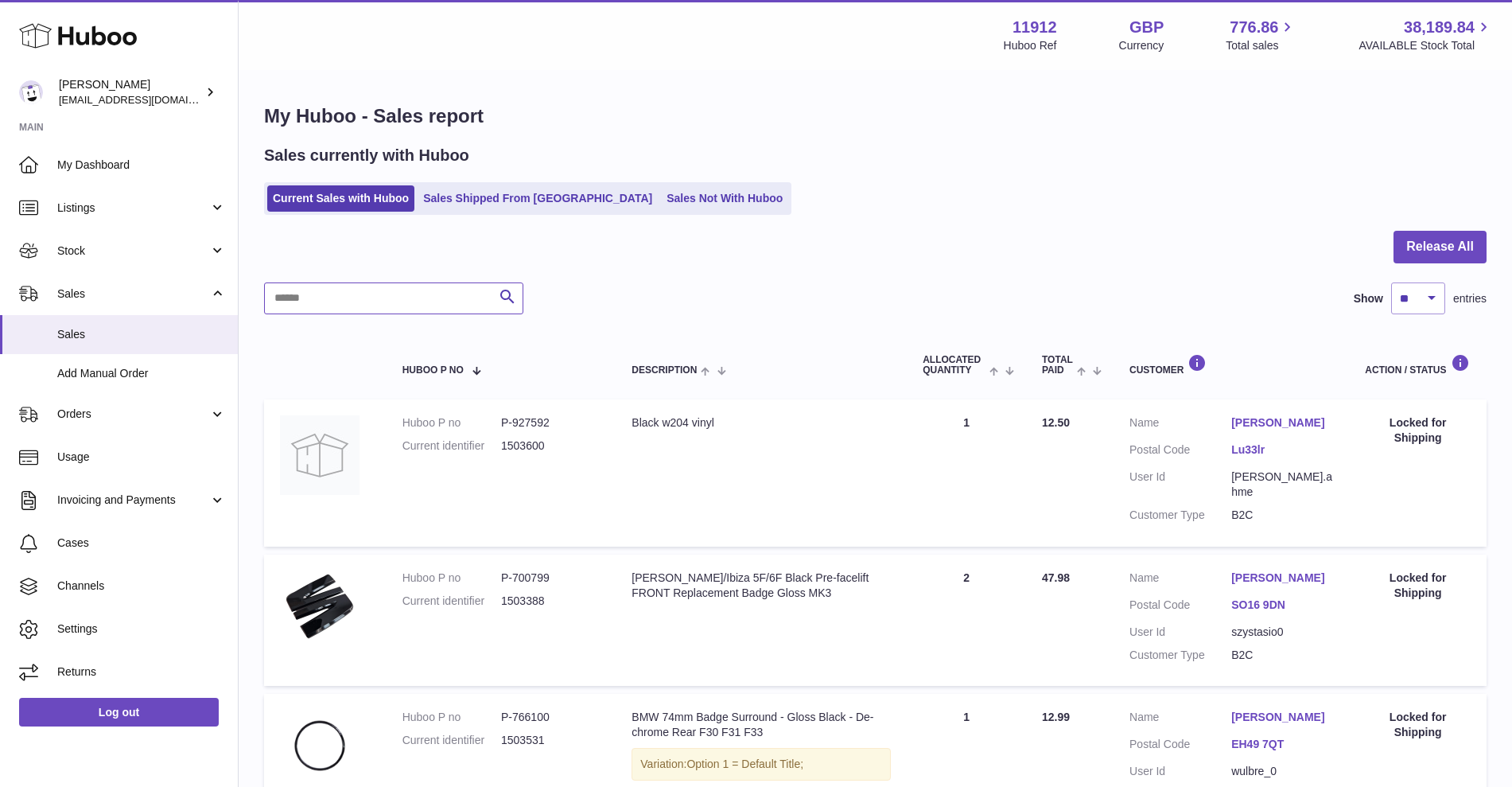
click at [405, 296] on input "text" at bounding box center [393, 298] width 259 height 32
paste input "**********"
type input "**********"
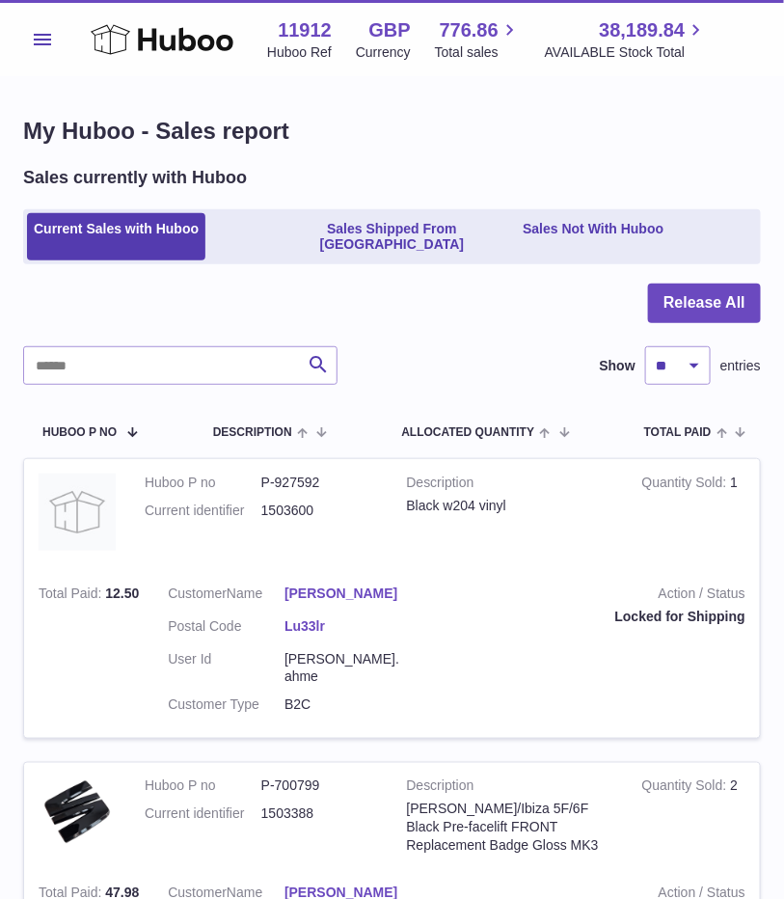
click at [435, 309] on div at bounding box center [392, 315] width 738 height 63
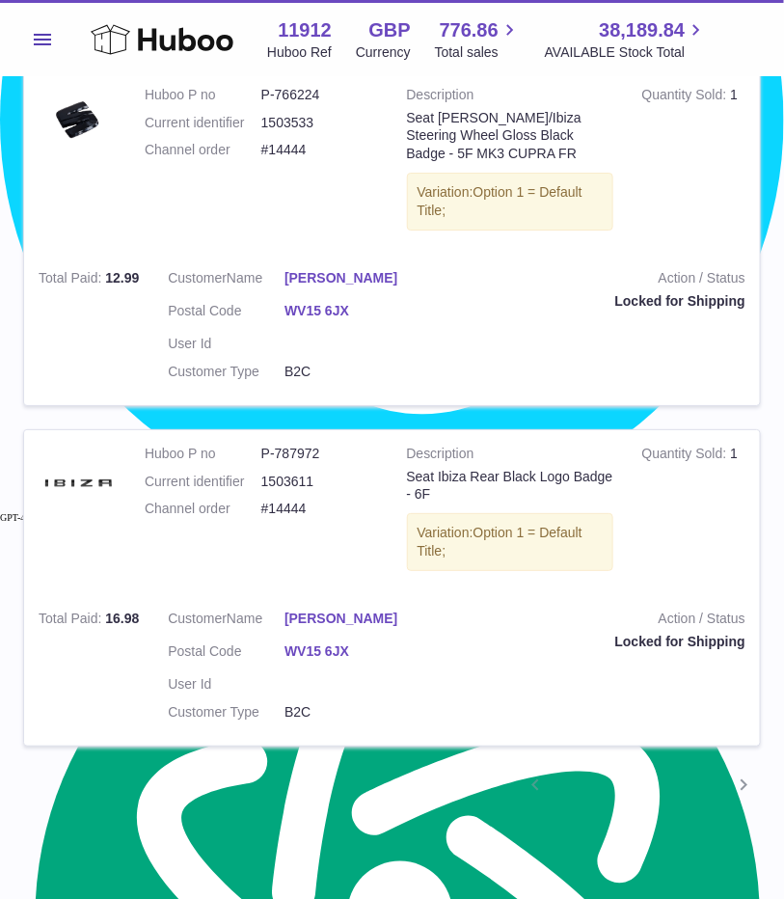
scroll to position [2897, 0]
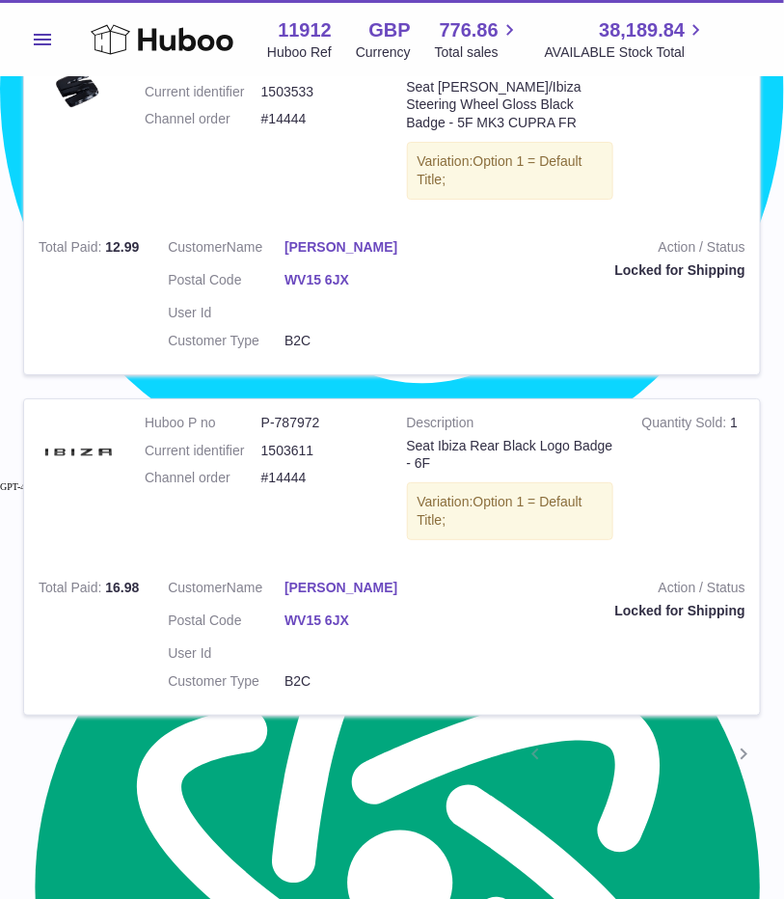
click at [611, 739] on link "2" at bounding box center [604, 756] width 35 height 35
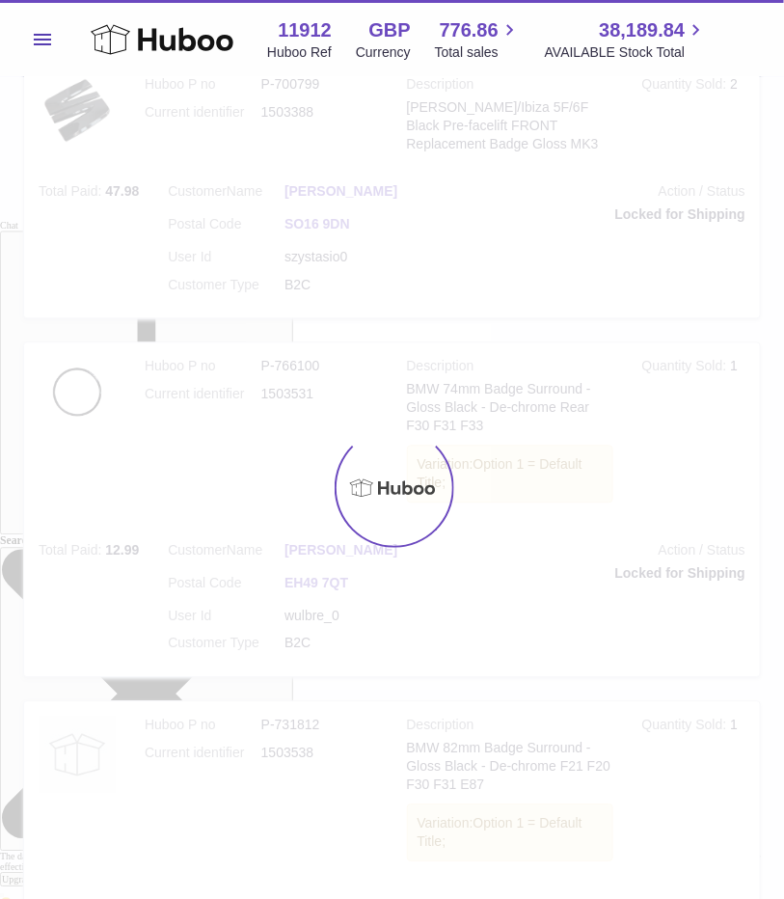
scroll to position [77, 0]
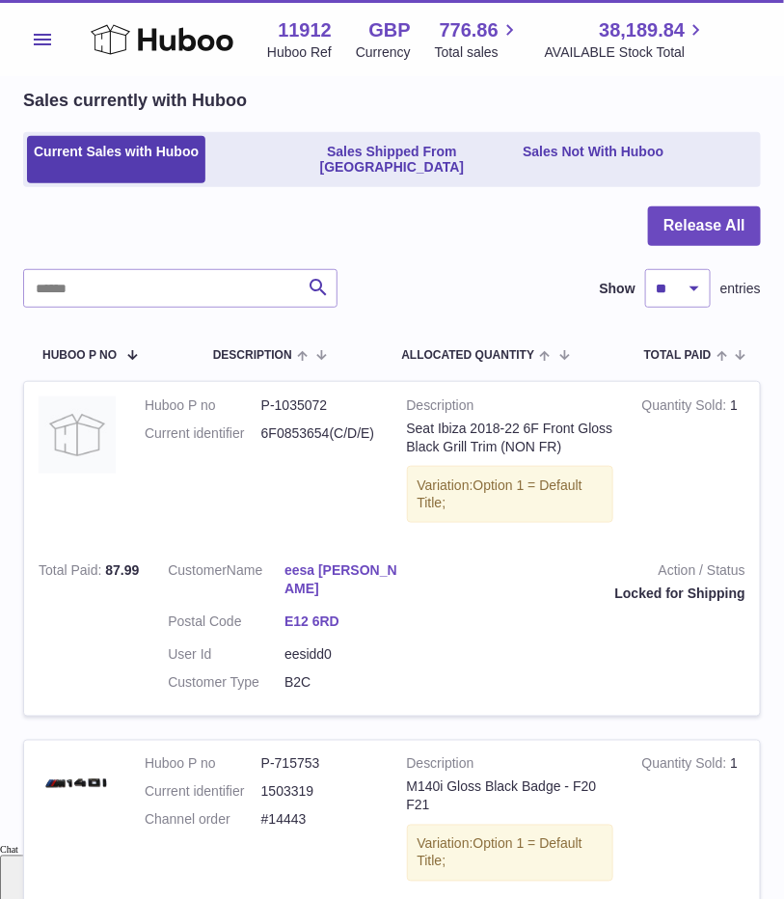
click at [592, 679] on td "Action / Status Locked for Shipping" at bounding box center [588, 631] width 344 height 168
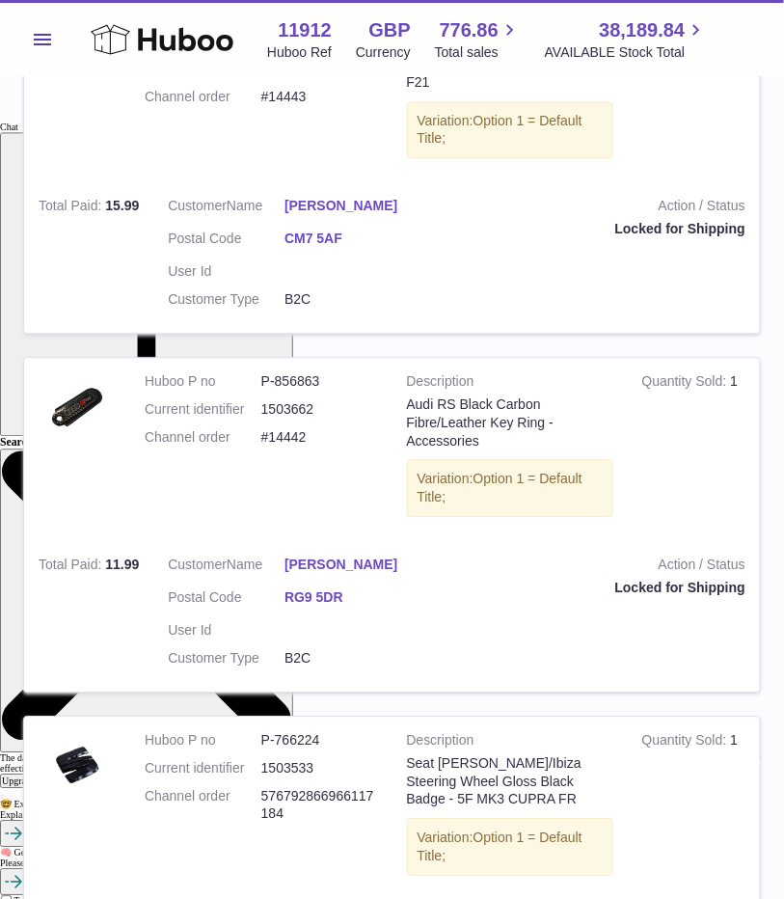
scroll to position [921, 0]
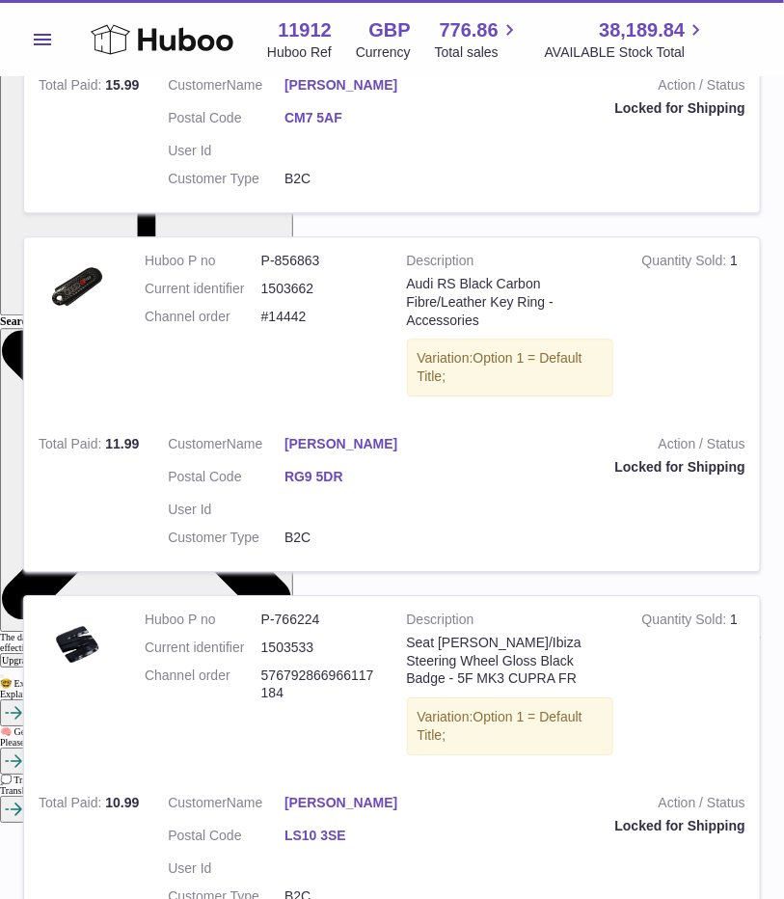
click at [338, 554] on tr "Huboo P no P-856863 Current identifier 1503662 Channel order #14442 Description…" at bounding box center [392, 404] width 738 height 336
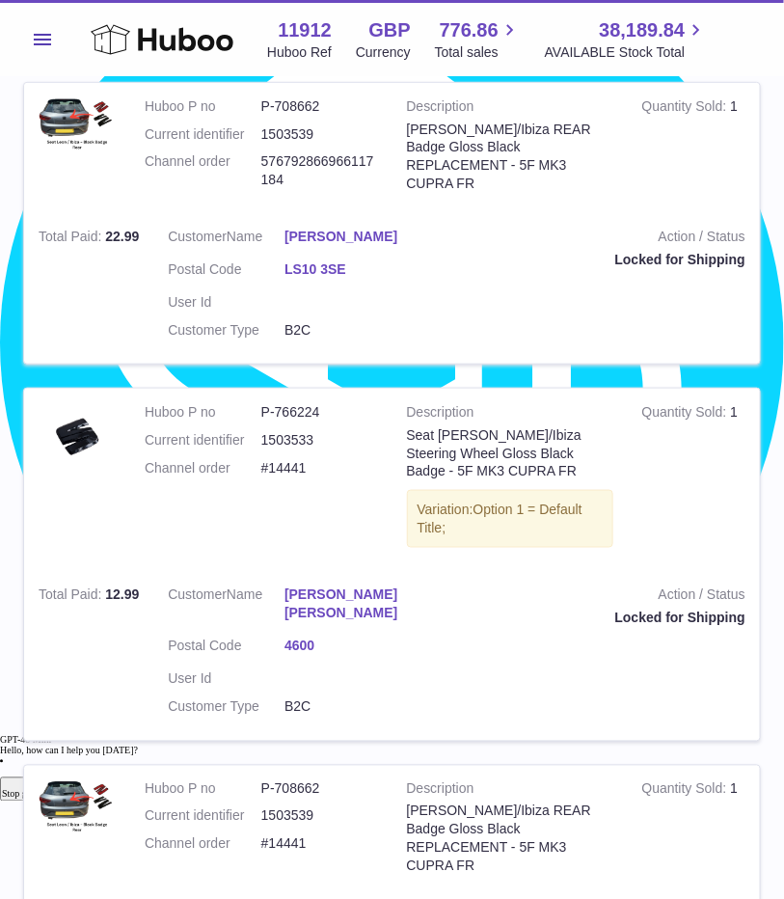
scroll to position [1885, 0]
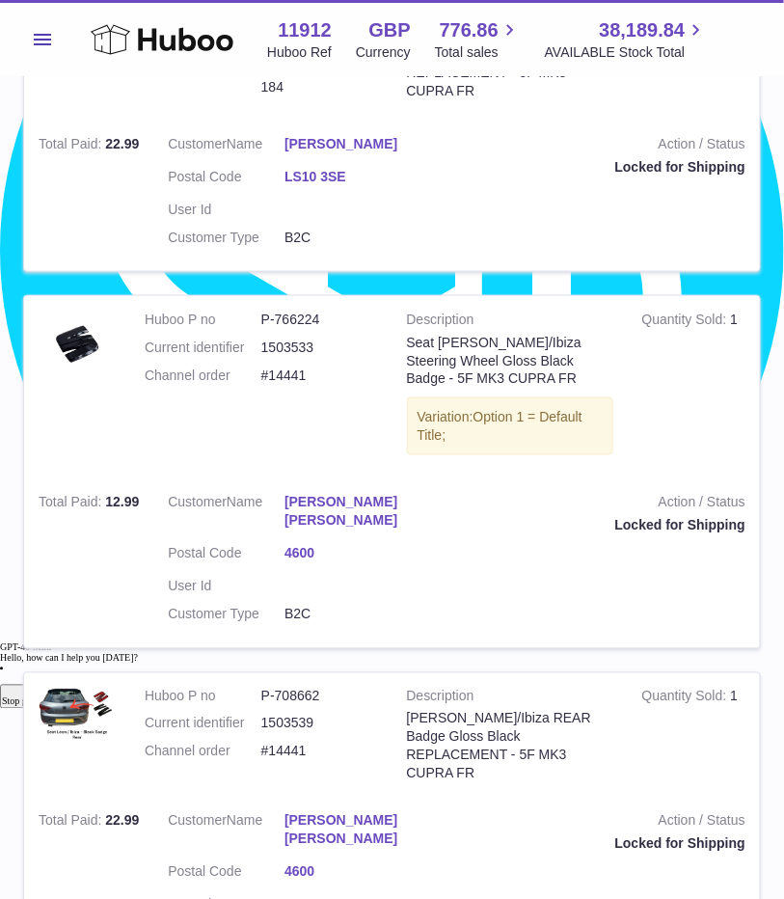
click at [767, 575] on div "My Huboo - Sales report Sales currently with Huboo Current Sales with Huboo Sal…" at bounding box center [392, 143] width 784 height 3902
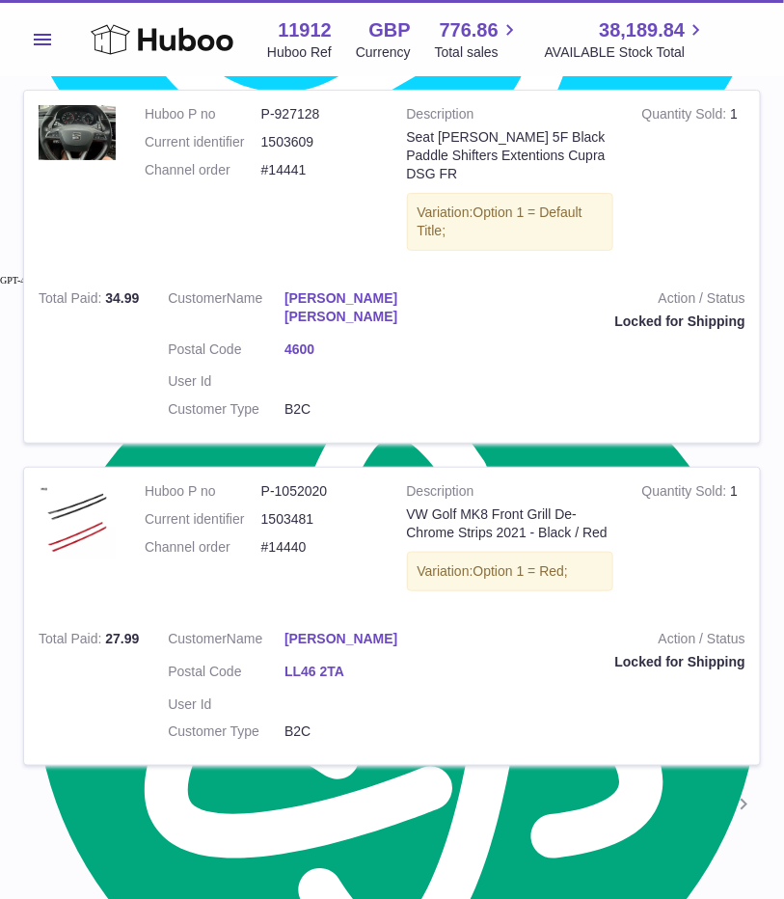
scroll to position [3154, 0]
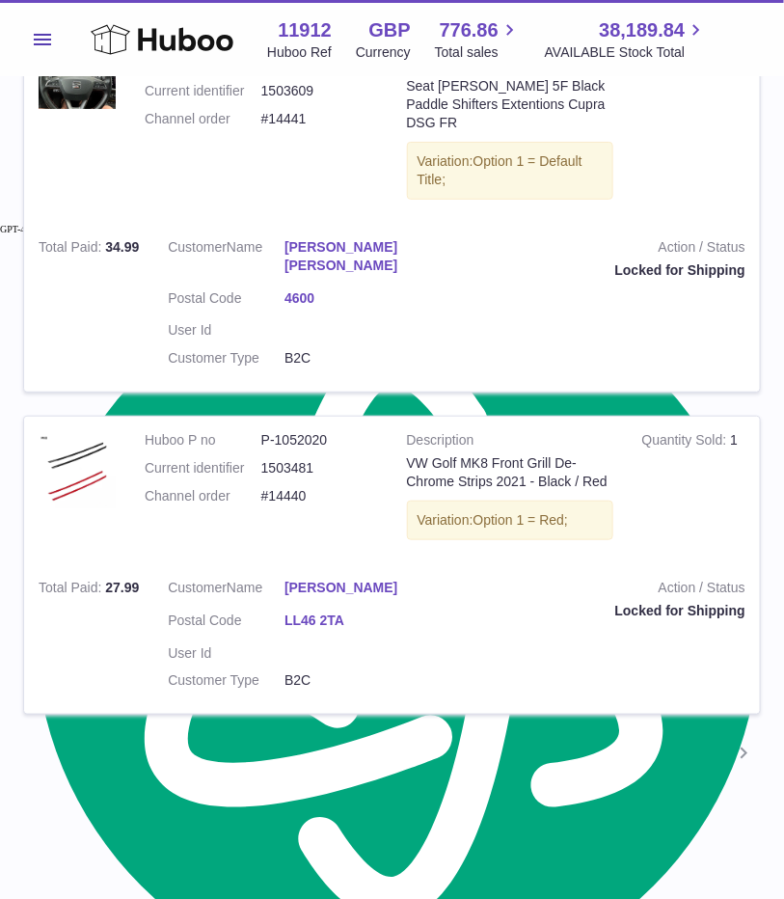
click at [643, 738] on link "3" at bounding box center [639, 755] width 35 height 35
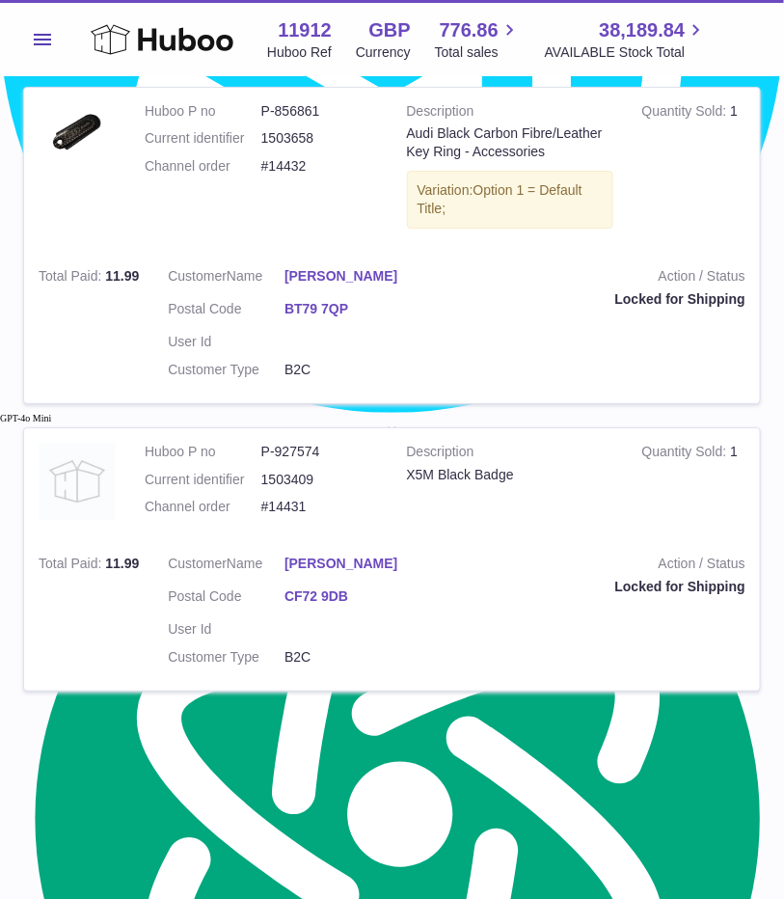
scroll to position [2970, 0]
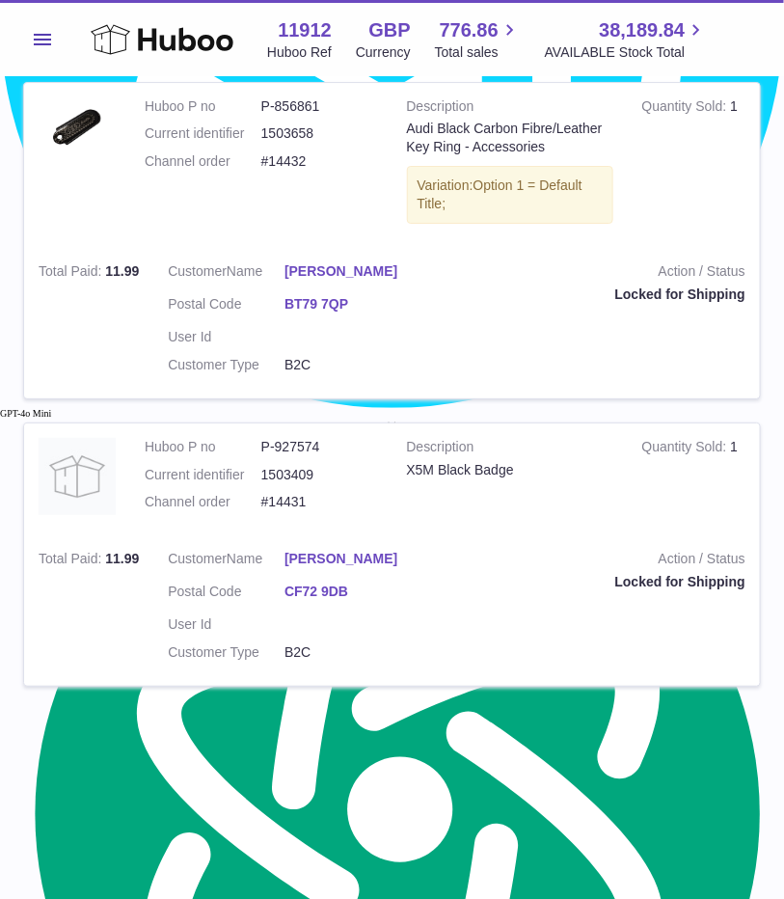
click at [679, 744] on link "4" at bounding box center [674, 727] width 35 height 35
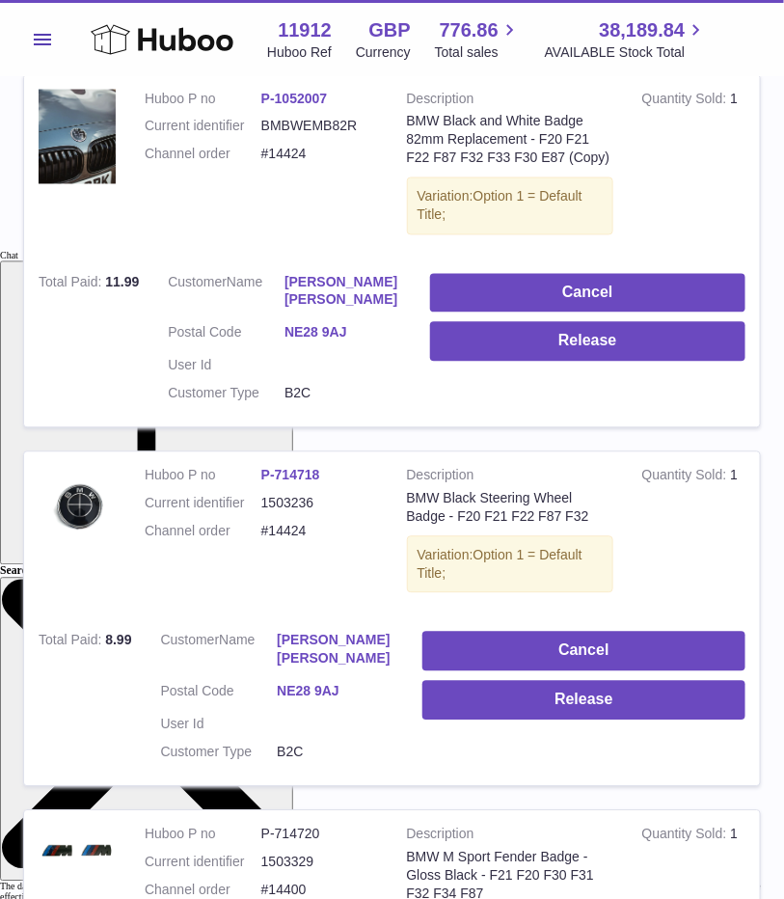
scroll to position [680, 0]
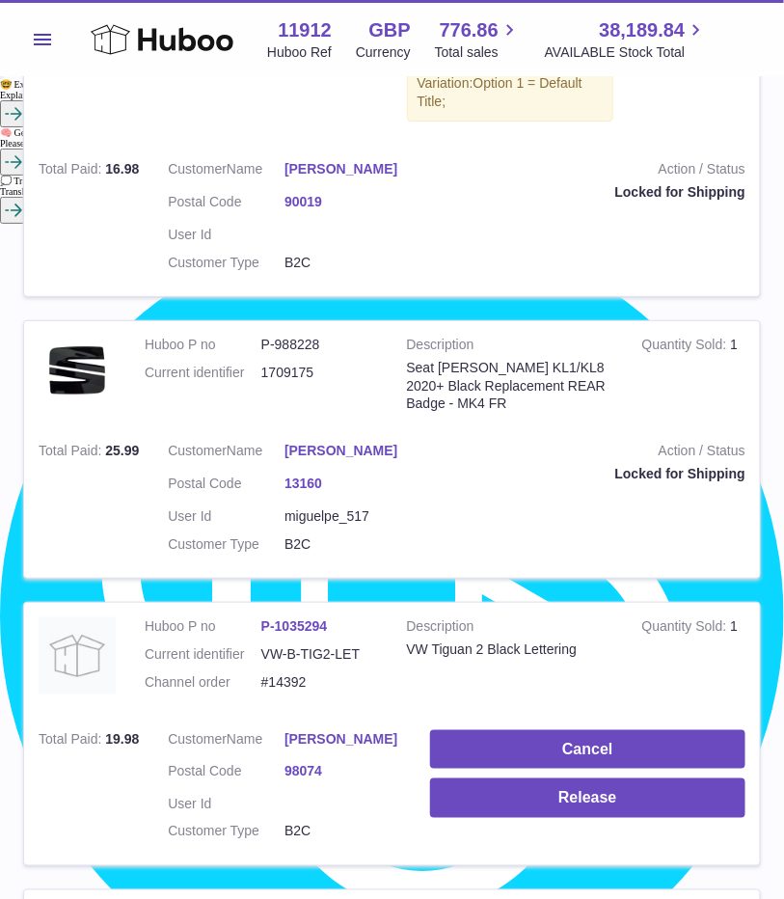
scroll to position [1524, 0]
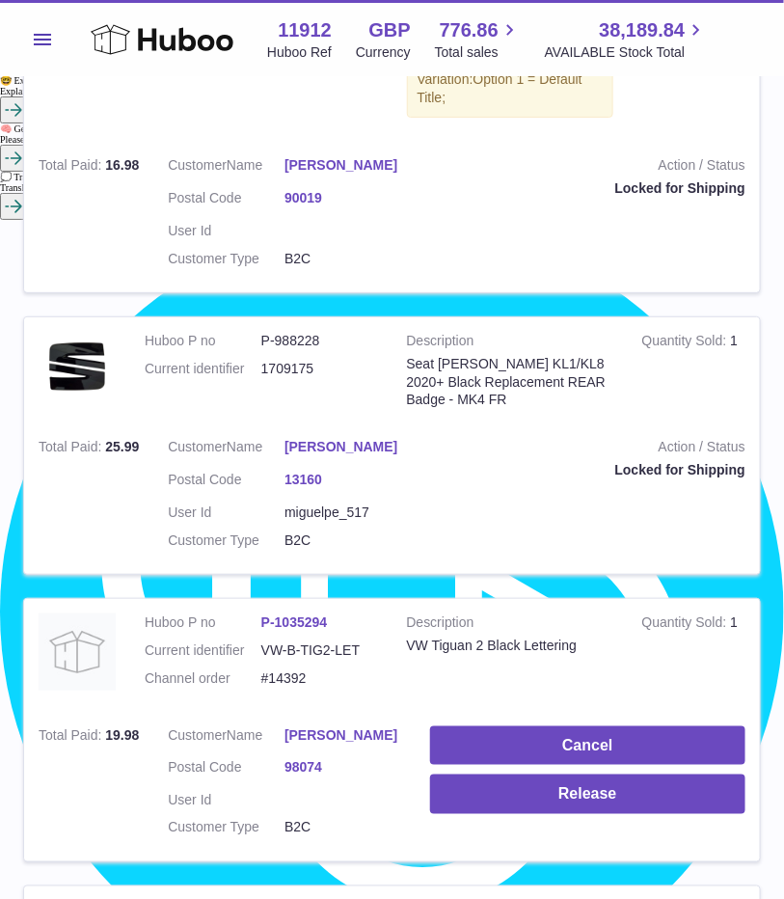
click at [771, 594] on div "My Huboo - Sales report Sales currently with Huboo Current Sales with Huboo Sal…" at bounding box center [392, 463] width 784 height 3818
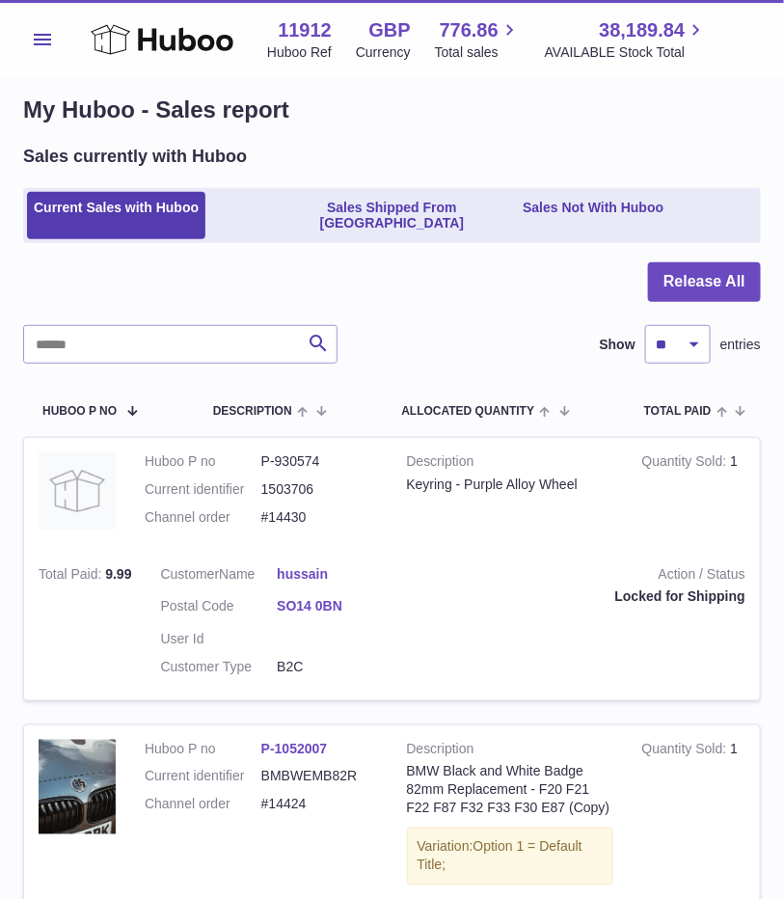
scroll to position [0, 0]
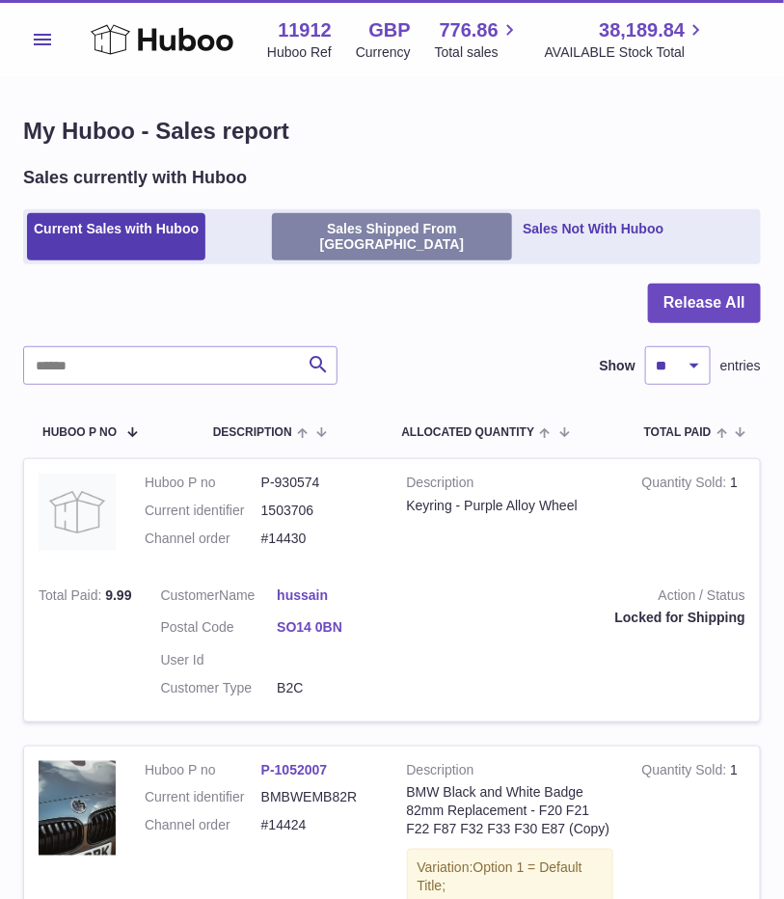
click at [378, 226] on link "Sales Shipped From [GEOGRAPHIC_DATA]" at bounding box center [392, 237] width 241 height 48
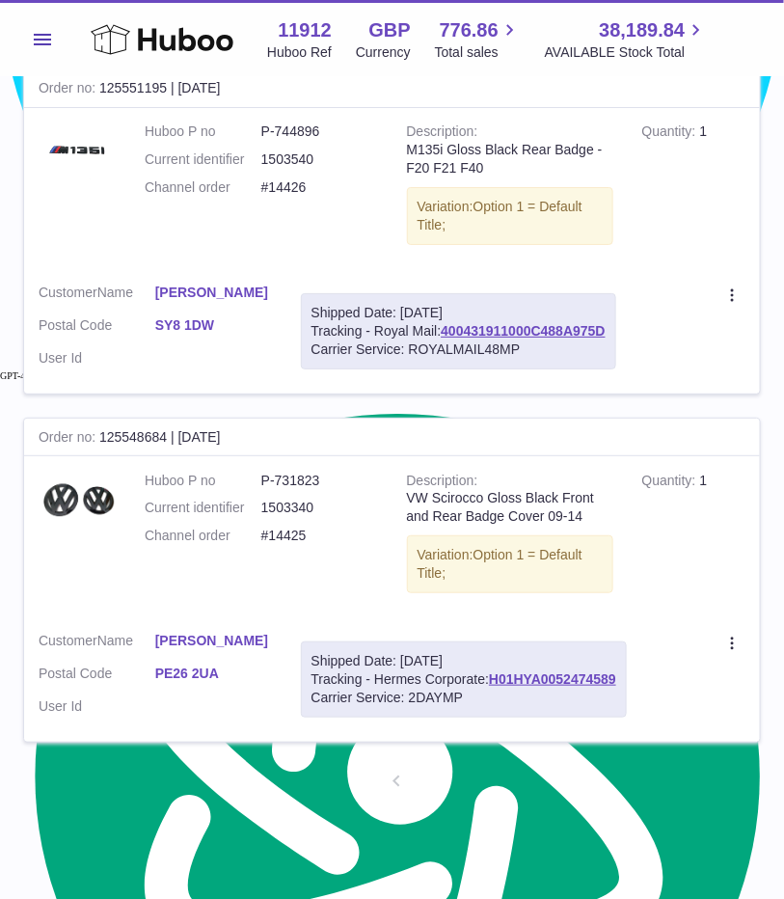
scroll to position [3044, 0]
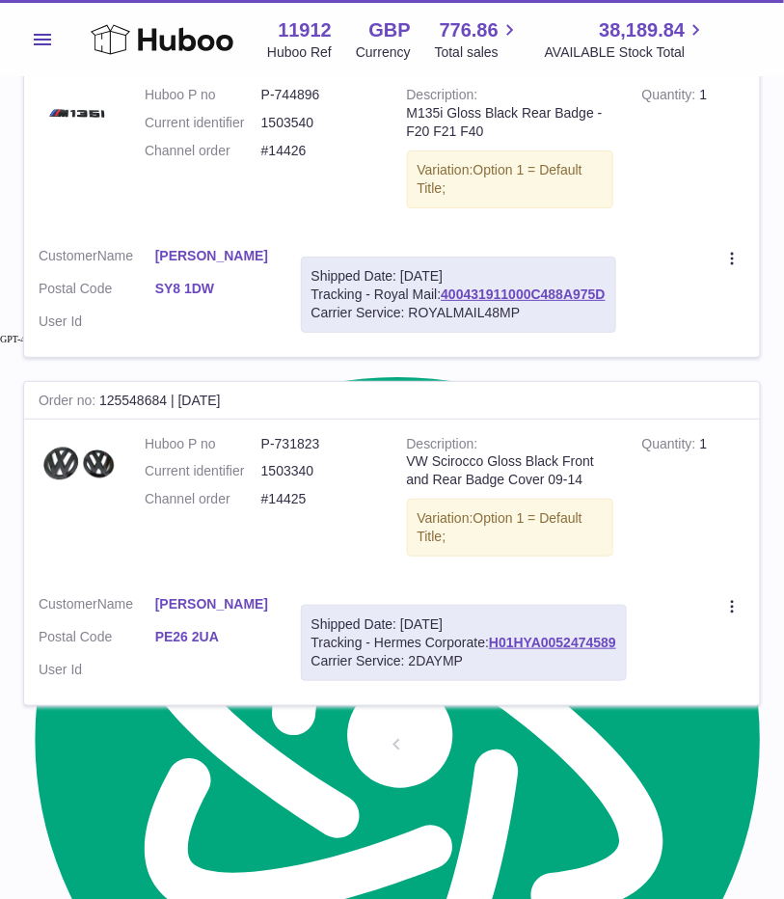
click at [472, 729] on link "2" at bounding box center [465, 746] width 35 height 35
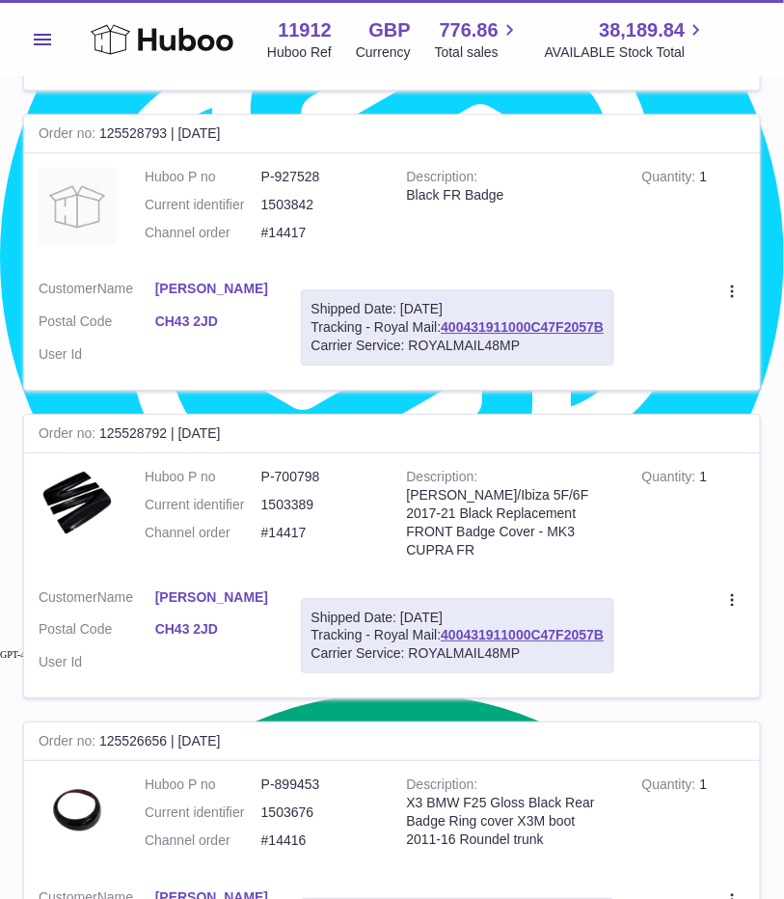
scroll to position [3014, 0]
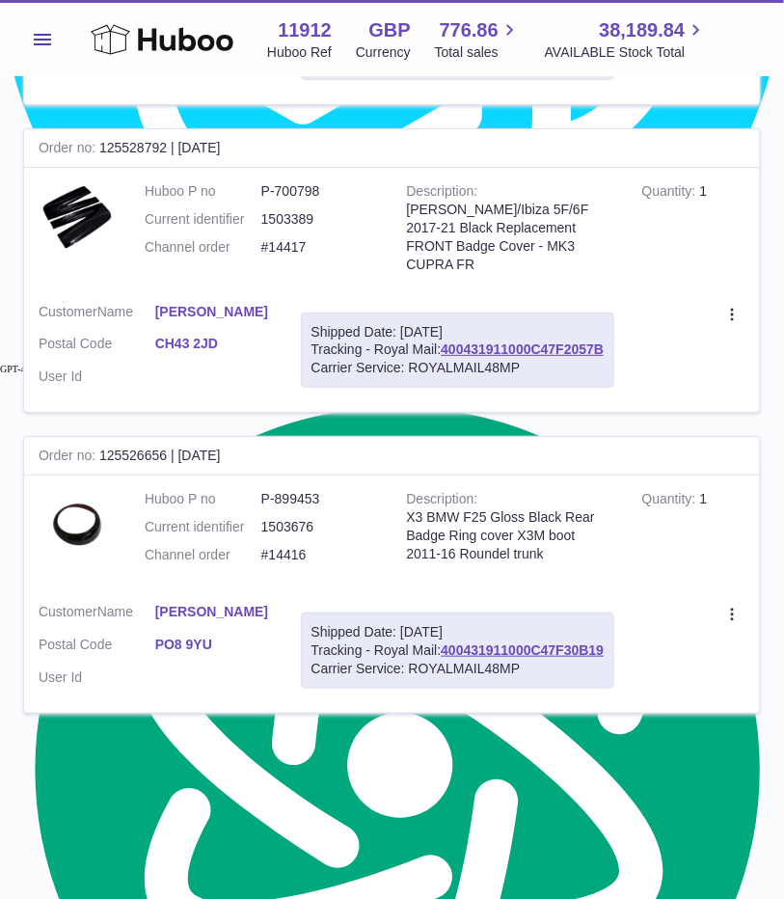
click at [499, 737] on link "3" at bounding box center [500, 754] width 35 height 35
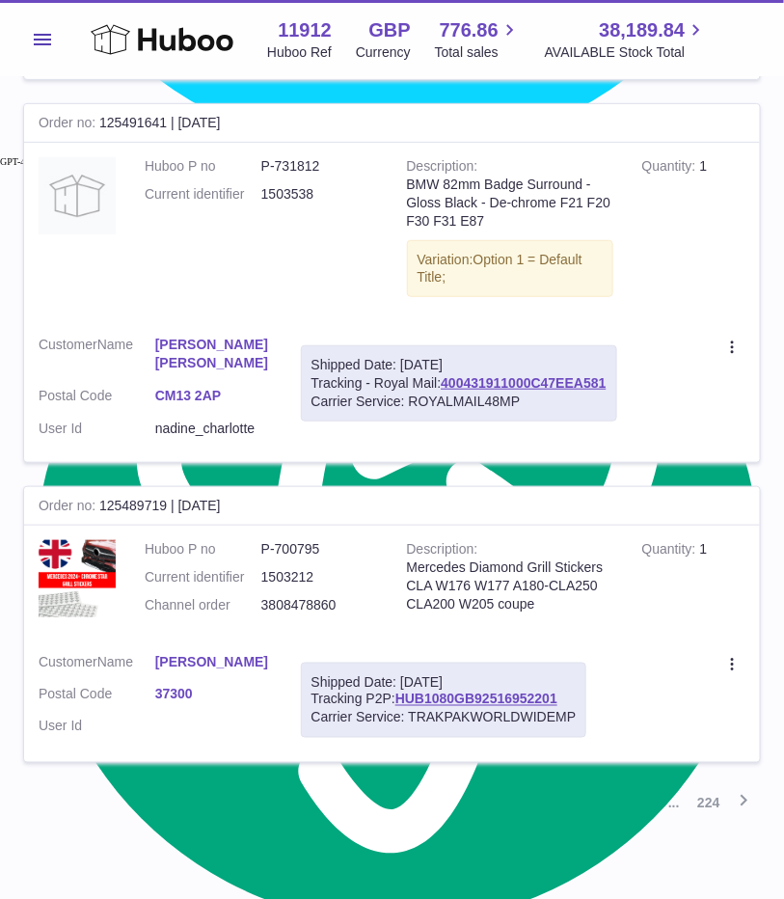
scroll to position [3278, 0]
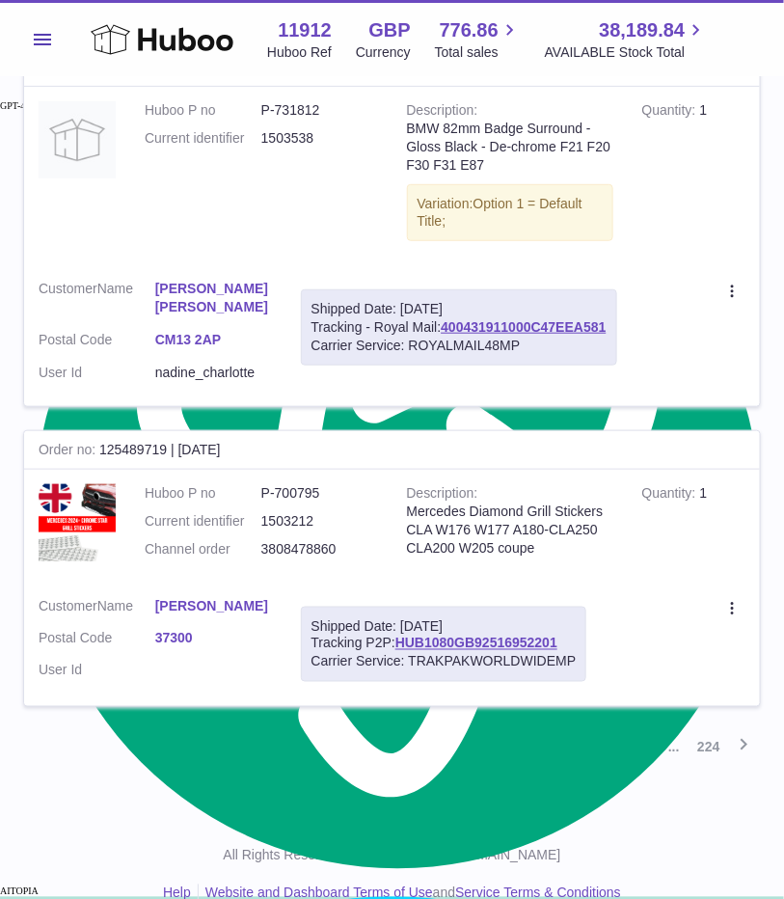
click at [533, 730] on link "4" at bounding box center [535, 747] width 35 height 35
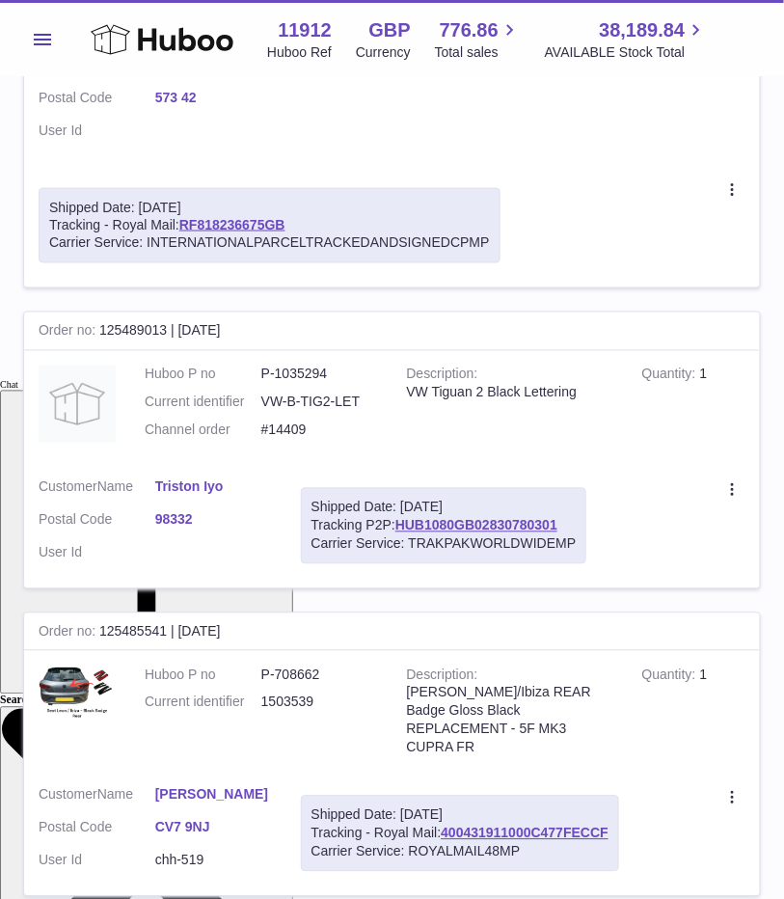
scroll to position [559, 0]
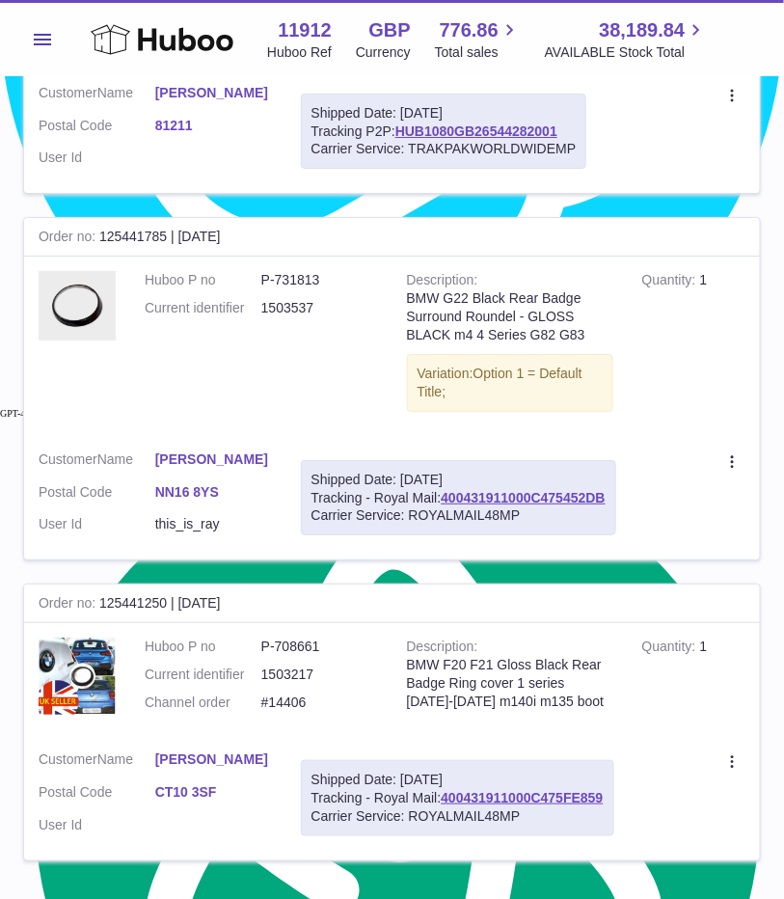
scroll to position [3124, 0]
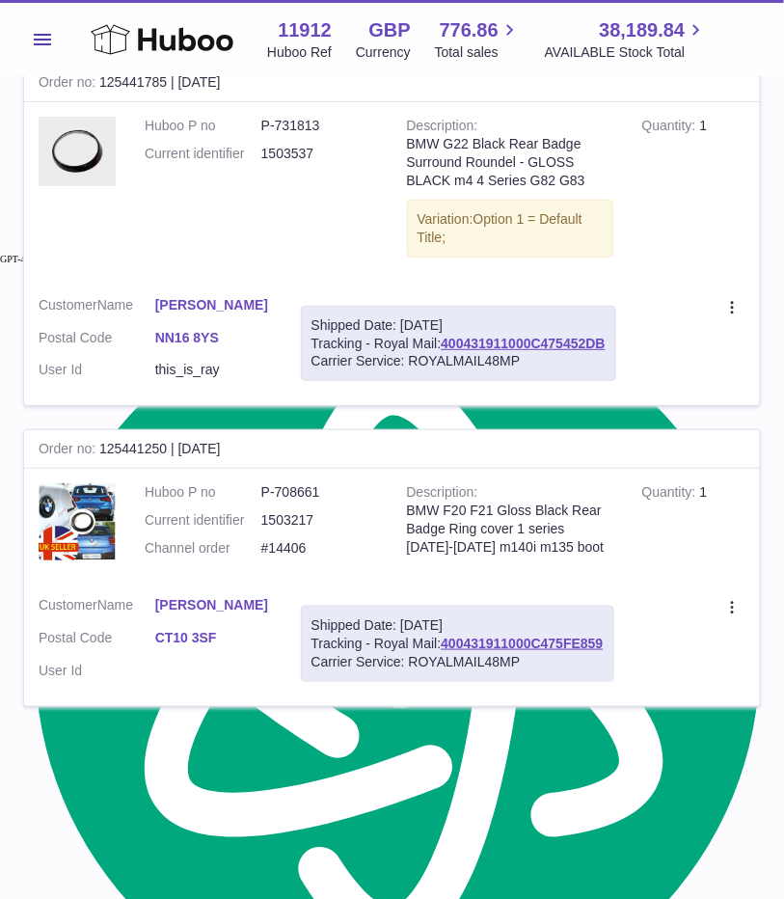
click at [581, 730] on link "5" at bounding box center [570, 747] width 35 height 35
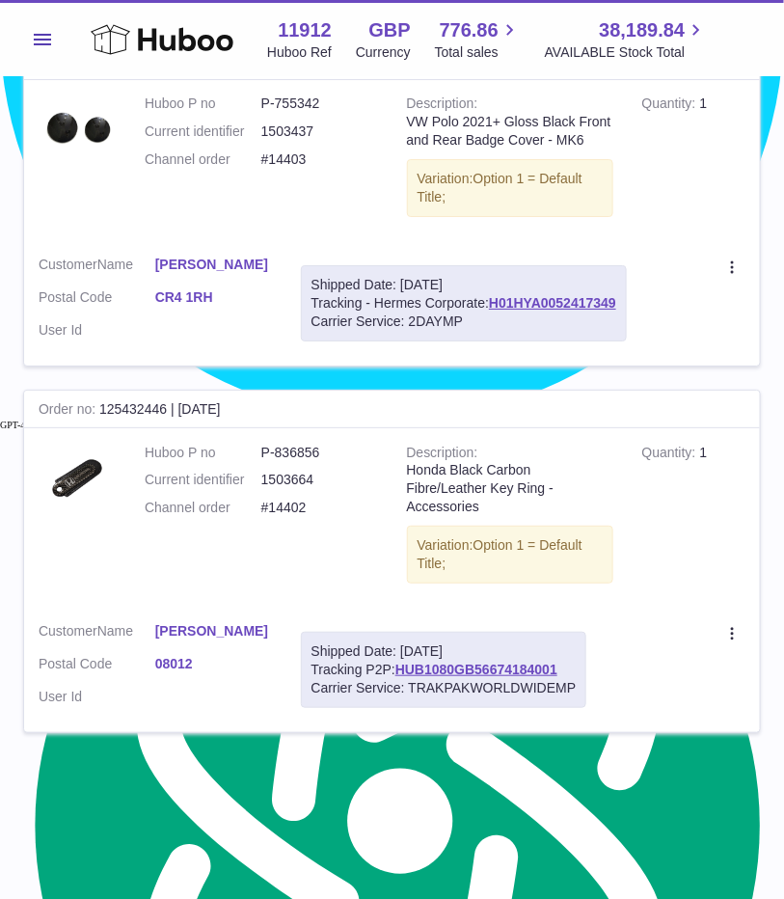
scroll to position [2998, 0]
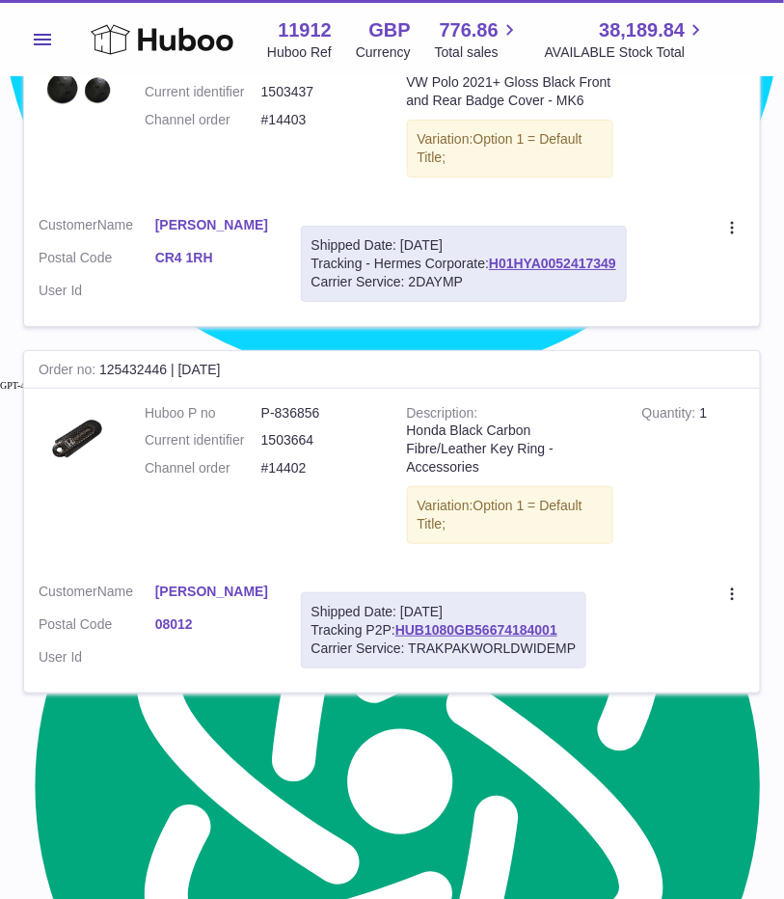
click at [599, 726] on link "6" at bounding box center [604, 733] width 35 height 35
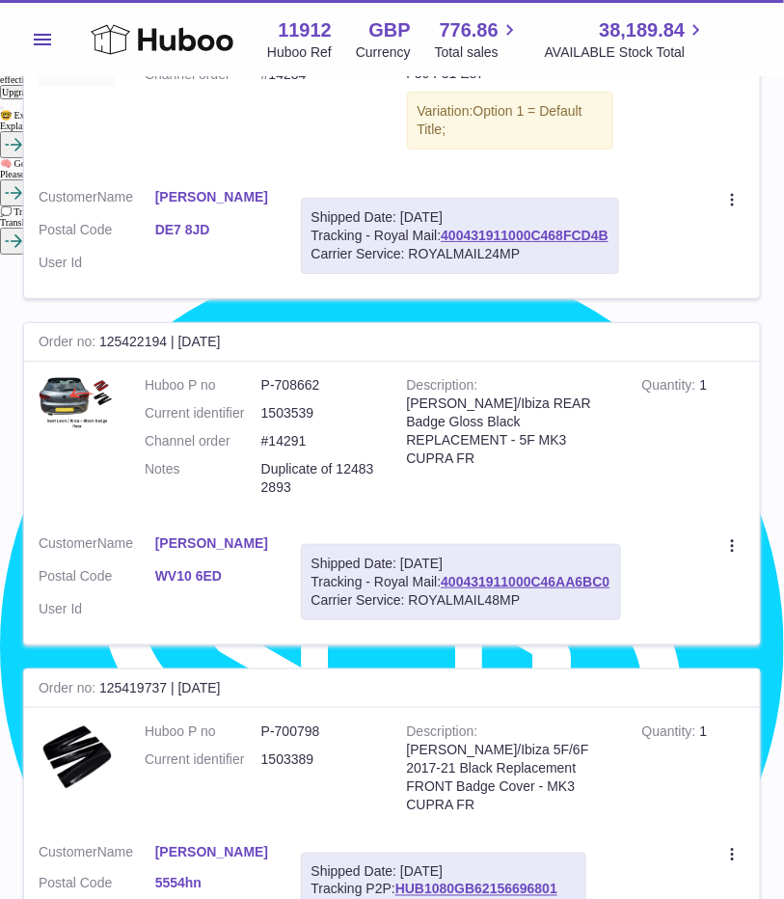
scroll to position [1644, 0]
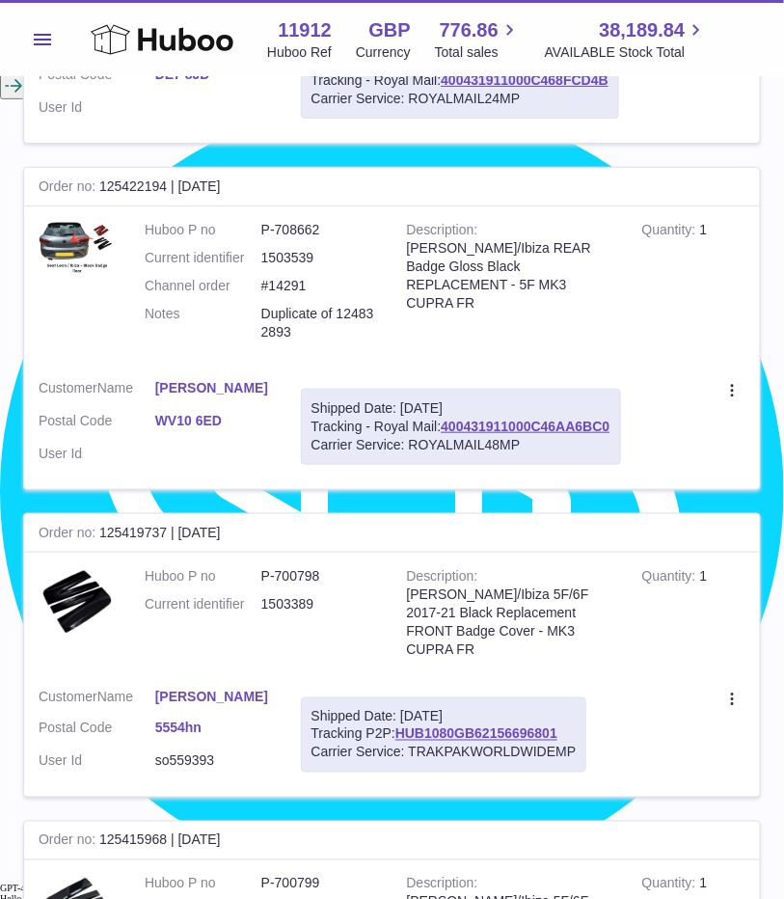
click at [779, 667] on div "My Huboo - Sales report Shipped Current Sales with Huboo Sales Shipped From Hub…" at bounding box center [392, 304] width 784 height 3742
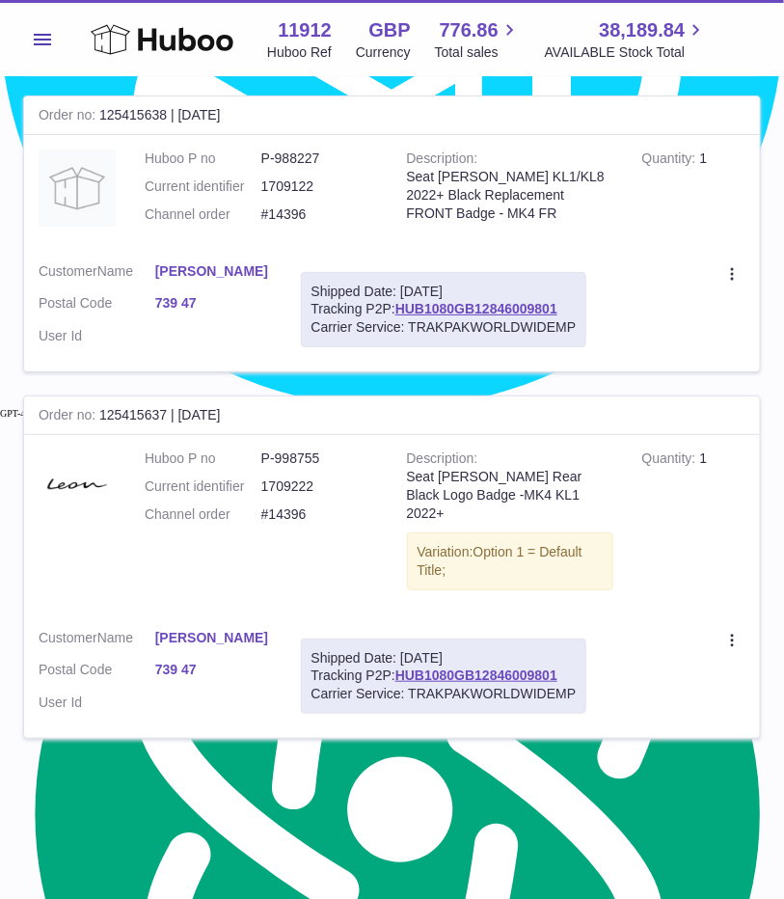
scroll to position [2982, 0]
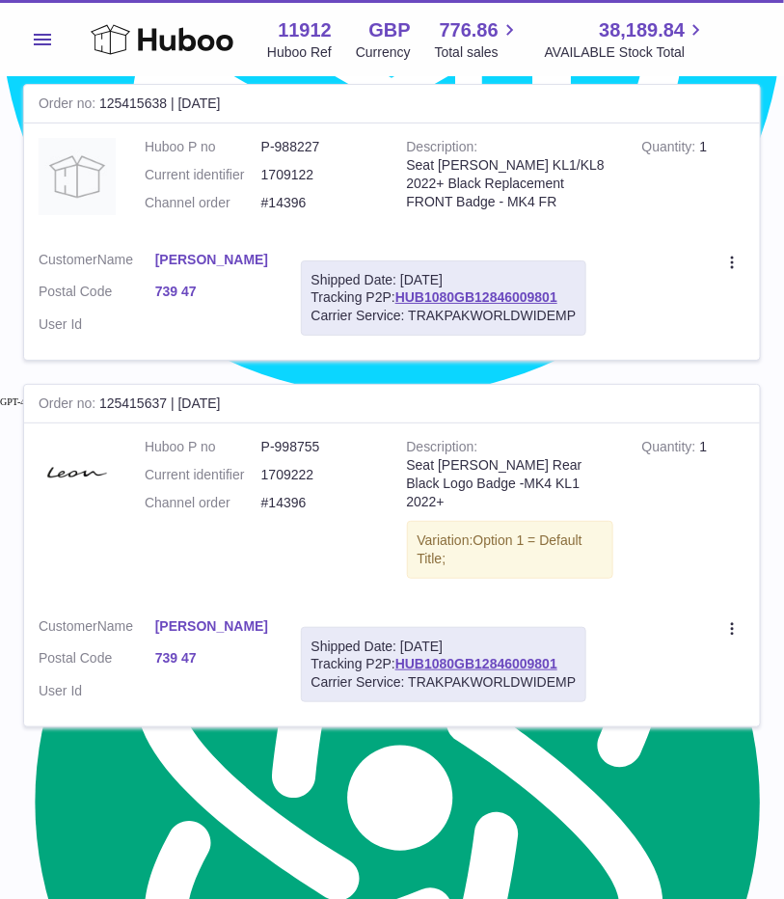
click at [608, 750] on link "7" at bounding box center [604, 767] width 35 height 35
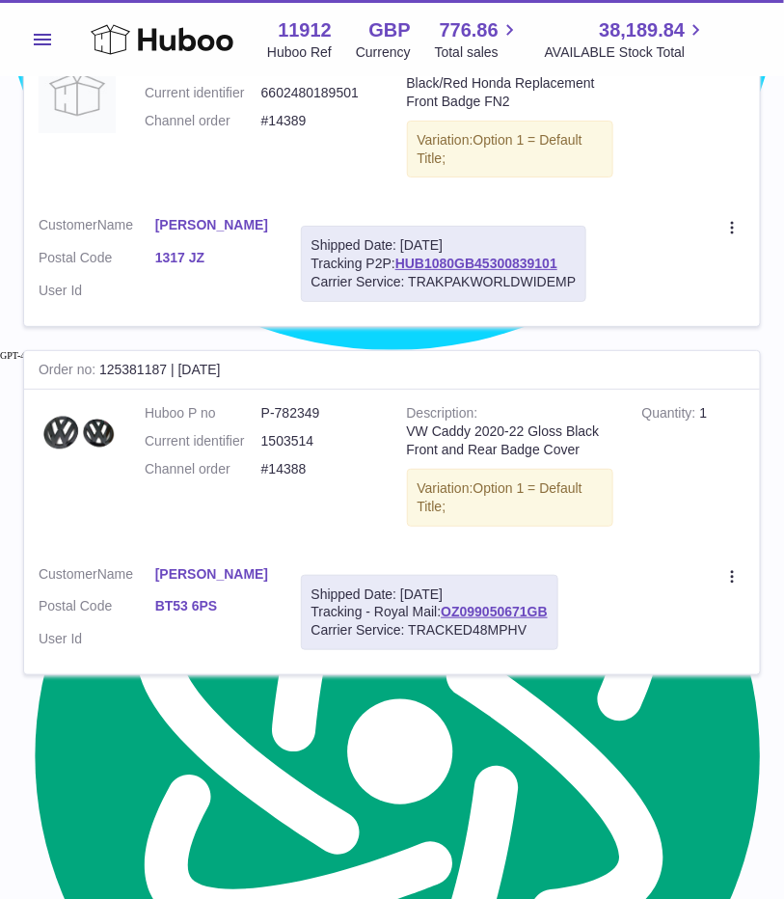
scroll to position [3029, 0]
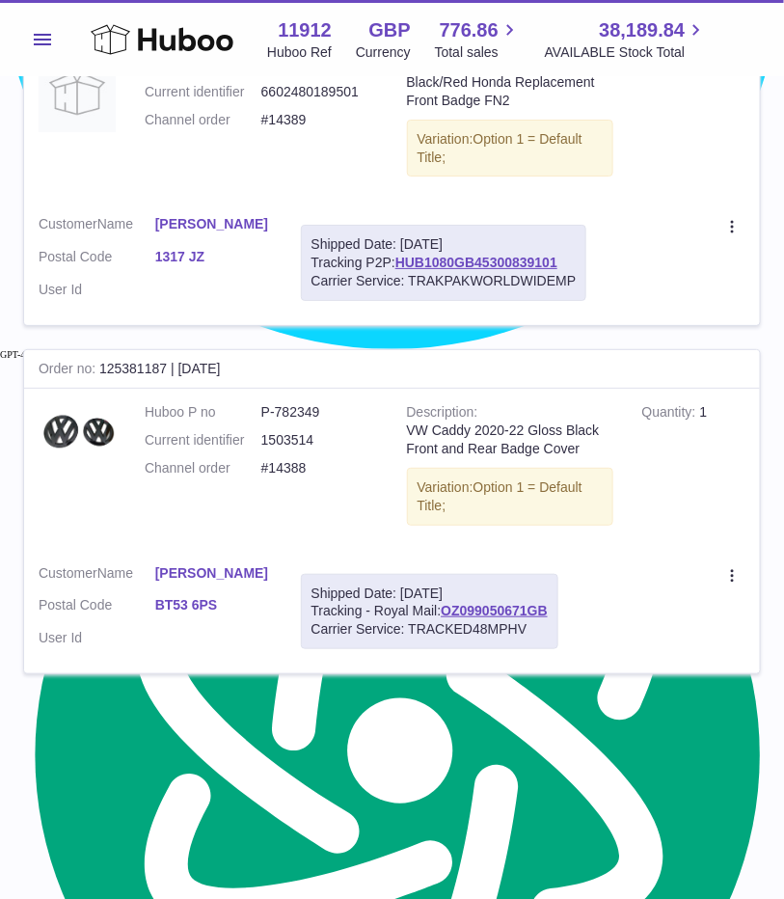
click at [603, 723] on link "8" at bounding box center [604, 714] width 35 height 35
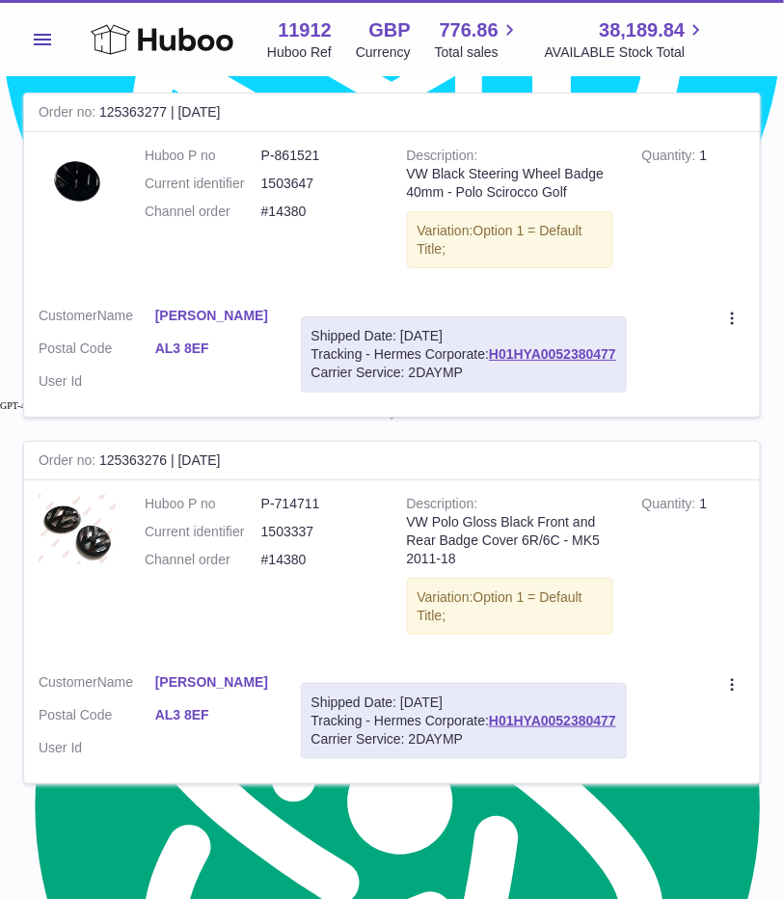
scroll to position [3069, 0]
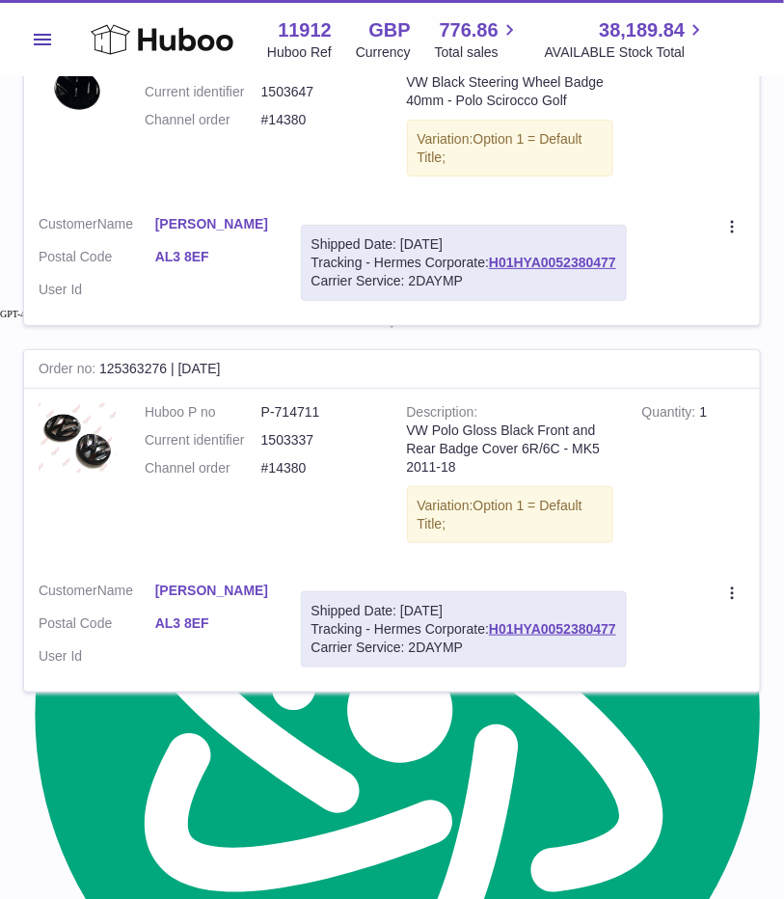
click at [606, 730] on link "9" at bounding box center [604, 733] width 35 height 35
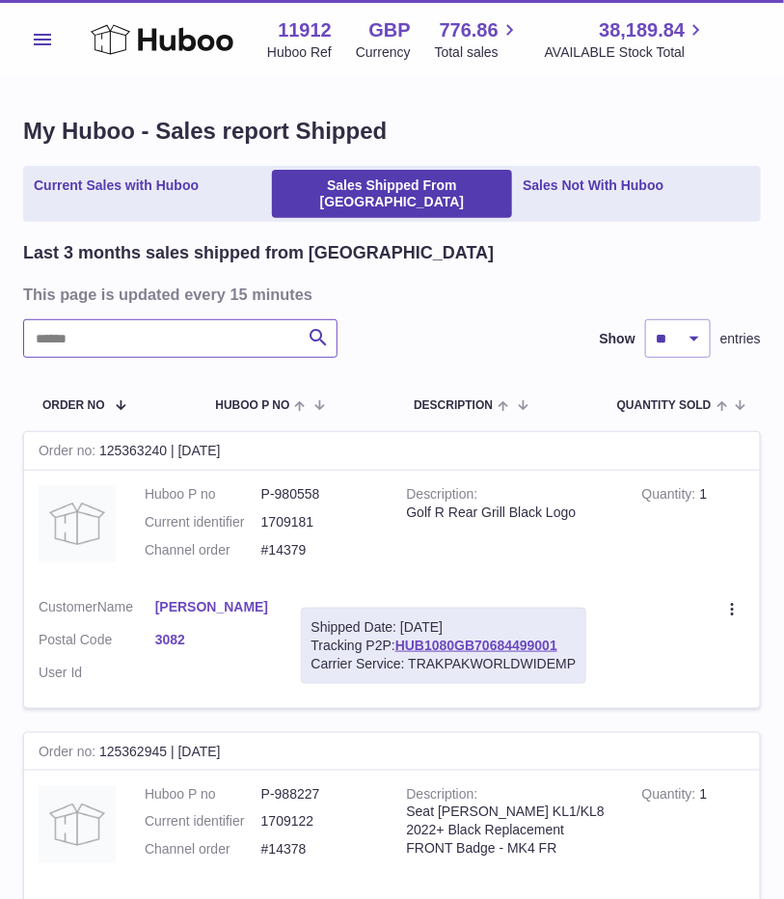
click at [130, 335] on input "text" at bounding box center [180, 338] width 314 height 39
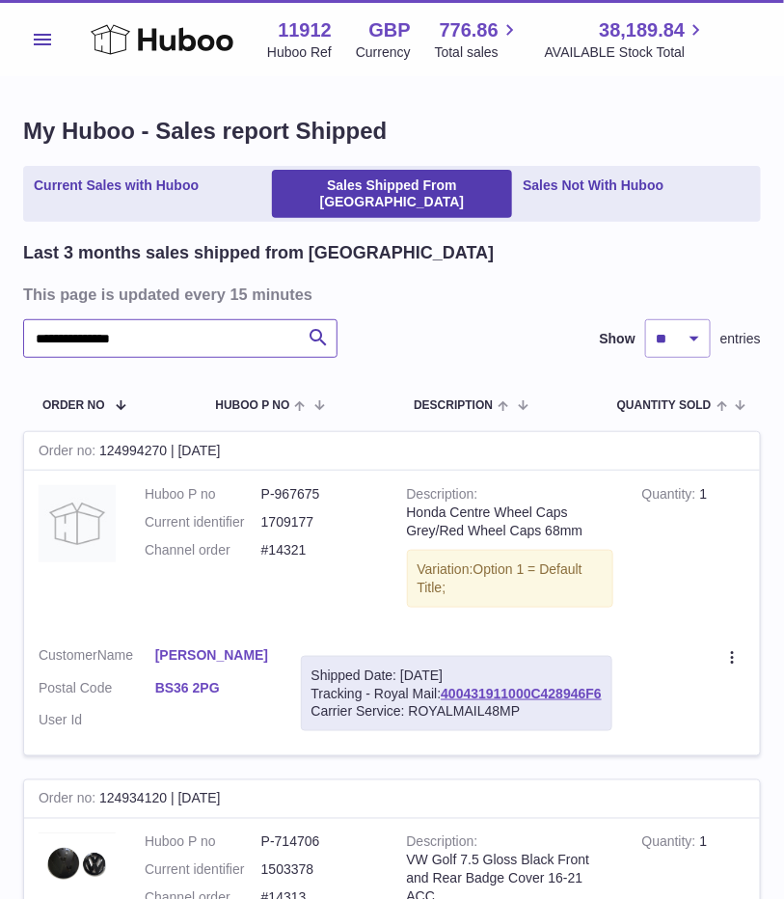
type input "**********"
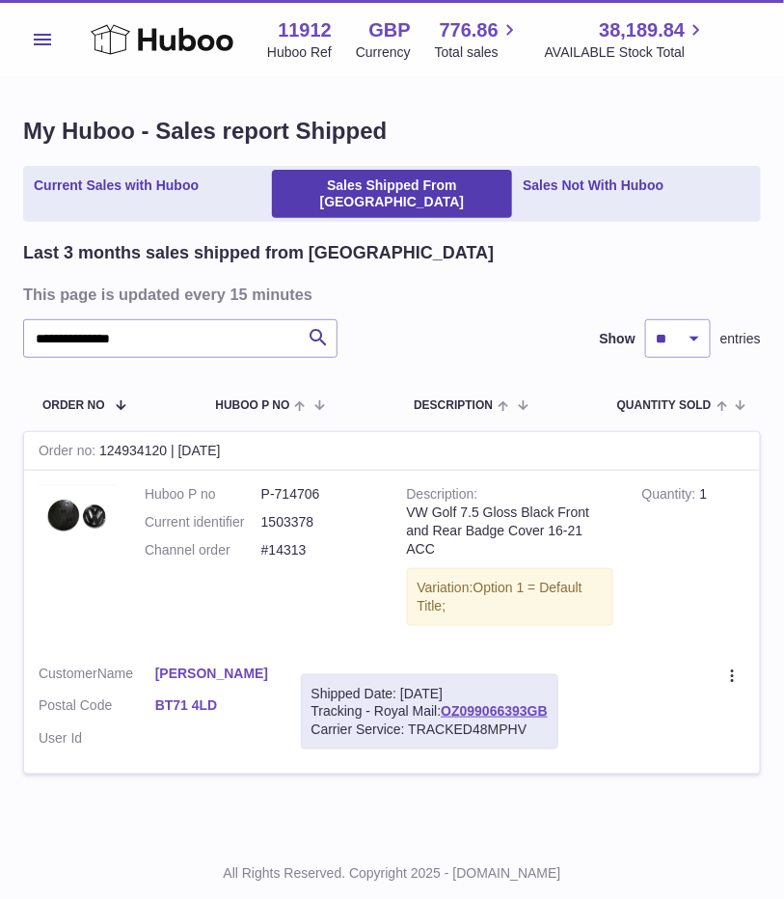
click at [310, 513] on dd "1503378" at bounding box center [319, 522] width 117 height 18
click at [294, 513] on dd "1503378" at bounding box center [319, 522] width 117 height 18
type textarea "*******"
click at [294, 513] on dd "1503378" at bounding box center [319, 522] width 117 height 18
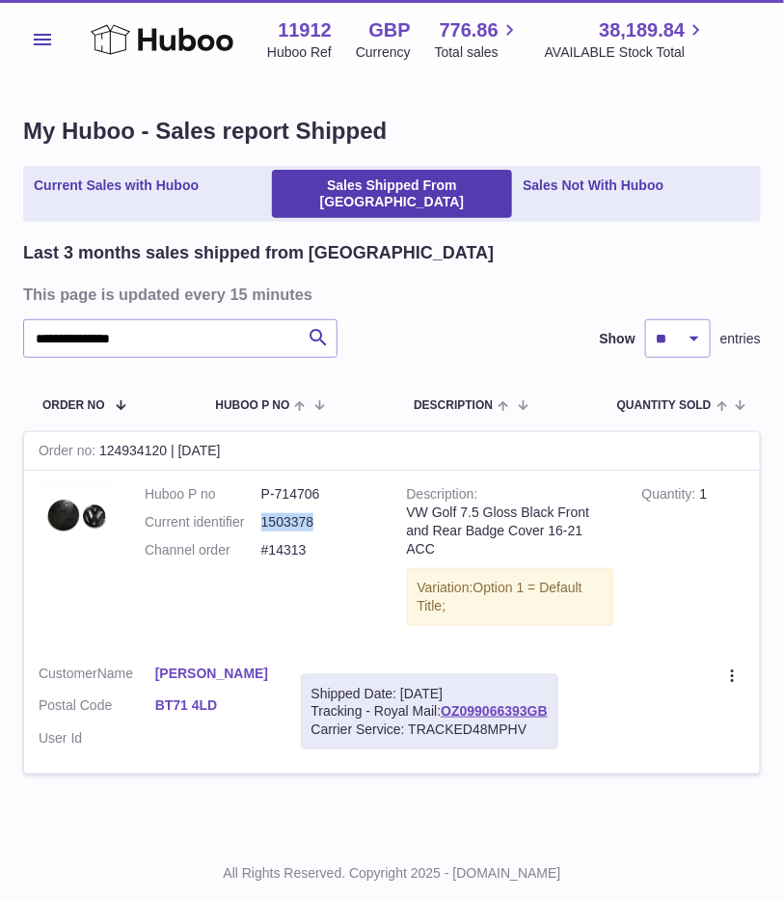
copy dd "1503378"
click at [130, 322] on input "**********" at bounding box center [180, 338] width 314 height 39
click at [128, 322] on input "**********" at bounding box center [180, 338] width 314 height 39
click at [151, 326] on input "**********" at bounding box center [180, 338] width 314 height 39
click at [165, 323] on input "**********" at bounding box center [180, 338] width 314 height 39
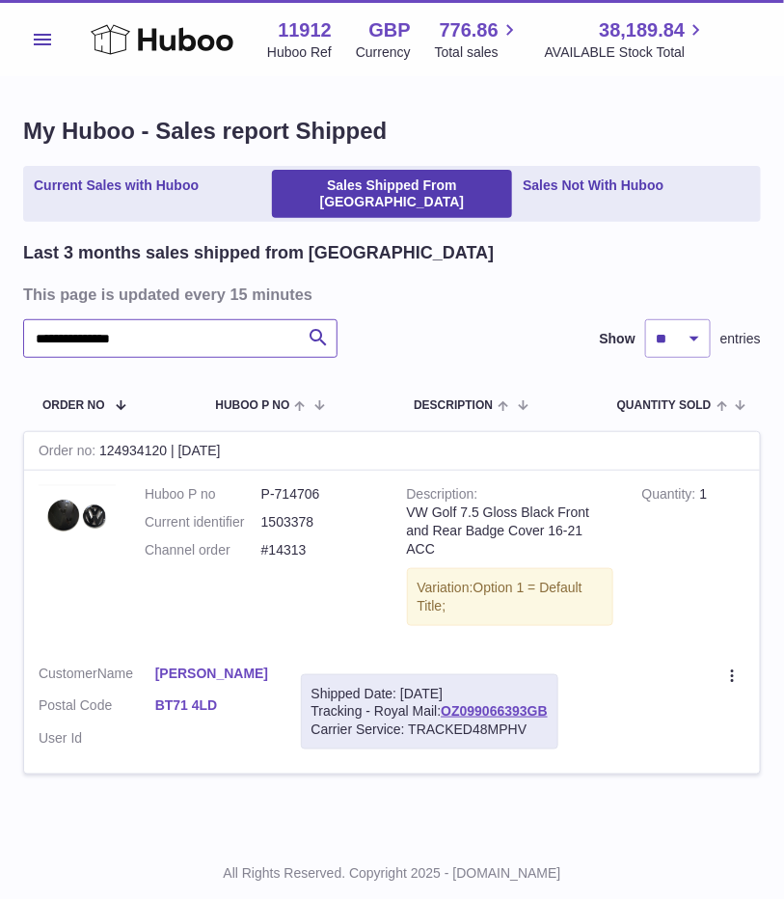
drag, startPoint x: 168, startPoint y: 323, endPoint x: -21, endPoint y: 340, distance: 189.8
click at [0, 340] on html ".st0{fill:#141414;}" at bounding box center [392, 449] width 784 height 899
paste input "text"
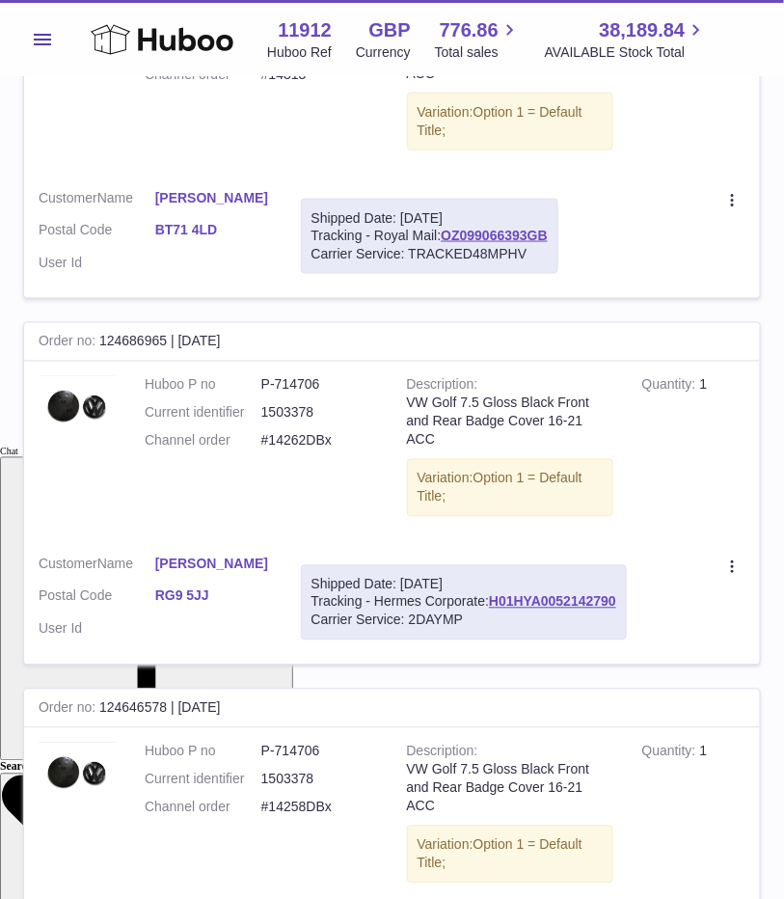
scroll to position [482, 0]
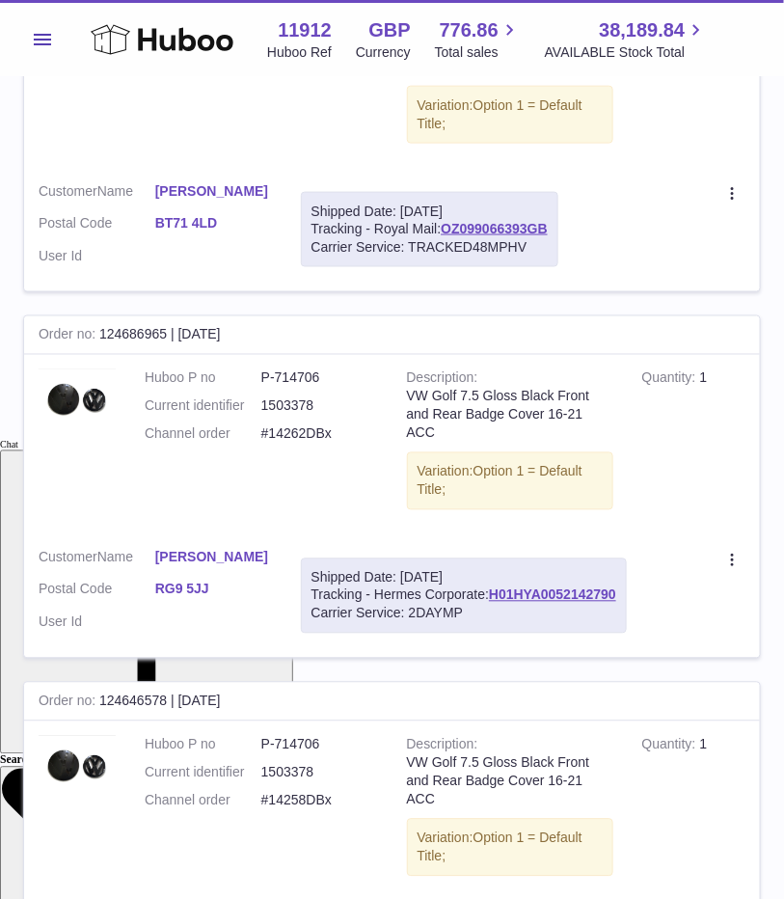
type input "*******"
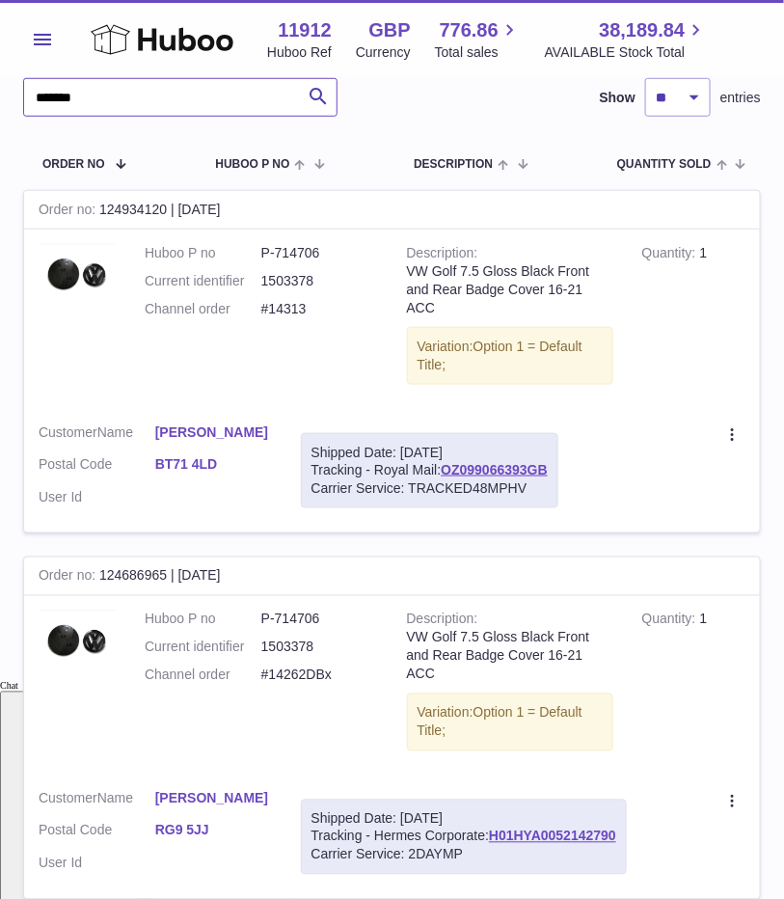
scroll to position [0, 0]
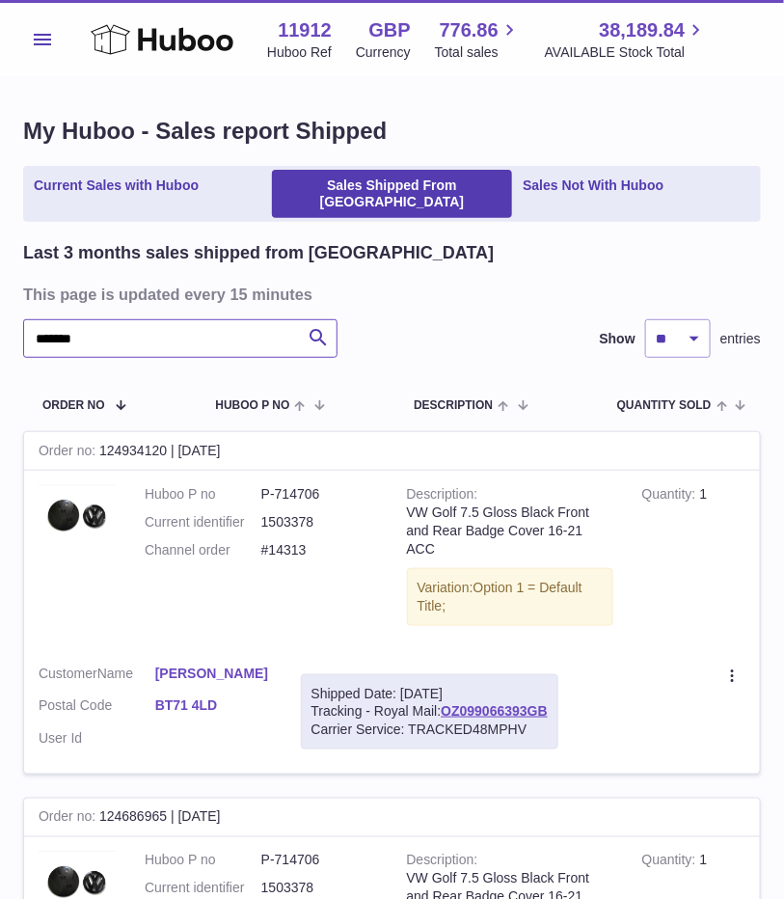
drag, startPoint x: 161, startPoint y: 327, endPoint x: -46, endPoint y: 338, distance: 207.6
click at [0, 338] on html ".st0{fill:#141414;}" at bounding box center [392, 449] width 784 height 899
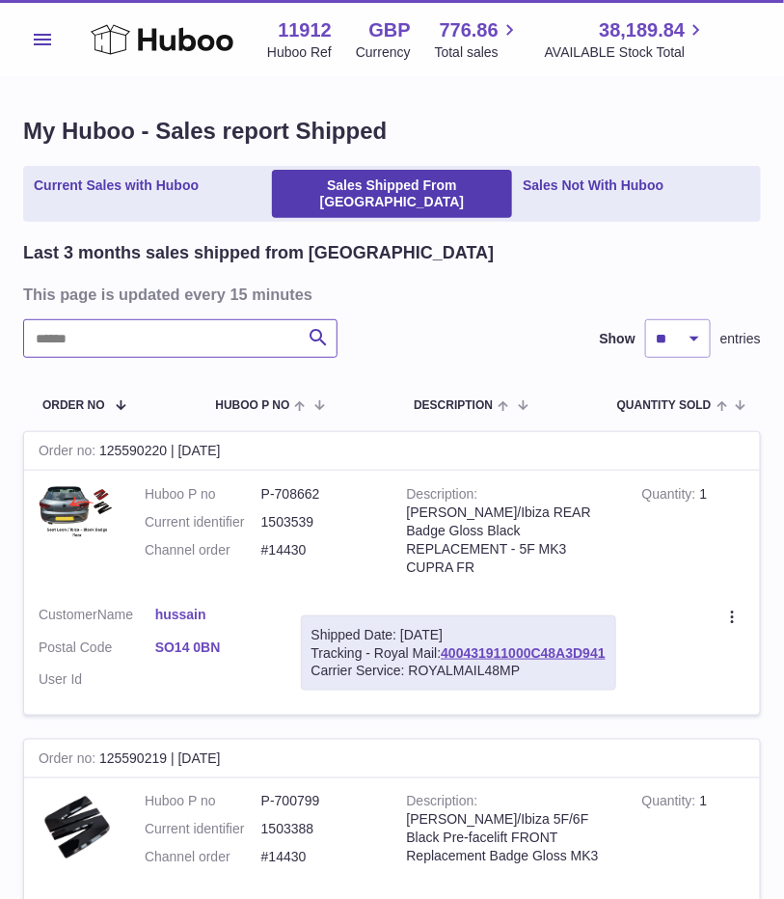
drag, startPoint x: 114, startPoint y: 310, endPoint x: -14, endPoint y: 317, distance: 128.5
click at [0, 317] on html ".st0{fill:#141414;}" at bounding box center [392, 449] width 784 height 899
paste input "*******"
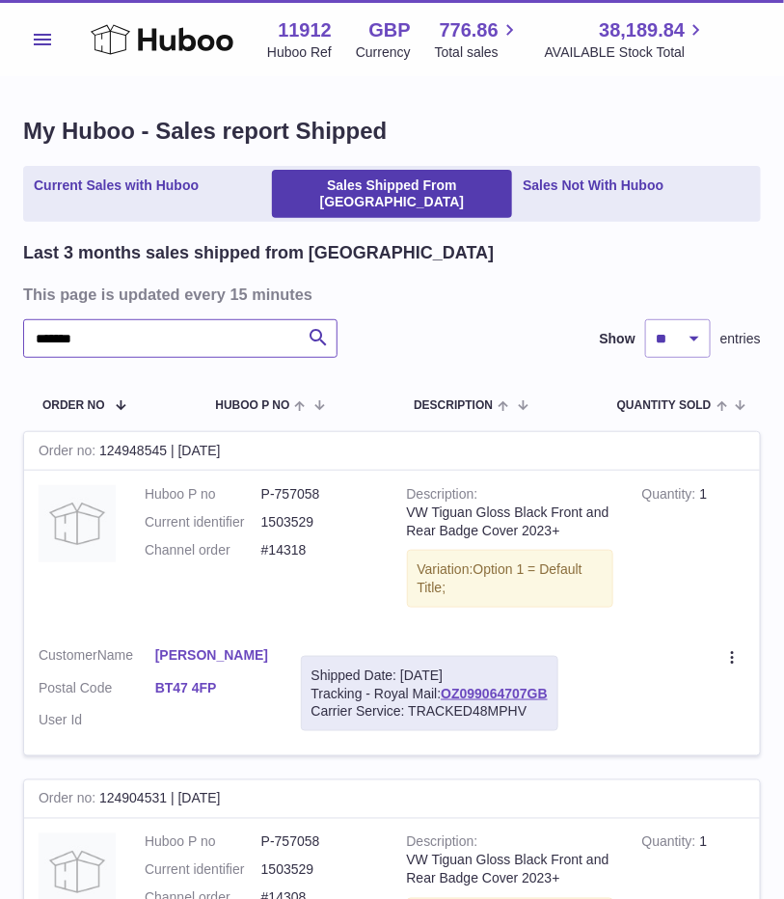
drag, startPoint x: 135, startPoint y: 323, endPoint x: 10, endPoint y: 335, distance: 125.9
click at [0, 335] on html ".st0{fill:#141414;}" at bounding box center [392, 449] width 784 height 899
paste input "text"
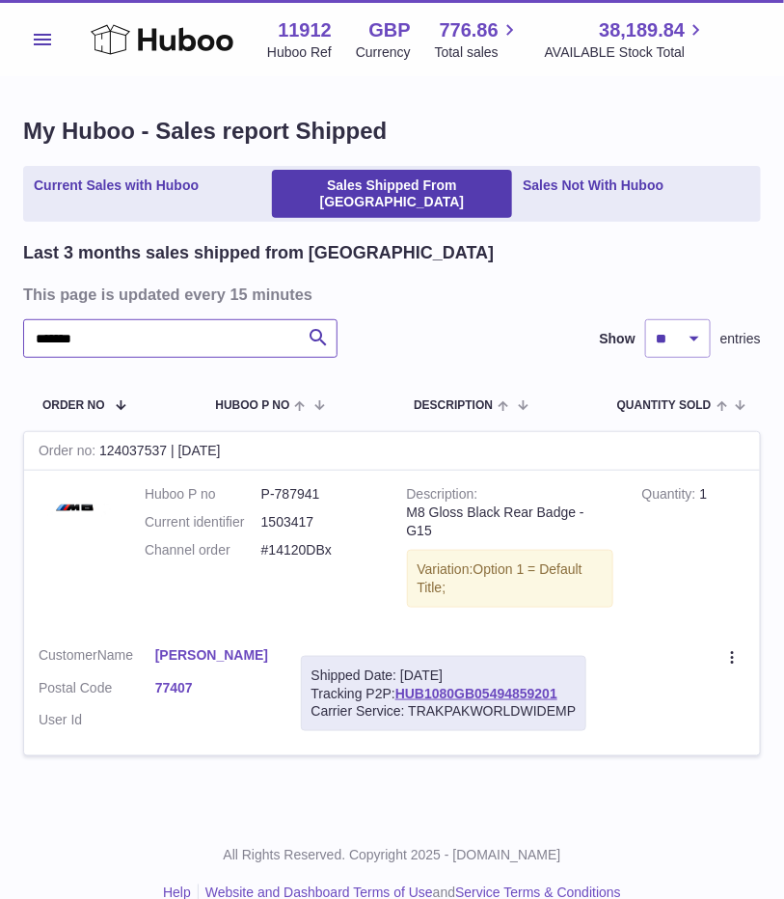
drag, startPoint x: 87, startPoint y: 322, endPoint x: 1, endPoint y: 336, distance: 86.9
click at [1, 336] on div "My Huboo - Sales report Shipped Current Sales with Huboo Sales Shipped From Hub…" at bounding box center [392, 447] width 784 height 741
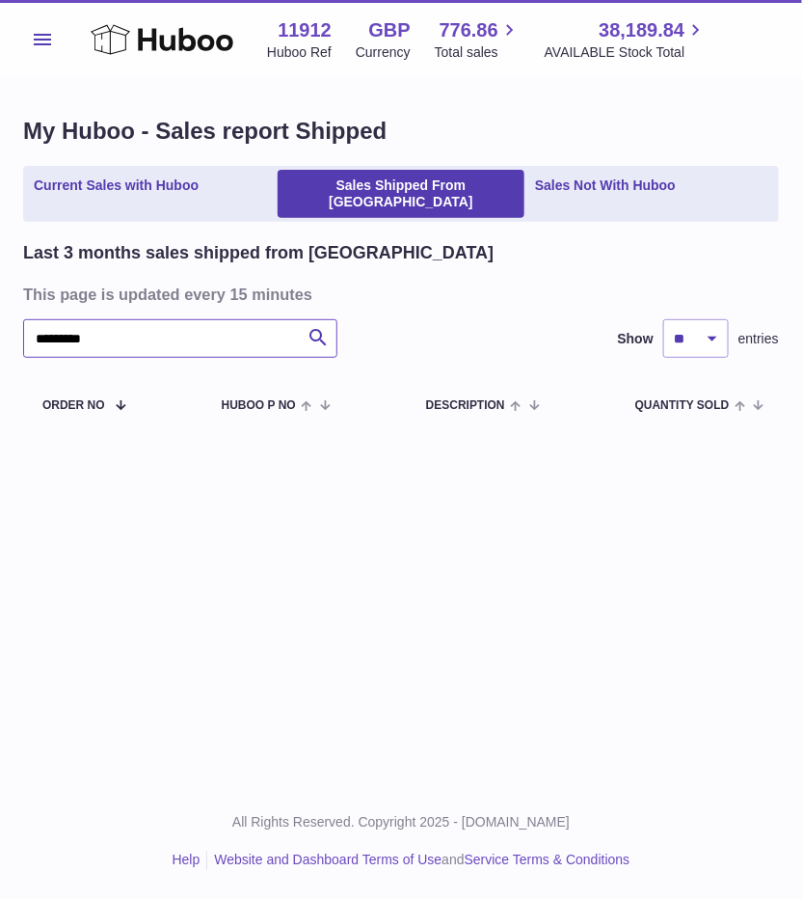
drag, startPoint x: 167, startPoint y: 329, endPoint x: -44, endPoint y: 329, distance: 211.2
click at [0, 329] on html ".st0{fill:#141414;}" at bounding box center [401, 449] width 802 height 899
type input "*"
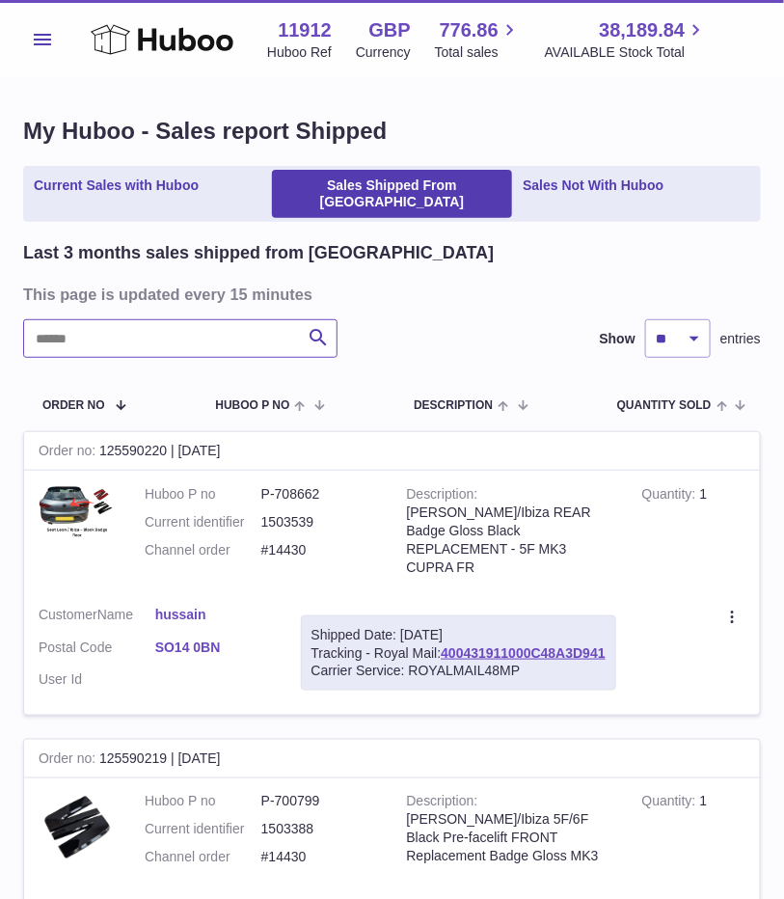
click at [135, 329] on input "text" at bounding box center [180, 338] width 314 height 39
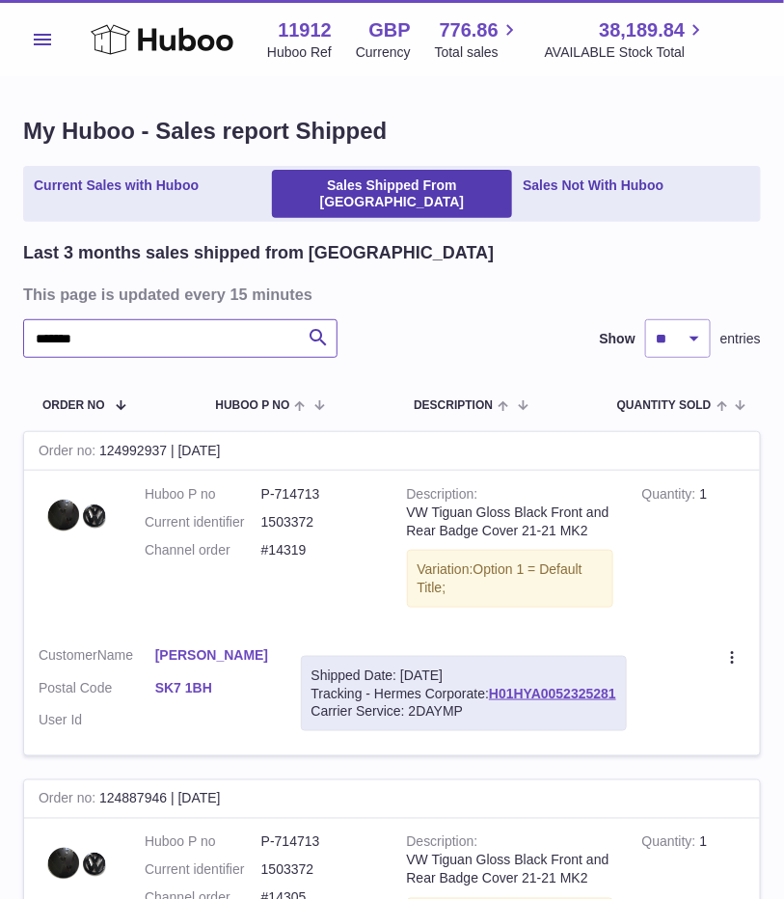
drag, startPoint x: 102, startPoint y: 327, endPoint x: -32, endPoint y: 329, distance: 134.0
click at [0, 329] on html ".st0{fill:#141414;}" at bounding box center [392, 449] width 784 height 899
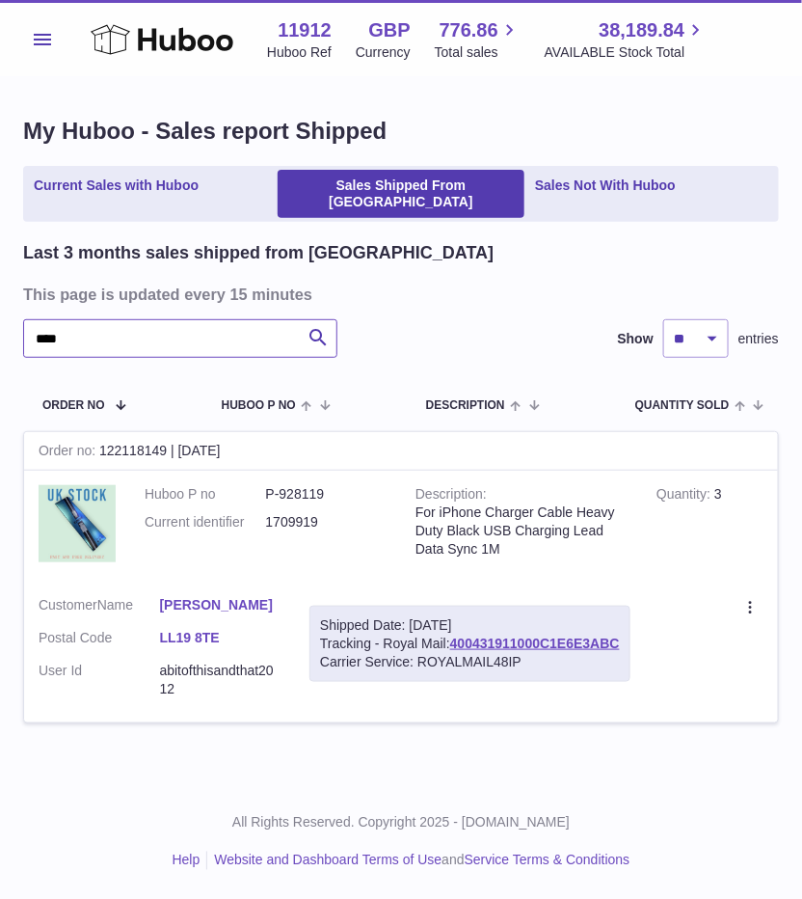
type input "****"
click at [122, 43] on icon at bounding box center [162, 39] width 143 height 39
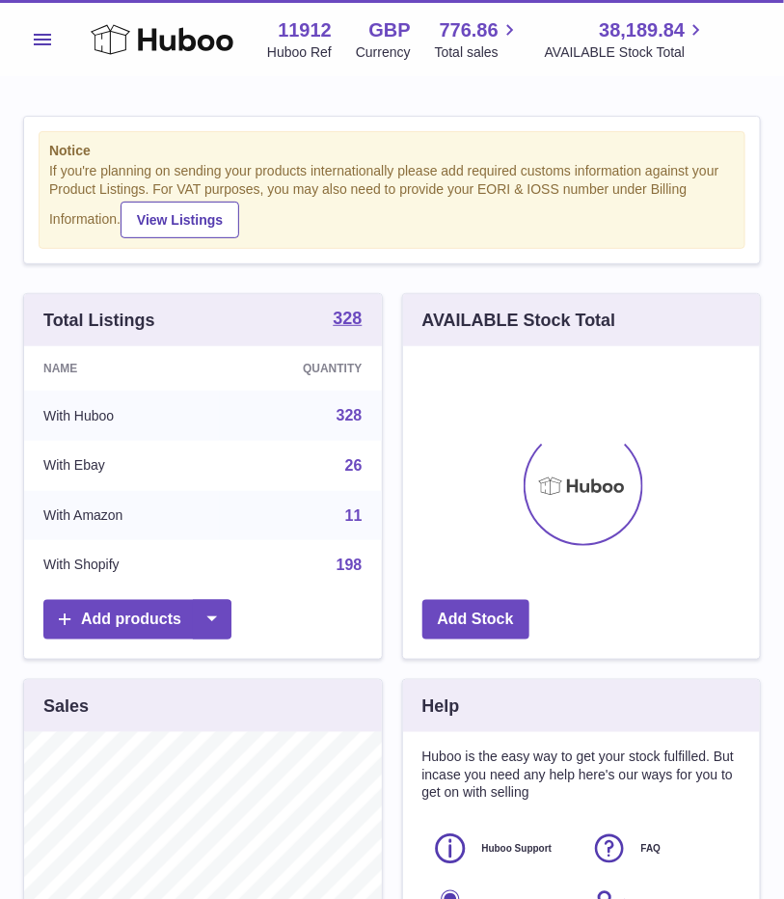
scroll to position [301, 357]
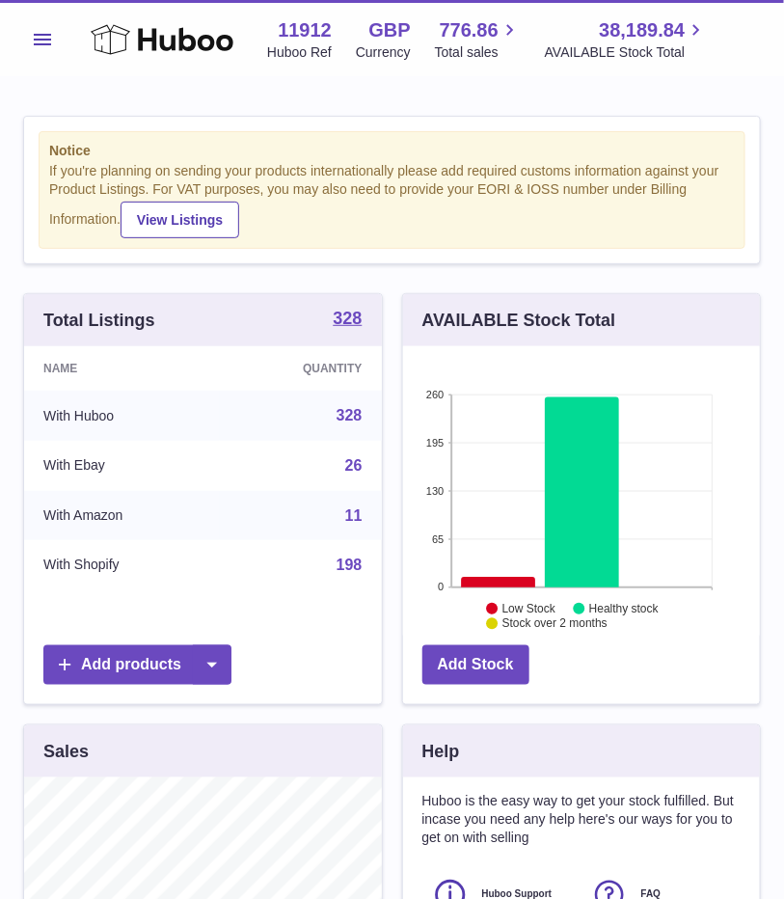
click at [31, 33] on button "Menu" at bounding box center [42, 39] width 39 height 39
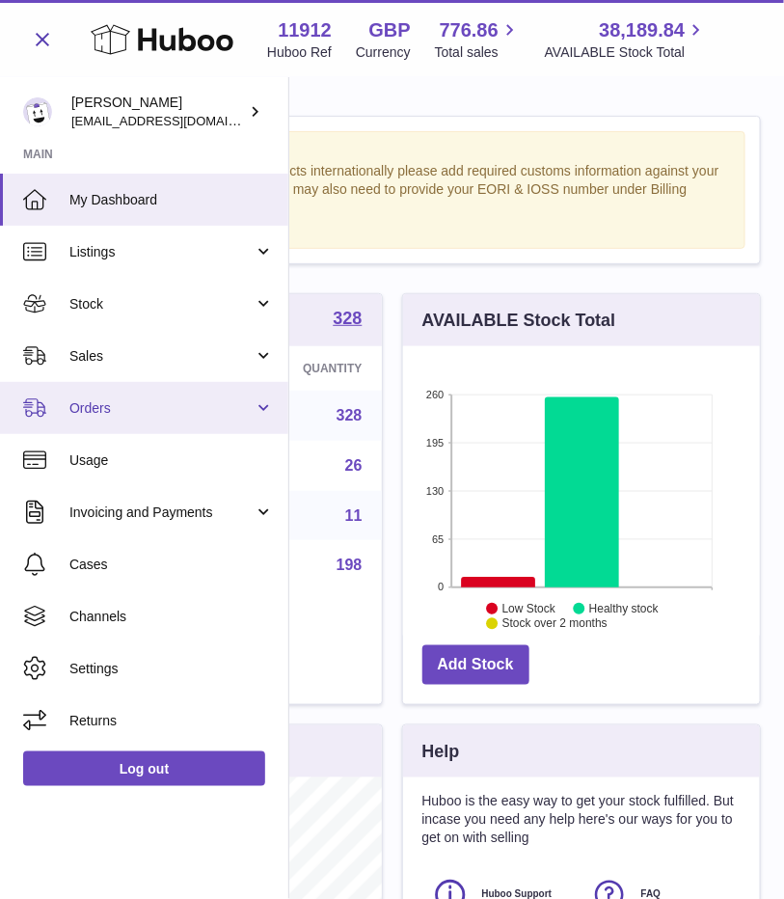
click at [280, 410] on link "Orders" at bounding box center [144, 408] width 288 height 52
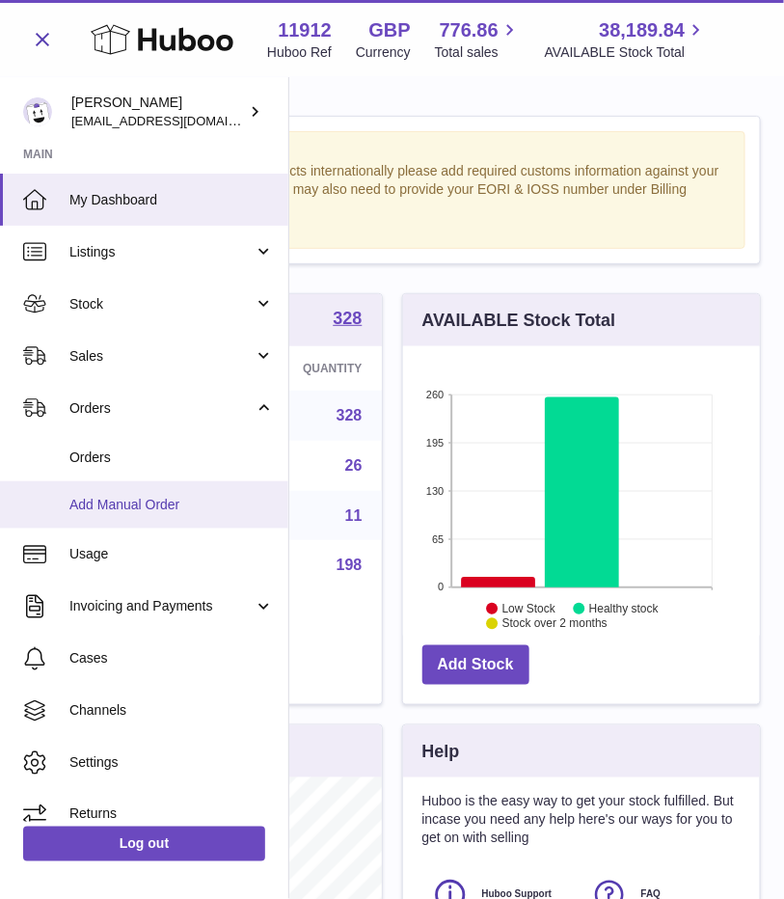
click at [127, 500] on span "Add Manual Order" at bounding box center [171, 505] width 204 height 18
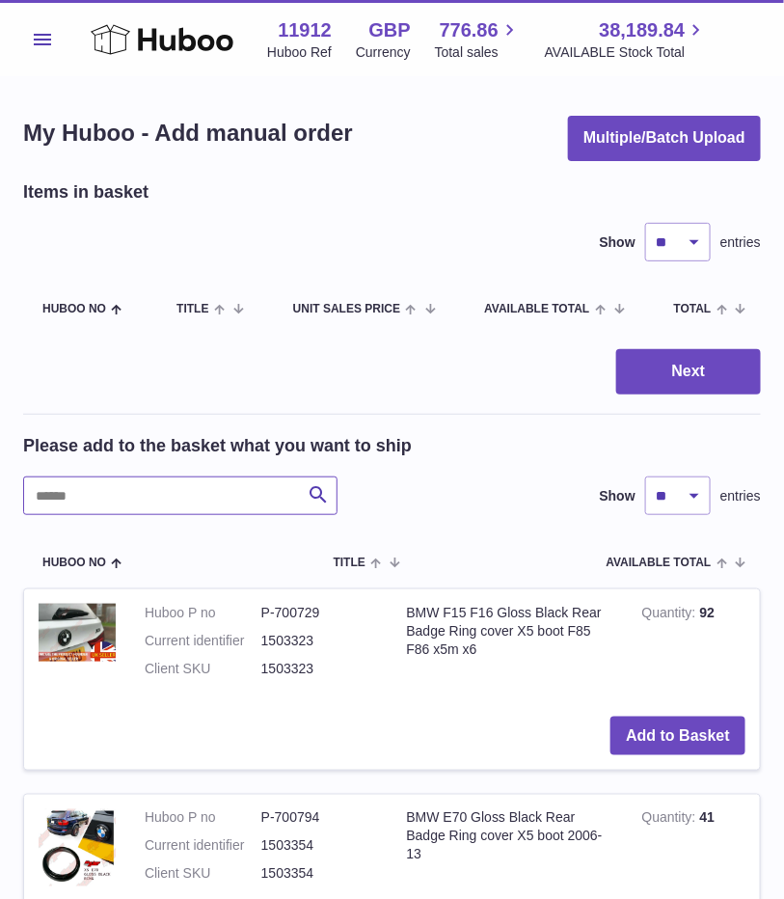
click at [236, 499] on input "text" at bounding box center [180, 495] width 314 height 39
type input "****"
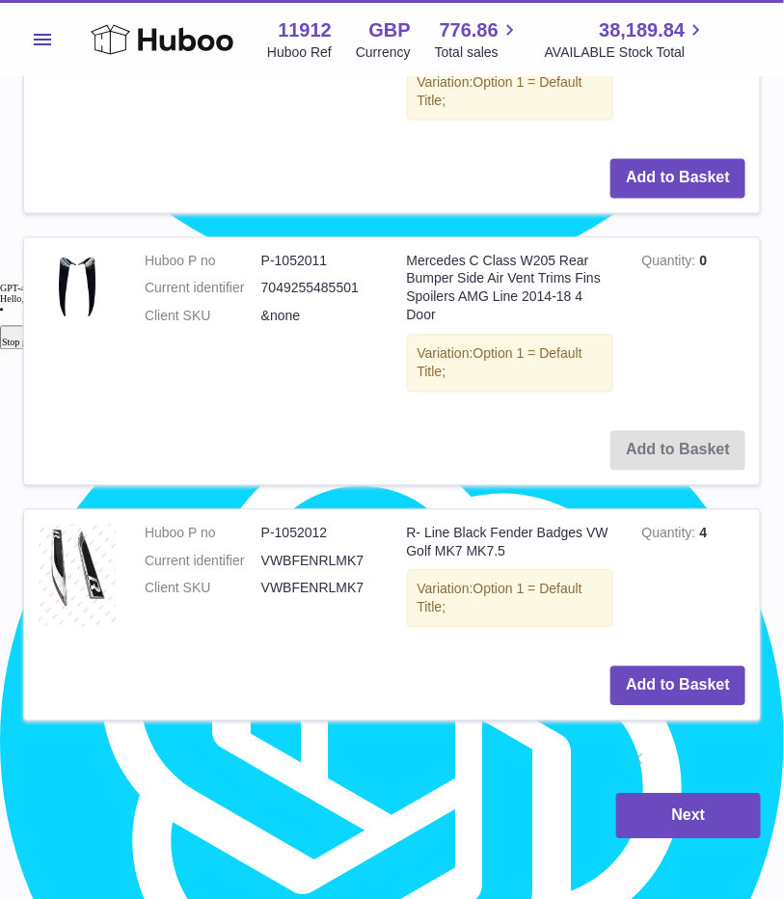
scroll to position [2290, 0]
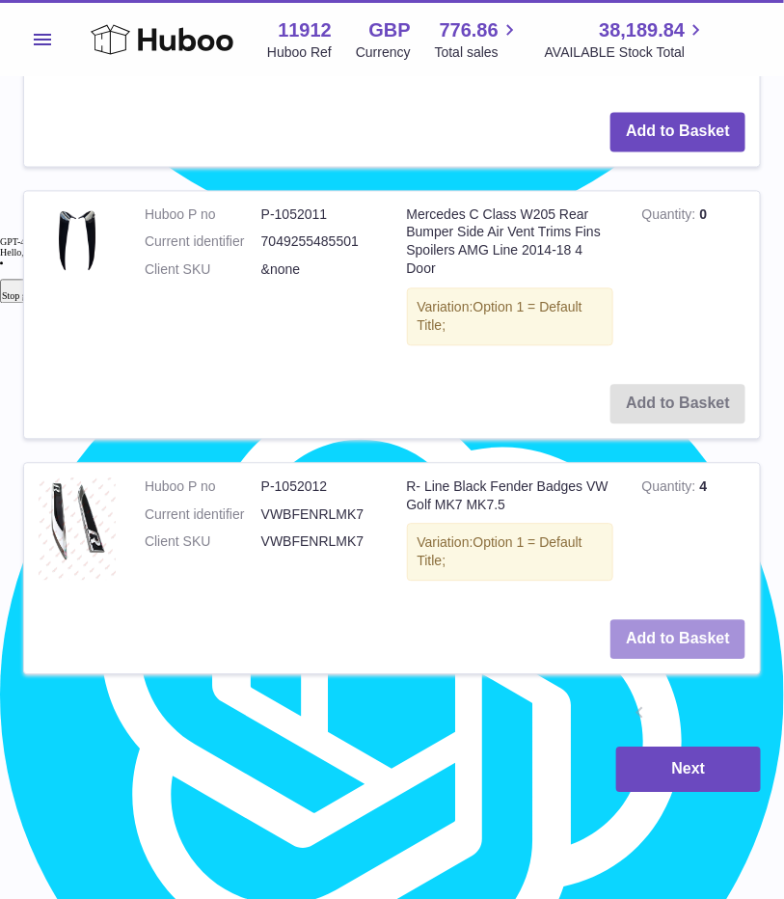
click at [654, 642] on button "Add to Basket" at bounding box center [677, 640] width 135 height 40
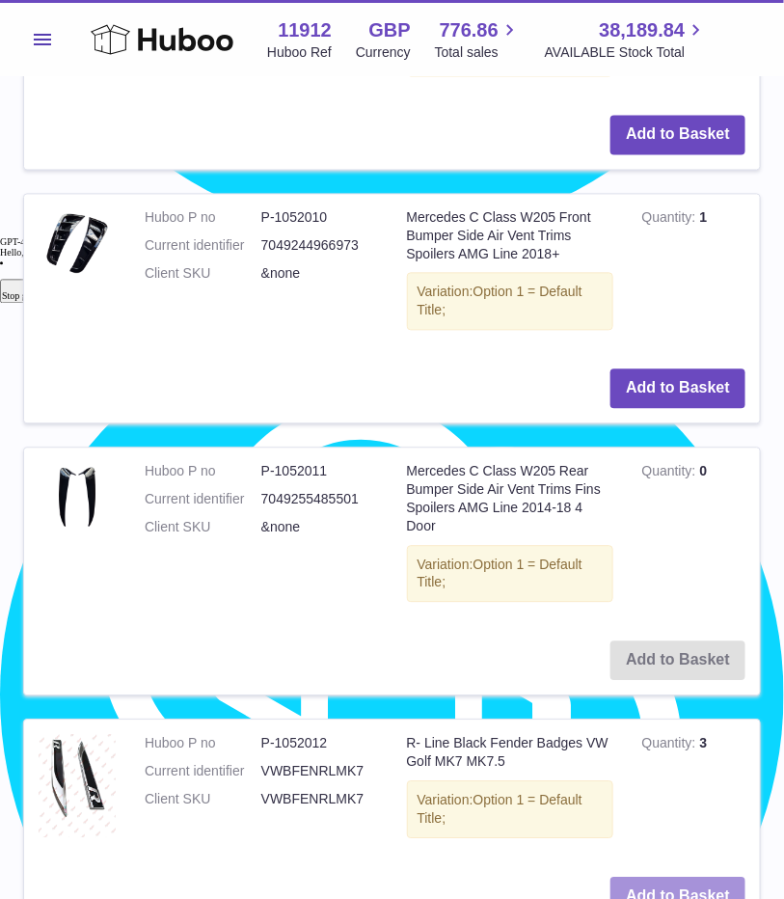
scroll to position [2547, 0]
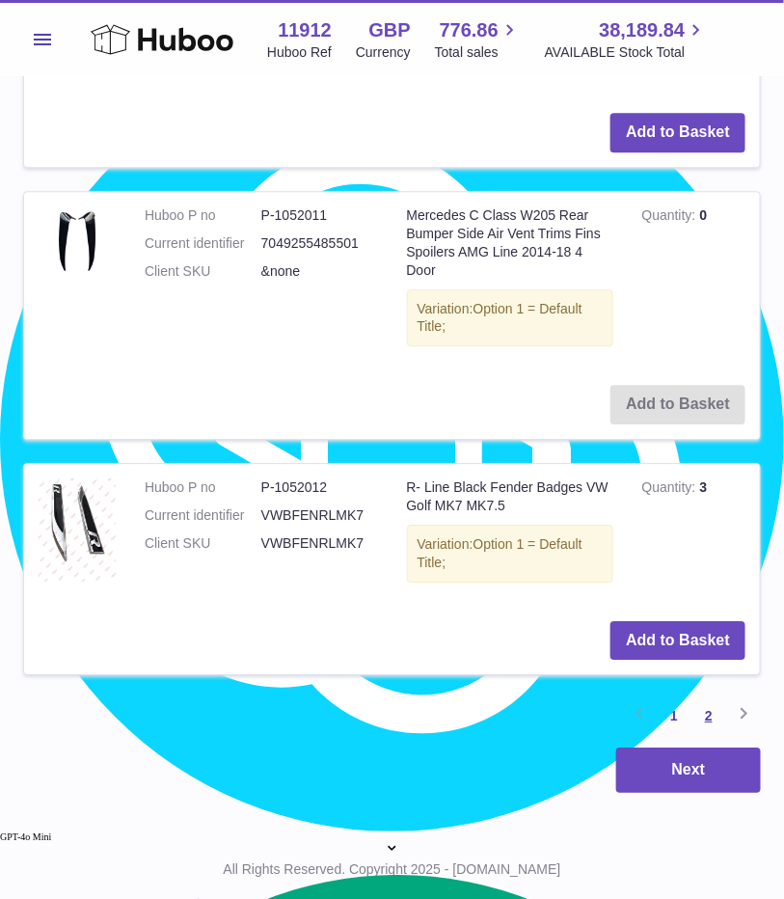
click at [708, 711] on link "2" at bounding box center [708, 715] width 35 height 35
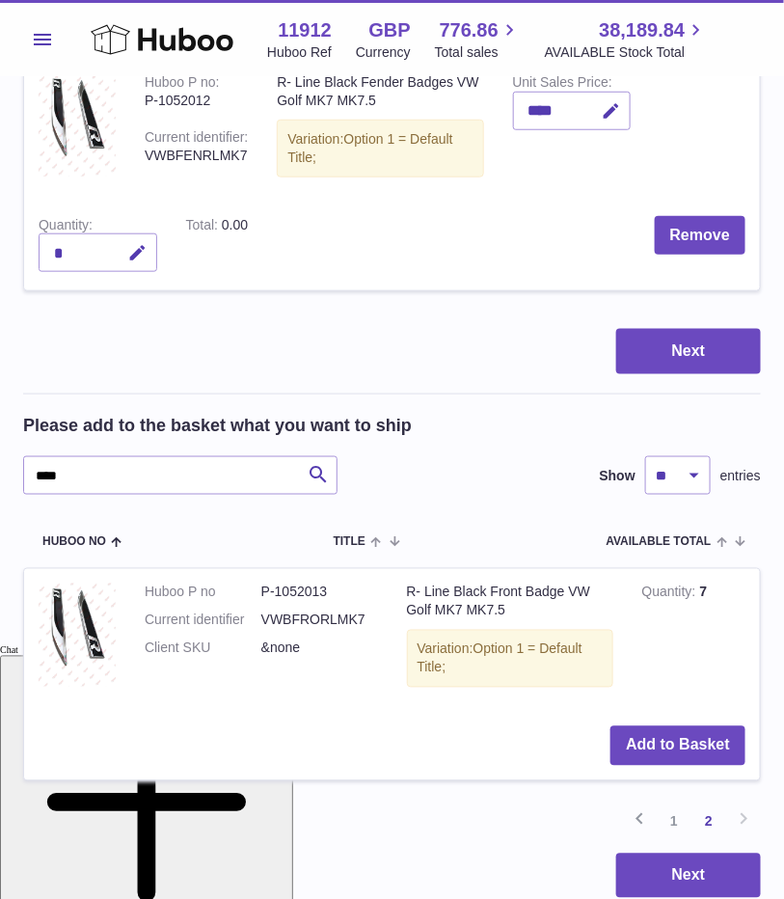
scroll to position [428, 0]
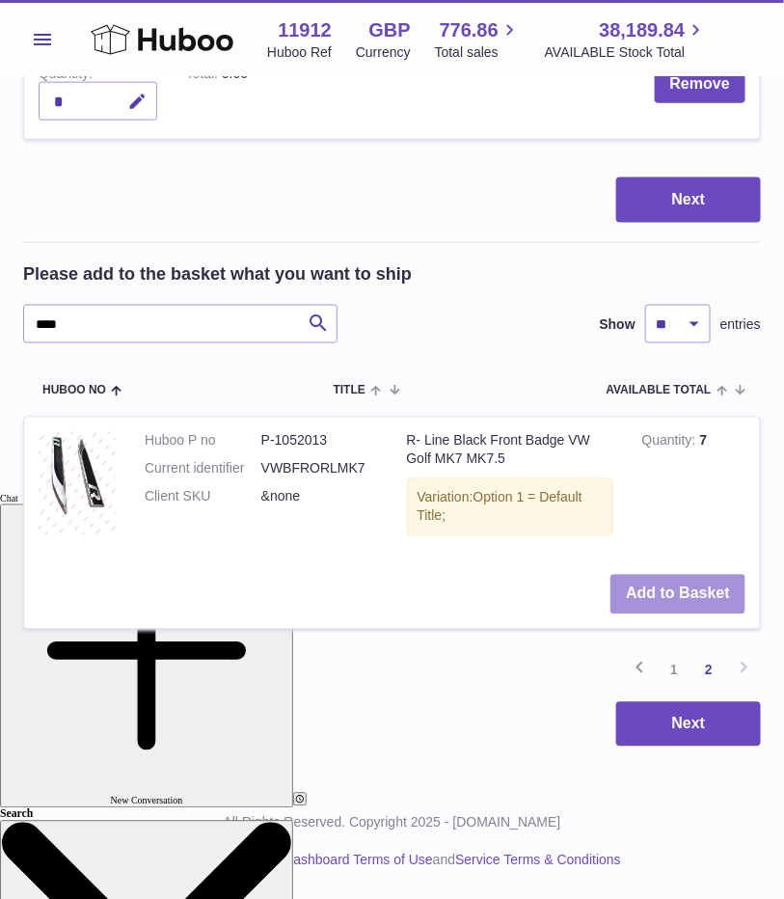
click at [624, 603] on button "Add to Basket" at bounding box center [677, 595] width 135 height 40
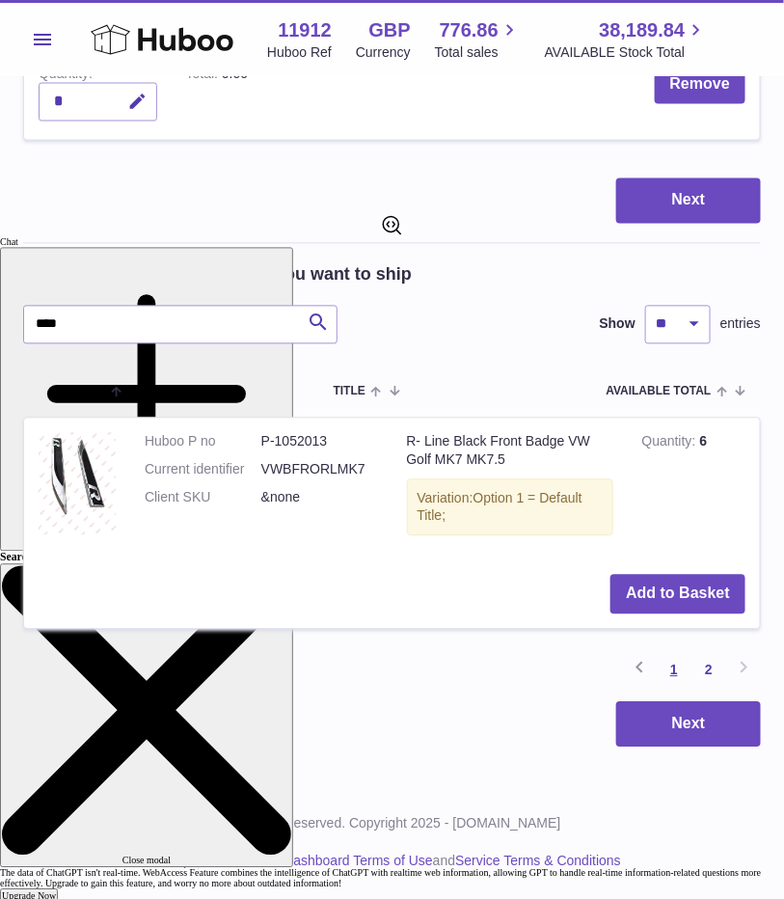
type textarea "*"
click at [671, 675] on link "1" at bounding box center [674, 670] width 35 height 35
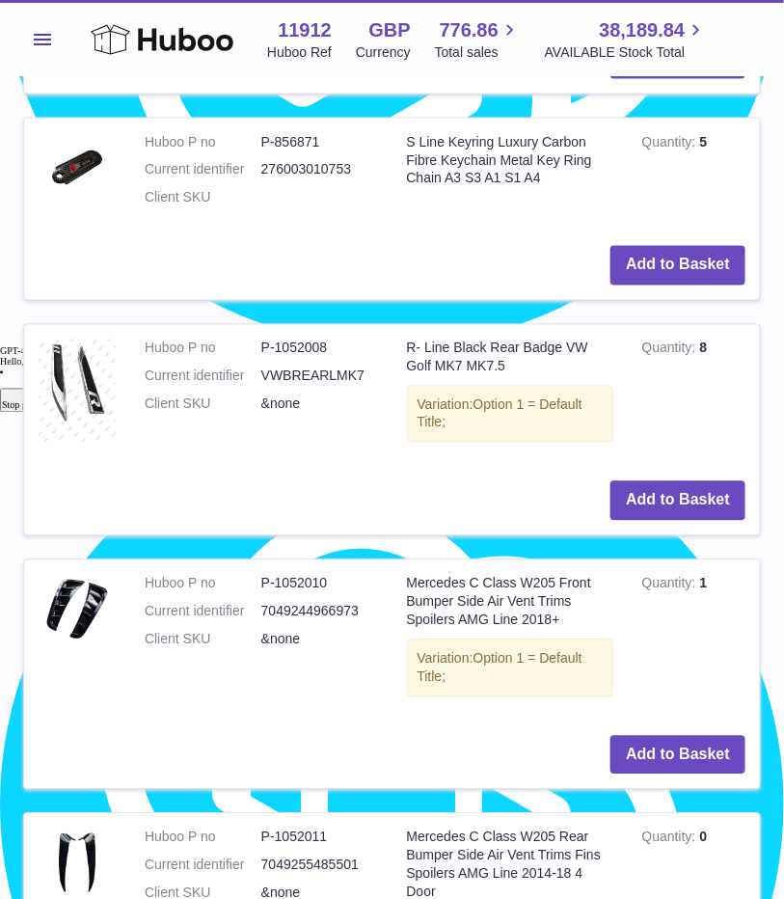
scroll to position [2367, 0]
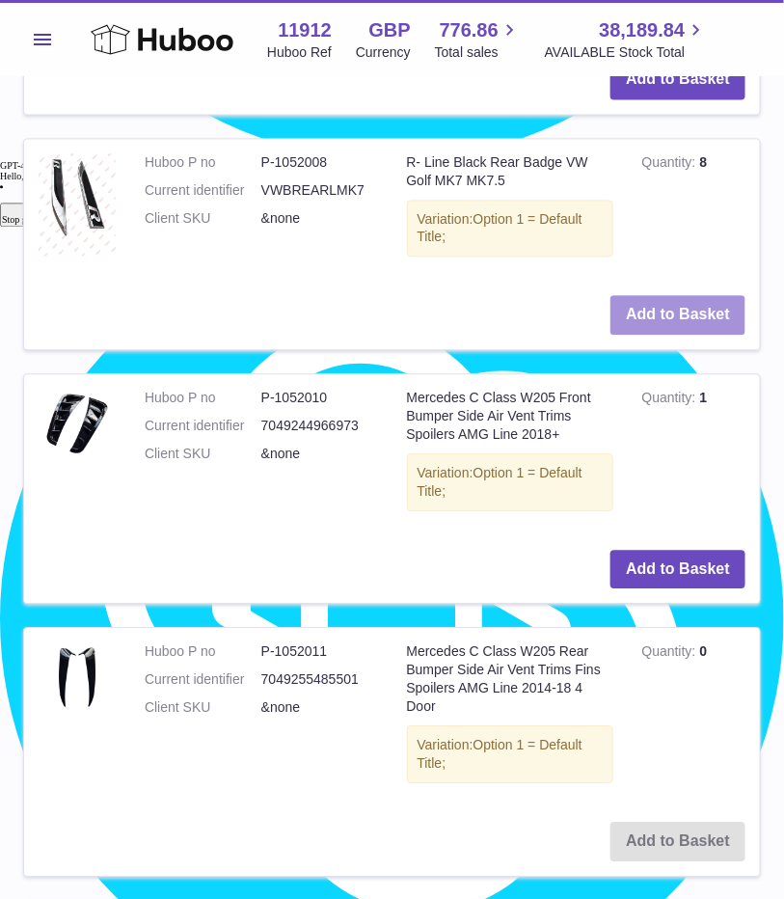
click at [648, 329] on button "Add to Basket" at bounding box center [677, 315] width 135 height 40
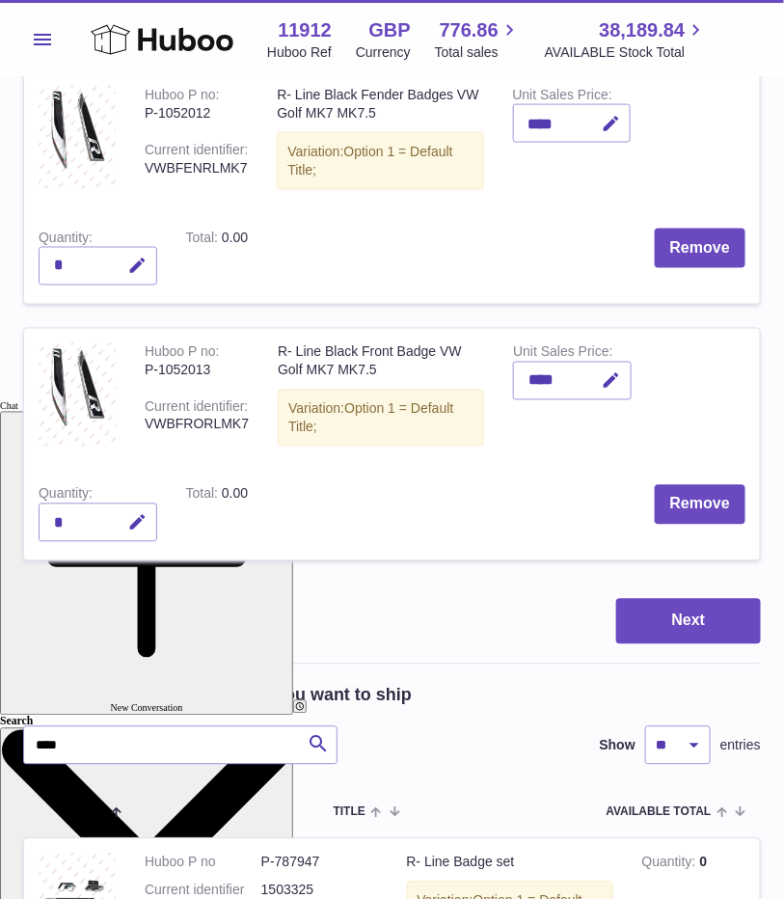
scroll to position [575, 0]
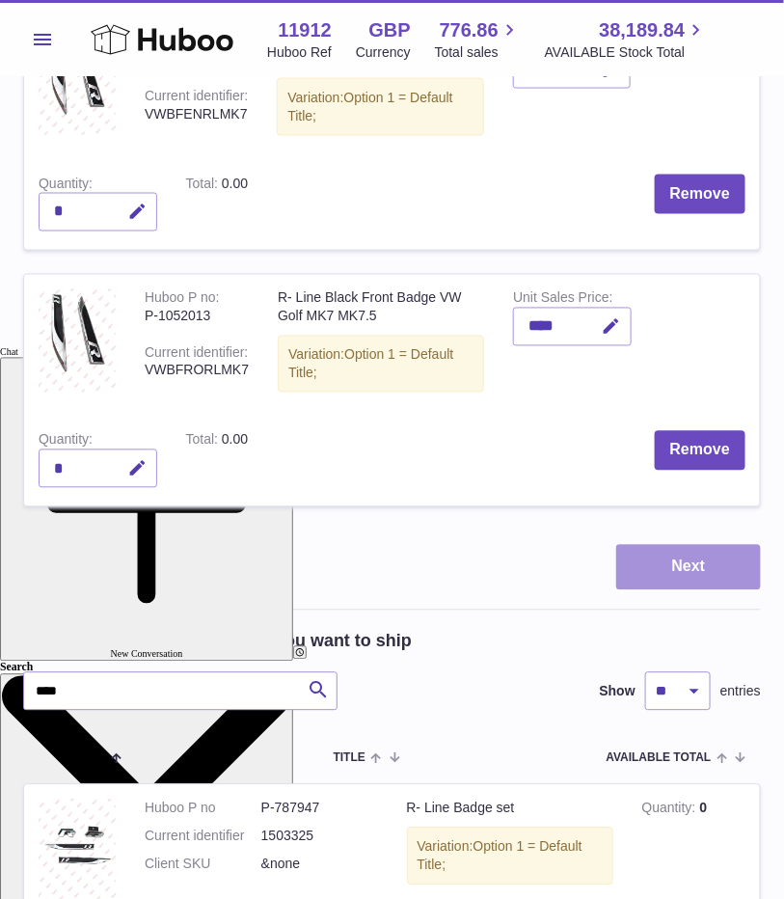
click at [653, 557] on button "Next" at bounding box center [688, 567] width 145 height 45
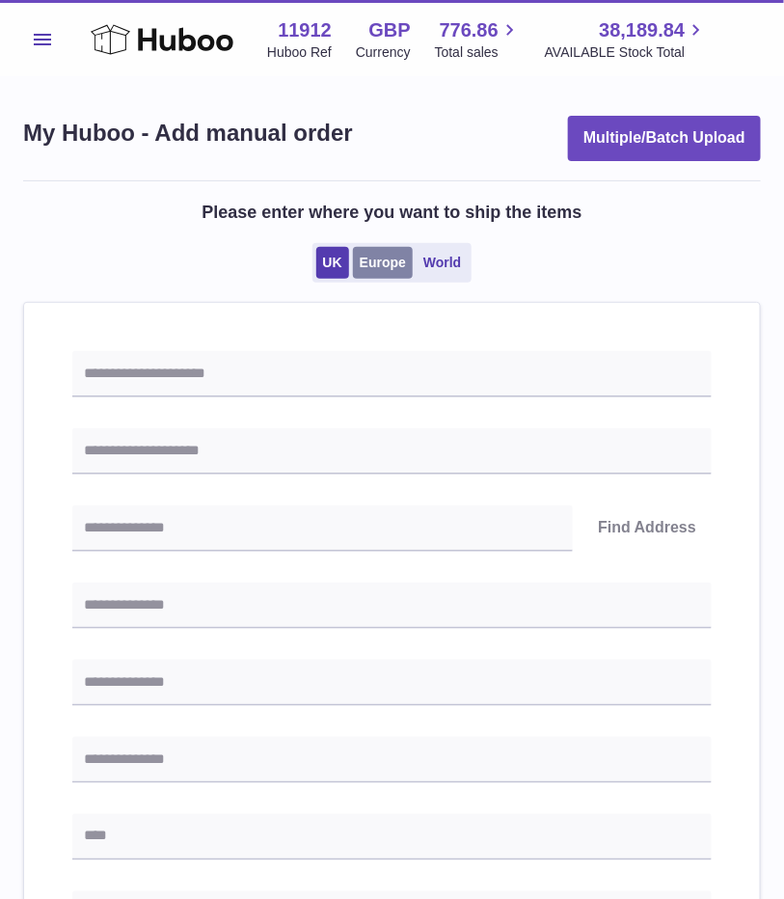
click at [392, 270] on link "Europe" at bounding box center [383, 263] width 60 height 32
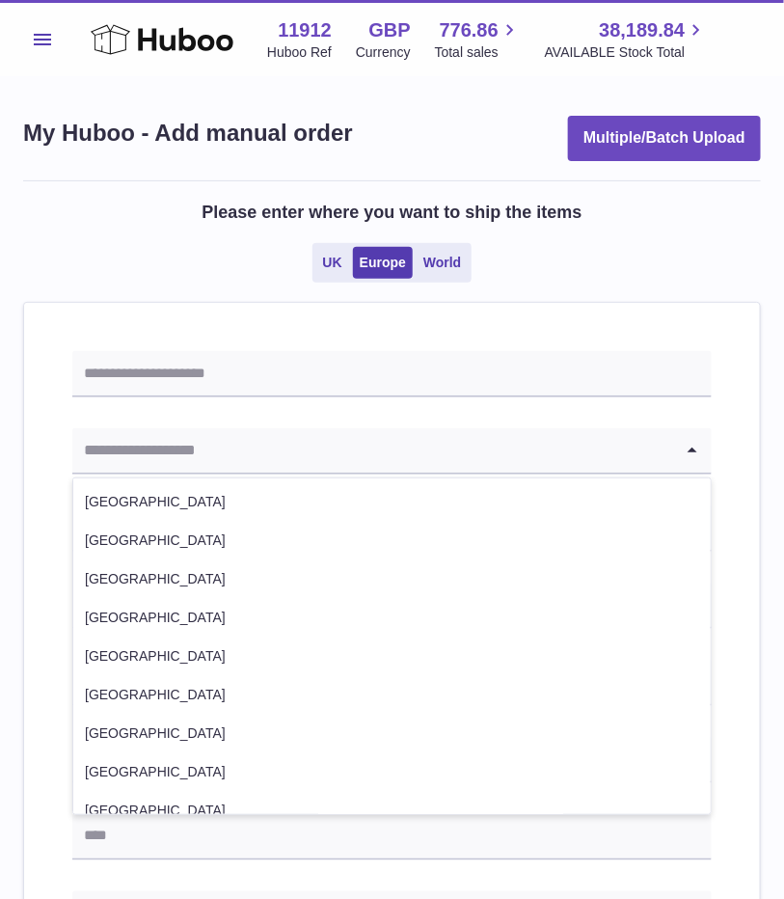
click at [353, 463] on input "Search for option" at bounding box center [372, 450] width 601 height 44
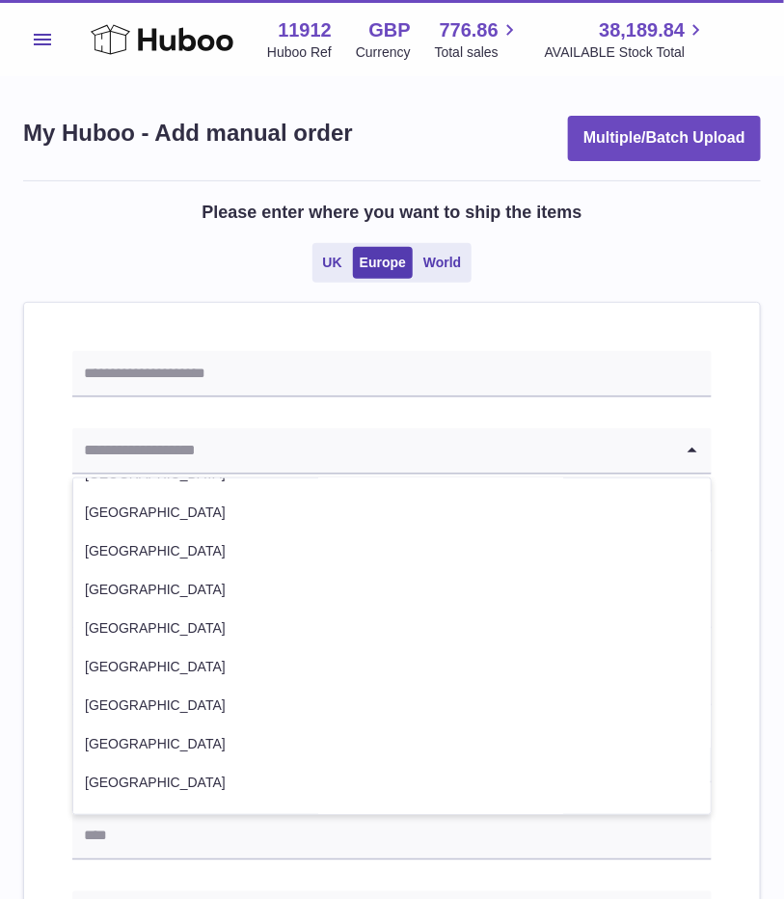
scroll to position [241, 0]
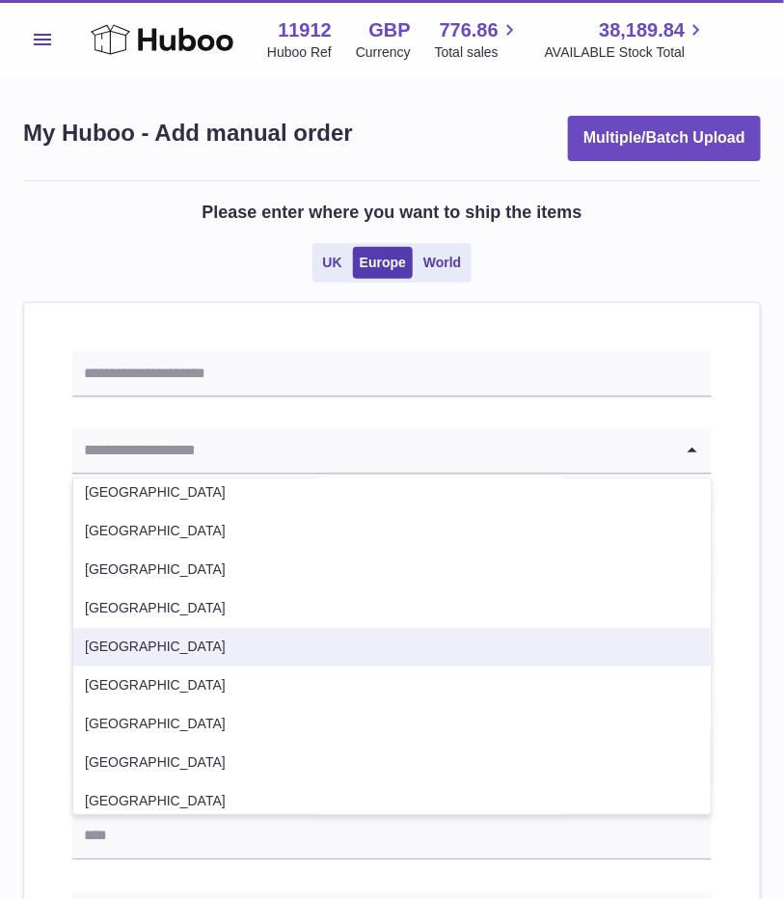
click at [133, 651] on li "Germany" at bounding box center [391, 647] width 637 height 39
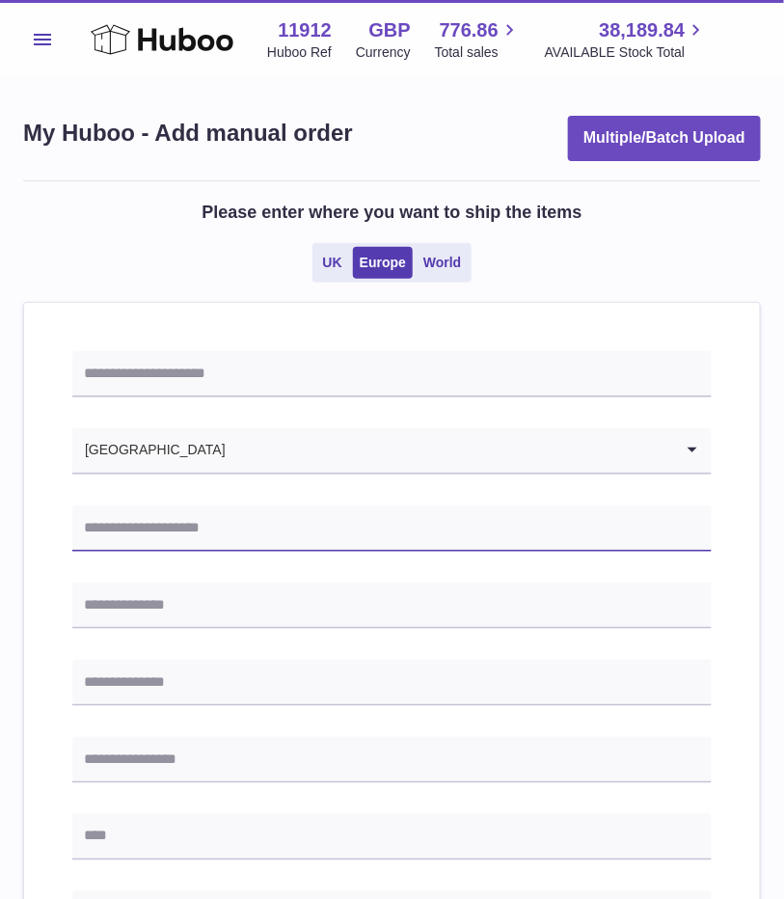
click at [245, 536] on input "text" at bounding box center [391, 528] width 639 height 46
paste input "**********"
type input "**********"
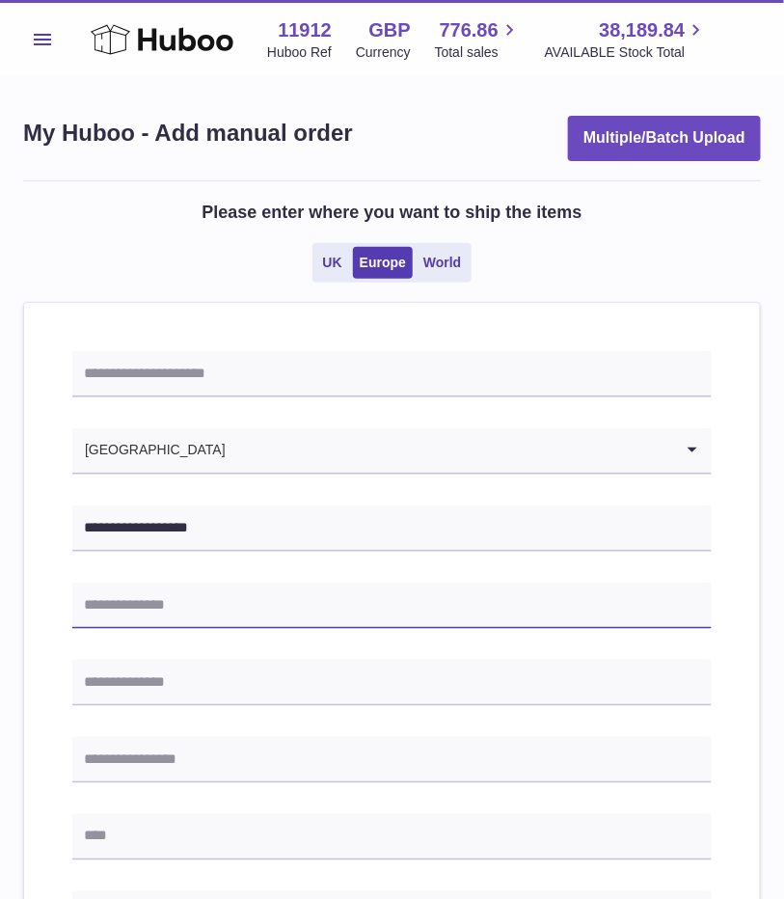
drag, startPoint x: 151, startPoint y: 614, endPoint x: 142, endPoint y: 613, distance: 9.7
click at [151, 613] on input "text" at bounding box center [391, 605] width 639 height 46
paste input "**********"
type input "**********"
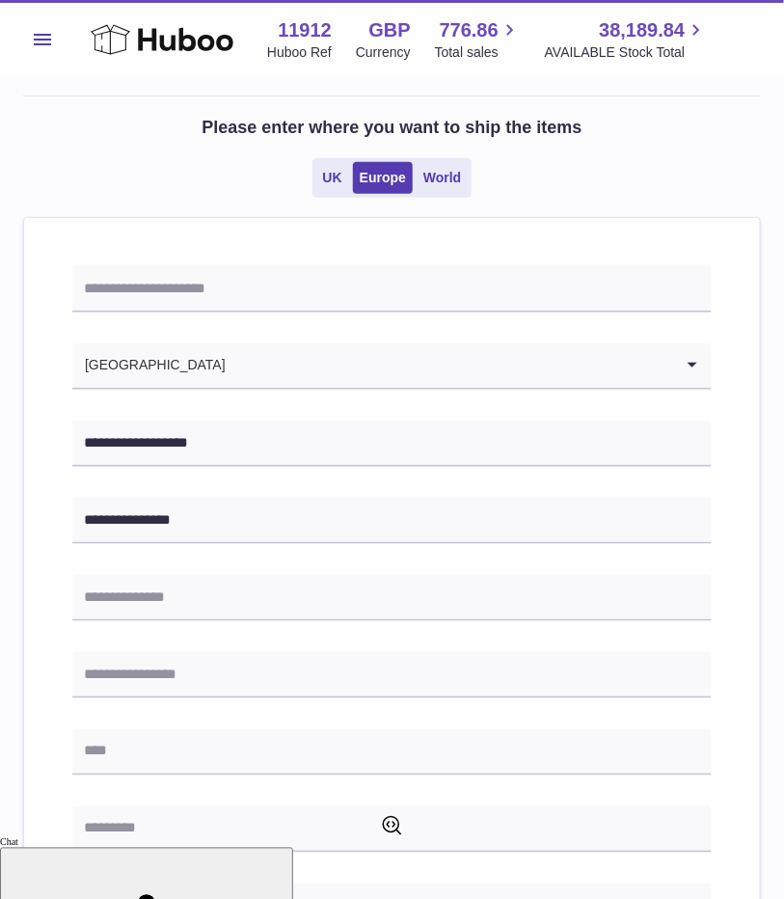
scroll to position [121, 0]
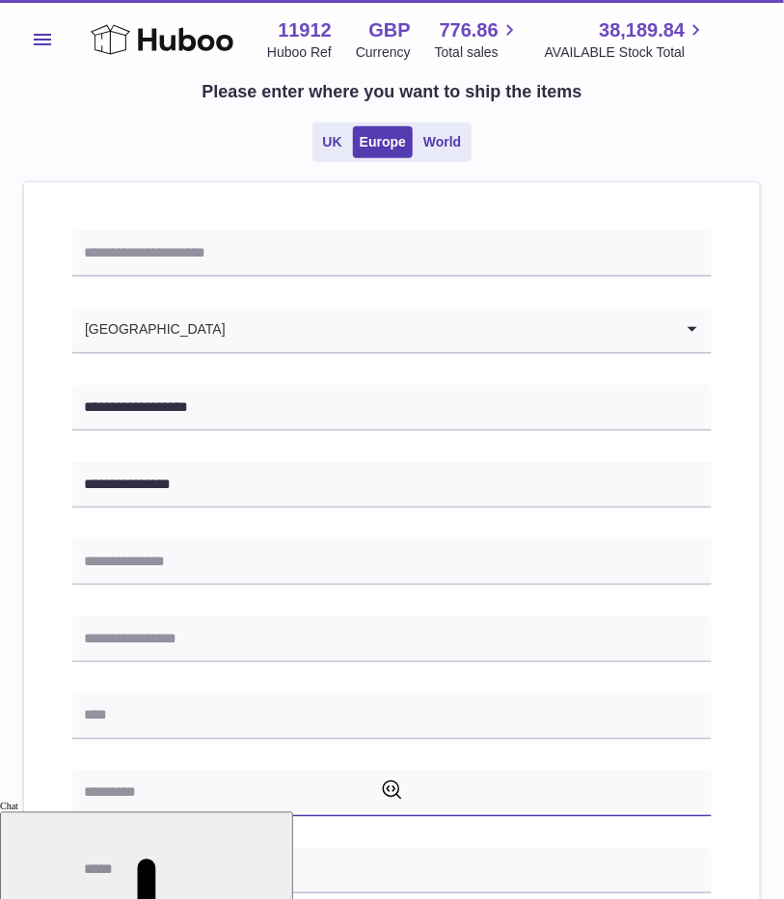
click at [188, 784] on input "text" at bounding box center [391, 793] width 639 height 46
paste input "*****"
type input "*****"
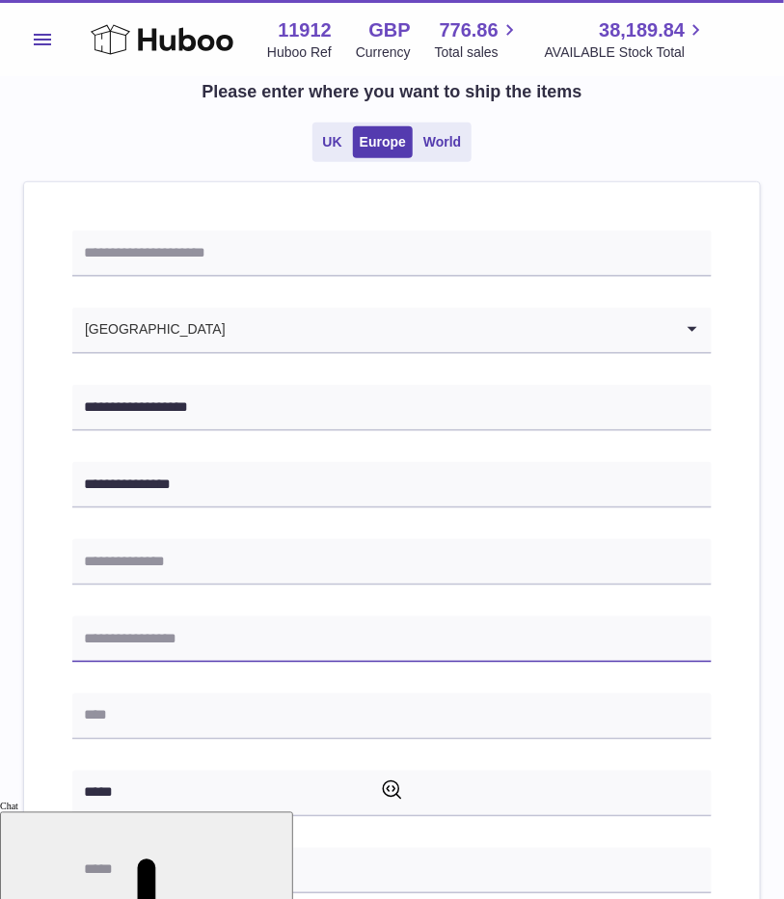
click at [183, 641] on input "text" at bounding box center [391, 639] width 639 height 46
paste input "*******"
type input "*******"
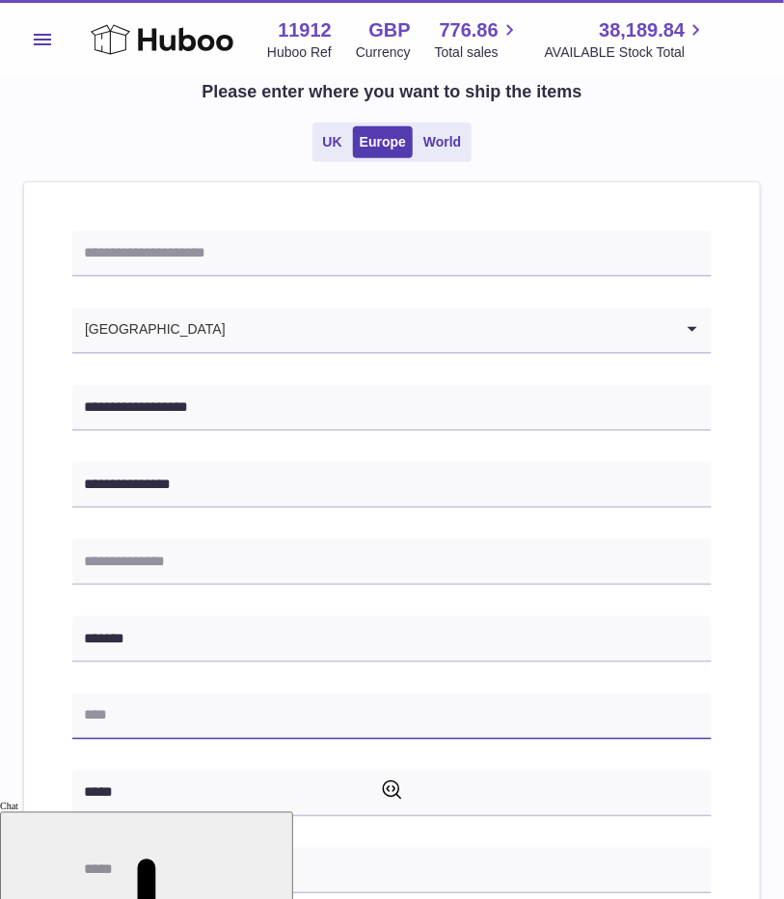
click at [144, 707] on input "text" at bounding box center [391, 716] width 639 height 46
paste input "*******"
type input "*******"
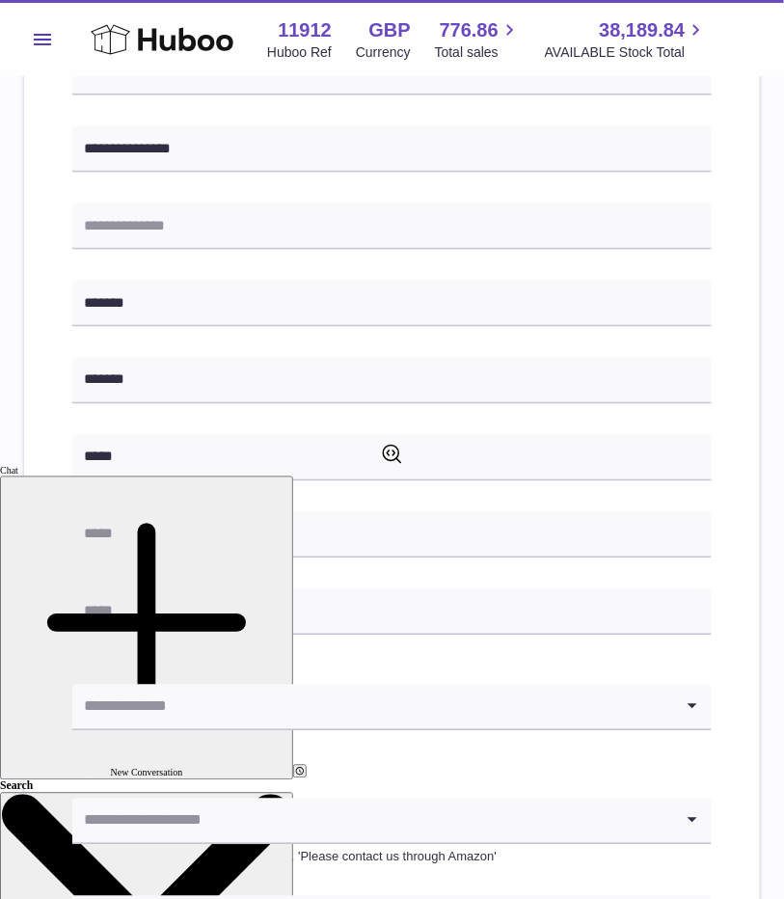
scroll to position [482, 0]
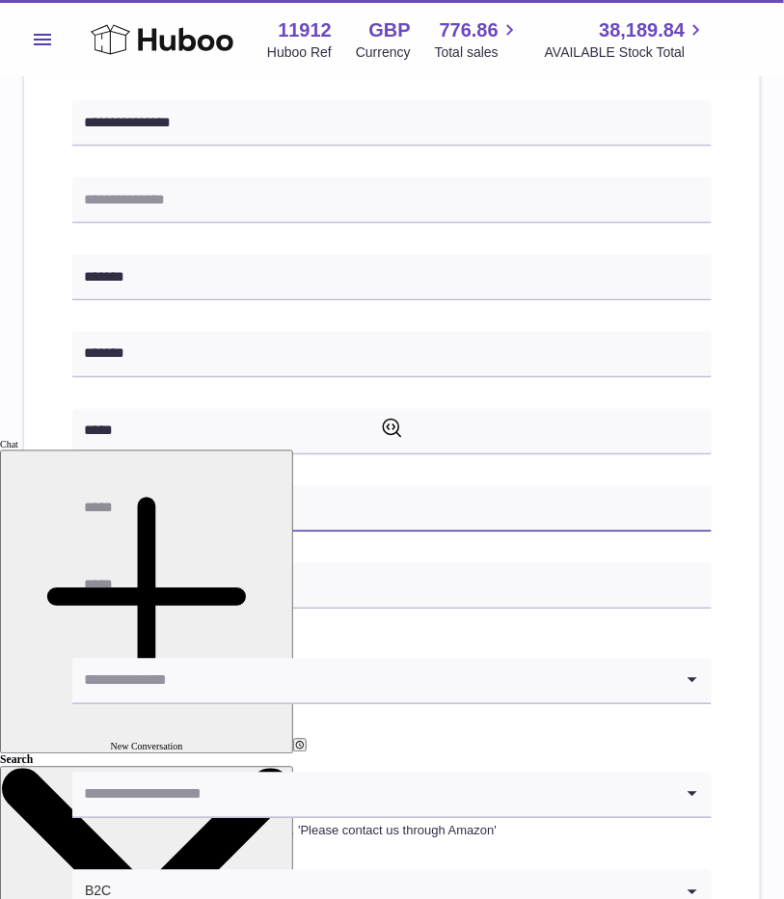
drag, startPoint x: 153, startPoint y: 522, endPoint x: 140, endPoint y: 526, distance: 14.0
click at [141, 525] on input "text" at bounding box center [391, 509] width 639 height 46
paste input "**********"
type input "**********"
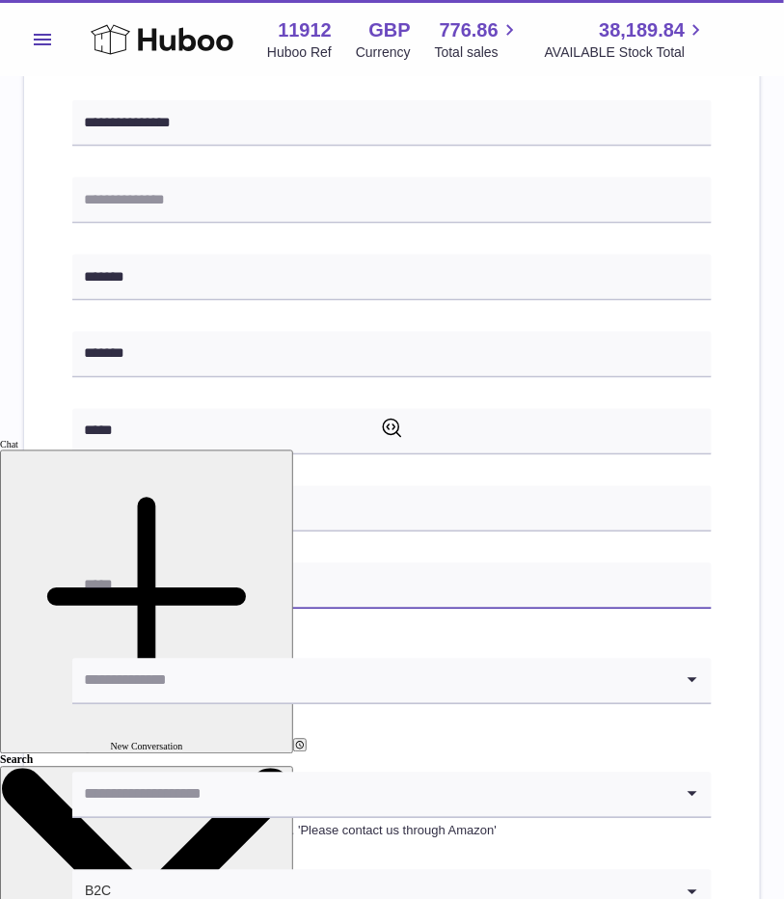
click at [158, 587] on input "text" at bounding box center [391, 586] width 639 height 46
paste input "**********"
drag, startPoint x: 91, startPoint y: 591, endPoint x: 48, endPoint y: 590, distance: 42.4
click at [48, 590] on div "**********" at bounding box center [392, 451] width 736 height 1261
type input "**********"
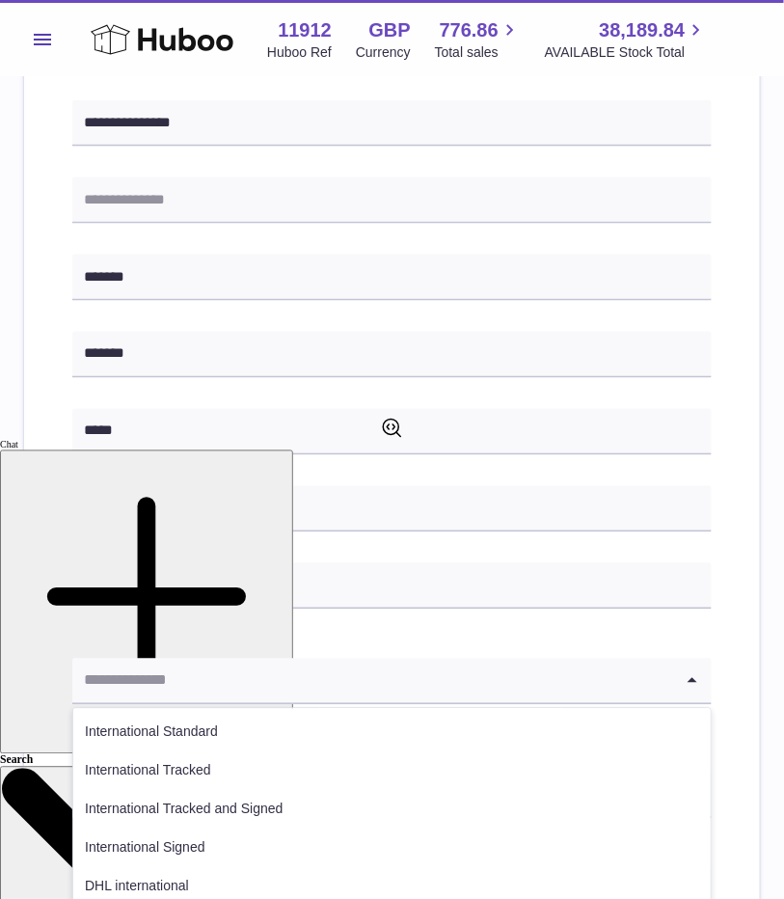
click at [152, 688] on input "Search for option" at bounding box center [372, 681] width 601 height 44
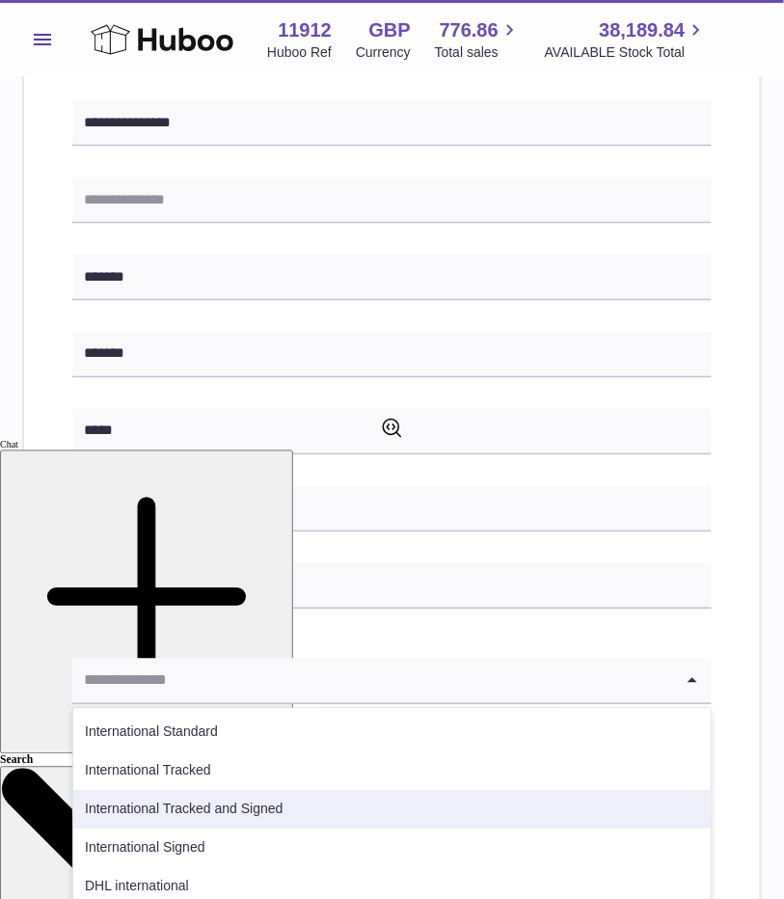
click at [193, 809] on li "International Tracked and Signed" at bounding box center [391, 810] width 637 height 39
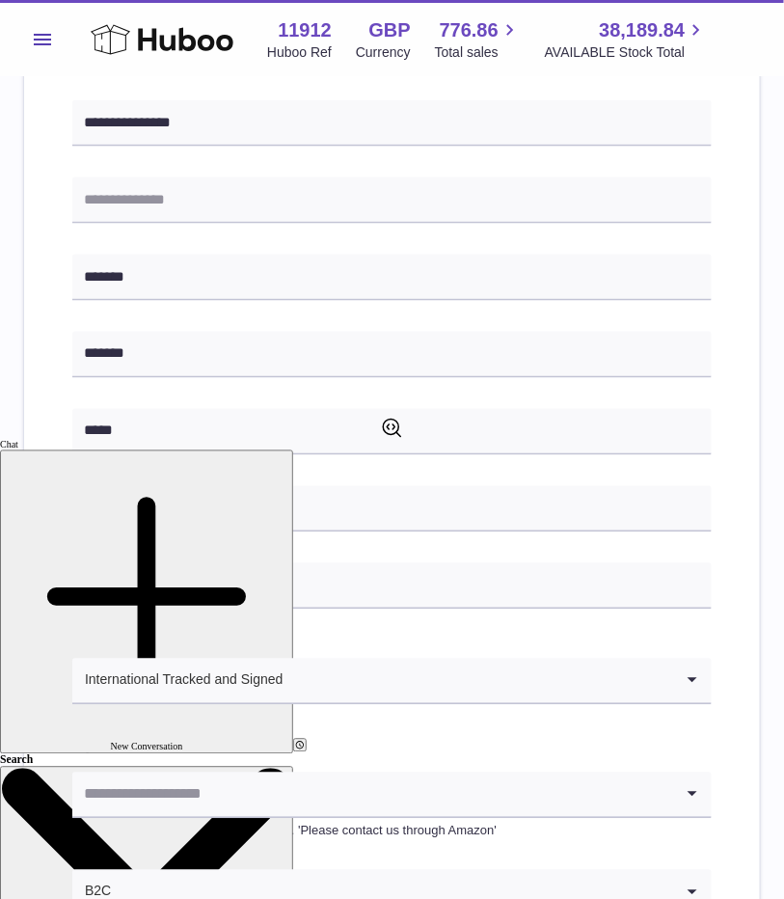
click at [389, 801] on input "Search for option" at bounding box center [372, 794] width 601 height 44
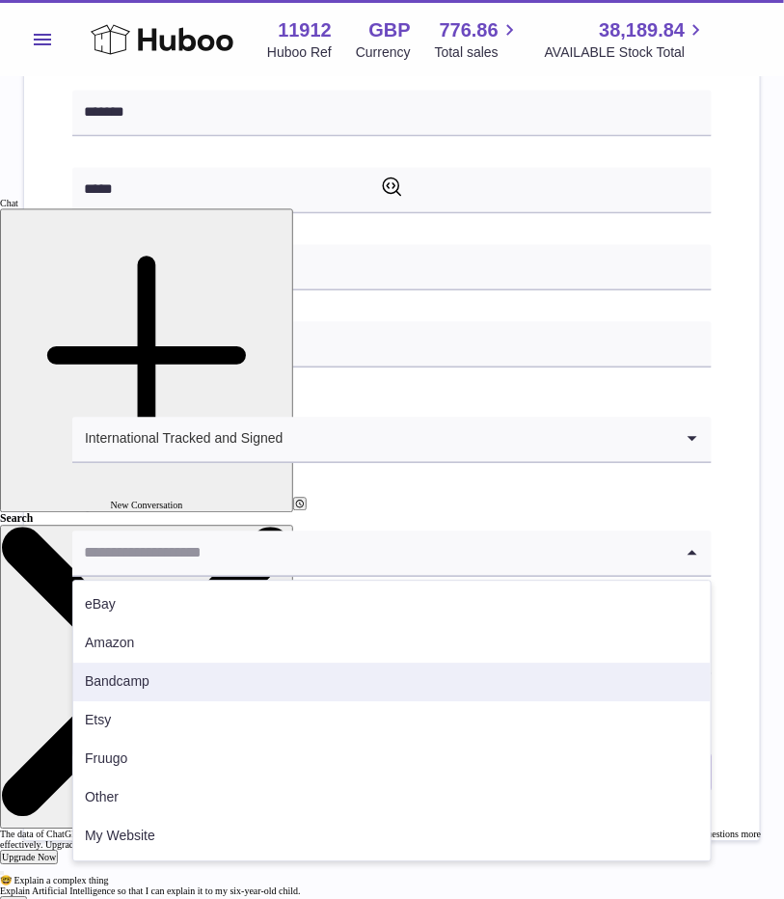
scroll to position [818, 0]
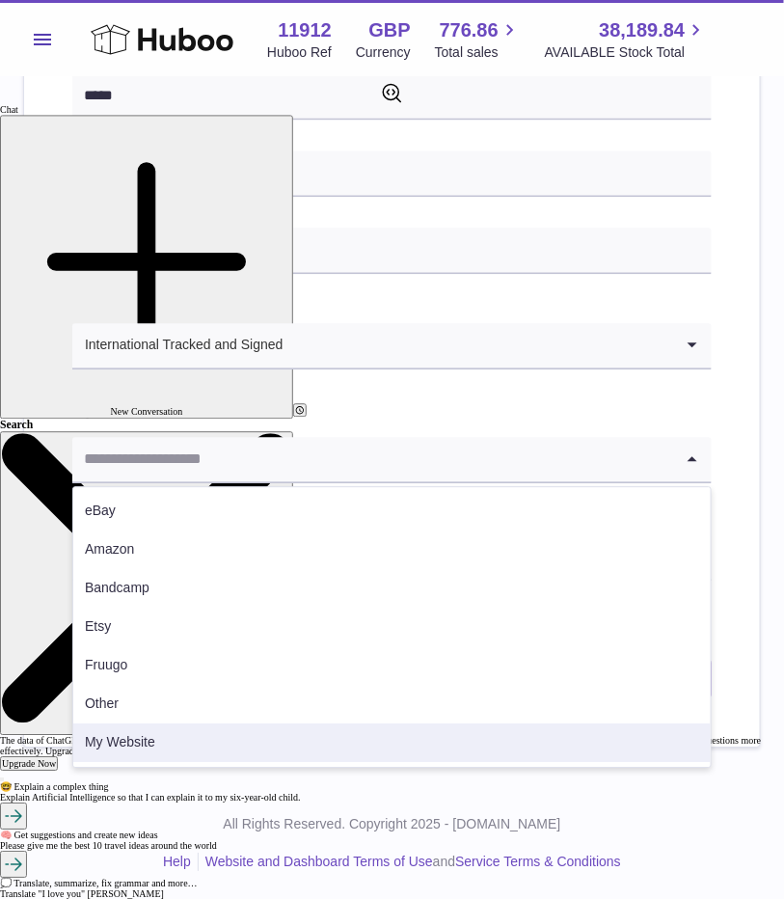
click at [287, 741] on li "My Website" at bounding box center [391, 742] width 637 height 39
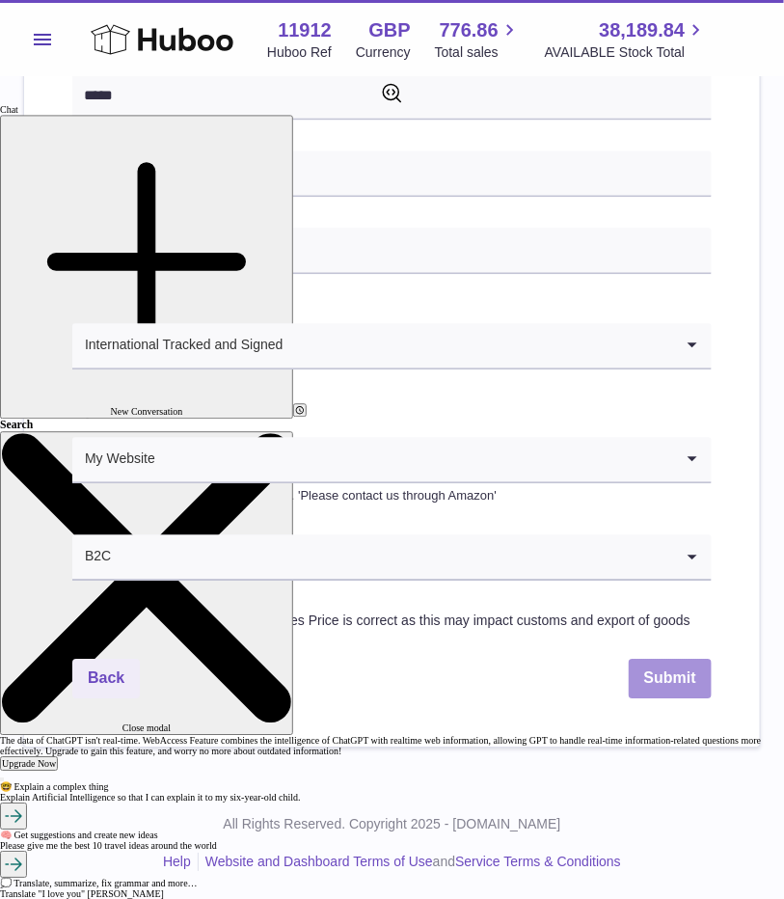
click at [680, 659] on button "Submit" at bounding box center [670, 679] width 83 height 40
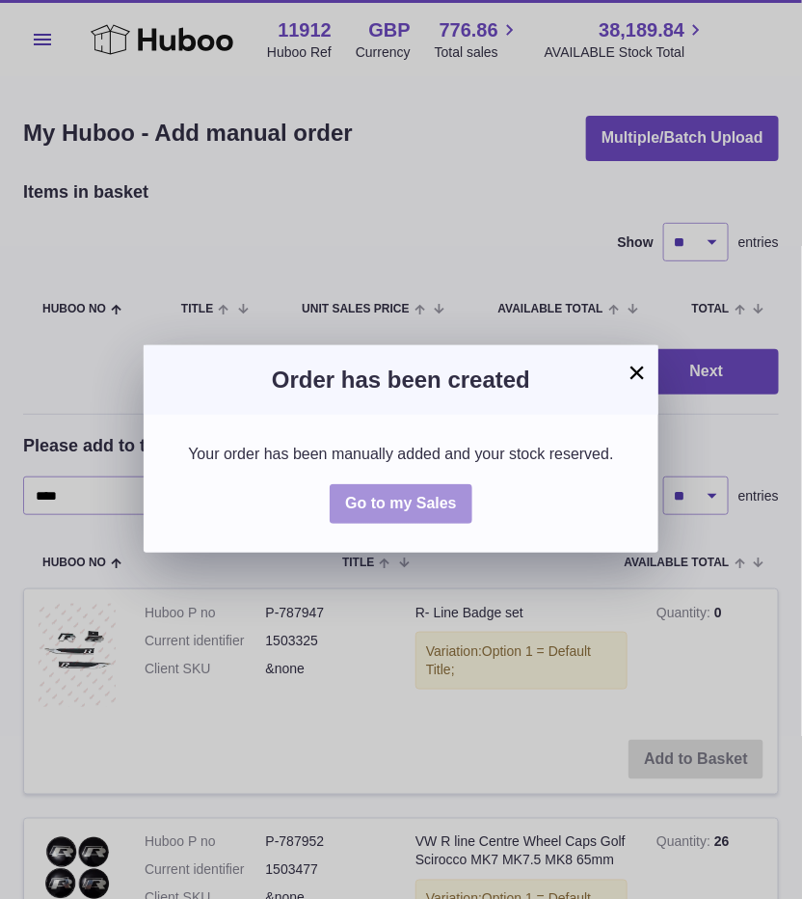
click at [401, 497] on span "Go to my Sales" at bounding box center [401, 503] width 112 height 16
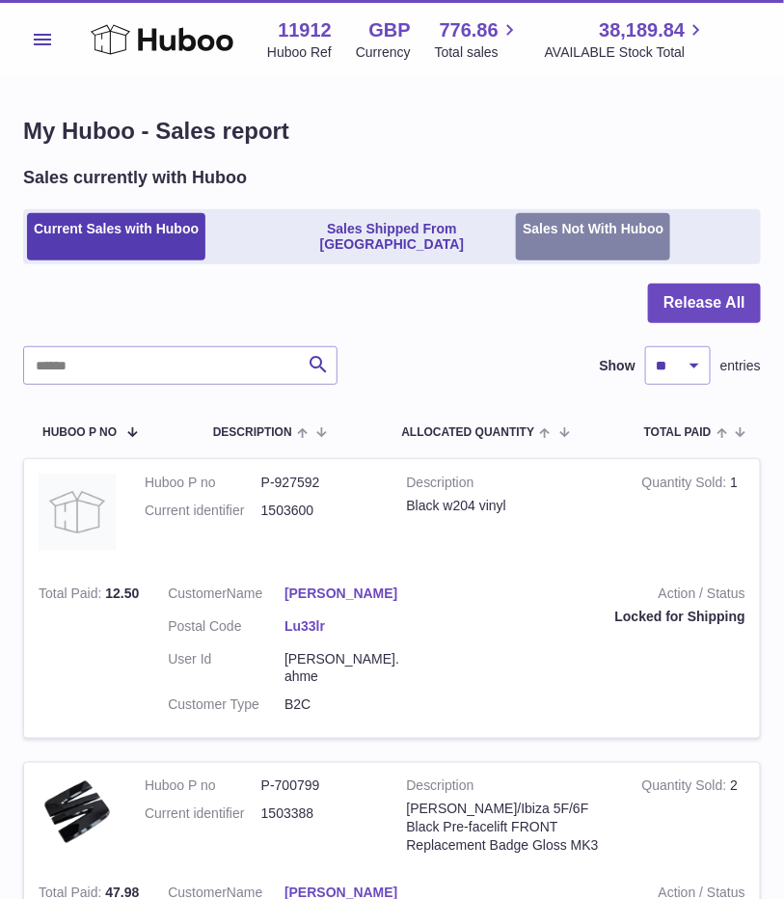
click at [598, 231] on link "Sales Not With Huboo" at bounding box center [593, 237] width 154 height 48
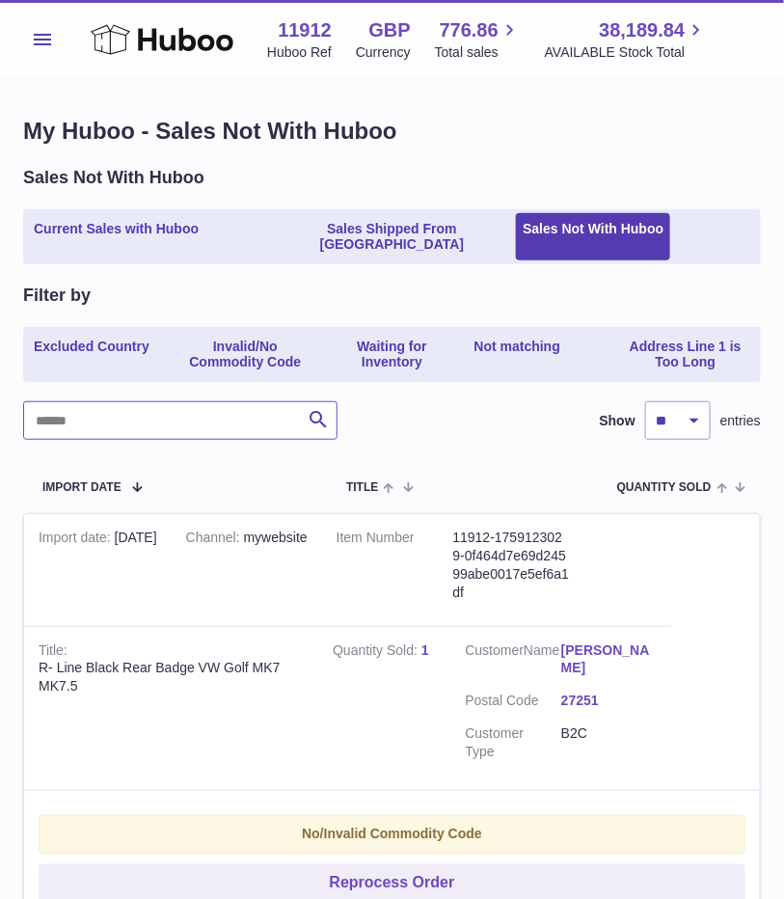
click at [239, 409] on input "text" at bounding box center [180, 420] width 314 height 39
paste input "**********"
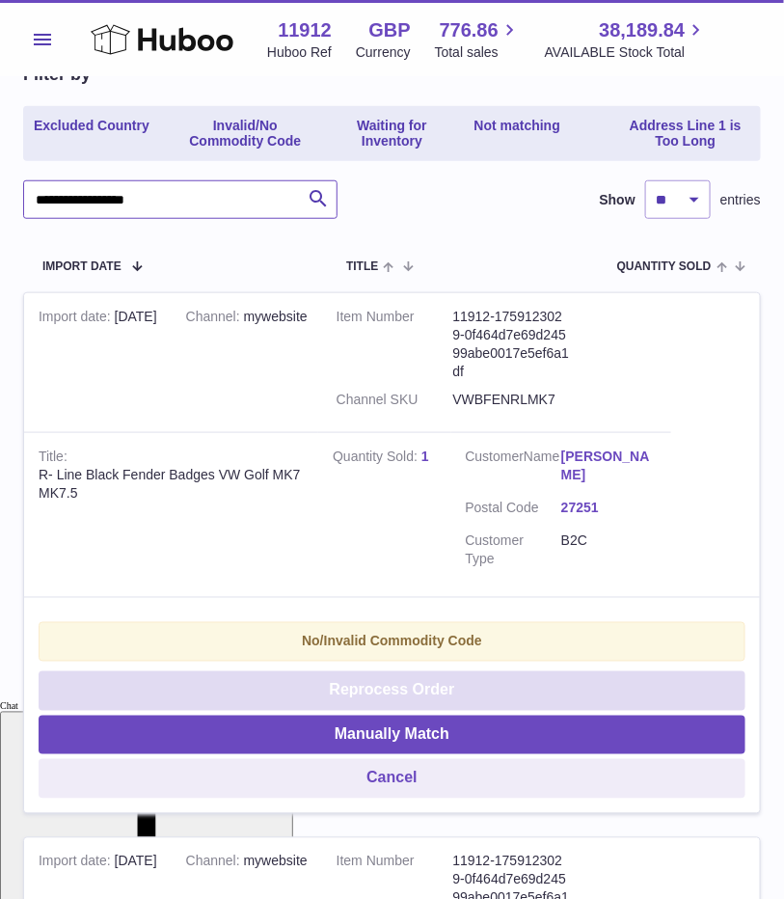
scroll to position [241, 0]
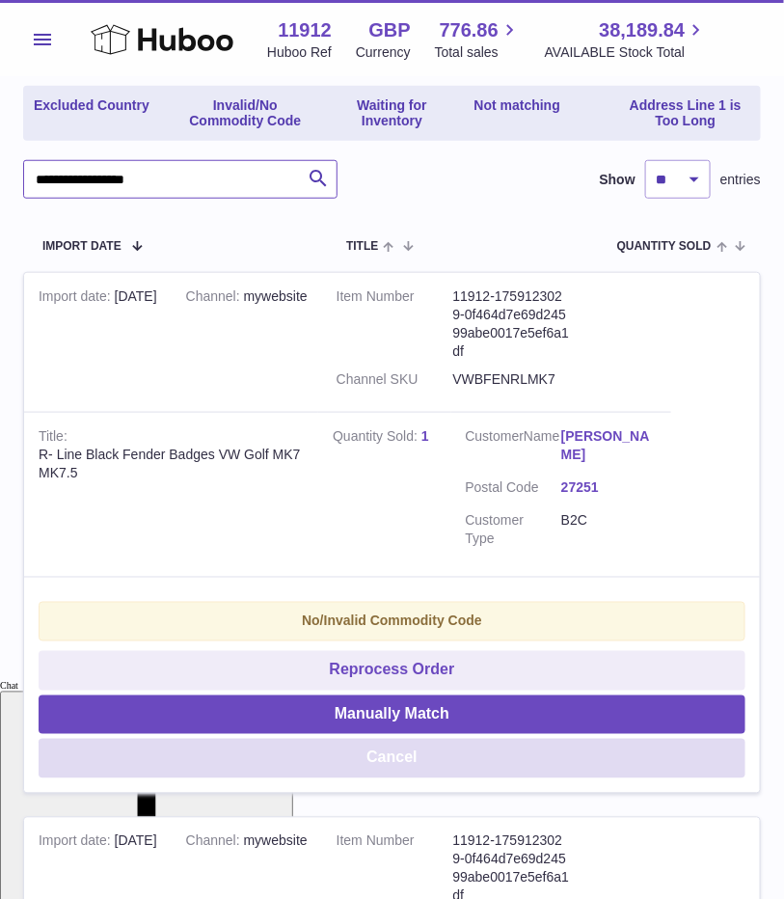
type input "**********"
click at [437, 746] on button "Cancel" at bounding box center [392, 759] width 707 height 40
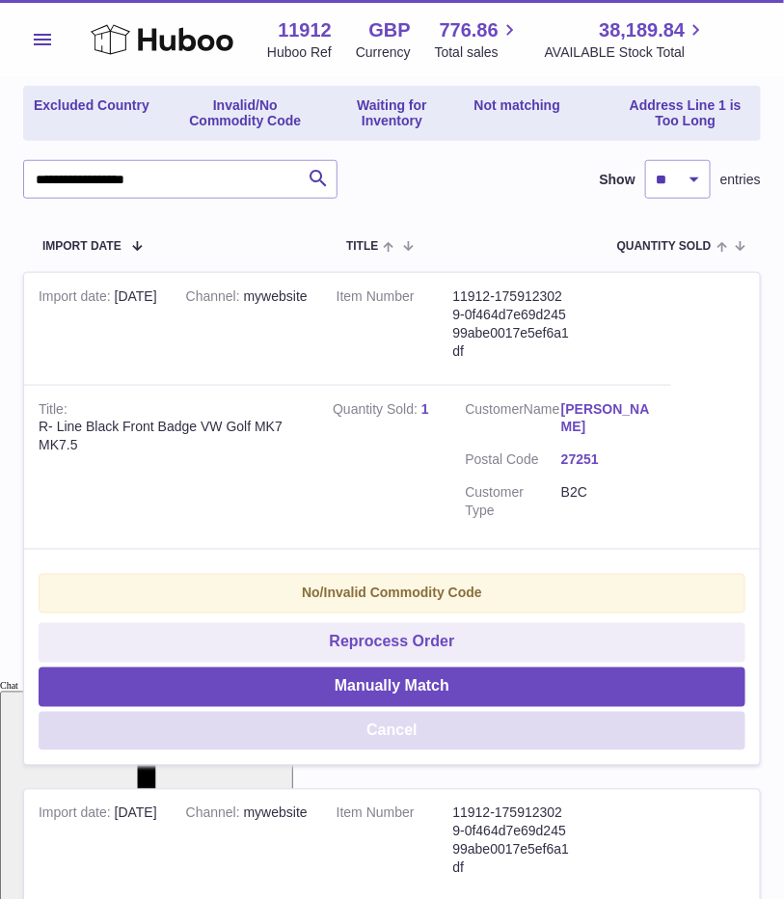
click at [215, 716] on button "Cancel" at bounding box center [392, 732] width 707 height 40
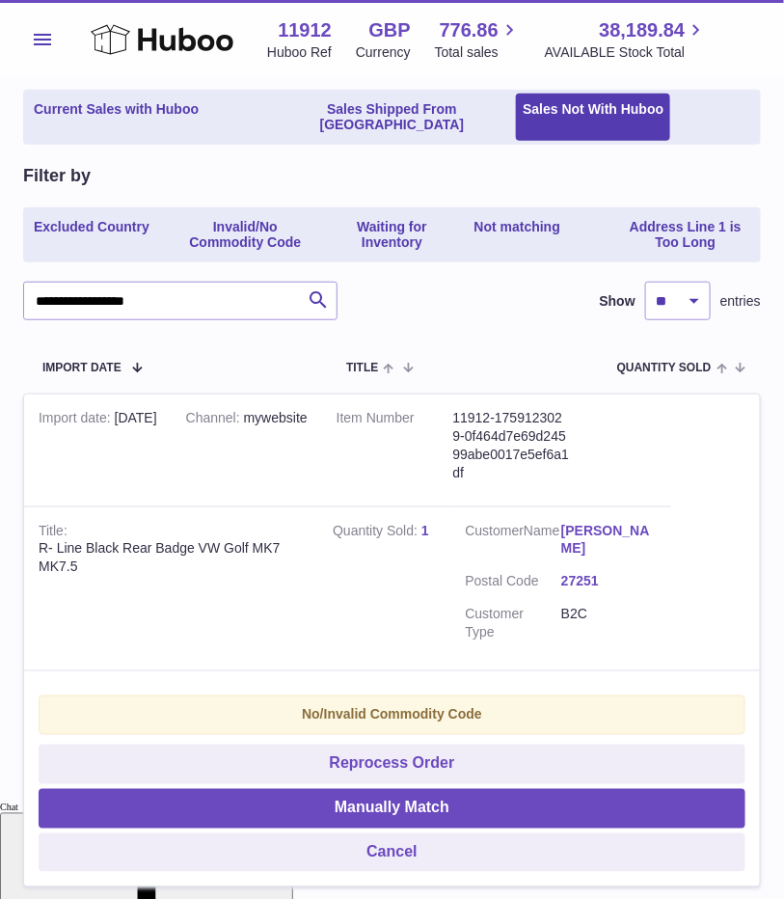
scroll to position [0, 0]
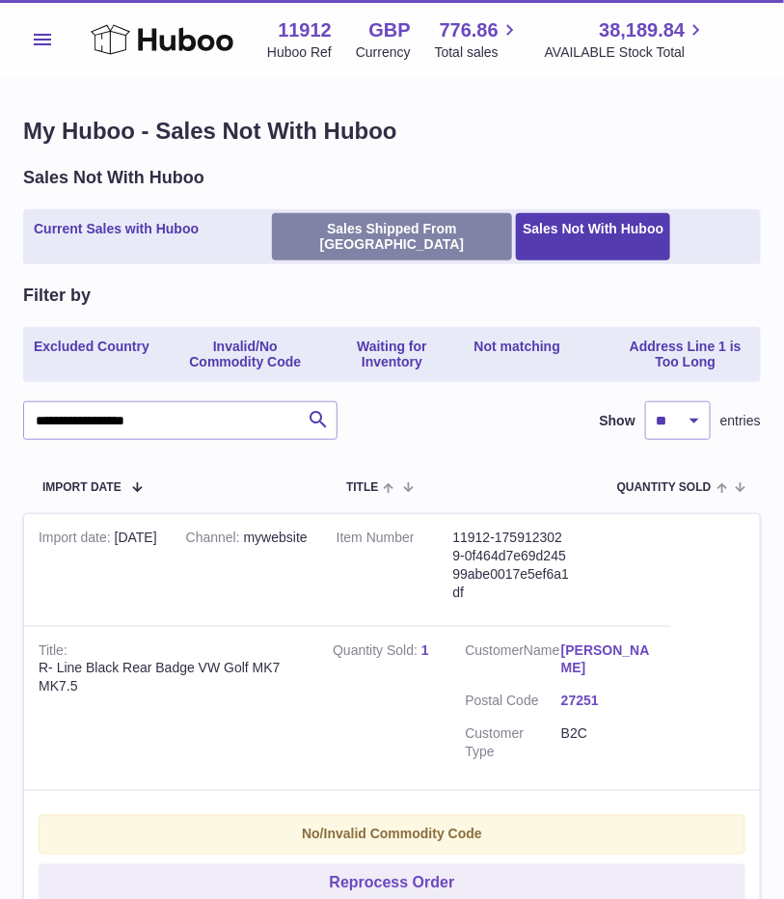
click at [399, 233] on link "Sales Shipped From [GEOGRAPHIC_DATA]" at bounding box center [392, 237] width 241 height 48
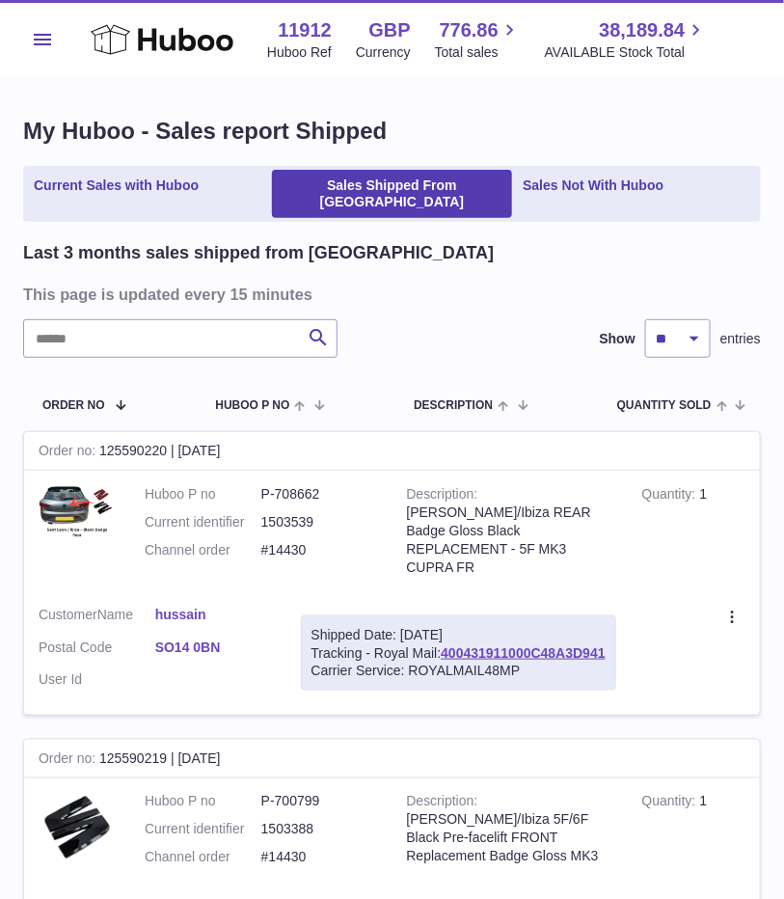
click at [145, 328] on input "text" at bounding box center [180, 338] width 314 height 39
paste input "**********"
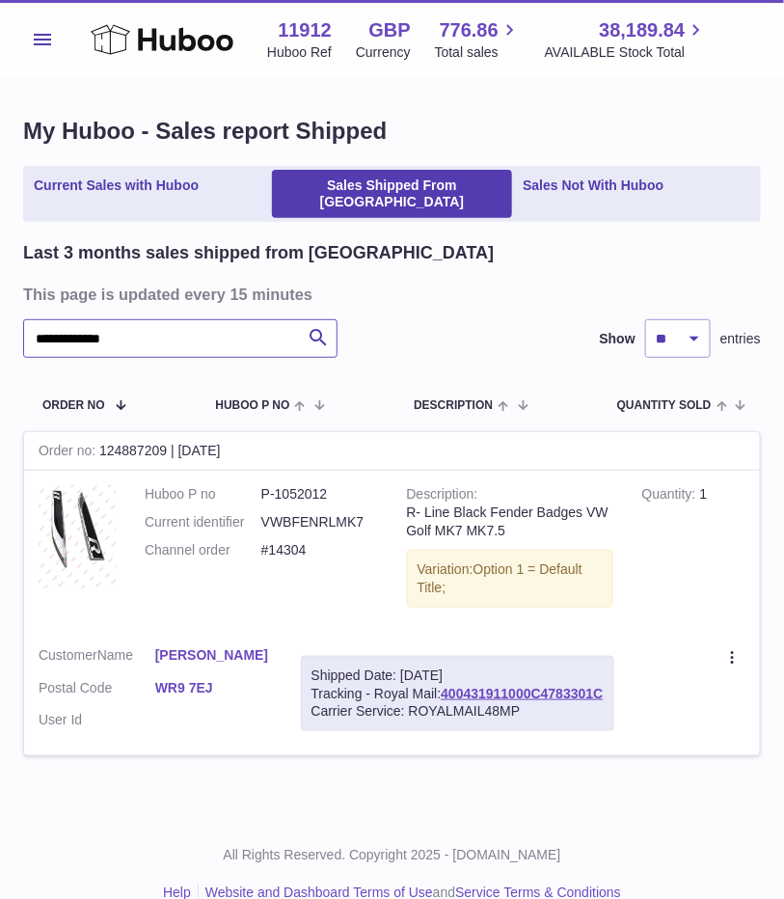
type input "**********"
click at [421, 286] on h3 "This page is updated every 15 minutes" at bounding box center [389, 294] width 733 height 21
type textarea "***"
drag, startPoint x: 189, startPoint y: 318, endPoint x: -61, endPoint y: 325, distance: 249.8
click at [0, 325] on html ".st0{fill:#141414;}" at bounding box center [392, 449] width 784 height 899
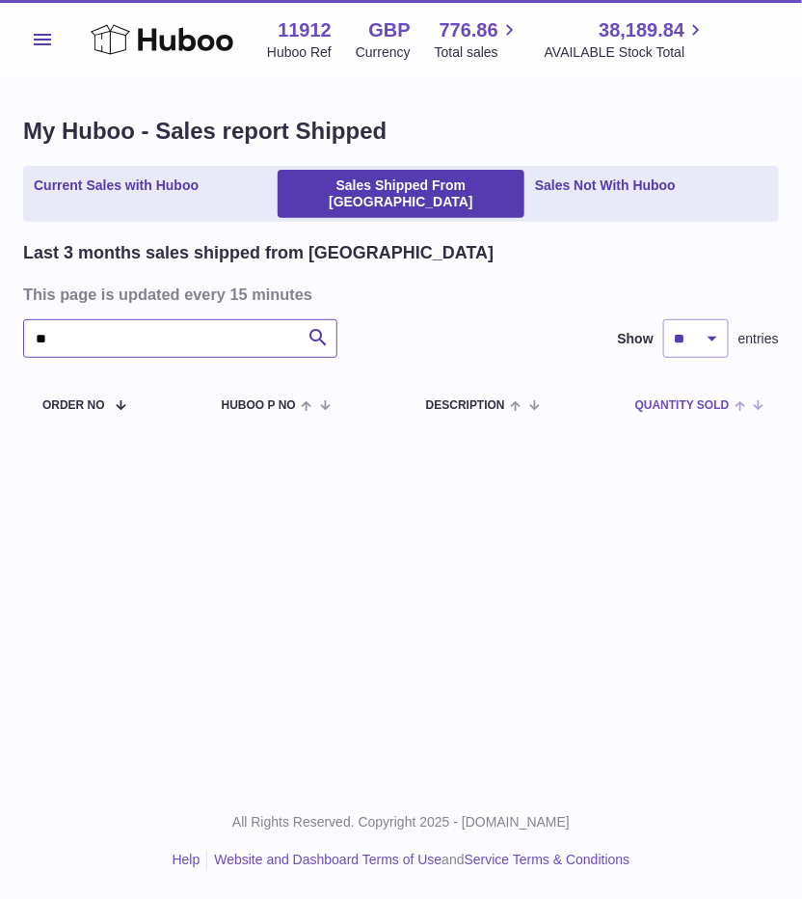
type input "*"
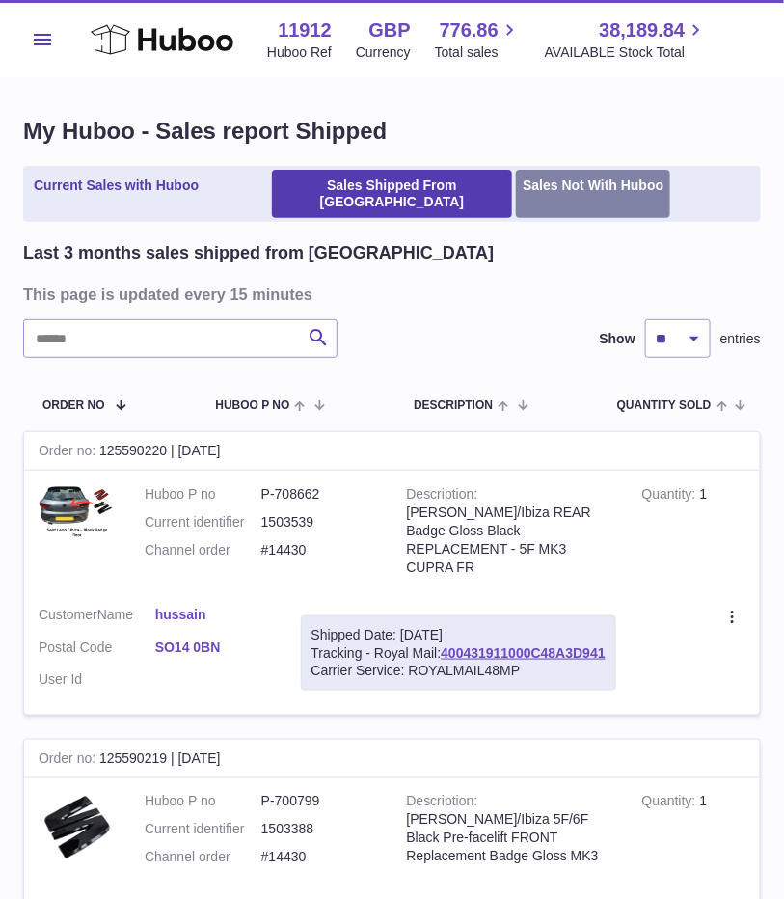
click at [597, 194] on link "Sales Not With Huboo" at bounding box center [593, 194] width 154 height 48
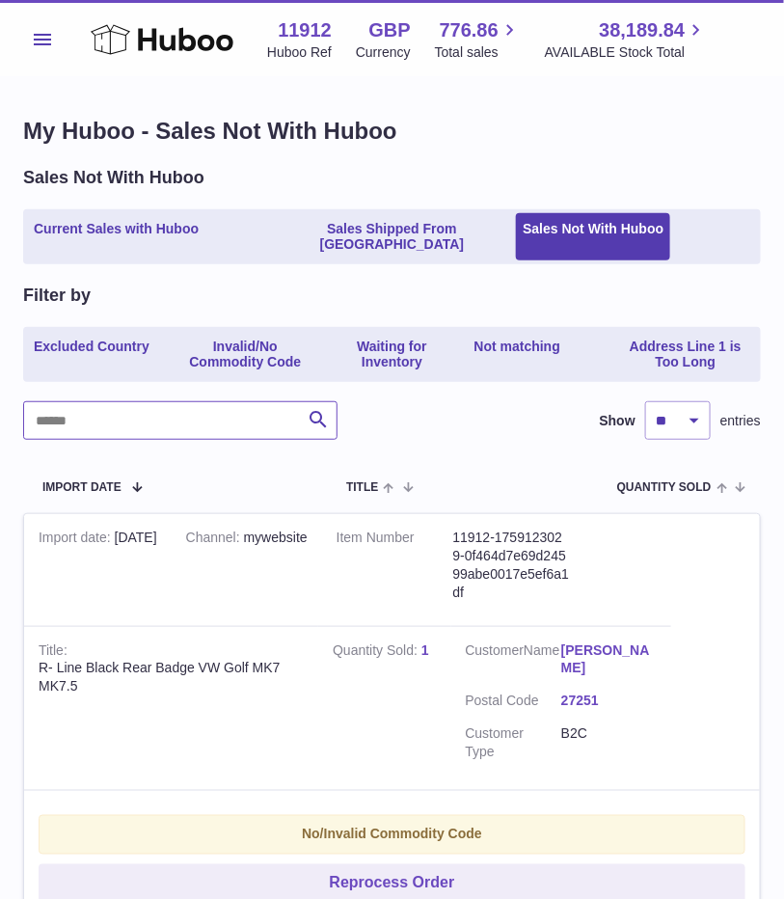
click at [168, 404] on input "text" at bounding box center [180, 420] width 314 height 39
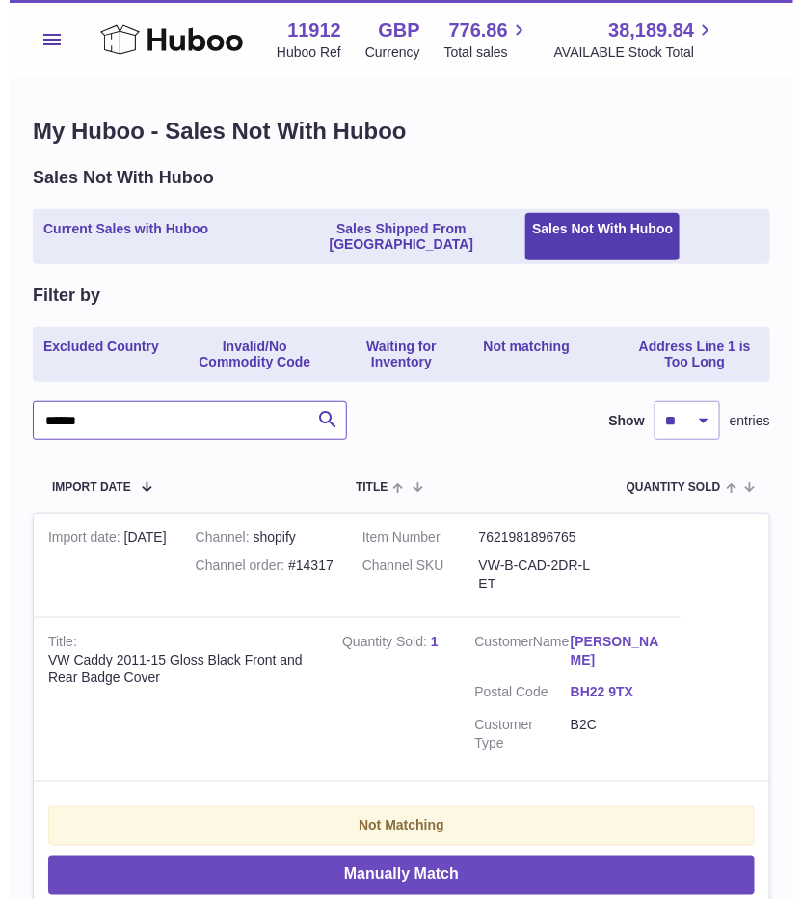
scroll to position [121, 0]
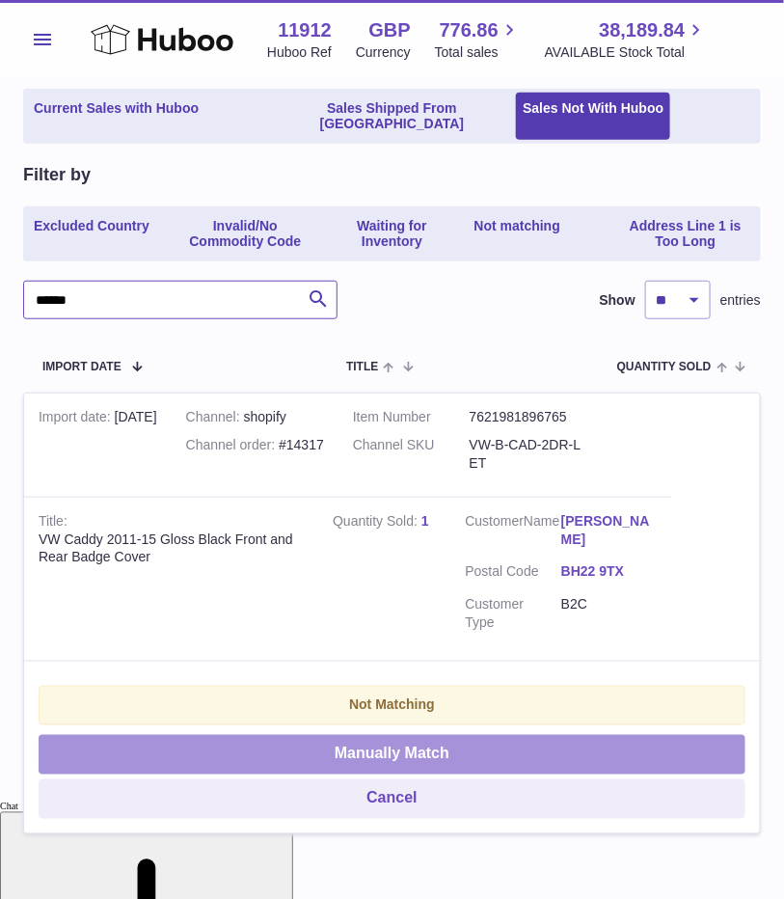
type input "******"
click at [299, 735] on button "Manually Match" at bounding box center [392, 755] width 707 height 40
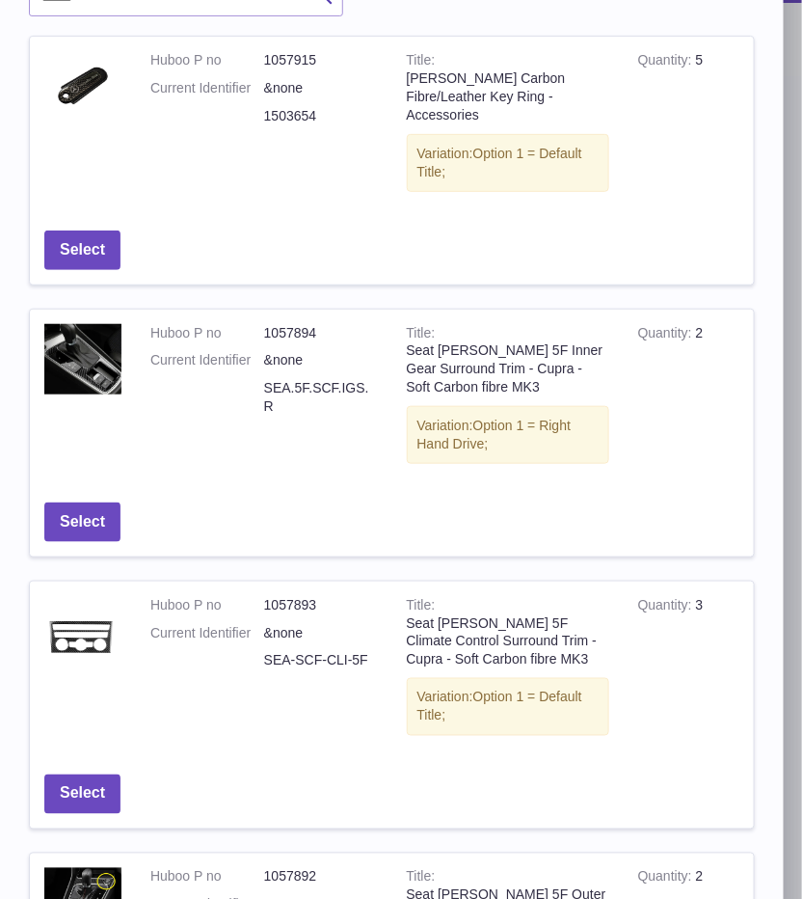
scroll to position [0, 0]
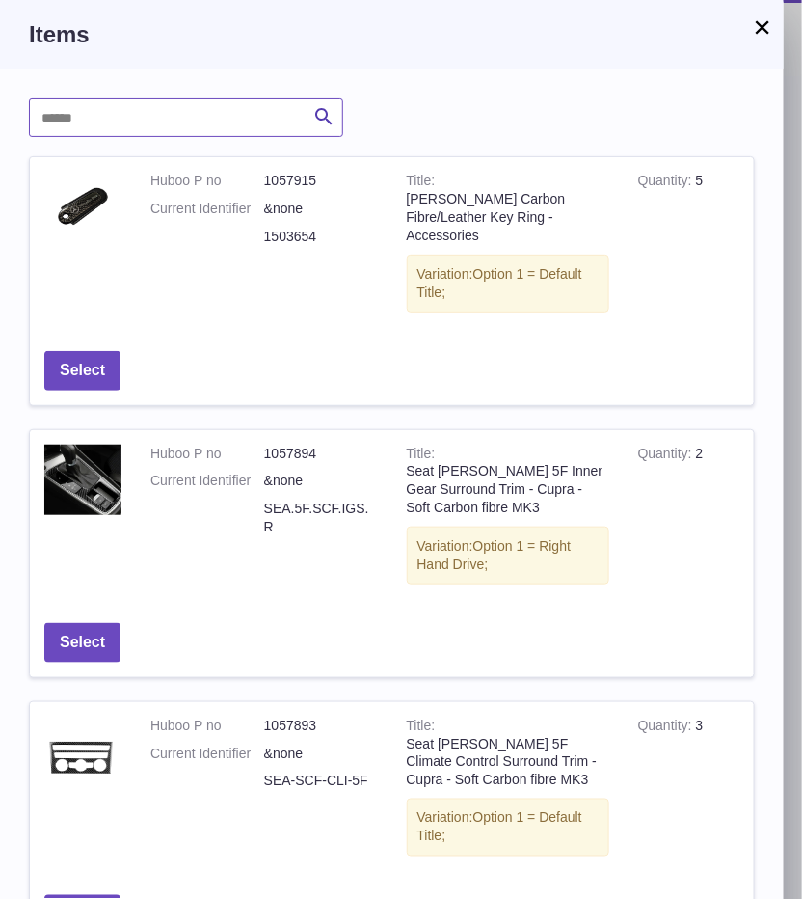
click at [150, 118] on input "text" at bounding box center [186, 117] width 314 height 39
type input "*****"
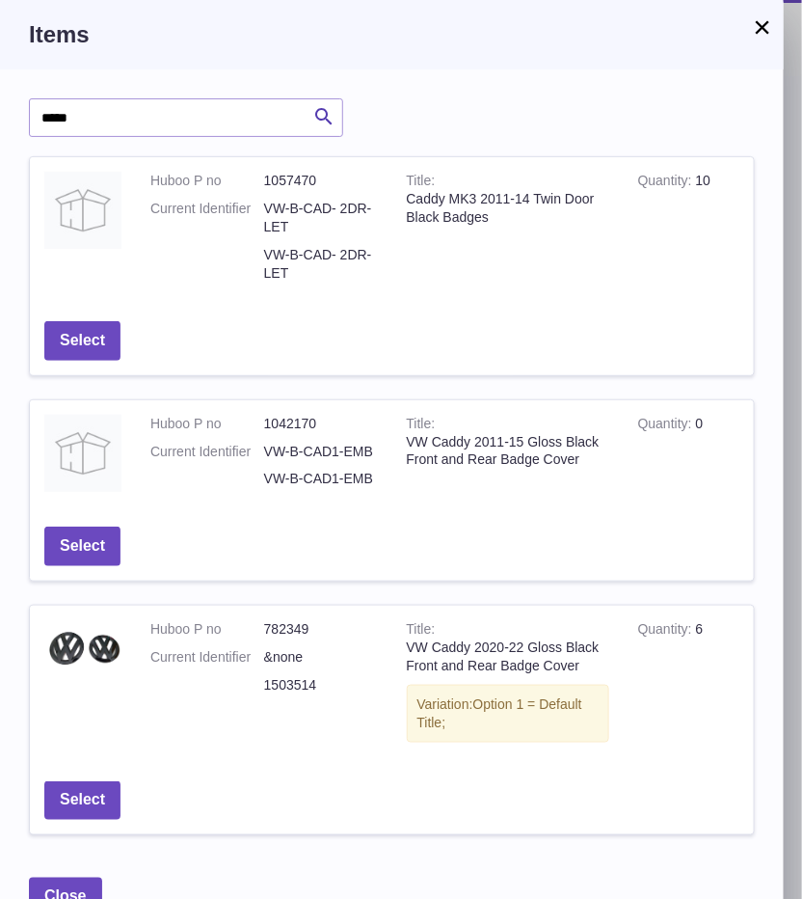
click at [772, 32] on button "×" at bounding box center [762, 26] width 23 height 23
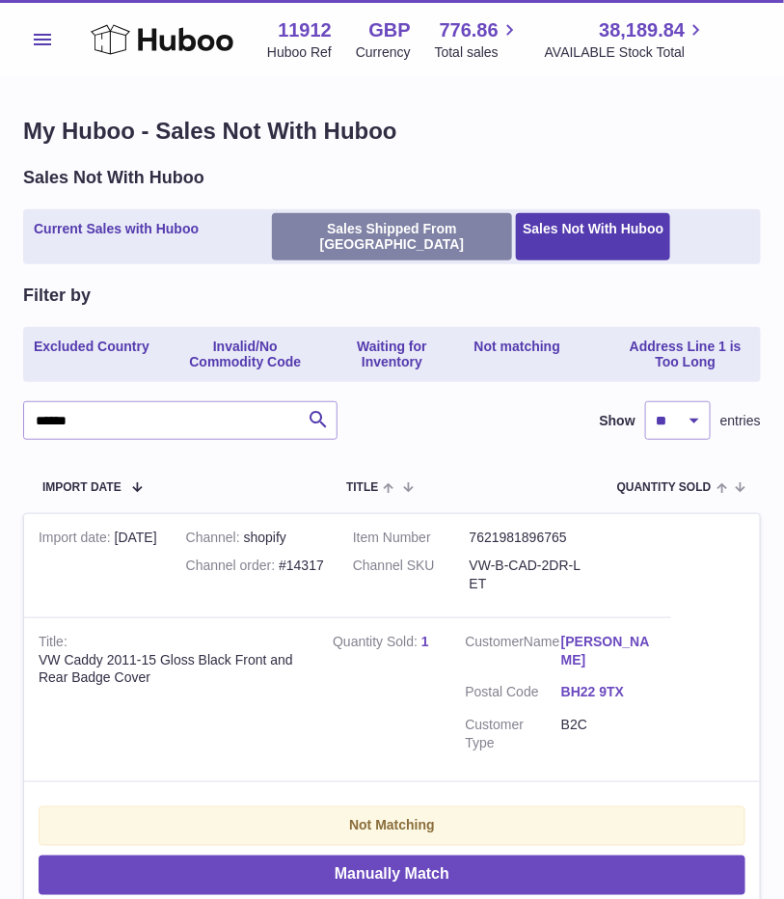
click at [350, 234] on link "Sales Shipped From [GEOGRAPHIC_DATA]" at bounding box center [392, 237] width 241 height 48
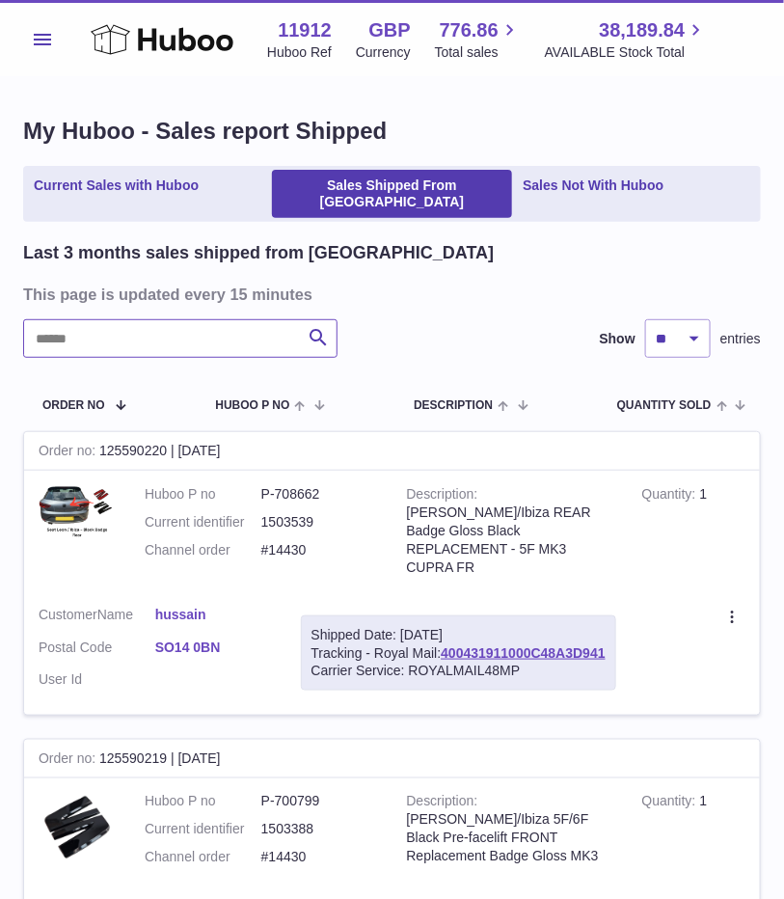
click at [149, 325] on input "text" at bounding box center [180, 338] width 314 height 39
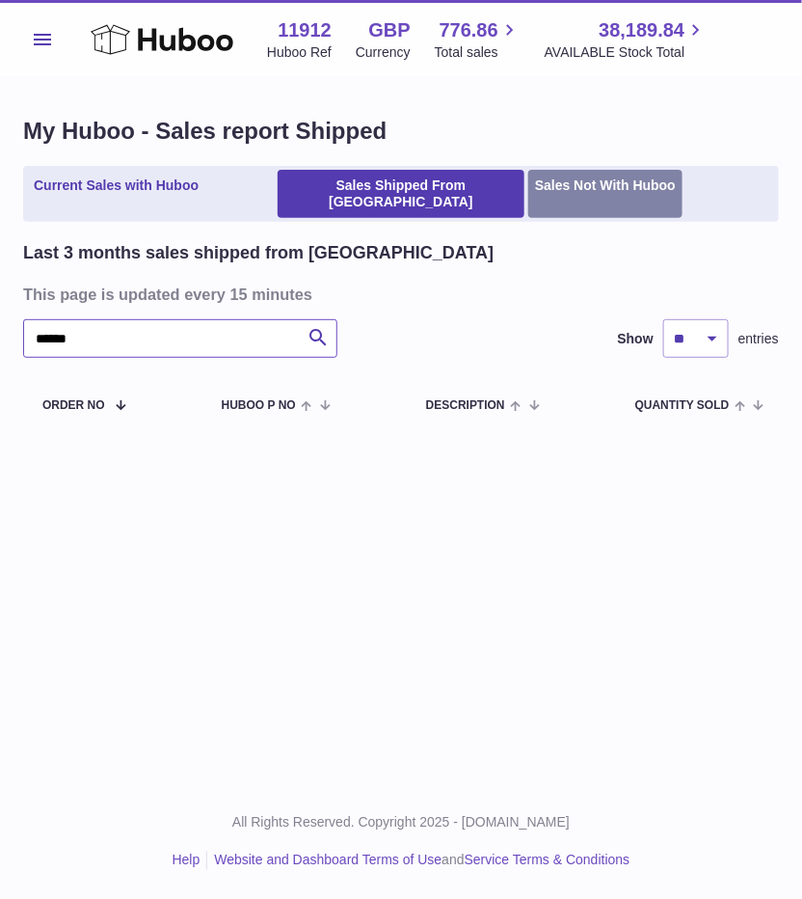
type input "******"
click at [624, 185] on link "Sales Not With Huboo" at bounding box center [605, 194] width 154 height 48
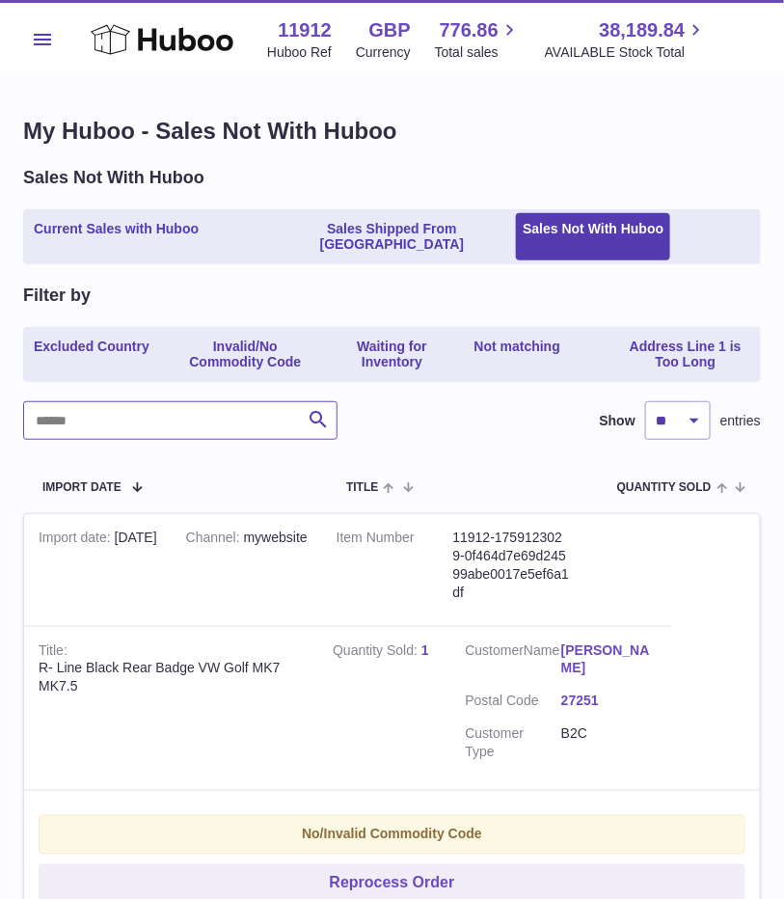
click at [185, 405] on input "text" at bounding box center [180, 420] width 314 height 39
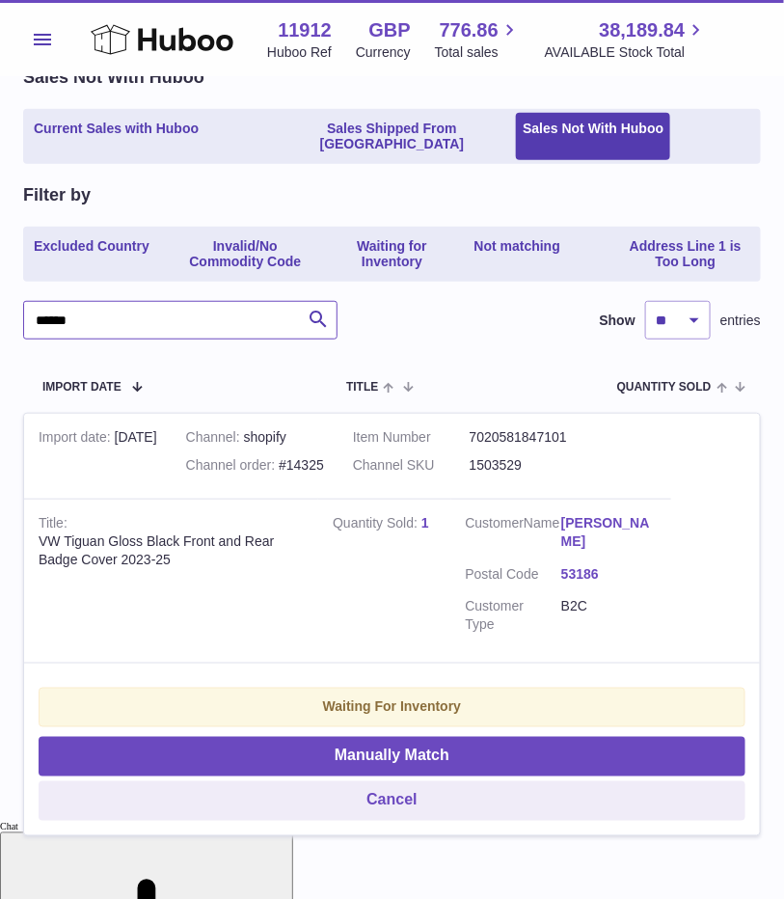
scroll to position [196, 0]
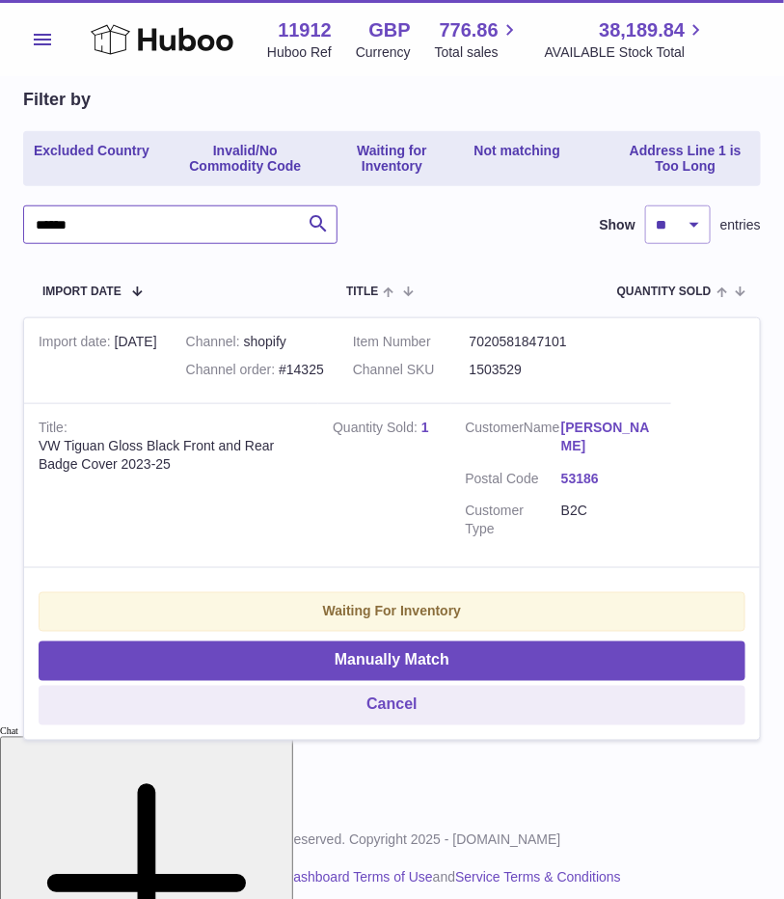
drag, startPoint x: 152, startPoint y: 206, endPoint x: -24, endPoint y: 231, distance: 178.2
click at [0, 231] on html ".st0{fill:#141414;}" at bounding box center [392, 253] width 784 height 899
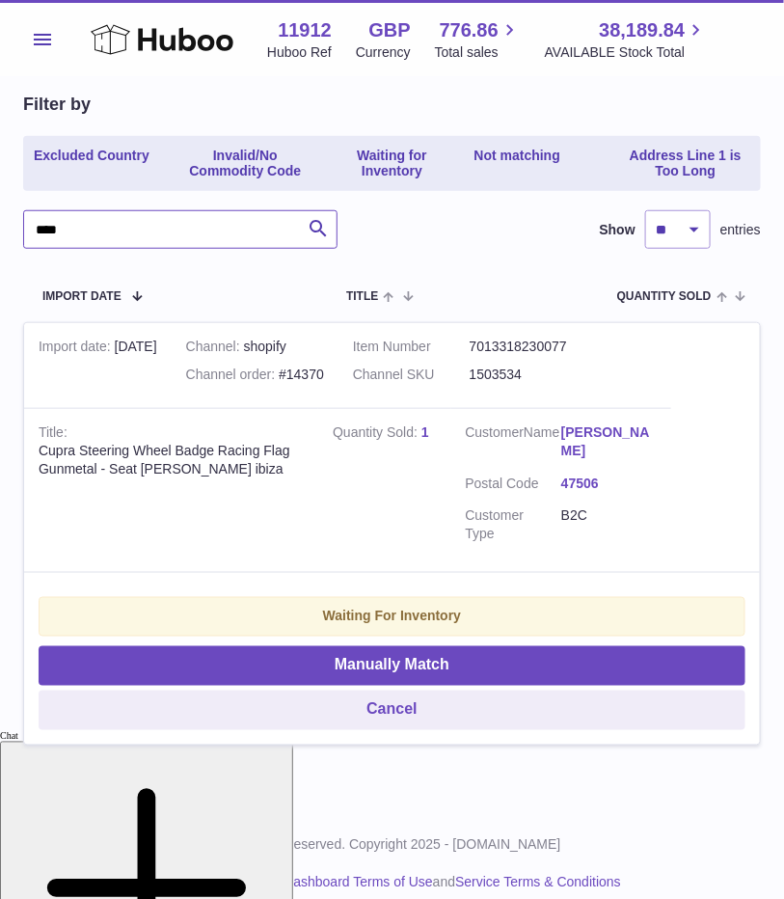
type input "****"
click at [606, 544] on td "Customer Name [PERSON_NAME] Postal Code 47506 Customer Type B2C" at bounding box center [561, 490] width 221 height 164
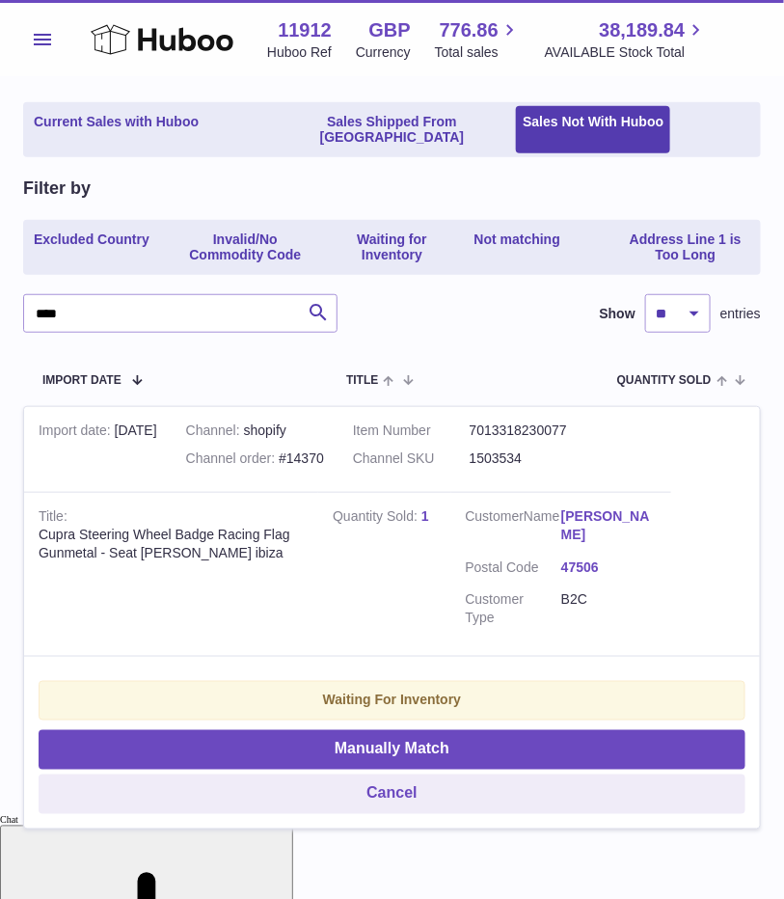
scroll to position [70, 0]
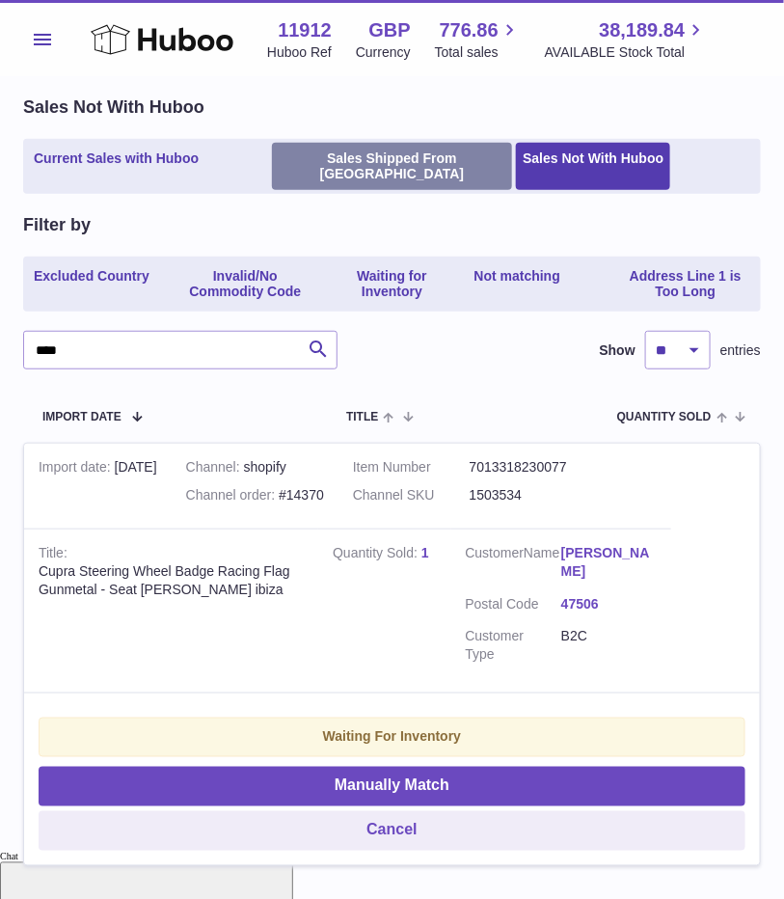
click at [313, 163] on link "Sales Shipped From [GEOGRAPHIC_DATA]" at bounding box center [392, 167] width 241 height 48
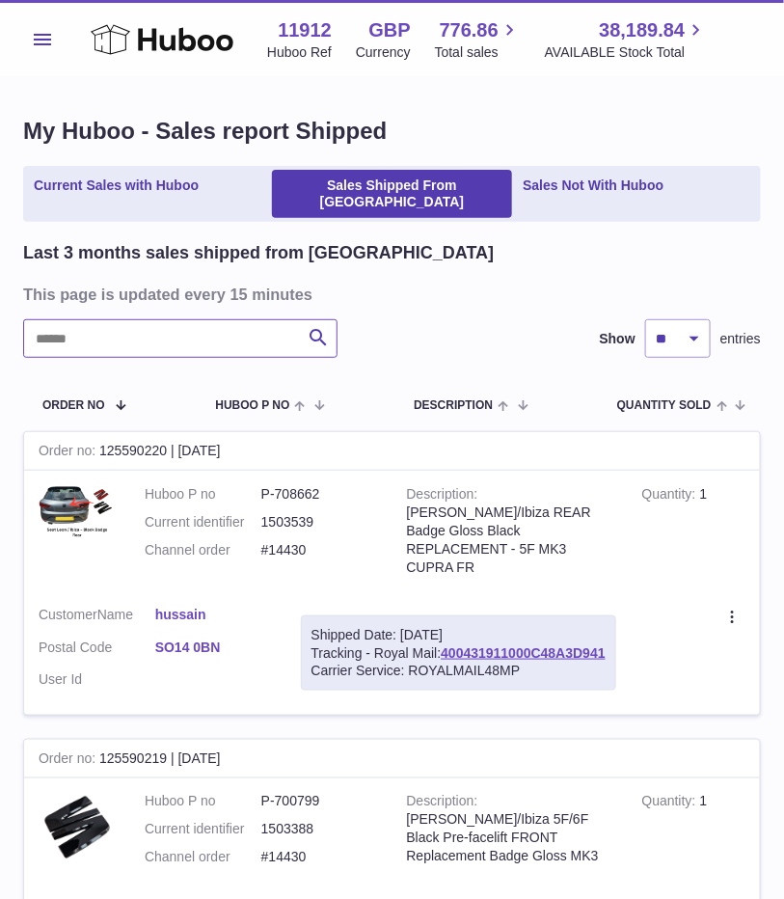
click at [118, 323] on input "text" at bounding box center [180, 338] width 314 height 39
type input "******"
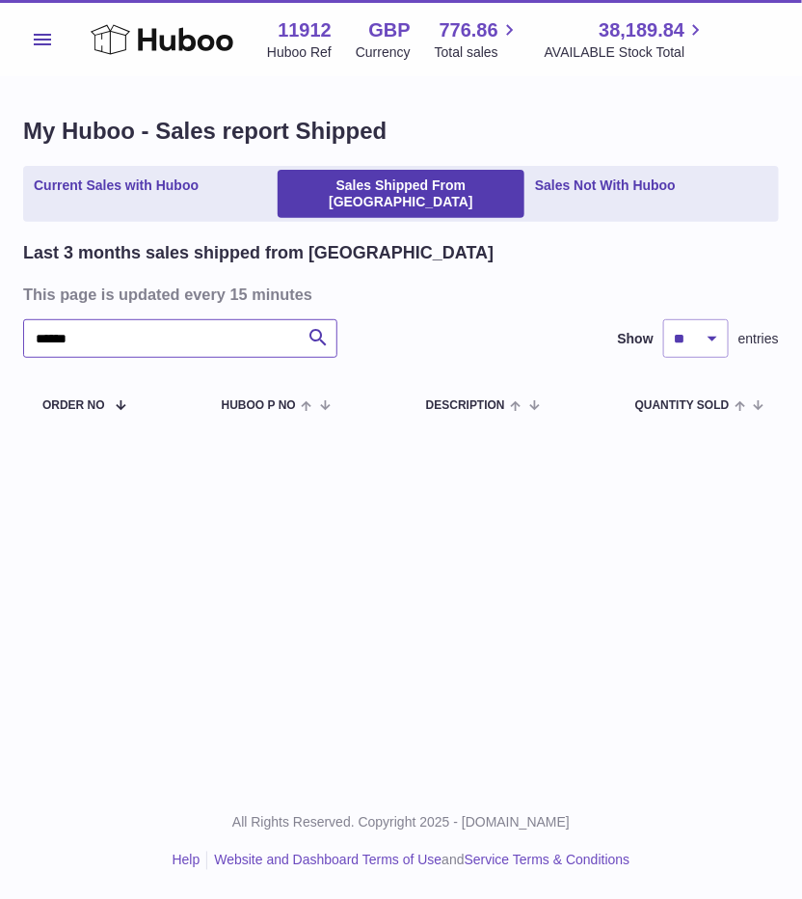
click at [61, 320] on input "******" at bounding box center [180, 338] width 314 height 39
click at [600, 194] on link "Sales Not With Huboo" at bounding box center [605, 194] width 154 height 48
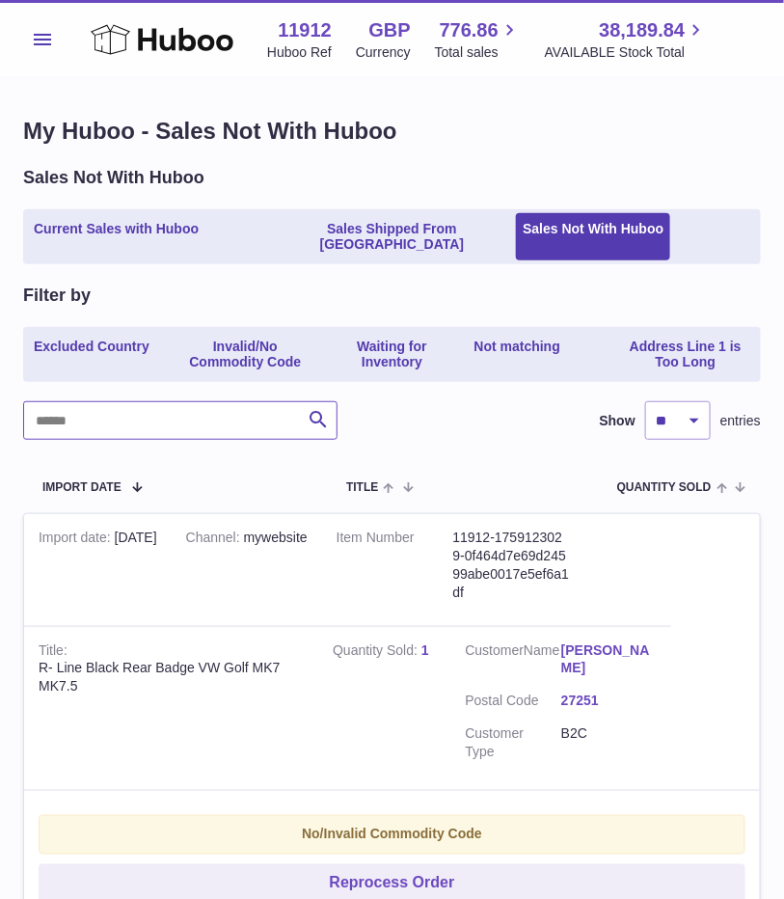
click at [111, 420] on input "text" at bounding box center [180, 420] width 314 height 39
paste input "******"
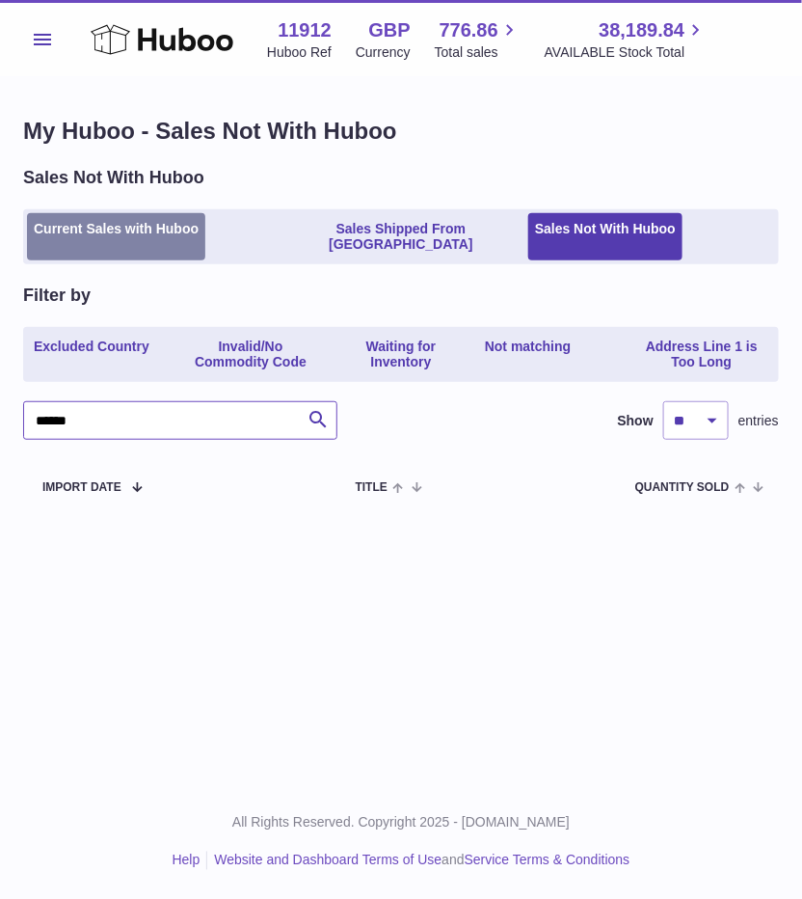
type input "******"
click at [146, 230] on link "Current Sales with Huboo" at bounding box center [116, 237] width 178 height 48
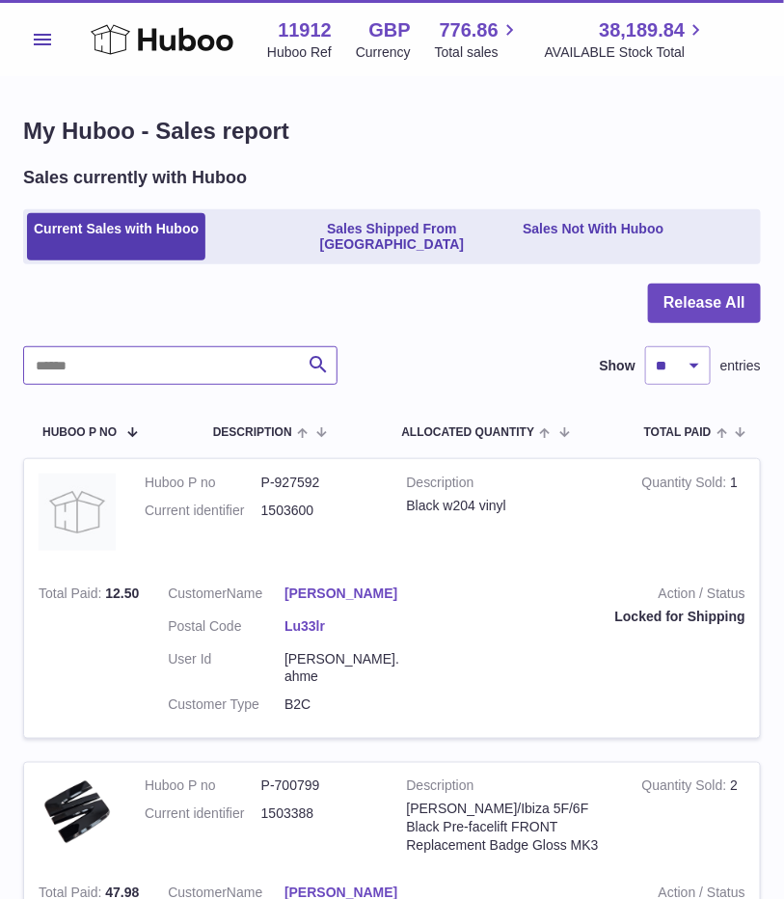
click at [143, 366] on input "text" at bounding box center [180, 365] width 314 height 39
paste input "******"
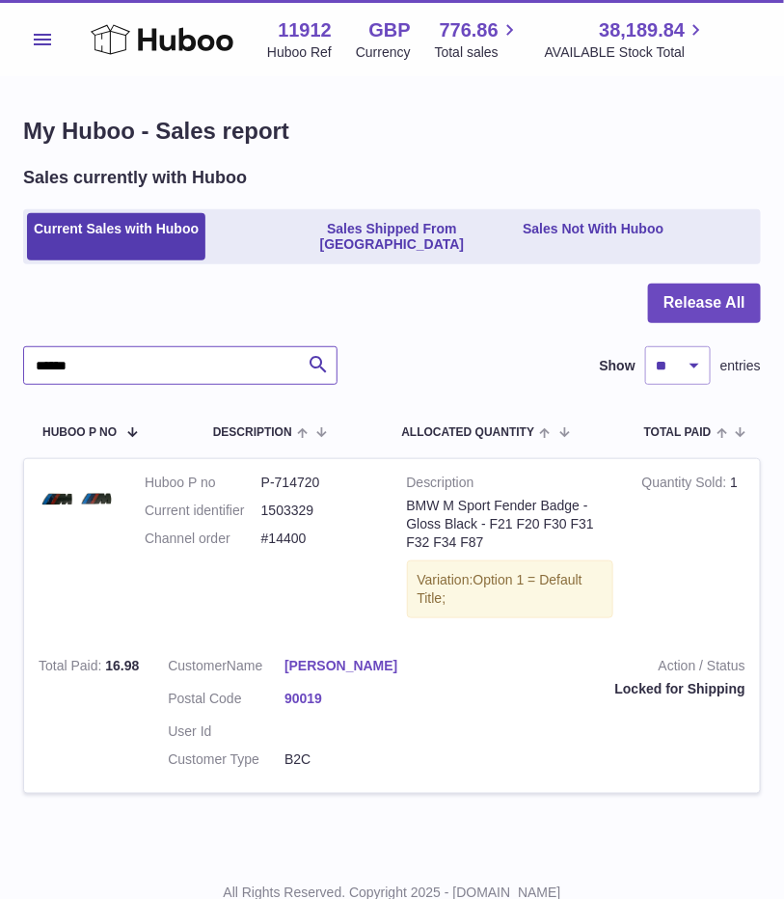
type input "******"
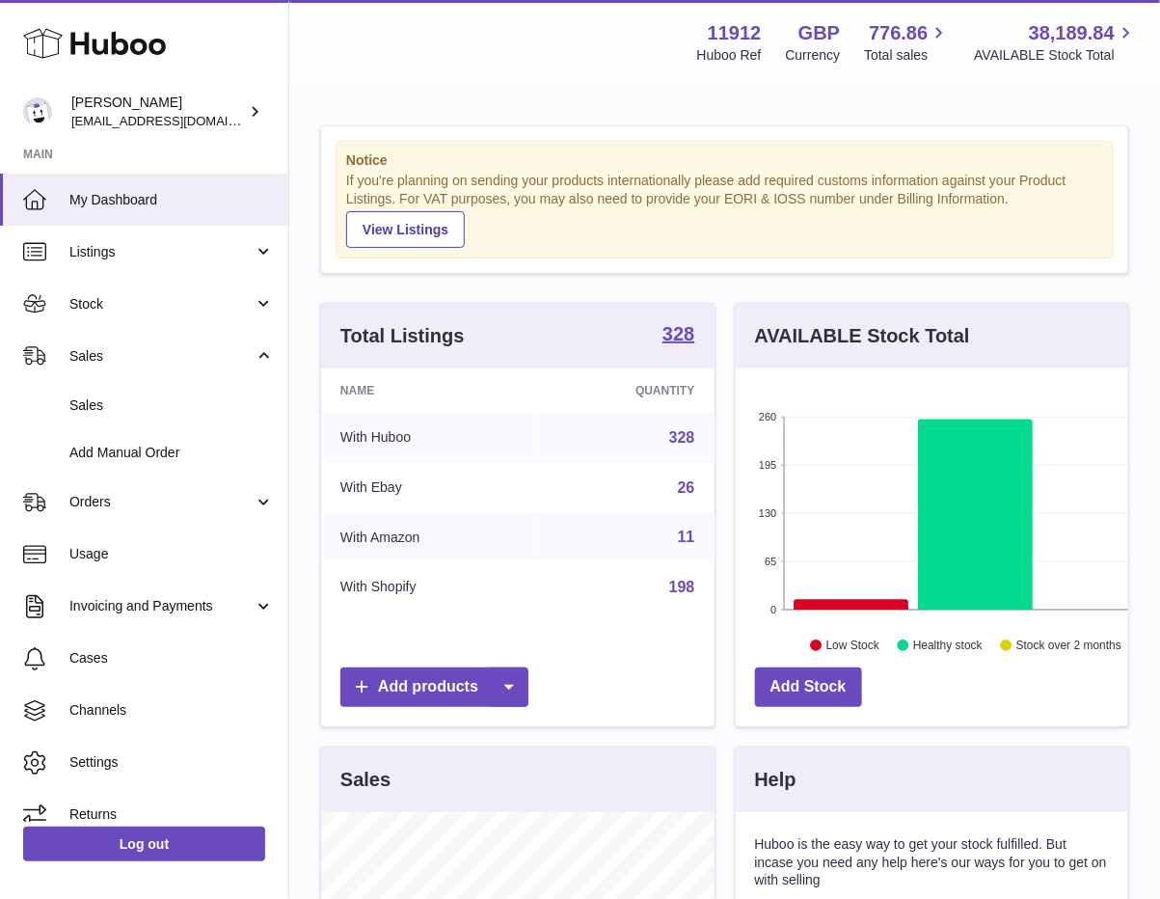
scroll to position [301, 392]
